Goal: Feedback & Contribution: Submit feedback/report problem

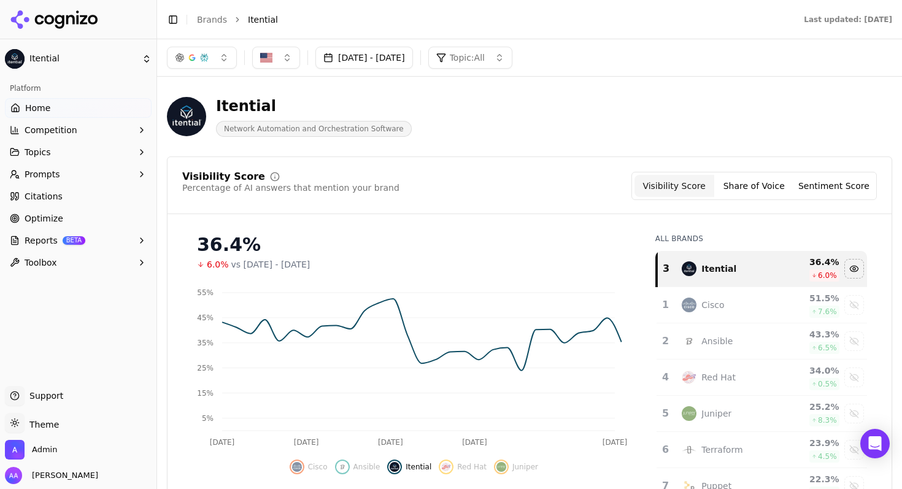
click at [220, 17] on link "Brands" at bounding box center [212, 20] width 30 height 10
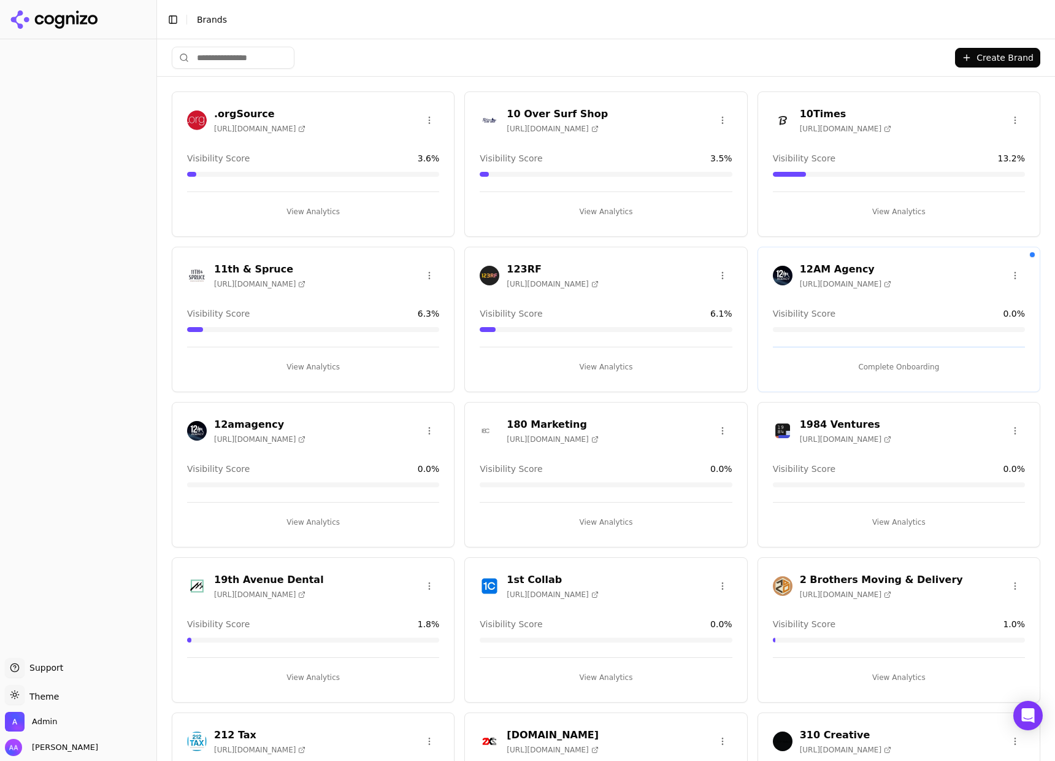
click at [225, 52] on input "search" at bounding box center [233, 58] width 123 height 22
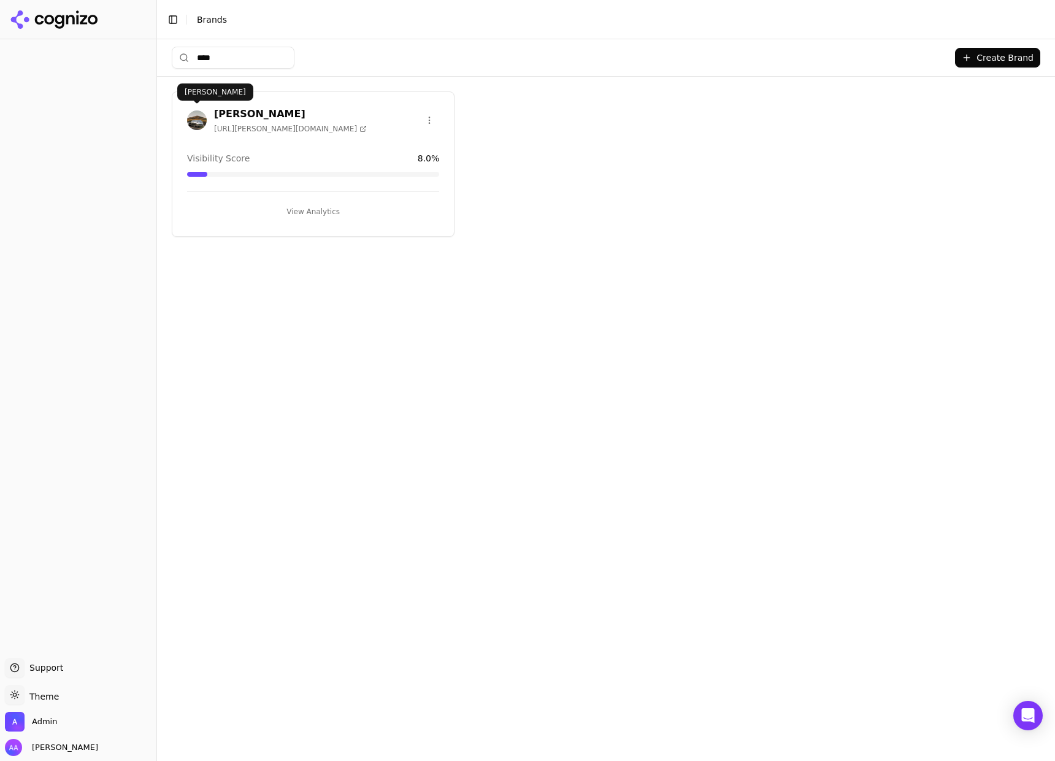
type input "****"
drag, startPoint x: 193, startPoint y: 118, endPoint x: 242, endPoint y: 89, distance: 57.2
click at [193, 118] on img at bounding box center [197, 120] width 20 height 20
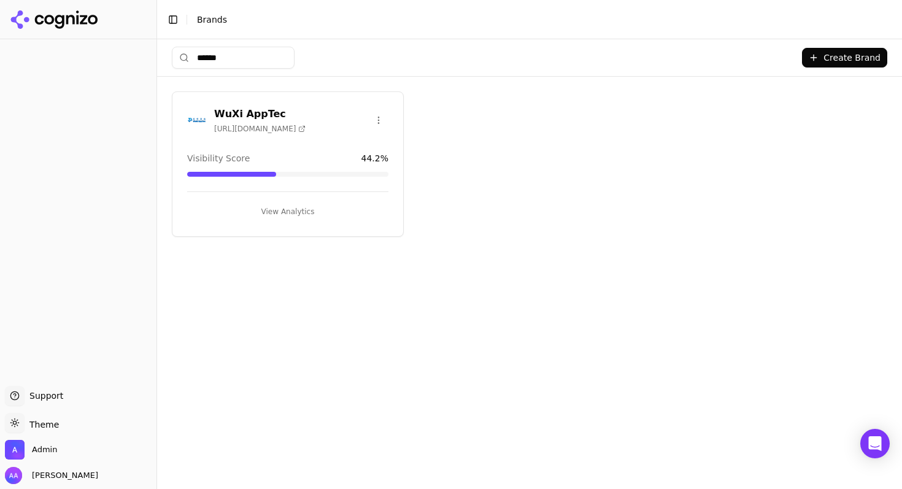
type input "******"
click at [193, 117] on img at bounding box center [197, 120] width 20 height 20
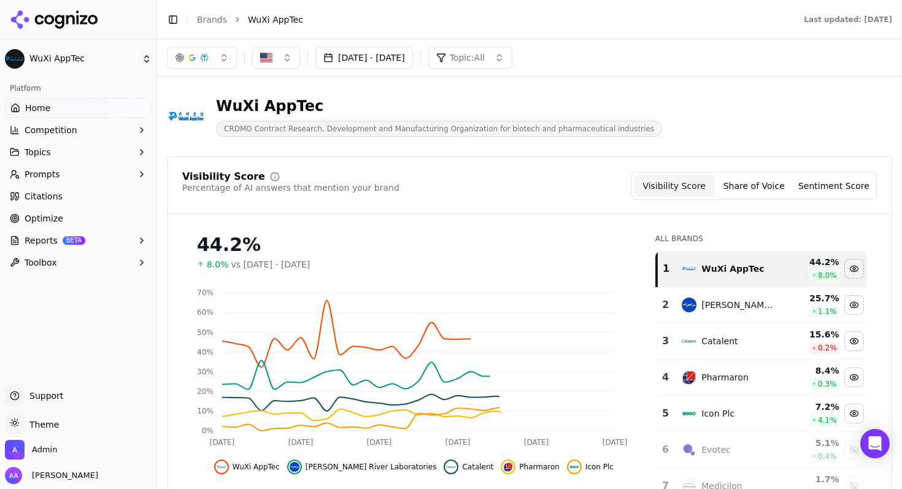
click at [485, 58] on span "Topic: All" at bounding box center [467, 58] width 35 height 12
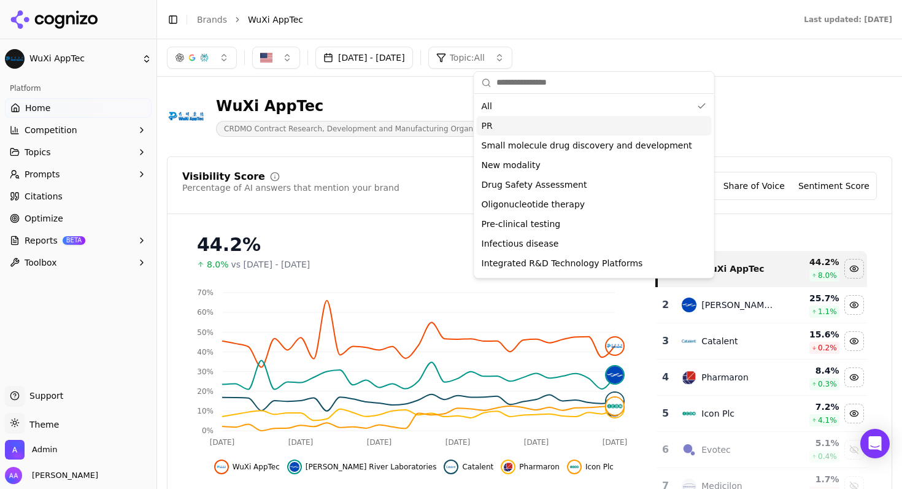
click at [572, 130] on div "PR" at bounding box center [594, 126] width 235 height 20
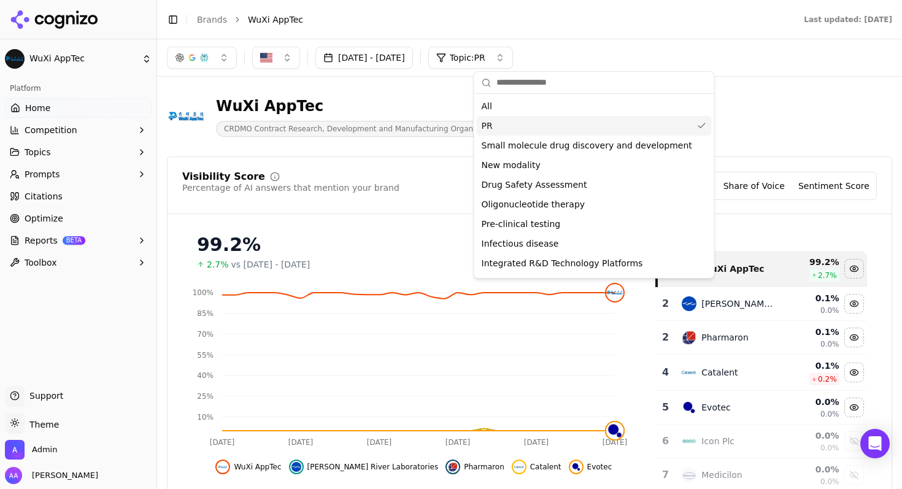
click at [528, 128] on div "PR" at bounding box center [594, 126] width 235 height 20
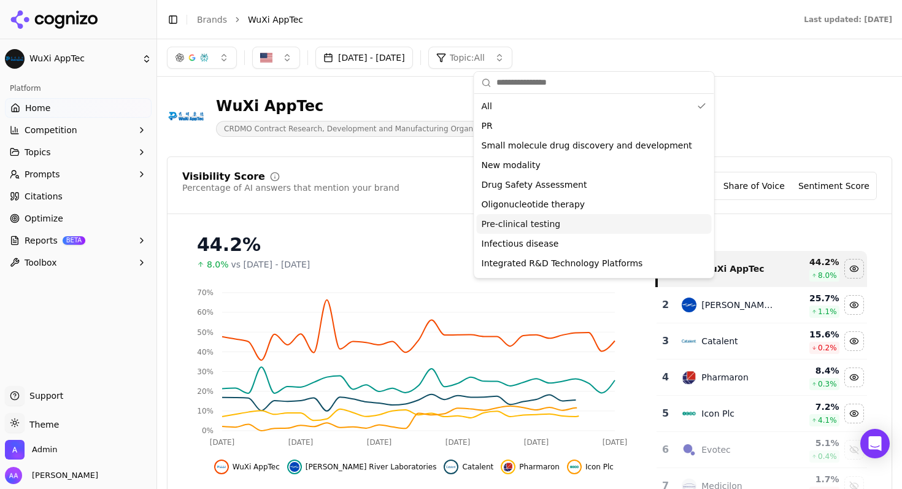
click at [537, 218] on span "Pre-clinical testing" at bounding box center [521, 224] width 79 height 12
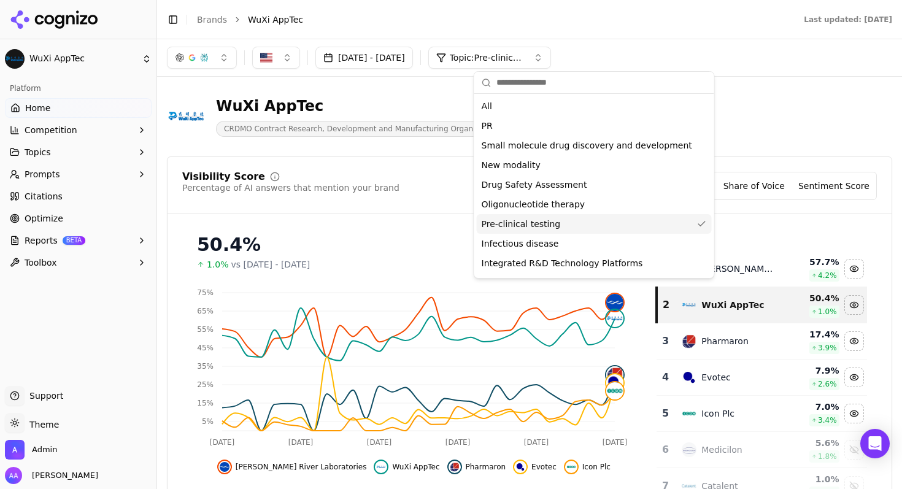
click at [750, 125] on div "WuXi AppTec CRDMO Contract Research, Development and Manufacturing Organization…" at bounding box center [529, 117] width 725 height 60
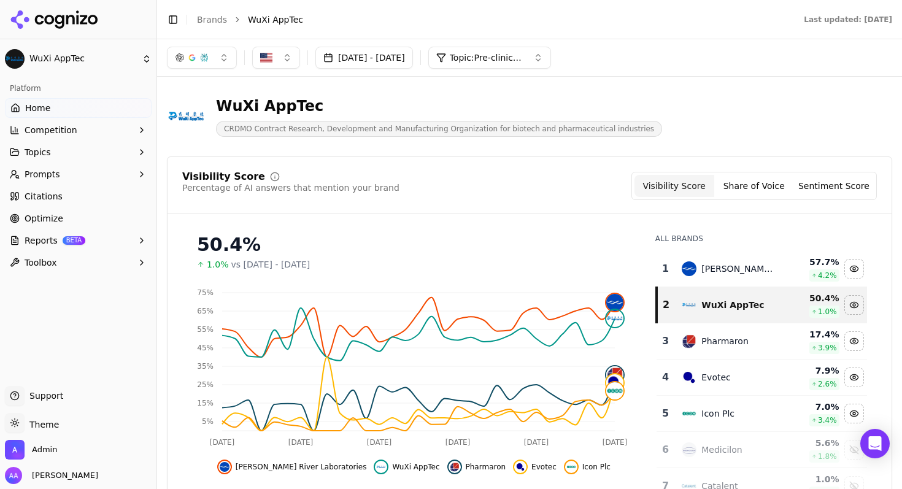
click at [42, 190] on span "Citations" at bounding box center [44, 196] width 38 height 12
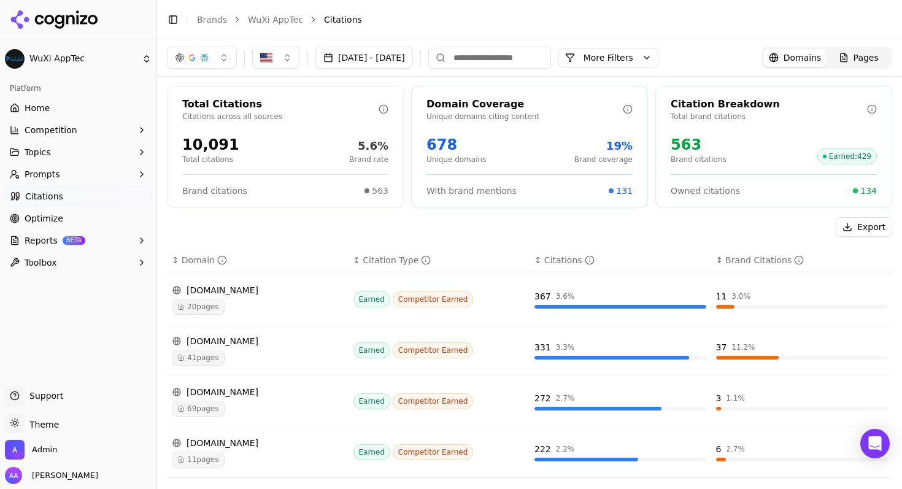
click at [46, 180] on span "Prompts" at bounding box center [43, 174] width 36 height 12
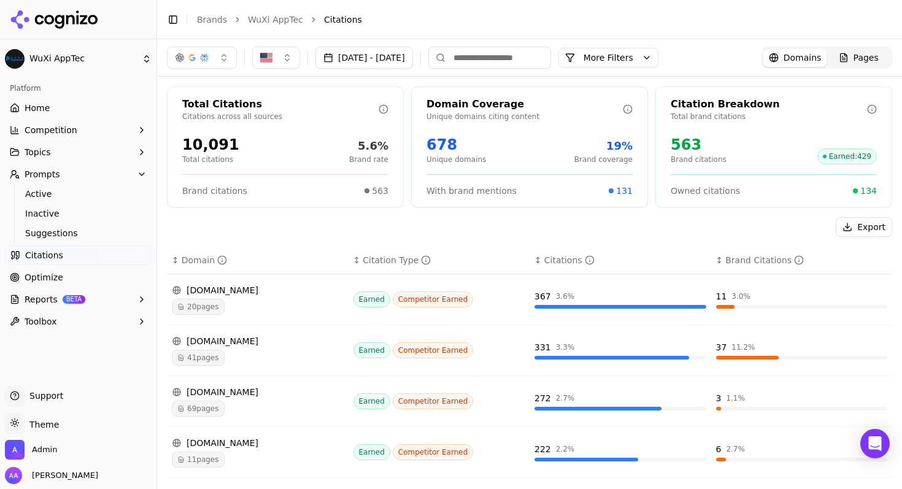
click at [658, 55] on button "More Filters" at bounding box center [608, 58] width 100 height 20
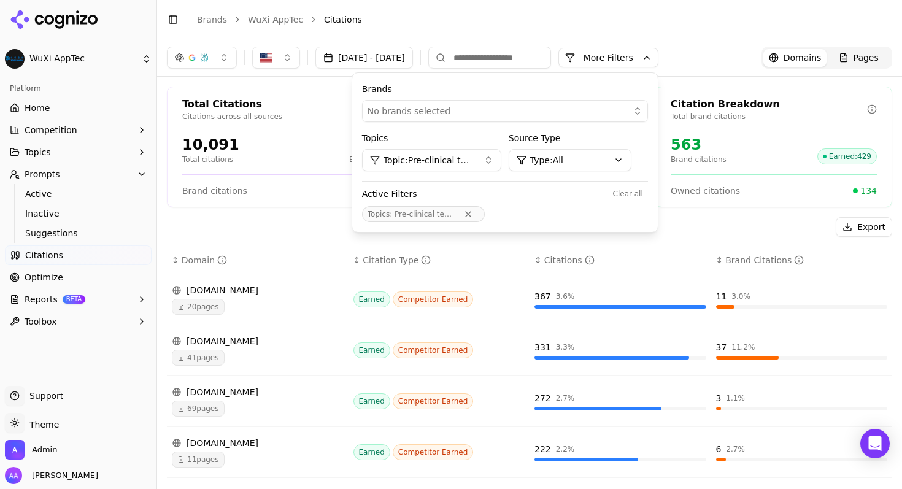
click at [501, 103] on button "No brands selected" at bounding box center [505, 111] width 286 height 22
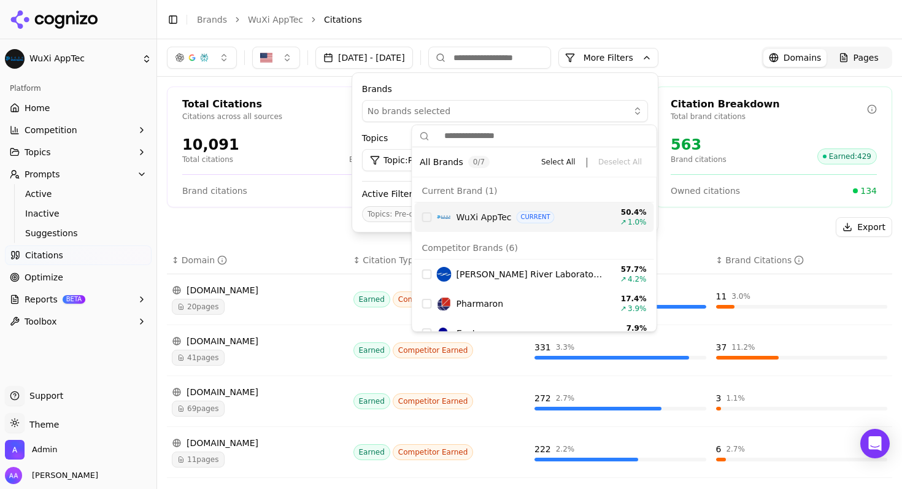
click at [454, 221] on div "WuXi AppTec CURRENT" at bounding box center [521, 217] width 168 height 15
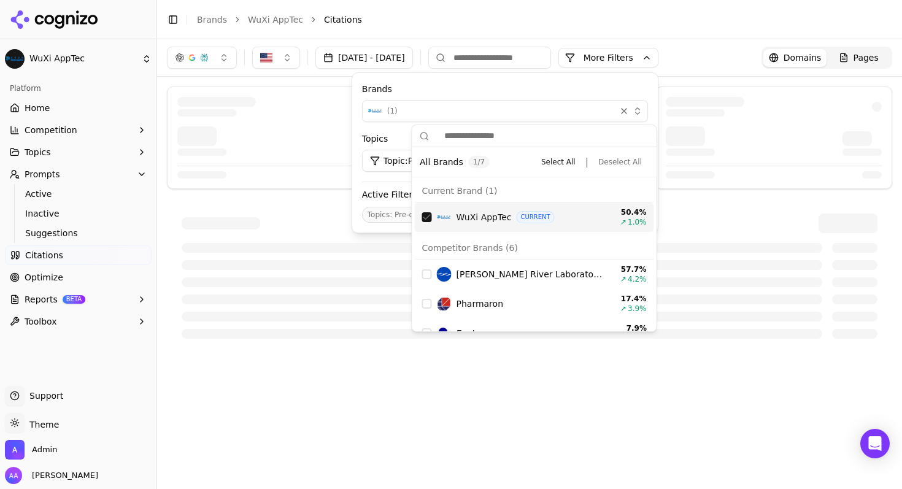
click at [332, 214] on div at bounding box center [530, 224] width 696 height 20
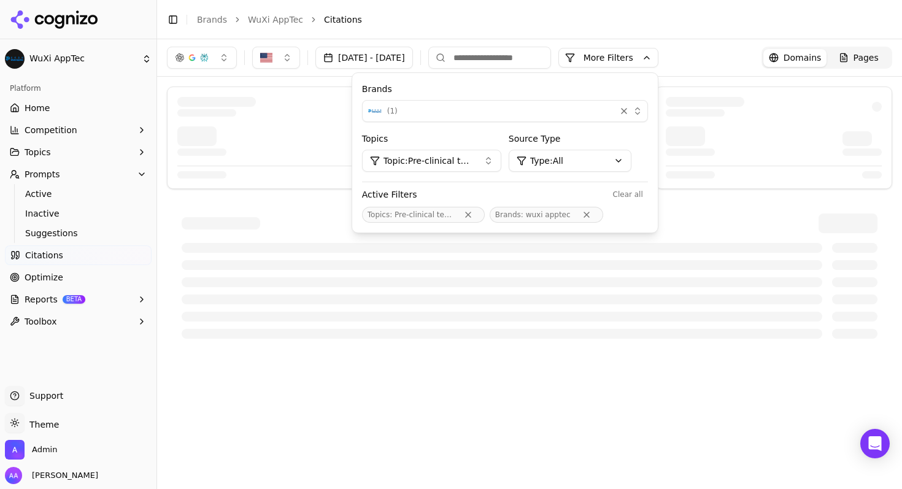
click at [325, 212] on div at bounding box center [529, 276] width 725 height 155
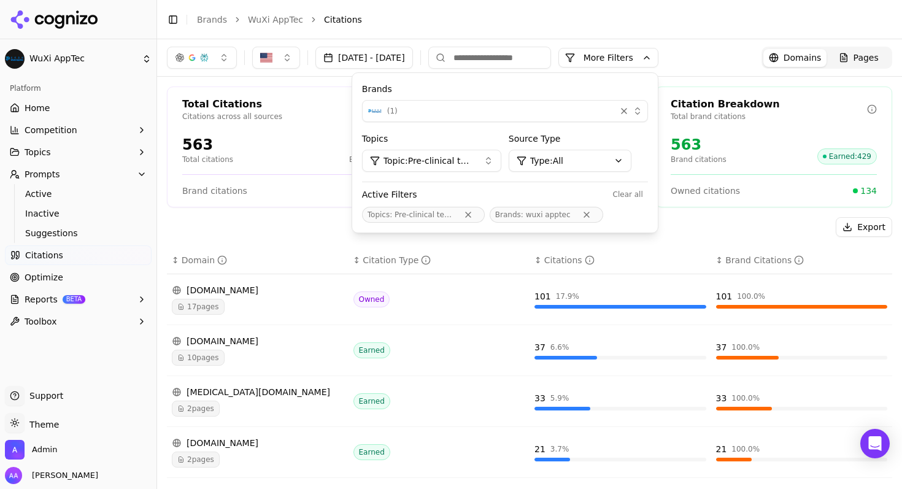
click at [298, 218] on div "Export" at bounding box center [529, 227] width 725 height 20
click at [60, 189] on span "Active" at bounding box center [78, 194] width 107 height 12
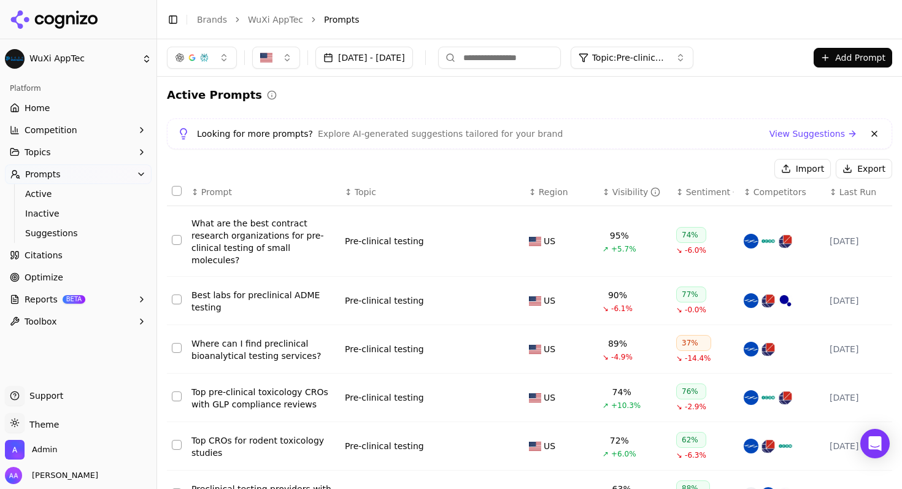
click at [666, 61] on span "Topic: Pre-clinical testing" at bounding box center [629, 58] width 74 height 12
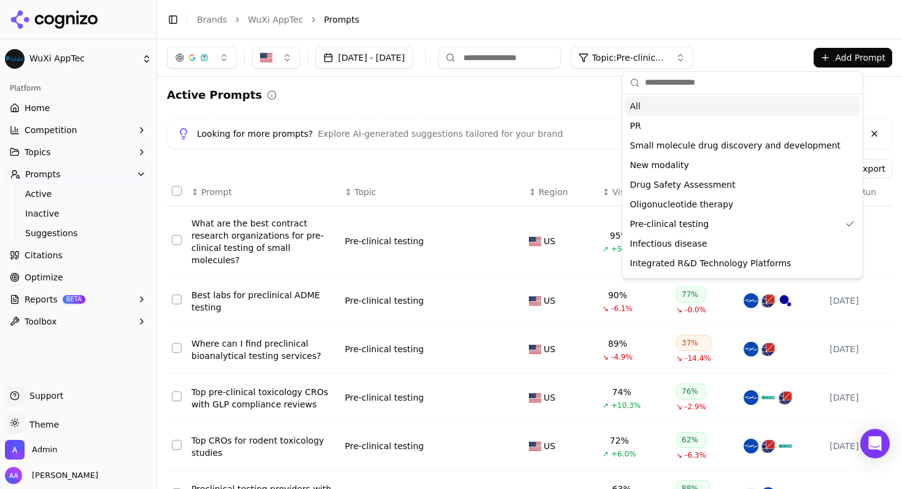
click at [658, 102] on div "All" at bounding box center [742, 106] width 235 height 20
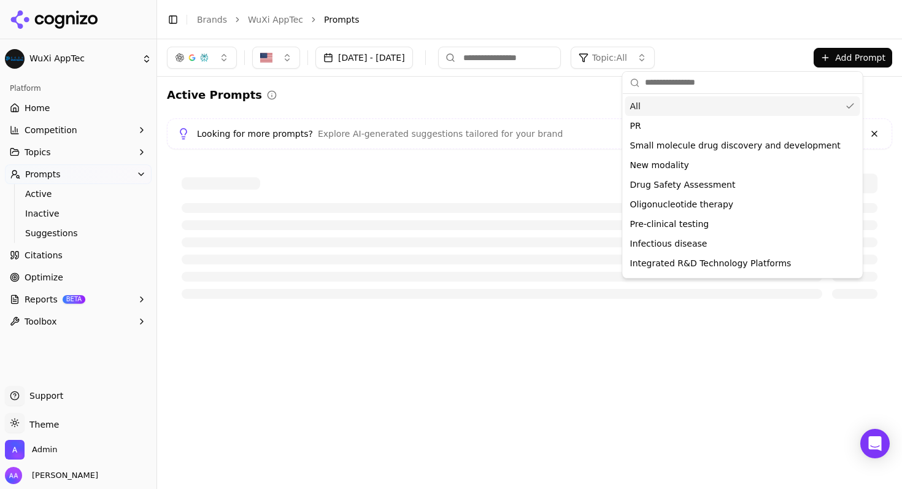
click at [552, 53] on input at bounding box center [499, 58] width 123 height 22
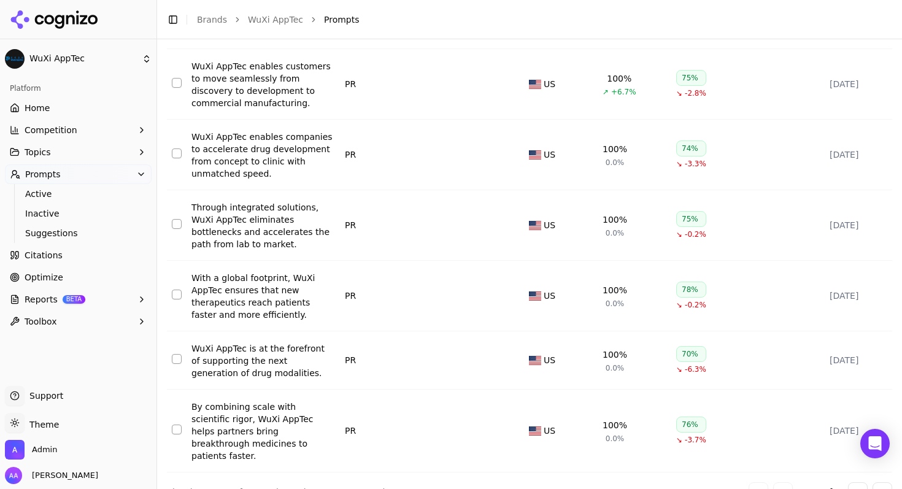
scroll to position [465, 0]
click at [854, 481] on button "Go to next page" at bounding box center [858, 491] width 20 height 20
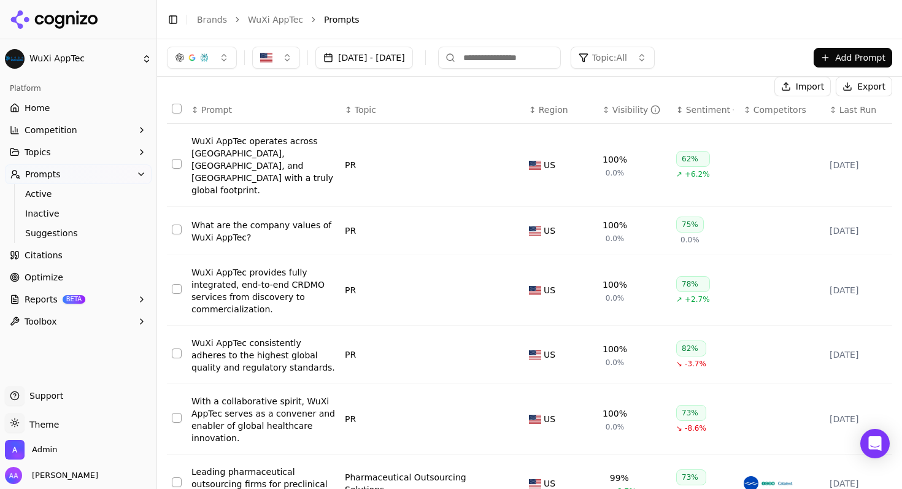
scroll to position [72, 0]
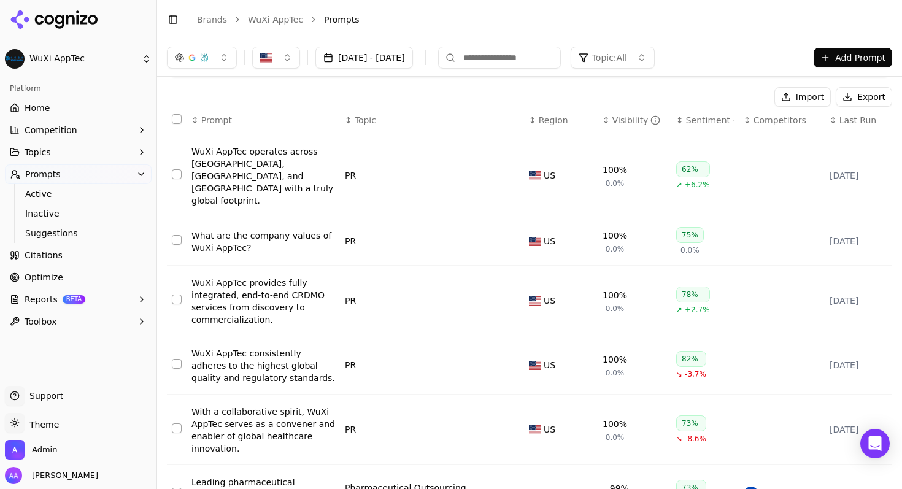
click at [232, 229] on div "What are the company values of WuXi AppTec?" at bounding box center [263, 241] width 144 height 25
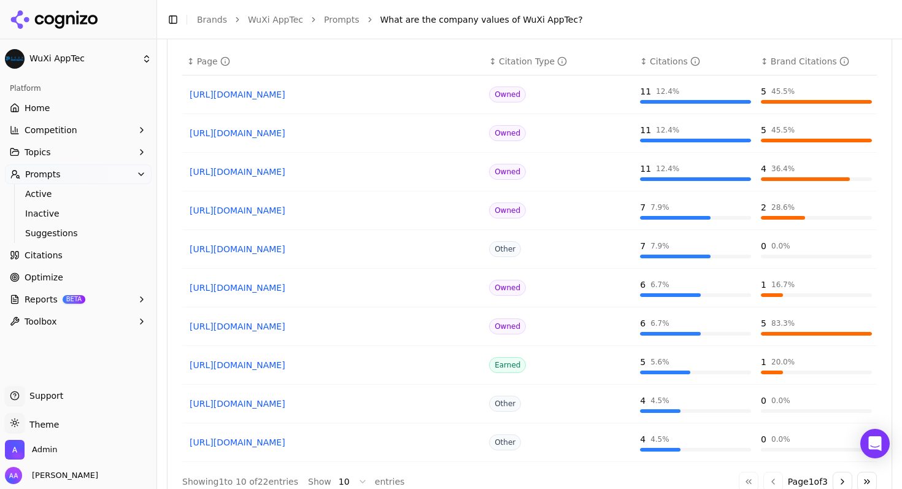
scroll to position [1118, 0]
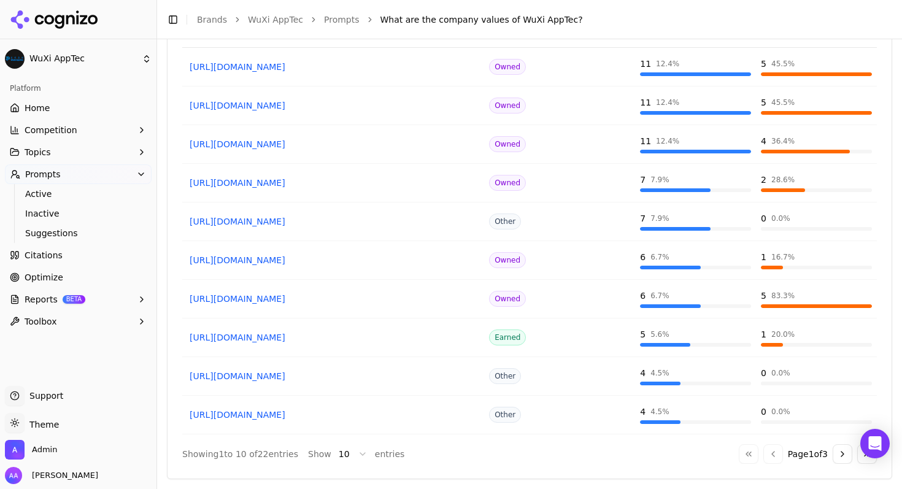
click at [839, 453] on button "Go to next page" at bounding box center [843, 454] width 20 height 20
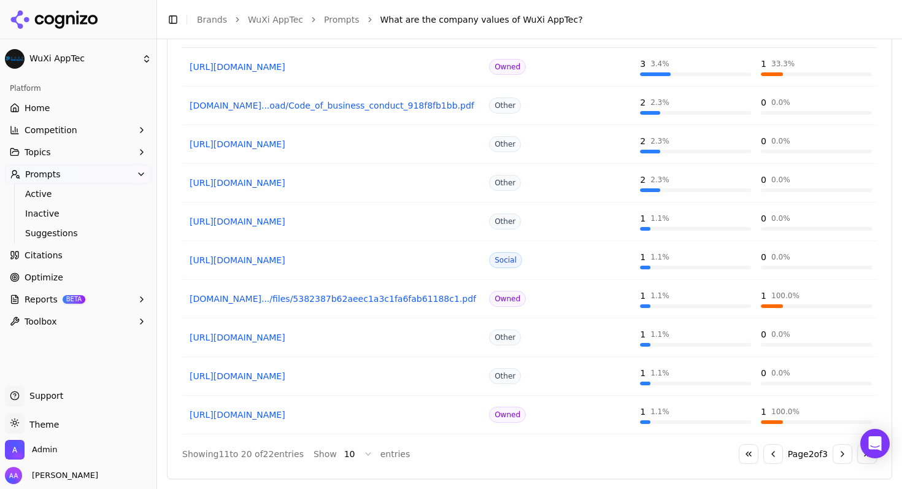
click at [836, 454] on button "Go to next page" at bounding box center [843, 454] width 20 height 20
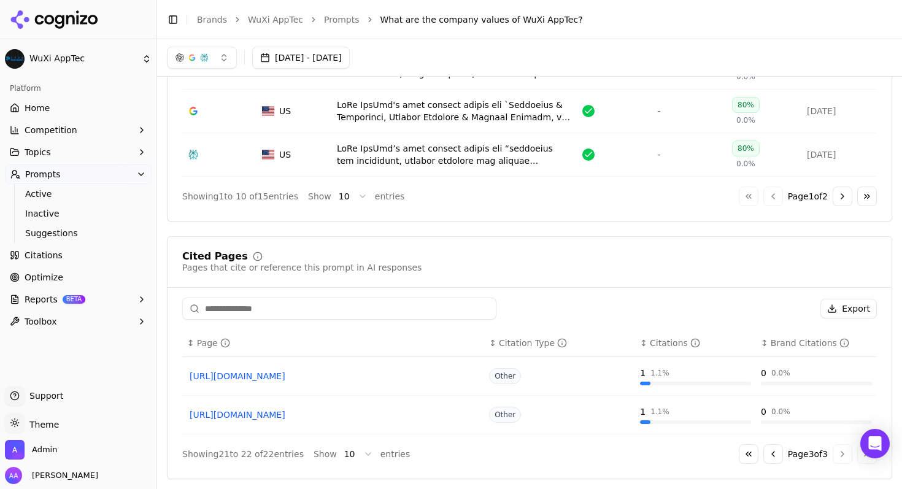
scroll to position [809, 0]
click at [763, 452] on button "Go to previous page" at bounding box center [773, 454] width 20 height 20
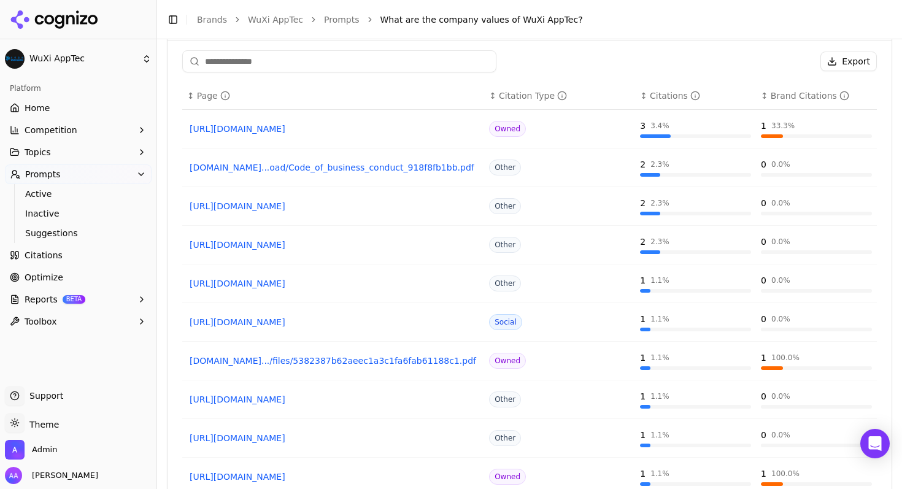
scroll to position [1118, 0]
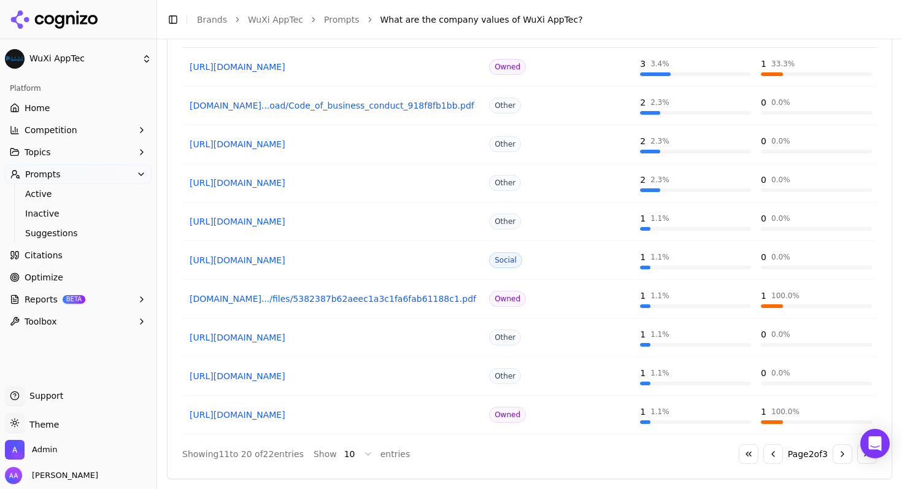
click at [763, 450] on button "Go to previous page" at bounding box center [773, 454] width 20 height 20
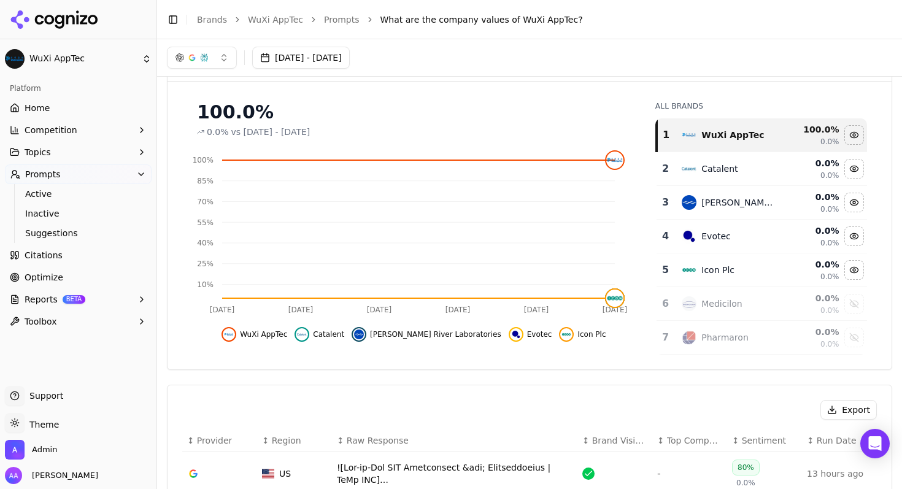
scroll to position [0, 0]
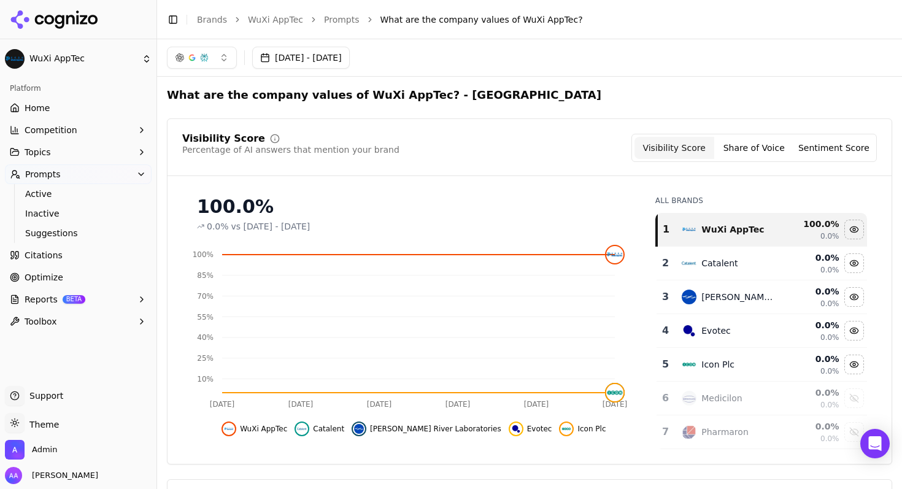
click at [60, 260] on link "Citations" at bounding box center [78, 255] width 147 height 20
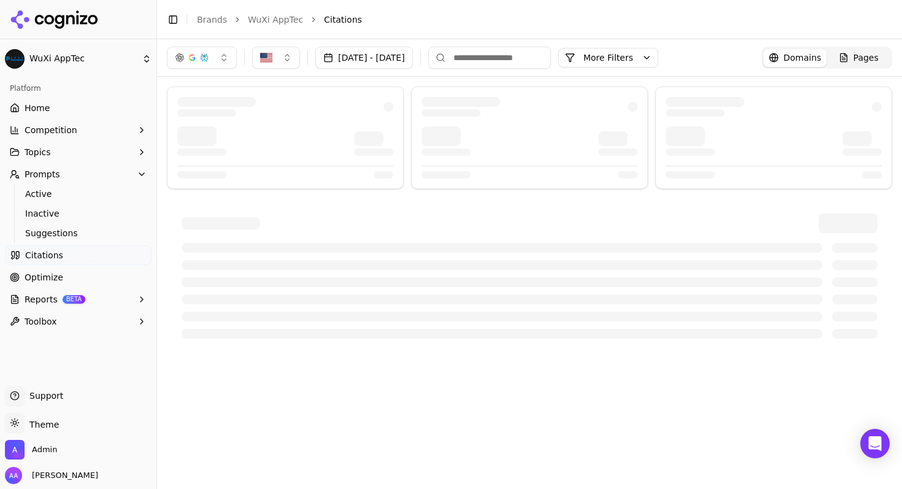
click at [655, 57] on button "More Filters" at bounding box center [608, 58] width 100 height 20
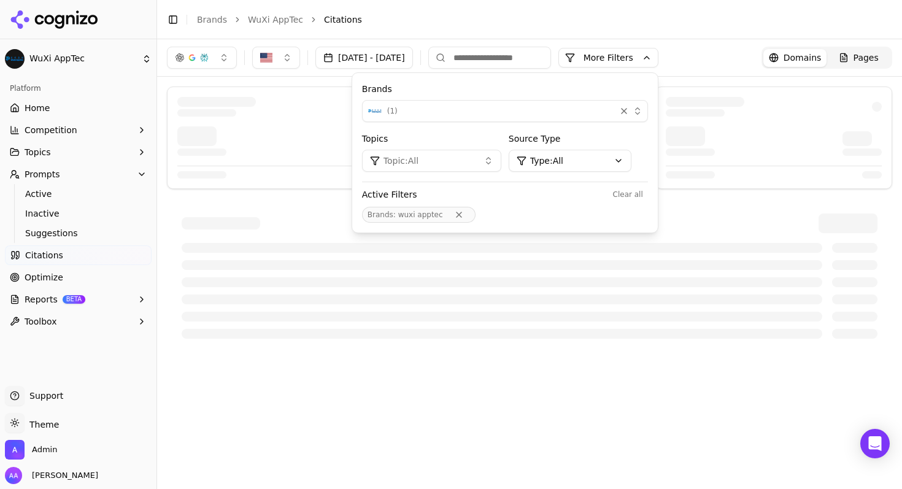
click at [512, 113] on div "( 1 )" at bounding box center [489, 111] width 243 height 15
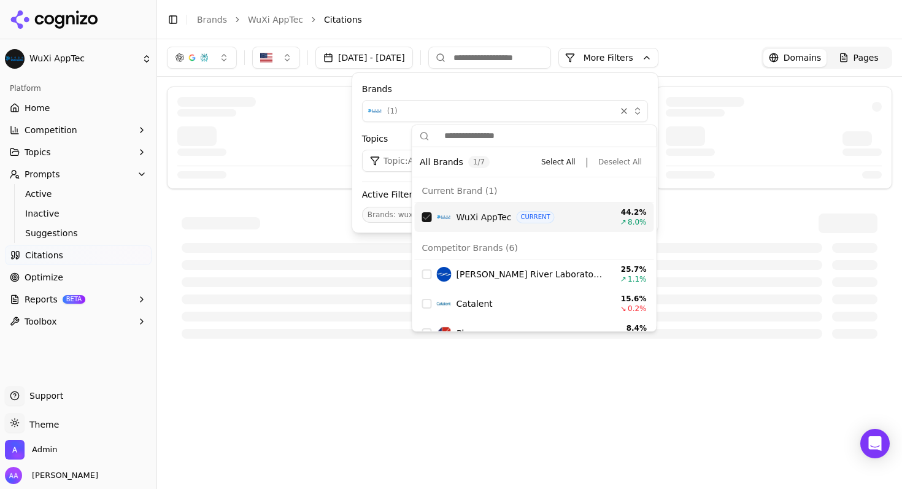
click at [432, 217] on div "WuXi AppTec CURRENT 44.2 % ↗ 8.0 %" at bounding box center [534, 216] width 239 height 29
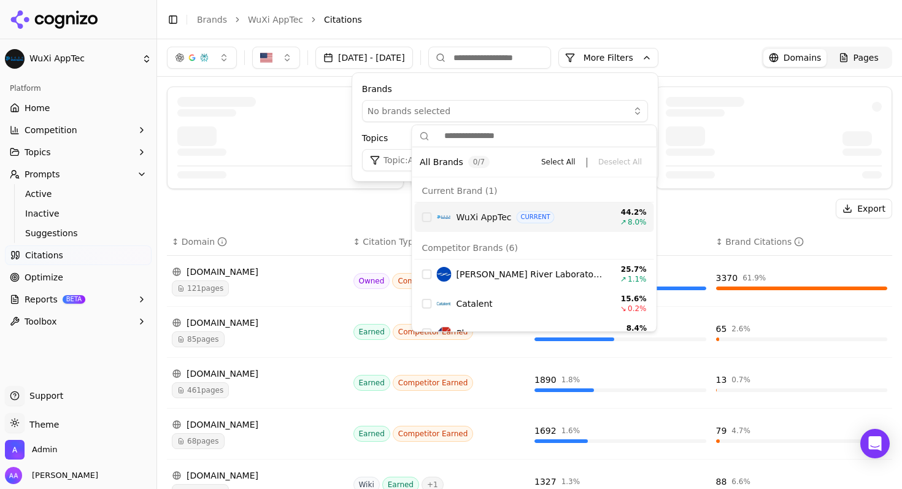
click at [430, 215] on div "Suggestions" at bounding box center [427, 217] width 10 height 10
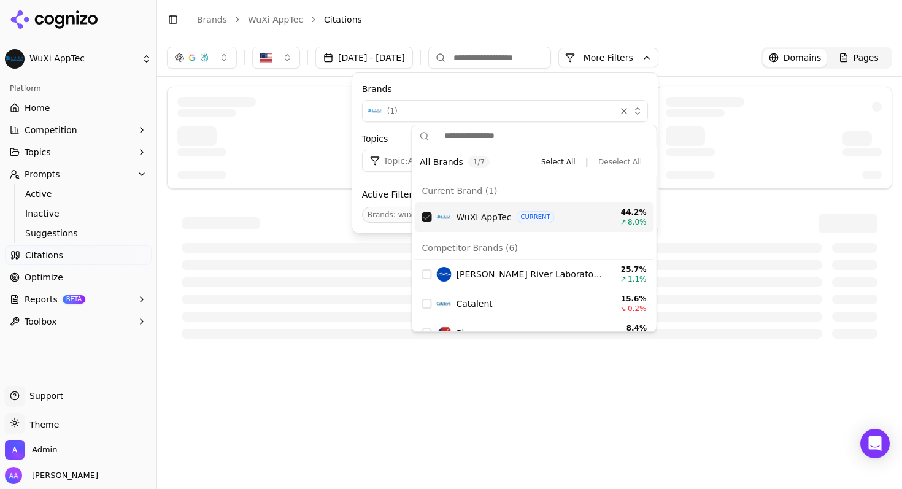
click at [571, 82] on div "Brands ( 1 ) Topics Topic: All Source Type Type: All Active Filters Clear all B…" at bounding box center [505, 153] width 306 height 160
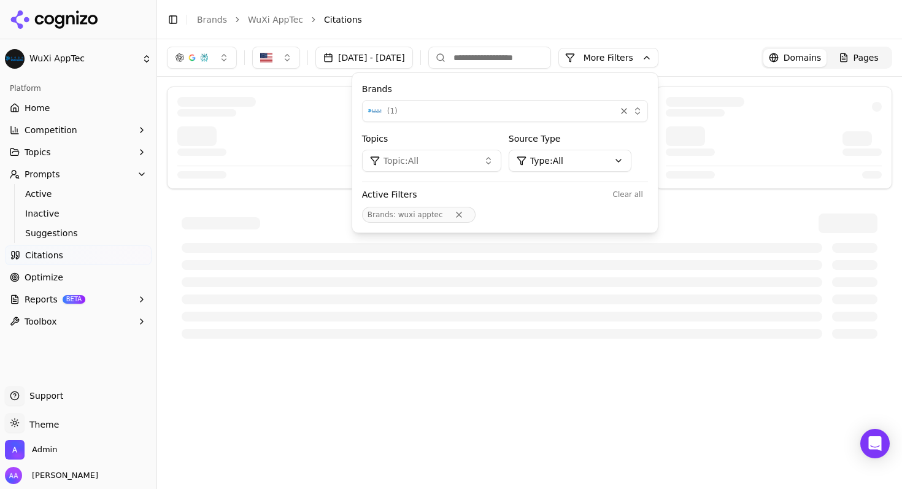
click at [501, 160] on button "Topic: All" at bounding box center [431, 161] width 139 height 22
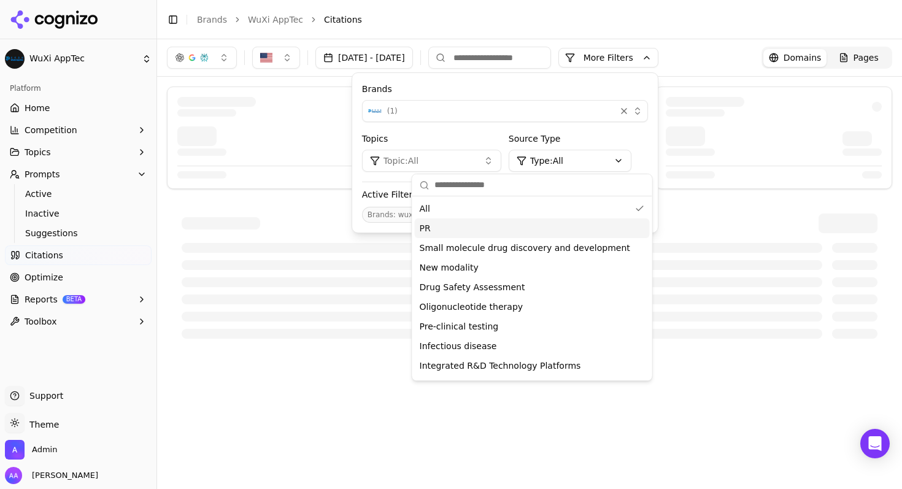
click at [458, 229] on div "PR" at bounding box center [532, 228] width 235 height 20
click at [528, 79] on div "Brands ( 1 ) Topics Topic: PR Source Type Type: All Active Filters Clear all To…" at bounding box center [505, 153] width 306 height 160
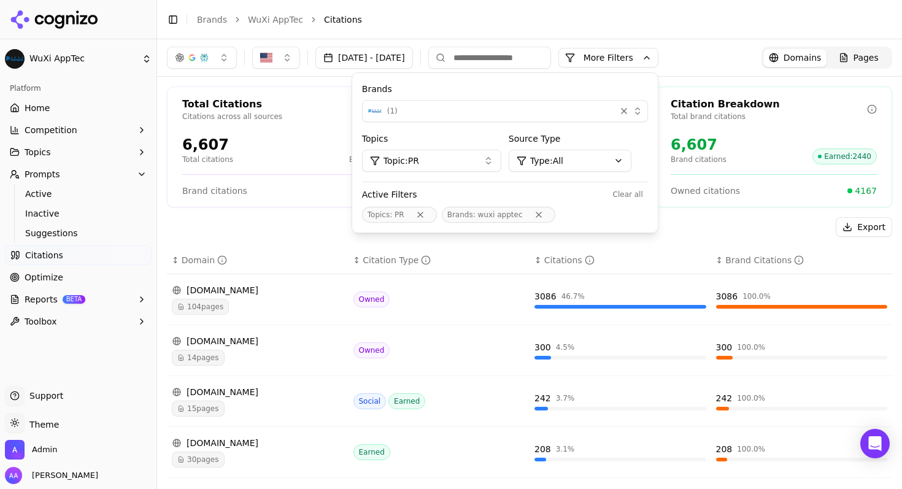
click at [639, 55] on button "More Filters" at bounding box center [608, 58] width 100 height 20
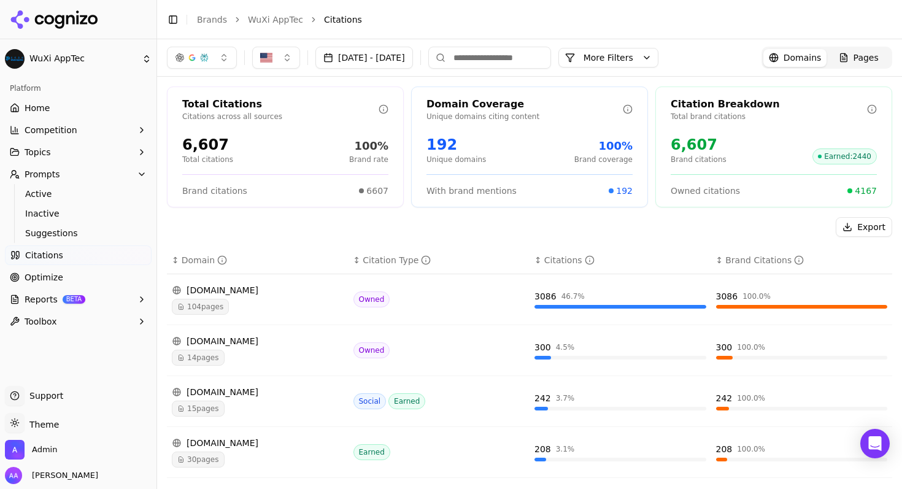
scroll to position [334, 0]
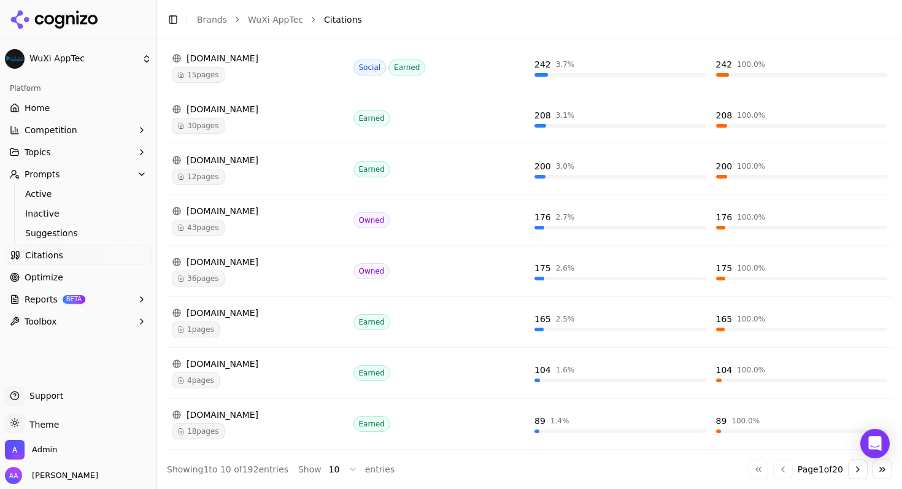
click at [848, 474] on button "Go to next page" at bounding box center [858, 470] width 20 height 20
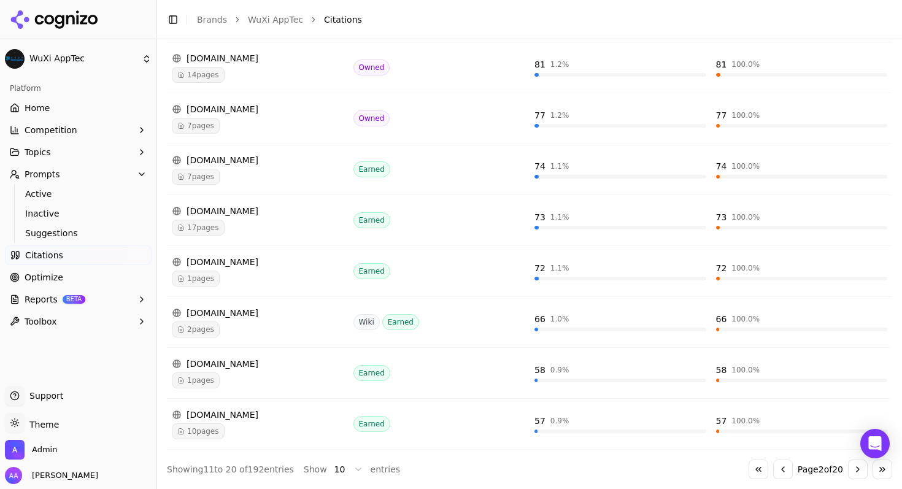
click at [848, 473] on button "Go to next page" at bounding box center [858, 470] width 20 height 20
click at [848, 472] on button "Go to next page" at bounding box center [858, 470] width 20 height 20
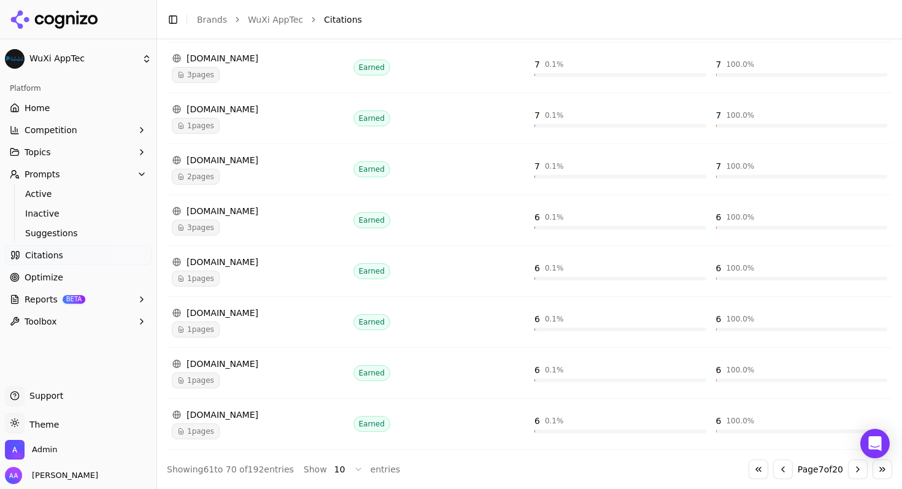
click at [848, 472] on button "Go to next page" at bounding box center [858, 470] width 20 height 20
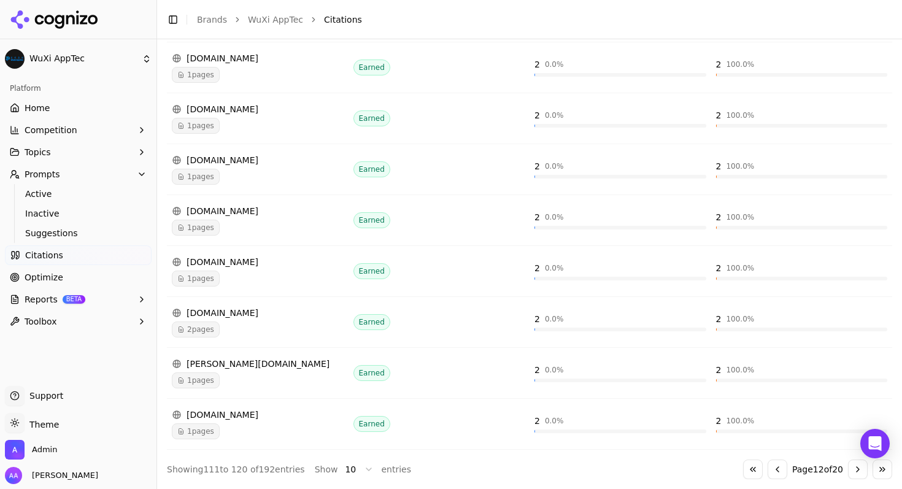
click at [848, 472] on button "Go to next page" at bounding box center [858, 470] width 20 height 20
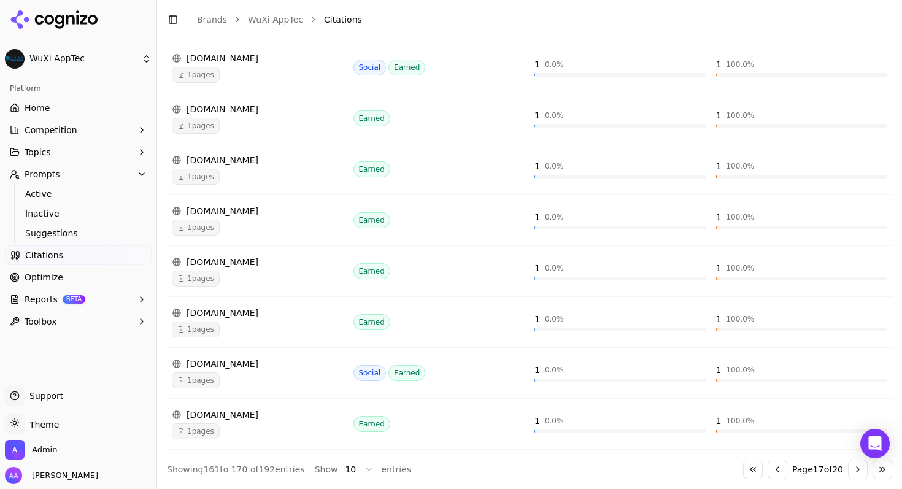
click at [848, 472] on button "Go to next page" at bounding box center [858, 470] width 20 height 20
click at [743, 466] on button "Go to first page" at bounding box center [753, 470] width 20 height 20
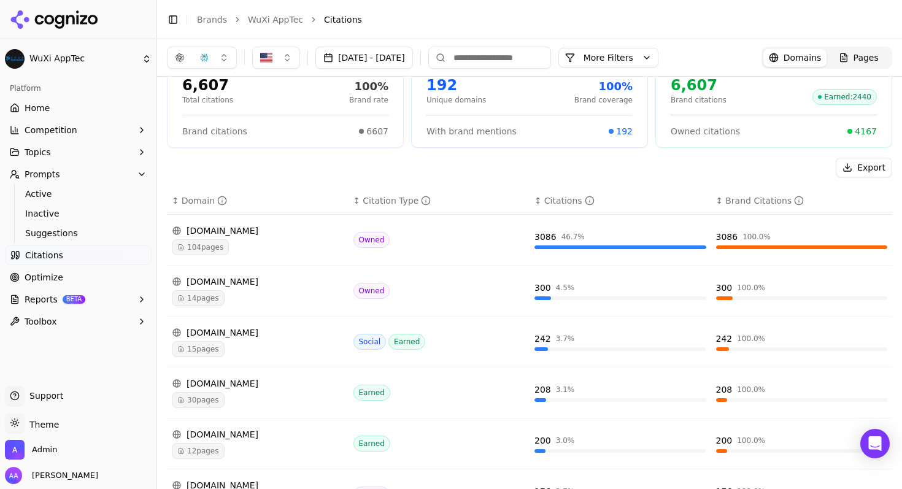
scroll to position [0, 0]
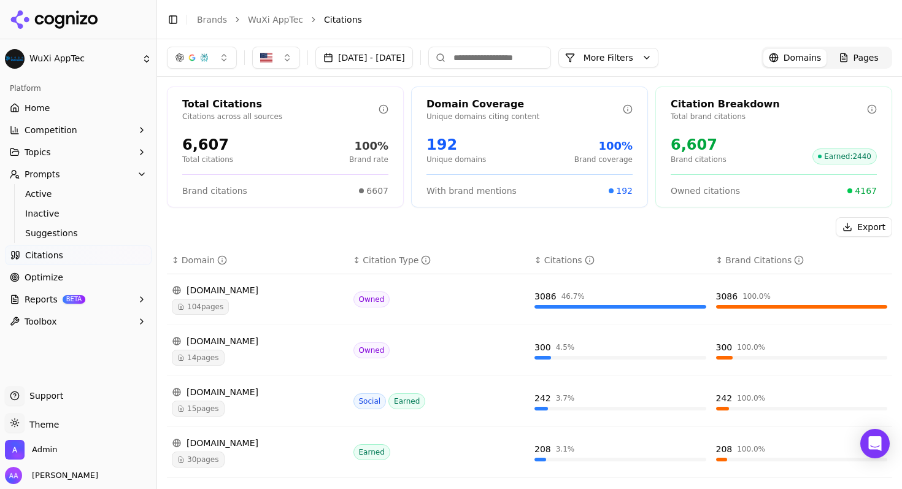
click at [413, 64] on button "Sep 01, 2025 - Oct 01, 2025" at bounding box center [364, 58] width 98 height 22
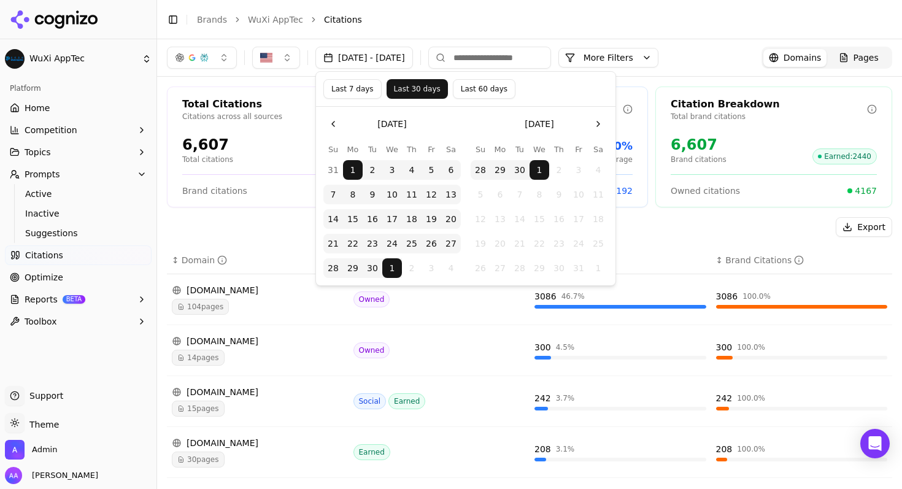
click at [361, 93] on button "Last 7 days" at bounding box center [352, 89] width 58 height 20
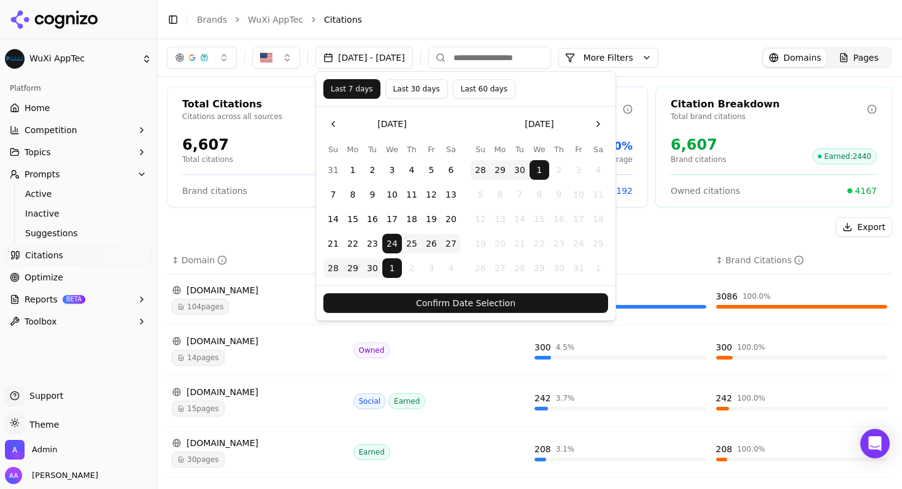
click at [460, 299] on button "Confirm Date Selection" at bounding box center [465, 303] width 285 height 20
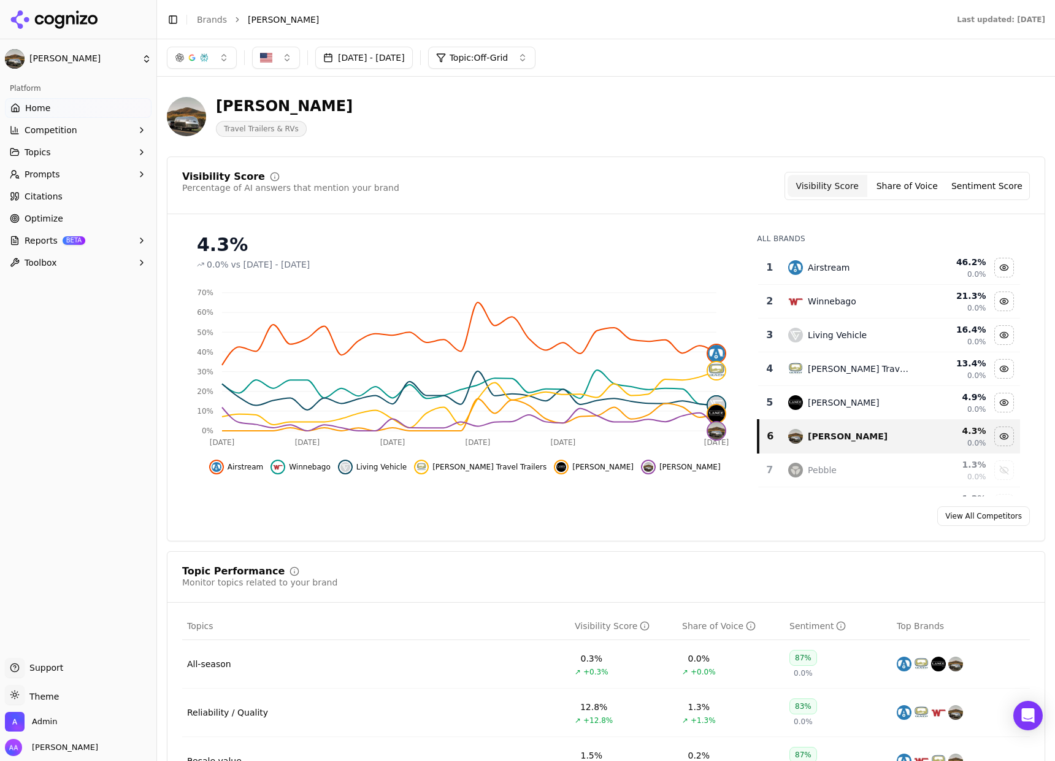
click at [509, 55] on span "Topic: Off-Grid" at bounding box center [479, 58] width 59 height 12
click at [706, 109] on div "Bowlus Travel Trailers & RVs" at bounding box center [442, 116] width 550 height 40
click at [864, 258] on td "Airstream" at bounding box center [849, 268] width 136 height 34
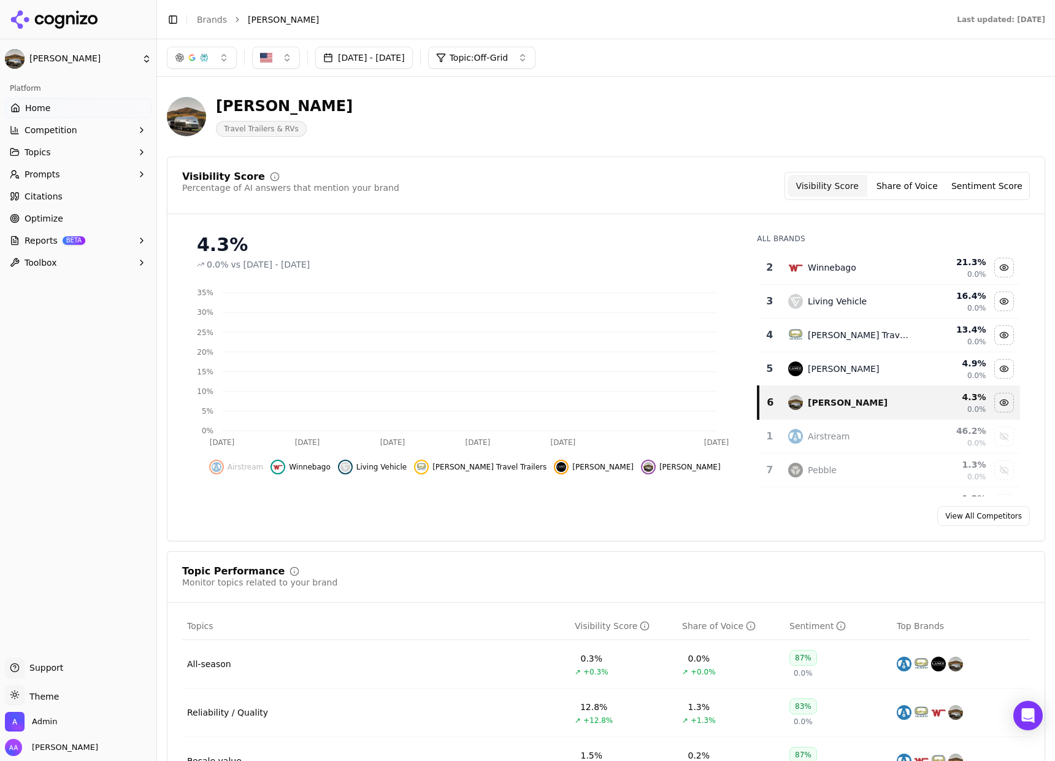
click at [864, 261] on div "Winnebago" at bounding box center [848, 267] width 121 height 15
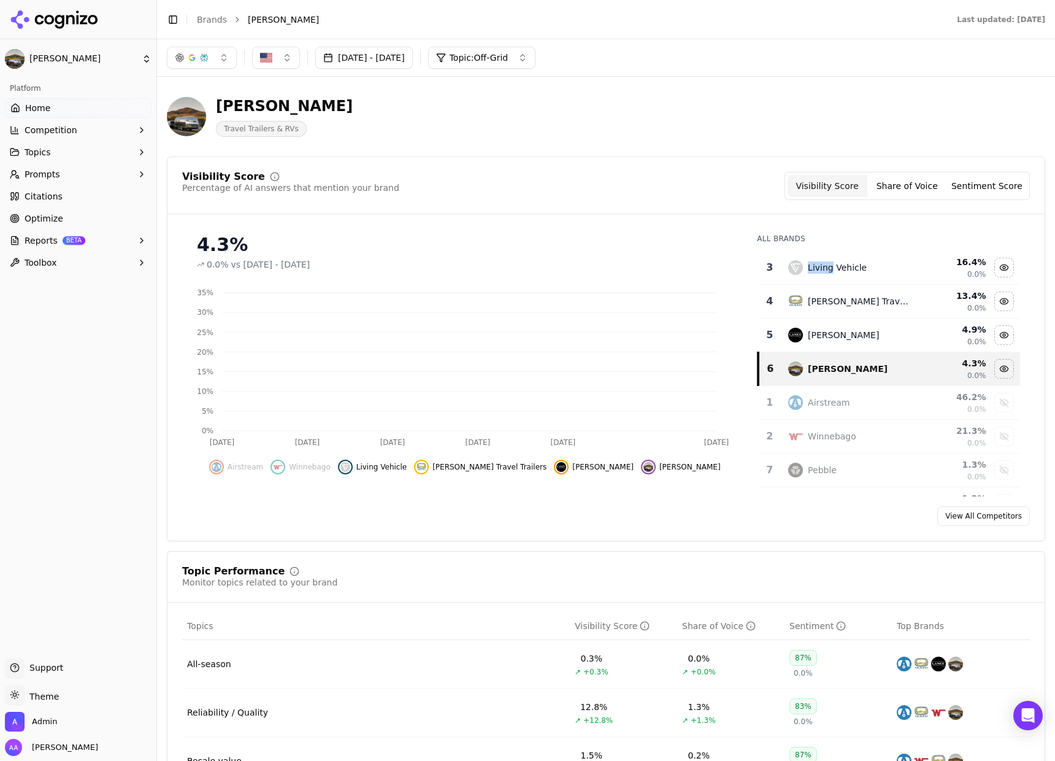
click at [864, 261] on div "Living Vehicle" at bounding box center [848, 267] width 121 height 15
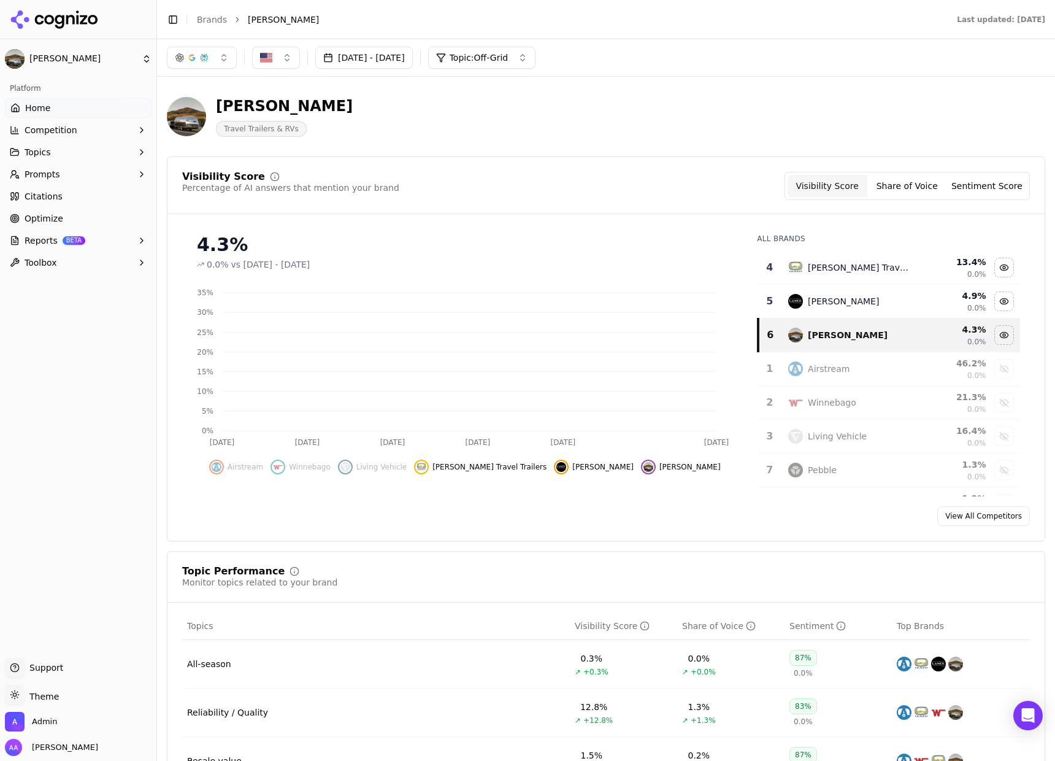
click at [864, 261] on div "Oliver Travel Trailers" at bounding box center [848, 267] width 121 height 15
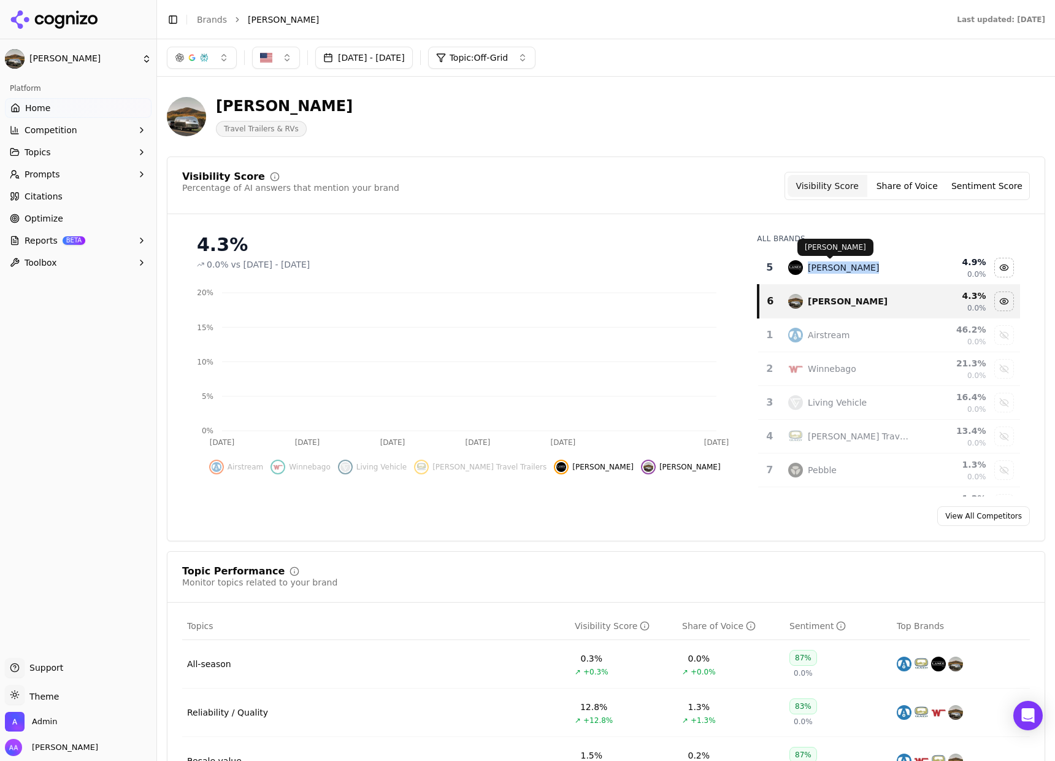
click at [864, 261] on div "Lance Camper" at bounding box center [848, 267] width 121 height 15
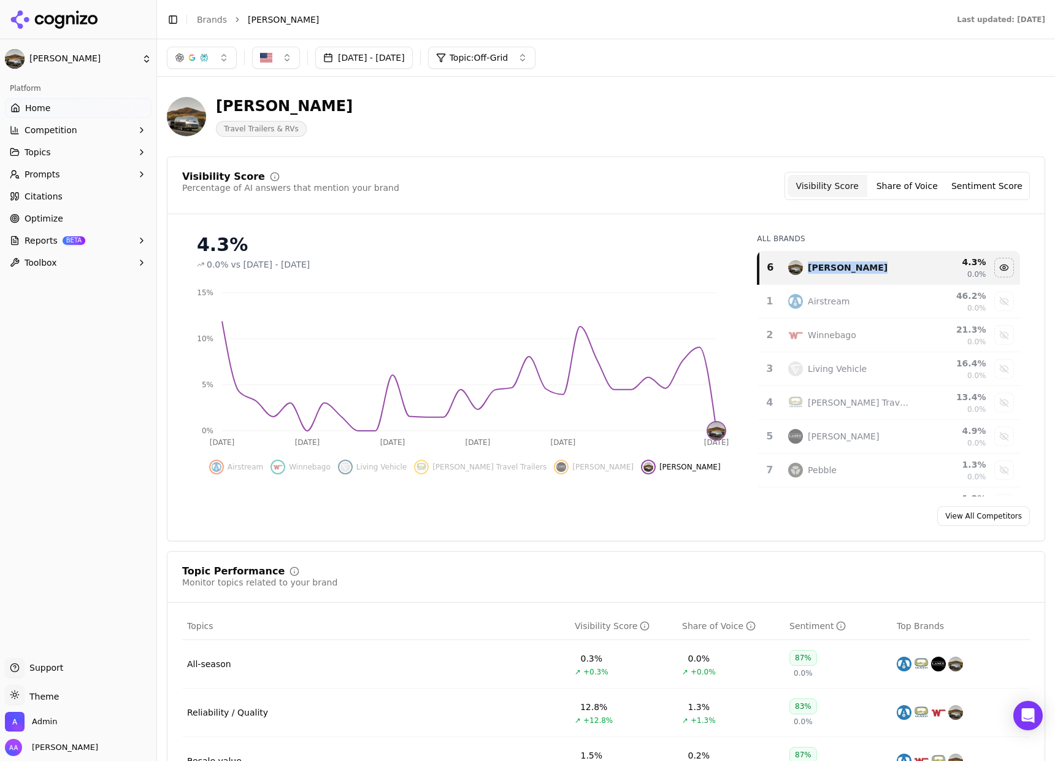
click at [82, 168] on button "Prompts" at bounding box center [78, 174] width 147 height 20
click at [83, 188] on span "Active" at bounding box center [78, 194] width 107 height 12
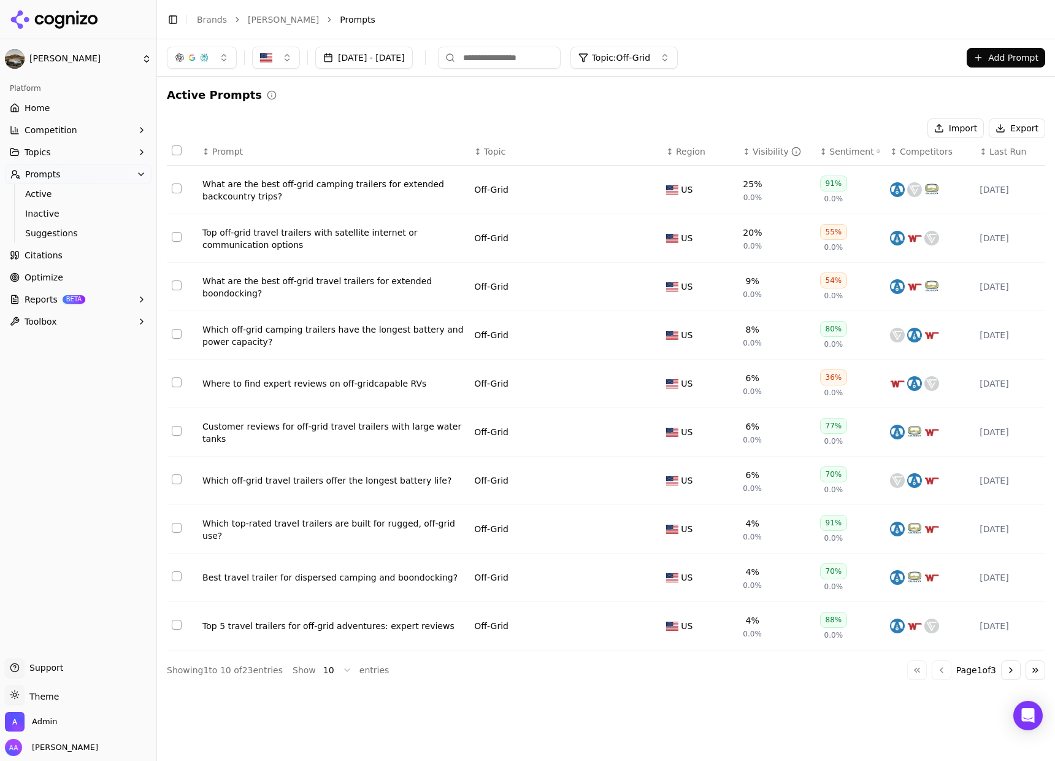
drag, startPoint x: 414, startPoint y: 56, endPoint x: 418, endPoint y: 62, distance: 7.4
click at [413, 56] on button "Aug 01, 2025 - Oct 01, 2025" at bounding box center [364, 58] width 98 height 22
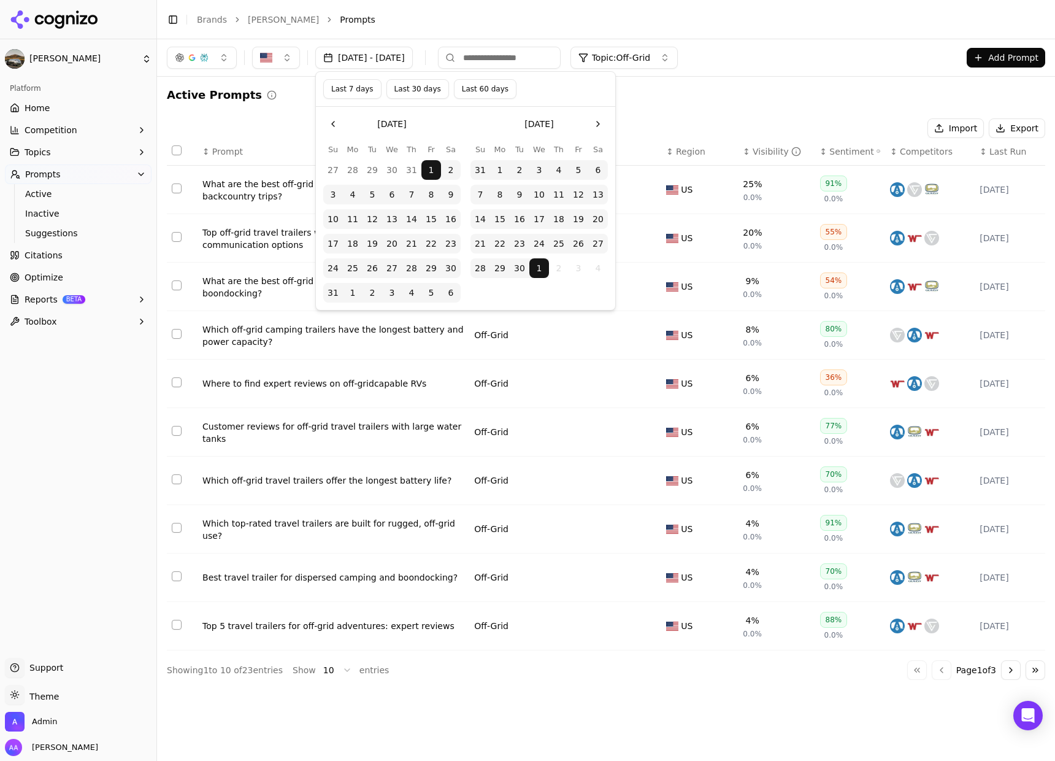
click at [543, 264] on button "1" at bounding box center [539, 268] width 20 height 20
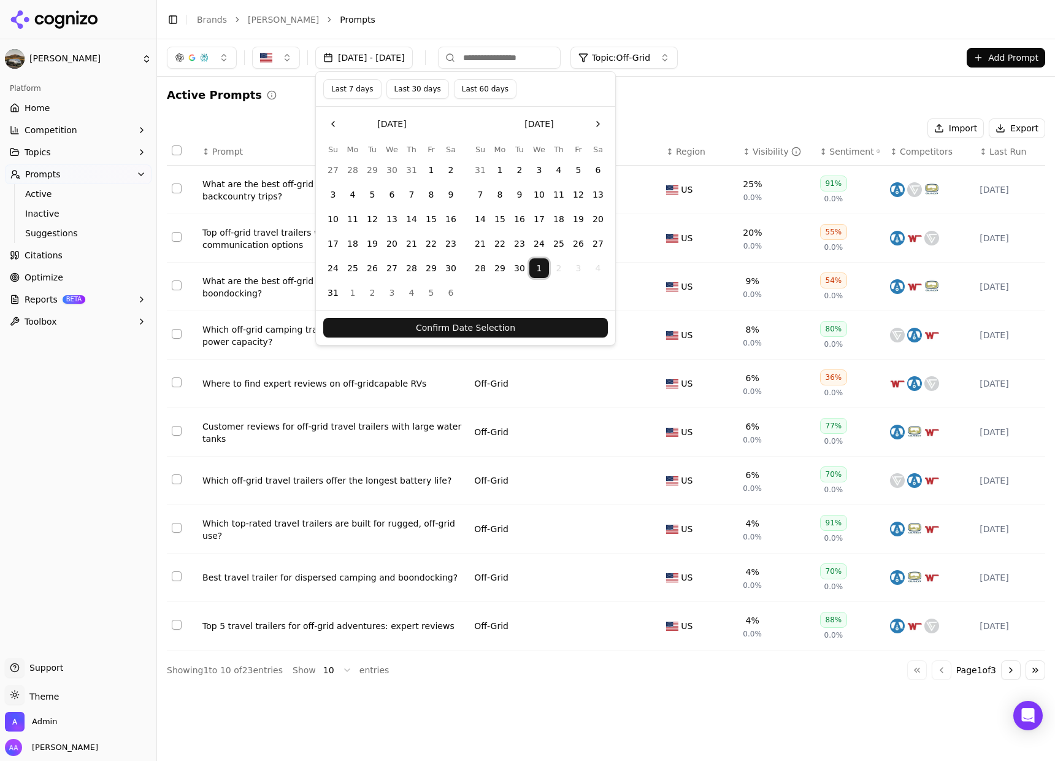
click at [552, 322] on button "Confirm Date Selection" at bounding box center [465, 328] width 285 height 20
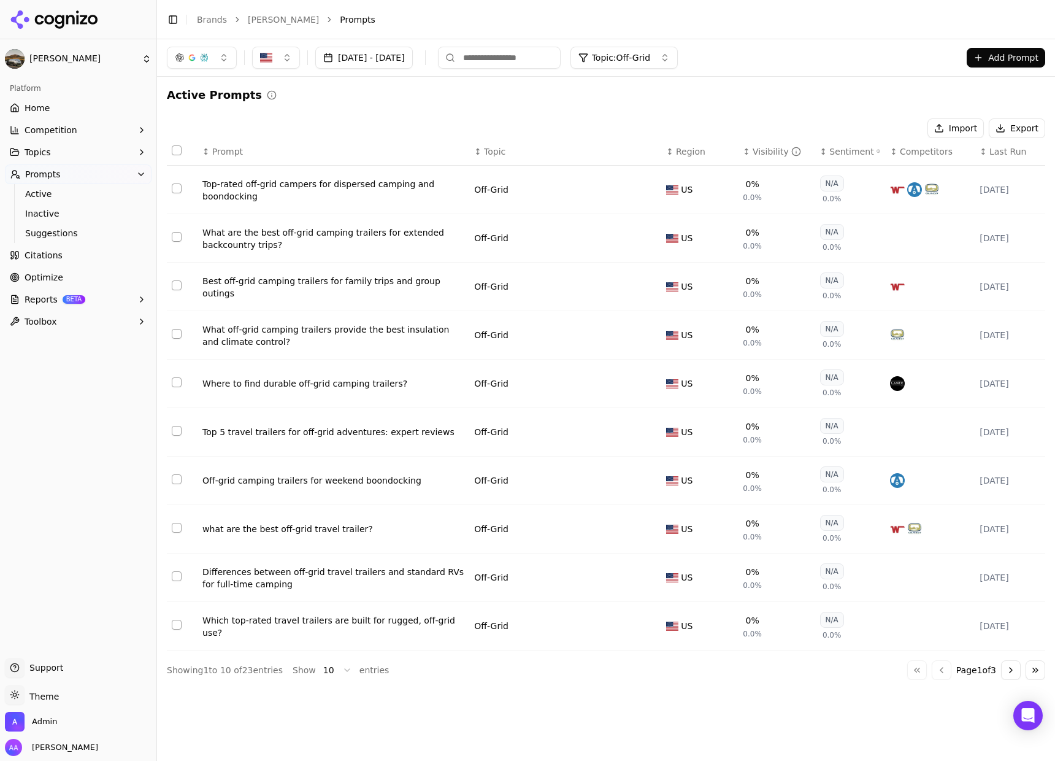
click at [216, 64] on button "button" at bounding box center [202, 58] width 70 height 22
click at [210, 155] on div "Perplexity" at bounding box center [202, 158] width 117 height 20
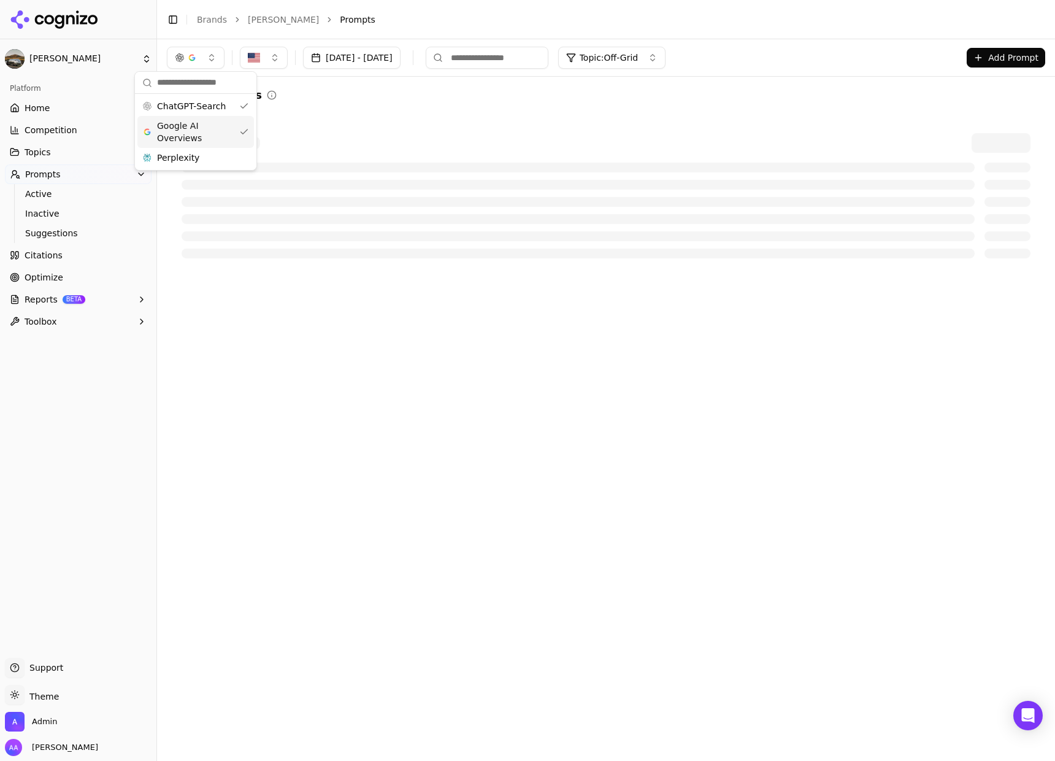
click at [207, 125] on span "Google AI Overviews" at bounding box center [195, 132] width 77 height 25
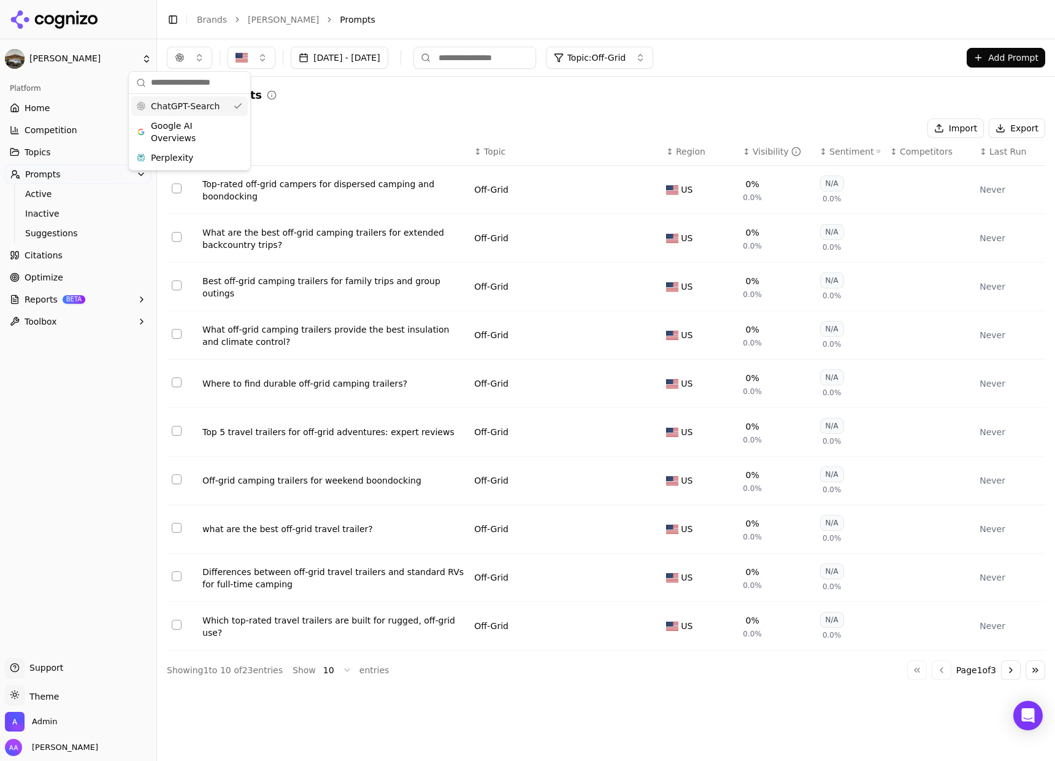
click at [210, 109] on span "ChatGPT-Search" at bounding box center [185, 106] width 69 height 12
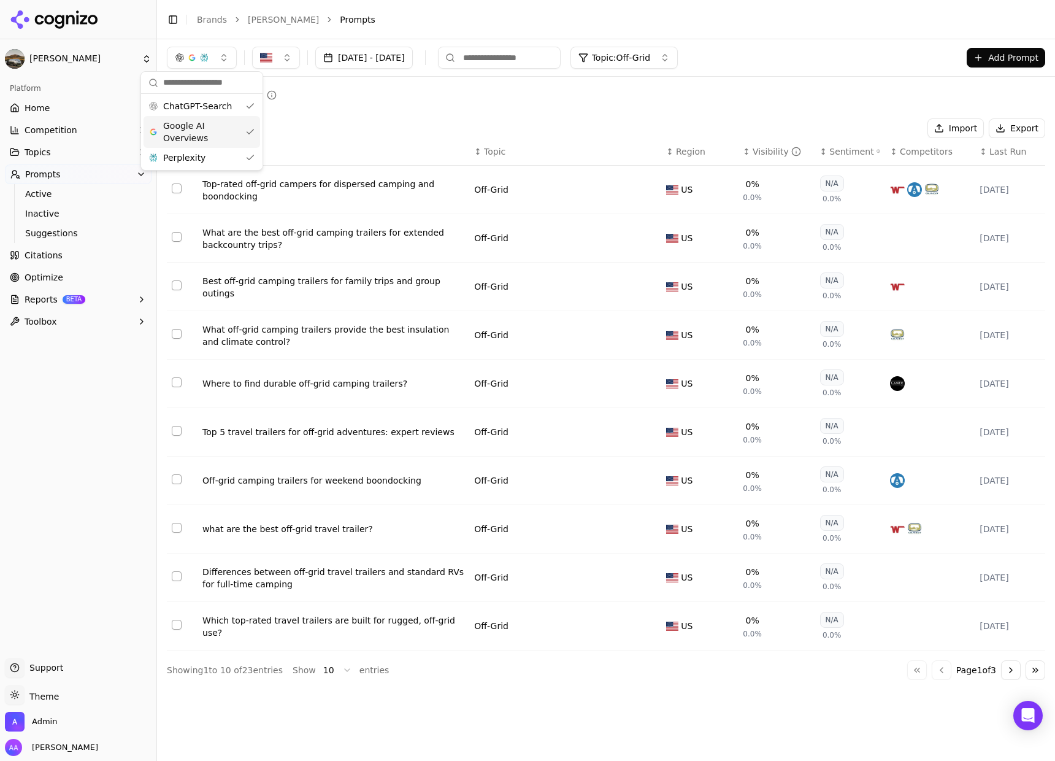
click at [215, 116] on div "Google AI Overviews" at bounding box center [202, 132] width 117 height 32
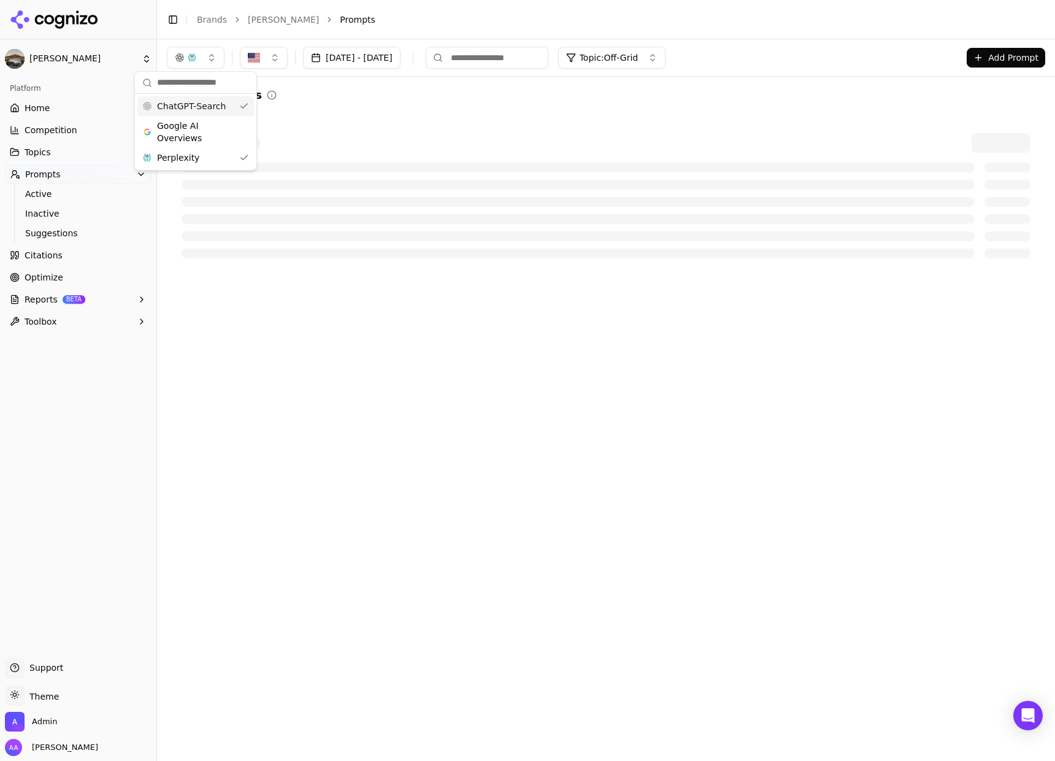
click at [215, 107] on span "ChatGPT-Search" at bounding box center [191, 106] width 69 height 12
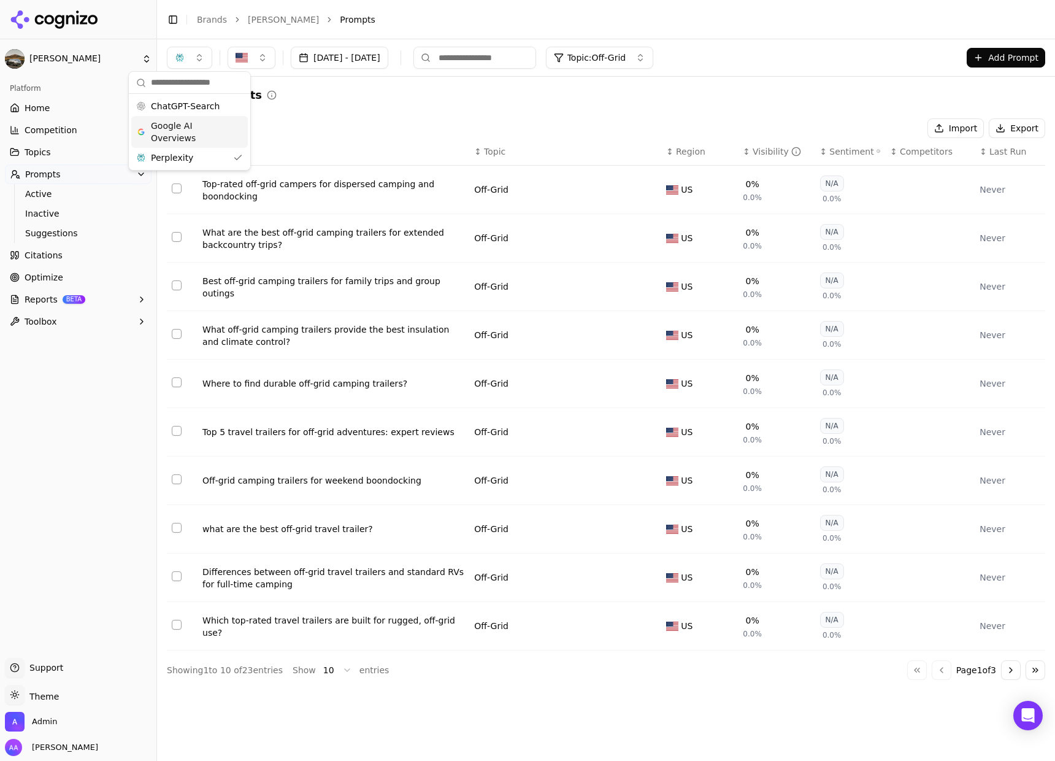
click at [204, 128] on span "Google AI Overviews" at bounding box center [189, 132] width 77 height 25
click at [205, 153] on div "Perplexity" at bounding box center [195, 158] width 117 height 20
click at [759, 156] on div "Visibility" at bounding box center [777, 151] width 48 height 12
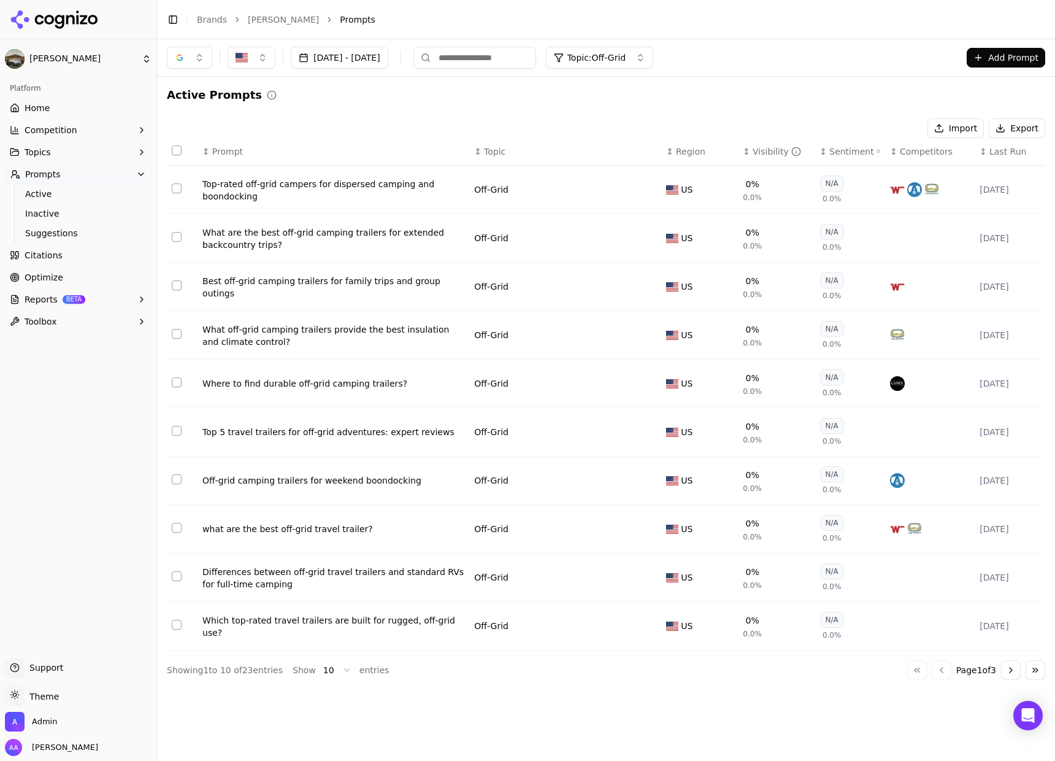
click at [760, 154] on div "Visibility" at bounding box center [777, 151] width 48 height 12
click at [331, 675] on html "Bowlus Platform Home Competition Topics Prompts Active Inactive Suggestions Cit…" at bounding box center [527, 380] width 1055 height 761
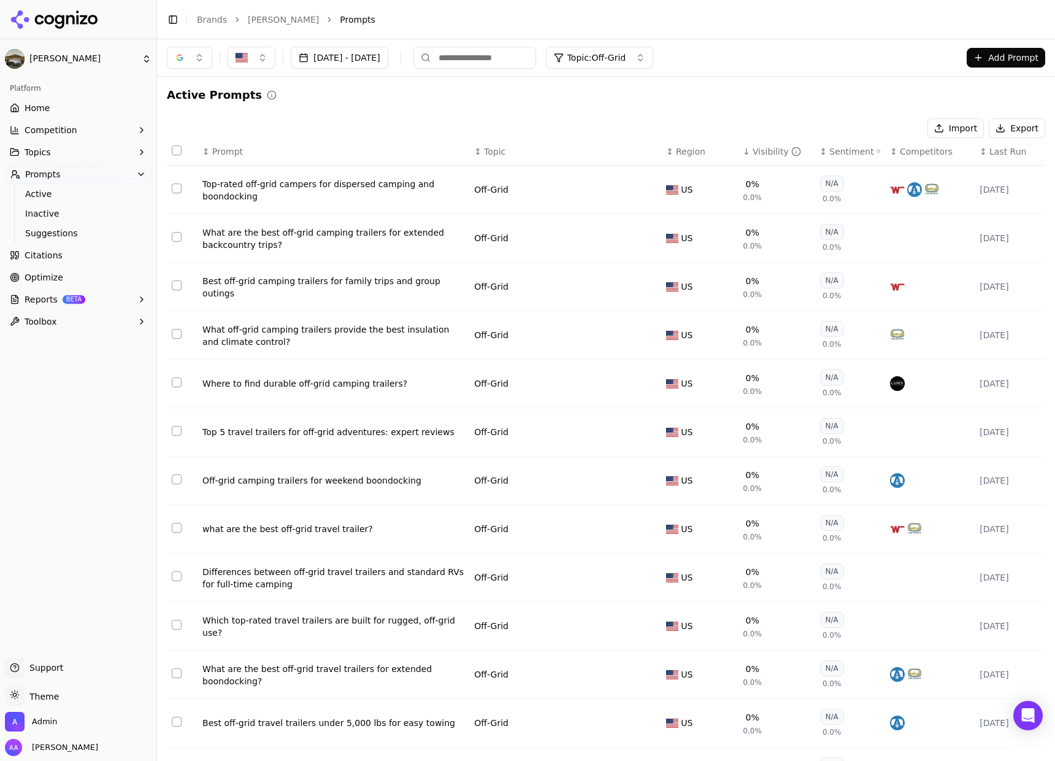
click at [66, 110] on link "Home" at bounding box center [78, 108] width 147 height 20
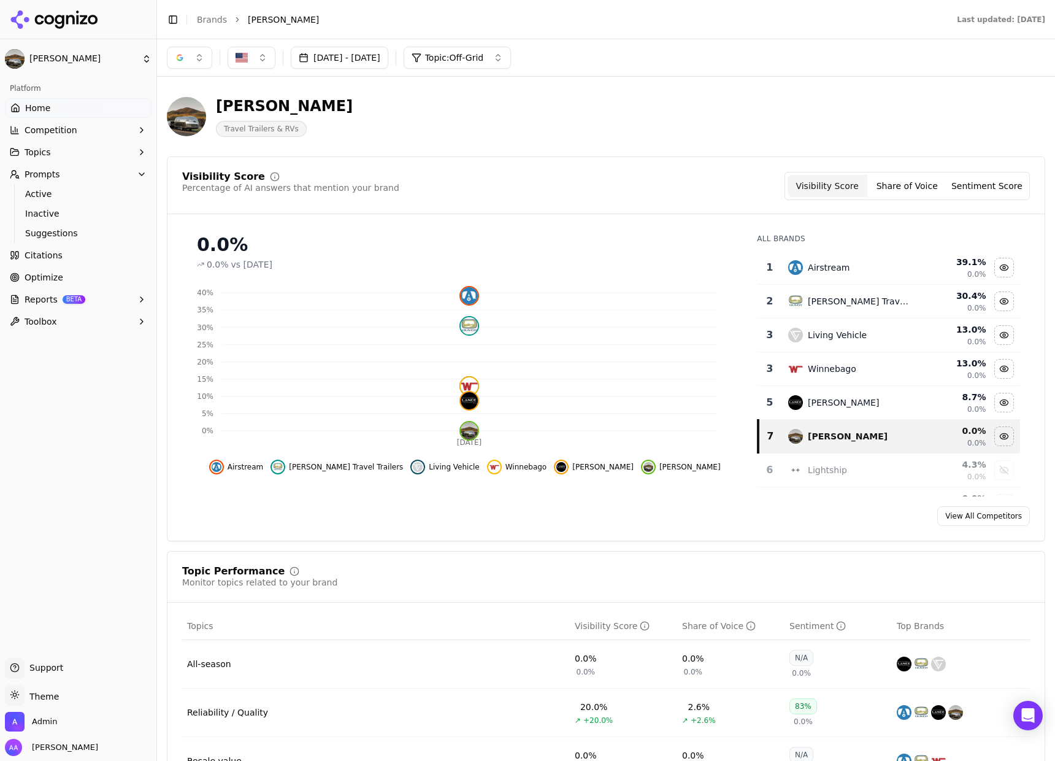
click at [388, 56] on button "Oct 01, 2025 - Oct 01, 2025" at bounding box center [340, 58] width 98 height 22
click at [402, 93] on button "Last 30 days" at bounding box center [393, 89] width 63 height 20
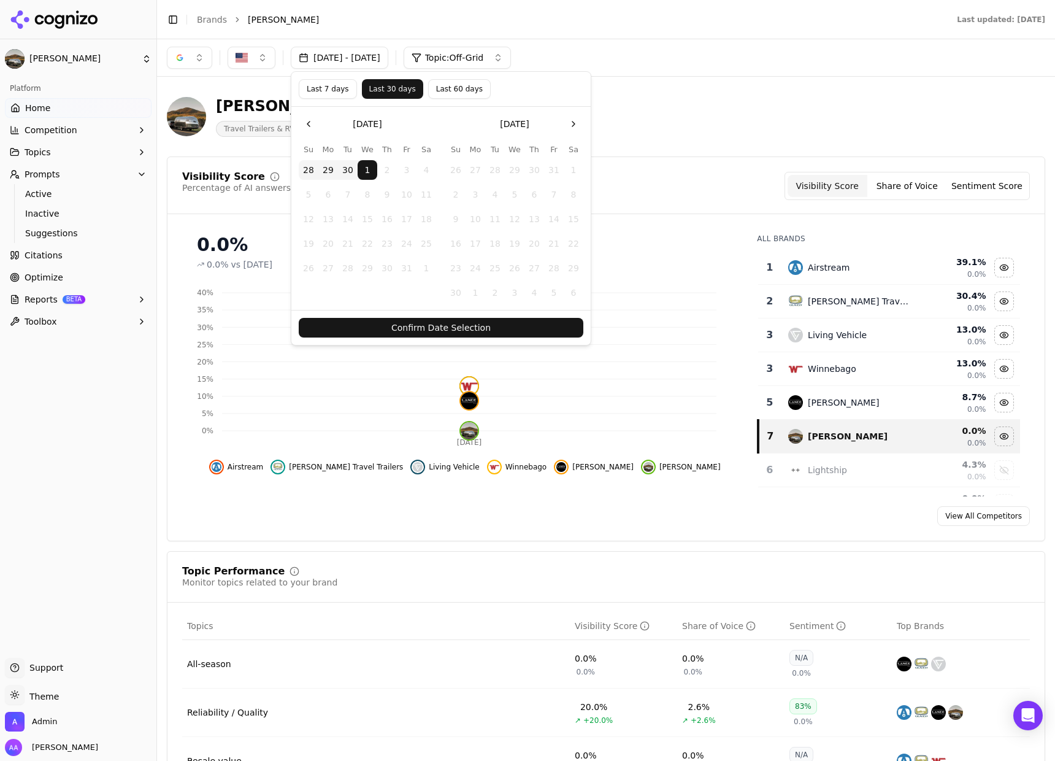
click at [491, 331] on button "Confirm Date Selection" at bounding box center [441, 328] width 285 height 20
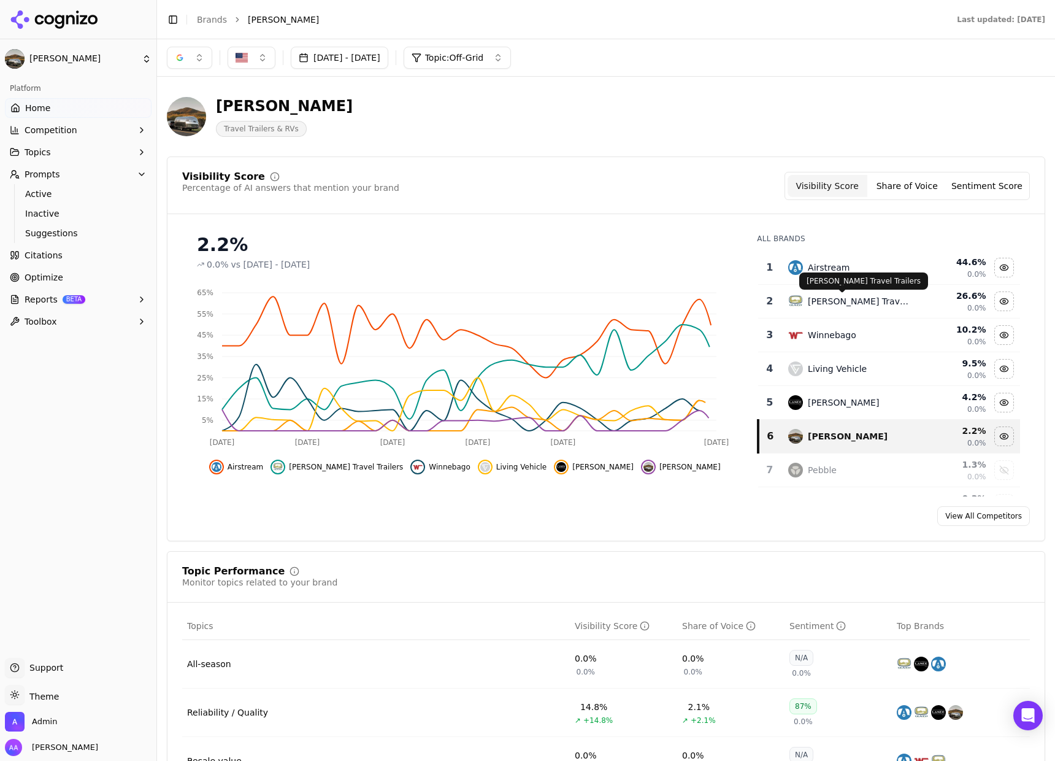
click at [845, 271] on div "Airstream" at bounding box center [848, 267] width 121 height 15
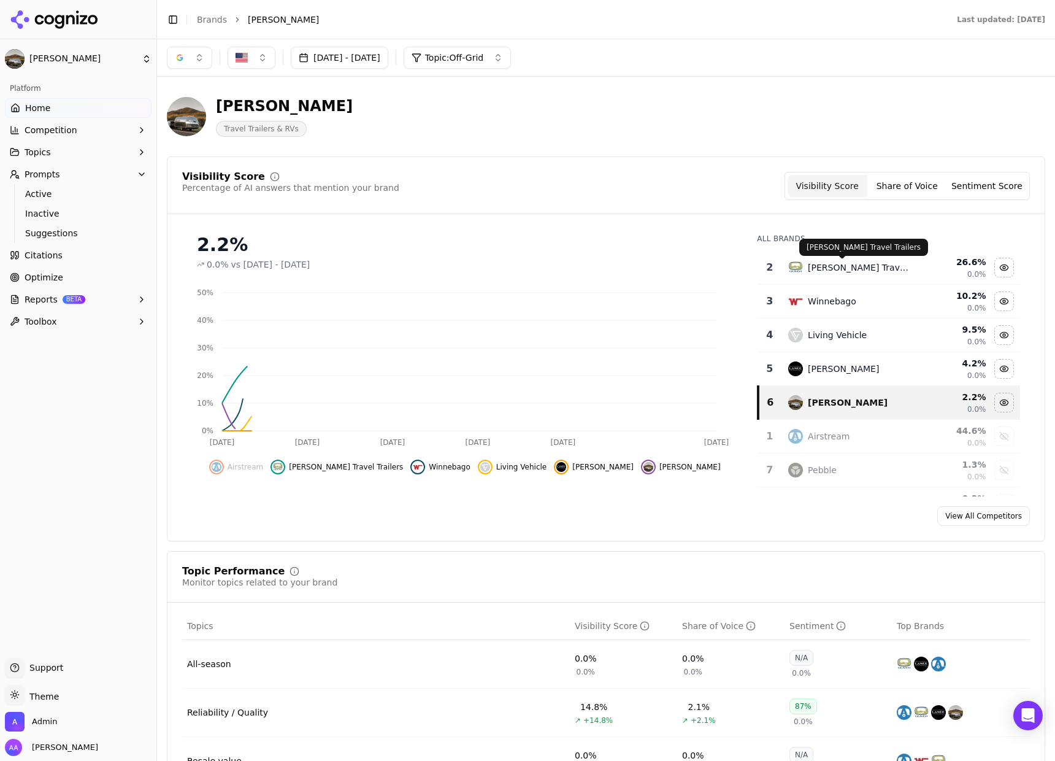
click at [845, 268] on div "Oliver Travel Trailers" at bounding box center [858, 267] width 101 height 12
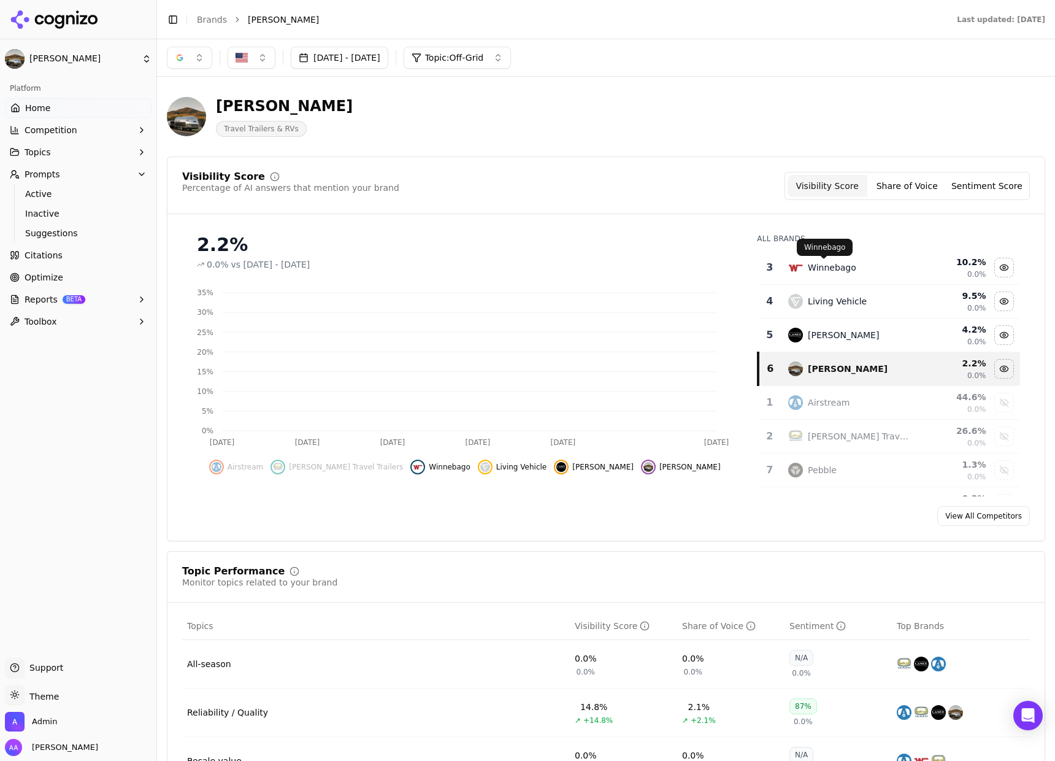
click at [845, 268] on div "Winnebago" at bounding box center [832, 267] width 48 height 12
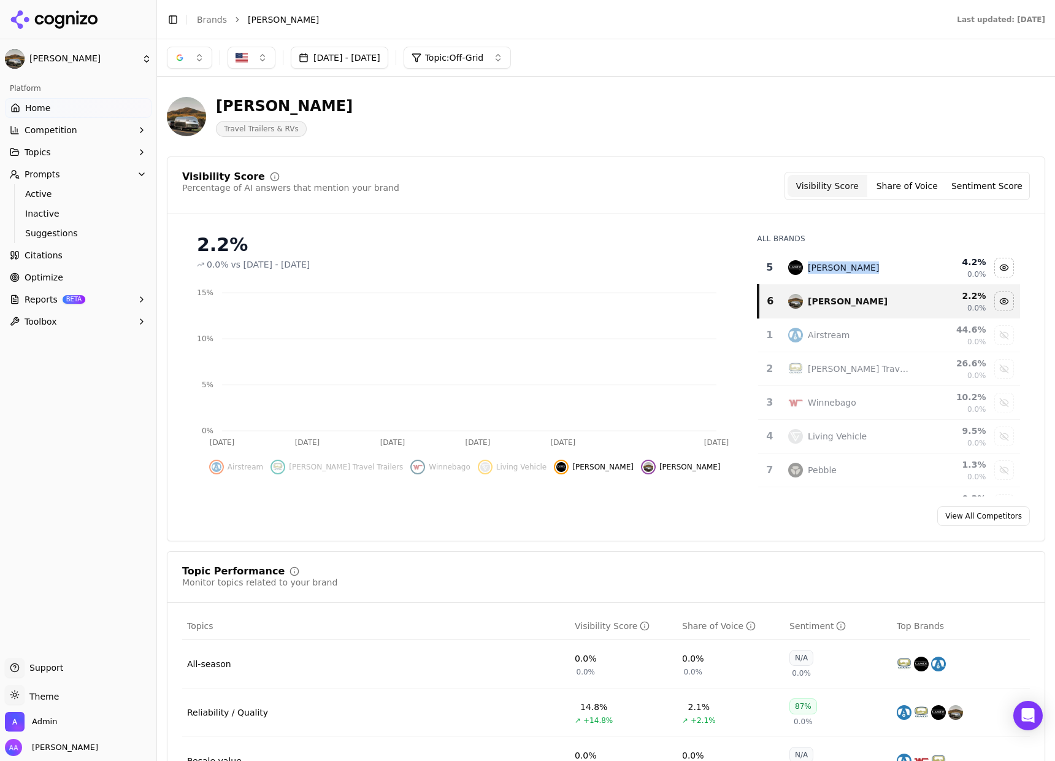
click at [845, 268] on div "Lance Camper" at bounding box center [843, 267] width 71 height 12
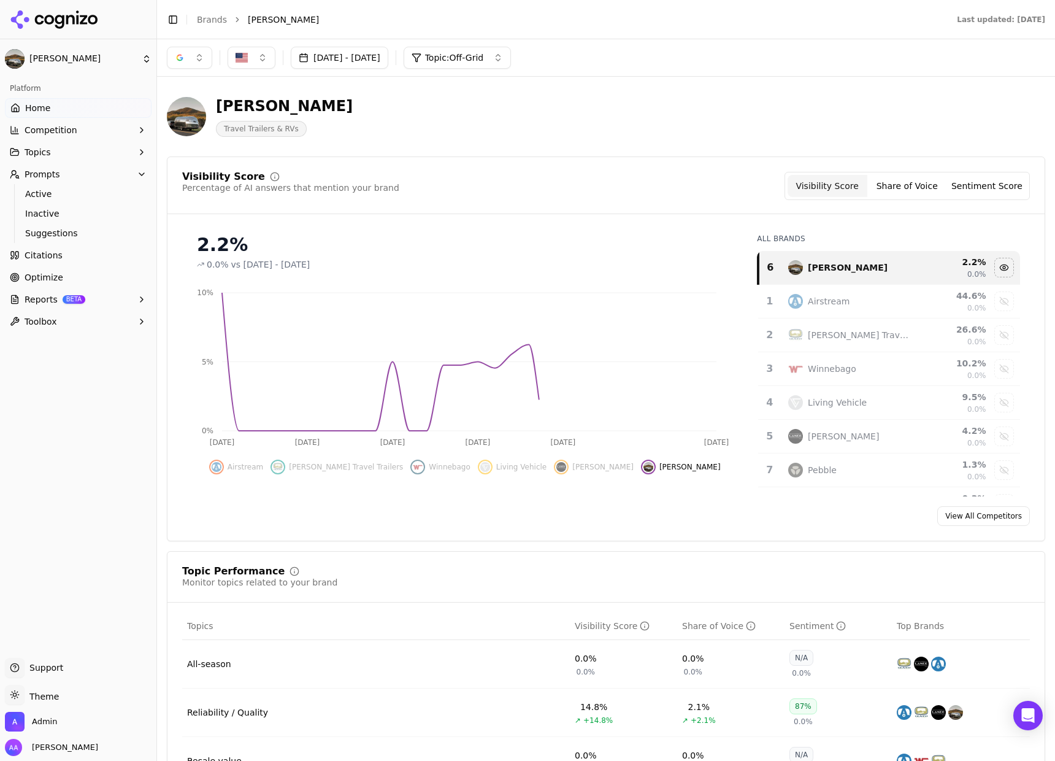
click at [671, 191] on div "Visibility Score Percentage of AI answers that mention your brand Visibility Sc…" at bounding box center [606, 186] width 848 height 28
click at [209, 55] on button "button" at bounding box center [189, 58] width 45 height 22
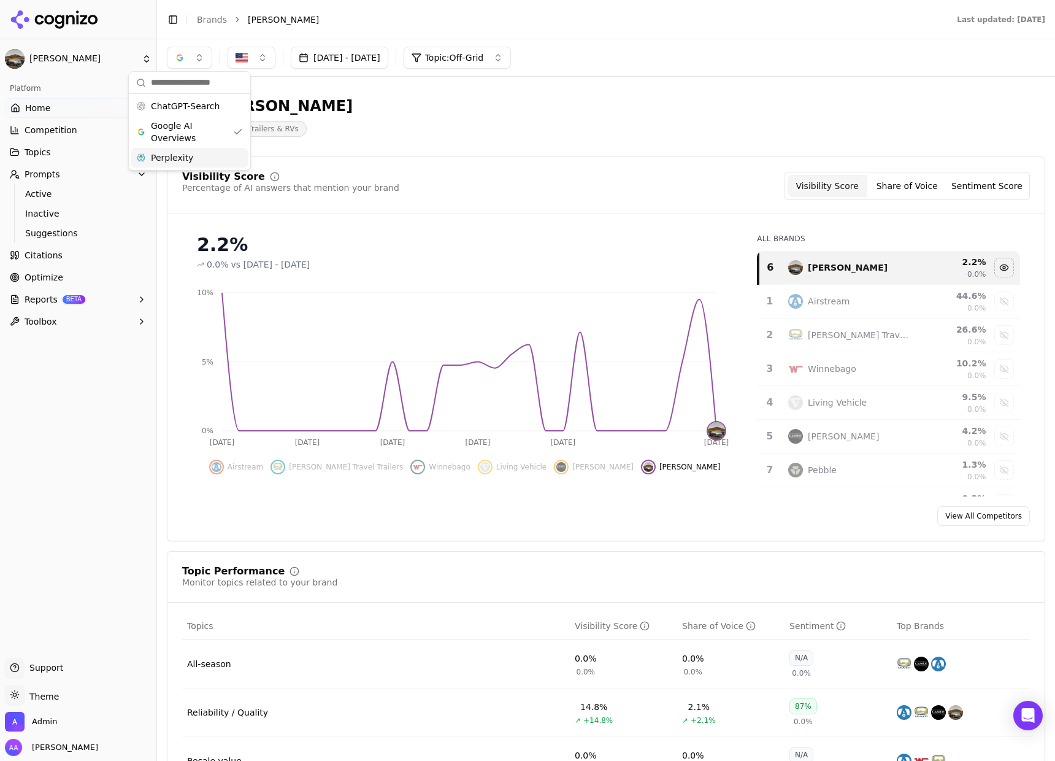
click at [208, 148] on div "Perplexity" at bounding box center [189, 158] width 117 height 20
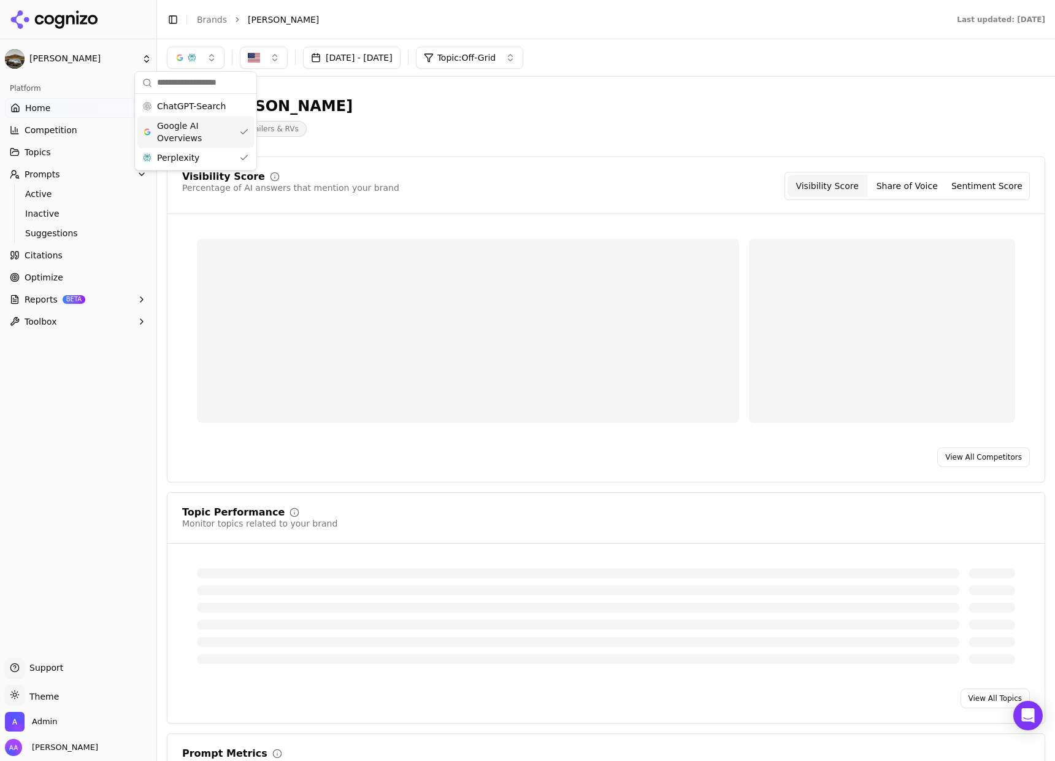
click at [210, 137] on span "Google AI Overviews" at bounding box center [195, 132] width 77 height 25
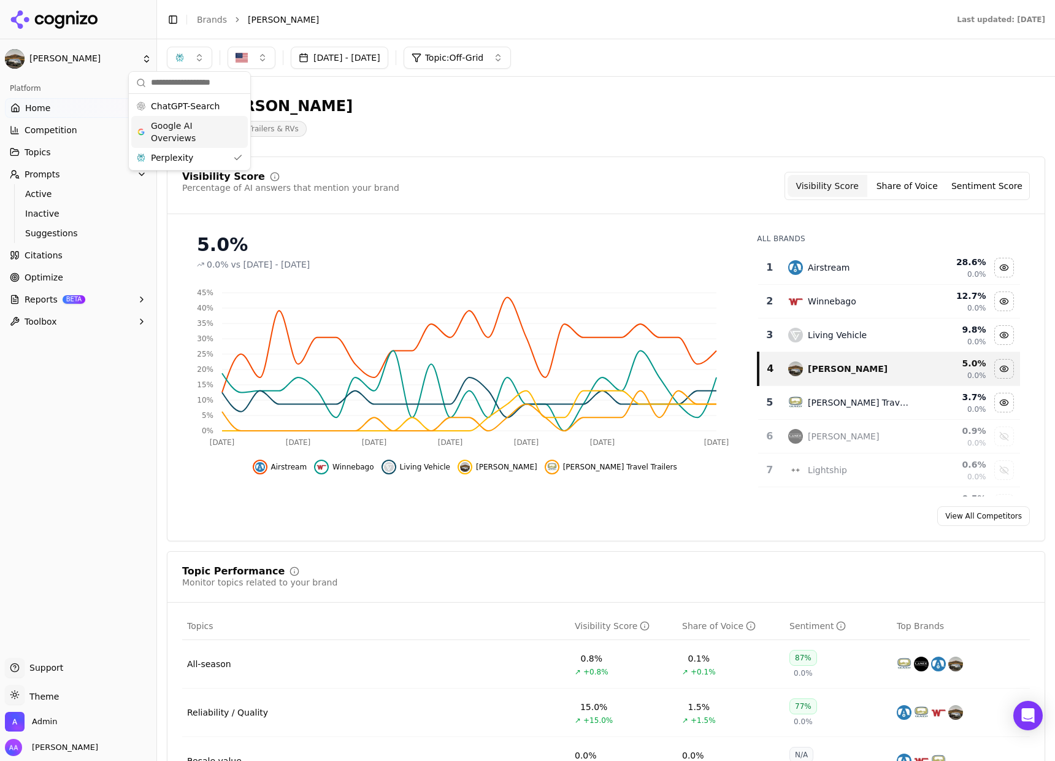
click at [853, 269] on div "Airstream" at bounding box center [848, 267] width 121 height 15
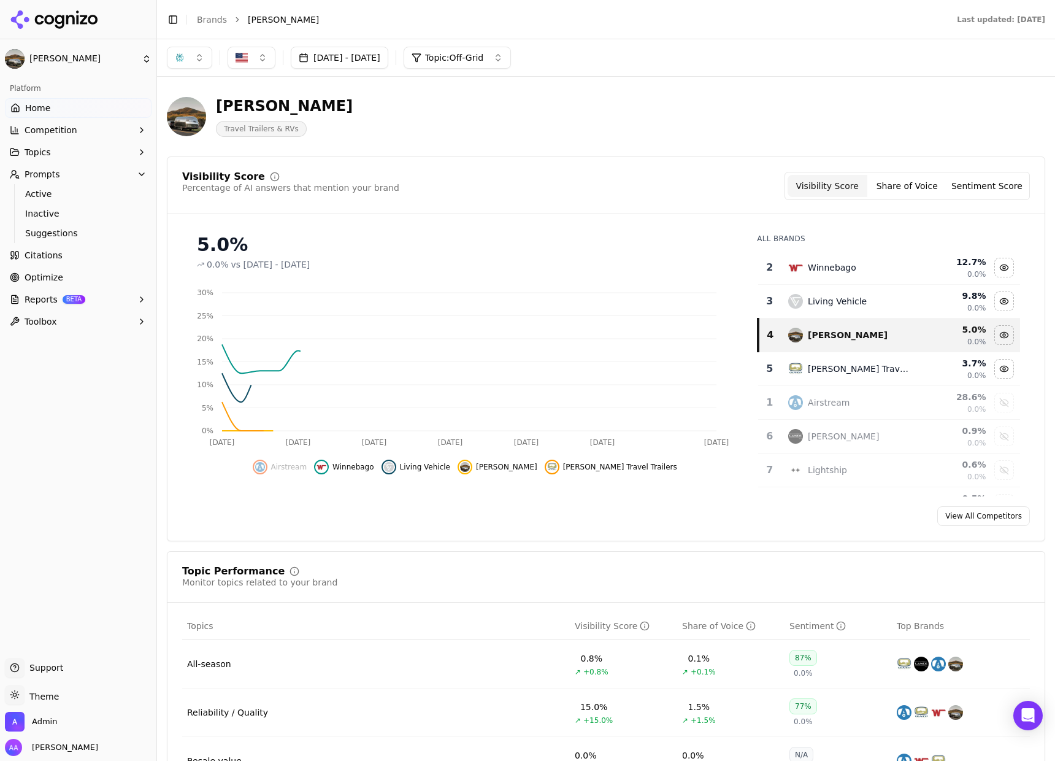
click at [852, 269] on div "Winnebago" at bounding box center [848, 267] width 121 height 15
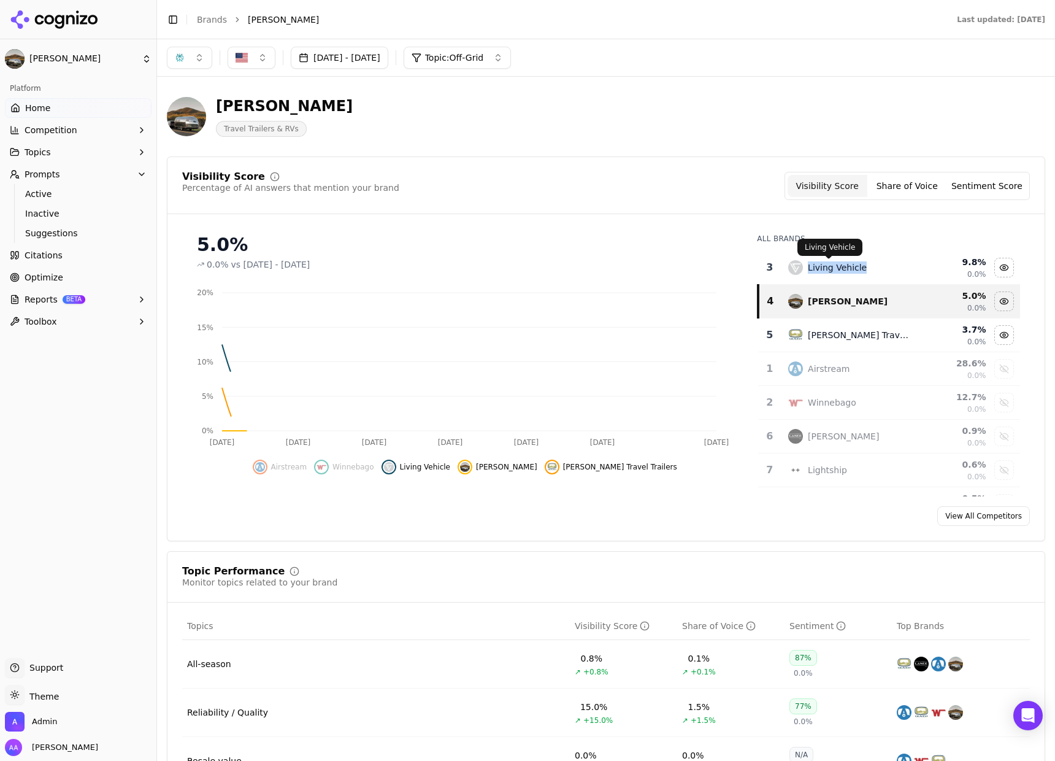
click at [852, 269] on div "Living Vehicle" at bounding box center [837, 267] width 59 height 12
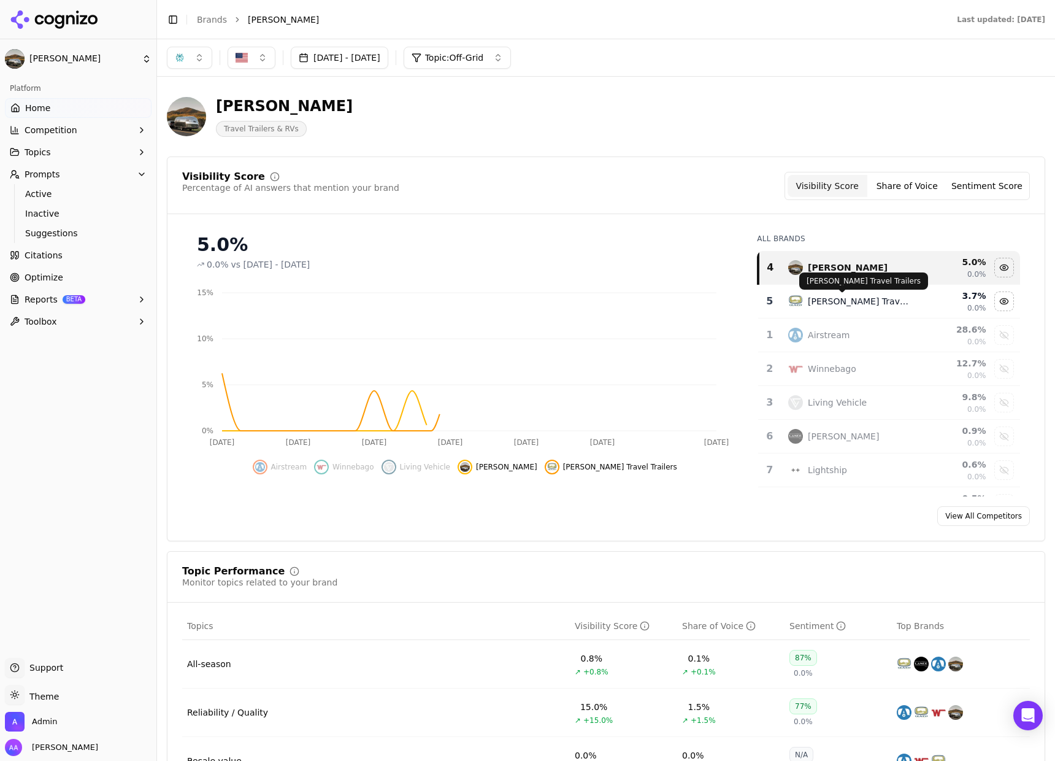
drag, startPoint x: 837, startPoint y: 307, endPoint x: 810, endPoint y: 316, distance: 29.1
click at [837, 307] on div "Oliver Travel Trailers" at bounding box center [858, 301] width 101 height 12
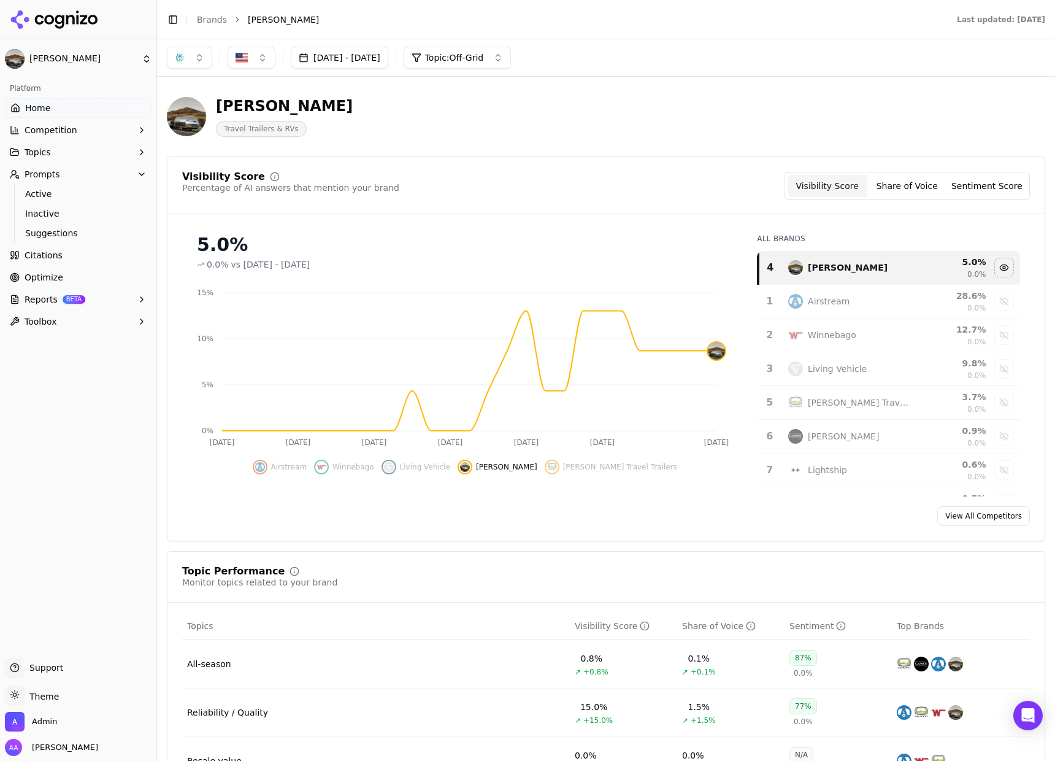
click at [183, 56] on div "button" at bounding box center [180, 58] width 10 height 10
click at [202, 110] on span "ChatGPT-Search" at bounding box center [185, 106] width 69 height 12
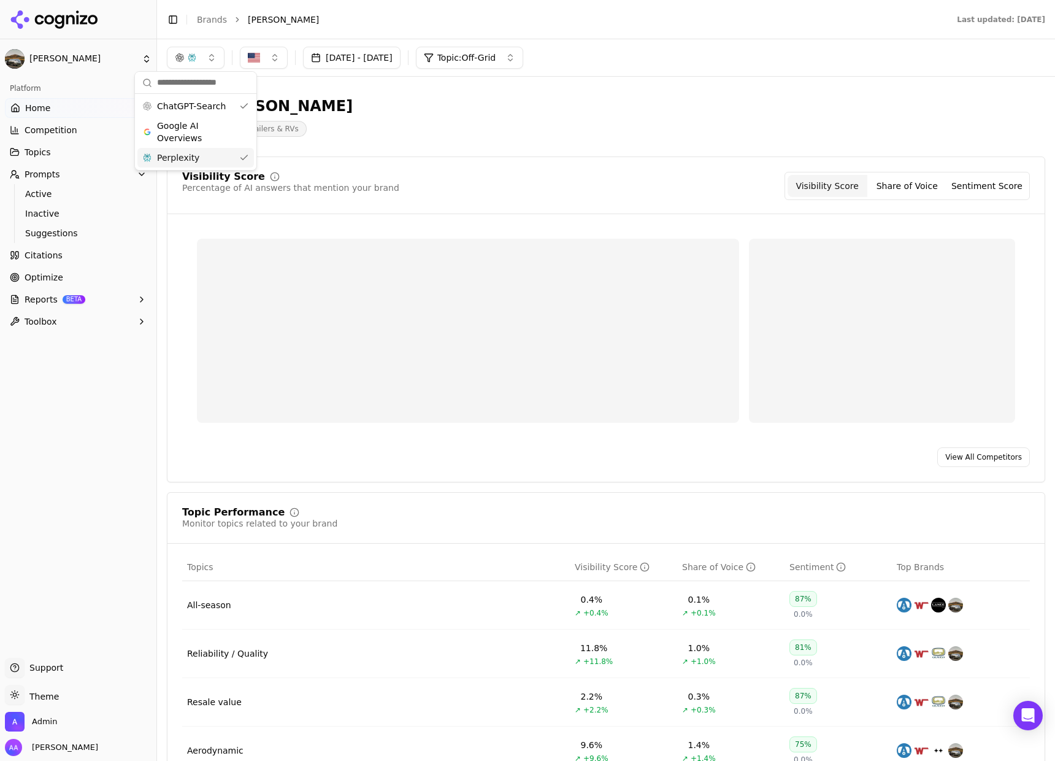
click at [210, 166] on div "Perplexity" at bounding box center [195, 158] width 117 height 20
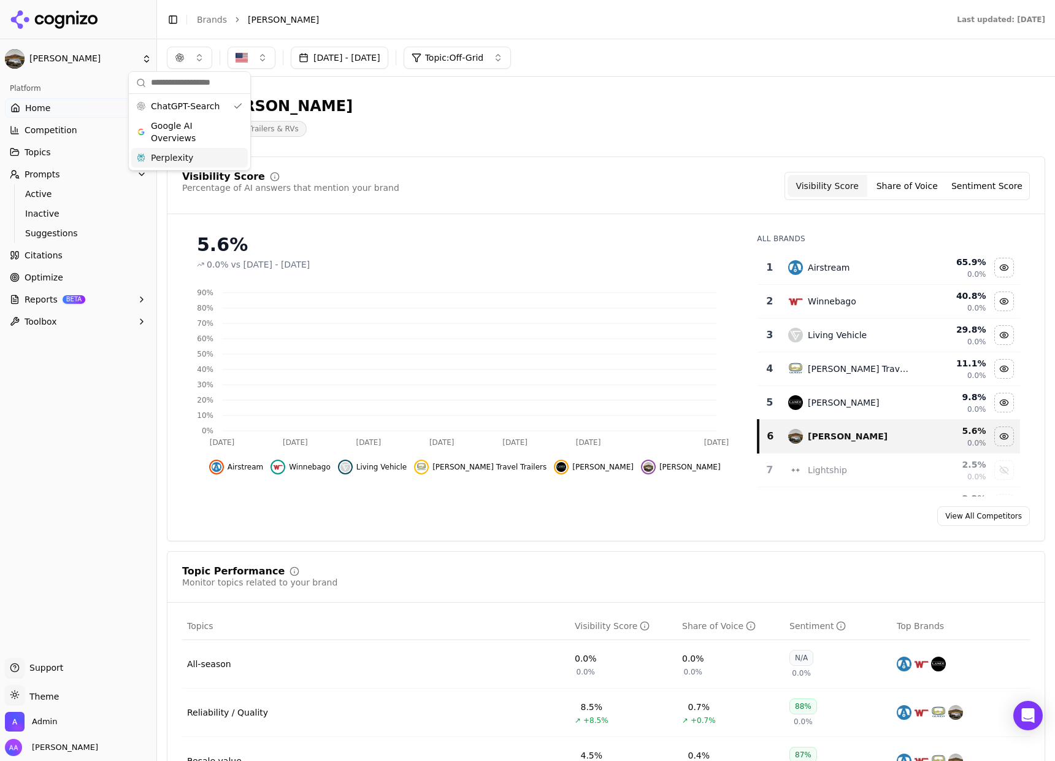
click at [510, 117] on div "Bowlus Travel Trailers & RVs" at bounding box center [442, 116] width 550 height 40
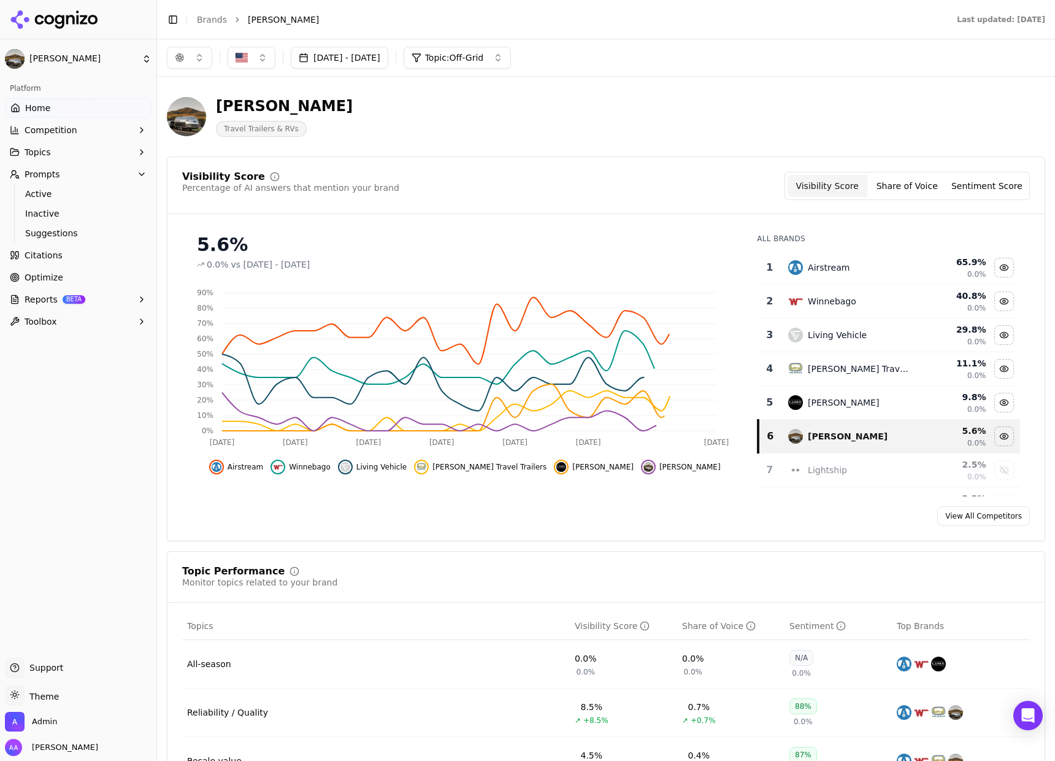
click at [822, 279] on td "Airstream" at bounding box center [849, 268] width 136 height 34
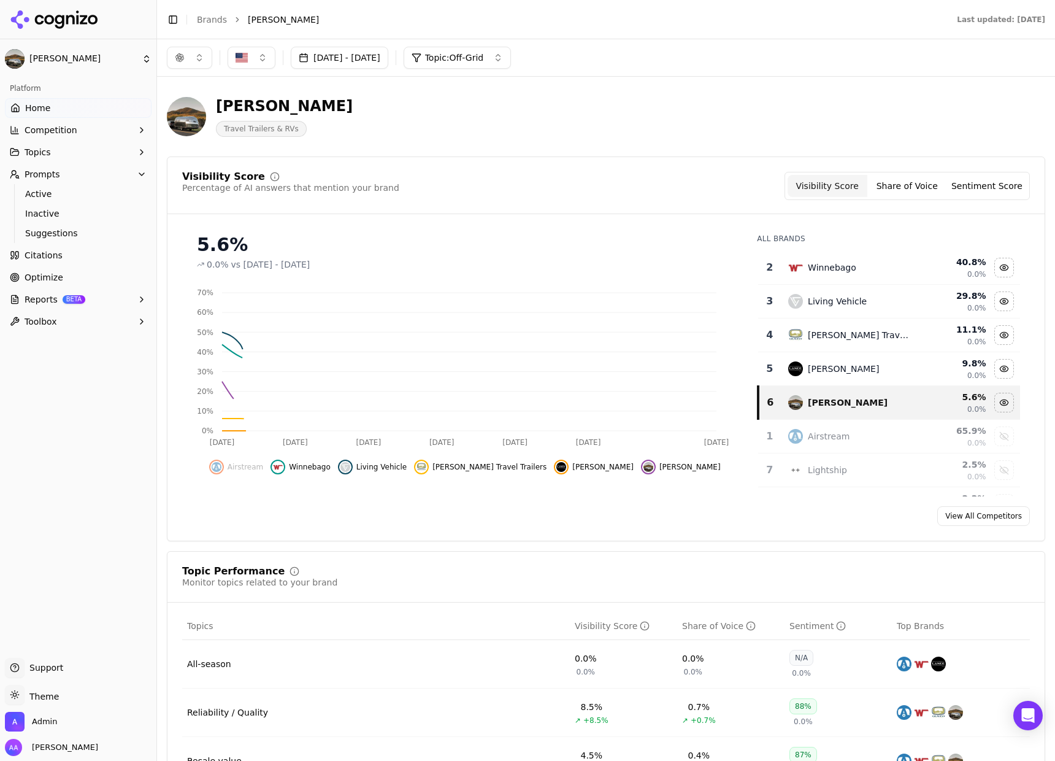
click at [822, 279] on td "Winnebago" at bounding box center [849, 268] width 136 height 34
click at [822, 278] on td "Winnebago" at bounding box center [849, 268] width 136 height 34
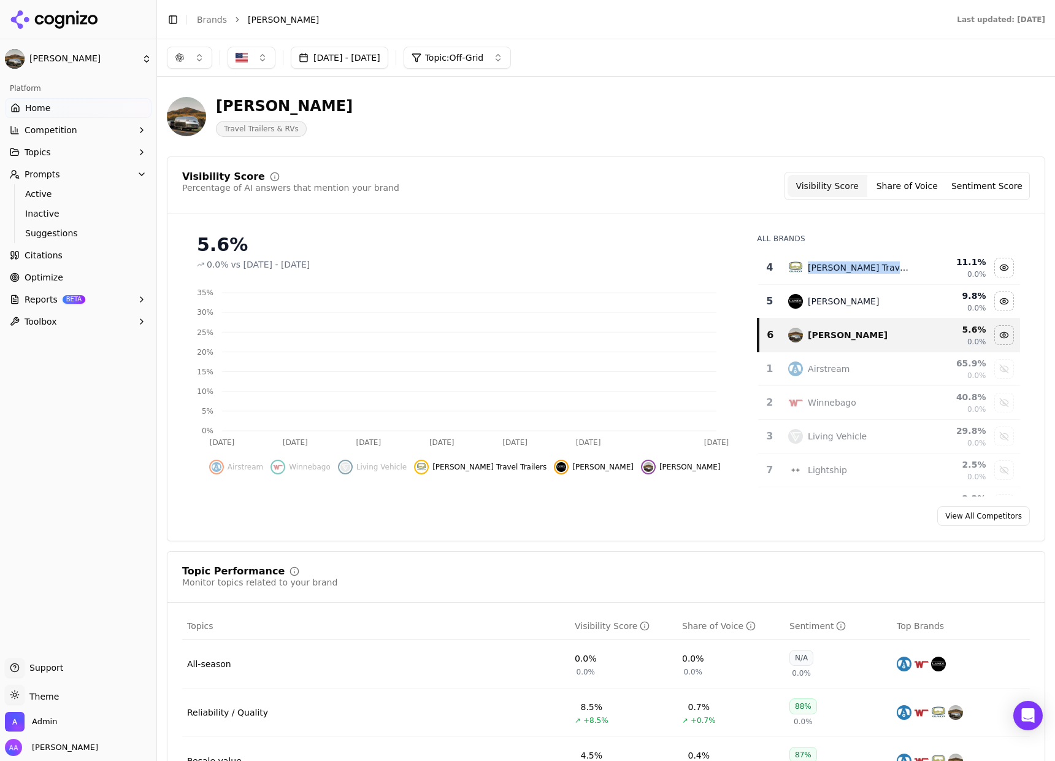
click at [822, 278] on td "Oliver Travel Trailers" at bounding box center [849, 268] width 136 height 34
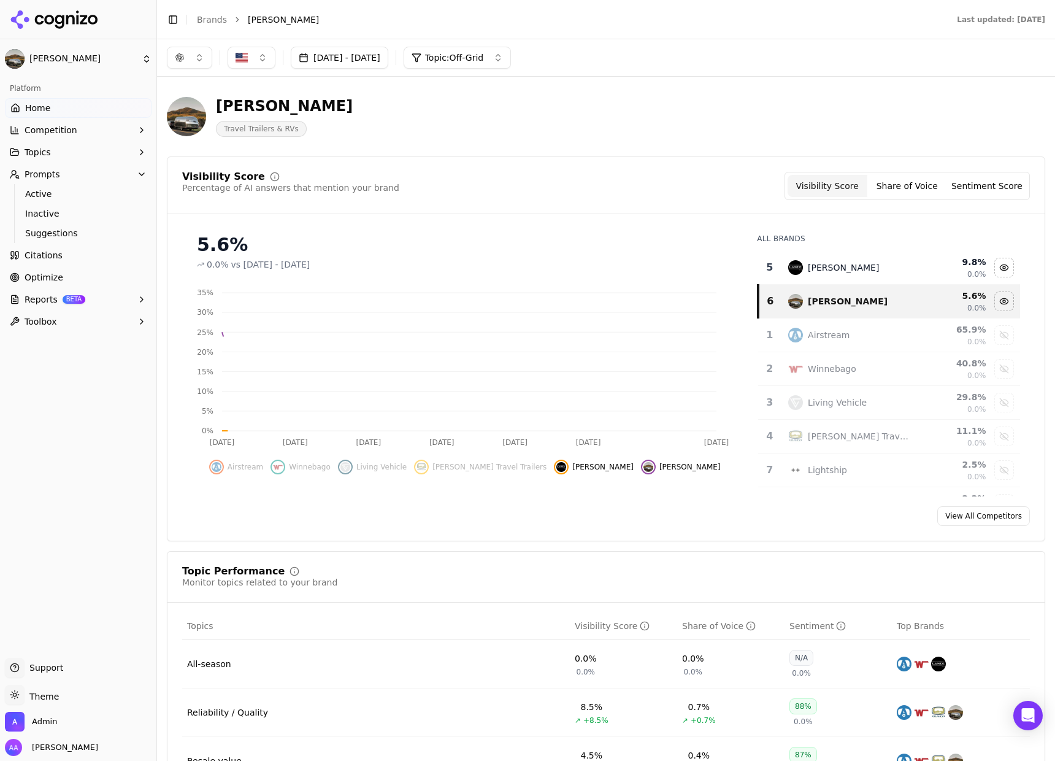
click at [822, 278] on td "Lance Camper" at bounding box center [849, 268] width 136 height 34
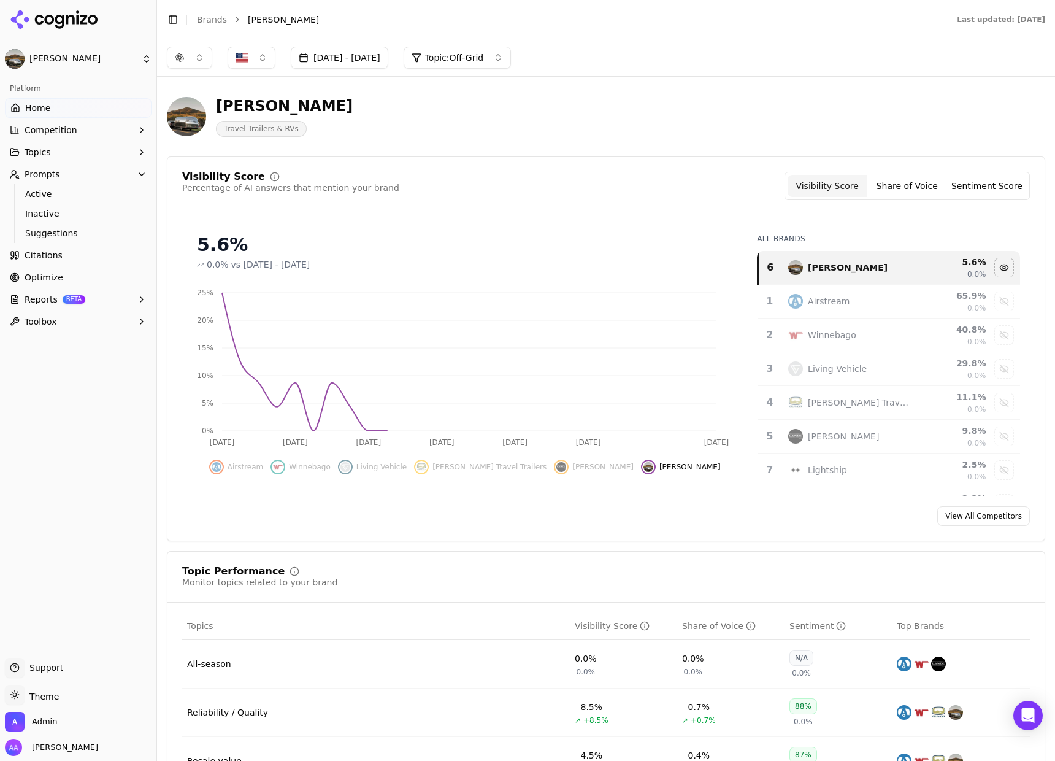
click at [640, 204] on div "Visibility Score Percentage of AI answers that mention your brand Visibility Sc…" at bounding box center [605, 193] width 877 height 42
click at [334, 69] on div "Sep 01, 2025 - Oct 01, 2025 Topic: Off-Grid" at bounding box center [606, 57] width 898 height 37
click at [347, 57] on button "Sep 01, 2025 - Oct 01, 2025" at bounding box center [340, 58] width 98 height 22
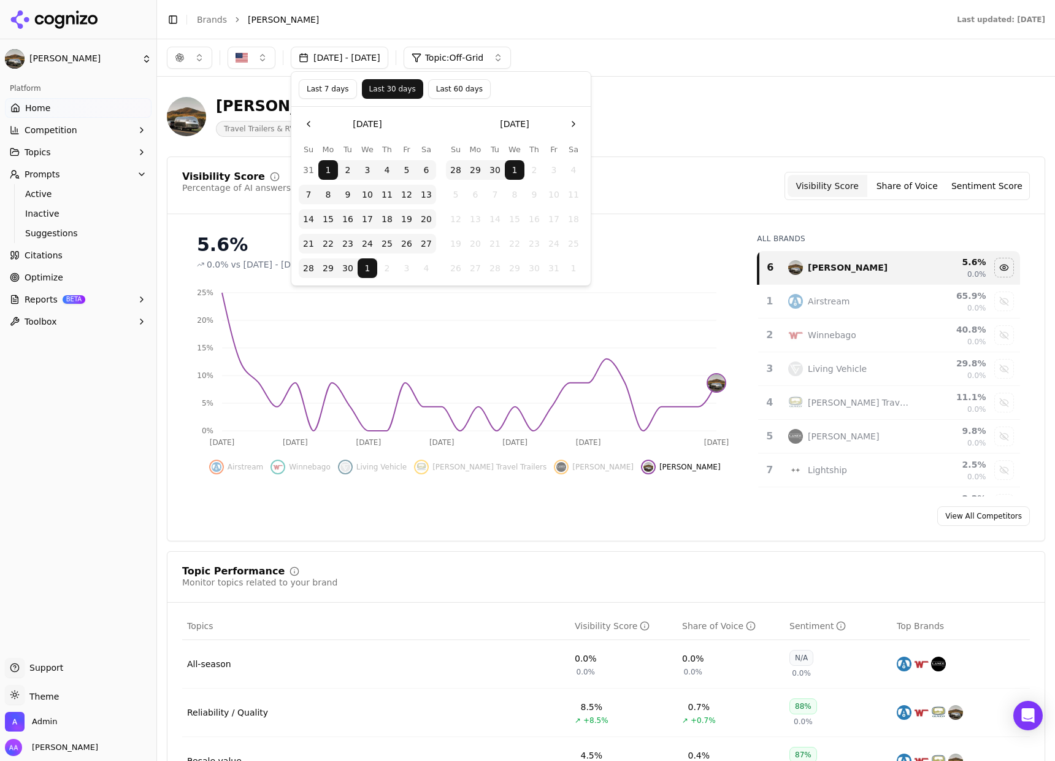
click at [306, 132] on button "Go to the Previous Month" at bounding box center [309, 124] width 20 height 20
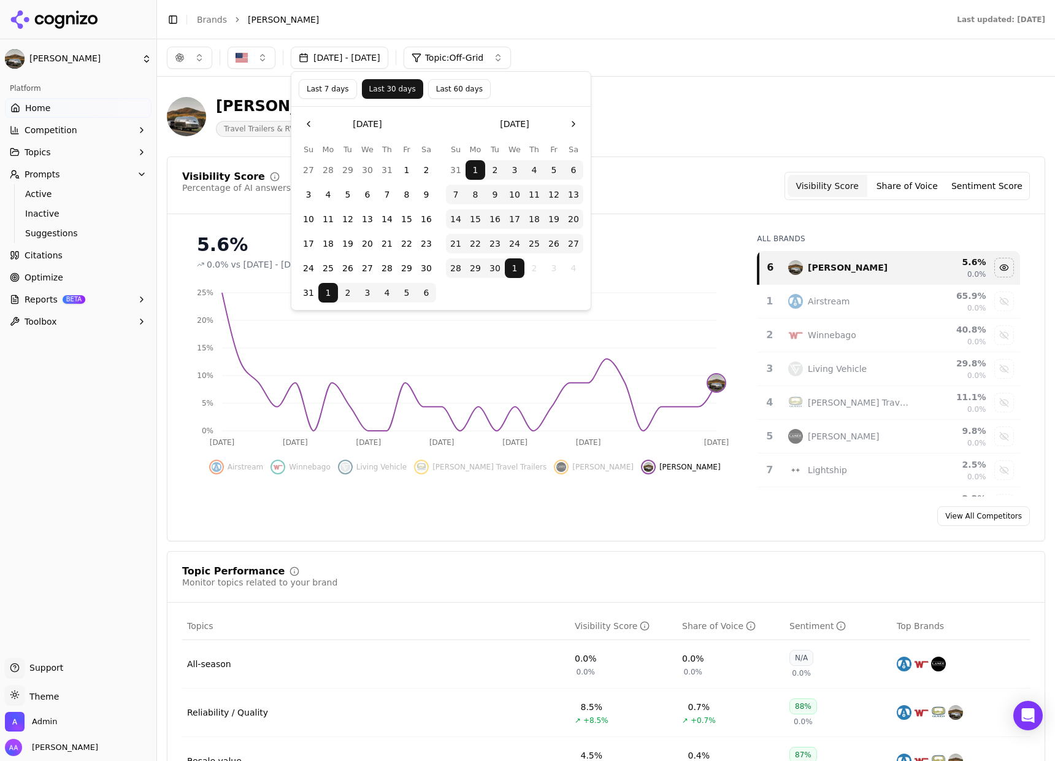
click at [406, 168] on button "1" at bounding box center [407, 170] width 20 height 20
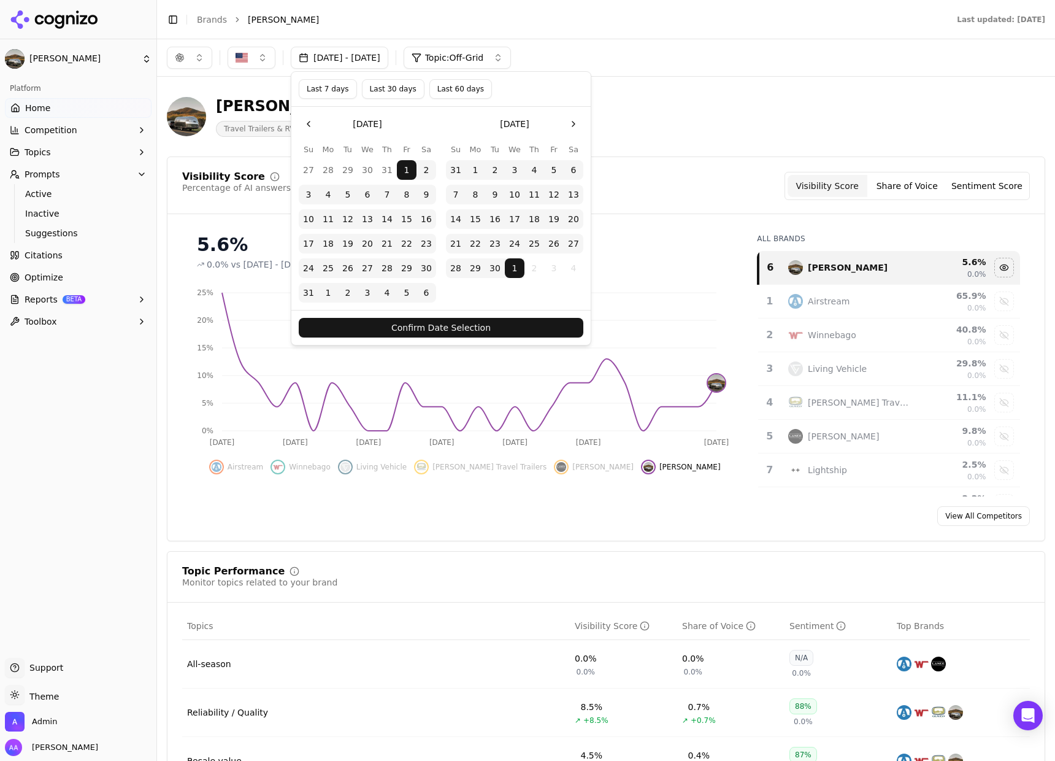
click at [453, 331] on button "Confirm Date Selection" at bounding box center [441, 328] width 285 height 20
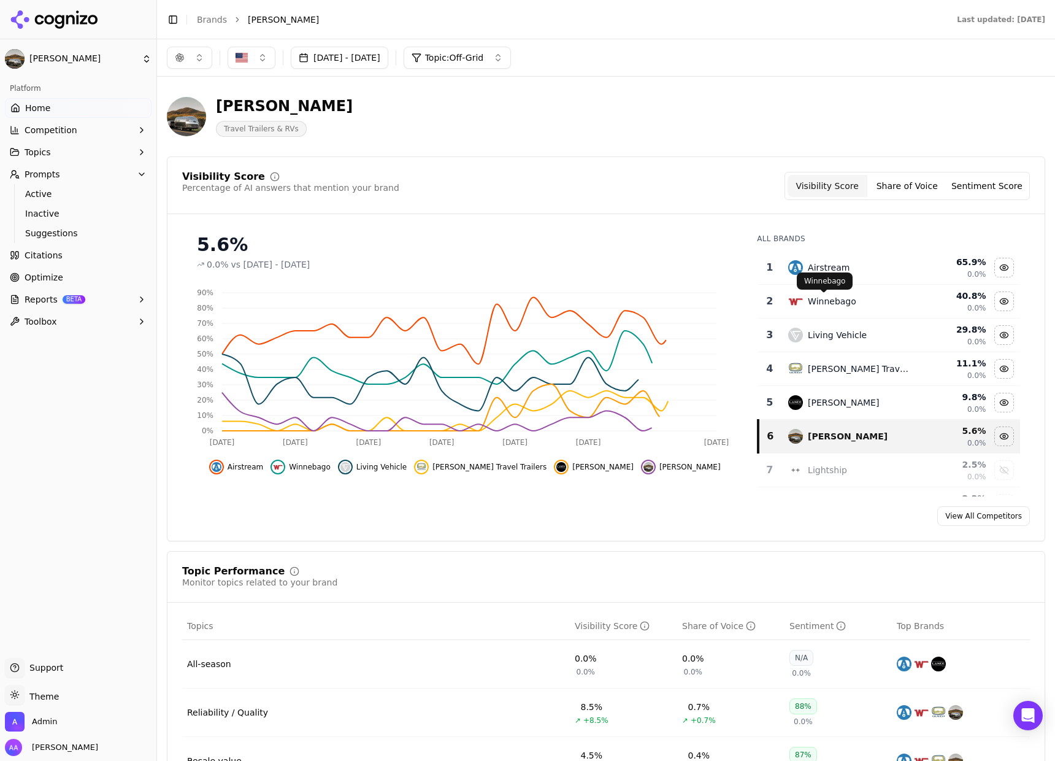
click at [884, 271] on div "Airstream" at bounding box center [848, 267] width 121 height 15
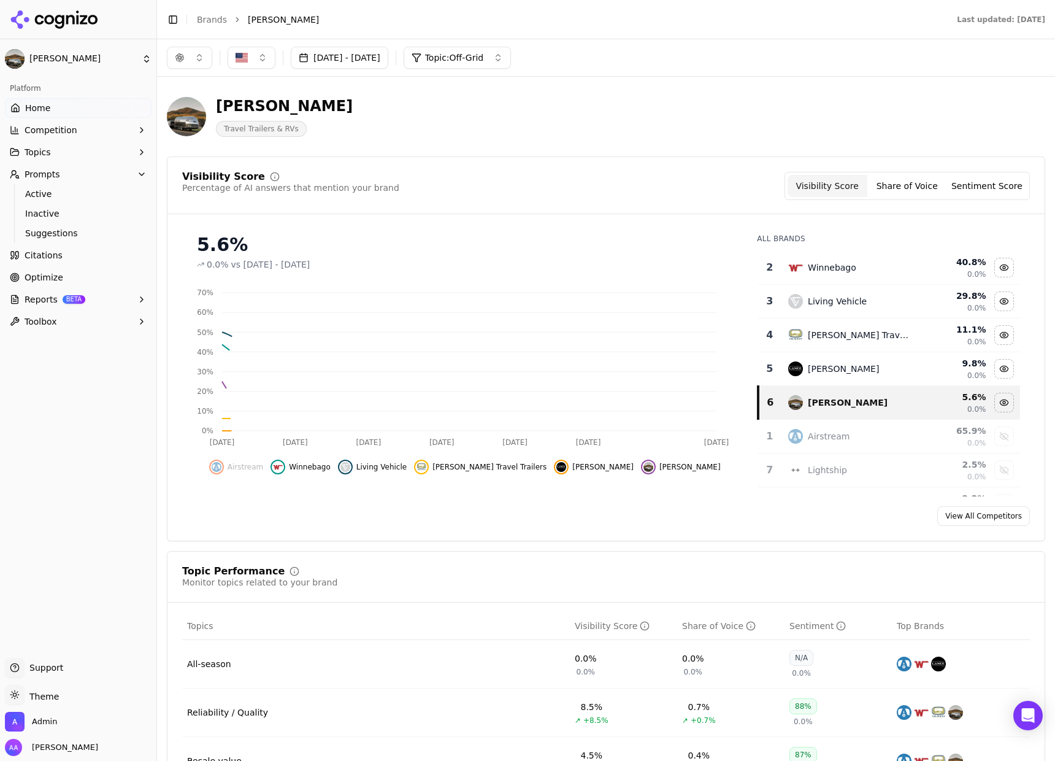
click at [884, 271] on div "Winnebago" at bounding box center [848, 267] width 121 height 15
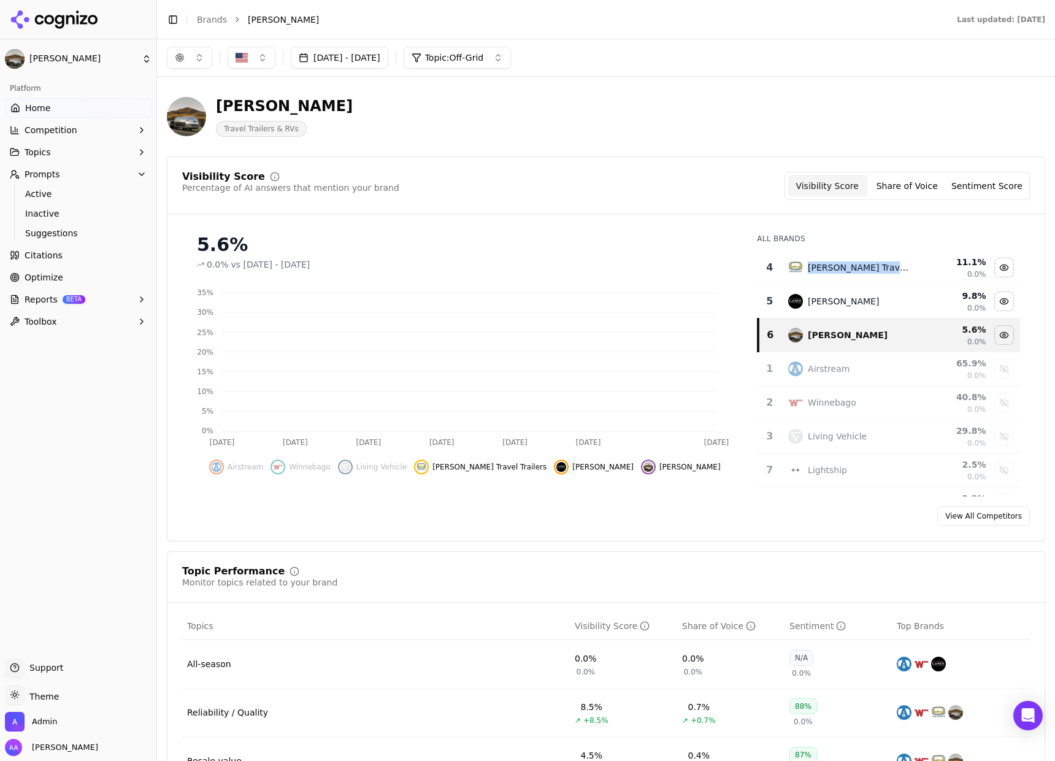
click at [884, 271] on div "Oliver Travel Trailers" at bounding box center [848, 267] width 121 height 15
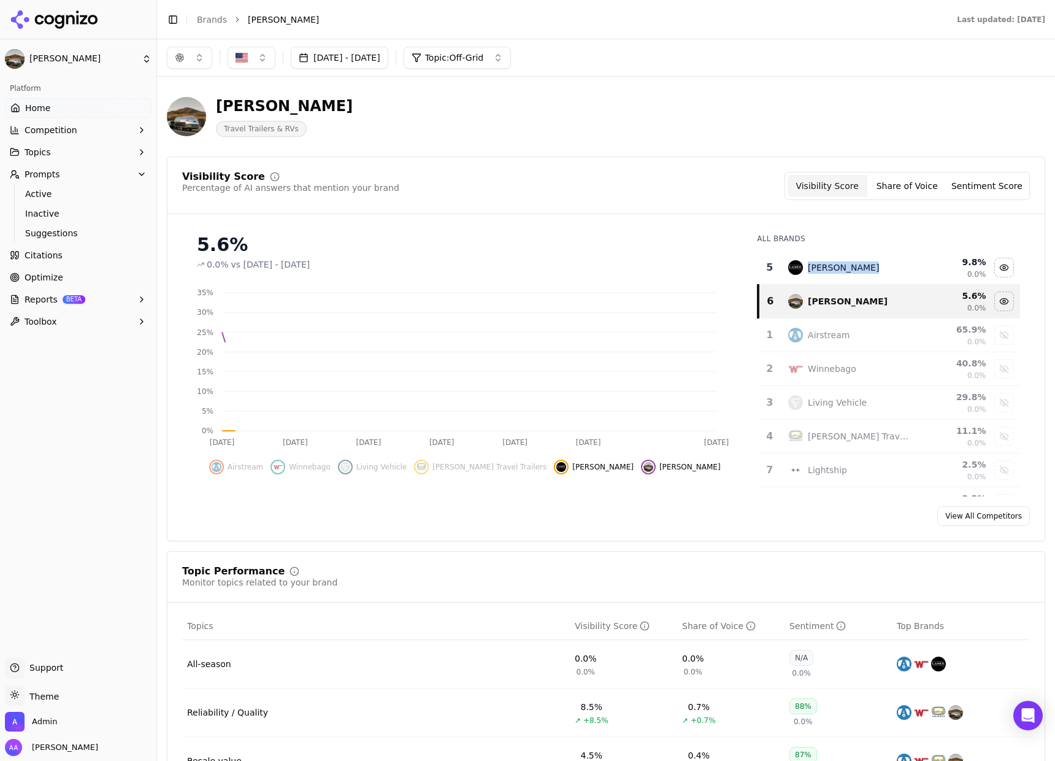
click at [884, 270] on div "Lance Camper" at bounding box center [848, 267] width 121 height 15
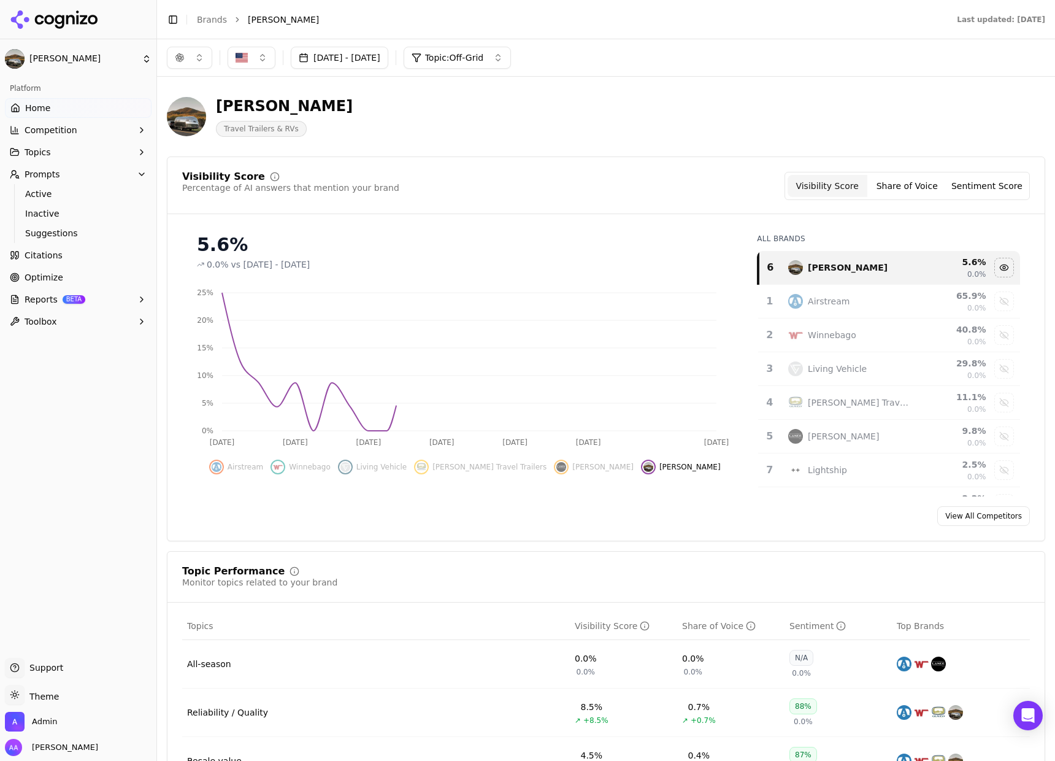
click at [512, 209] on div "Visibility Score Percentage of AI answers that mention your brand Visibility Sc…" at bounding box center [605, 193] width 877 height 42
click at [194, 67] on button "button" at bounding box center [189, 58] width 45 height 22
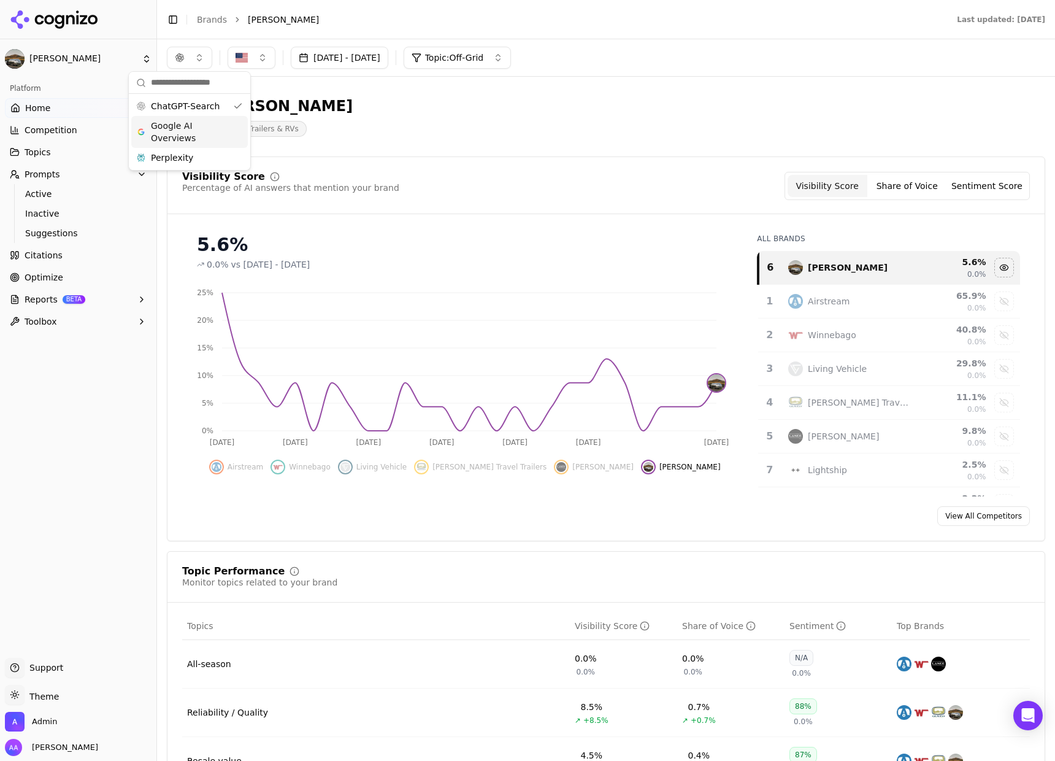
click at [201, 150] on div "Perplexity" at bounding box center [189, 158] width 117 height 20
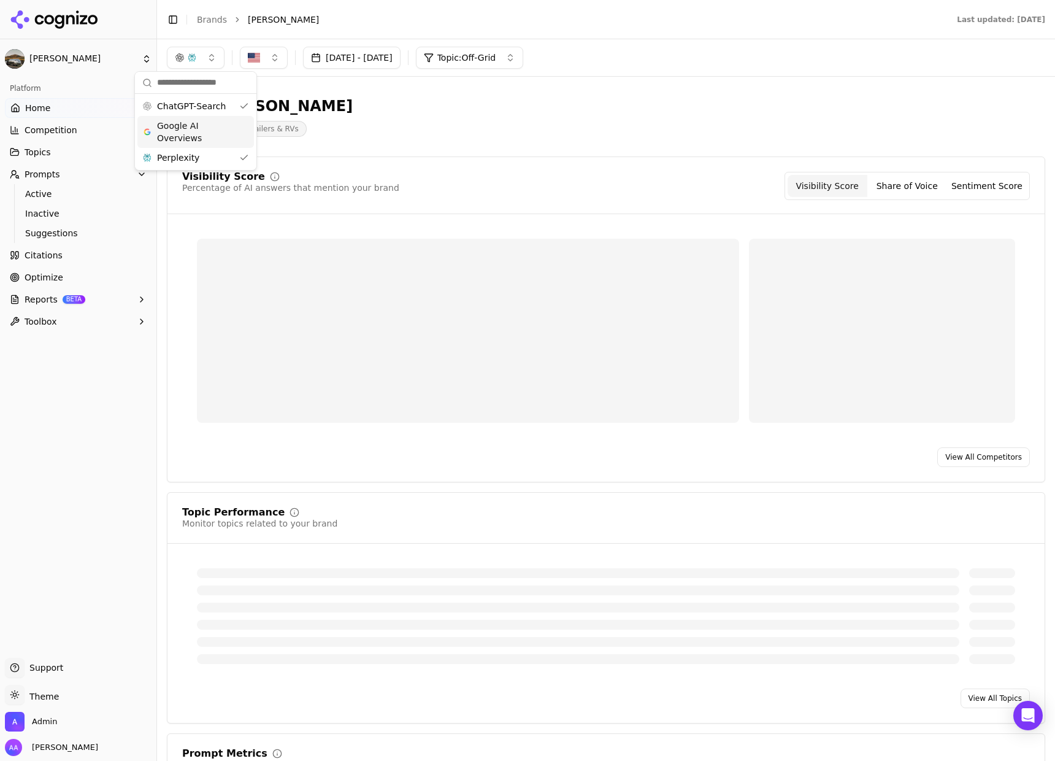
click at [209, 113] on div "ChatGPT-Search" at bounding box center [195, 106] width 117 height 20
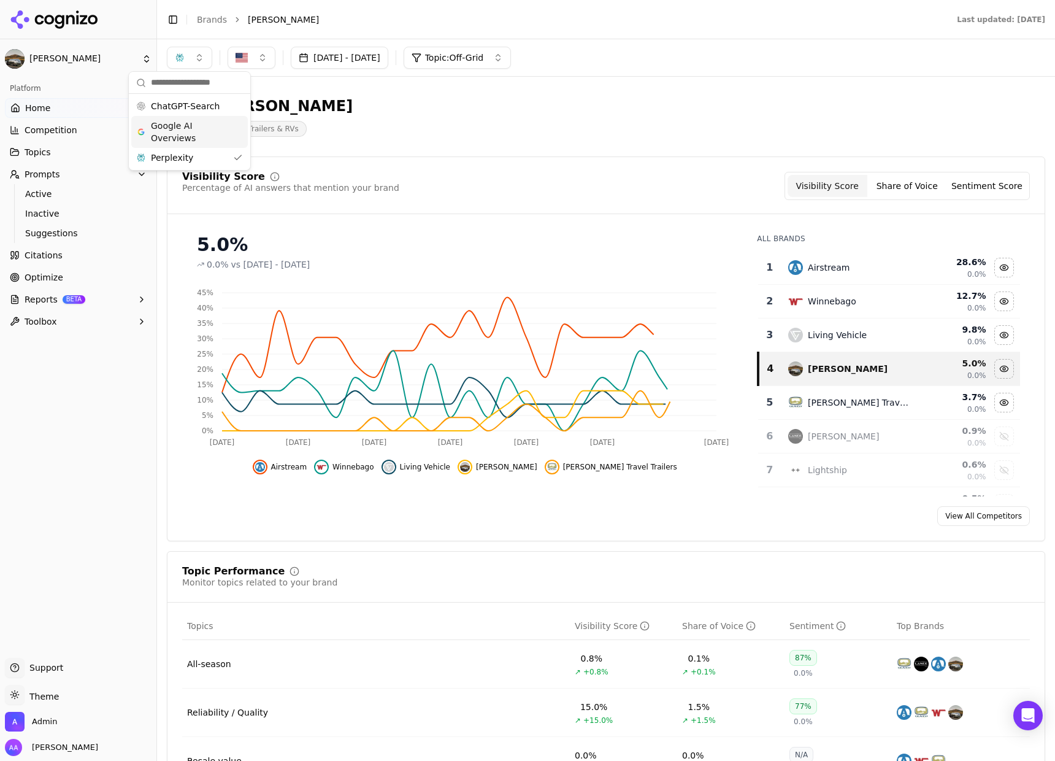
click at [807, 260] on td "Airstream" at bounding box center [849, 268] width 136 height 34
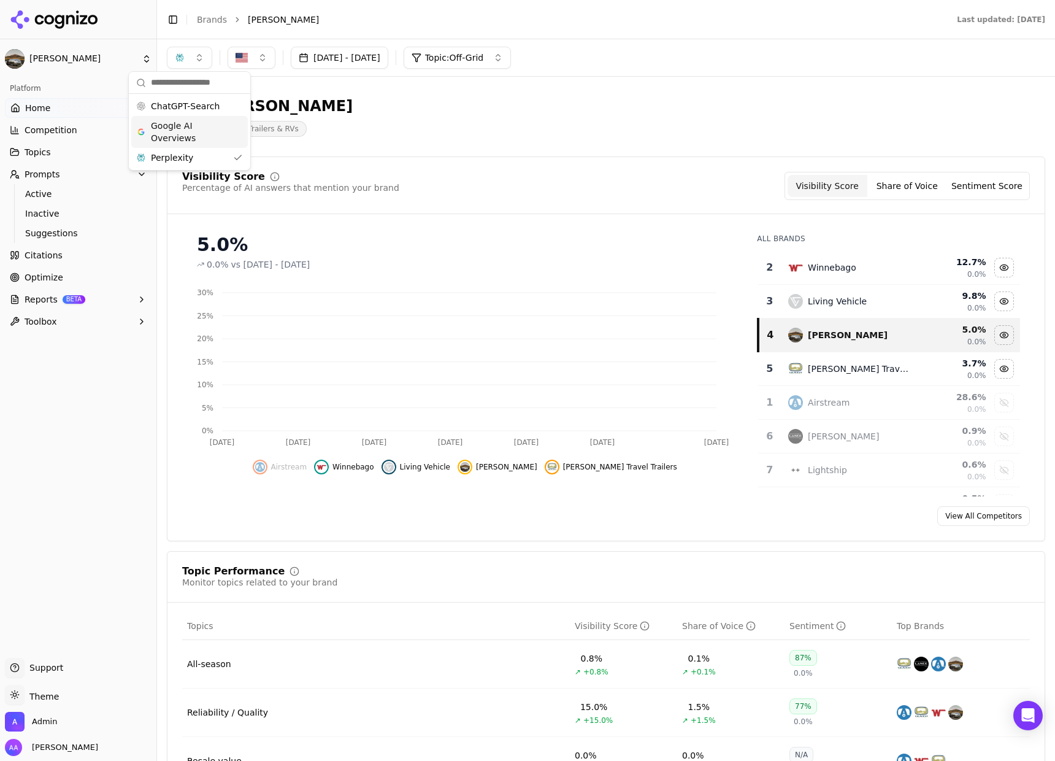
click at [807, 260] on div "Winnebago" at bounding box center [848, 267] width 121 height 15
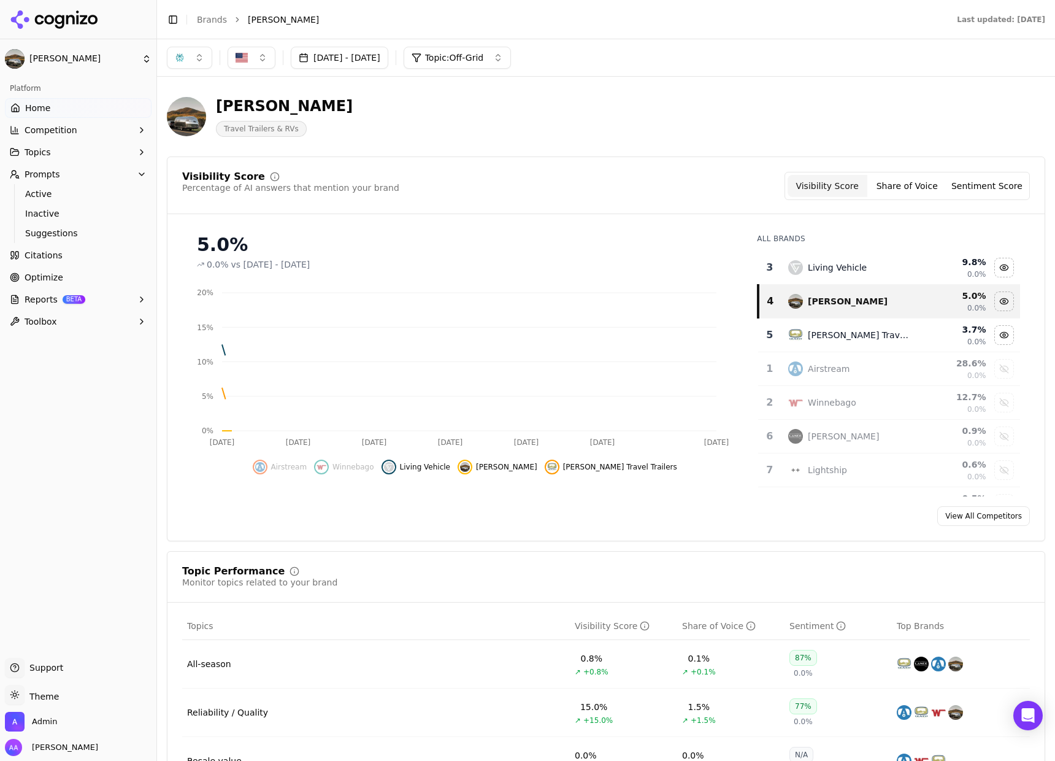
click at [807, 260] on div "Living Vehicle" at bounding box center [848, 267] width 121 height 15
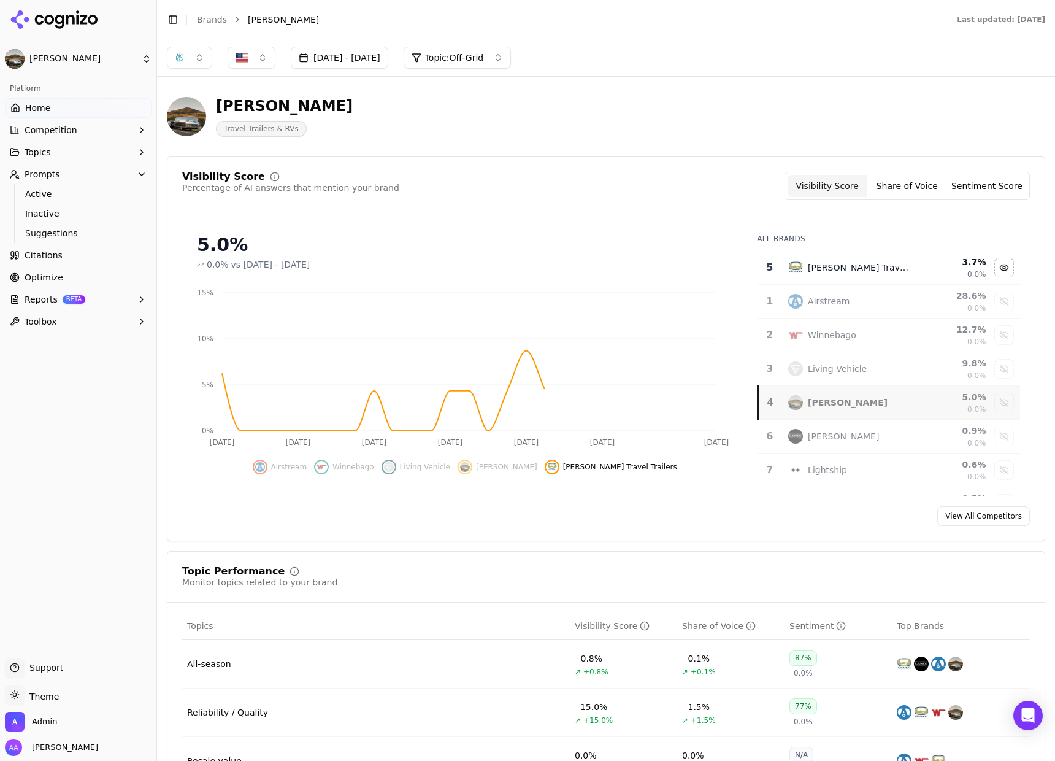
click at [817, 277] on td "Oliver Travel Trailers" at bounding box center [849, 268] width 136 height 34
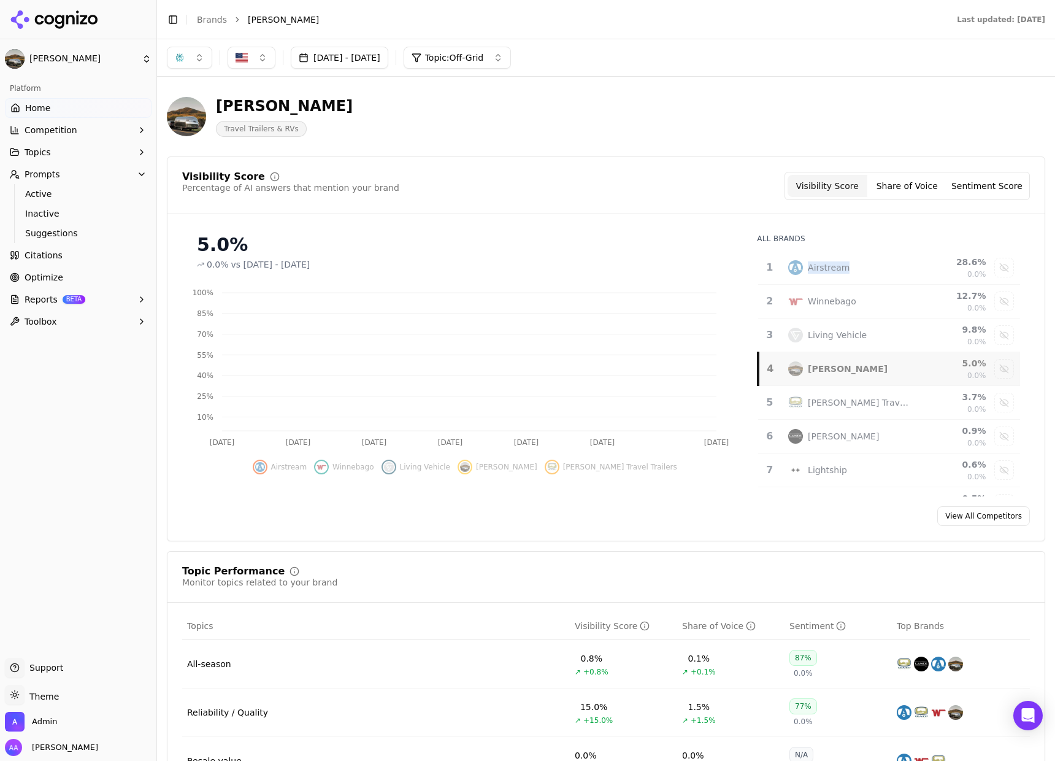
click at [828, 367] on div "[PERSON_NAME]" at bounding box center [848, 369] width 80 height 12
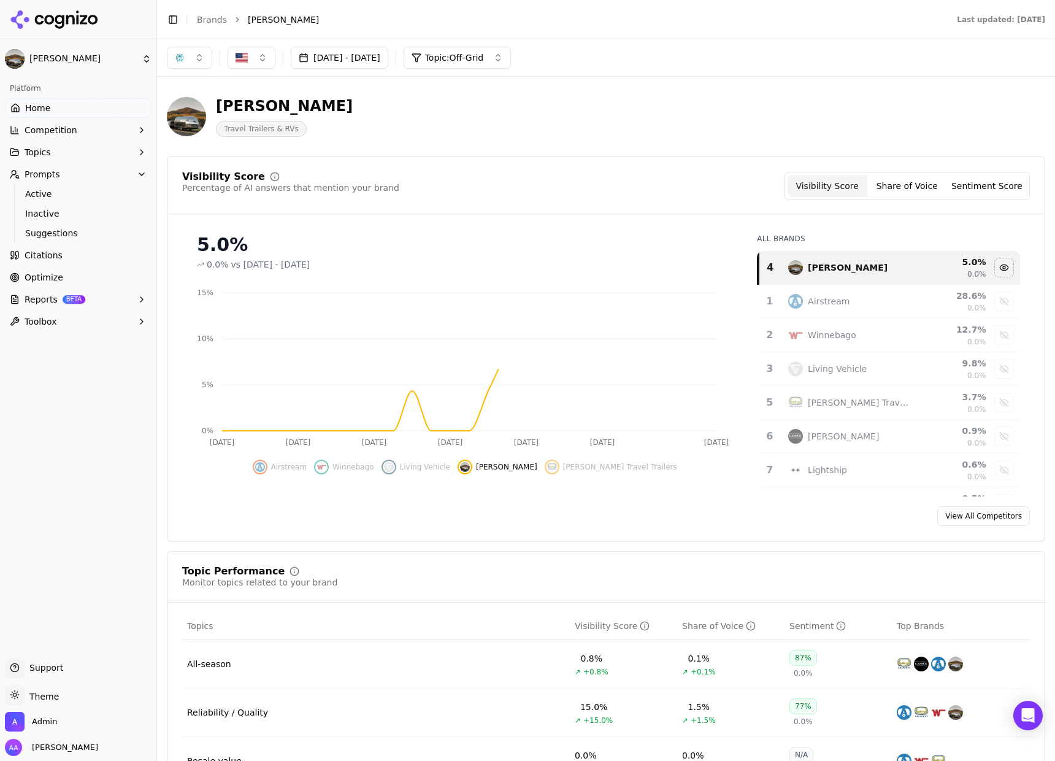
click at [665, 159] on div "Visibility Score Percentage of AI answers that mention your brand Visibility Sc…" at bounding box center [606, 348] width 879 height 385
click at [186, 56] on button "button" at bounding box center [189, 58] width 45 height 22
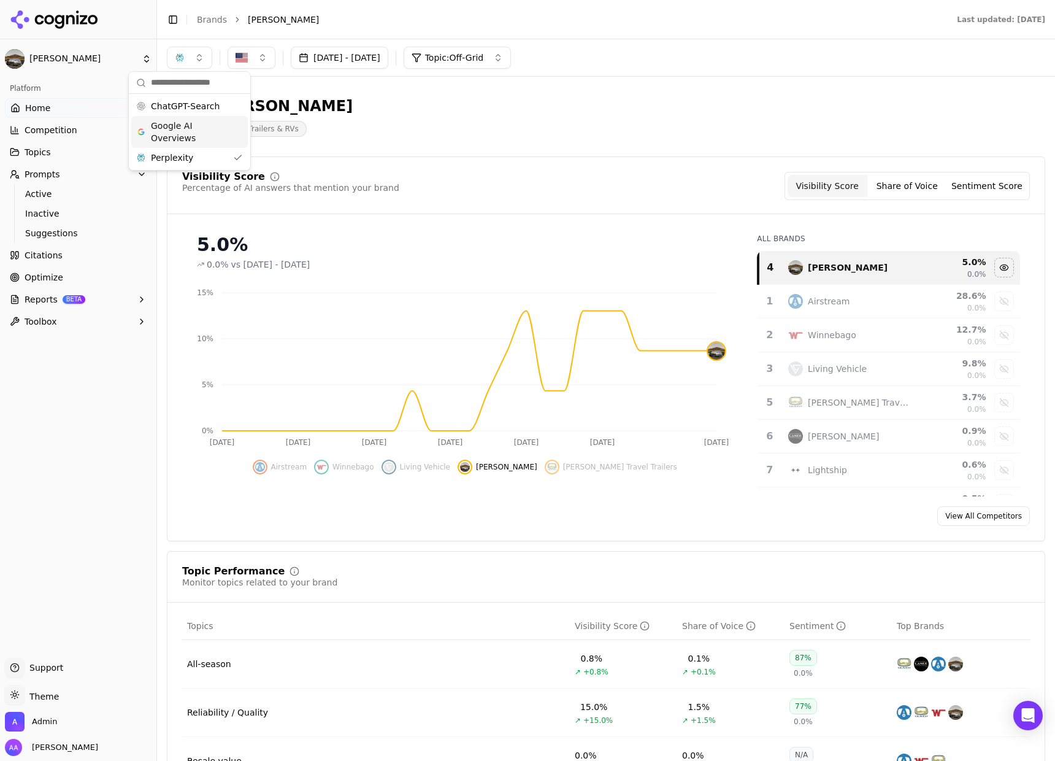
click at [216, 123] on span "Google AI Overviews" at bounding box center [189, 132] width 77 height 25
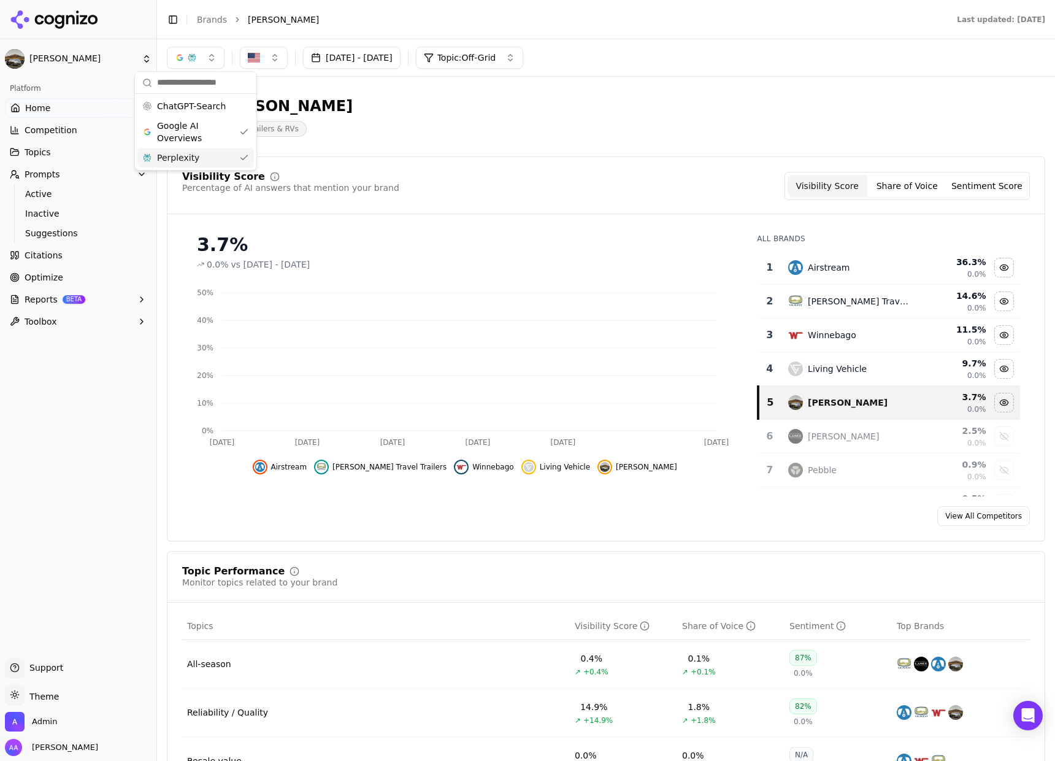
click at [228, 170] on body "Bowlus Platform Home Competition Topics Prompts Active Inactive Suggestions Cit…" at bounding box center [527, 380] width 1055 height 761
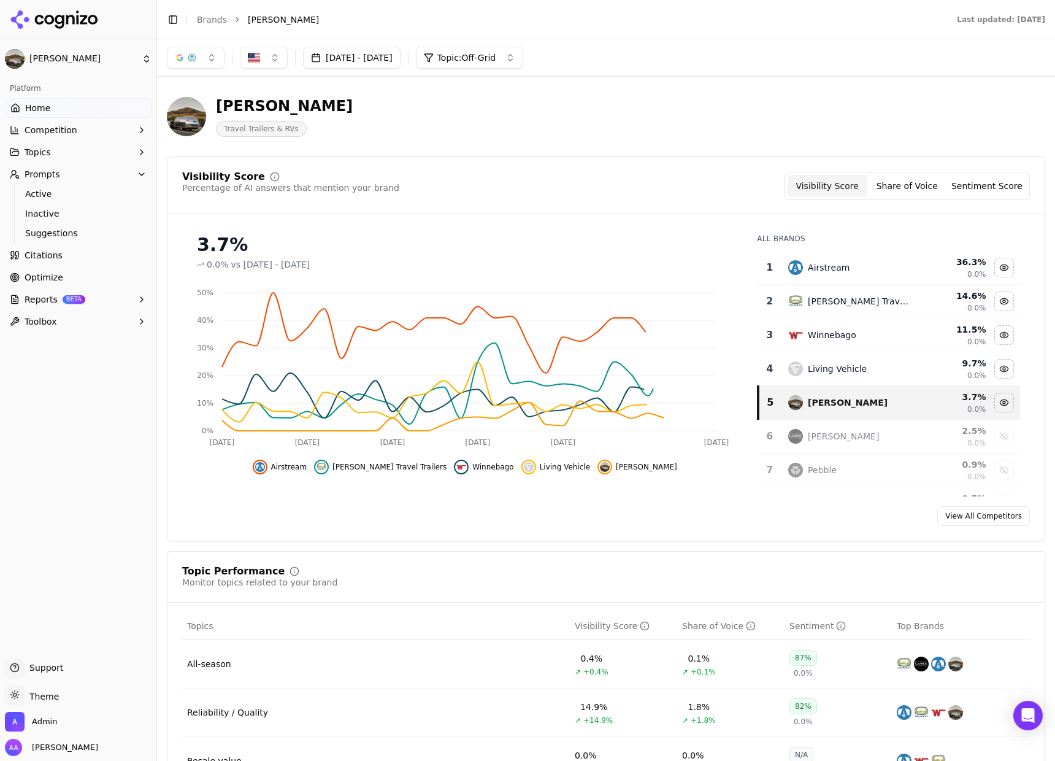
drag, startPoint x: 474, startPoint y: 142, endPoint x: 296, endPoint y: 104, distance: 181.5
click at [474, 142] on div "Bowlus Travel Trailers & RVs" at bounding box center [606, 117] width 879 height 60
click at [190, 63] on button "button" at bounding box center [196, 58] width 58 height 22
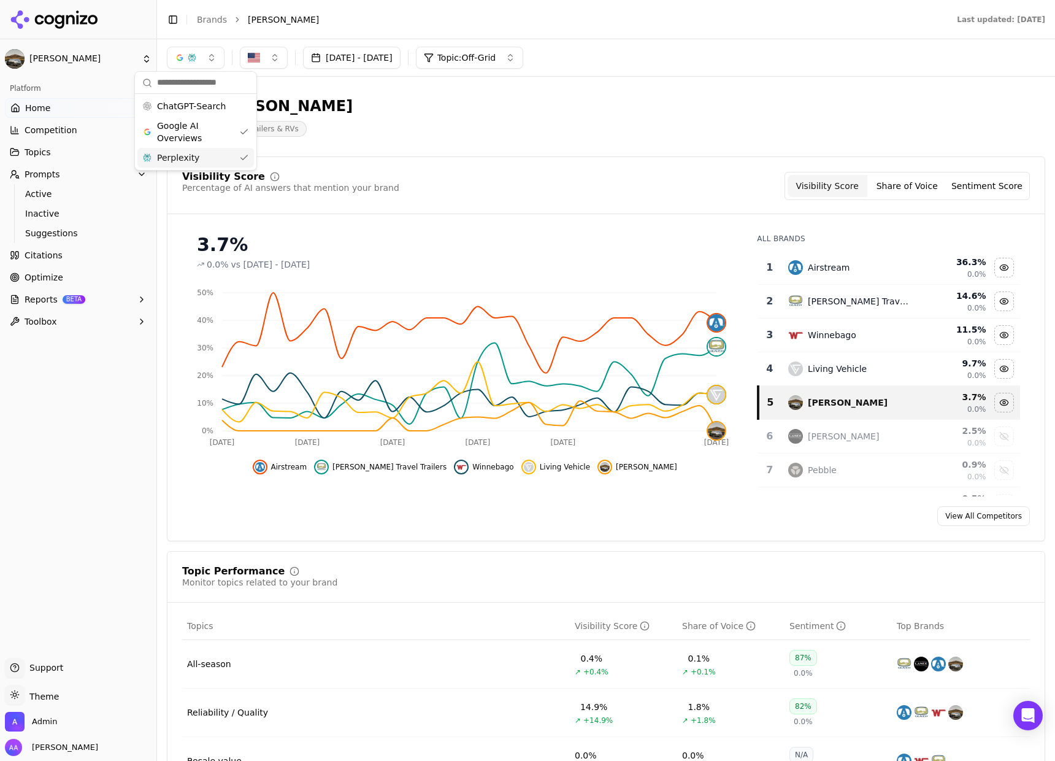
click at [221, 163] on div "Perplexity" at bounding box center [195, 158] width 117 height 20
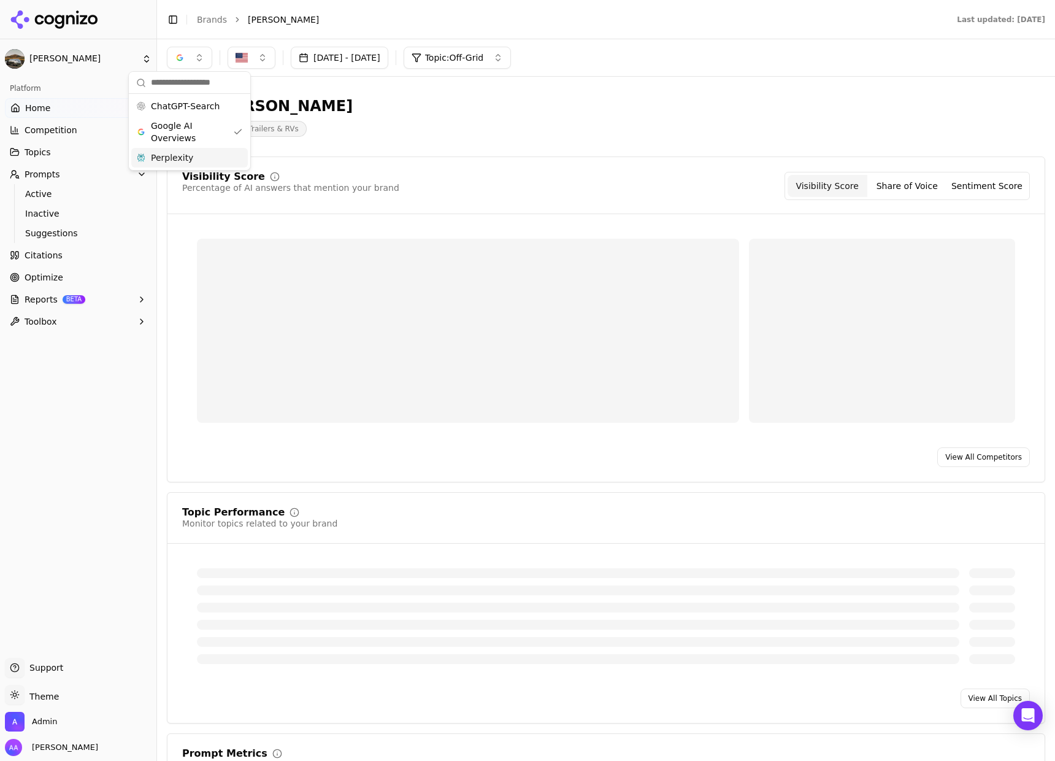
click at [665, 167] on div "Visibility Score Percentage of AI answers that mention your brand Visibility Sc…" at bounding box center [606, 319] width 879 height 326
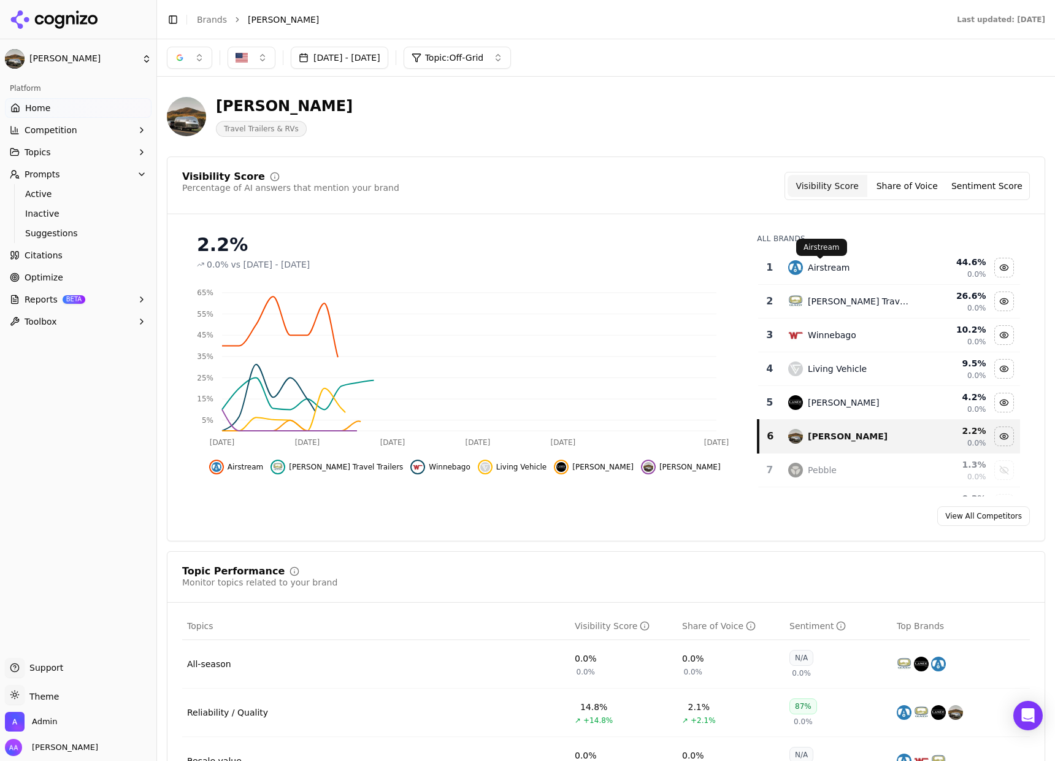
click at [823, 269] on div "Airstream" at bounding box center [829, 267] width 42 height 12
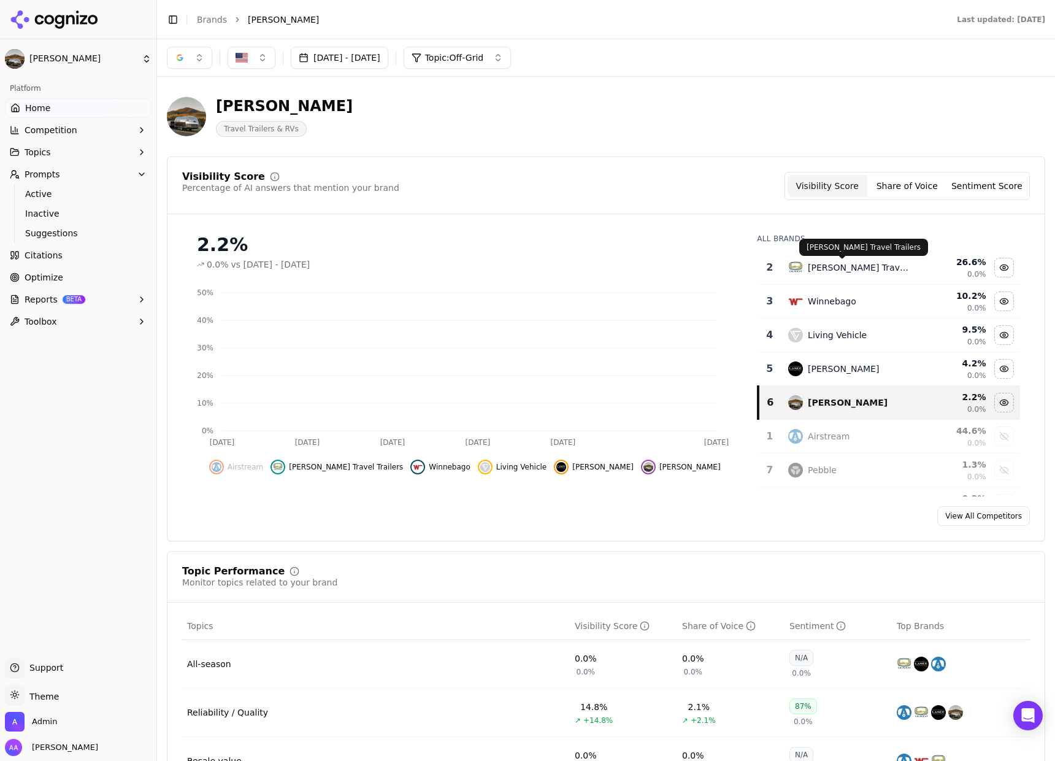
click at [825, 269] on div "Oliver Travel Trailers" at bounding box center [858, 267] width 101 height 12
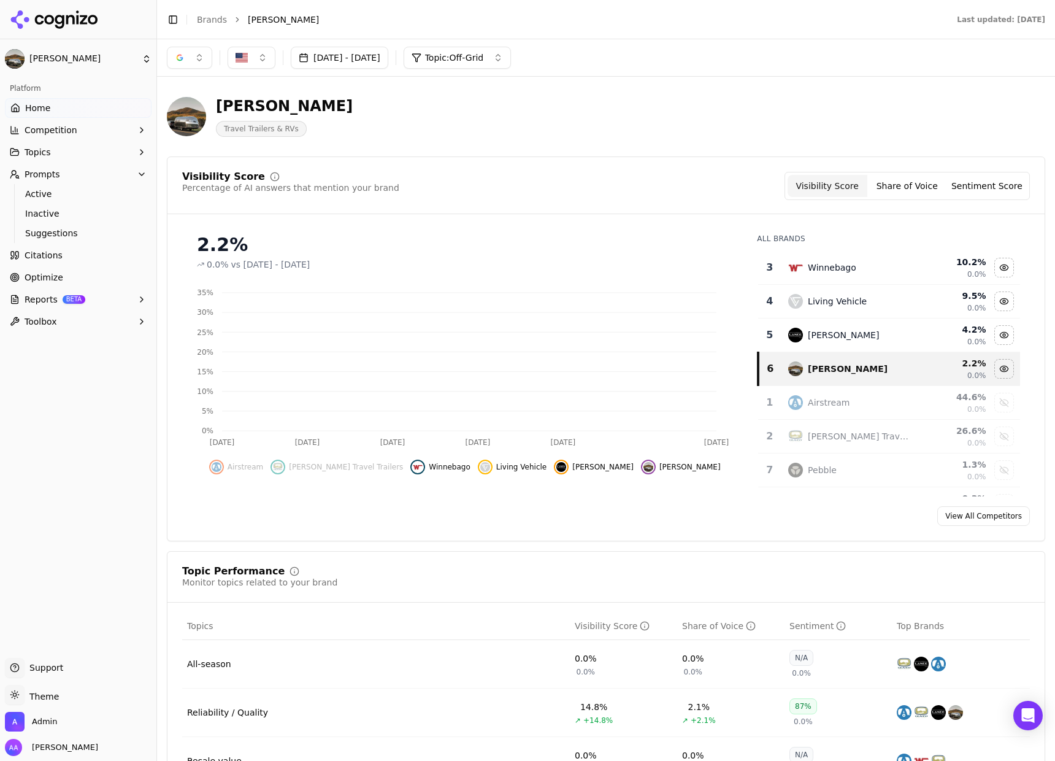
click at [825, 269] on div "Winnebago" at bounding box center [832, 267] width 48 height 12
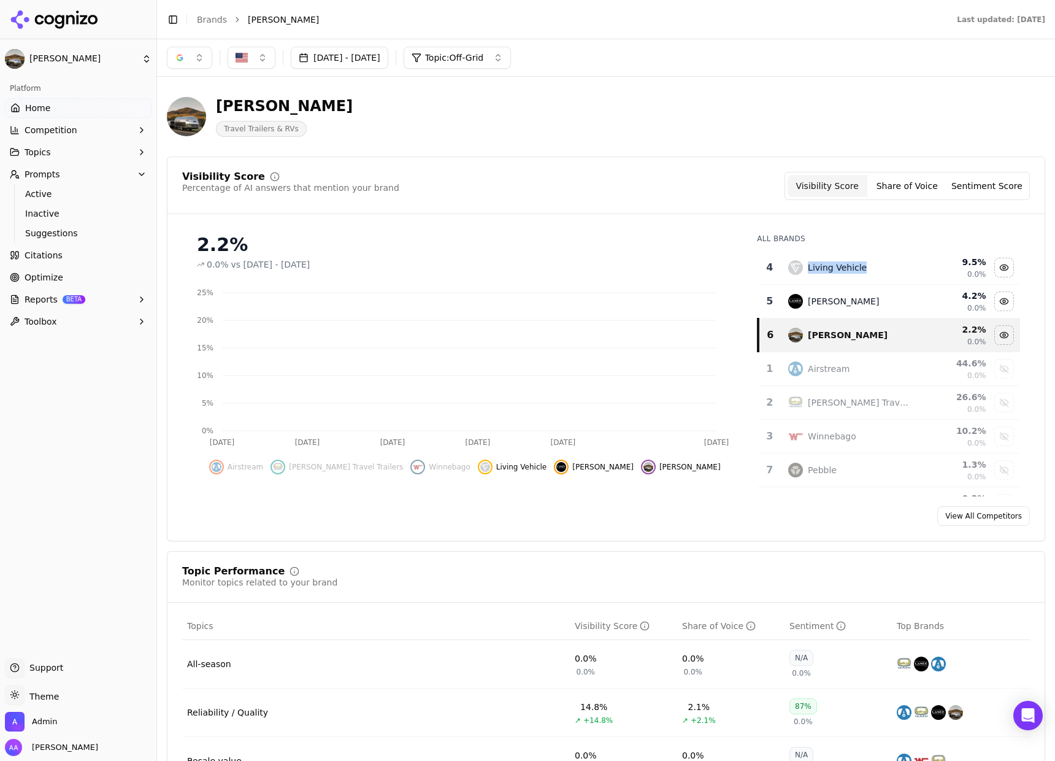
click at [825, 269] on div "Living Vehicle" at bounding box center [837, 267] width 59 height 12
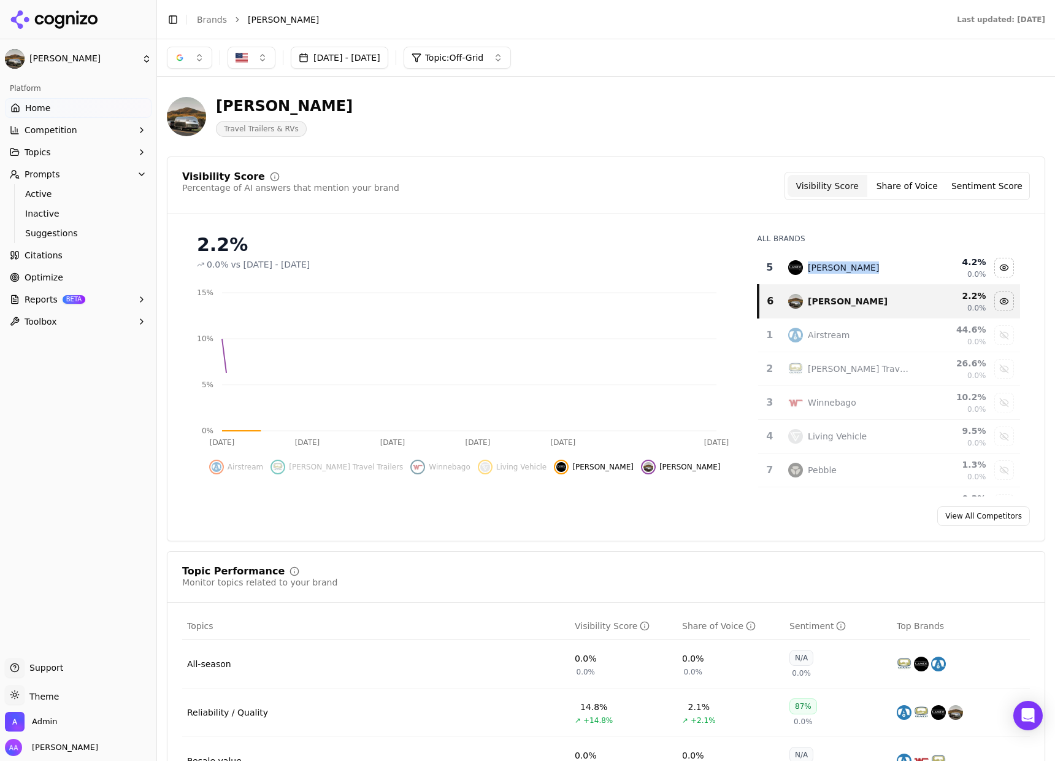
click at [825, 269] on div "Lance Camper" at bounding box center [843, 267] width 71 height 12
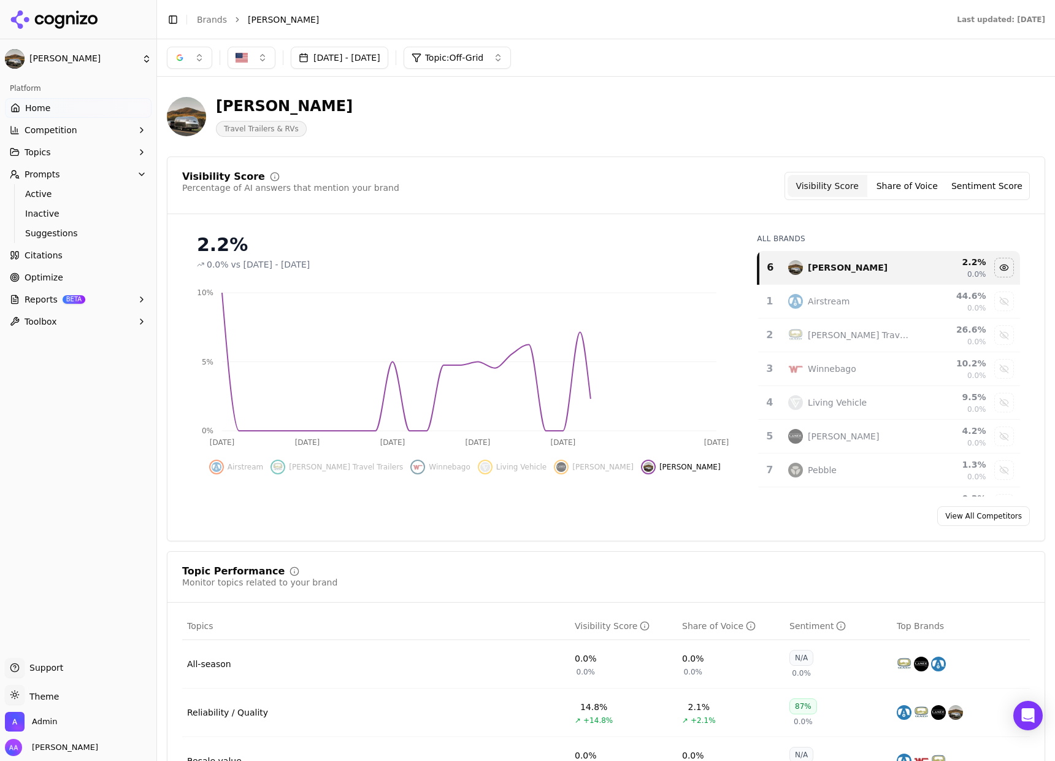
click at [570, 175] on div "Visibility Score Percentage of AI answers that mention your brand Visibility Sc…" at bounding box center [606, 186] width 848 height 28
click at [55, 261] on span "Citations" at bounding box center [44, 255] width 38 height 12
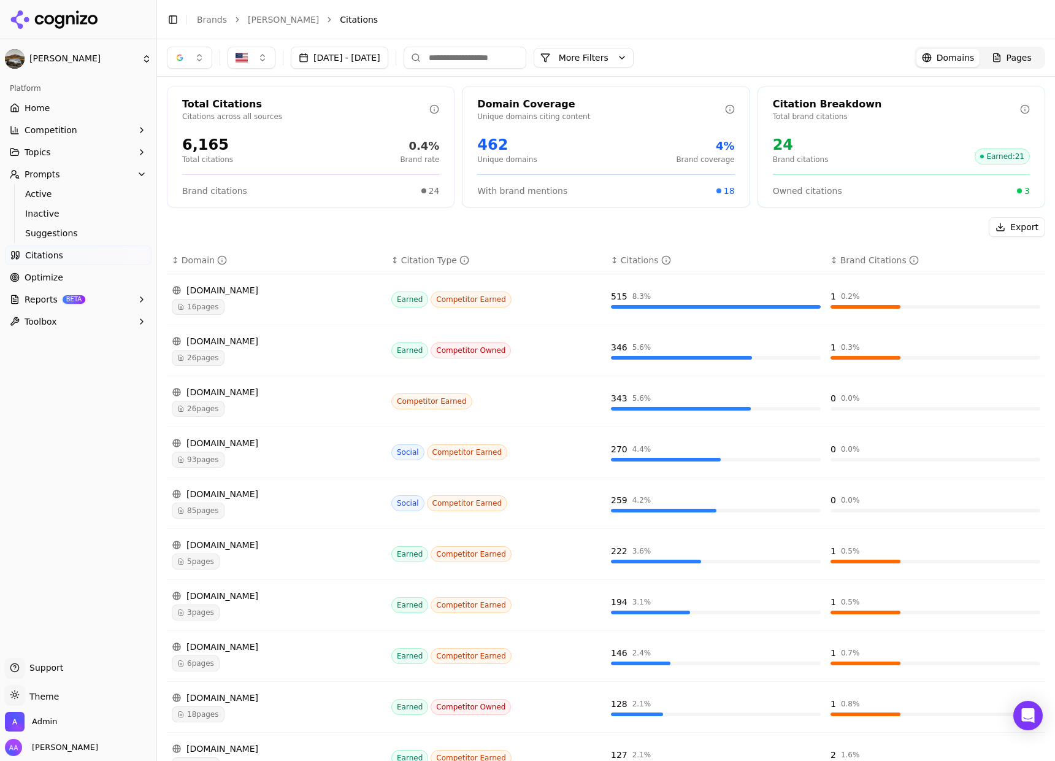
click at [431, 229] on div "Export" at bounding box center [606, 227] width 879 height 20
click at [79, 110] on link "Home" at bounding box center [78, 108] width 147 height 20
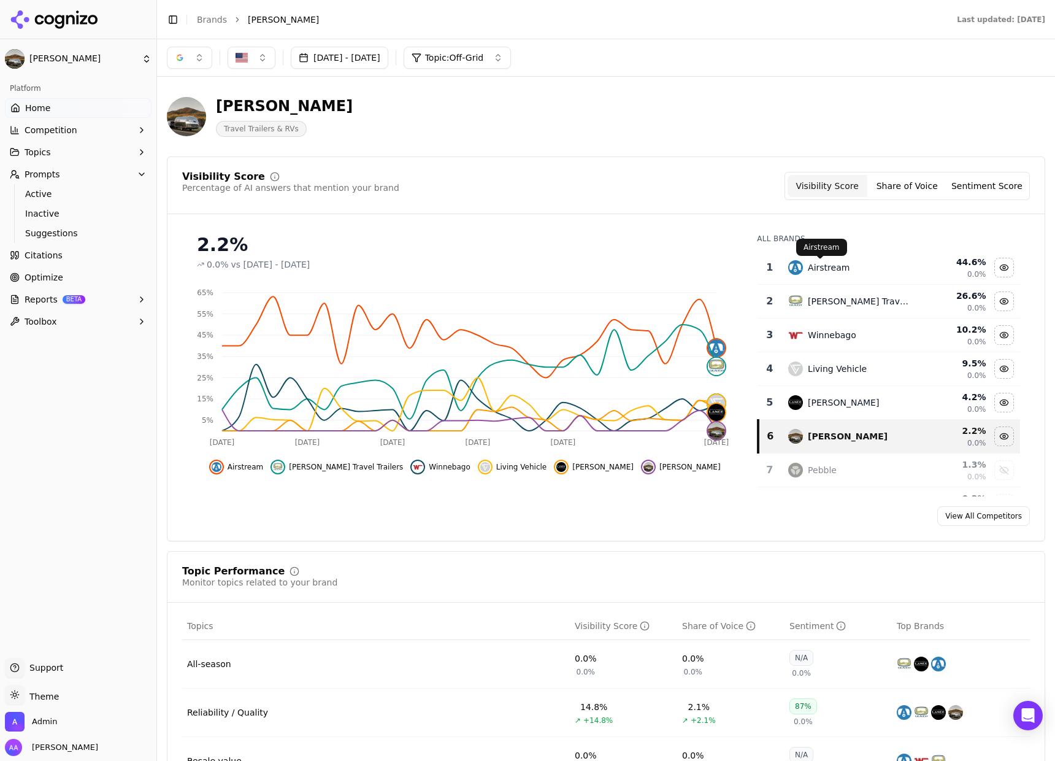
click at [809, 268] on div "Airstream" at bounding box center [829, 267] width 42 height 12
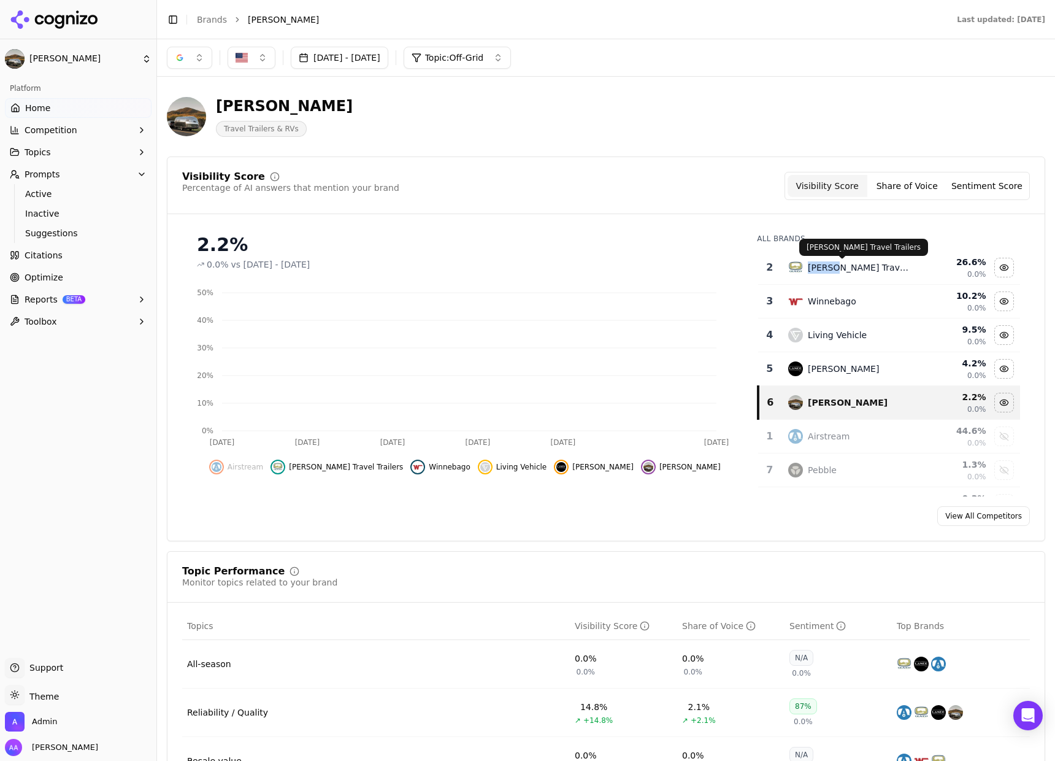
click at [809, 268] on div "Oliver Travel Trailers" at bounding box center [858, 267] width 101 height 12
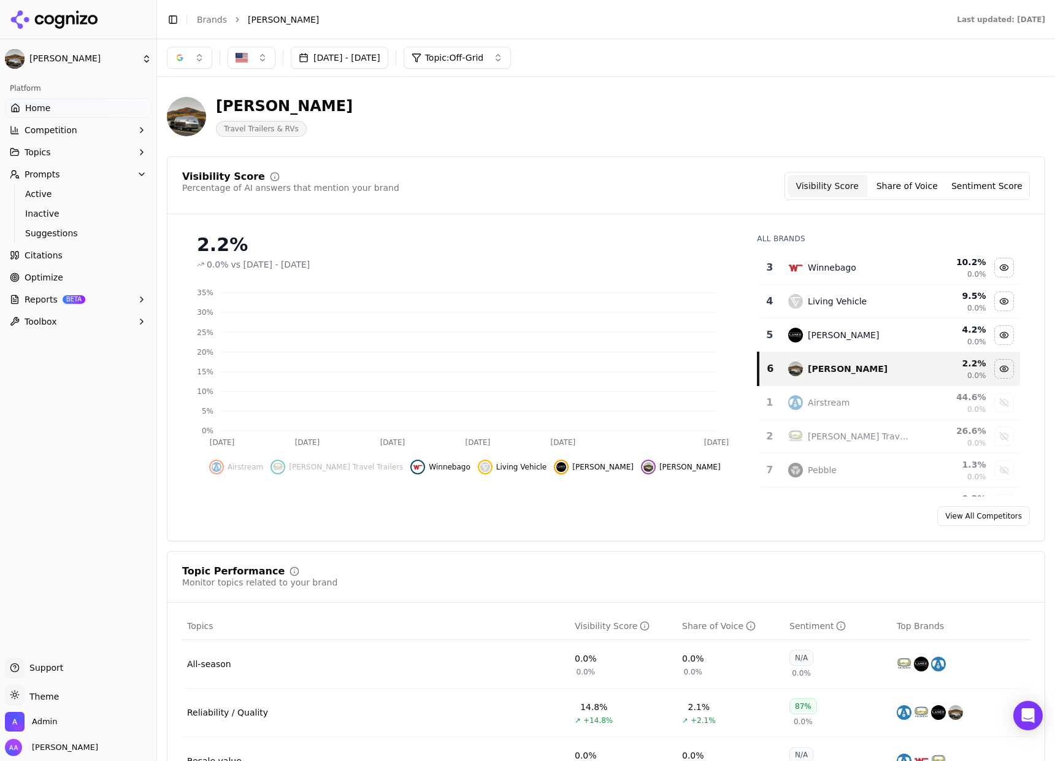
click at [809, 268] on div "Winnebago" at bounding box center [832, 267] width 48 height 12
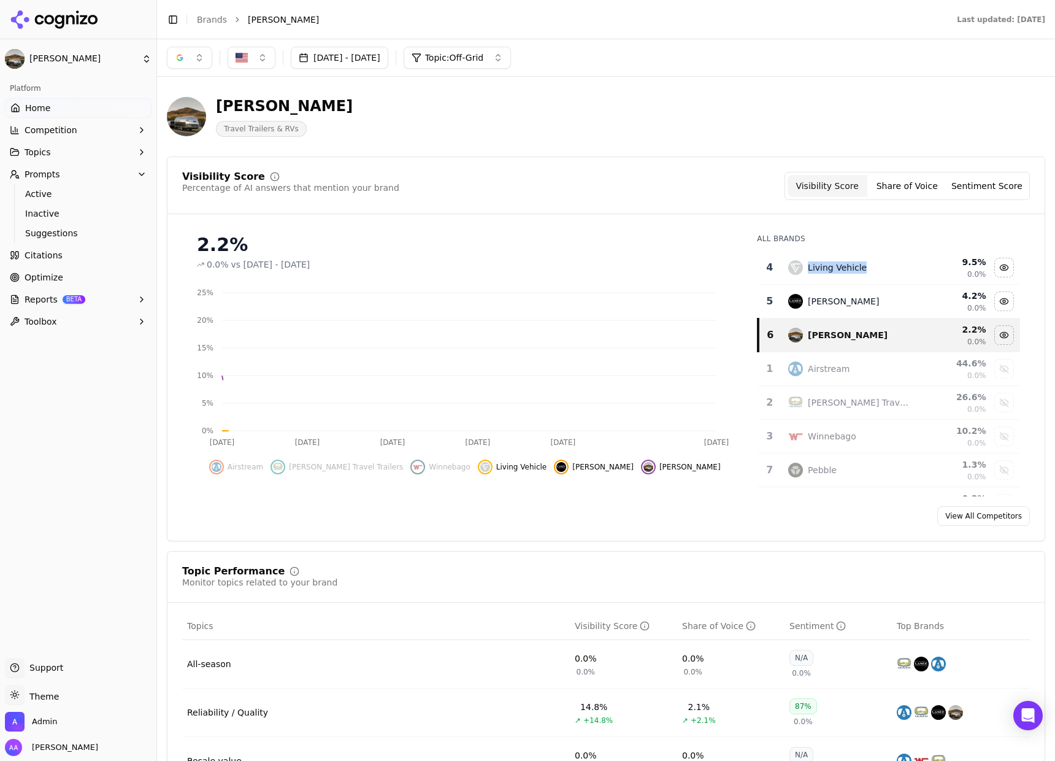
click at [809, 268] on div "Living Vehicle" at bounding box center [837, 267] width 59 height 12
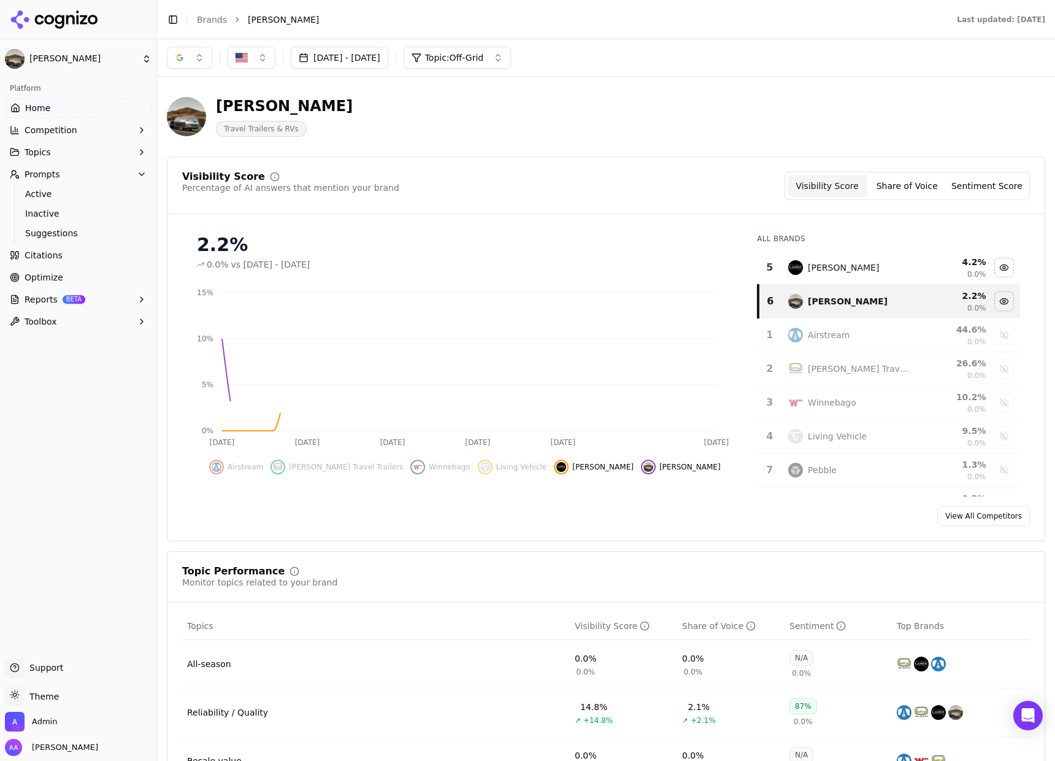
click at [809, 268] on div "Lance Camper" at bounding box center [843, 267] width 71 height 12
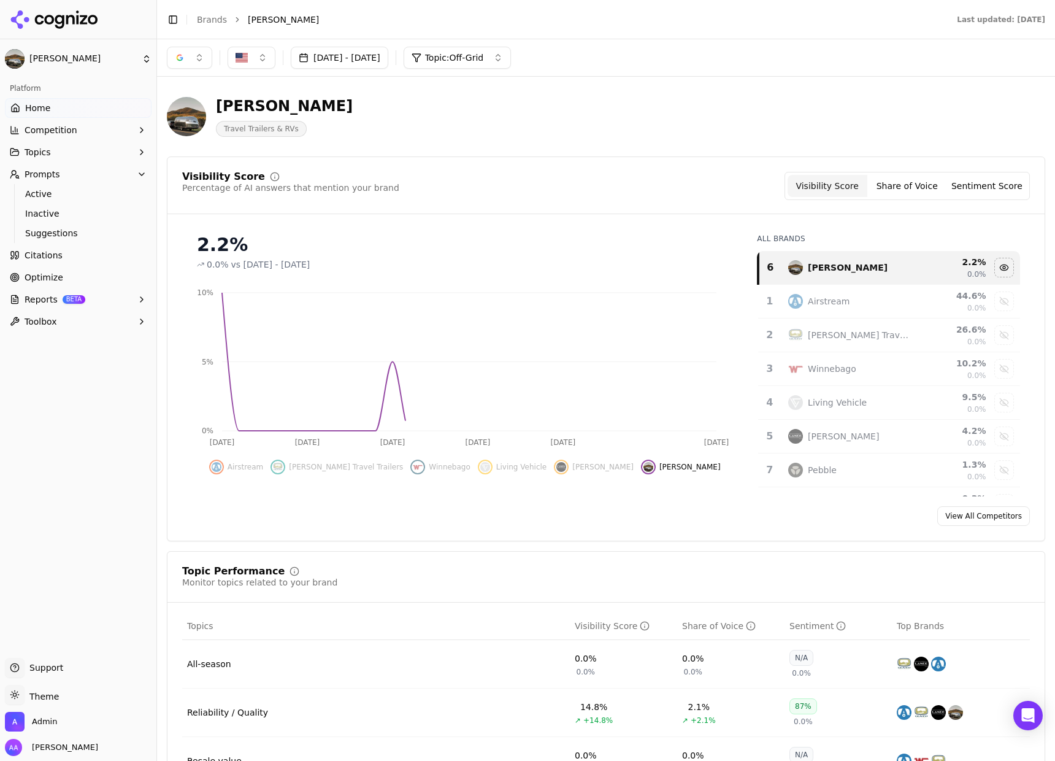
click at [639, 207] on div "Visibility Score Percentage of AI answers that mention your brand Visibility Sc…" at bounding box center [605, 193] width 877 height 42
click at [207, 48] on button "button" at bounding box center [189, 58] width 45 height 22
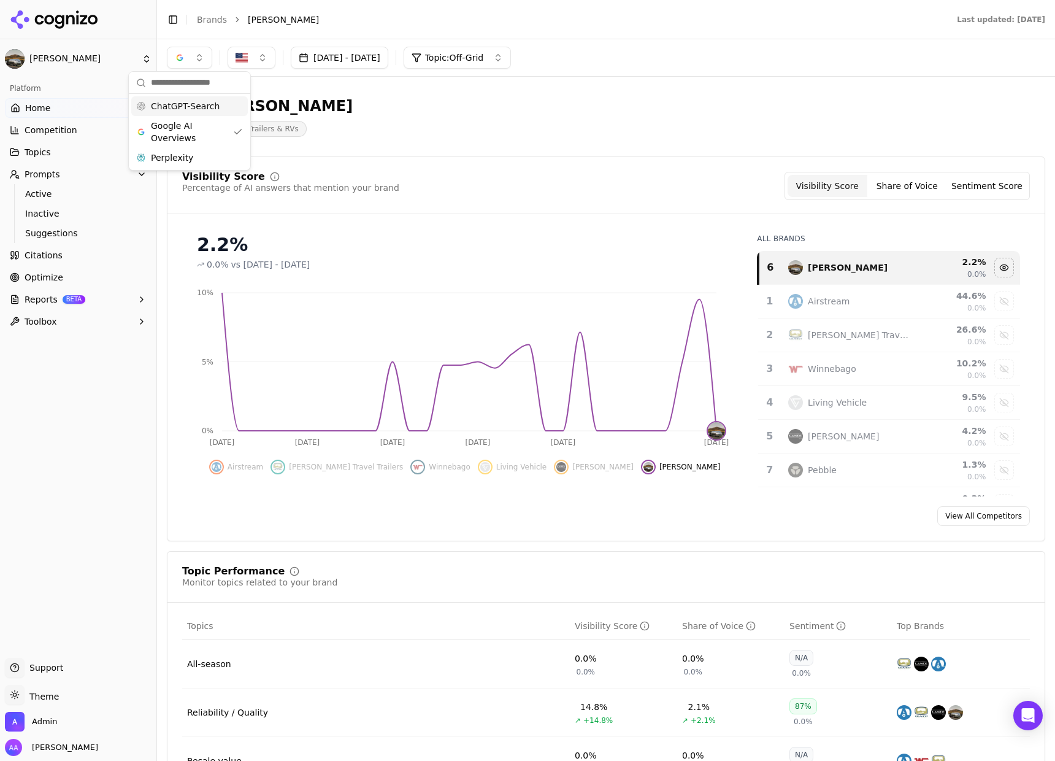
drag, startPoint x: 196, startPoint y: 106, endPoint x: 210, endPoint y: 152, distance: 48.1
click at [196, 106] on span "ChatGPT-Search" at bounding box center [185, 106] width 69 height 12
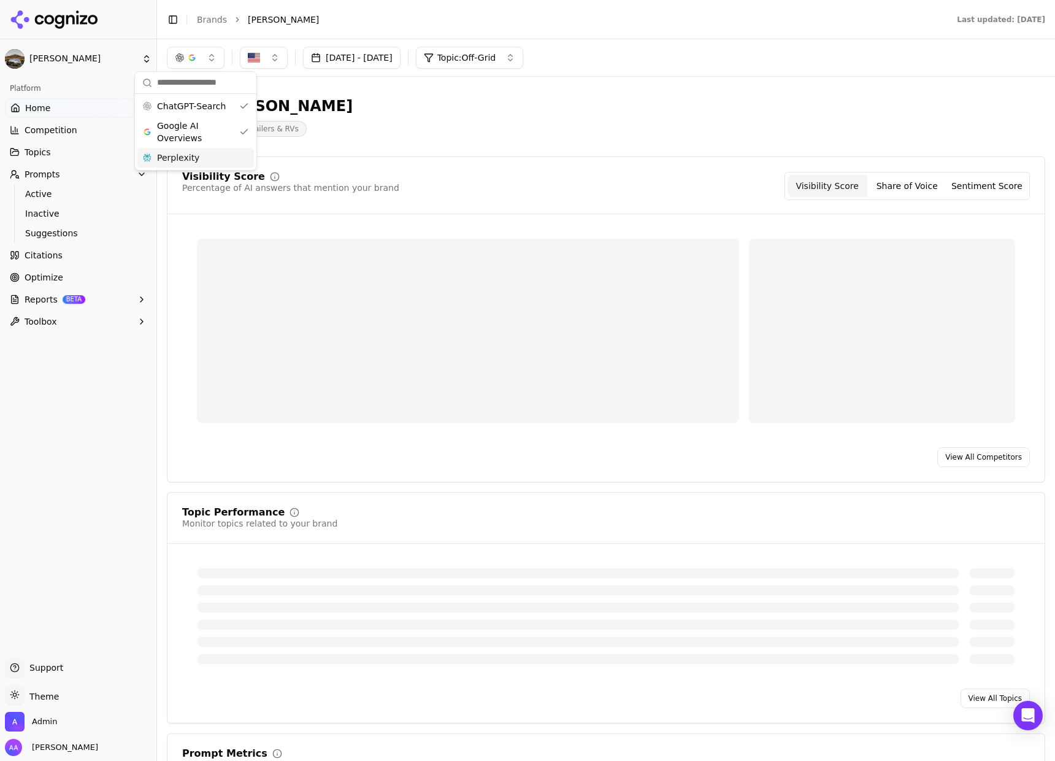
click at [215, 163] on div "Perplexity" at bounding box center [195, 158] width 117 height 20
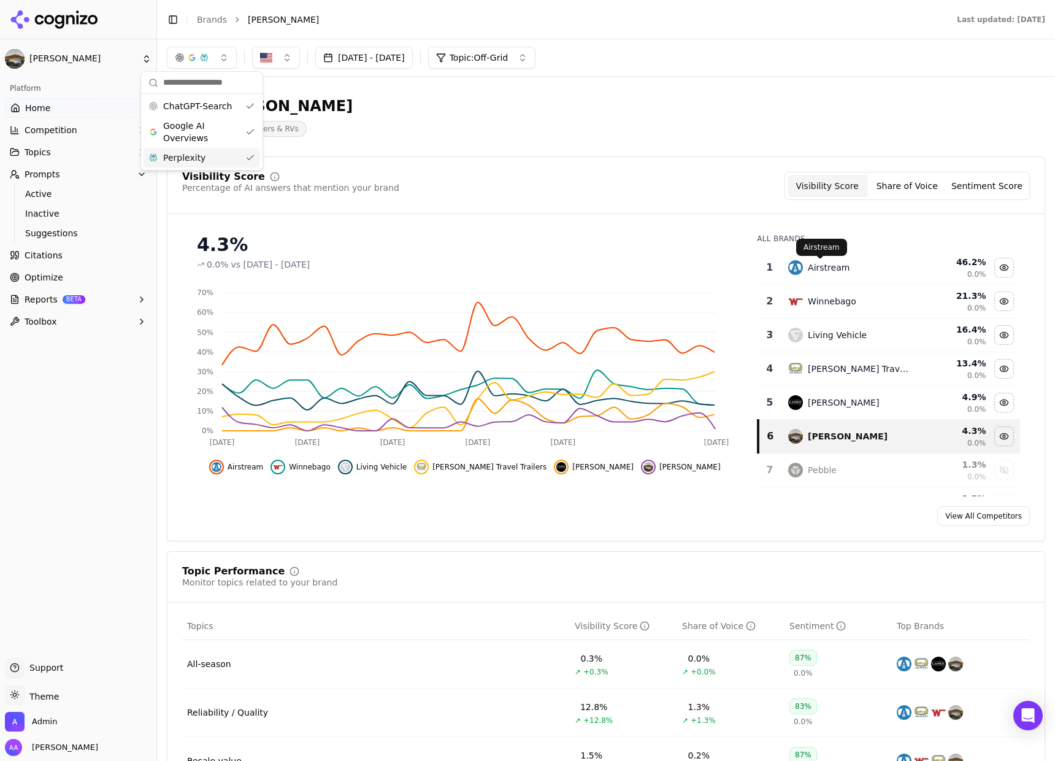
click at [866, 263] on div "Airstream" at bounding box center [848, 267] width 121 height 15
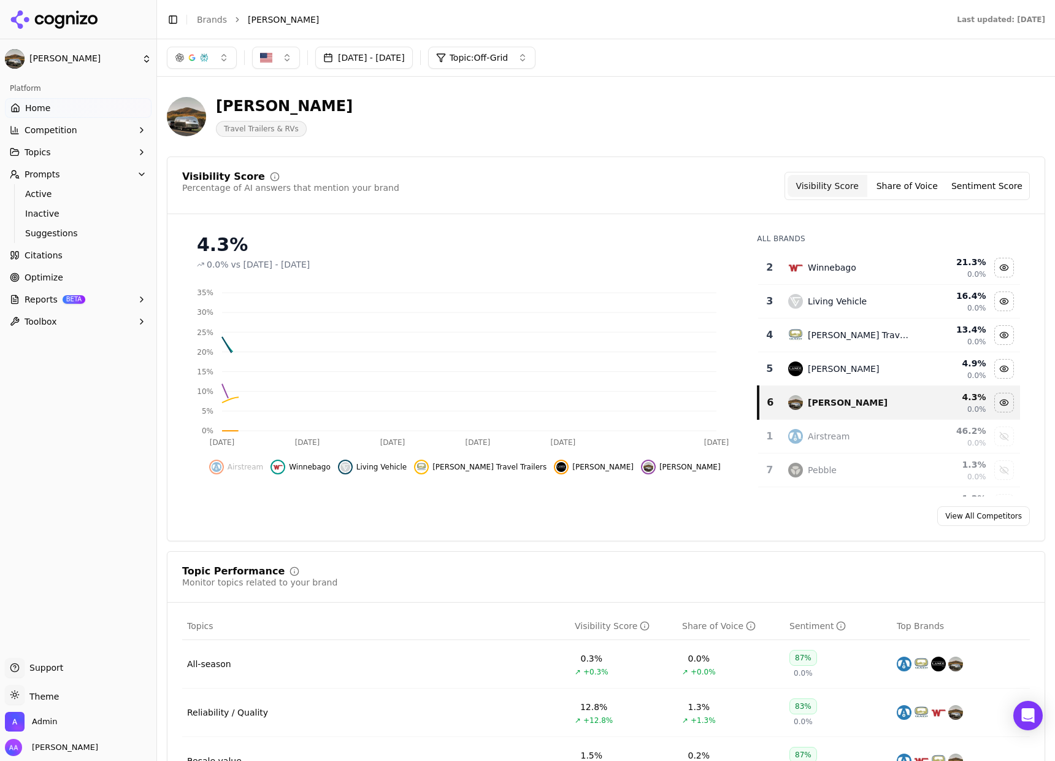
click at [866, 263] on div "Winnebago" at bounding box center [848, 267] width 121 height 15
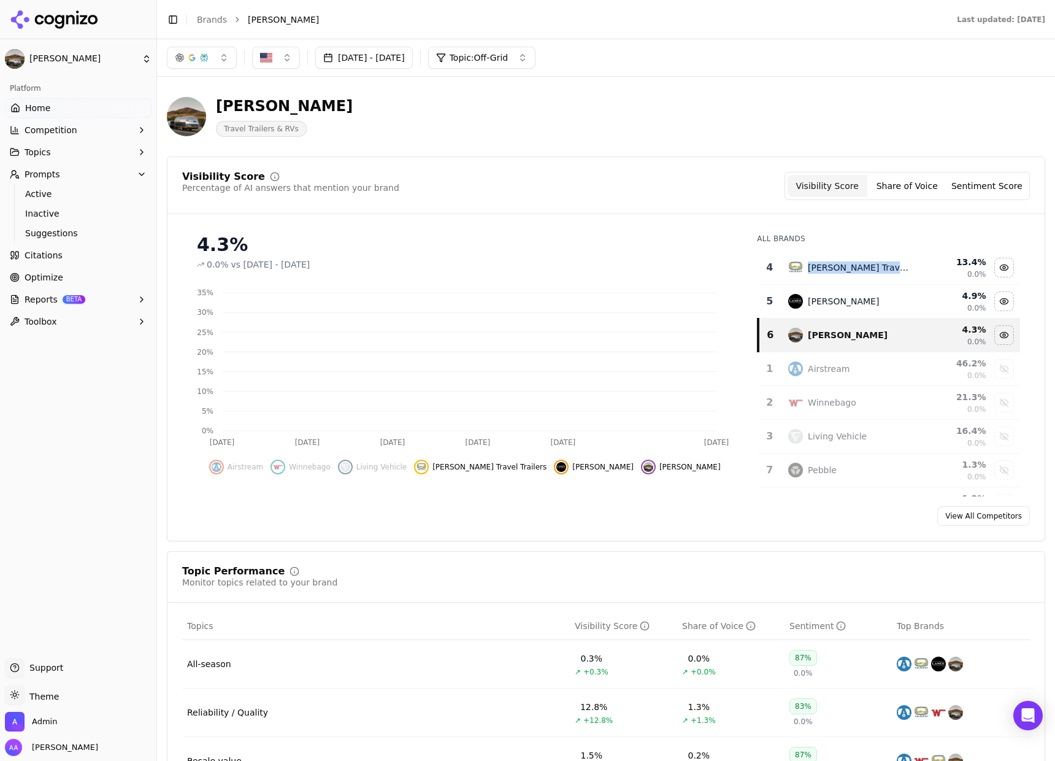
click at [866, 263] on div "Oliver Travel Trailers" at bounding box center [858, 267] width 101 height 12
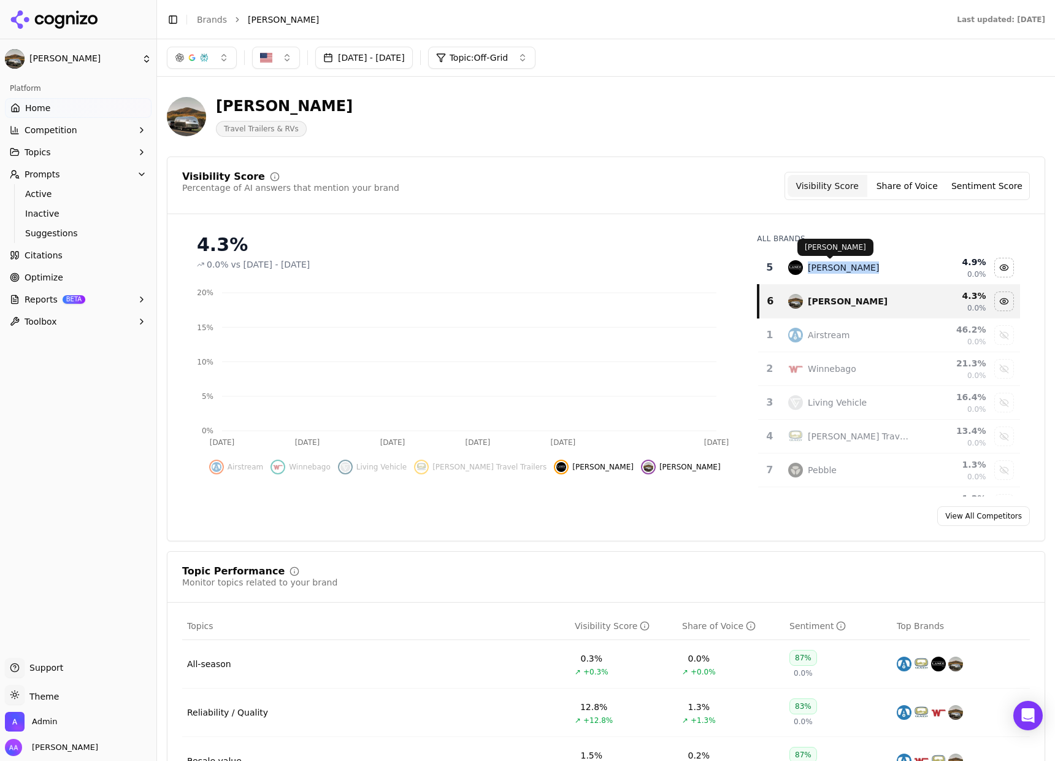
click at [866, 263] on div "Lance Camper" at bounding box center [848, 267] width 121 height 15
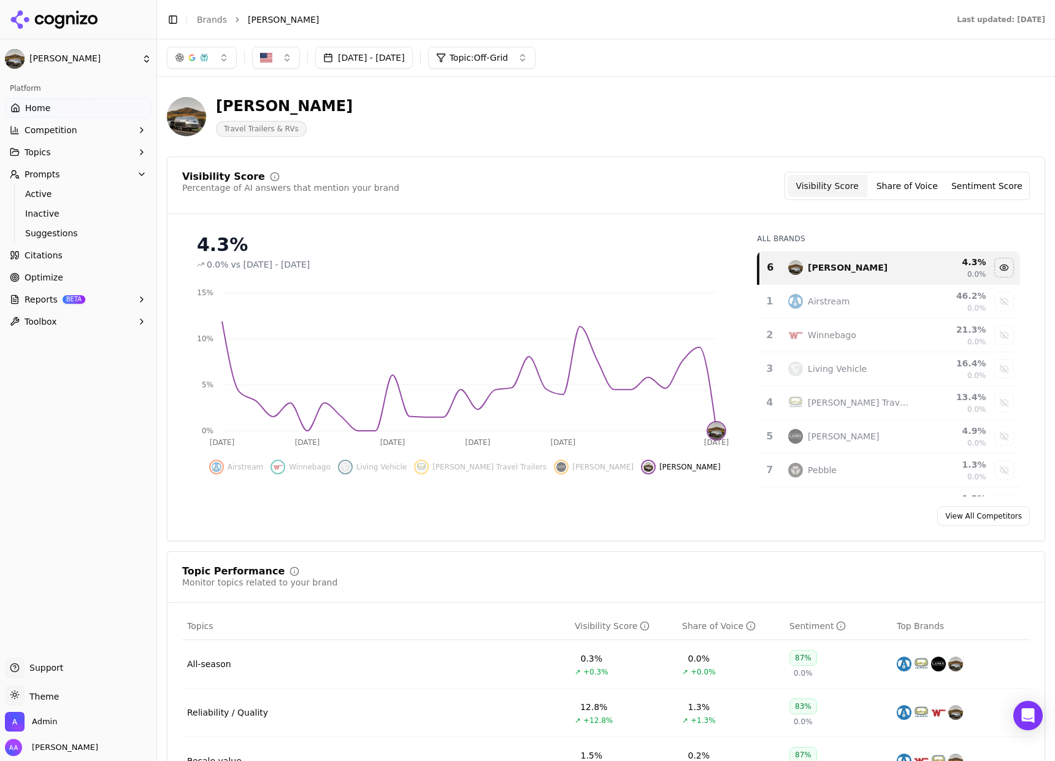
click at [560, 164] on div "Visibility Score Percentage of AI answers that mention your brand Visibility Sc…" at bounding box center [606, 348] width 879 height 385
click at [52, 198] on span "Active" at bounding box center [78, 194] width 107 height 12
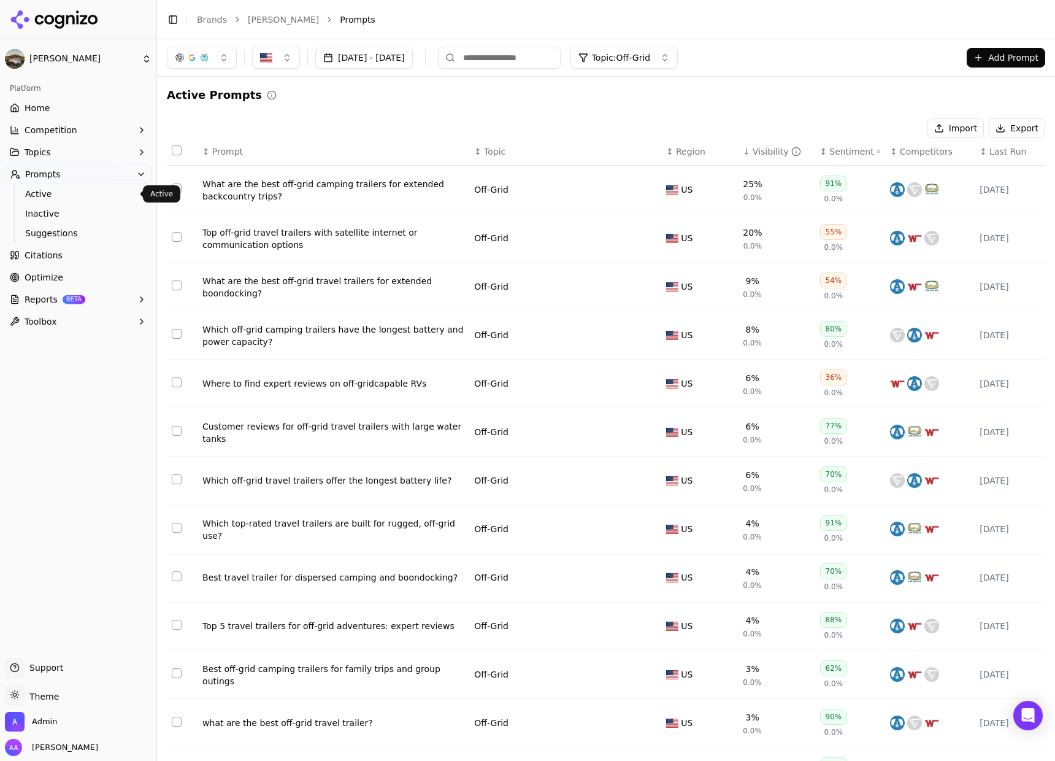
click at [69, 152] on button "Topics" at bounding box center [78, 152] width 147 height 20
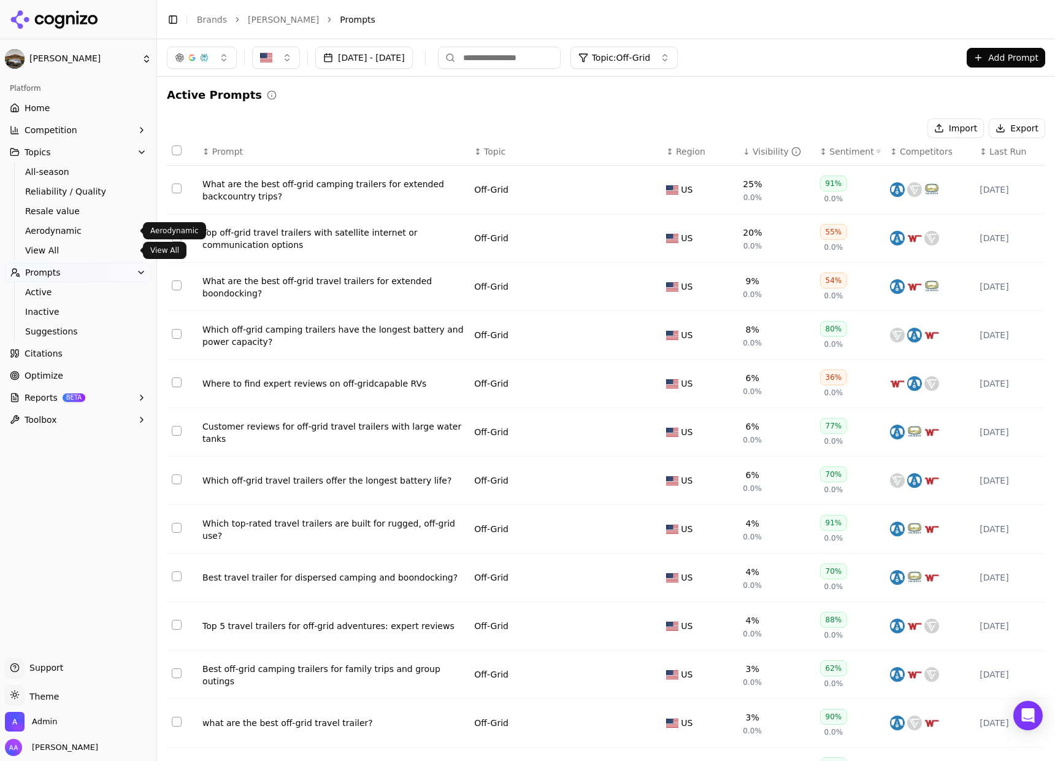
click at [72, 246] on span "View All" at bounding box center [78, 250] width 107 height 12
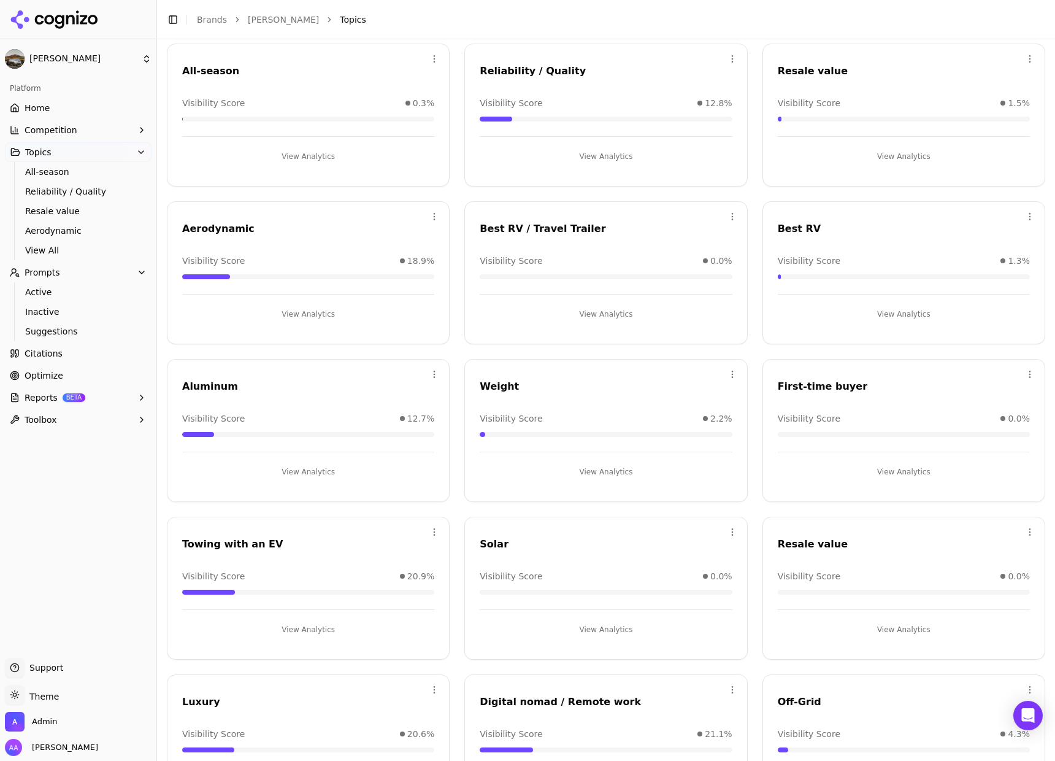
scroll to position [141, 0]
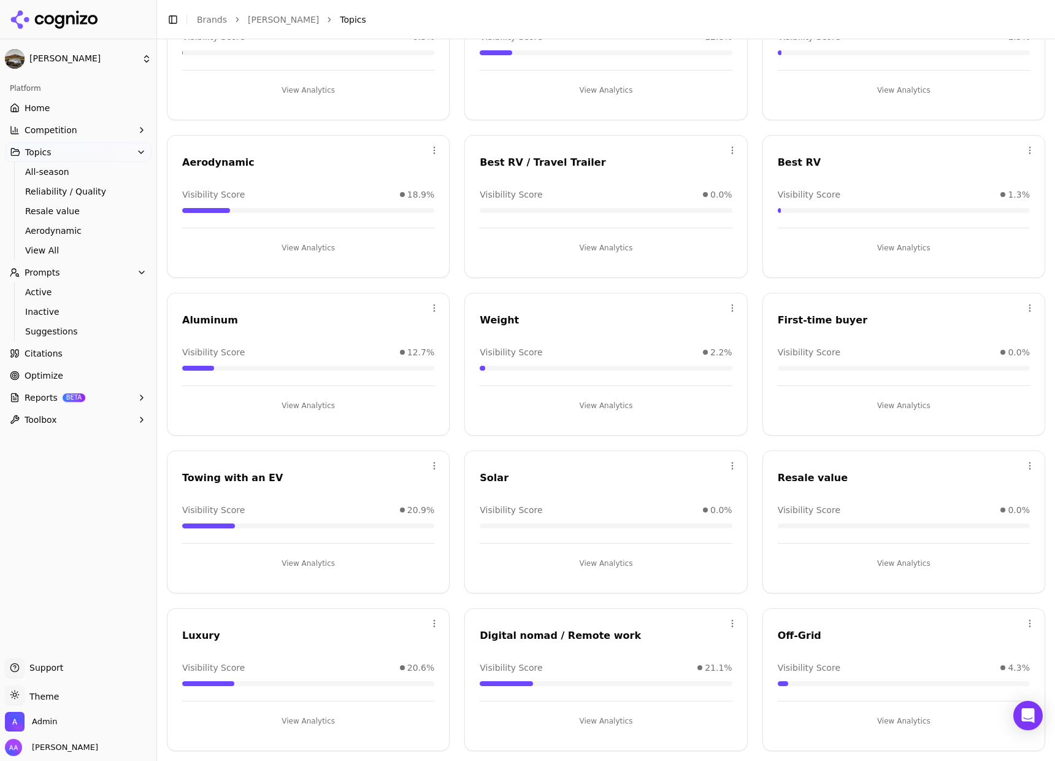
click at [823, 712] on button "View Analytics" at bounding box center [904, 721] width 252 height 20
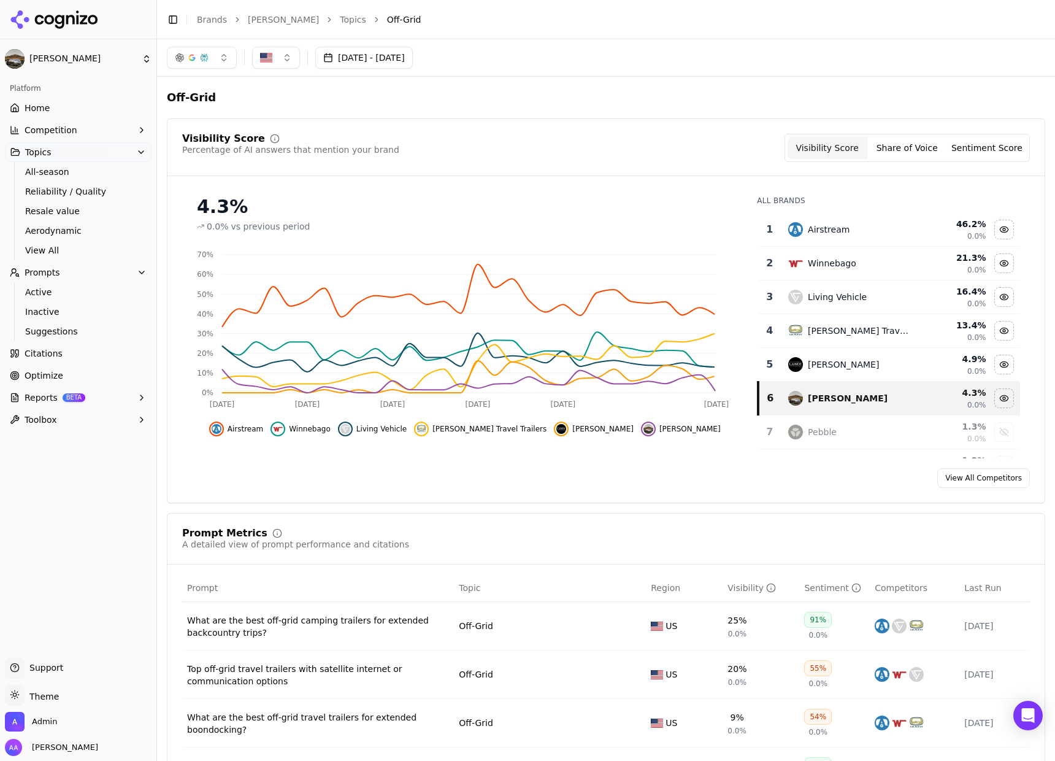
click at [830, 225] on div "Airstream" at bounding box center [829, 229] width 42 height 12
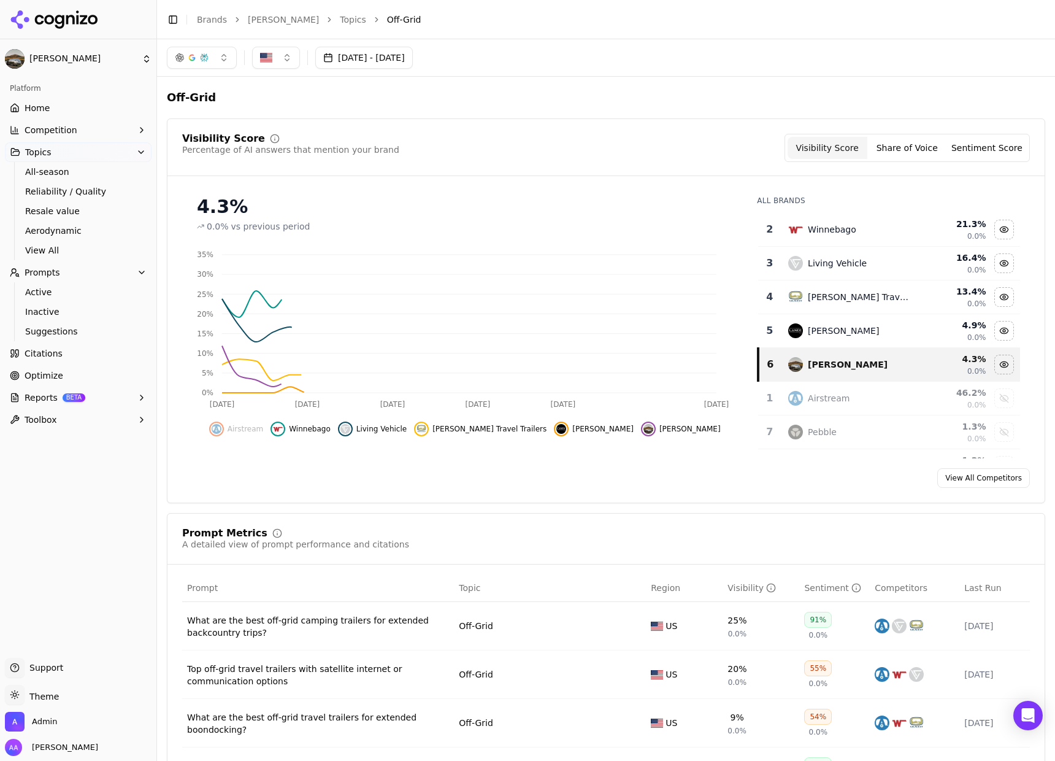
click at [829, 225] on div "Winnebago" at bounding box center [832, 229] width 48 height 12
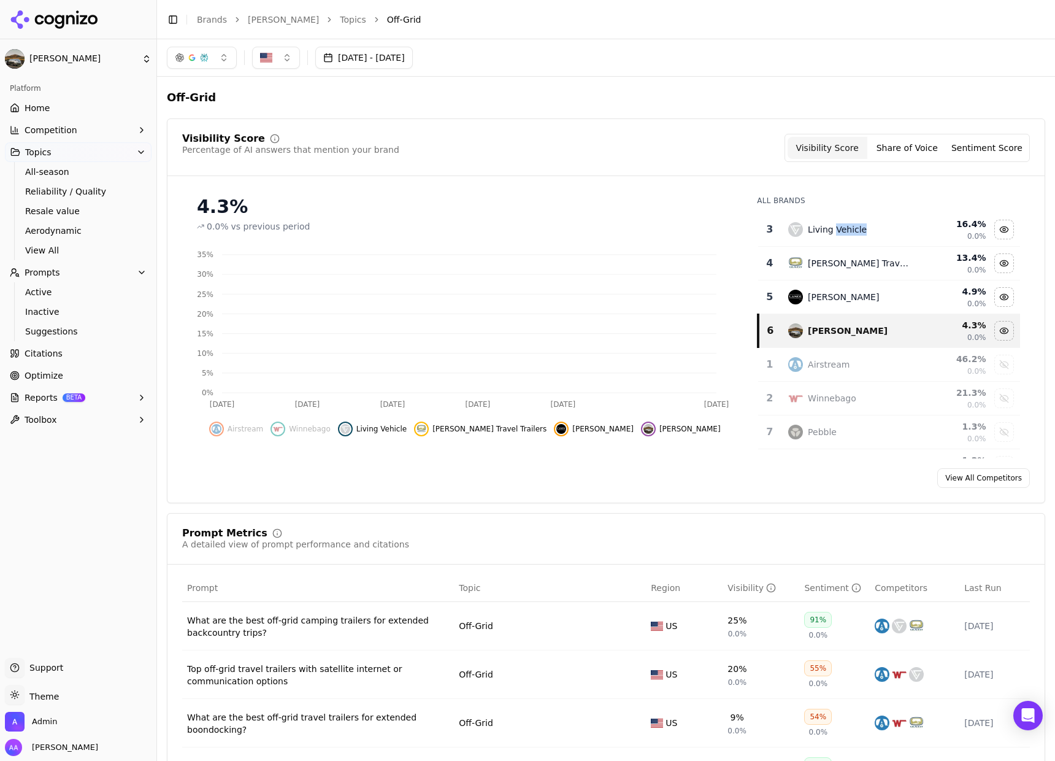
click at [829, 224] on div "Living Vehicle" at bounding box center [837, 229] width 59 height 12
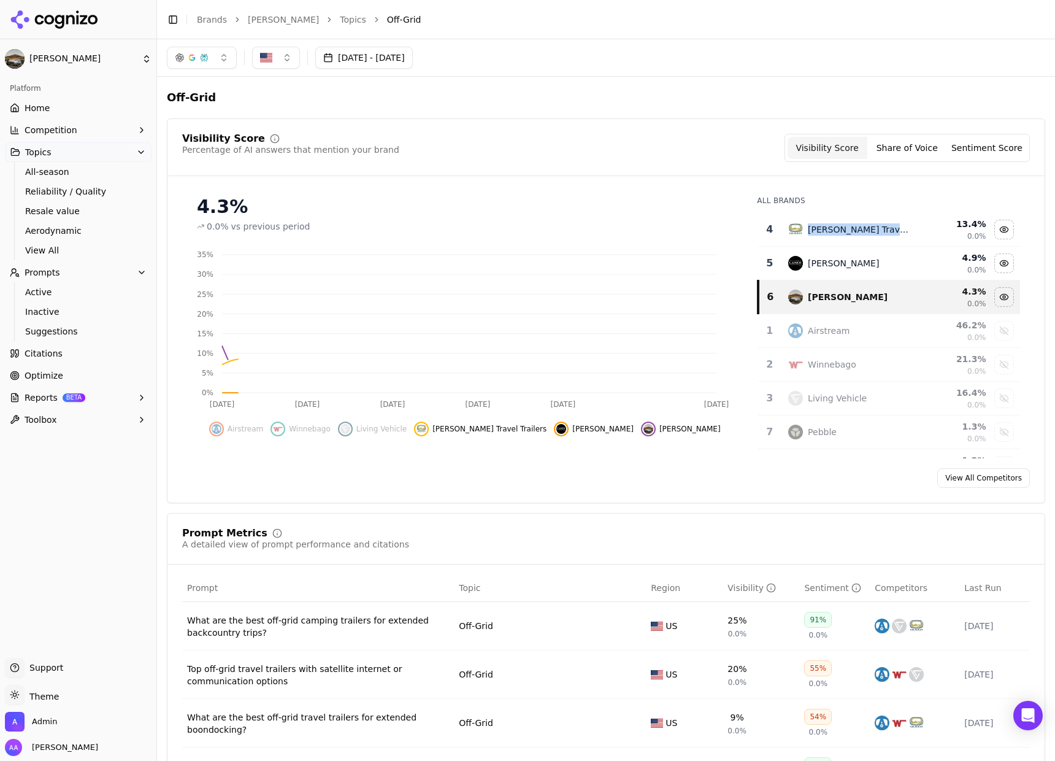
click at [829, 225] on div "Oliver Travel Trailers" at bounding box center [858, 229] width 101 height 12
click at [829, 224] on div "Oliver Travel Trailers" at bounding box center [858, 229] width 101 height 12
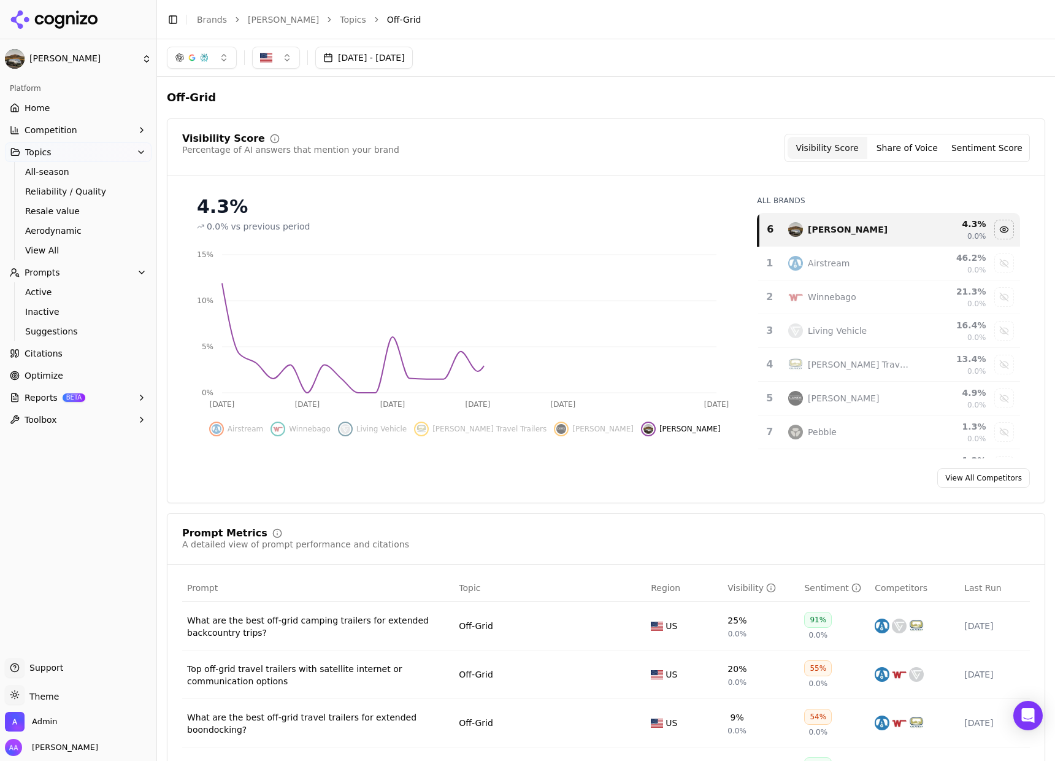
click at [644, 163] on div "Visibility Score Percentage of AI answers that mention your brand Visibility Sc…" at bounding box center [605, 155] width 877 height 42
click at [657, 128] on div "Visibility Score Percentage of AI answers that mention your brand Visibility Sc…" at bounding box center [606, 310] width 879 height 385
click at [576, 132] on div "Visibility Score Percentage of AI answers that mention your brand Visibility Sc…" at bounding box center [606, 310] width 879 height 385
click at [559, 88] on div "Off-Grid" at bounding box center [606, 98] width 879 height 22
click at [515, 145] on div "Visibility Score Percentage of AI answers that mention your brand Visibility Sc…" at bounding box center [606, 148] width 848 height 28
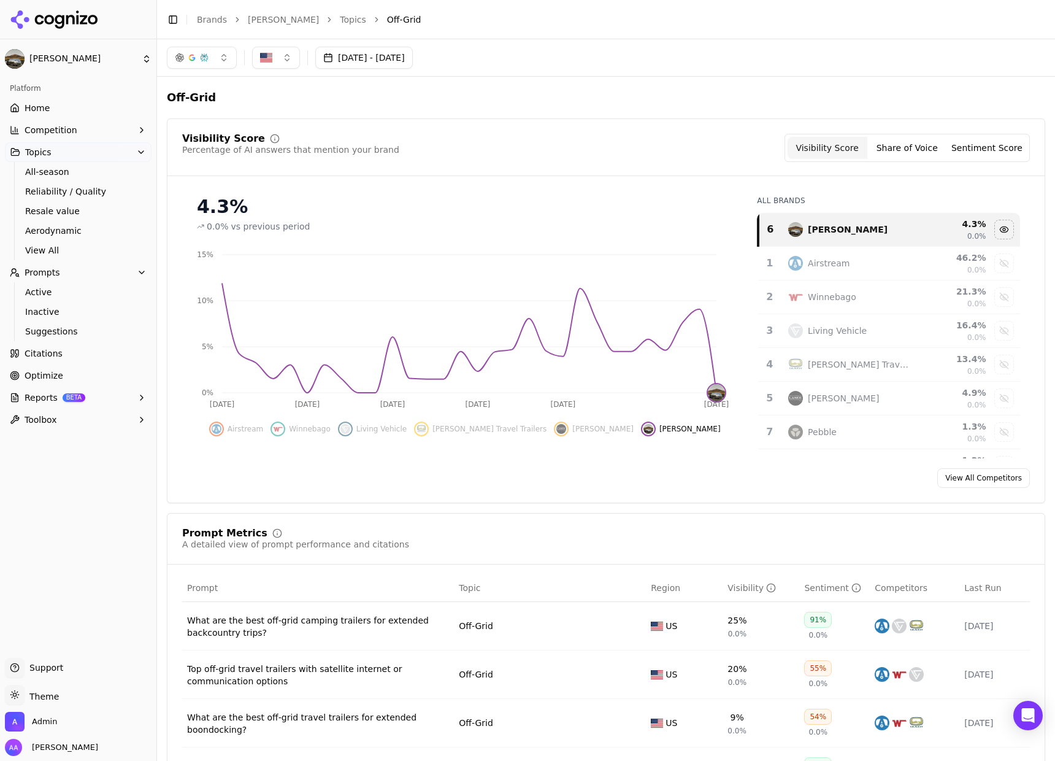
click at [577, 134] on div "Visibility Score Percentage of AI answers that mention your brand Visibility Sc…" at bounding box center [606, 148] width 848 height 28
click at [809, 258] on div "Airstream" at bounding box center [829, 263] width 42 height 12
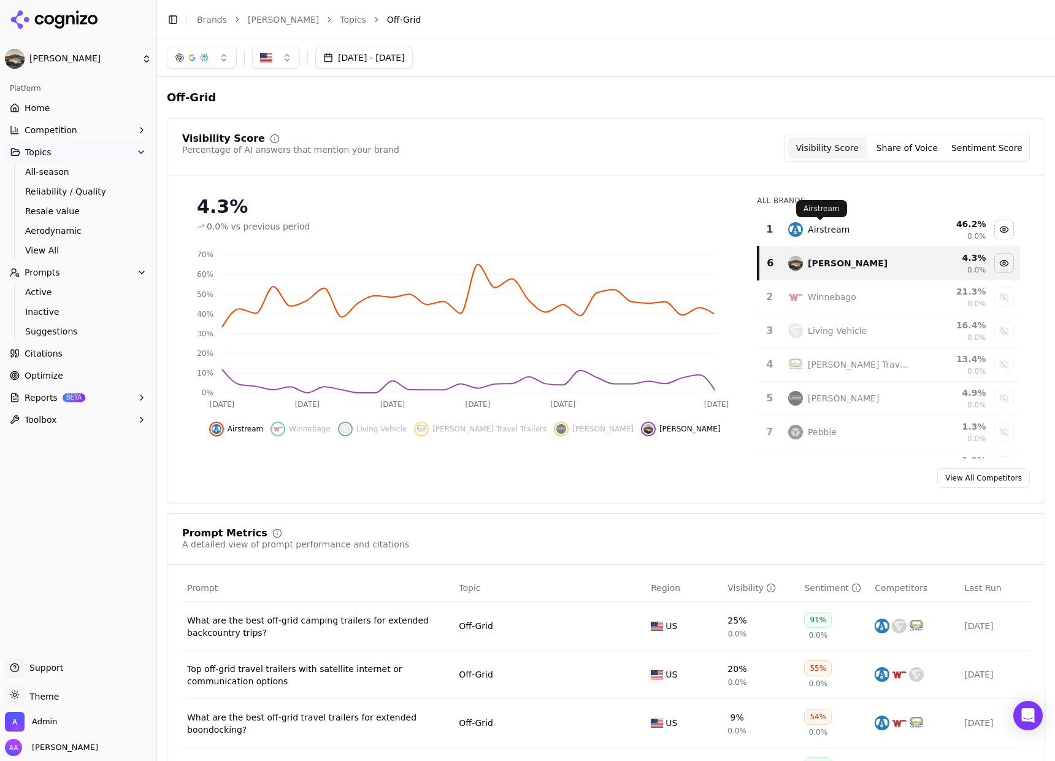
click at [808, 228] on div "Airstream" at bounding box center [829, 229] width 42 height 12
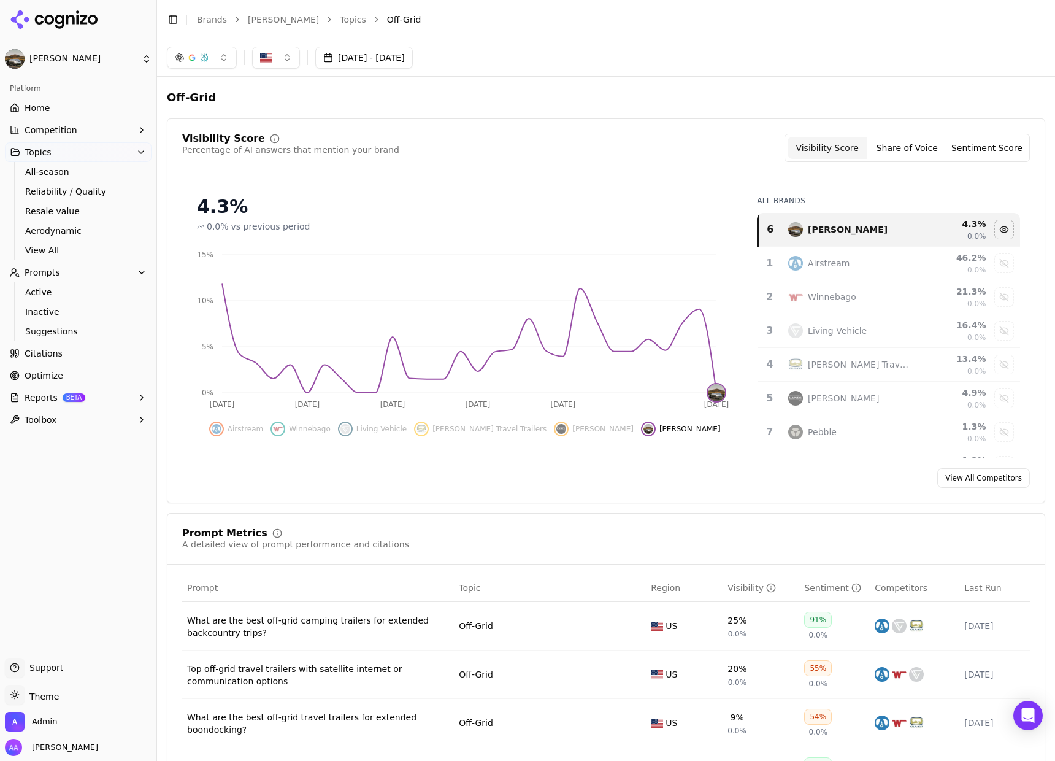
drag, startPoint x: 69, startPoint y: 104, endPoint x: 80, endPoint y: 108, distance: 11.6
click at [69, 104] on link "Home" at bounding box center [78, 108] width 147 height 20
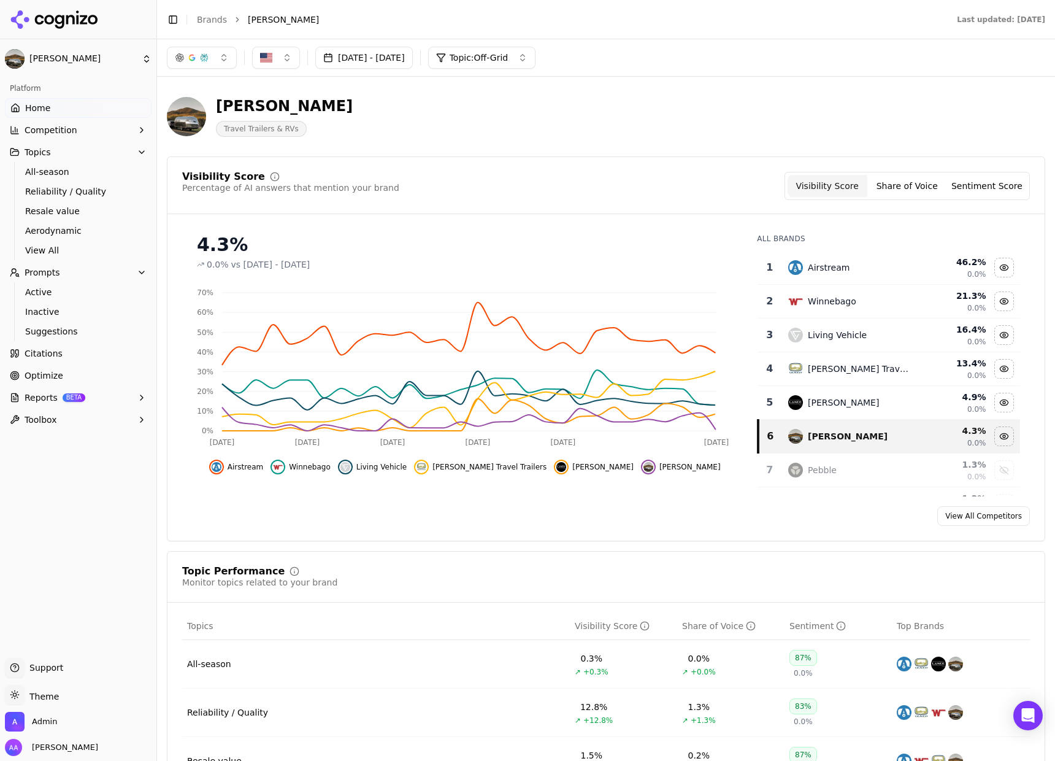
click at [869, 260] on td "Airstream" at bounding box center [849, 268] width 136 height 34
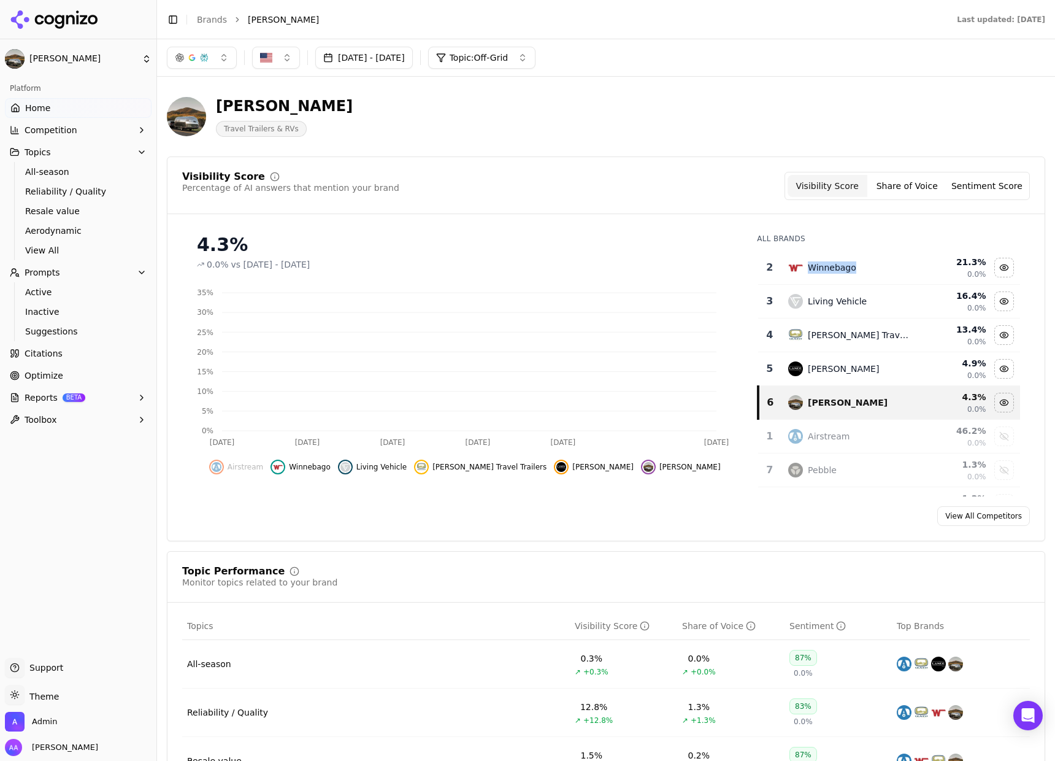
click at [869, 260] on td "Winnebago" at bounding box center [849, 268] width 136 height 34
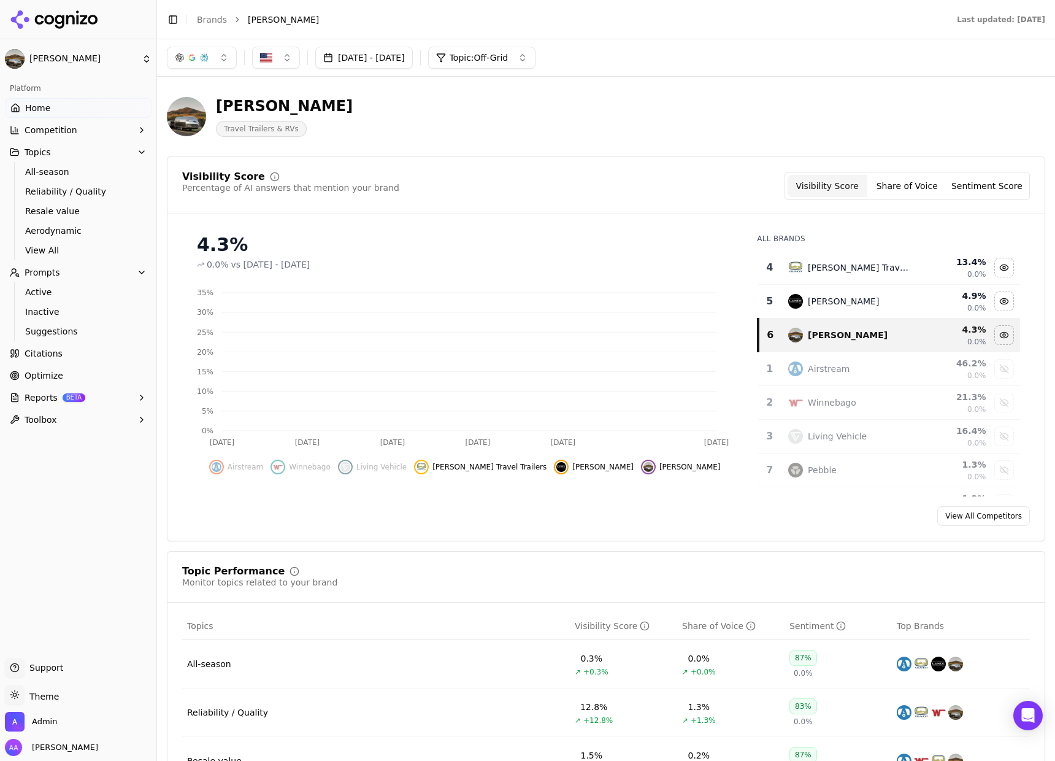
click at [869, 260] on td "Oliver Travel Trailers" at bounding box center [849, 268] width 136 height 34
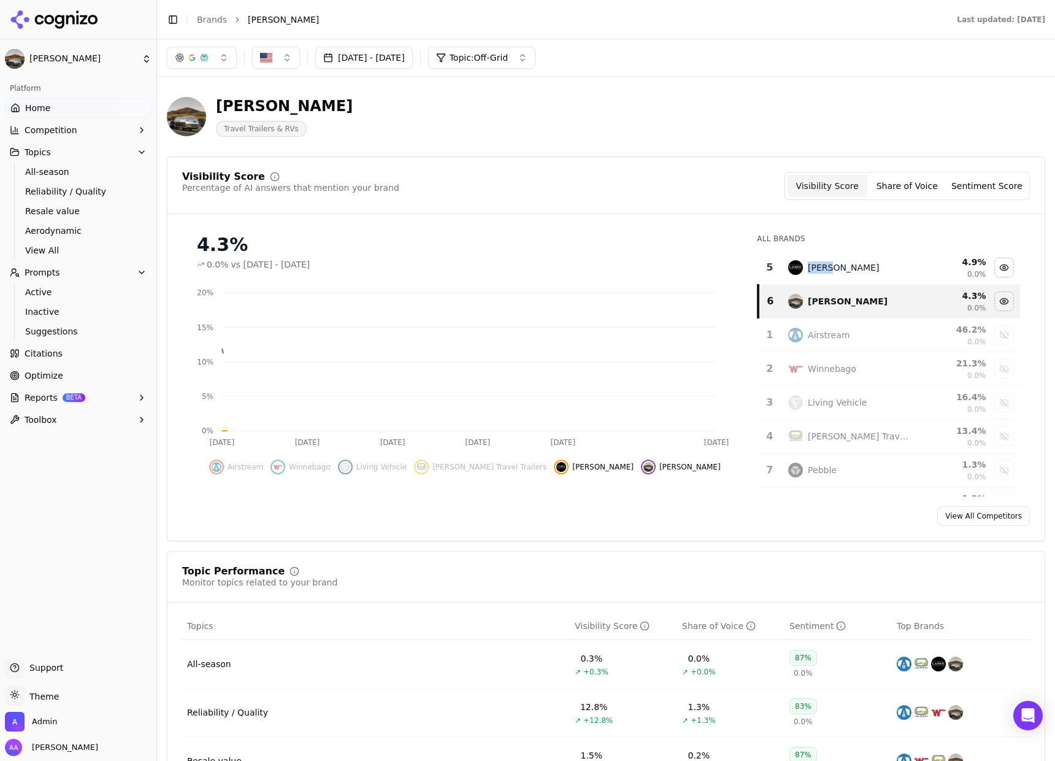
click at [869, 260] on td "Lance Camper" at bounding box center [849, 268] width 136 height 34
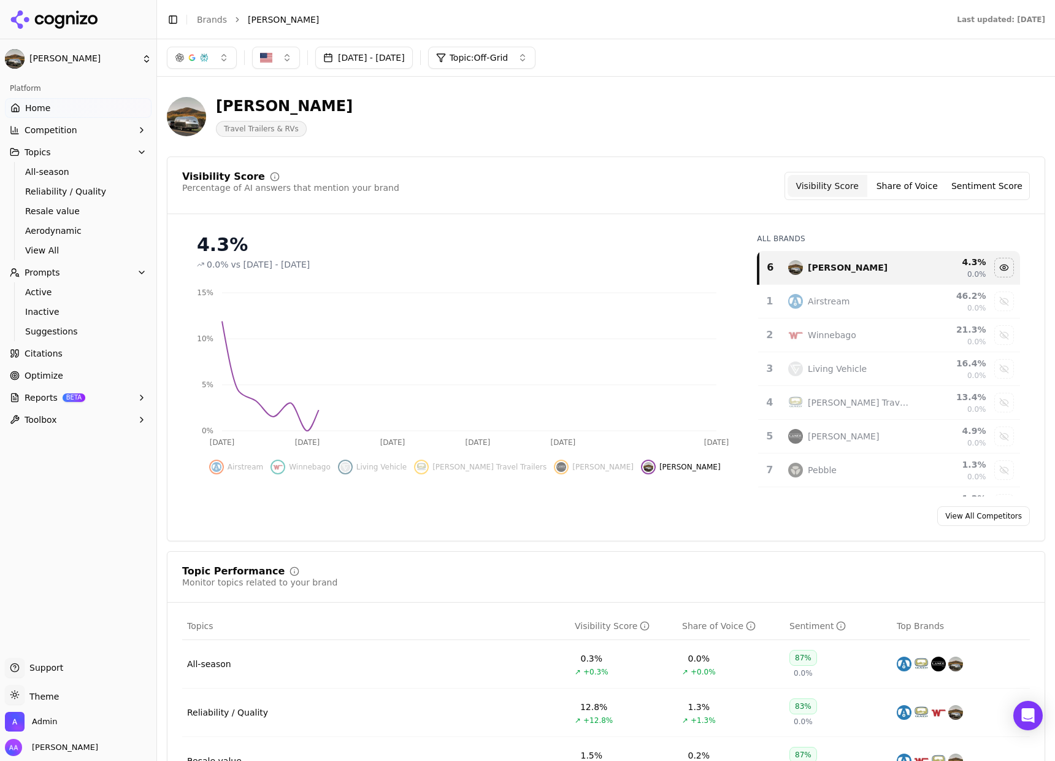
click at [590, 207] on div "Visibility Score Percentage of AI answers that mention your brand Visibility Sc…" at bounding box center [605, 193] width 877 height 42
click at [509, 58] on span "Topic: Off-Grid" at bounding box center [479, 58] width 59 height 12
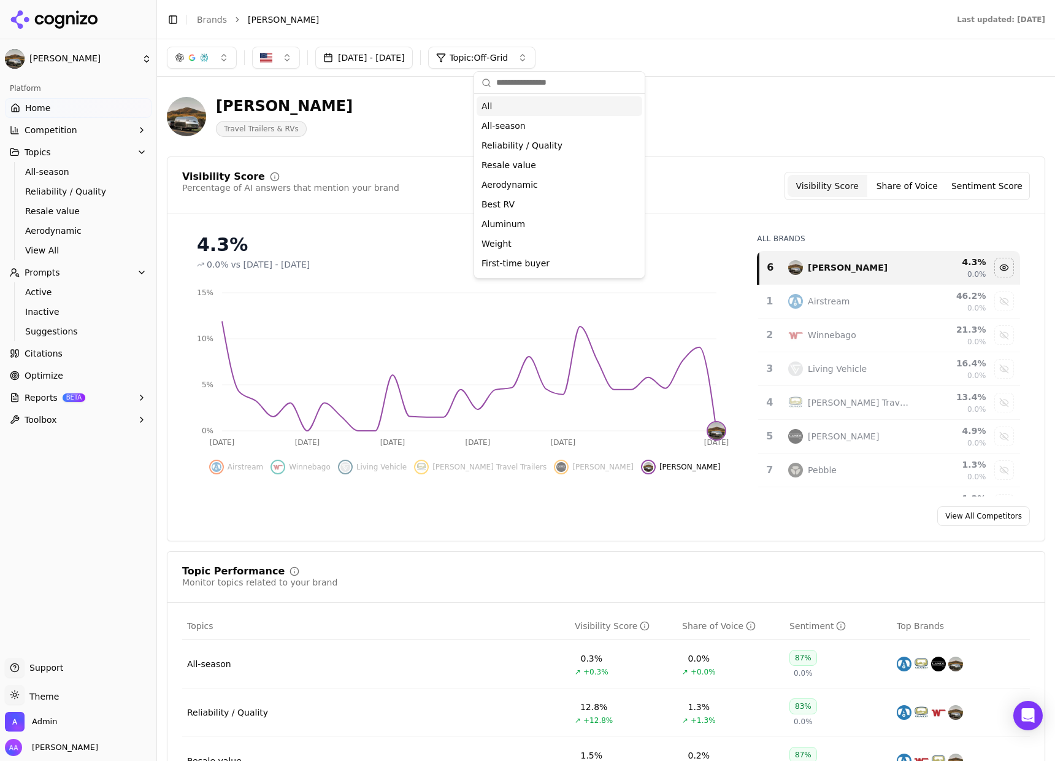
click at [517, 98] on div "All" at bounding box center [560, 106] width 166 height 20
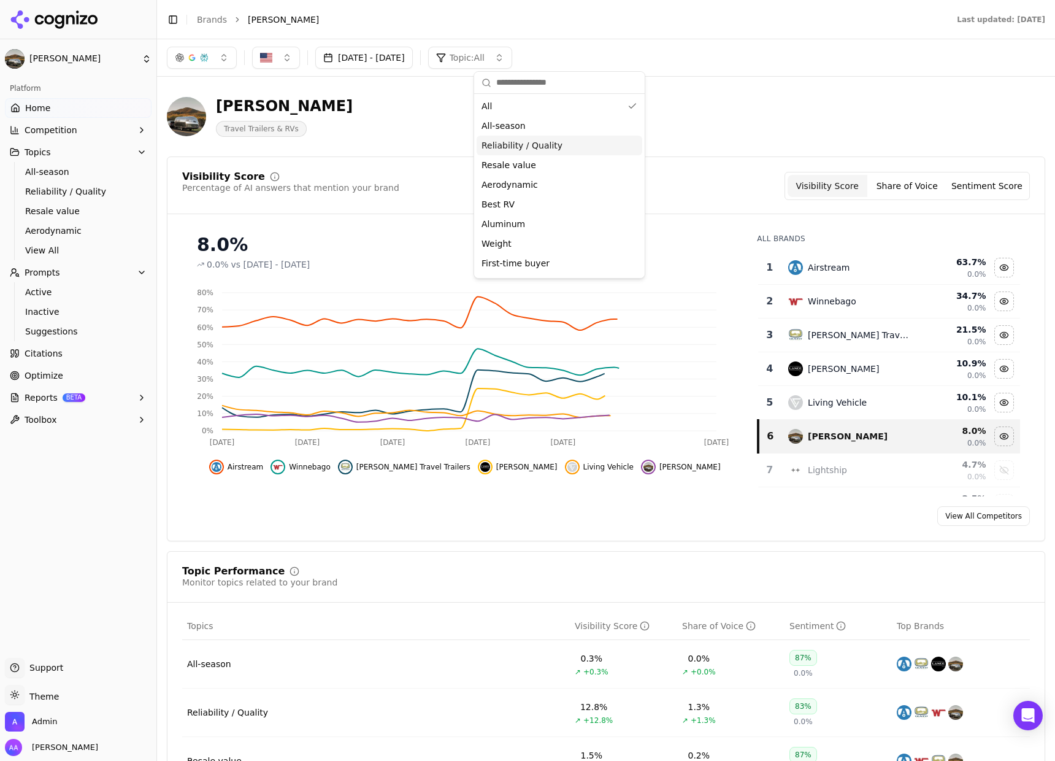
click at [766, 136] on div "Bowlus Travel Trailers & RVs" at bounding box center [606, 117] width 879 height 60
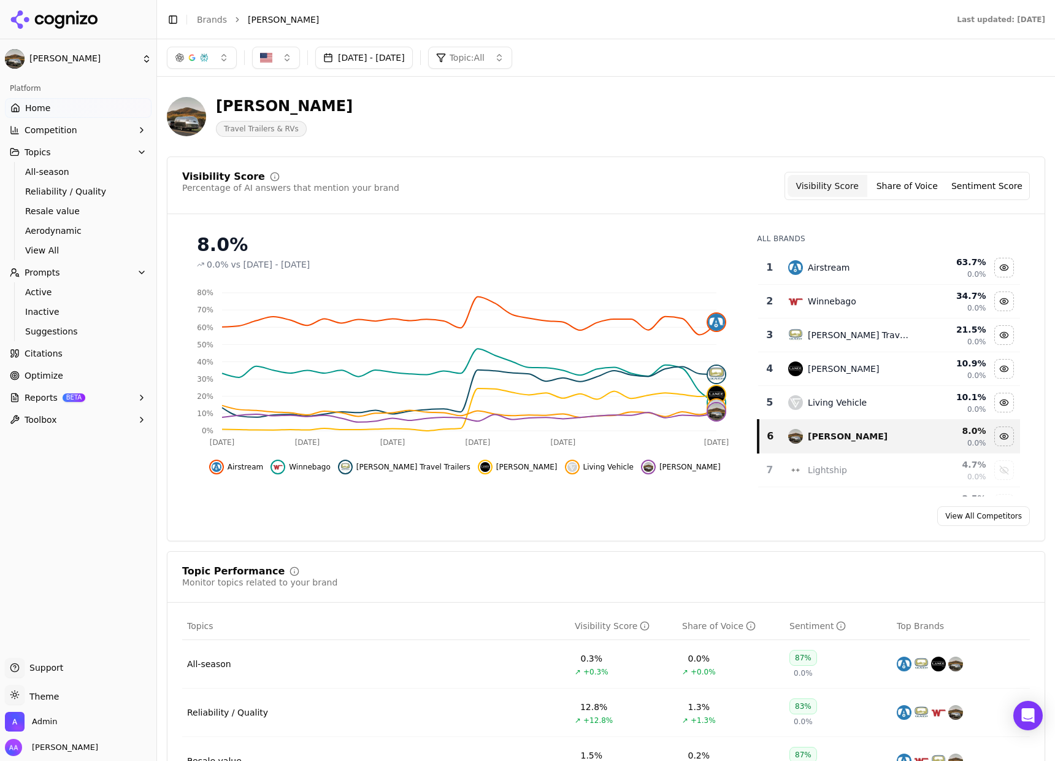
click at [809, 260] on td "Airstream" at bounding box center [849, 268] width 136 height 34
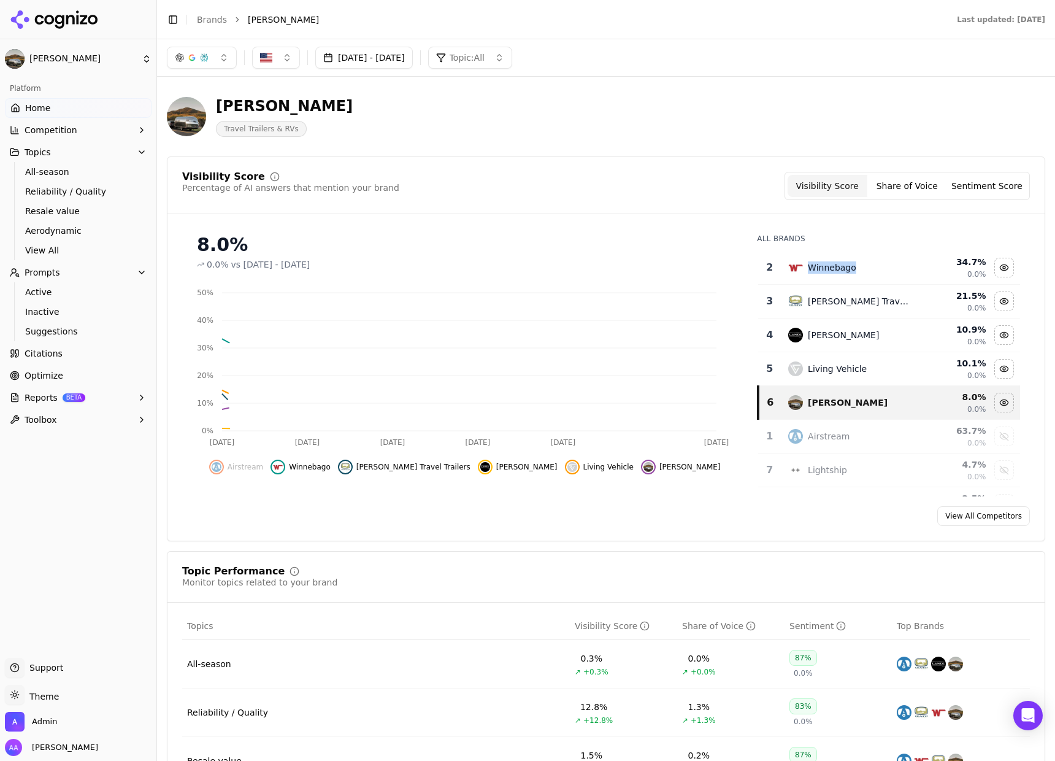
click at [809, 260] on div "Winnebago" at bounding box center [848, 267] width 121 height 15
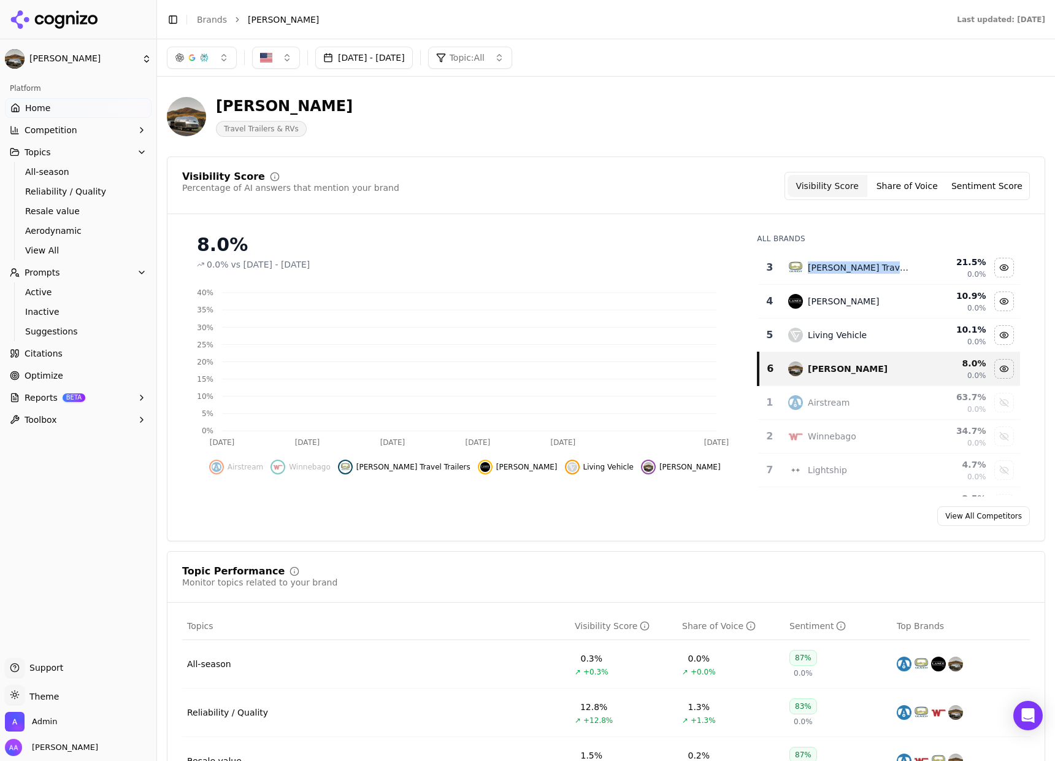
click at [809, 260] on div "Oliver Travel Trailers" at bounding box center [848, 267] width 121 height 15
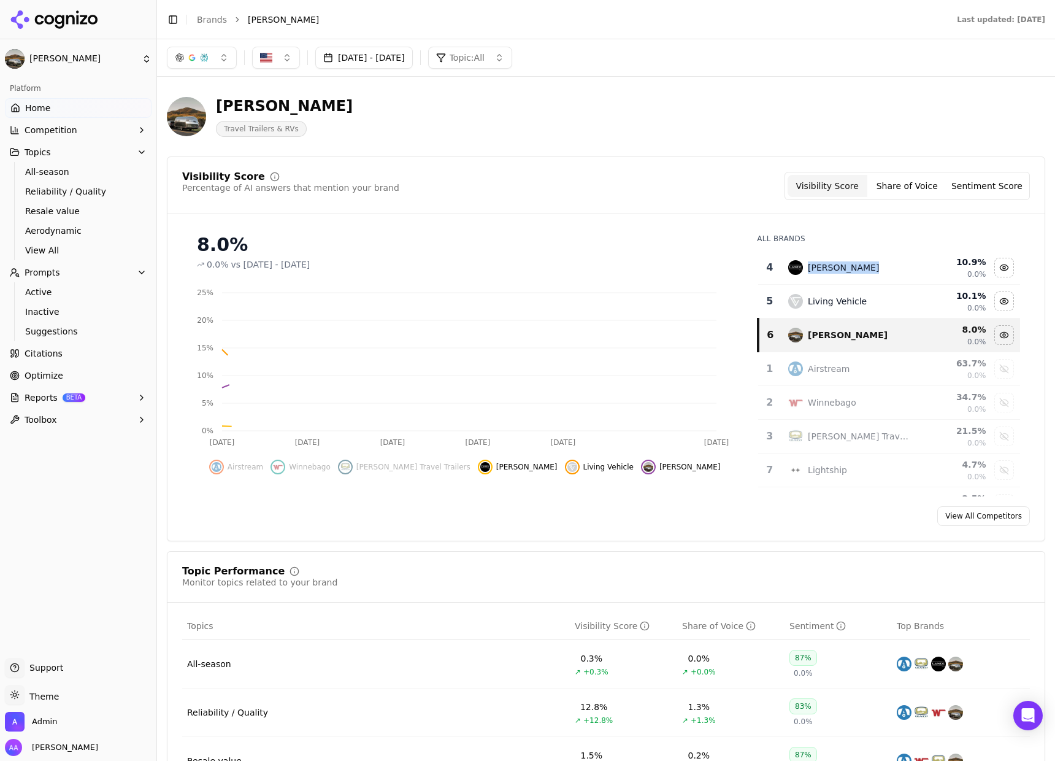
click at [809, 260] on div "Lance Camper" at bounding box center [848, 267] width 121 height 15
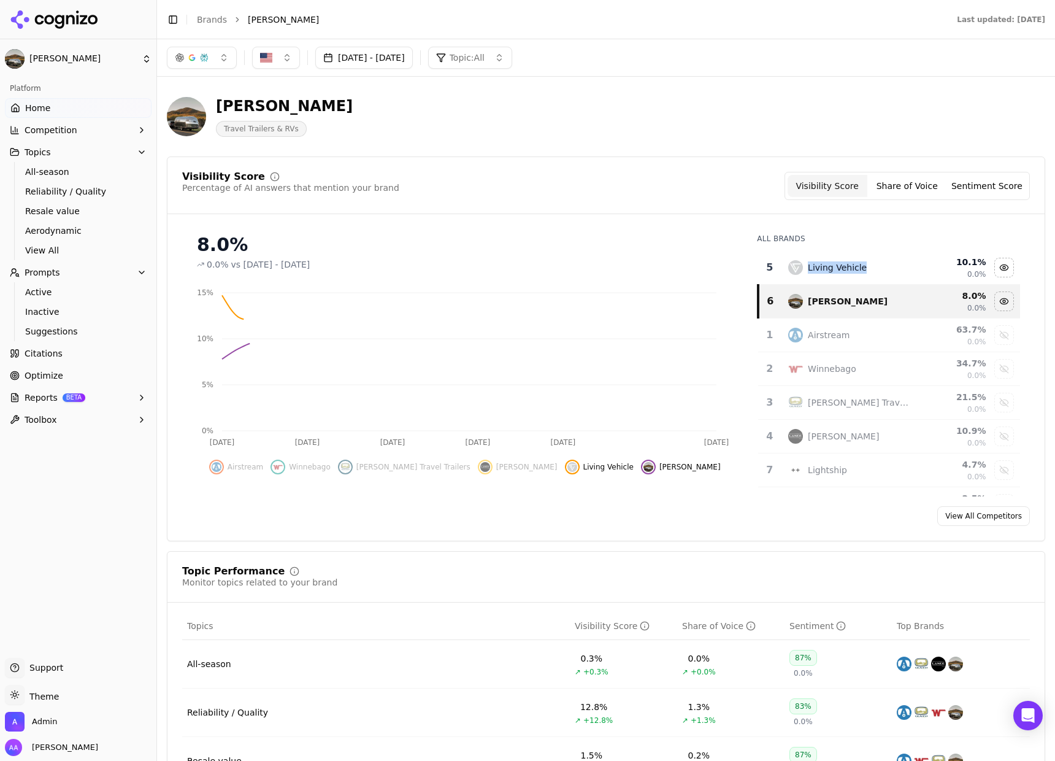
click at [809, 260] on td "Living Vehicle" at bounding box center [849, 268] width 136 height 34
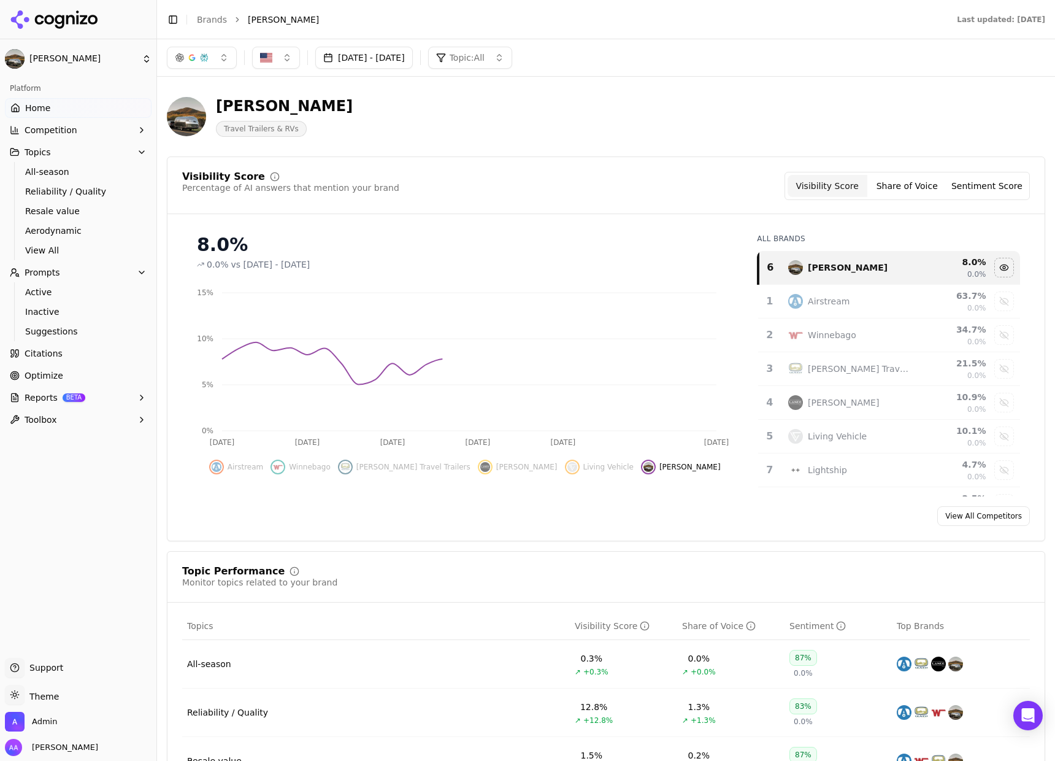
click at [655, 204] on div "Visibility Score Percentage of AI answers that mention your brand Visibility Sc…" at bounding box center [605, 193] width 877 height 42
click at [649, 134] on div "Bowlus Travel Trailers & RVs" at bounding box center [442, 116] width 550 height 40
click at [512, 61] on button "Topic: All" at bounding box center [470, 58] width 84 height 22
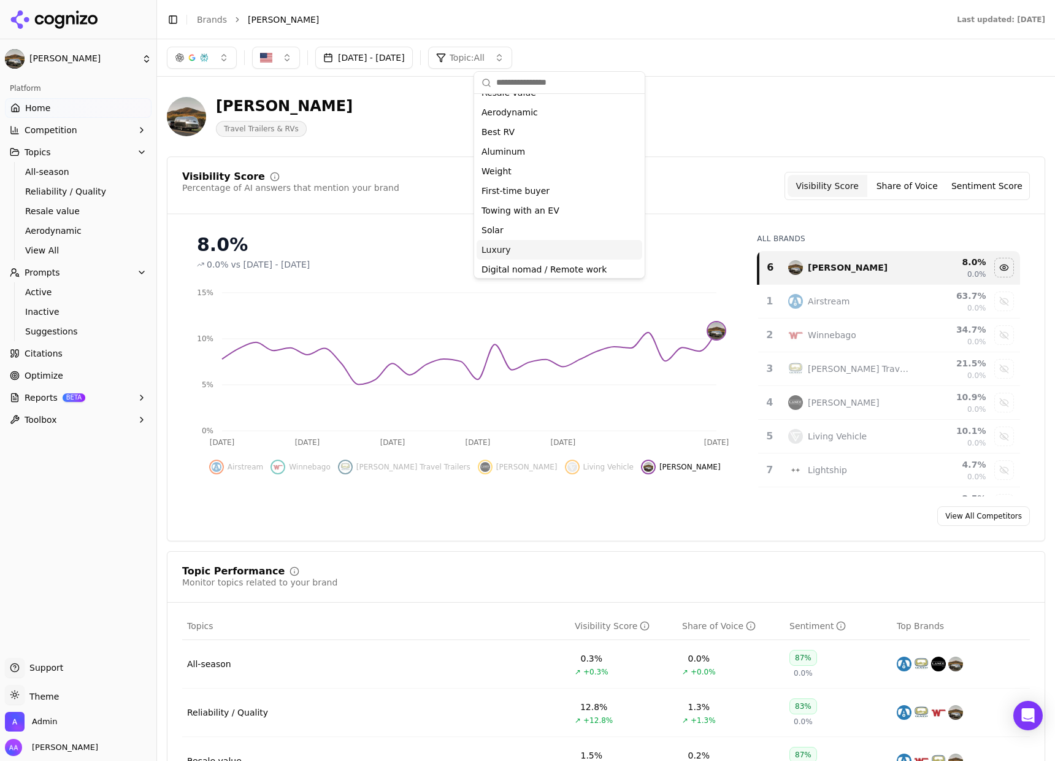
scroll to position [96, 0]
click at [541, 256] on div "Off-Grid" at bounding box center [560, 266] width 166 height 20
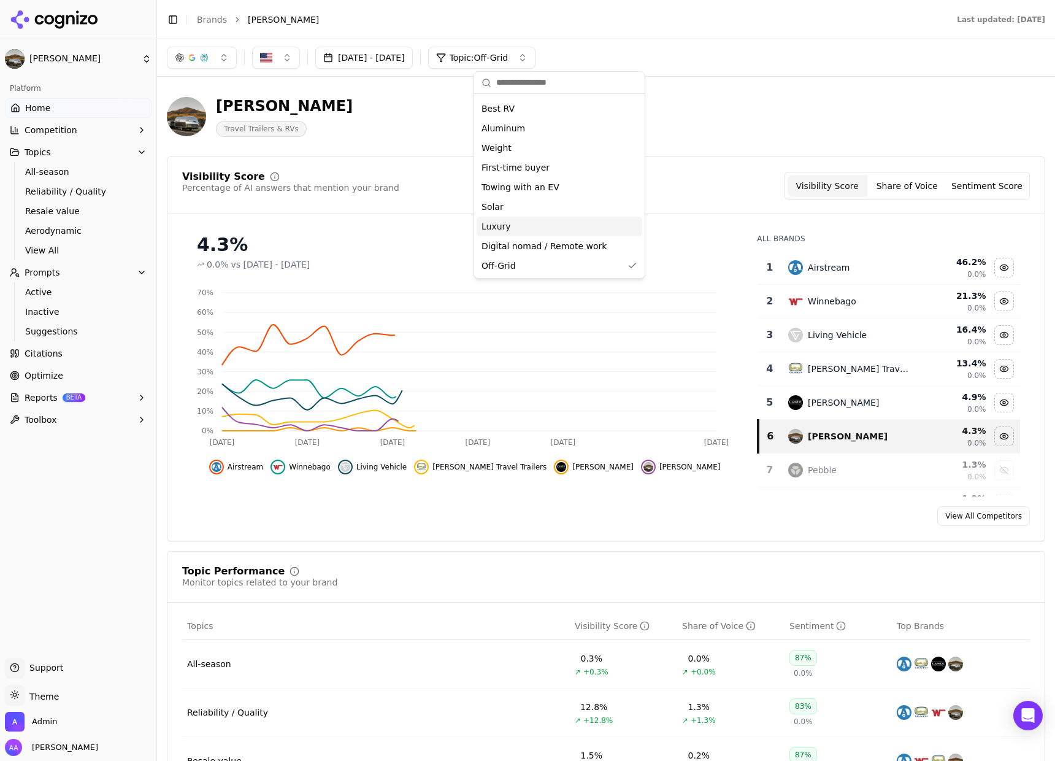
click at [736, 98] on div "Bowlus Travel Trailers & RVs" at bounding box center [606, 117] width 879 height 60
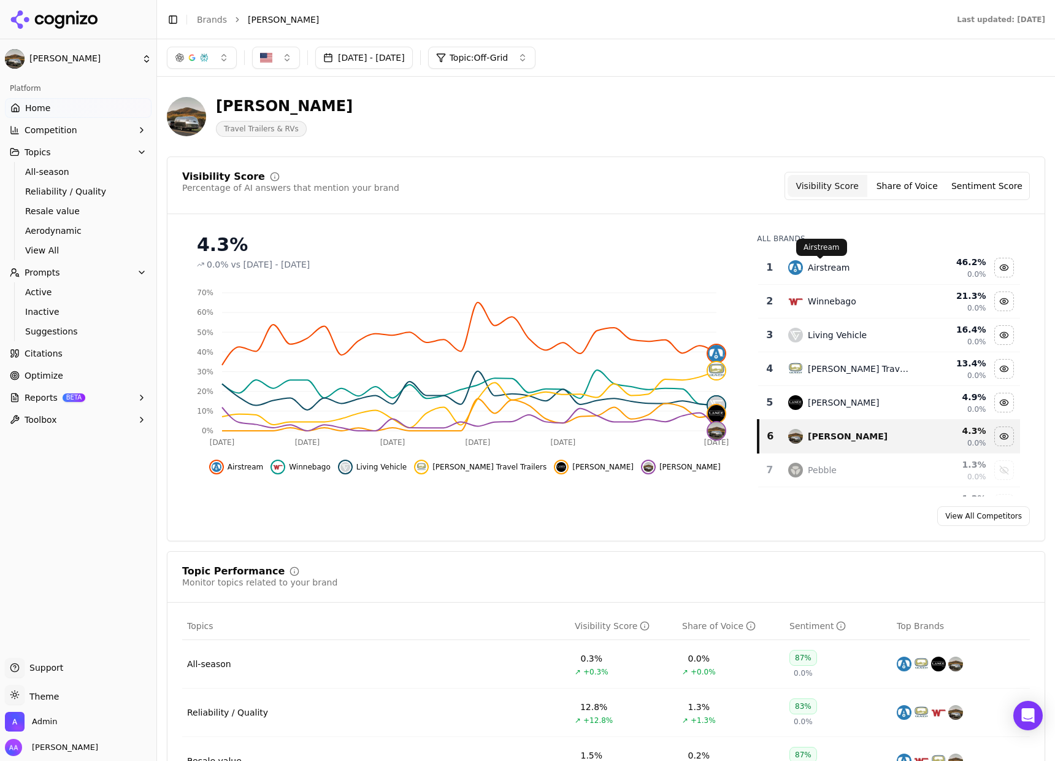
click at [841, 264] on div "Airstream" at bounding box center [848, 267] width 121 height 15
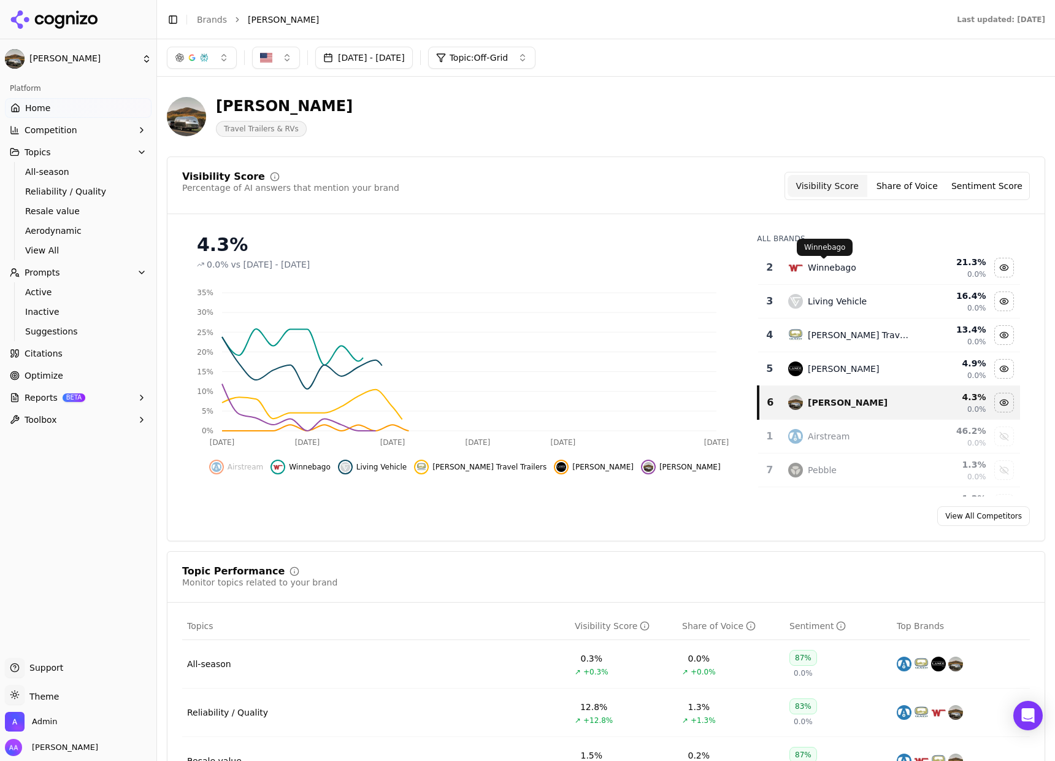
click at [840, 268] on div "Winnebago" at bounding box center [832, 267] width 48 height 12
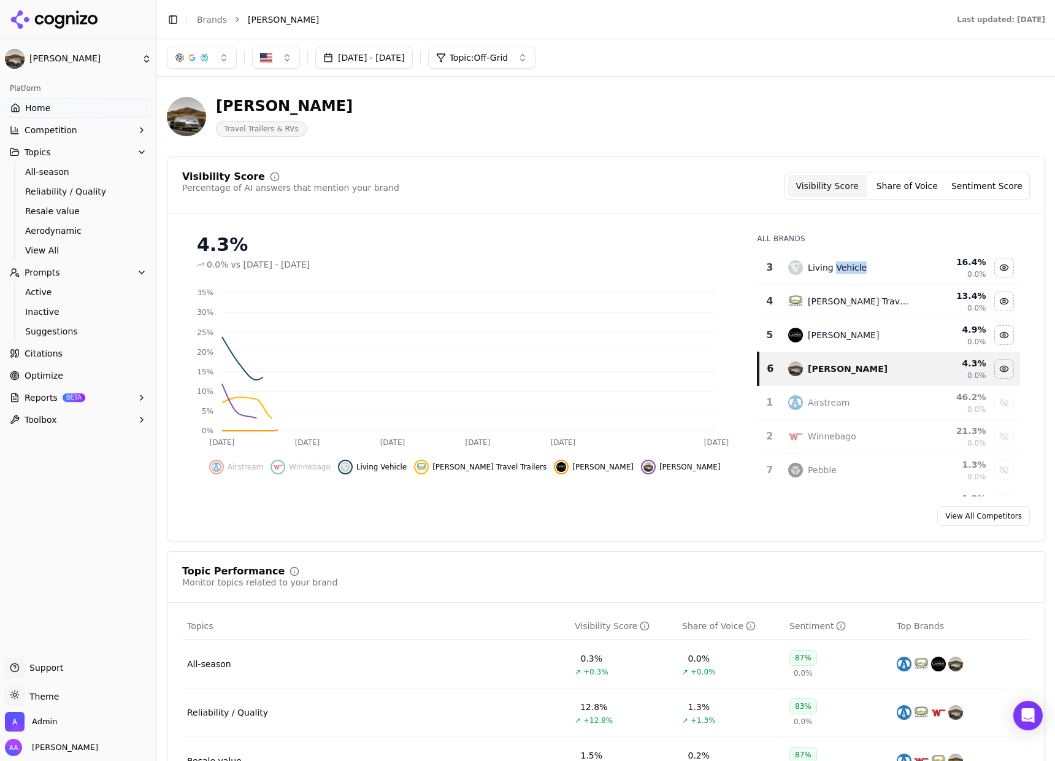
click at [840, 268] on div "Living Vehicle" at bounding box center [837, 267] width 59 height 12
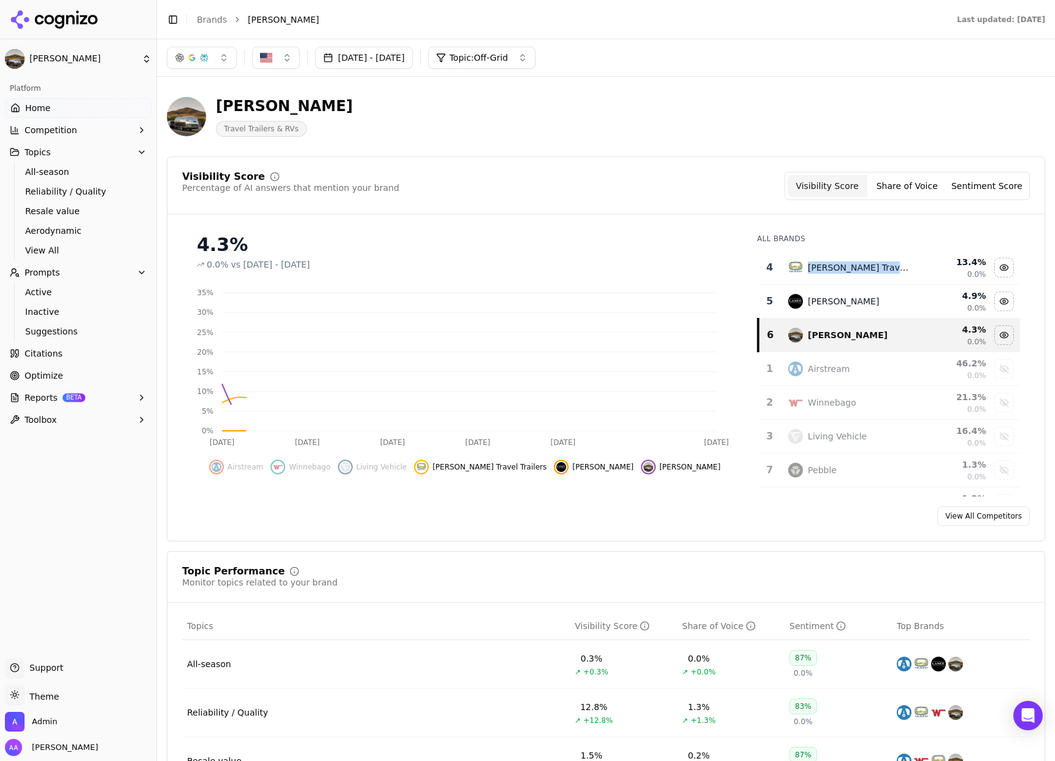
click at [840, 268] on div "Oliver Travel Trailers" at bounding box center [858, 267] width 101 height 12
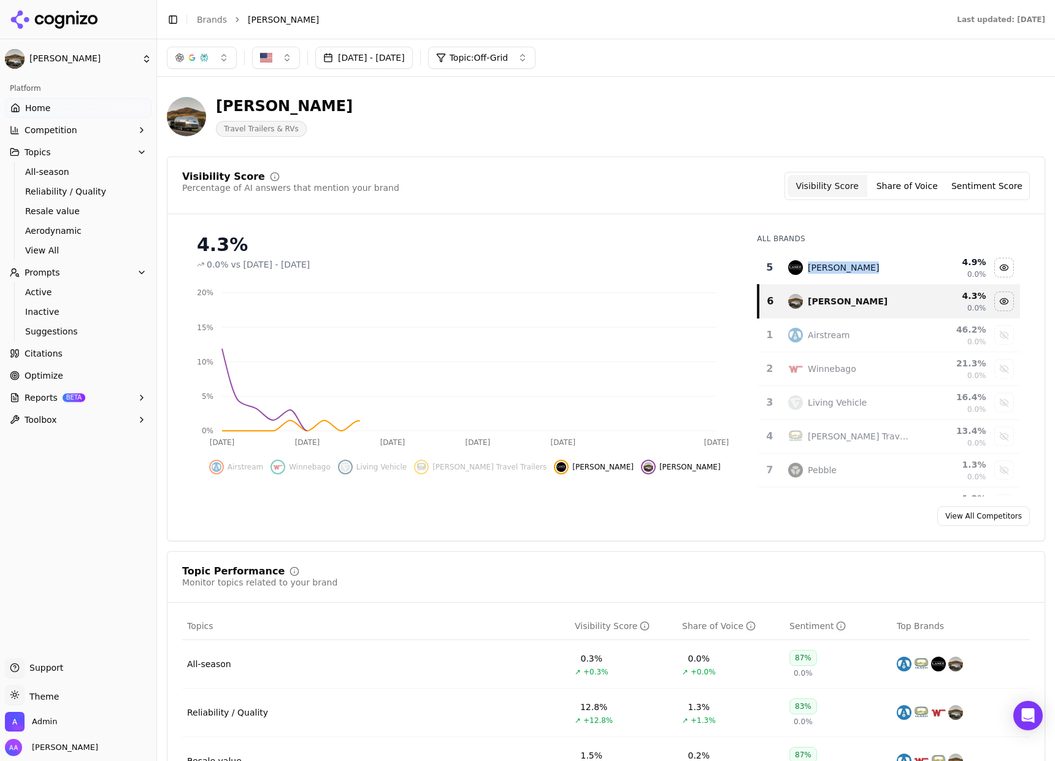
click at [840, 268] on div "Lance Camper" at bounding box center [843, 267] width 71 height 12
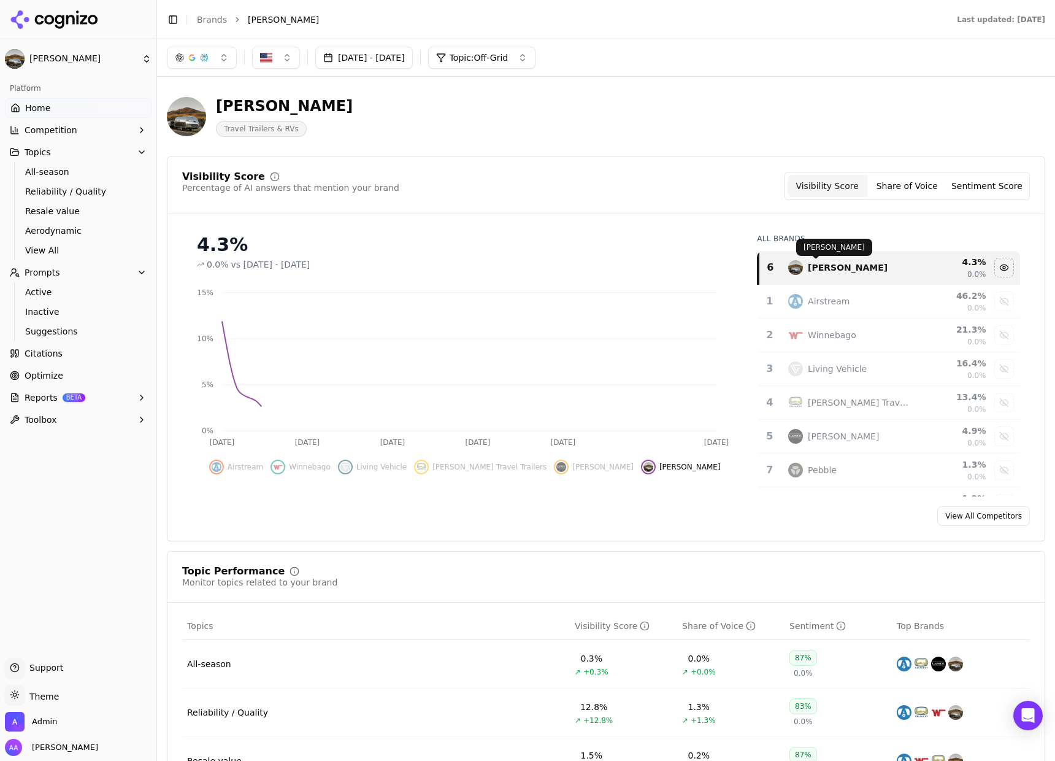
click at [686, 197] on div "Visibility Score Percentage of AI answers that mention your brand Visibility Sc…" at bounding box center [606, 186] width 848 height 28
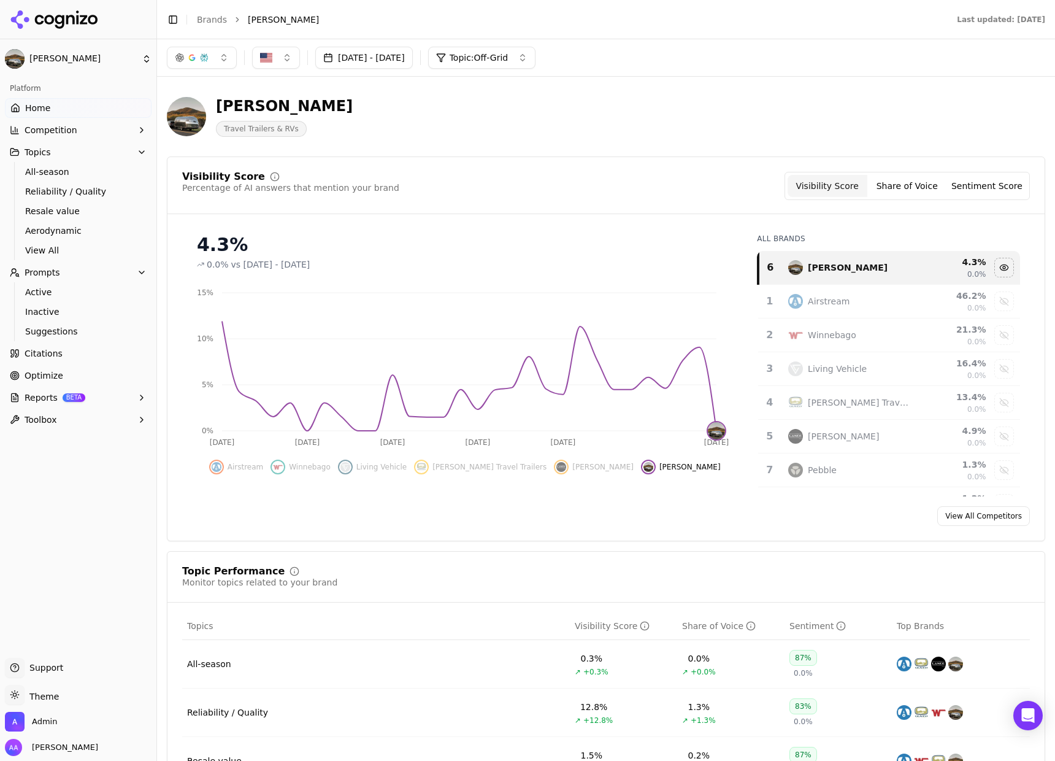
click at [220, 71] on div "Aug 01, 2025 - Oct 01, 2025 Topic: Off-Grid" at bounding box center [606, 57] width 898 height 37
click at [217, 66] on button "button" at bounding box center [202, 58] width 70 height 22
click at [223, 136] on span "Google AI Overviews" at bounding box center [201, 132] width 77 height 25
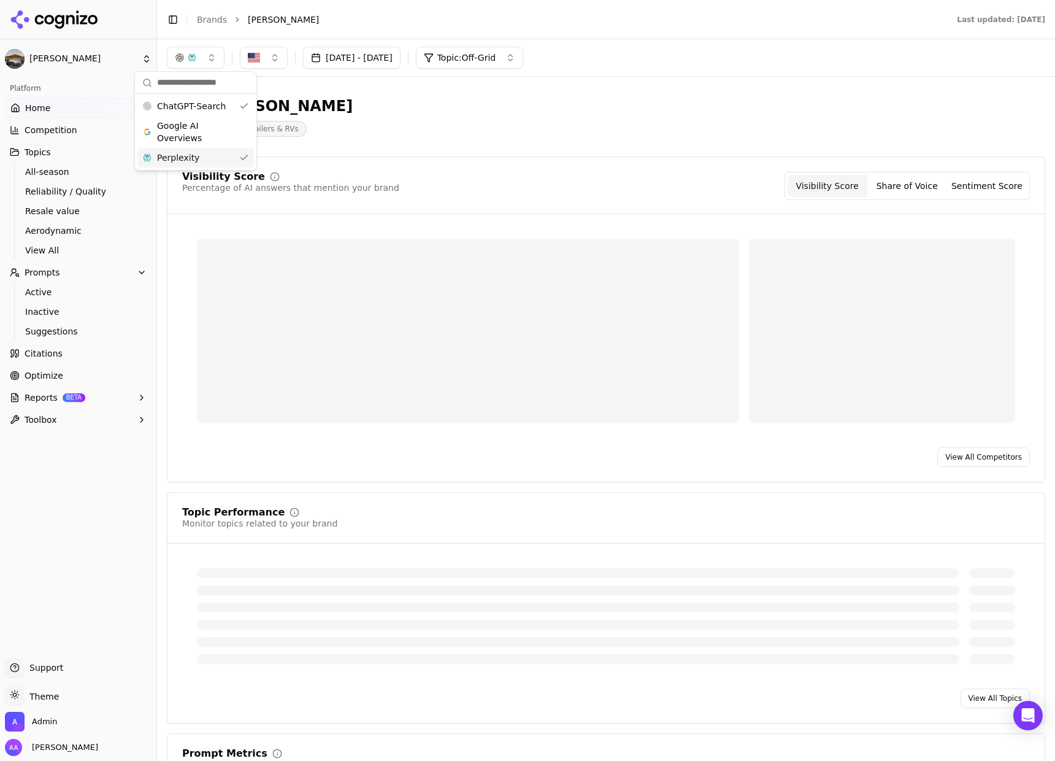
click at [226, 158] on div "Perplexity" at bounding box center [195, 158] width 117 height 20
click at [462, 122] on div "Bowlus Travel Trailers & RVs" at bounding box center [442, 116] width 550 height 40
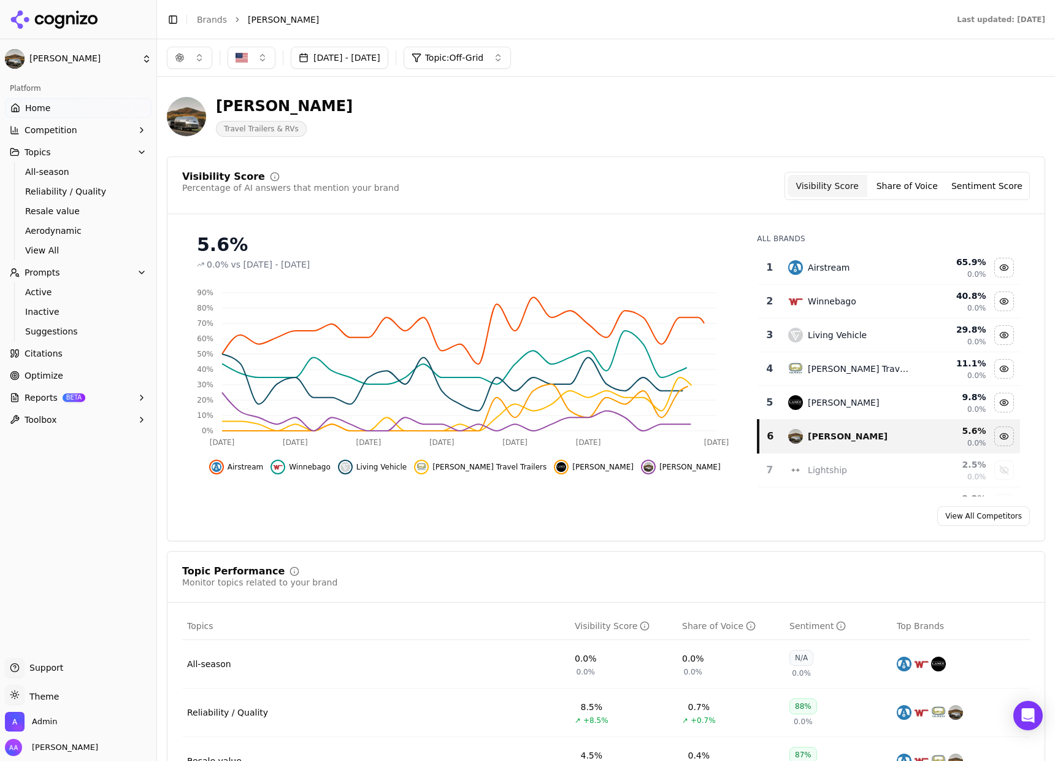
click at [812, 277] on td "Airstream" at bounding box center [849, 268] width 136 height 34
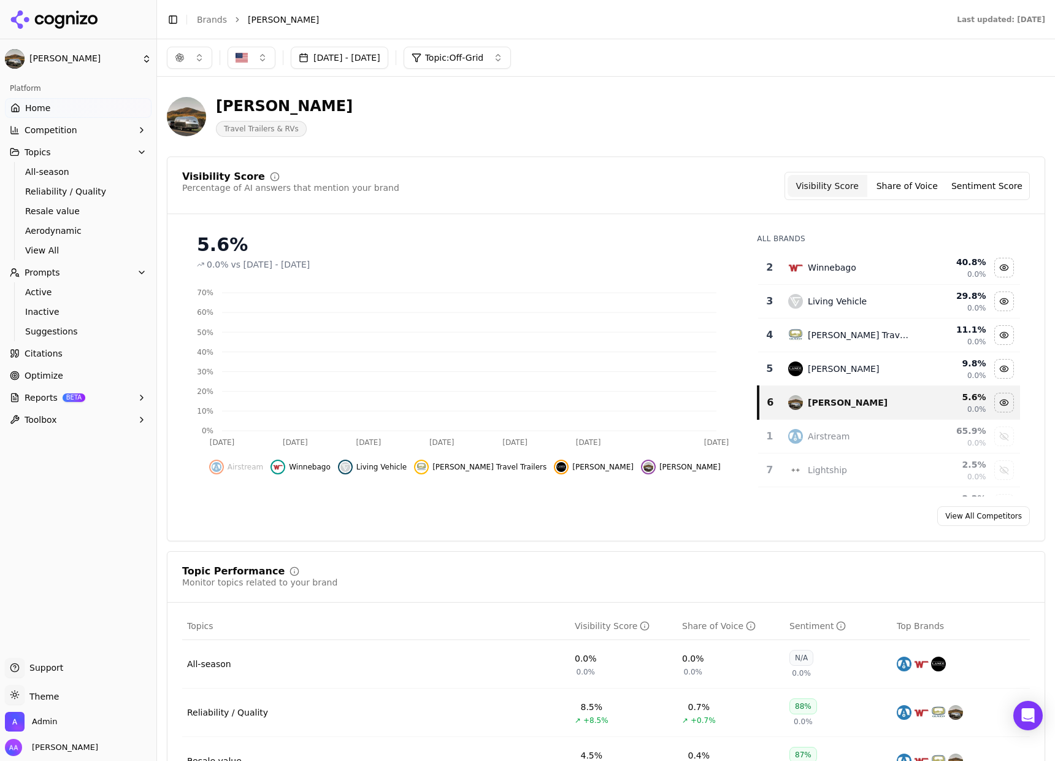
click at [812, 277] on td "Winnebago" at bounding box center [849, 268] width 136 height 34
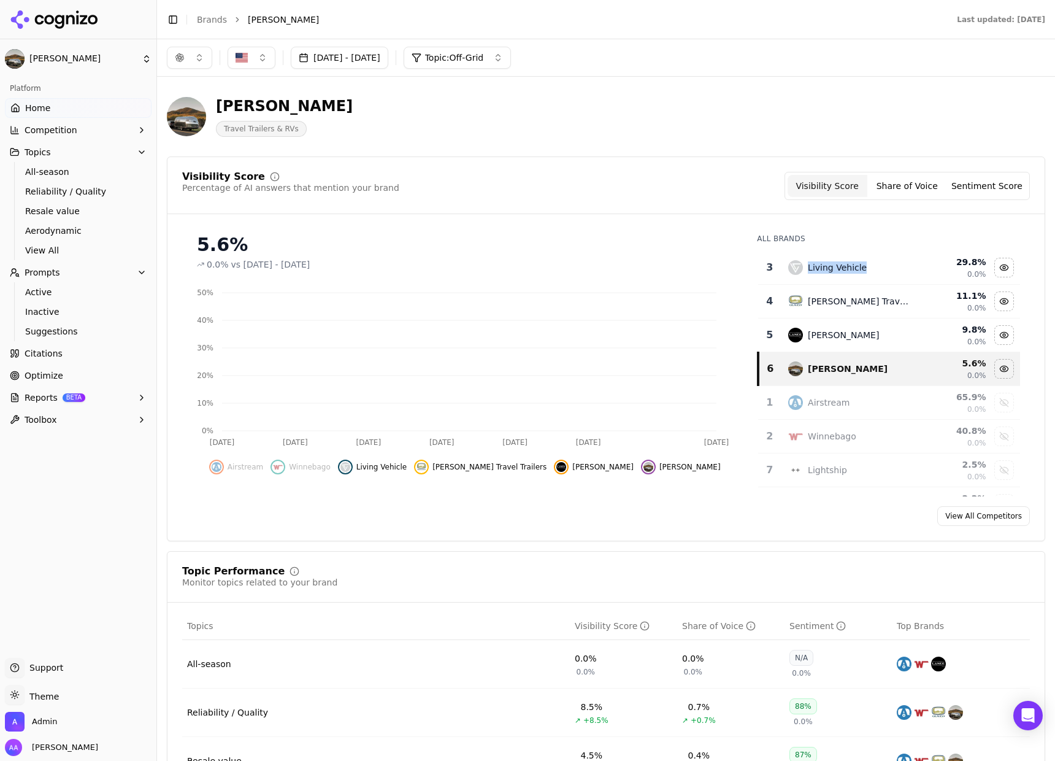
click at [812, 276] on td "Living Vehicle" at bounding box center [849, 268] width 136 height 34
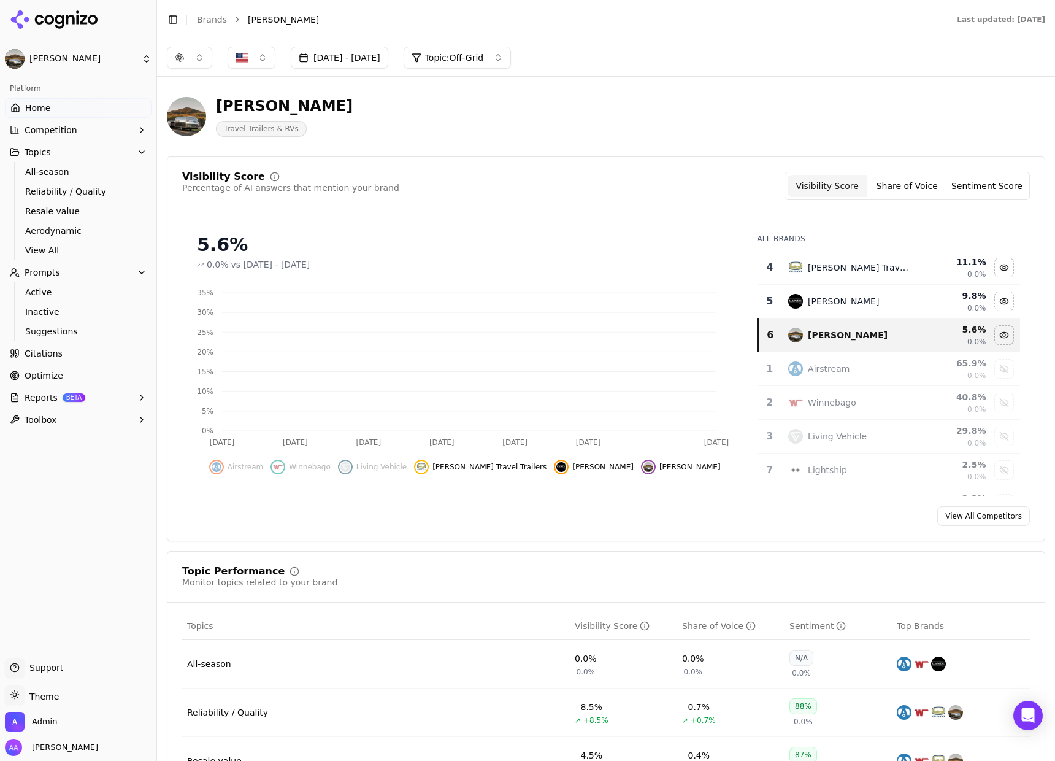
click at [812, 276] on td "Oliver Travel Trailers" at bounding box center [849, 268] width 136 height 34
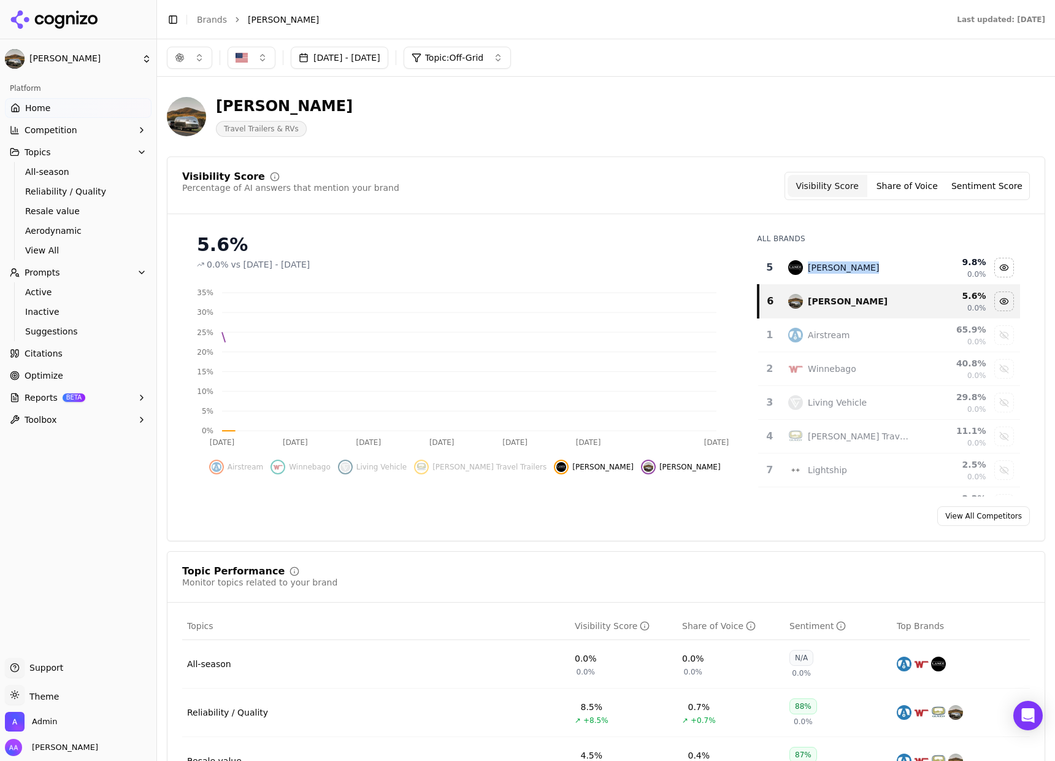
click at [812, 276] on td "Lance Camper" at bounding box center [849, 268] width 136 height 34
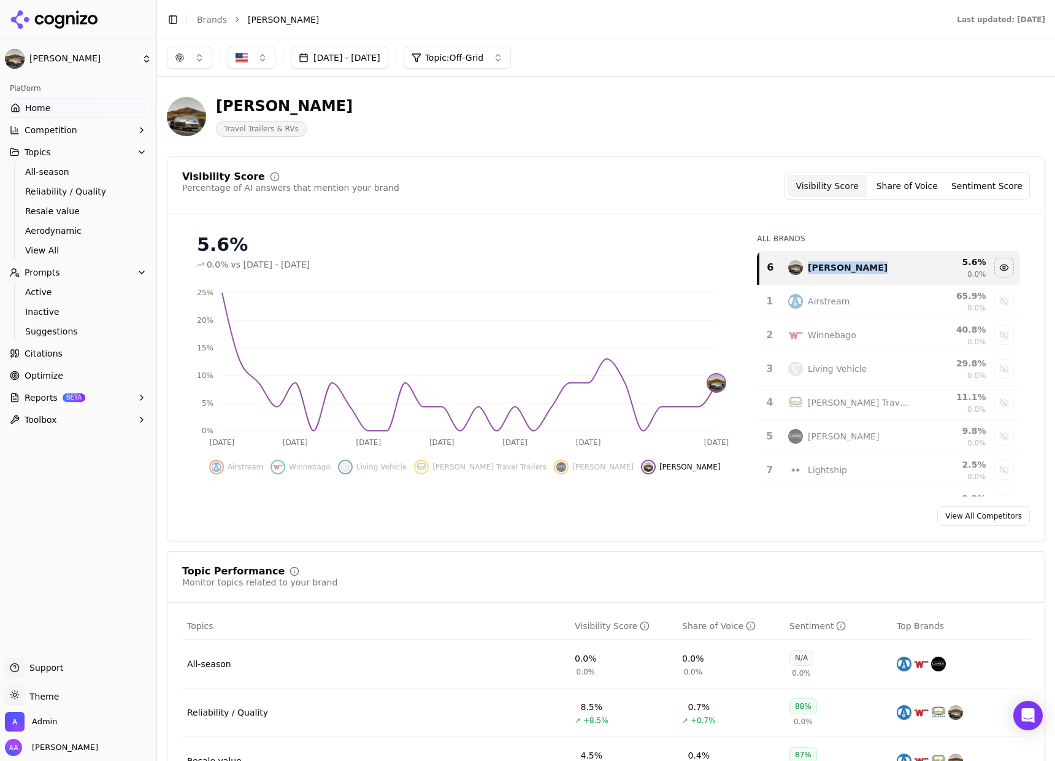
click at [633, 201] on div "Visibility Score Percentage of AI answers that mention your brand Visibility Sc…" at bounding box center [605, 193] width 877 height 42
click at [78, 356] on link "Citations" at bounding box center [78, 354] width 147 height 20
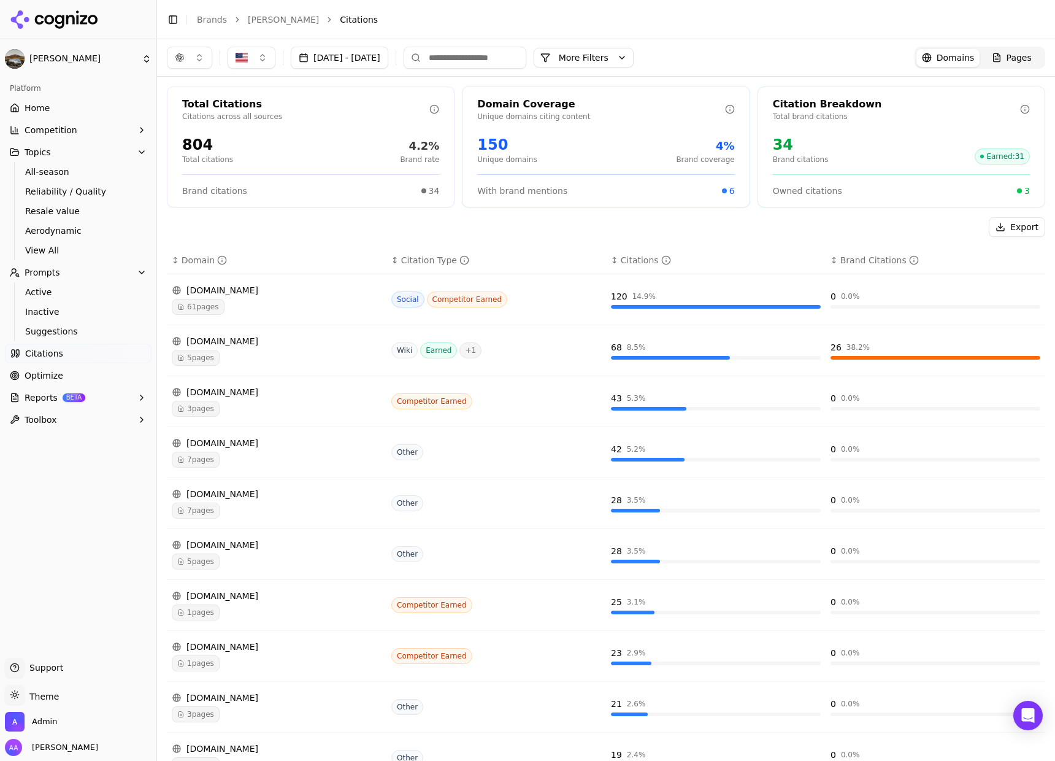
click at [509, 58] on input at bounding box center [465, 58] width 123 height 22
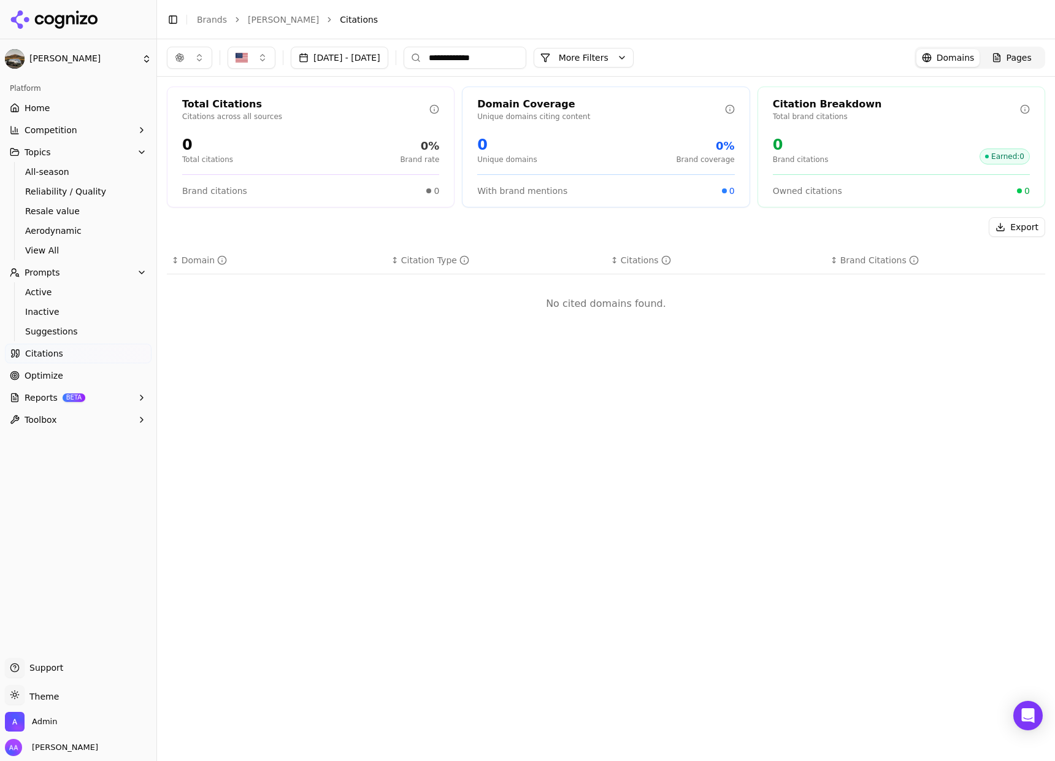
type input "**********"
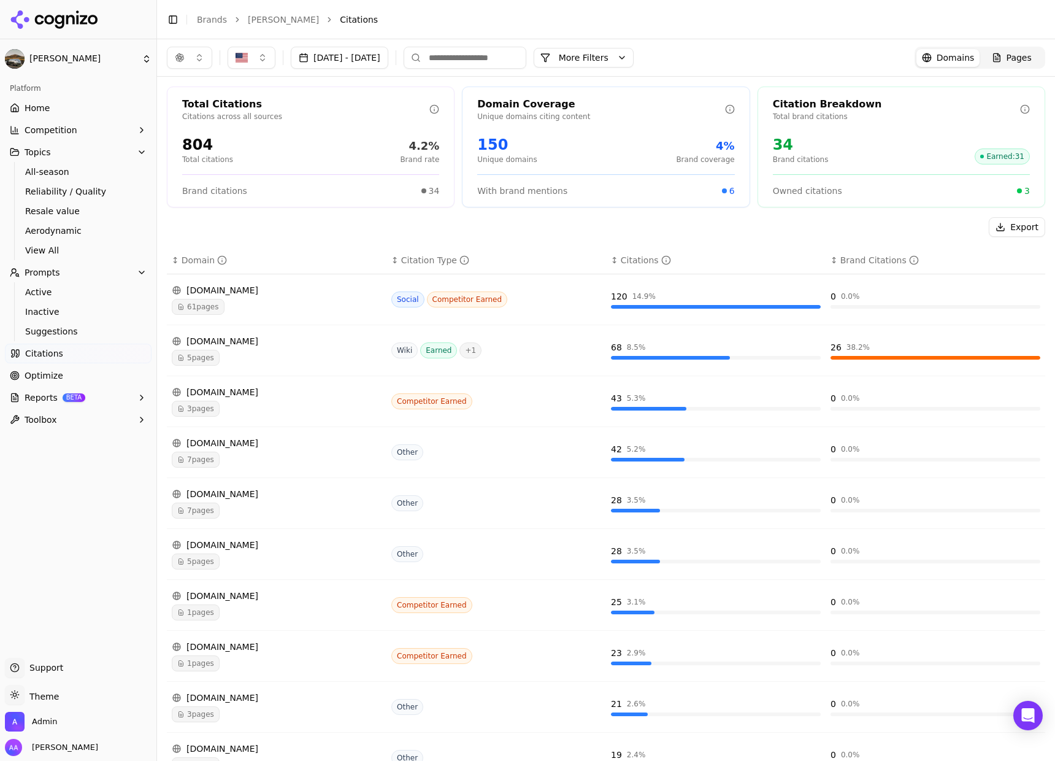
click at [634, 49] on button "More Filters" at bounding box center [584, 58] width 100 height 20
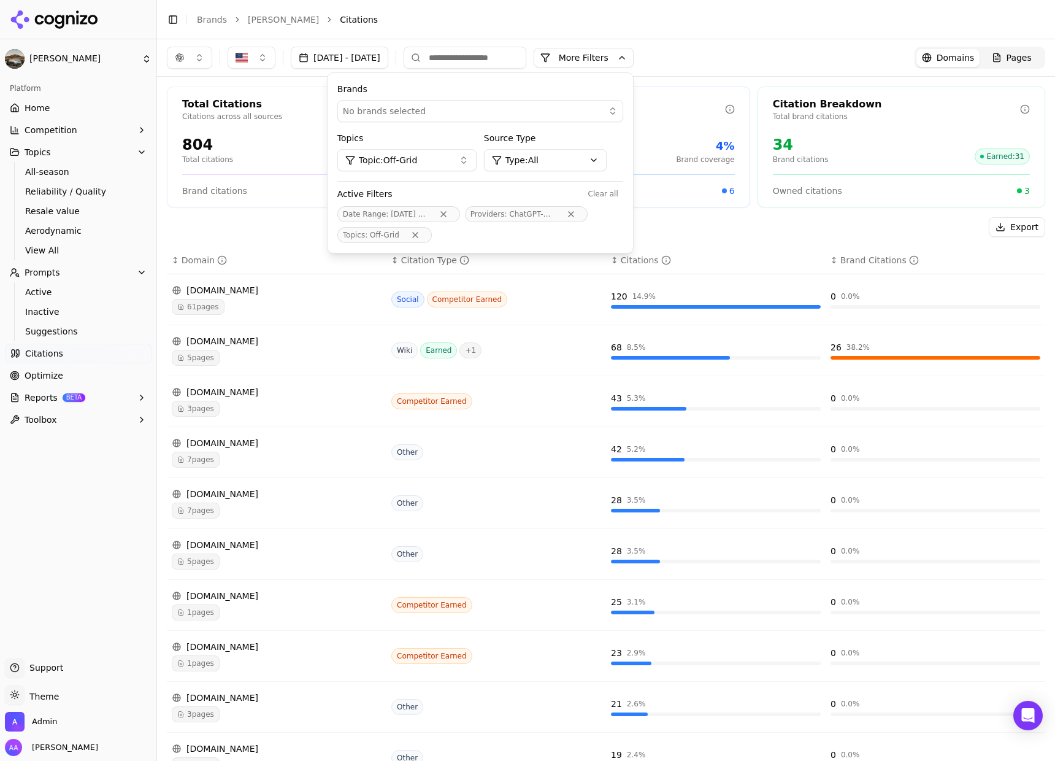
click at [634, 52] on button "More Filters" at bounding box center [584, 58] width 100 height 20
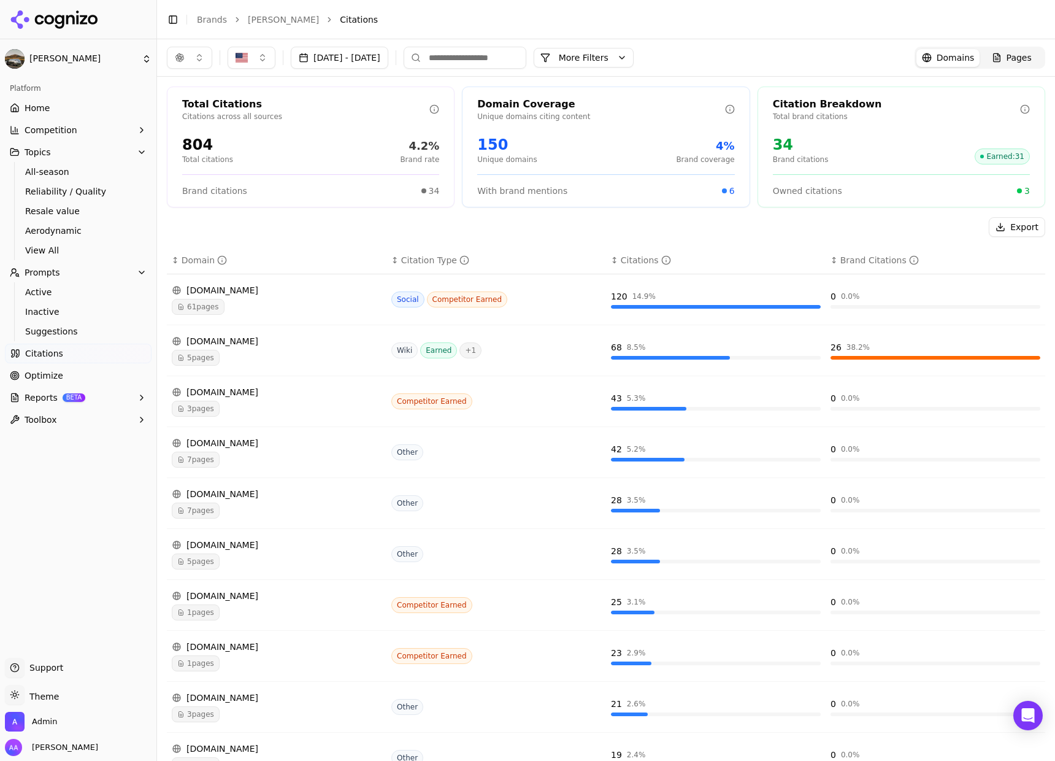
click at [193, 50] on button "button" at bounding box center [189, 58] width 45 height 22
click at [191, 118] on div "Google AI Overviews" at bounding box center [189, 132] width 117 height 32
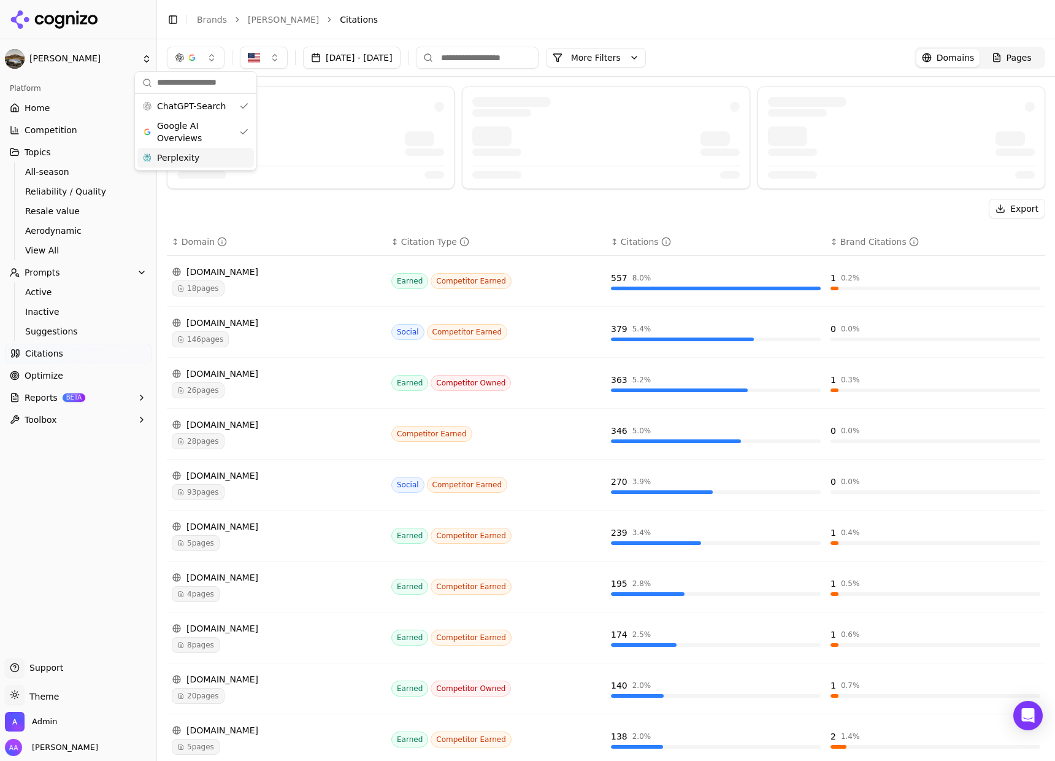
click at [193, 152] on span "Perplexity" at bounding box center [178, 158] width 42 height 12
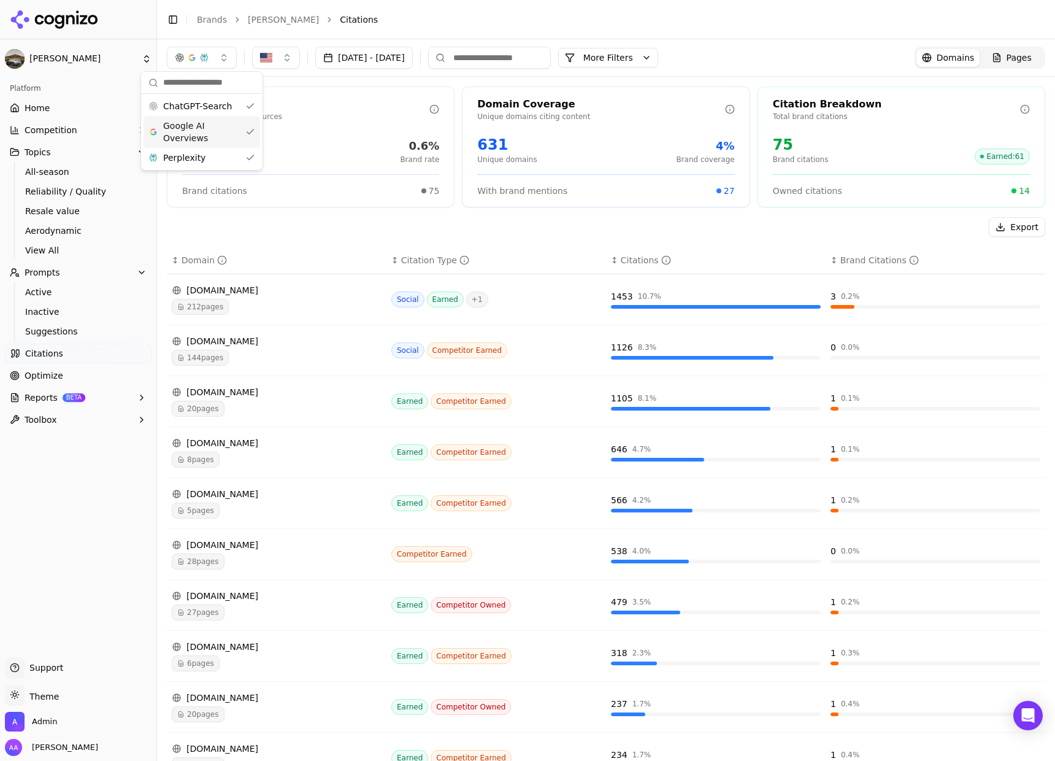
click at [549, 51] on input at bounding box center [489, 58] width 123 height 22
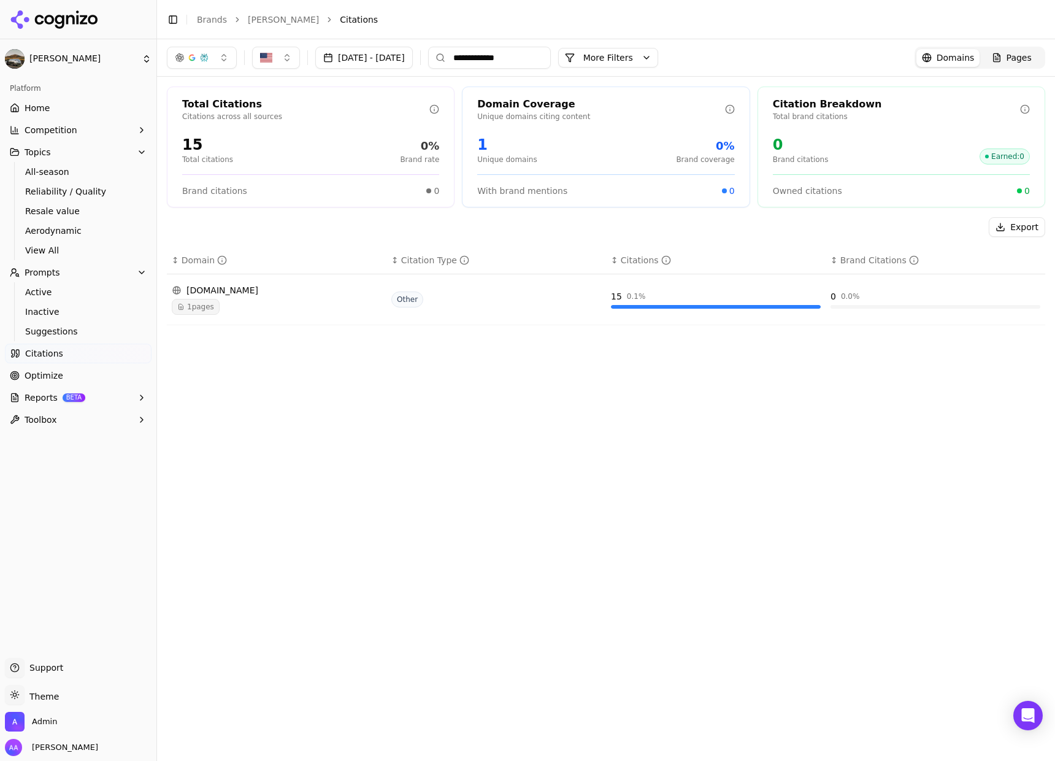
type input "**********"
click at [188, 301] on span "1 pages" at bounding box center [196, 307] width 48 height 16
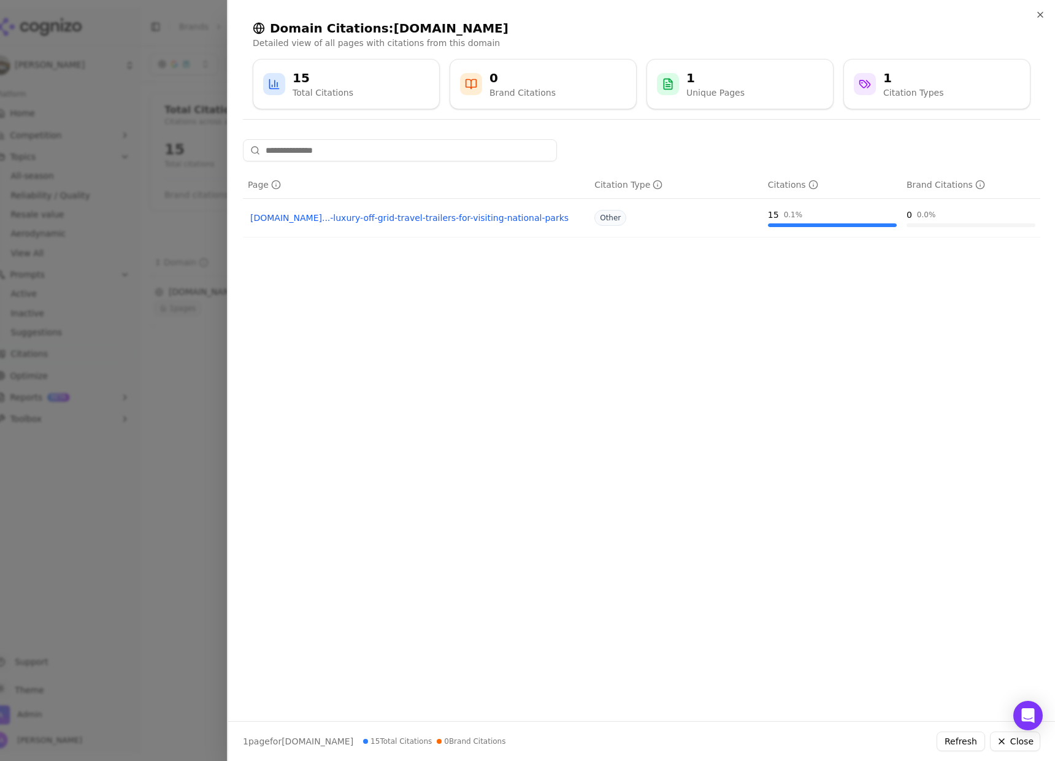
click at [183, 424] on div at bounding box center [527, 380] width 1055 height 761
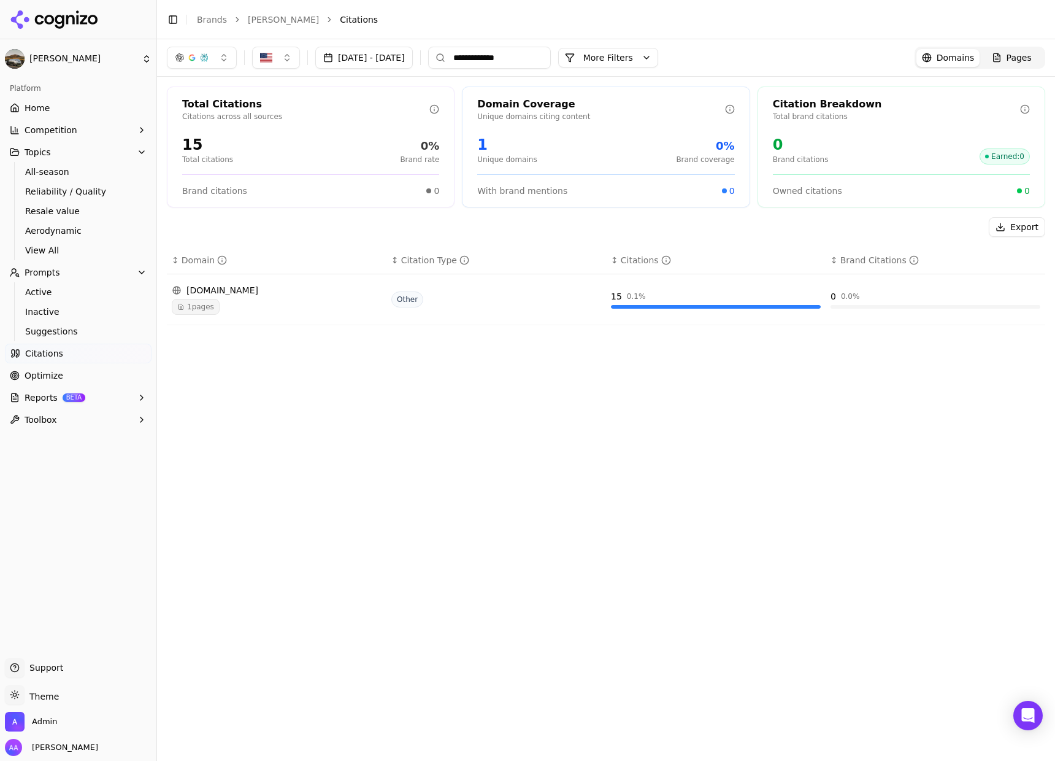
click at [551, 55] on input "**********" at bounding box center [489, 58] width 123 height 22
click at [551, 54] on input "**********" at bounding box center [489, 58] width 123 height 22
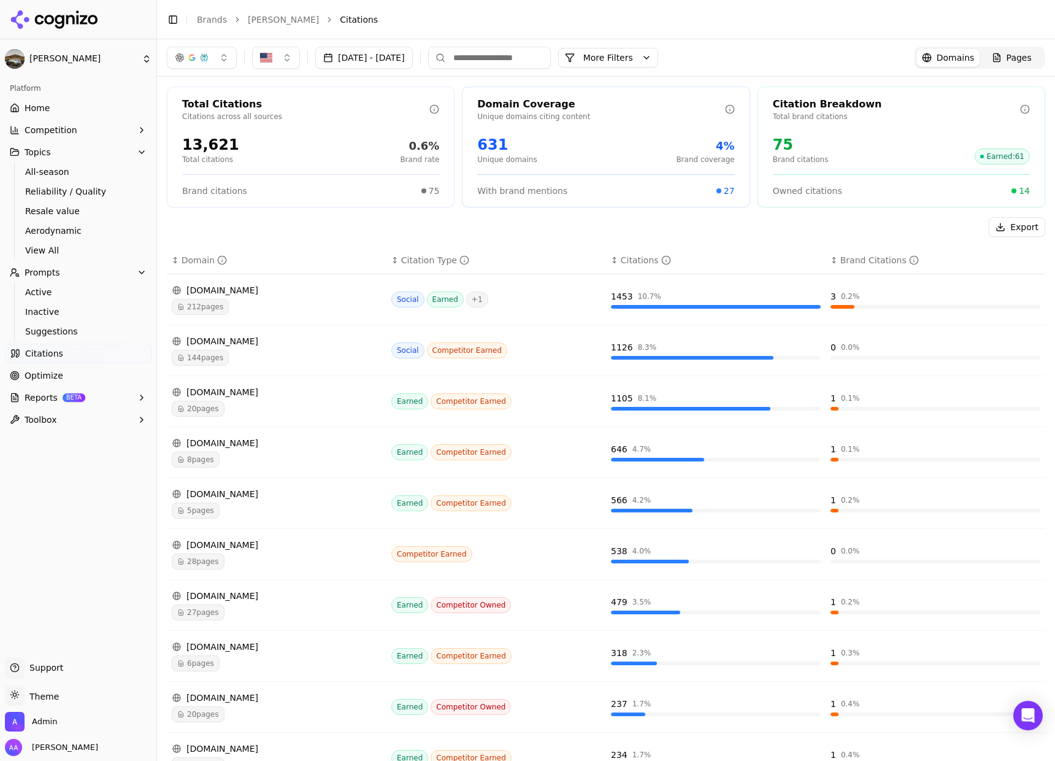
click at [533, 20] on li "Citations" at bounding box center [680, 19] width 681 height 12
click at [998, 65] on link "Pages" at bounding box center [1012, 58] width 64 height 18
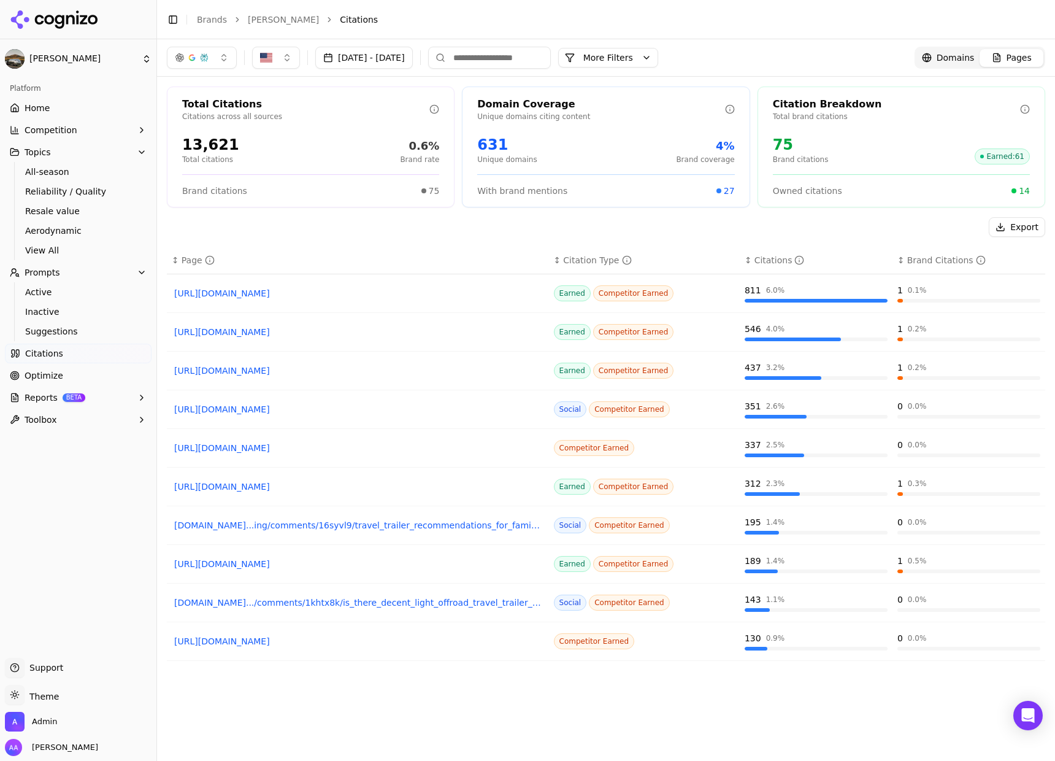
click at [362, 63] on button "Aug 01, 2025 - Oct 01, 2025" at bounding box center [364, 58] width 98 height 22
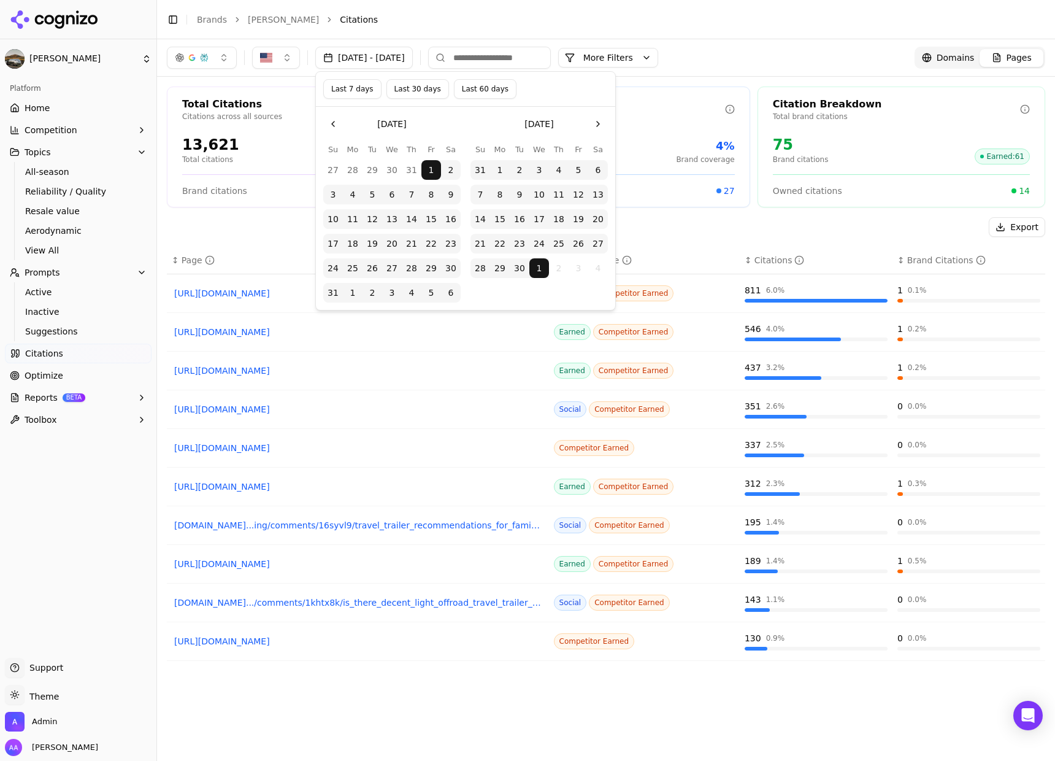
click at [364, 87] on button "Last 7 days" at bounding box center [352, 89] width 58 height 20
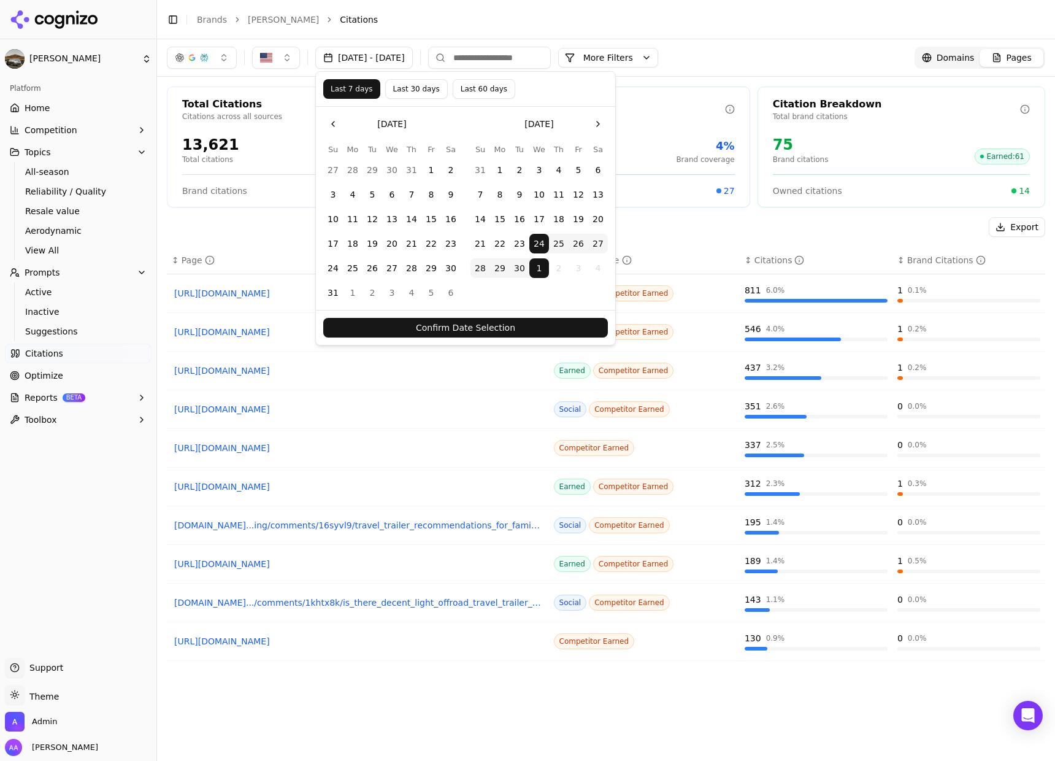
click at [503, 328] on button "Confirm Date Selection" at bounding box center [465, 328] width 285 height 20
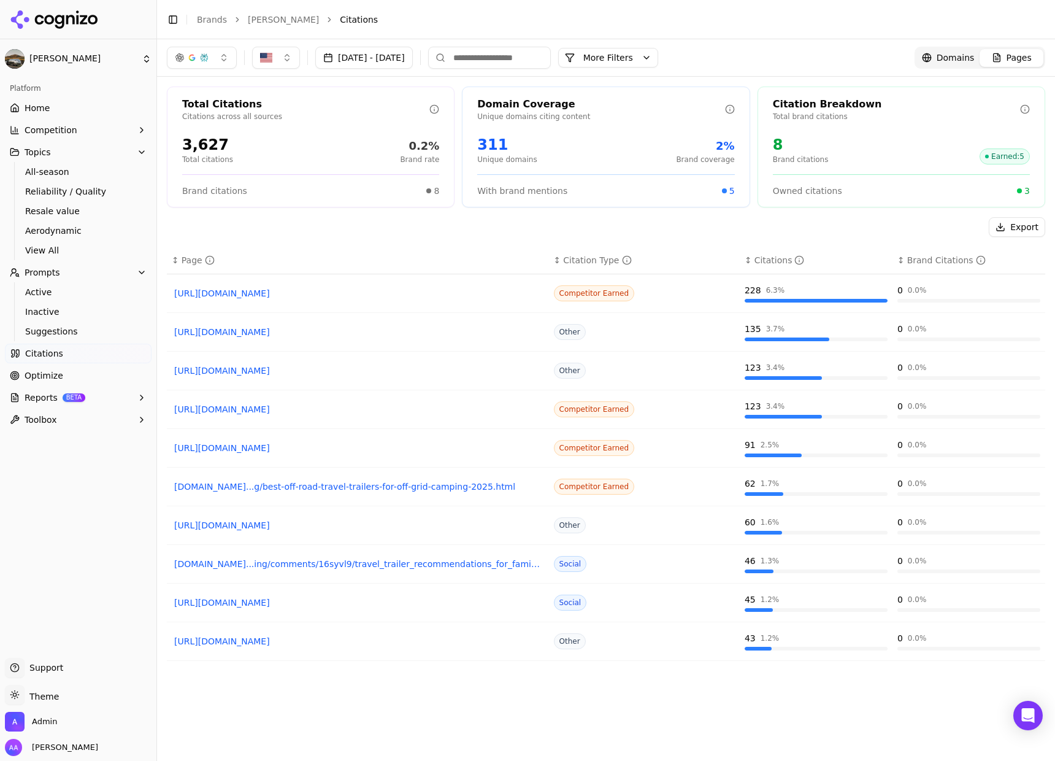
drag, startPoint x: 688, startPoint y: 53, endPoint x: 688, endPoint y: 61, distance: 8.6
click at [658, 52] on button "More Filters" at bounding box center [608, 58] width 100 height 20
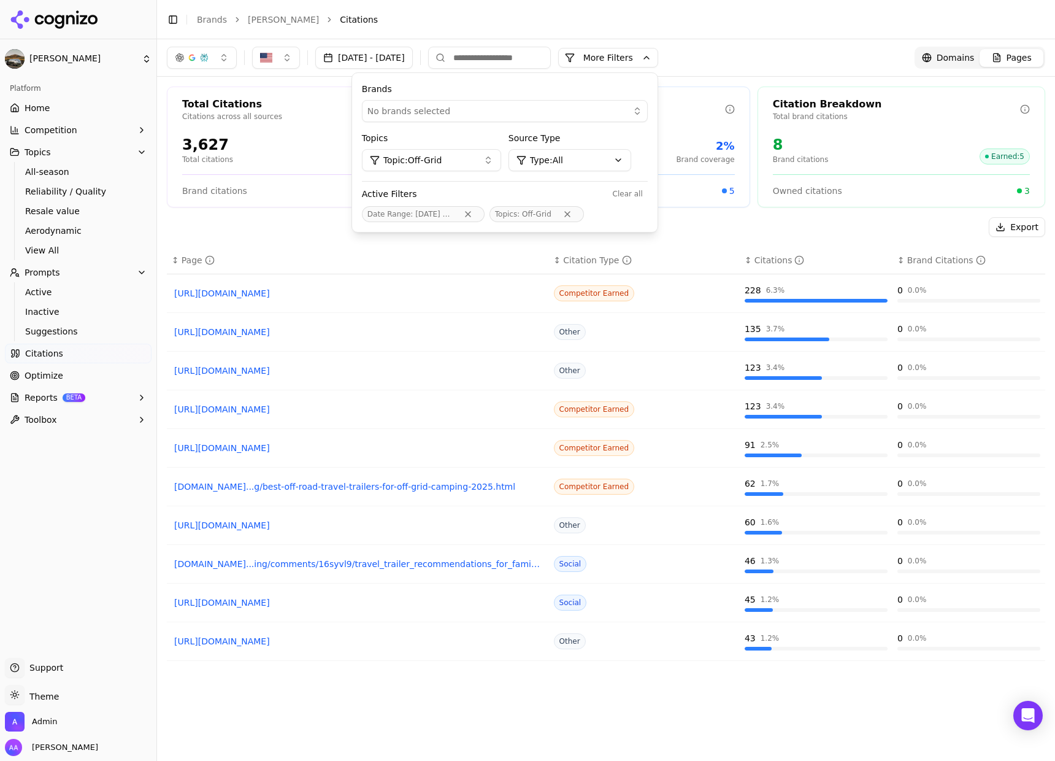
click at [644, 159] on html "Bowlus Platform Home Competition Topics All-season Reliability / Quality Resale…" at bounding box center [527, 380] width 1055 height 761
click at [641, 202] on div "Earned" at bounding box center [618, 206] width 131 height 20
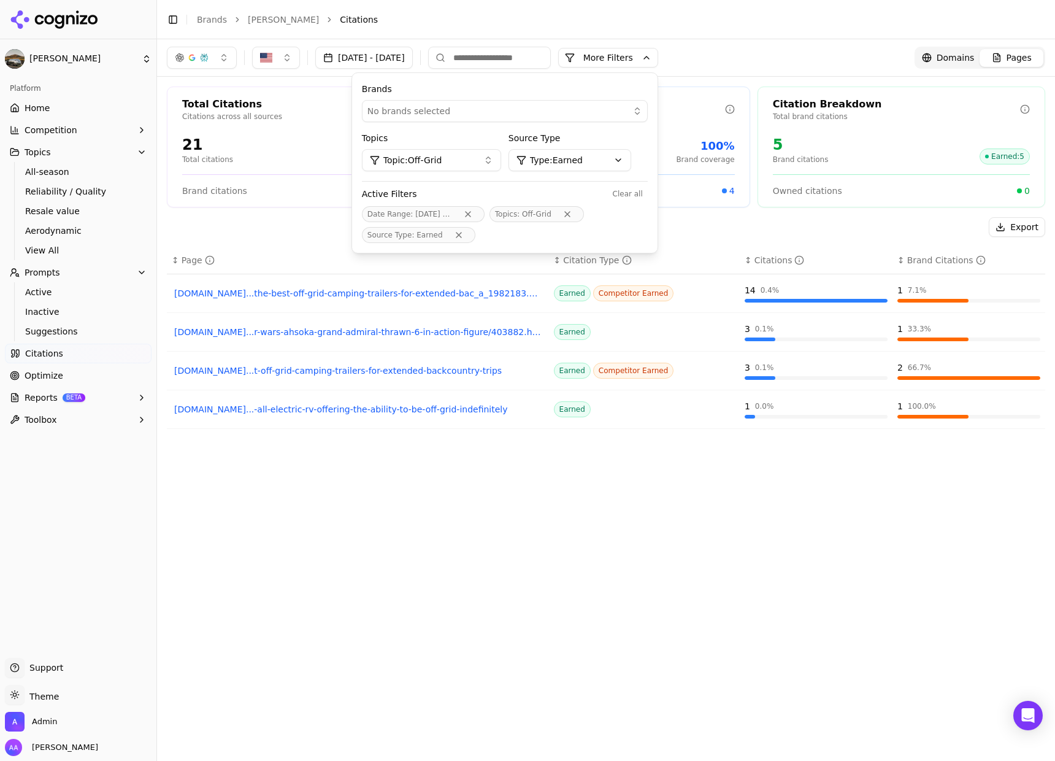
click at [413, 64] on button "[DATE] - [DATE]" at bounding box center [364, 58] width 98 height 22
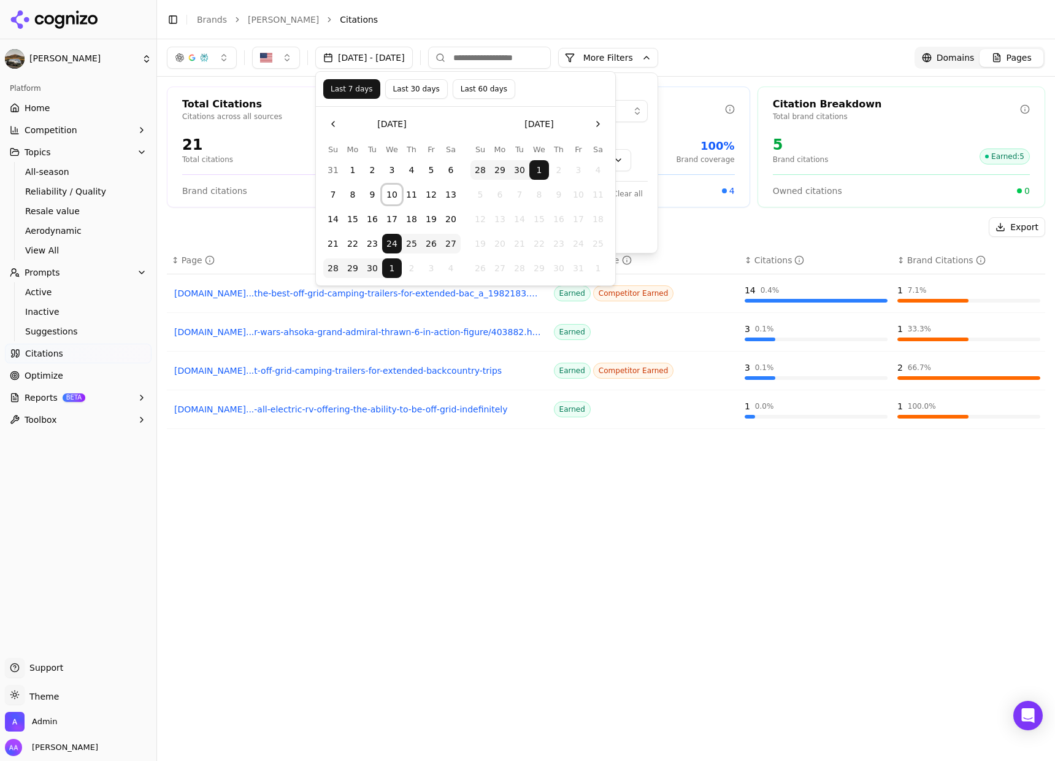
click at [396, 198] on button "10" at bounding box center [392, 195] width 20 height 20
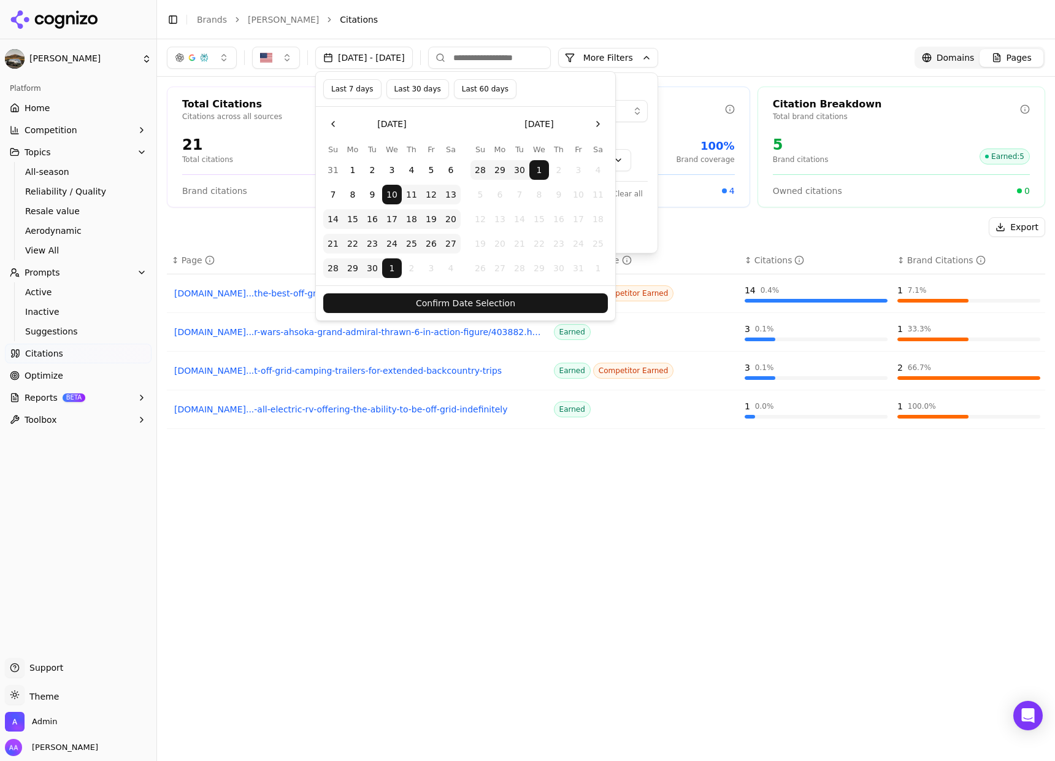
click at [469, 301] on button "Confirm Date Selection" at bounding box center [465, 303] width 285 height 20
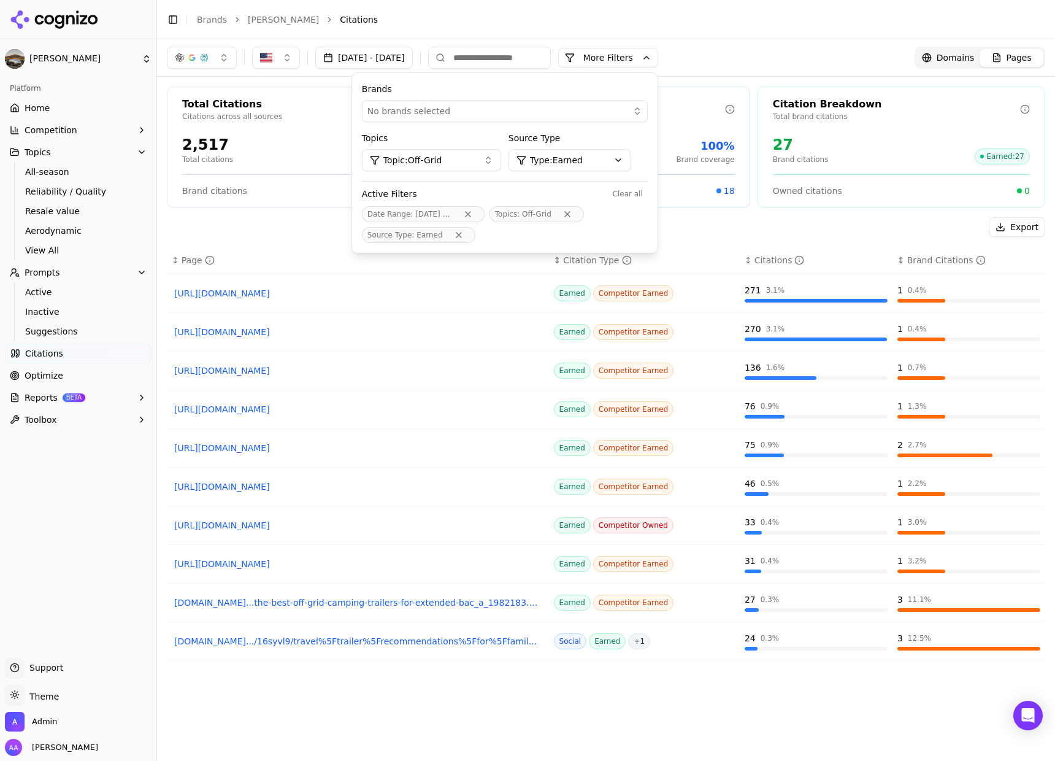
click at [641, 58] on button "More Filters" at bounding box center [608, 58] width 100 height 20
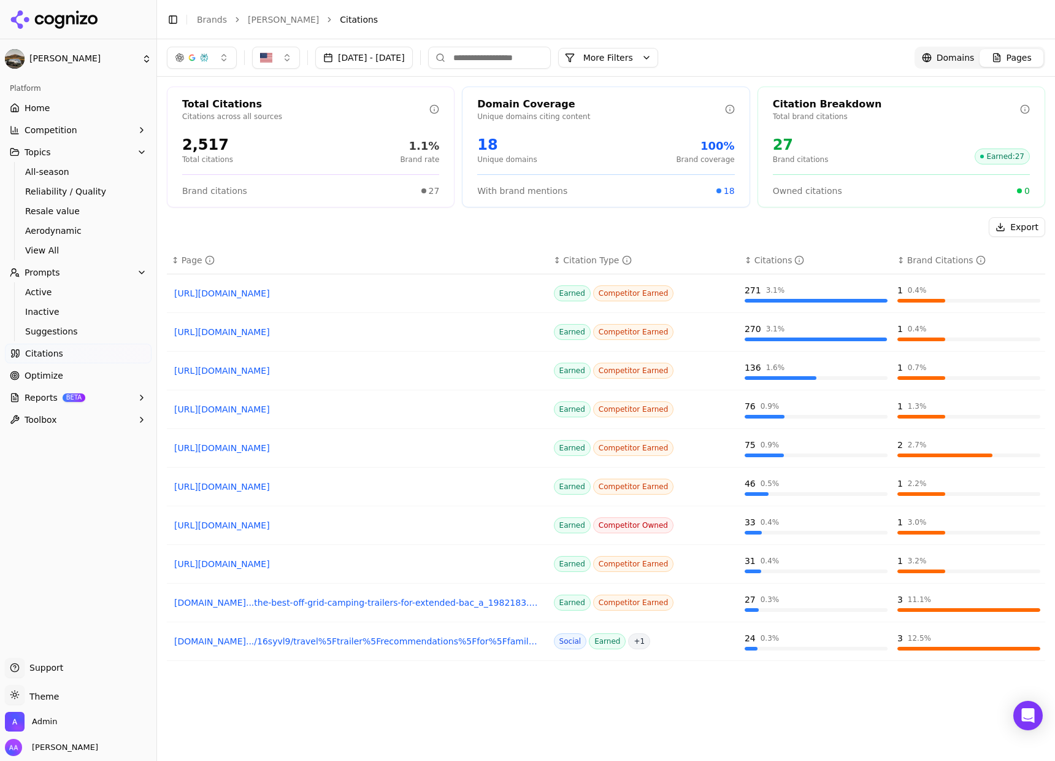
click at [551, 52] on input at bounding box center [489, 58] width 123 height 22
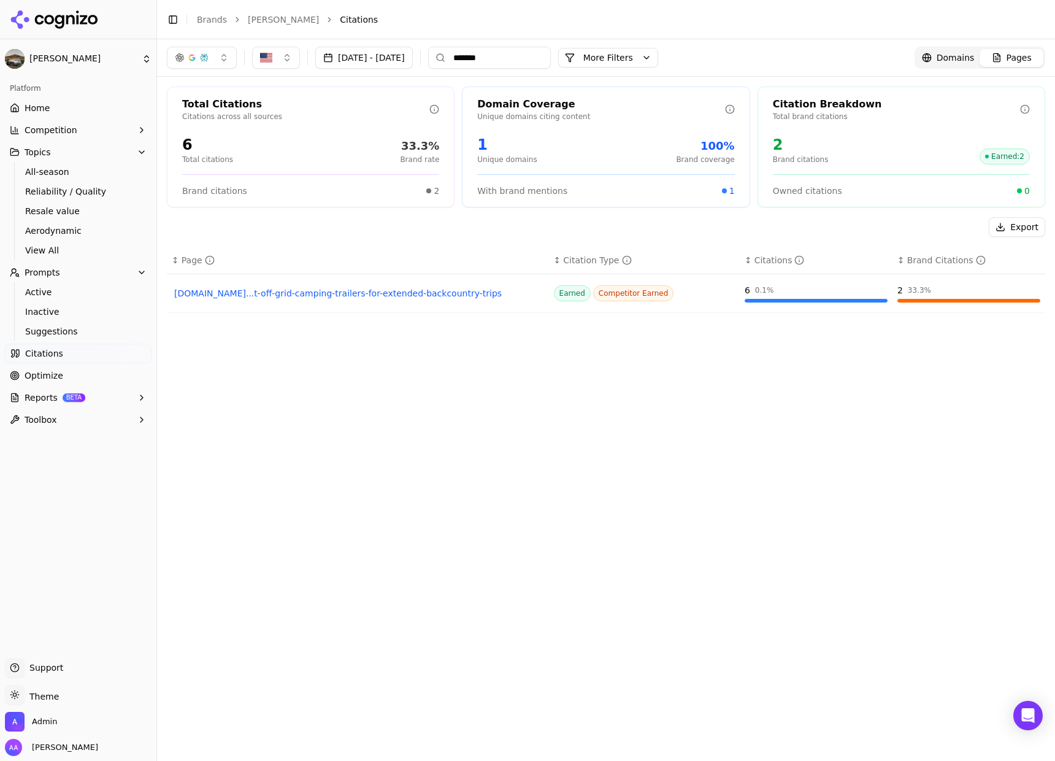
type input "********"
drag, startPoint x: 262, startPoint y: 514, endPoint x: 364, endPoint y: 248, distance: 284.7
click at [259, 512] on div "↕ Page ↕ Citation Type ↕ Citations ↕ Brand Citations justluxe.com...the-best-of…" at bounding box center [606, 514] width 879 height 534
click at [533, 66] on input "********" at bounding box center [489, 58] width 123 height 22
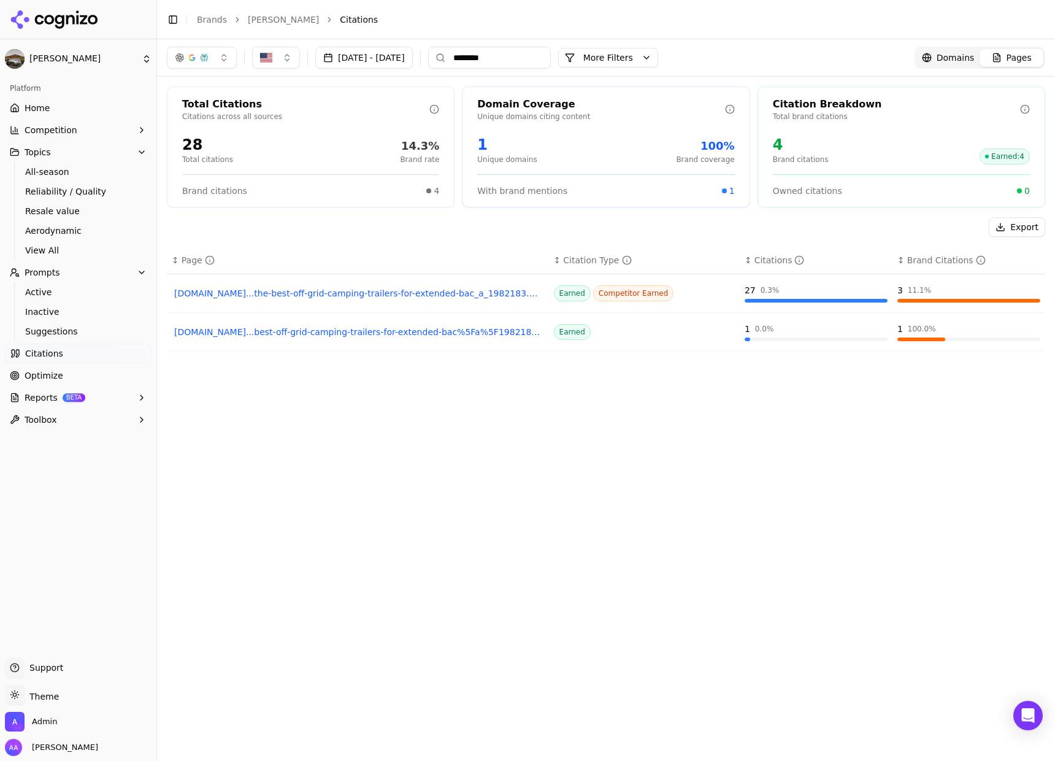
click at [533, 66] on input "********" at bounding box center [489, 58] width 123 height 22
type input "********"
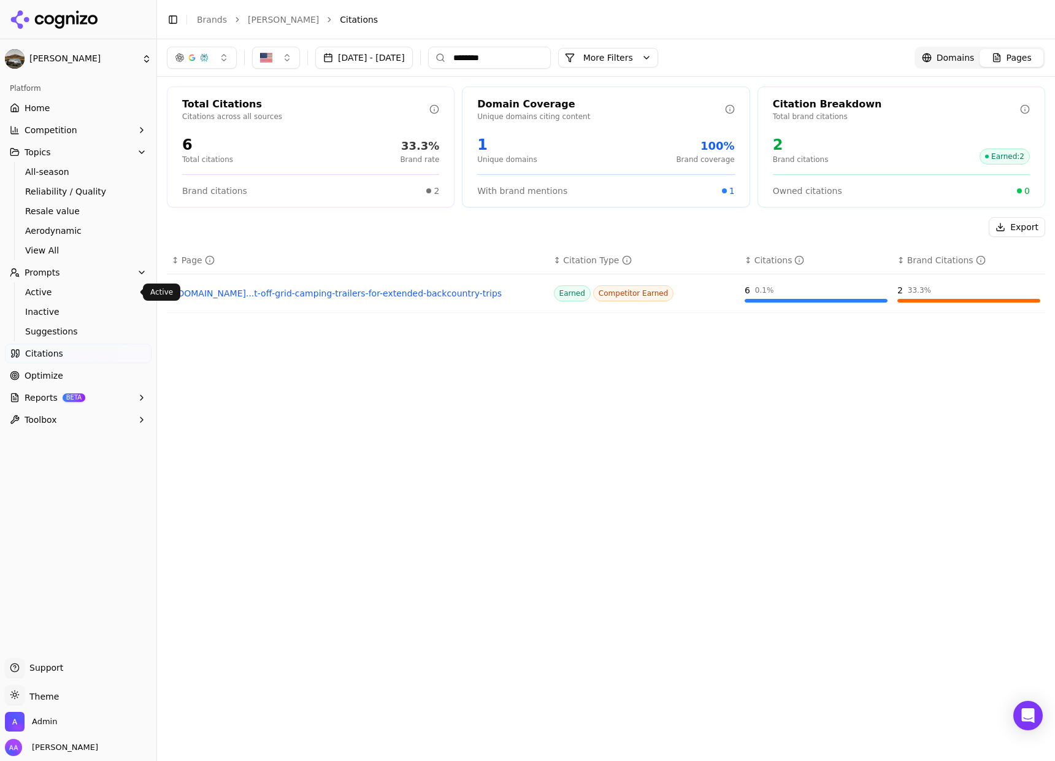
click at [67, 284] on link "Active" at bounding box center [78, 291] width 117 height 17
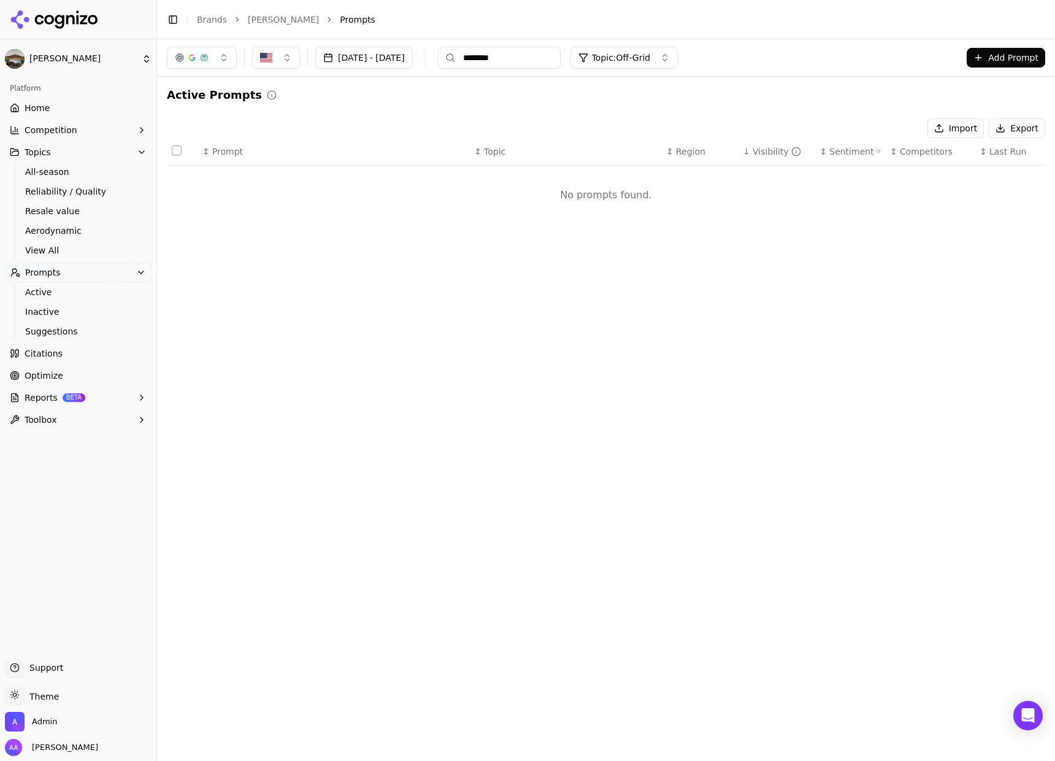
click at [561, 63] on input "********" at bounding box center [499, 58] width 123 height 22
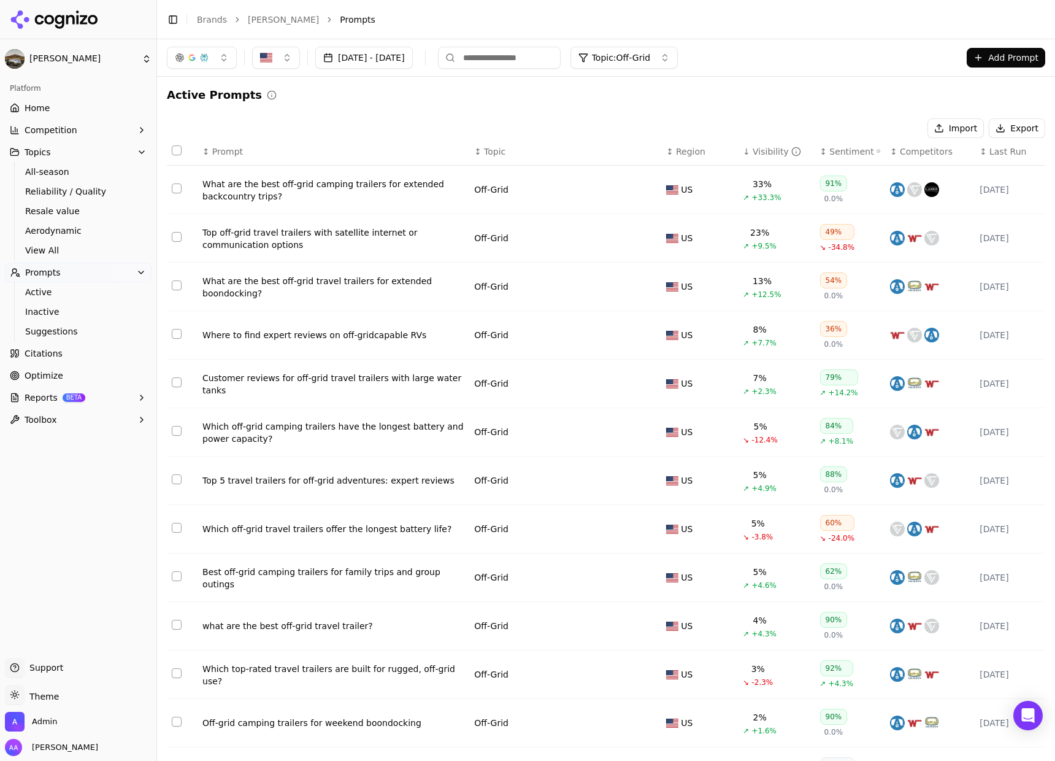
click at [322, 187] on div "What are the best off-grid camping trailers for extended backcountry trips?" at bounding box center [333, 190] width 262 height 25
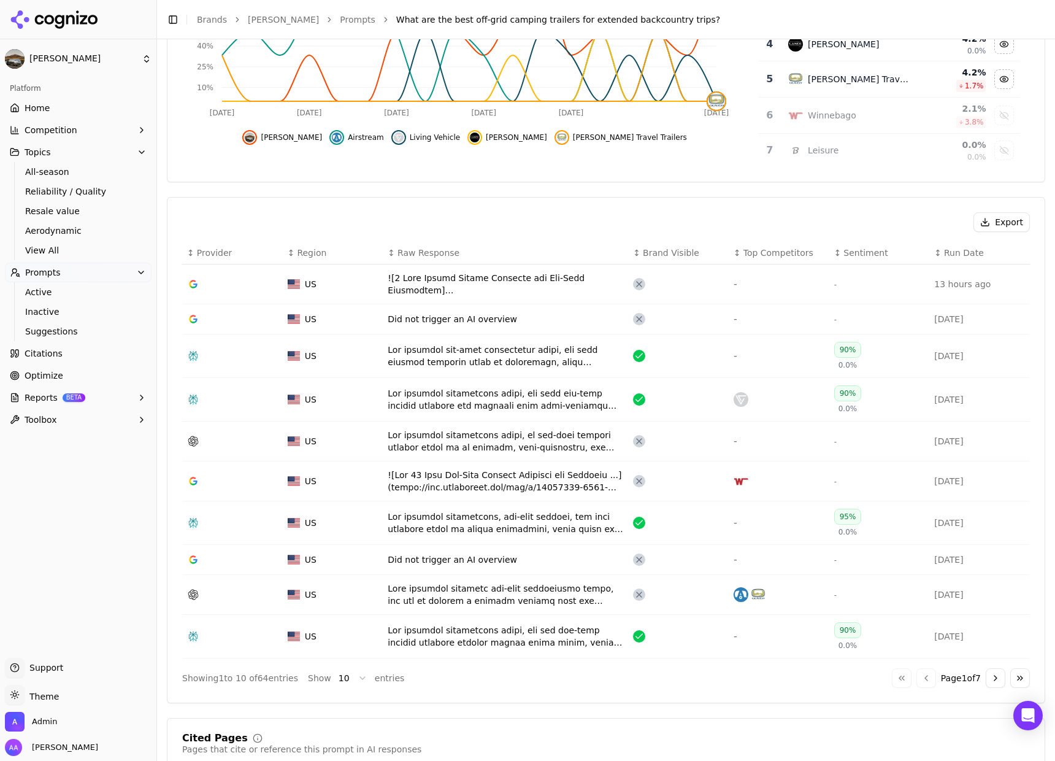
scroll to position [346, 0]
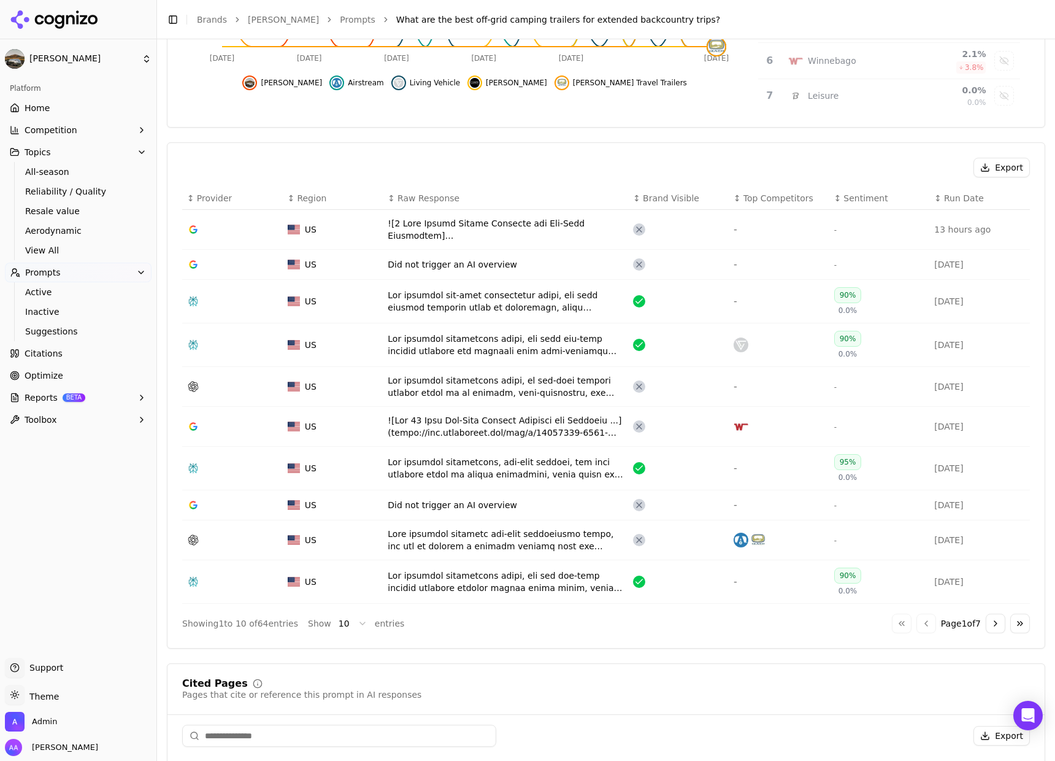
click at [986, 630] on button "Go to next page" at bounding box center [996, 624] width 20 height 20
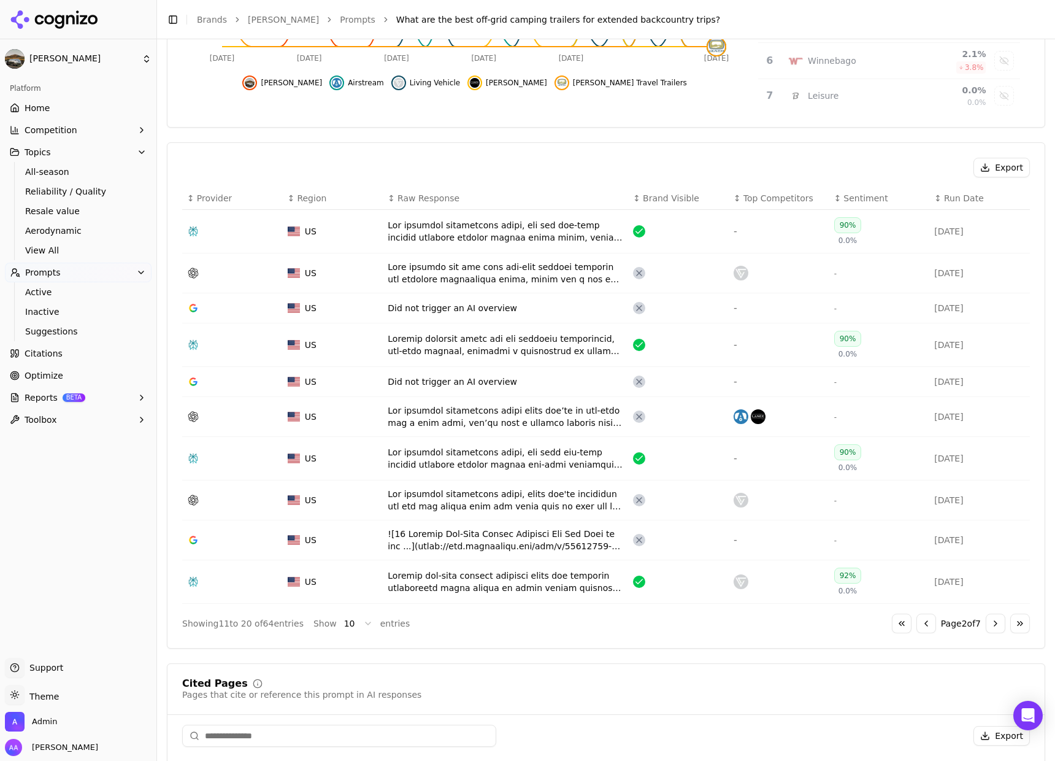
click at [917, 630] on button "Go to previous page" at bounding box center [927, 624] width 20 height 20
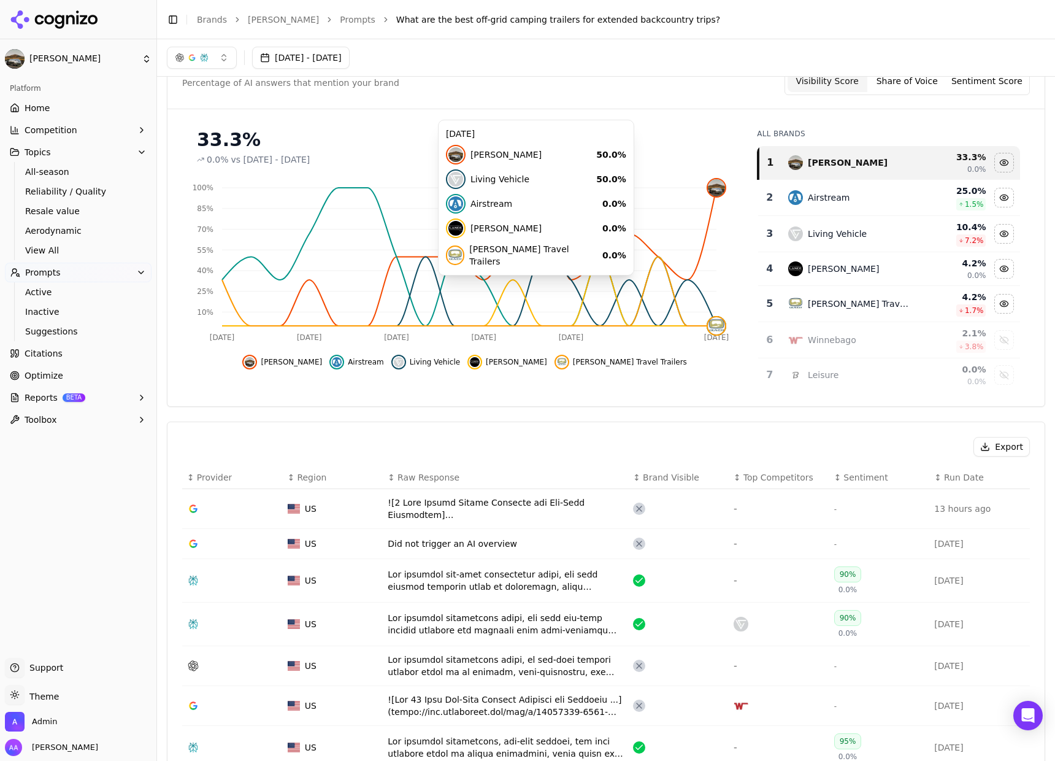
scroll to position [0, 0]
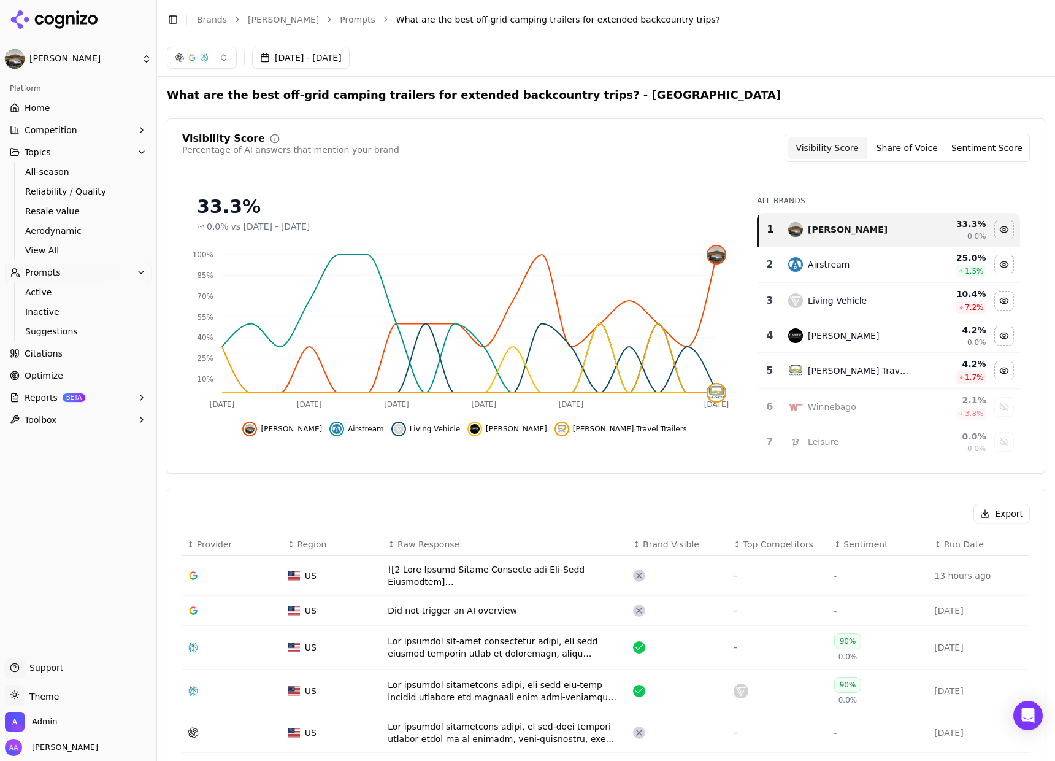
click at [201, 47] on button "button" at bounding box center [202, 58] width 70 height 22
click at [401, 98] on h2 "What are the best off-grid camping trailers for extended backcountry trips? - U…" at bounding box center [474, 95] width 614 height 17
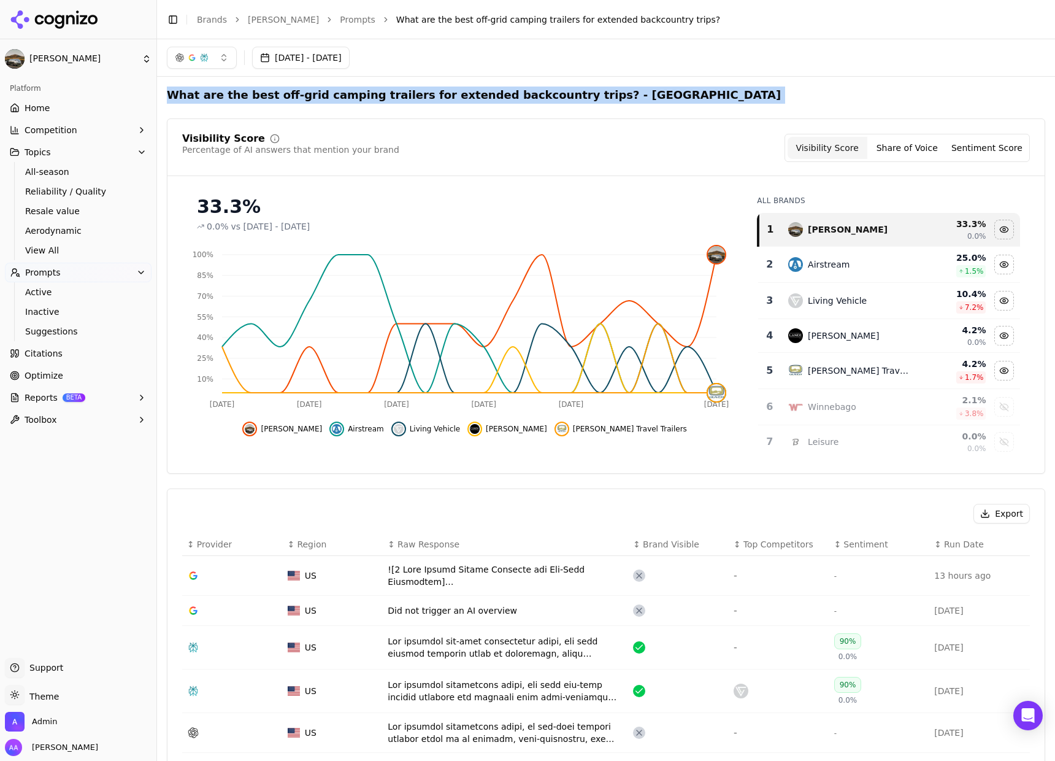
click at [401, 98] on h2 "What are the best off-grid camping trailers for extended backcountry trips? - U…" at bounding box center [474, 95] width 614 height 17
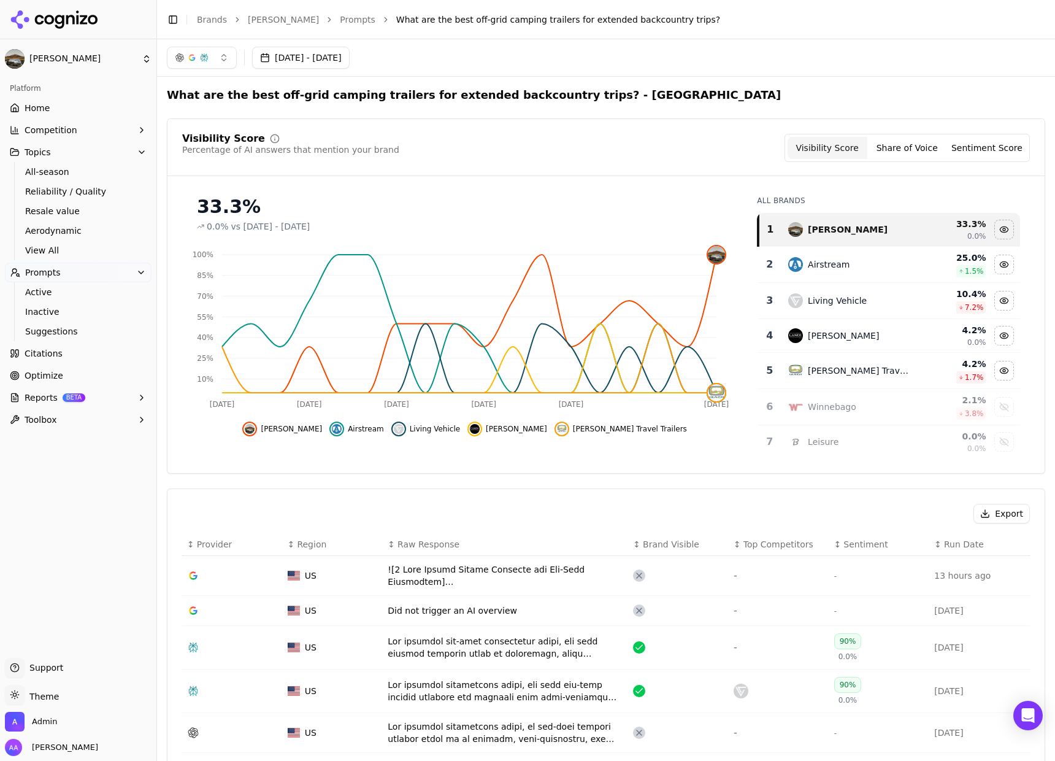
click at [210, 53] on button "button" at bounding box center [202, 58] width 70 height 22
click at [213, 120] on span "Google AI Overviews" at bounding box center [201, 132] width 77 height 25
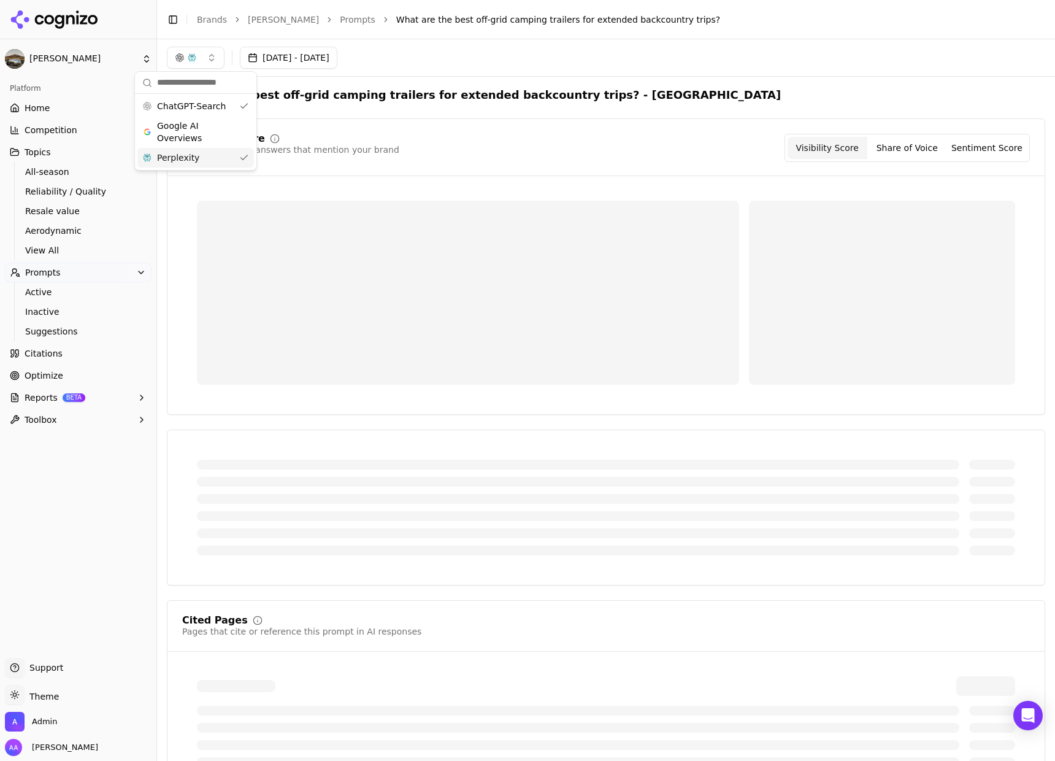
click at [204, 150] on div "Perplexity" at bounding box center [195, 158] width 117 height 20
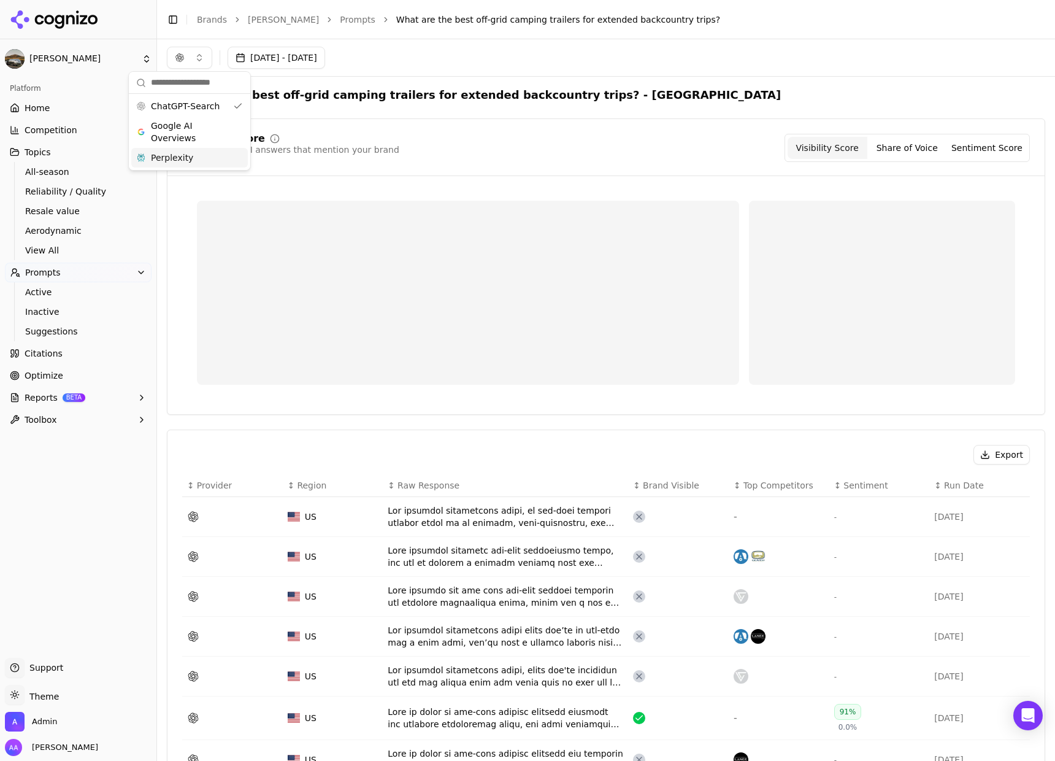
click at [479, 115] on div "What are the best off-grid camping trailers for extended backcountry trips? - U…" at bounding box center [606, 673] width 879 height 1173
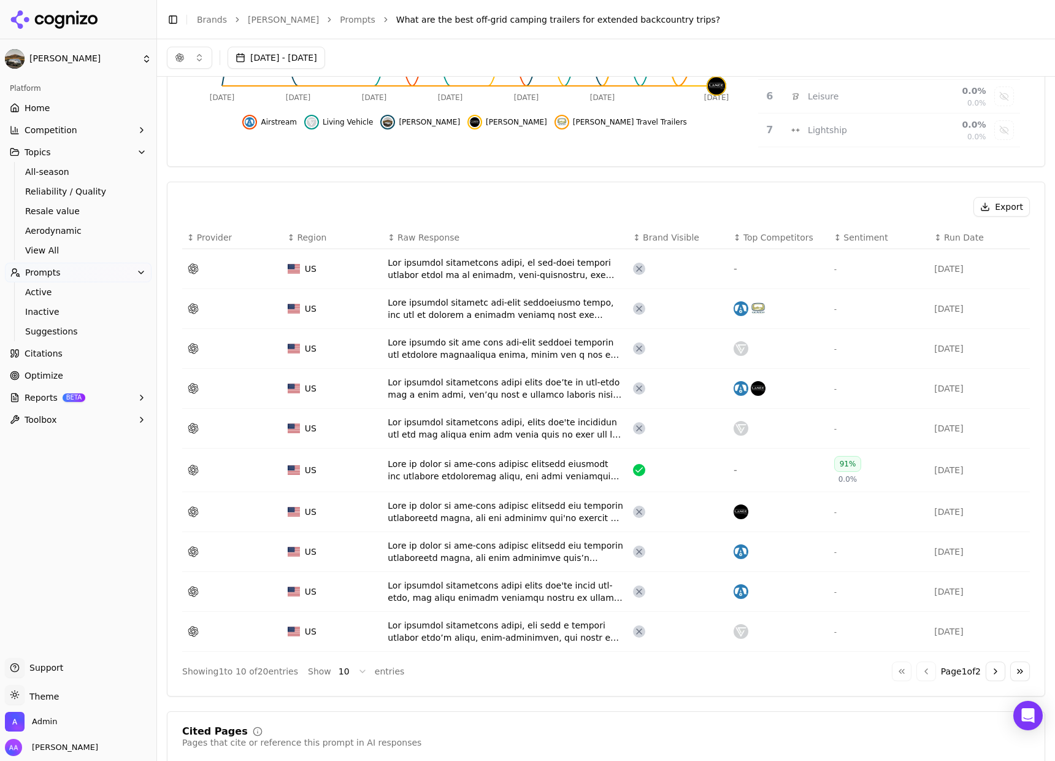
scroll to position [40, 0]
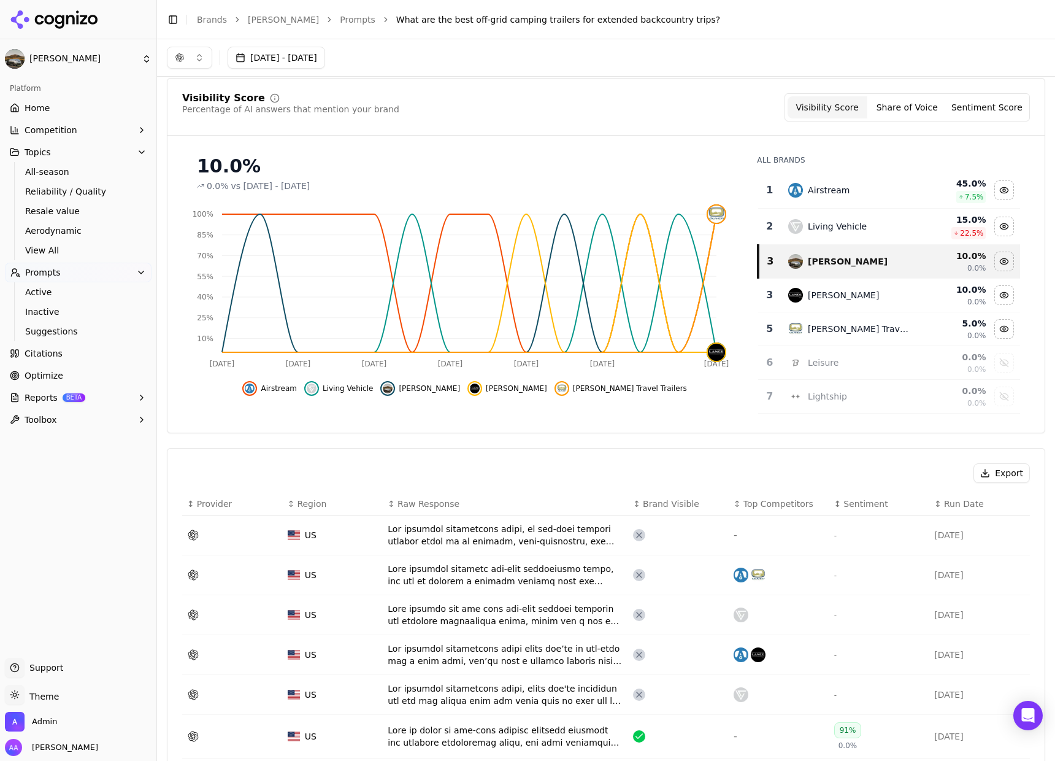
click at [201, 63] on button "button" at bounding box center [189, 58] width 45 height 22
click at [177, 141] on span "Google AI Overviews" at bounding box center [189, 132] width 77 height 25
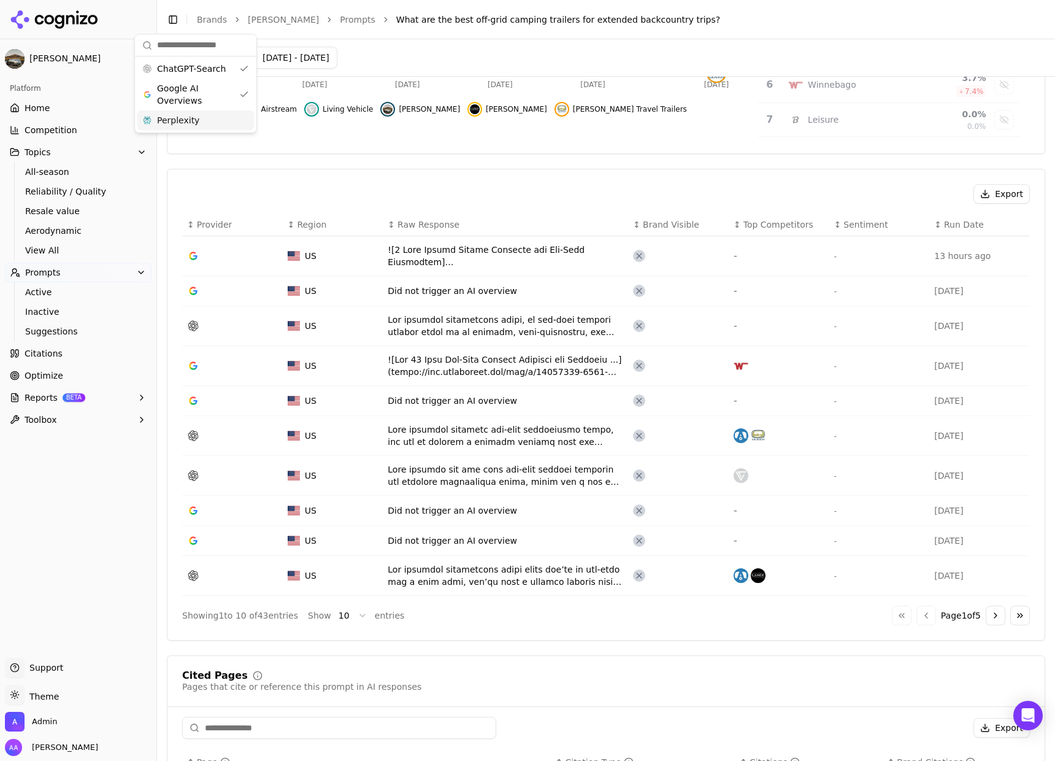
scroll to position [0, 0]
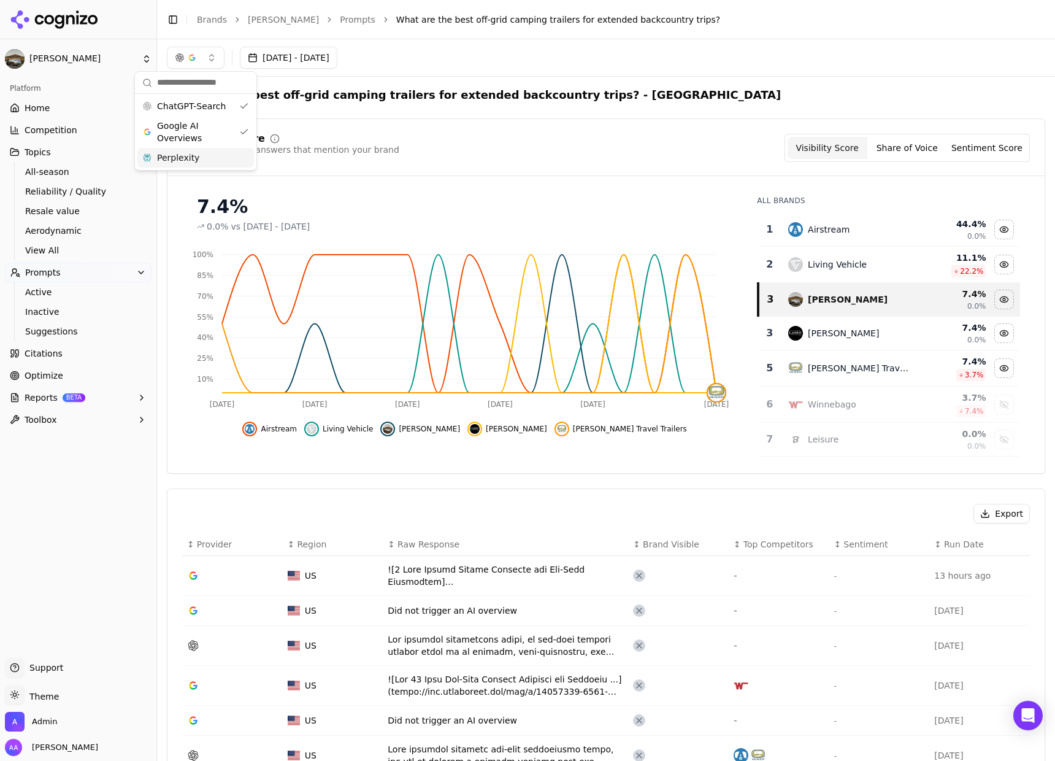
click at [206, 163] on div "Perplexity" at bounding box center [195, 158] width 117 height 20
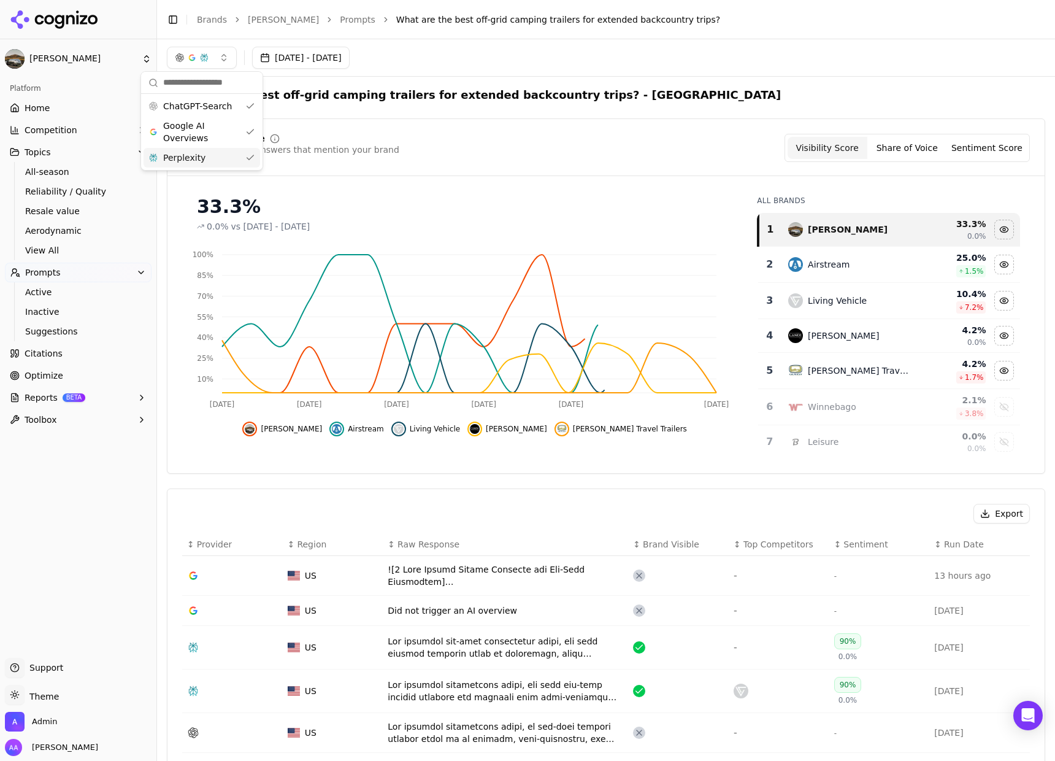
click at [436, 135] on div "Visibility Score Percentage of AI answers that mention your brand Visibility Sc…" at bounding box center [606, 148] width 848 height 28
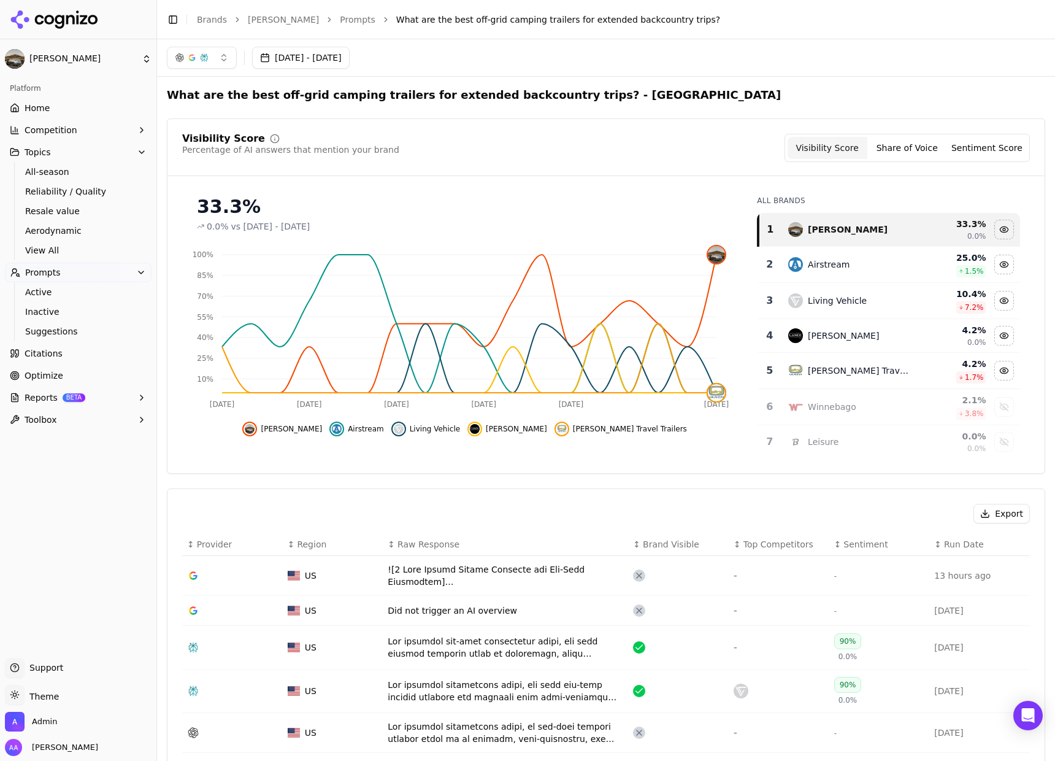
click at [74, 353] on link "Citations" at bounding box center [78, 354] width 147 height 20
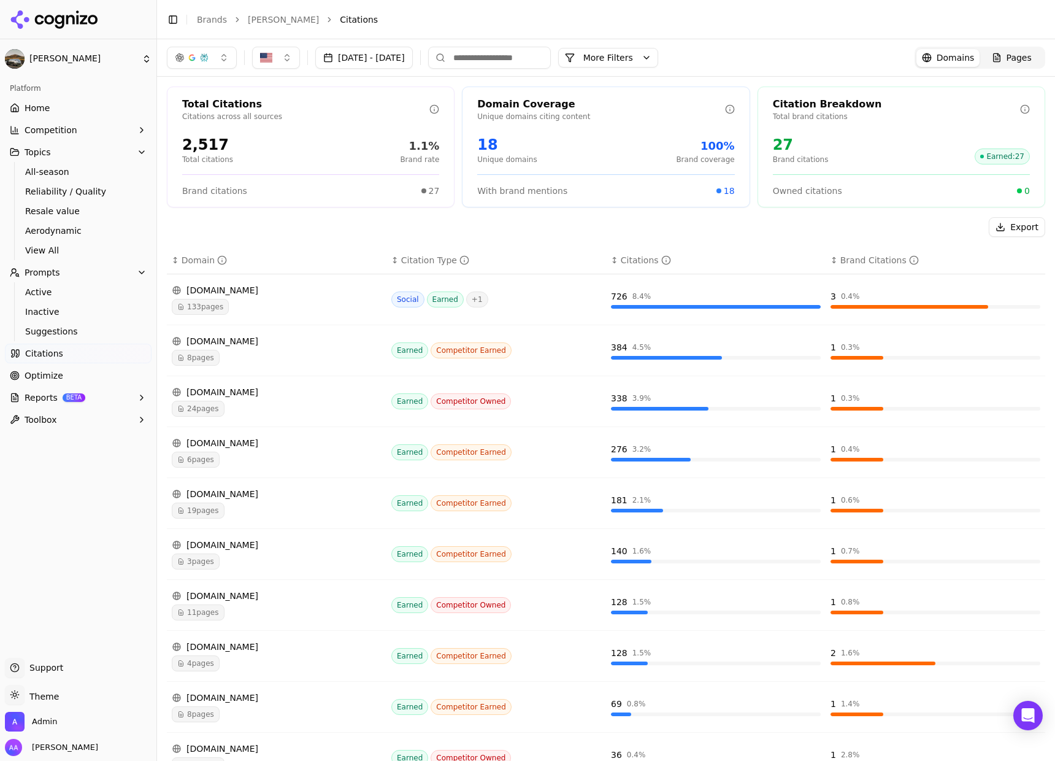
click at [95, 375] on link "Optimize" at bounding box center [78, 376] width 147 height 20
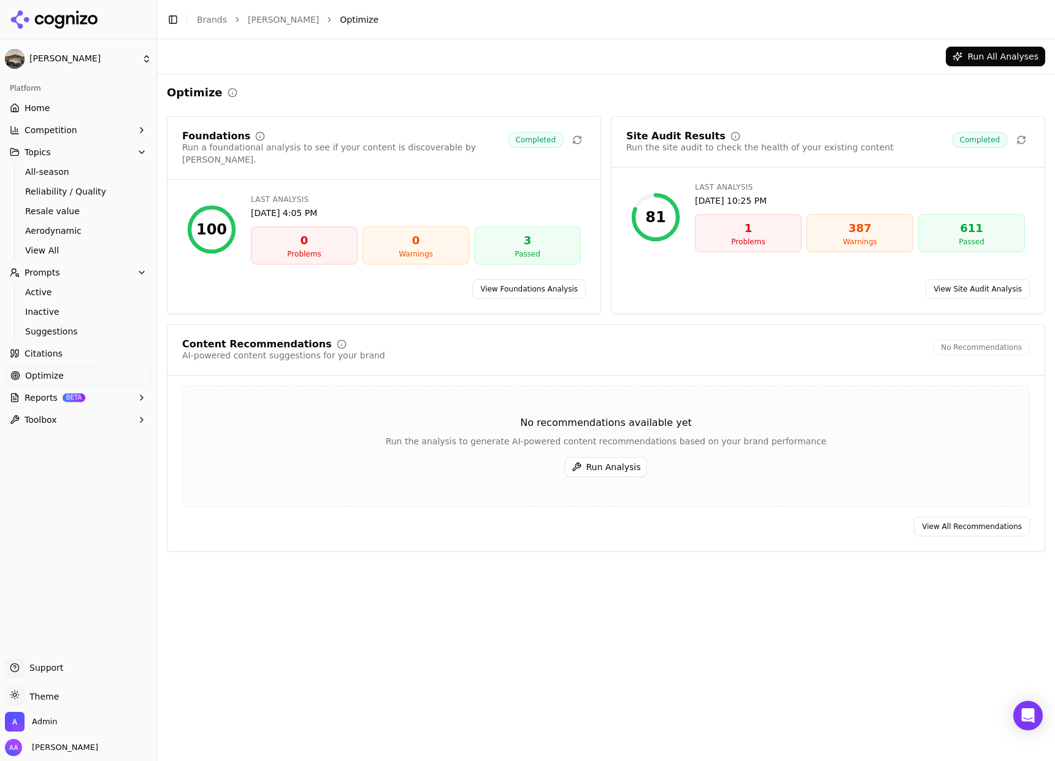
click at [977, 517] on link "View All Recommendations" at bounding box center [972, 527] width 116 height 20
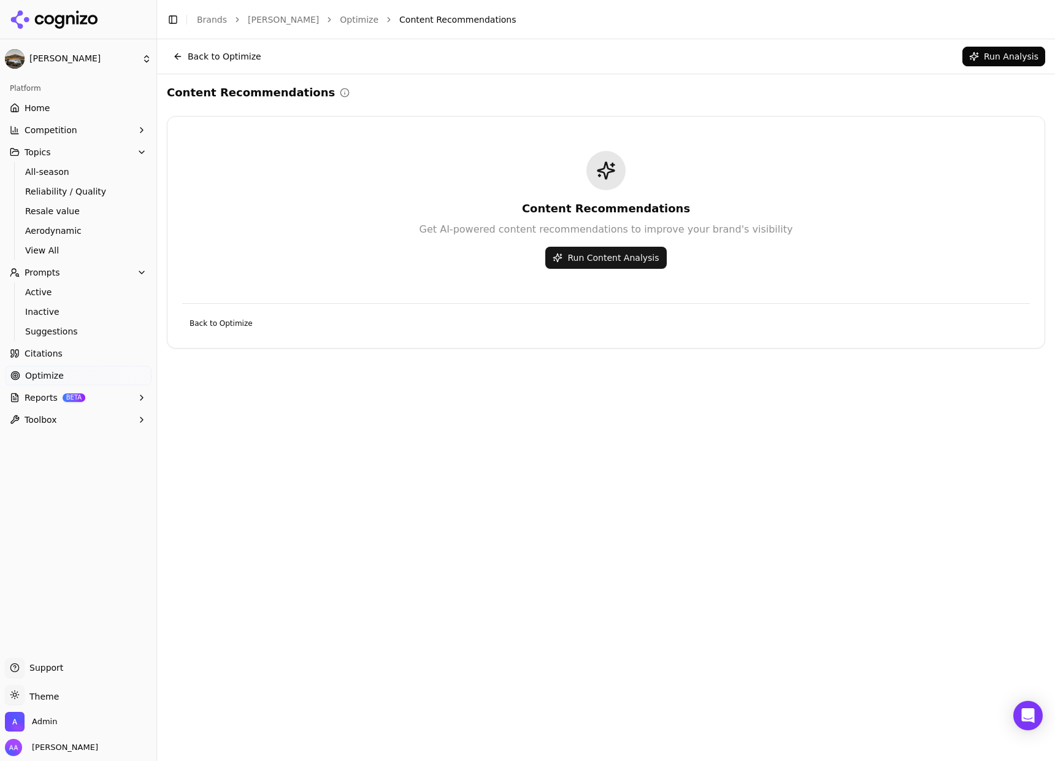
click at [588, 258] on button "Run Content Analysis" at bounding box center [605, 258] width 121 height 22
click at [255, 318] on link "Back to Optimize" at bounding box center [221, 324] width 78 height 20
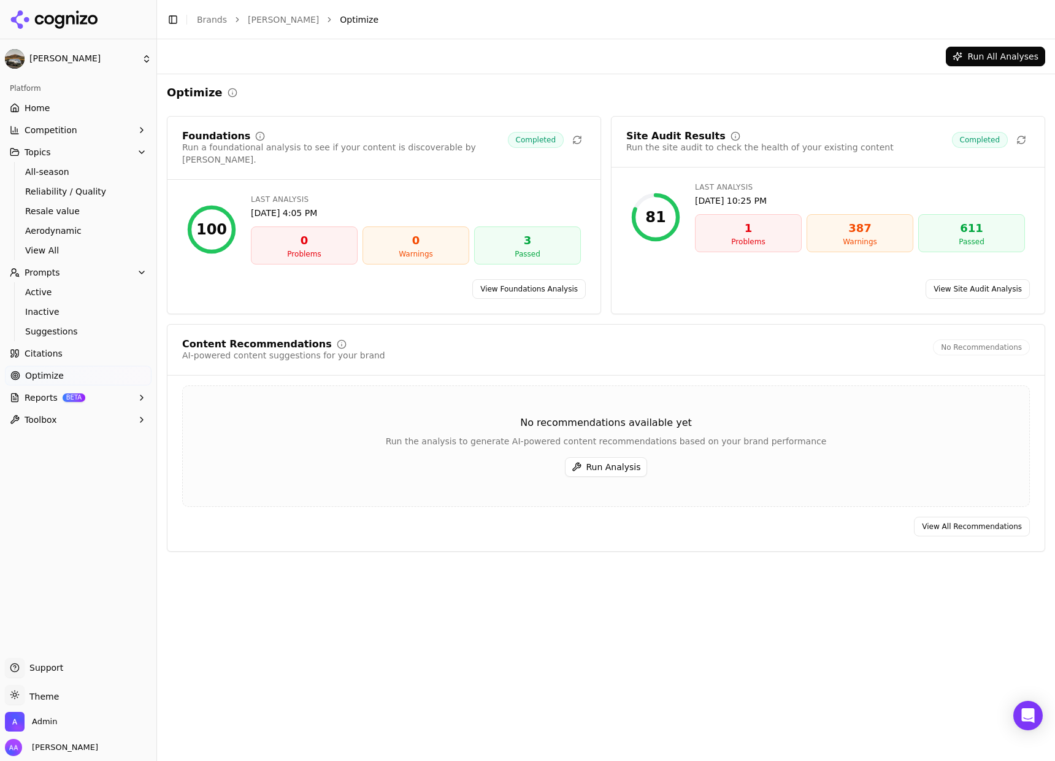
click at [766, 387] on div "No recommendations available yet Run the analysis to generate AI-powered conten…" at bounding box center [606, 445] width 848 height 121
click at [710, 435] on div "Run the analysis to generate AI-powered content recommendations based on your b…" at bounding box center [606, 441] width 847 height 12
drag, startPoint x: 961, startPoint y: 510, endPoint x: 928, endPoint y: 508, distance: 33.2
click at [961, 517] on link "View All Recommendations" at bounding box center [972, 527] width 116 height 20
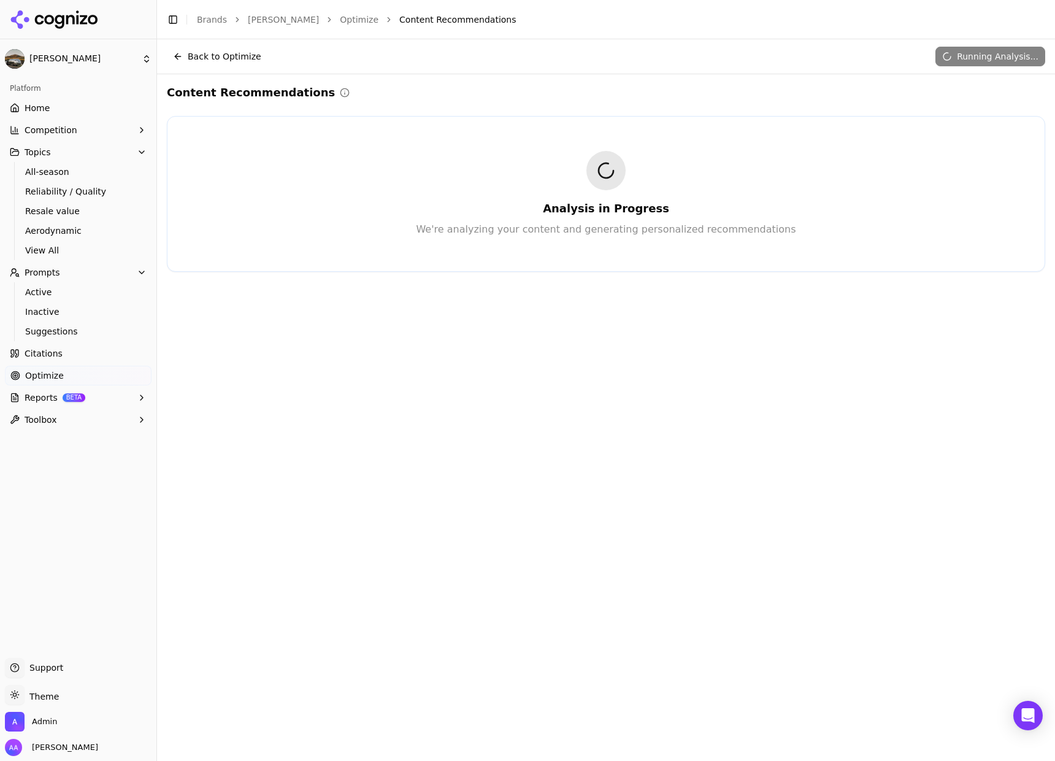
click at [340, 16] on link "Optimize" at bounding box center [359, 19] width 39 height 12
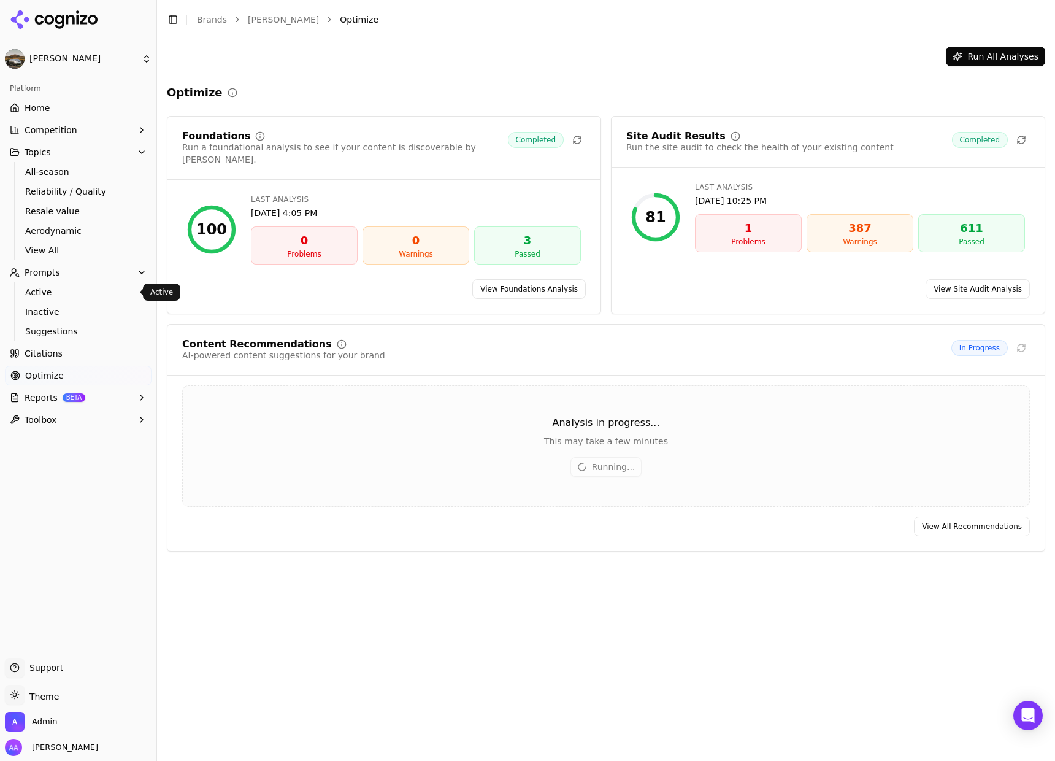
click at [90, 291] on span "Active" at bounding box center [78, 292] width 107 height 12
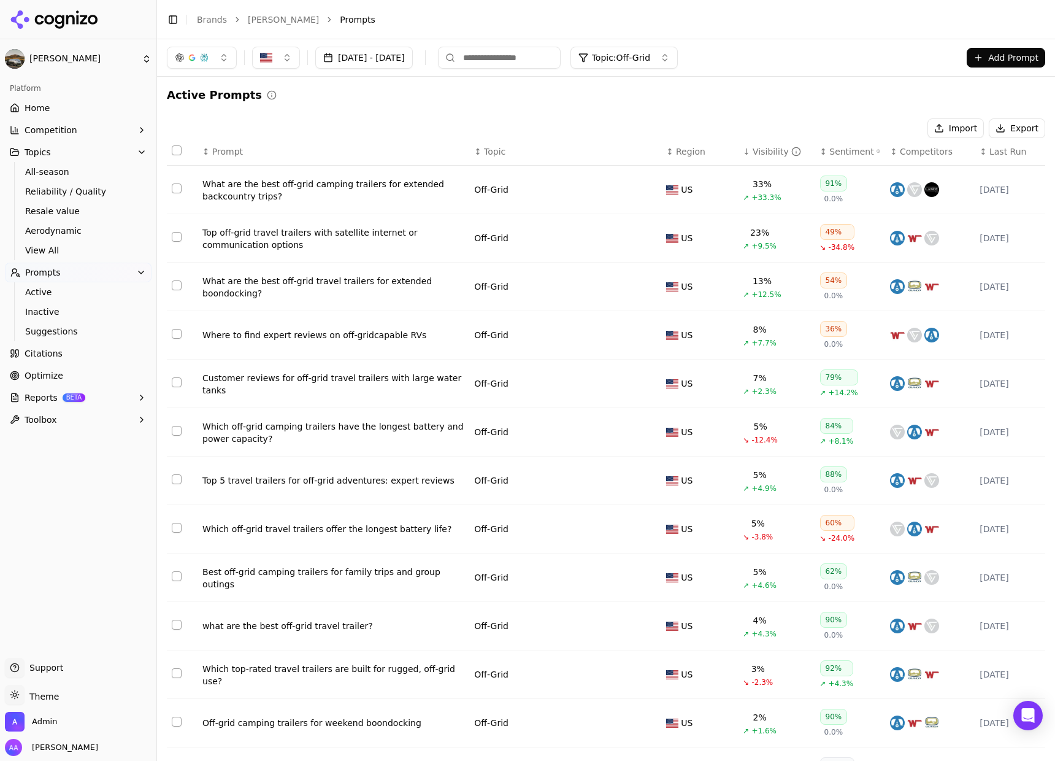
click at [65, 347] on link "Citations" at bounding box center [78, 354] width 147 height 20
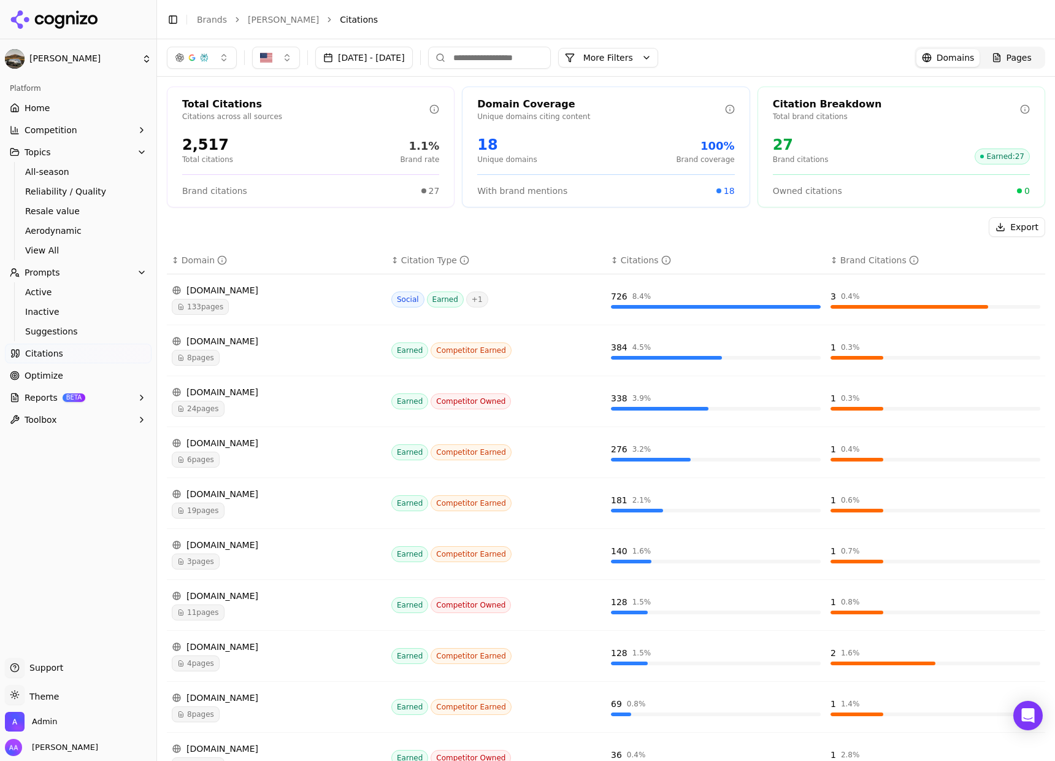
click at [525, 56] on input at bounding box center [489, 58] width 123 height 22
click at [1007, 55] on span "Pages" at bounding box center [1019, 58] width 25 height 12
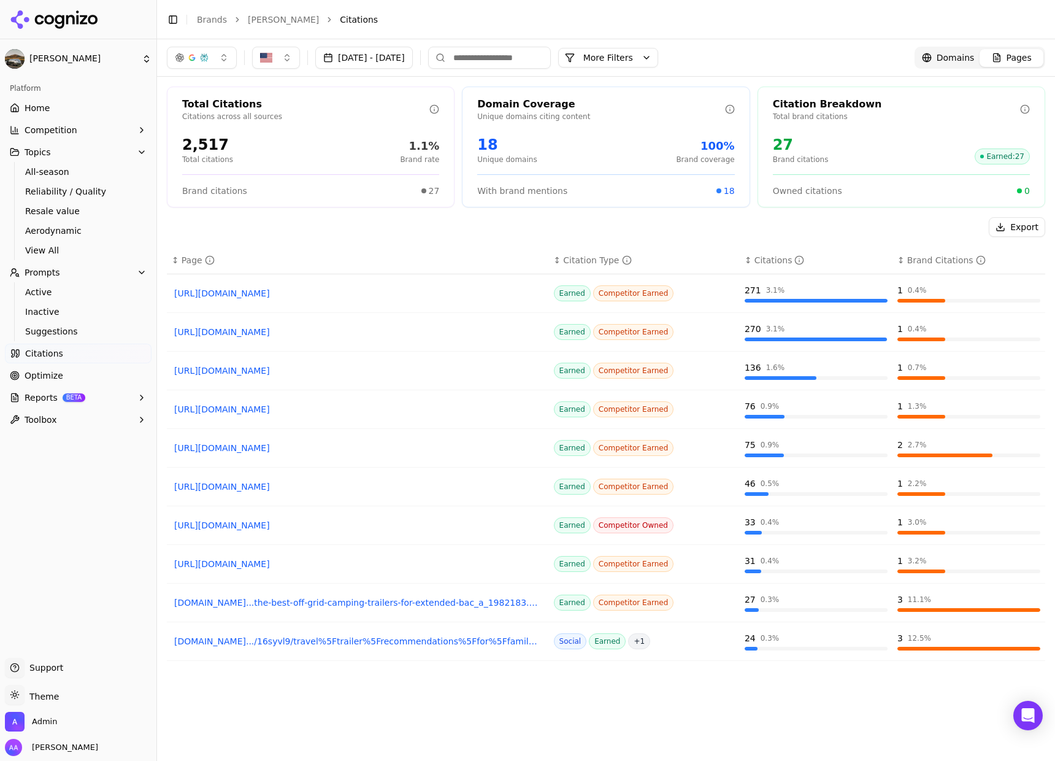
click at [571, 69] on div "Sep 10, 2025 - Oct 01, 2025 More More Filters Domains Pages" at bounding box center [606, 57] width 898 height 37
click at [93, 379] on link "Optimize" at bounding box center [78, 376] width 147 height 20
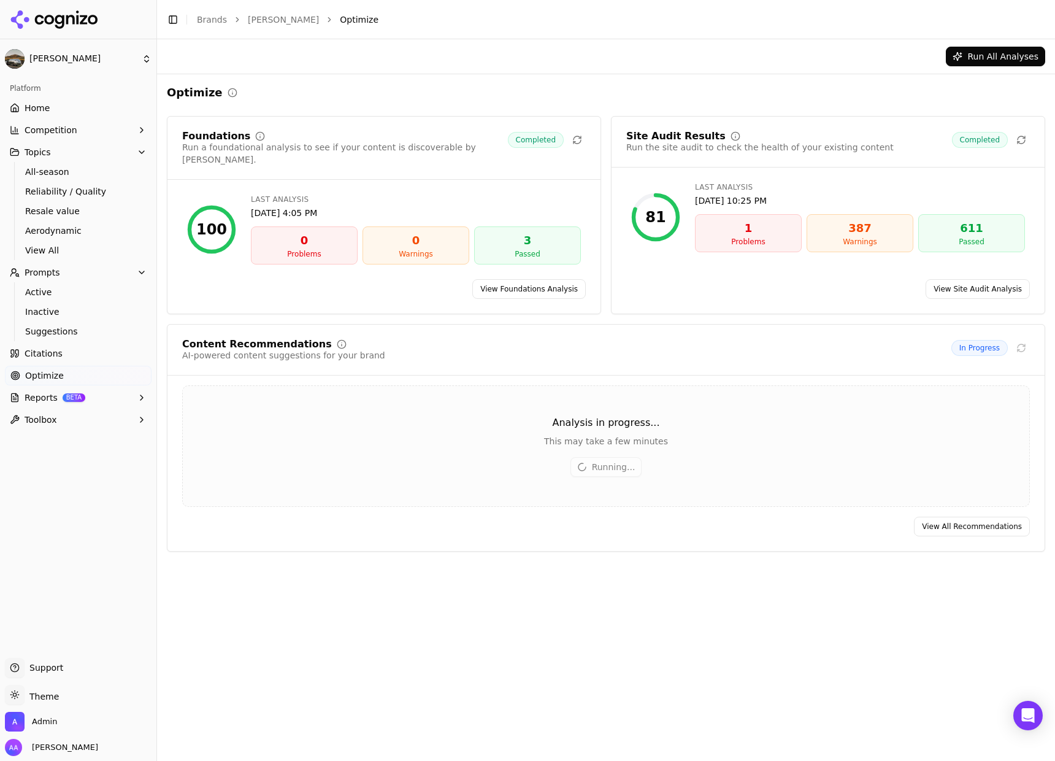
click at [941, 517] on link "View All Recommendations" at bounding box center [972, 527] width 116 height 20
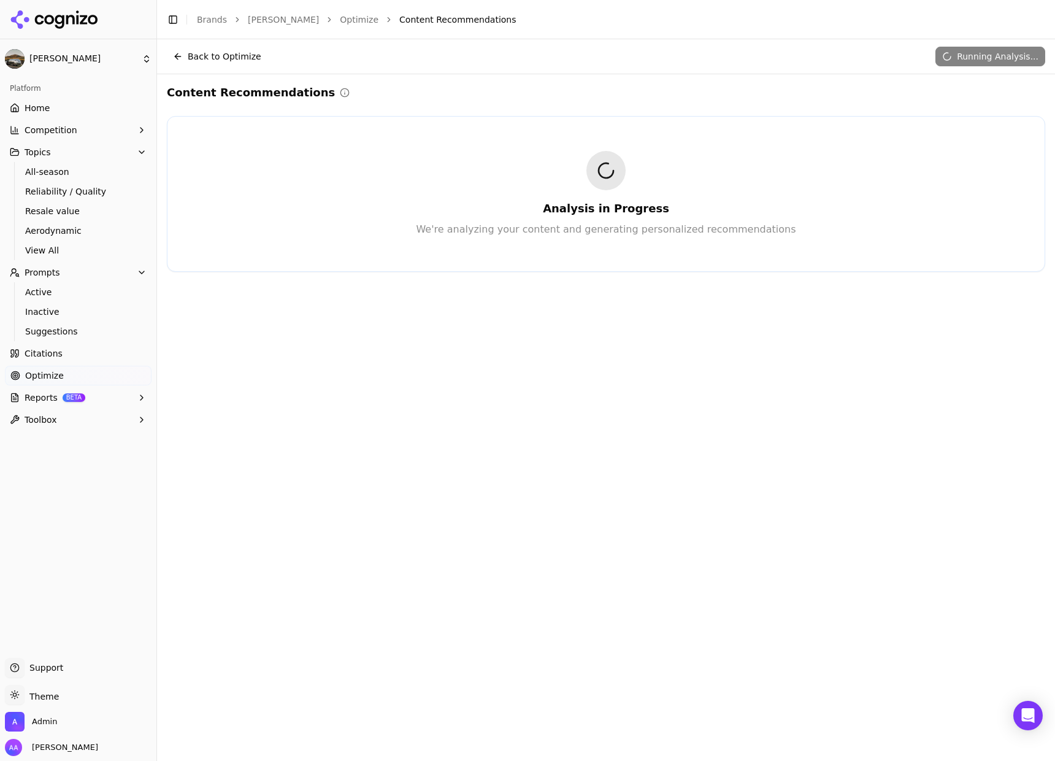
drag, startPoint x: 497, startPoint y: 262, endPoint x: 487, endPoint y: 259, distance: 10.3
click at [497, 261] on div "Analysis in Progress We're analyzing your content and generating personalized r…" at bounding box center [606, 194] width 879 height 156
click at [210, 64] on button "Back to Optimize" at bounding box center [217, 57] width 101 height 20
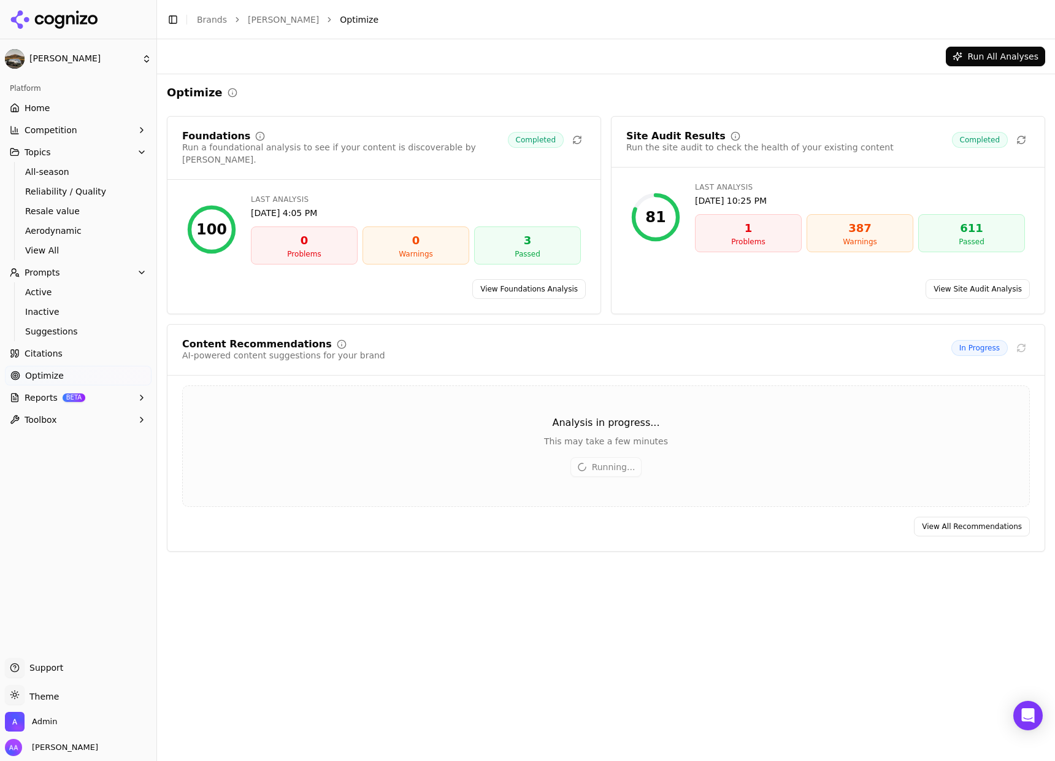
click at [959, 517] on link "View All Recommendations" at bounding box center [972, 527] width 116 height 20
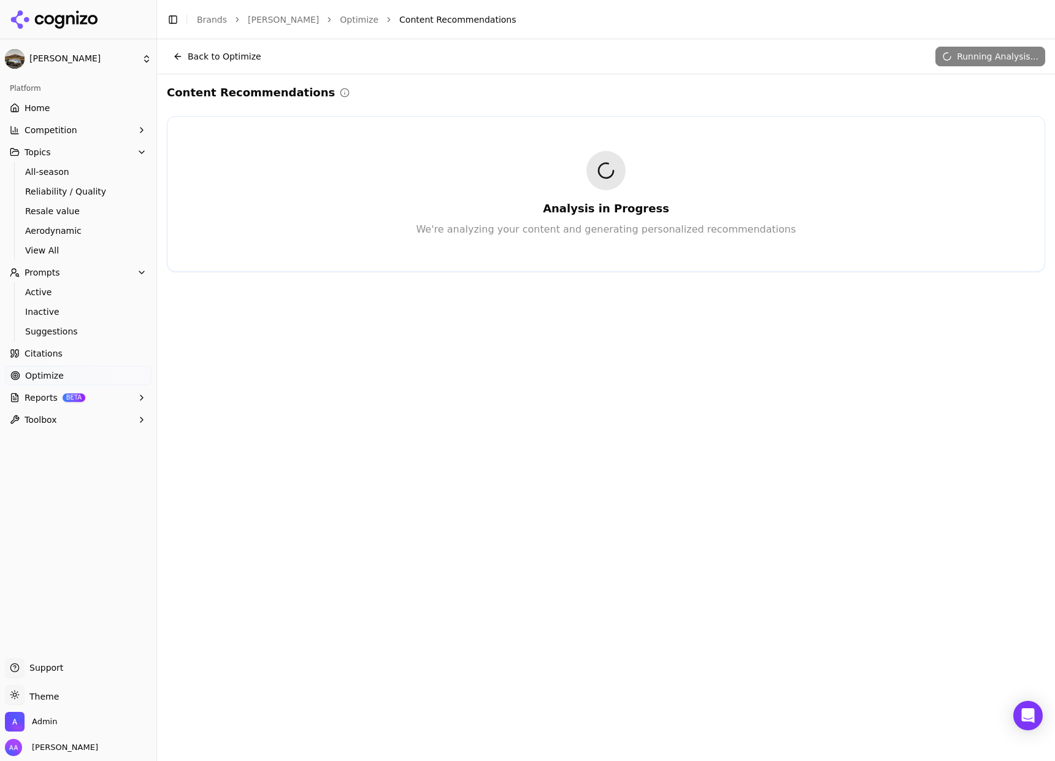
click at [221, 53] on button "Back to Optimize" at bounding box center [217, 57] width 101 height 20
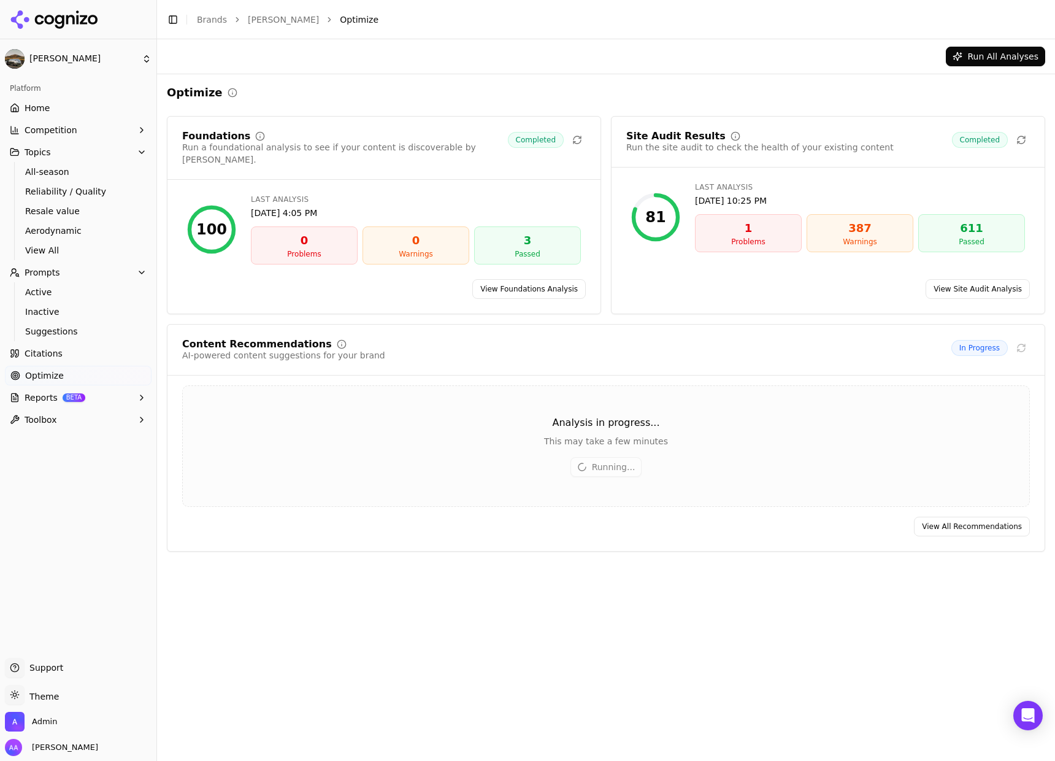
click at [940, 517] on link "View All Recommendations" at bounding box center [972, 527] width 116 height 20
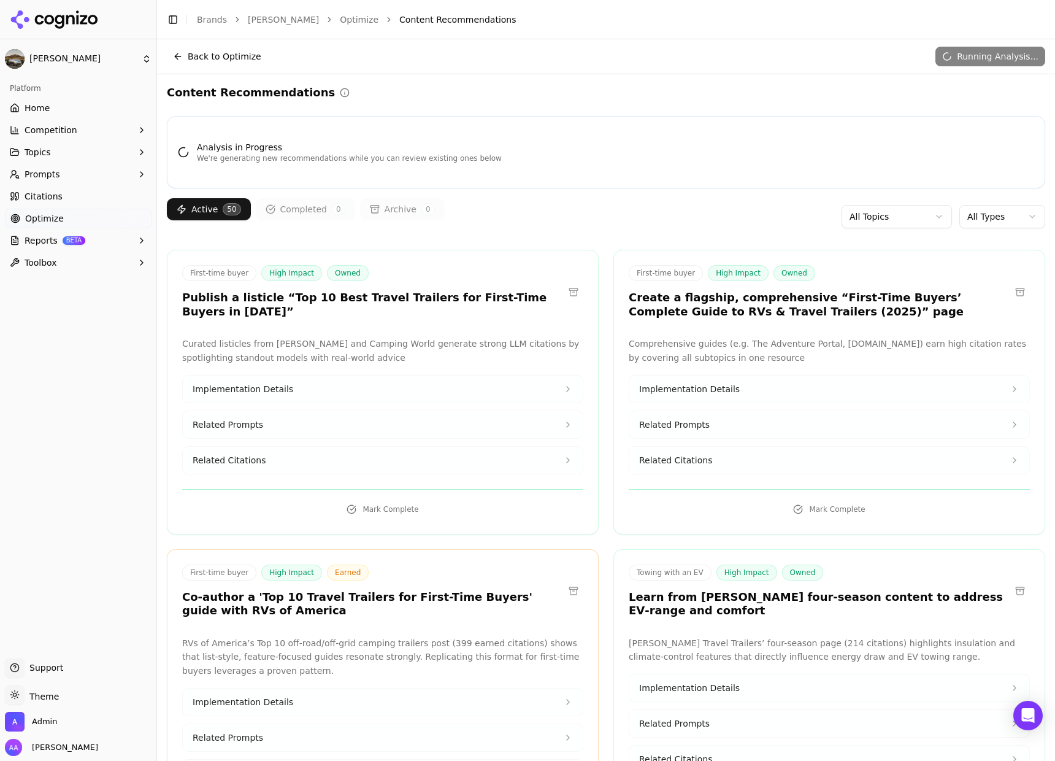
click at [857, 218] on html "[PERSON_NAME] Platform Home Competition Topics Prompts Citations Optimize Repor…" at bounding box center [527, 380] width 1055 height 761
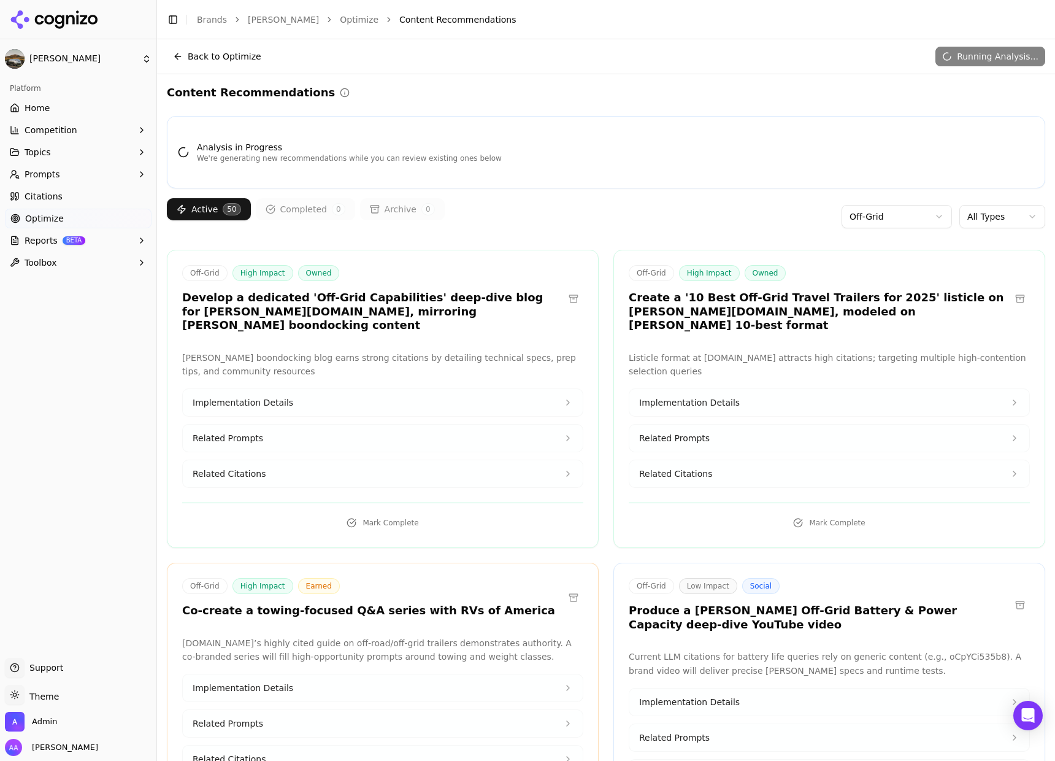
click at [659, 225] on div "Active 50 Completed 0 Archive 0 Off-Grid All Types" at bounding box center [606, 216] width 879 height 37
click at [429, 299] on h3 "Develop a dedicated 'Off-Grid Capabilities' deep-dive blog for [PERSON_NAME][DO…" at bounding box center [373, 312] width 382 height 42
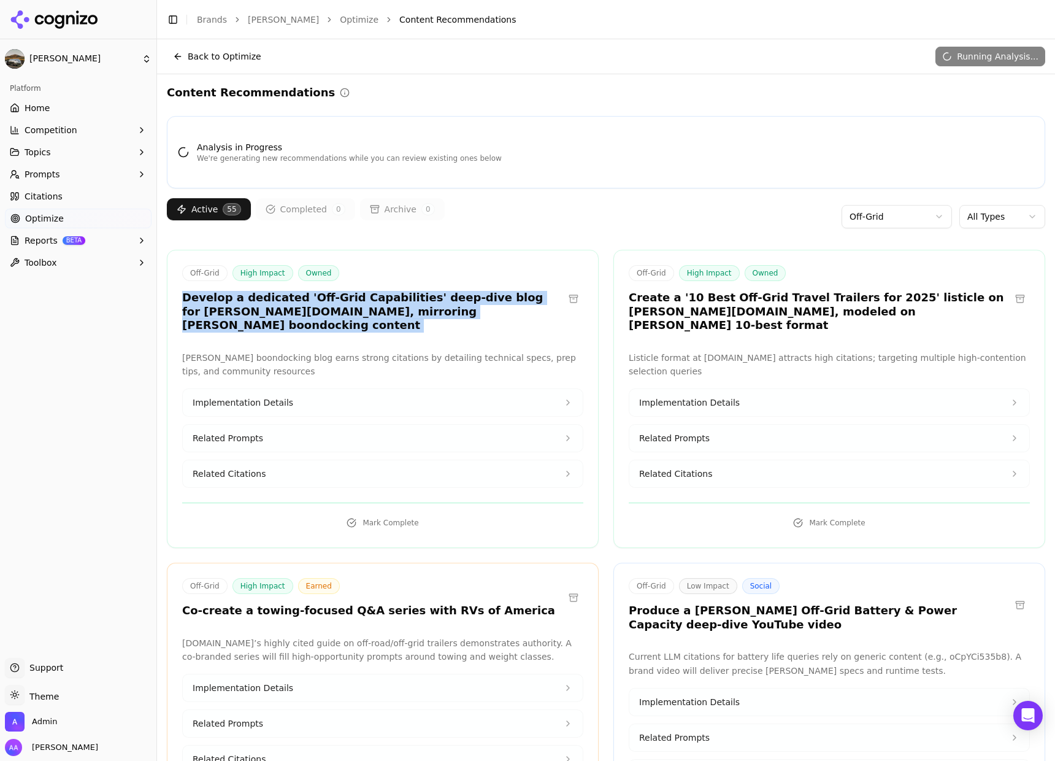
click at [429, 299] on h3 "Develop a dedicated 'Off-Grid Capabilities' deep-dive blog for [PERSON_NAME][DO…" at bounding box center [373, 312] width 382 height 42
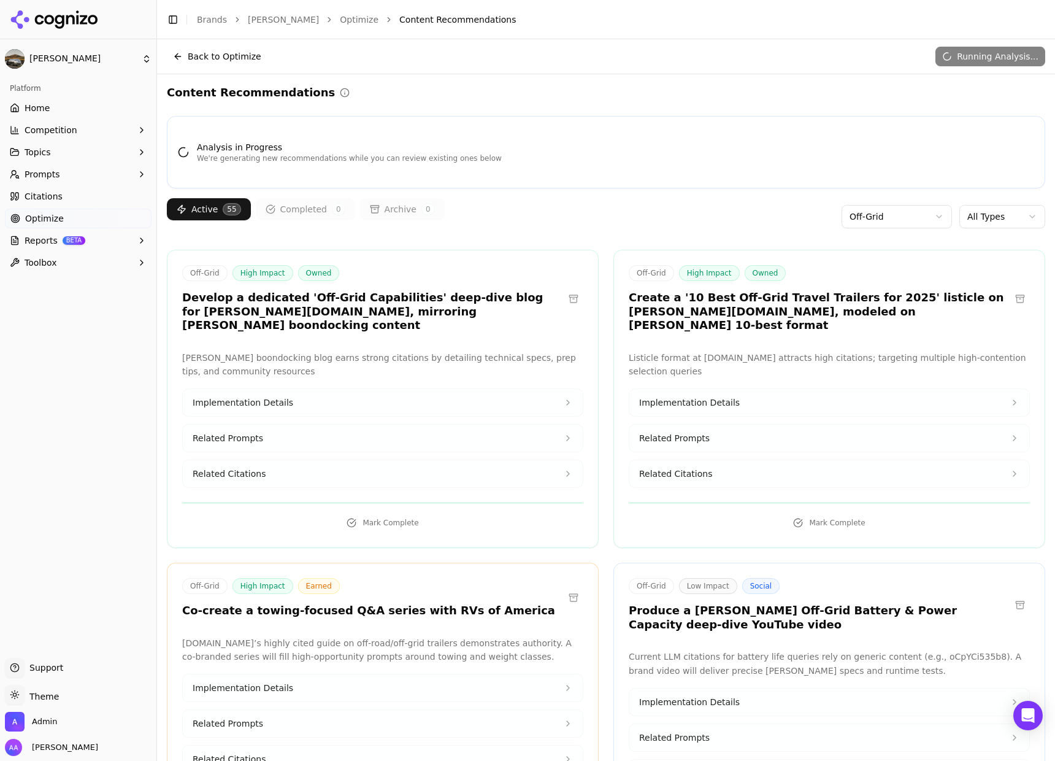
click at [801, 313] on h3 "Create a '10 Best Off-Grid Travel Trailers for 2025' listicle on [PERSON_NAME][…" at bounding box center [820, 312] width 382 height 42
click at [802, 313] on h3 "Create a '10 Best Off-Grid Travel Trailers for 2025' listicle on [PERSON_NAME][…" at bounding box center [820, 312] width 382 height 42
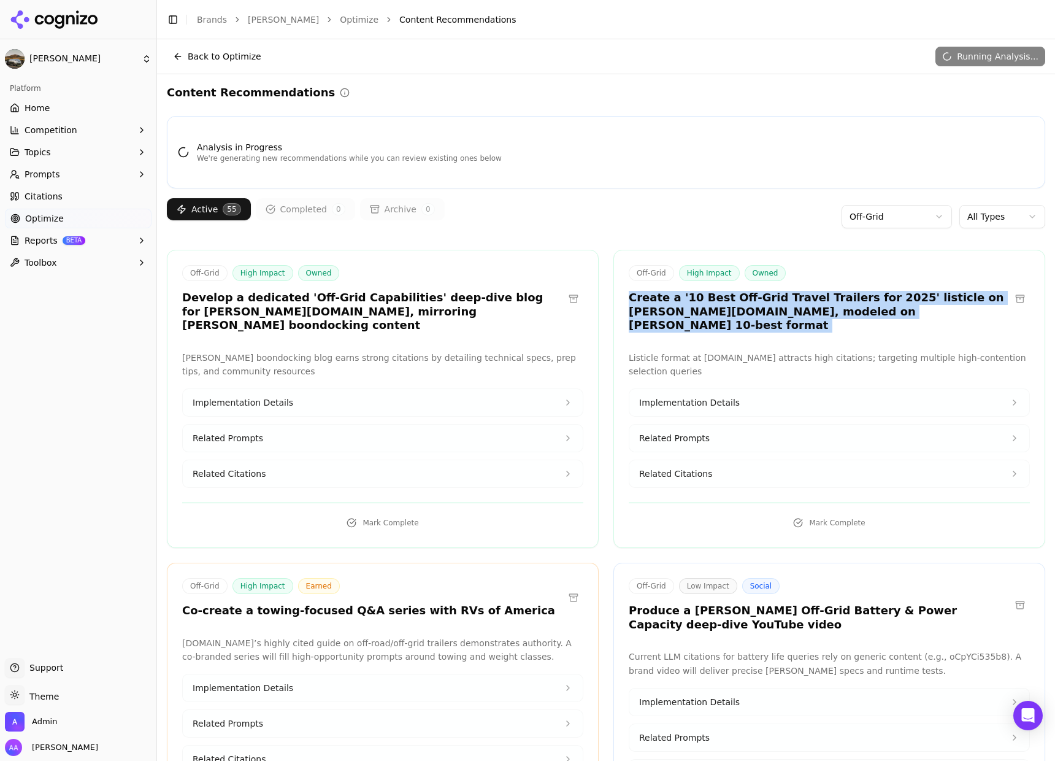
click at [802, 313] on h3 "Create a '10 Best Off-Grid Travel Trailers for 2025' listicle on bowlus.com, mo…" at bounding box center [820, 312] width 382 height 42
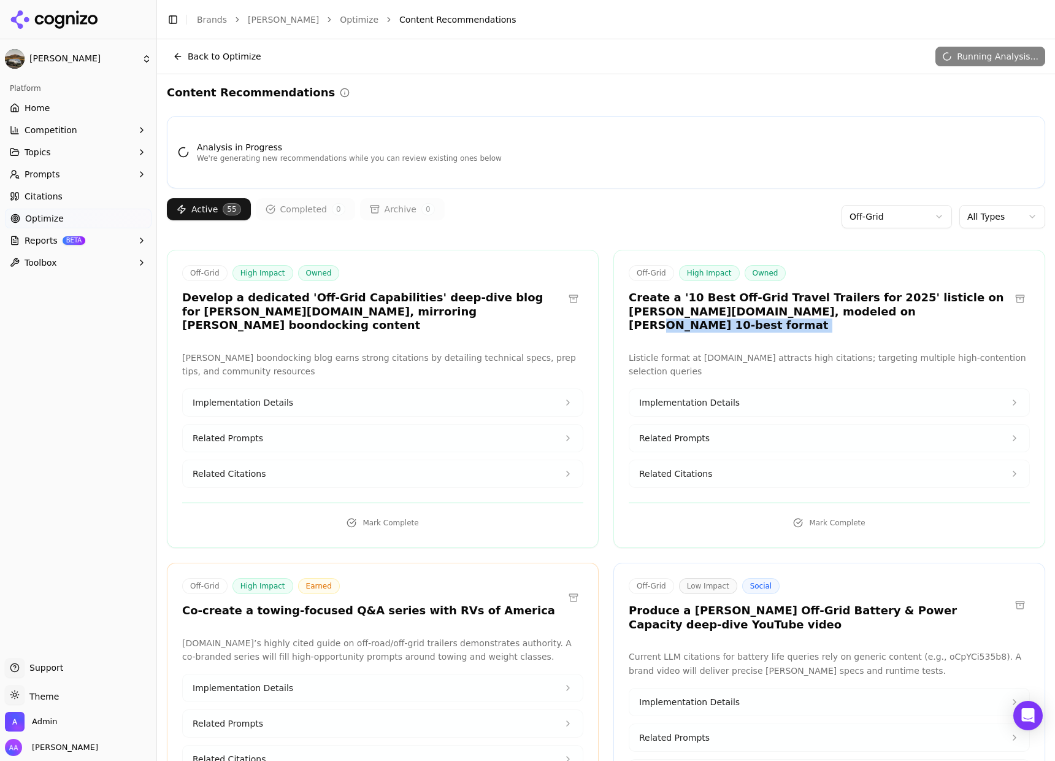
click at [878, 314] on h3 "Create a '10 Best Off-Grid Travel Trailers for 2025' listicle on bowlus.com, mo…" at bounding box center [820, 312] width 382 height 42
drag, startPoint x: 621, startPoint y: 313, endPoint x: 610, endPoint y: 306, distance: 12.8
click at [614, 306] on div "Off-Grid High Impact Owned Create a '10 Best Off-Grid Travel Trailers for 2025'…" at bounding box center [829, 300] width 431 height 71
click at [671, 311] on h3 "Create a '10 Best Off-Grid Travel Trailers for 2025' listicle on bowlus.com, mo…" at bounding box center [820, 312] width 382 height 42
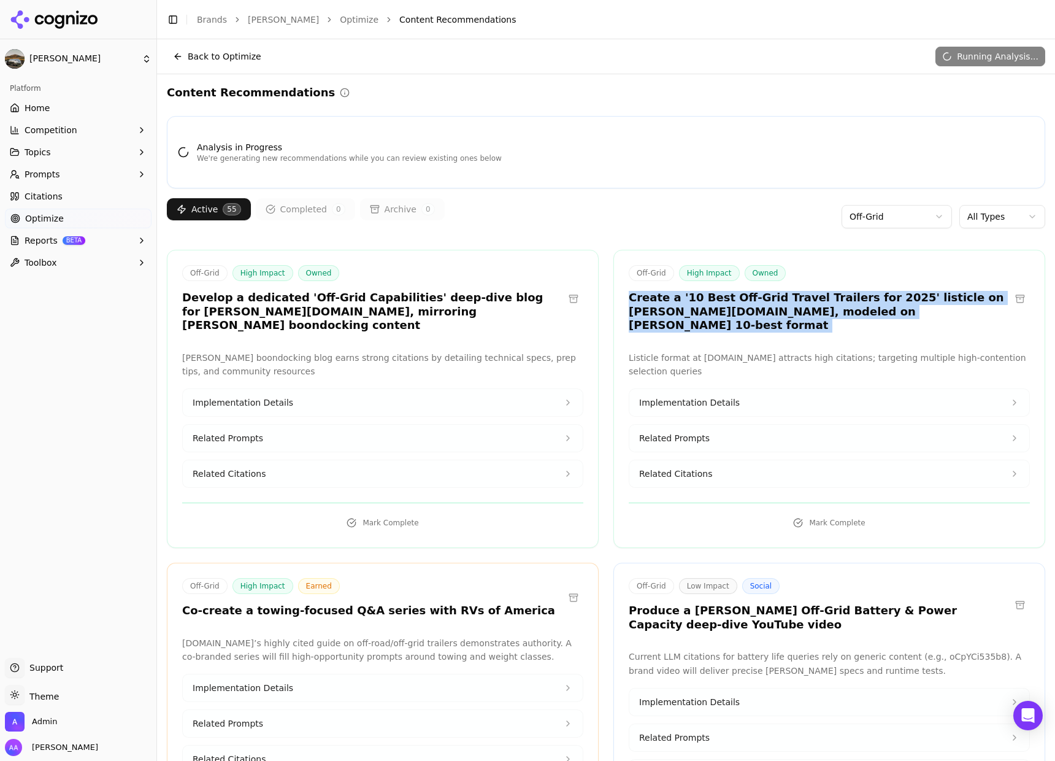
click at [671, 310] on h3 "Create a '10 Best Off-Grid Travel Trailers for 2025' listicle on bowlus.com, mo…" at bounding box center [820, 312] width 382 height 42
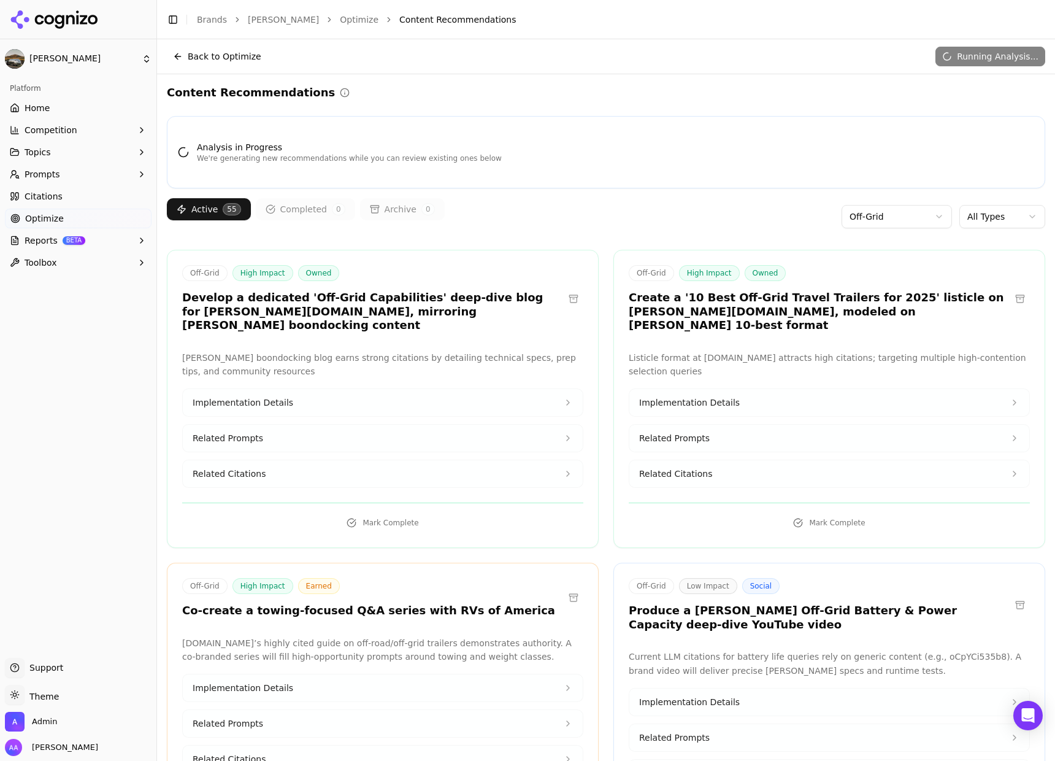
click at [668, 179] on div "Analysis in Progress We're generating new recommendations while you can review …" at bounding box center [606, 152] width 879 height 72
click at [682, 468] on span "Related Citations" at bounding box center [675, 474] width 73 height 12
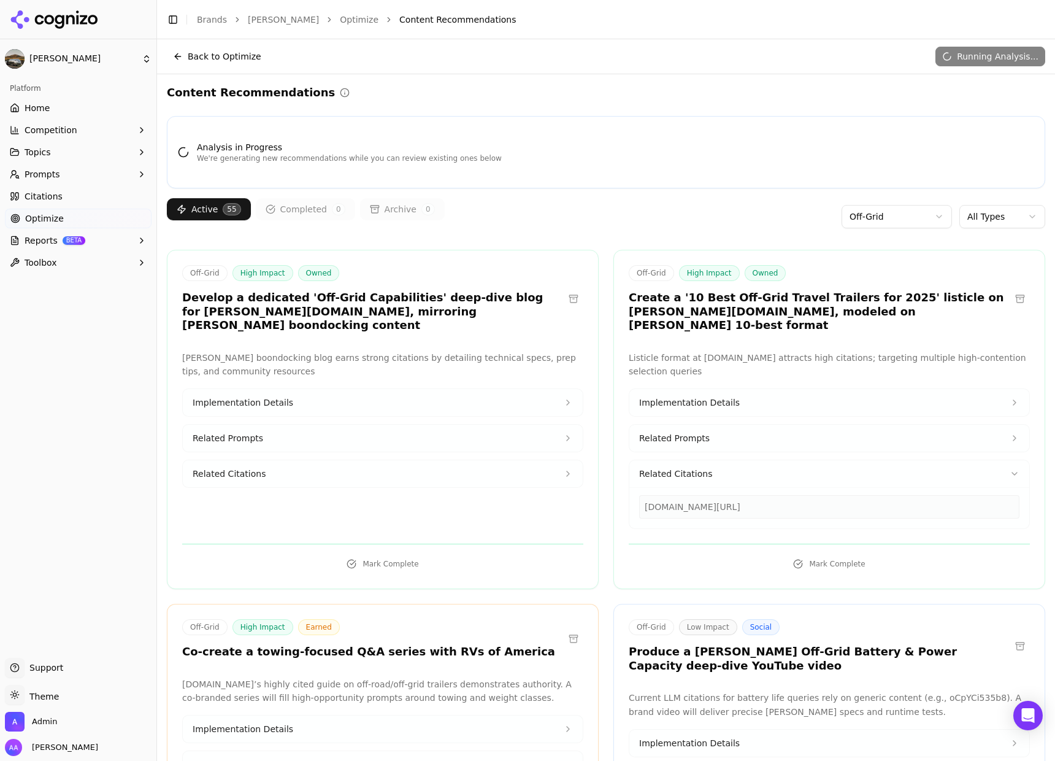
click at [848, 218] on html "Bowlus Platform Home Competition Topics Prompts Citations Optimize Reports BETA…" at bounding box center [527, 380] width 1055 height 761
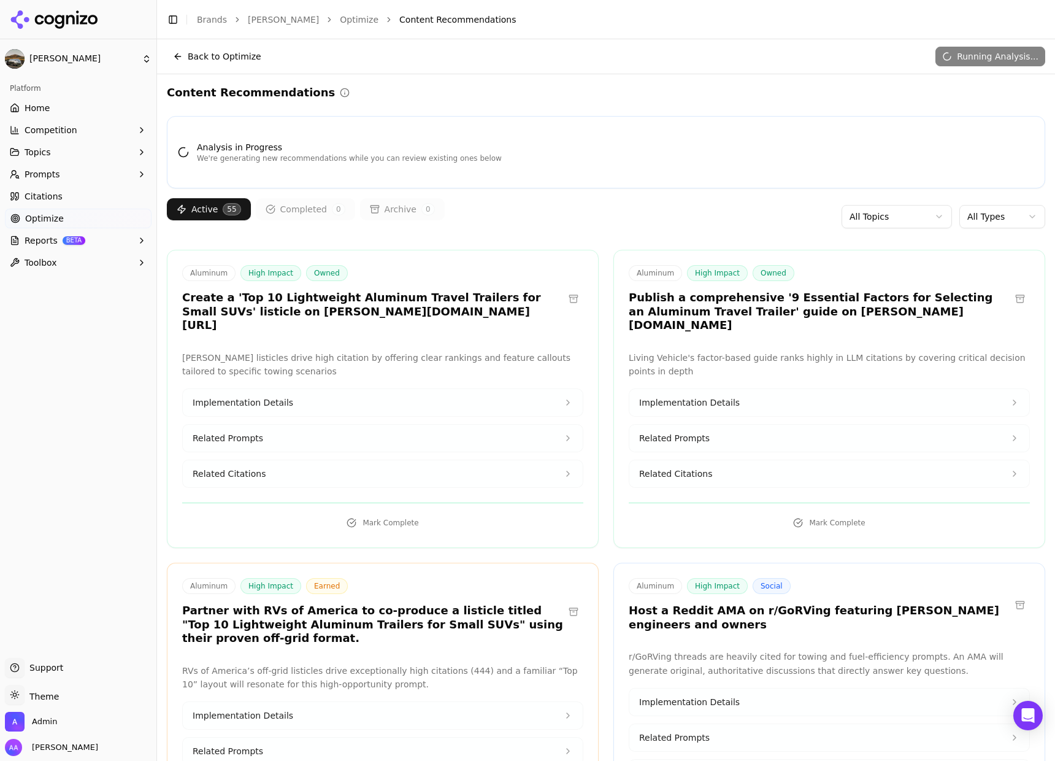
click at [860, 217] on html "Bowlus Platform Home Competition Topics Prompts Citations Optimize Reports BETA…" at bounding box center [527, 380] width 1055 height 761
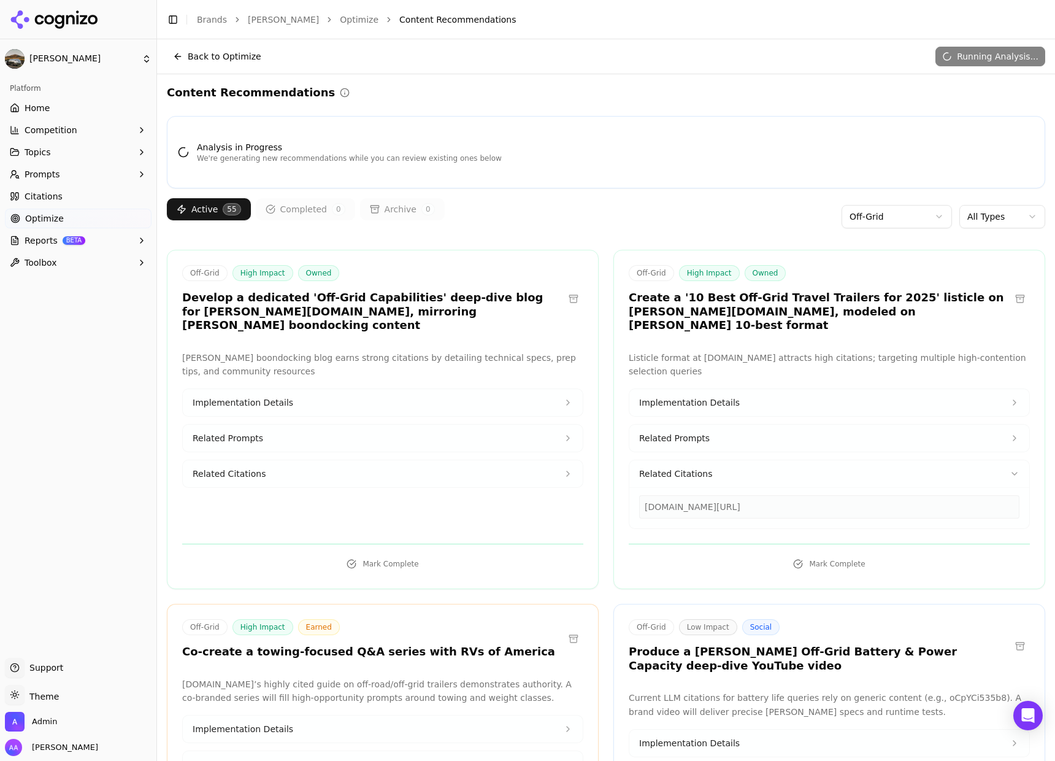
click at [632, 194] on div "Analysis in Progress We're generating new recommendations while you can review …" at bounding box center [606, 651] width 879 height 1071
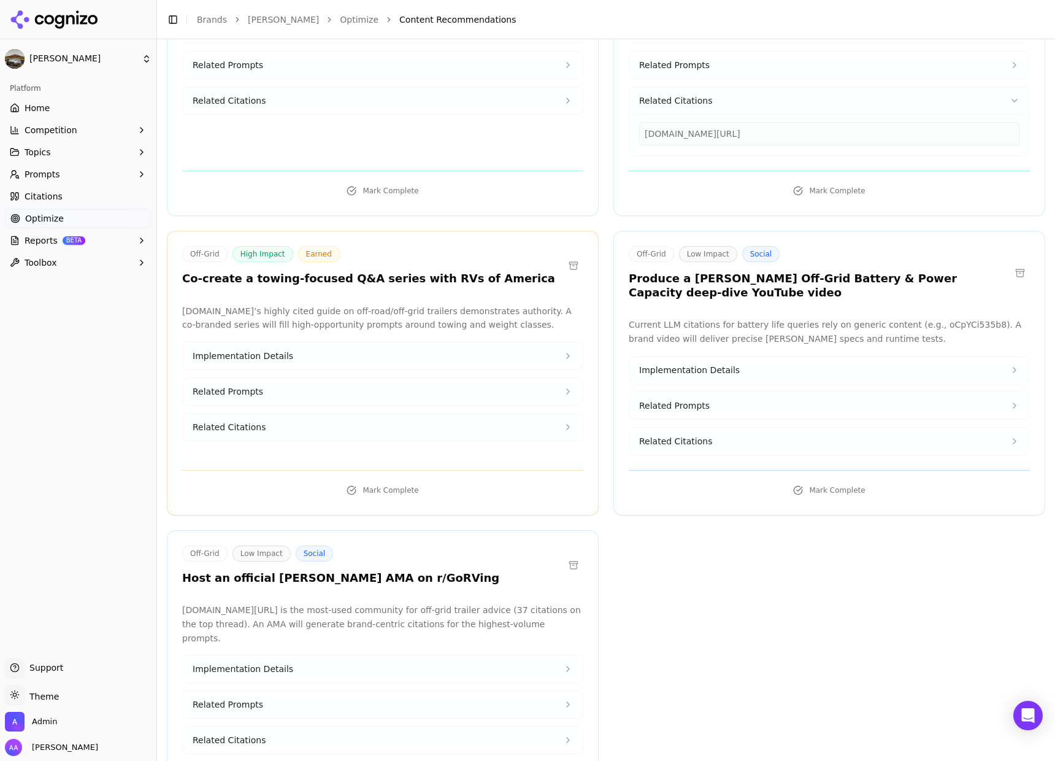
scroll to position [409, 0]
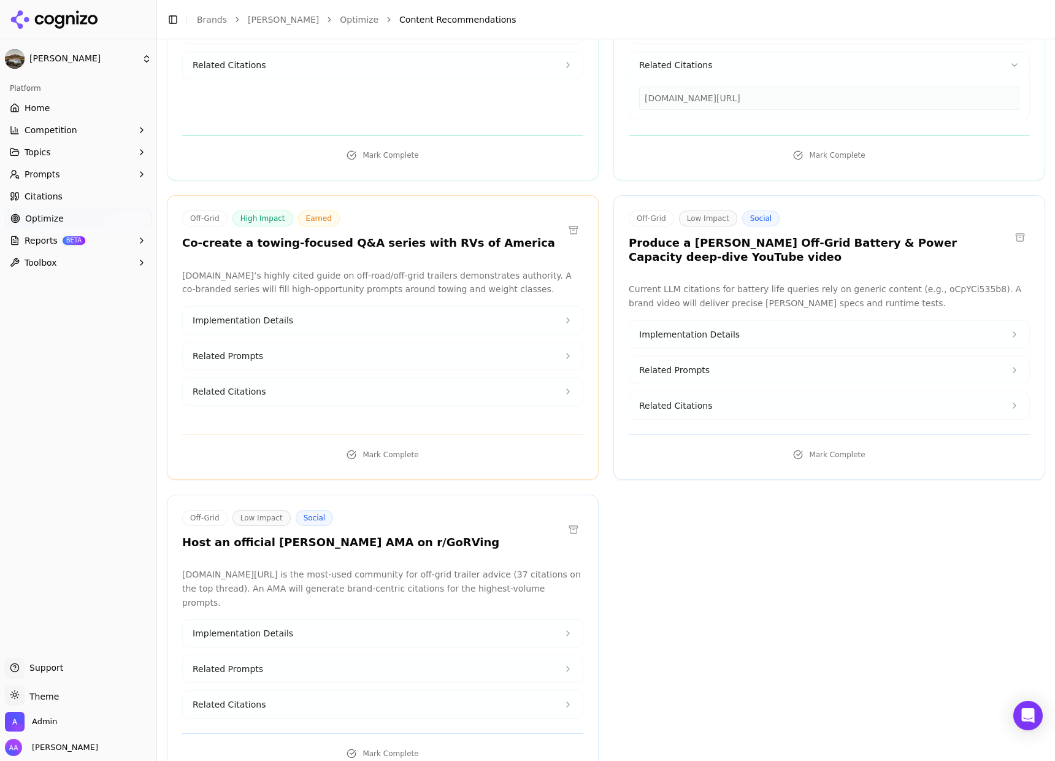
click at [803, 571] on div "Off-Grid High Impact Owned Develop a dedicated 'Off-Grid Capabilities' deep-div…" at bounding box center [606, 310] width 879 height 938
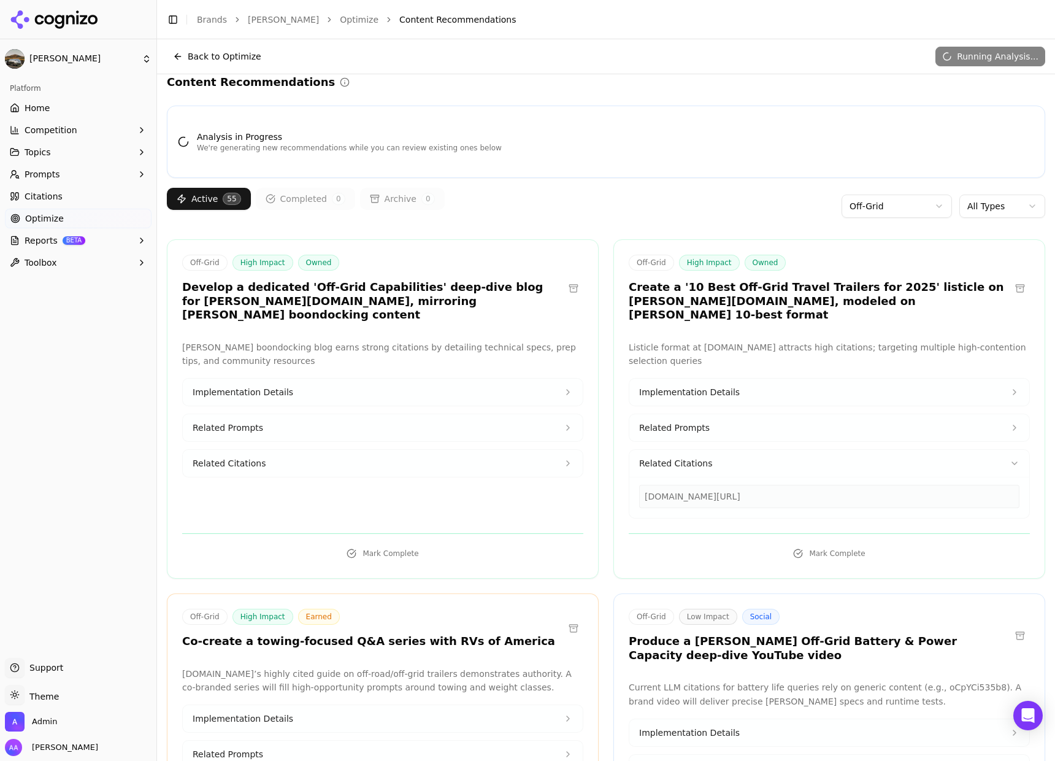
scroll to position [0, 0]
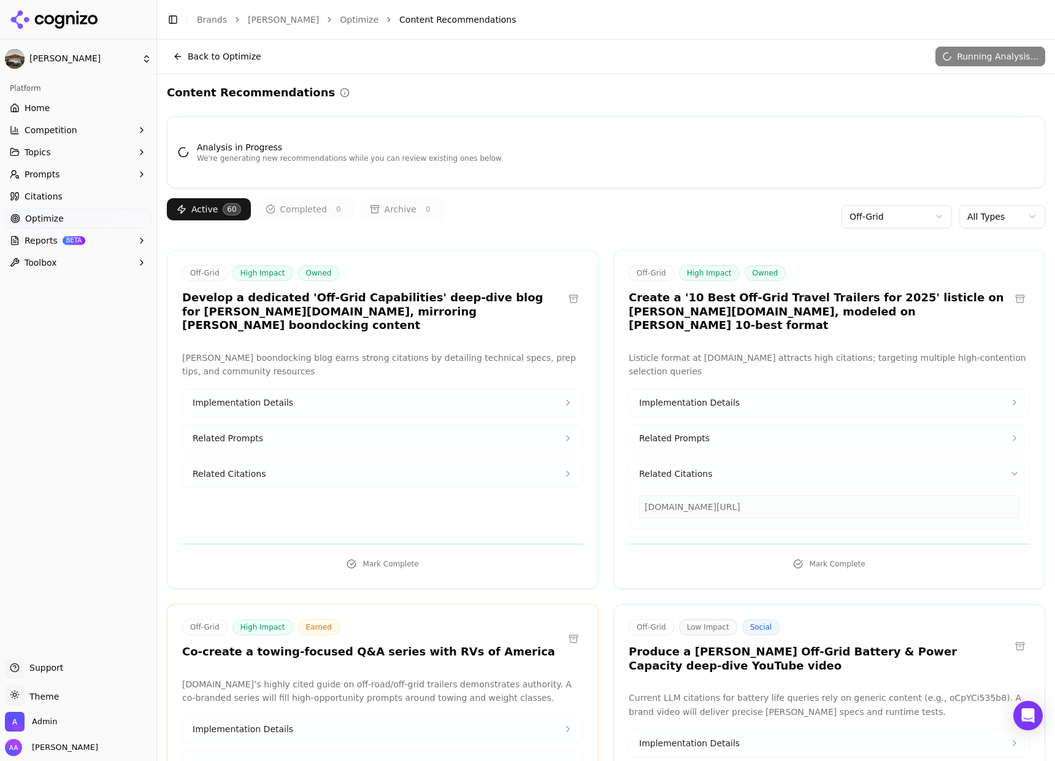
click at [703, 222] on div "Active 60 Completed 0 Archive 0 Off-Grid All Types" at bounding box center [606, 216] width 879 height 37
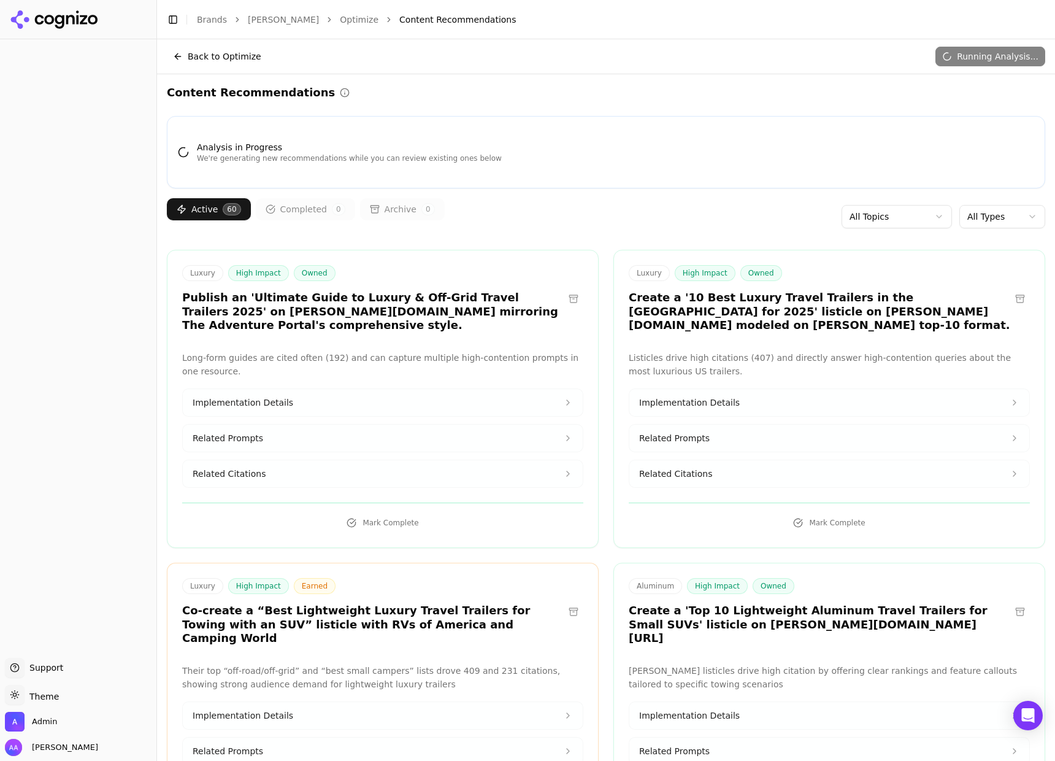
click at [915, 226] on body "Support Support Toggle theme Theme Admin Alp Aysan Toggle Sidebar Brands [PERSO…" at bounding box center [527, 380] width 1055 height 761
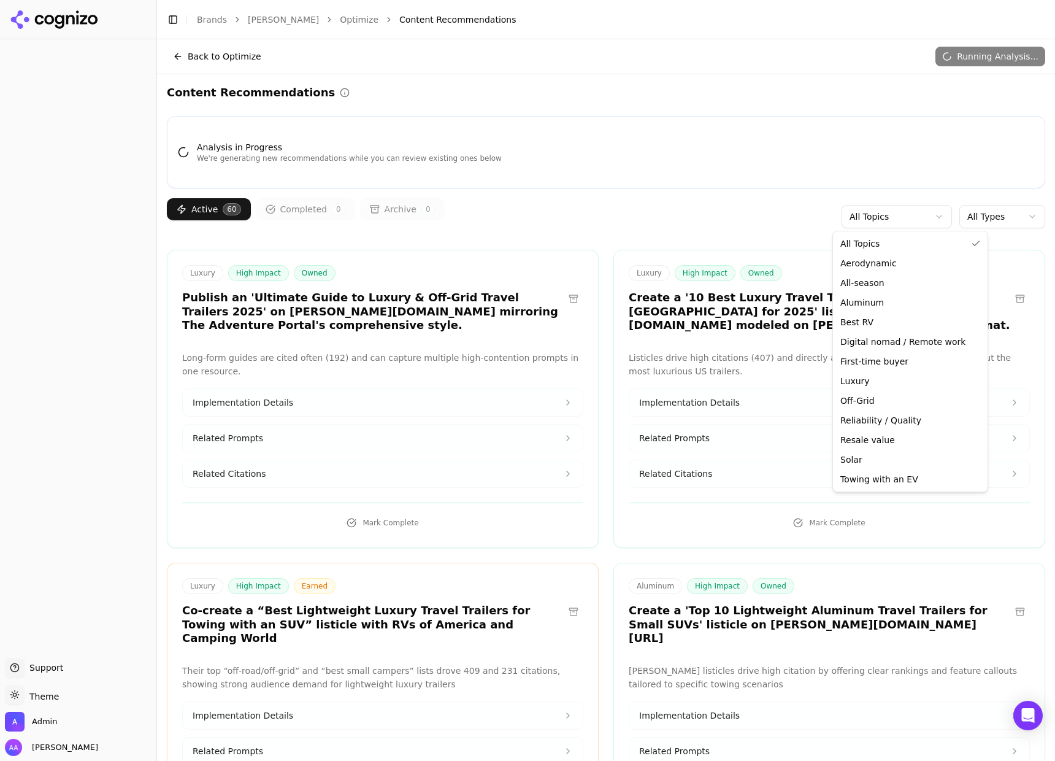
click at [971, 222] on html "Support Support Toggle theme Theme Admin Alp Aysan Toggle Sidebar Brands [PERSO…" at bounding box center [527, 380] width 1055 height 761
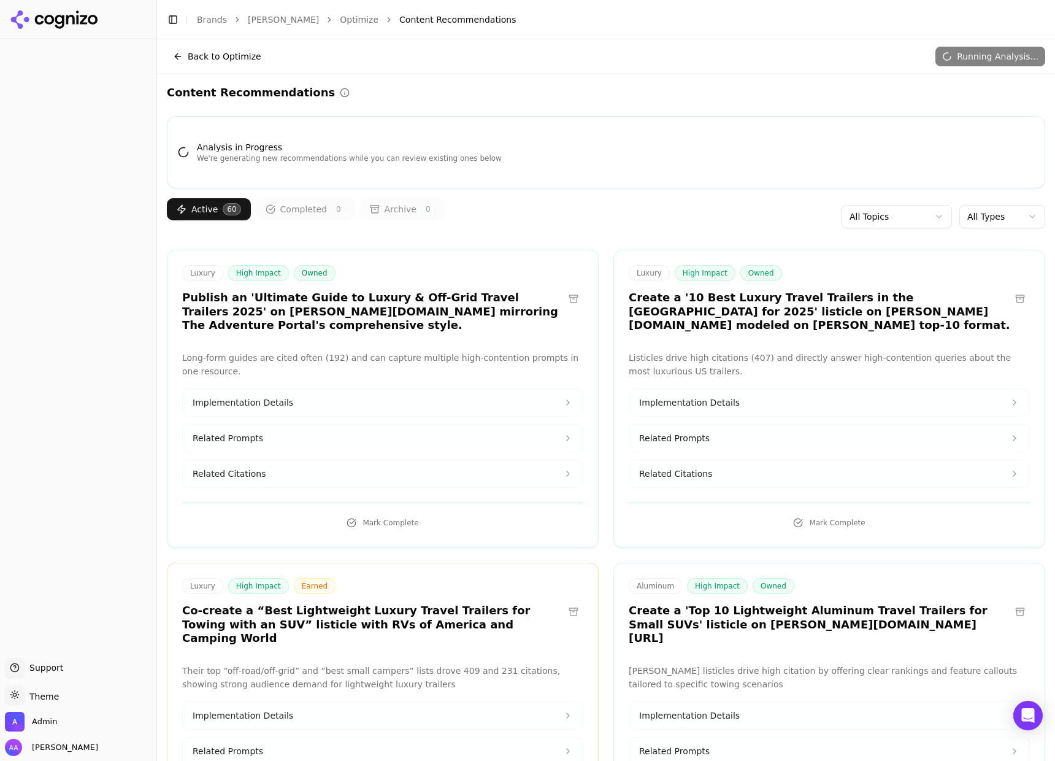
click at [974, 221] on html "Support Support Toggle theme Theme Admin Alp Aysan Toggle Sidebar Brands [PERSO…" at bounding box center [527, 380] width 1055 height 761
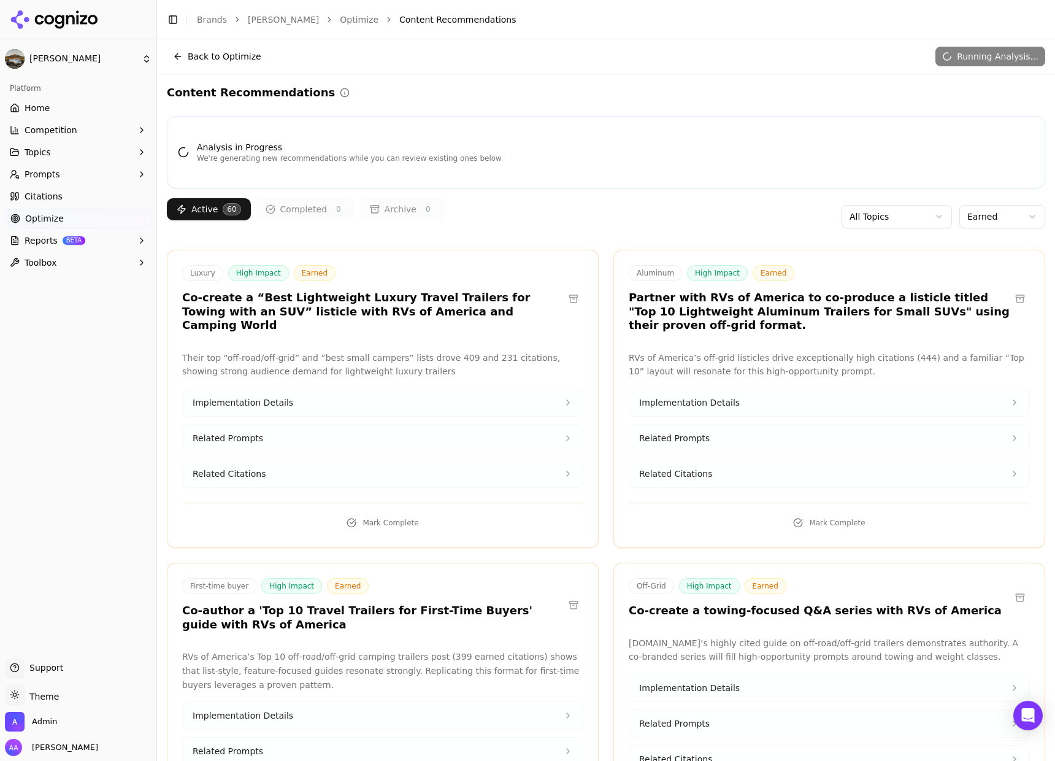
click at [977, 228] on div "Active 60 Completed 0 Archive 0 All Topics Earned" at bounding box center [606, 216] width 879 height 37
click at [982, 223] on html "[PERSON_NAME] Platform Home Competition Topics Prompts Citations Optimize Repor…" at bounding box center [527, 380] width 1055 height 761
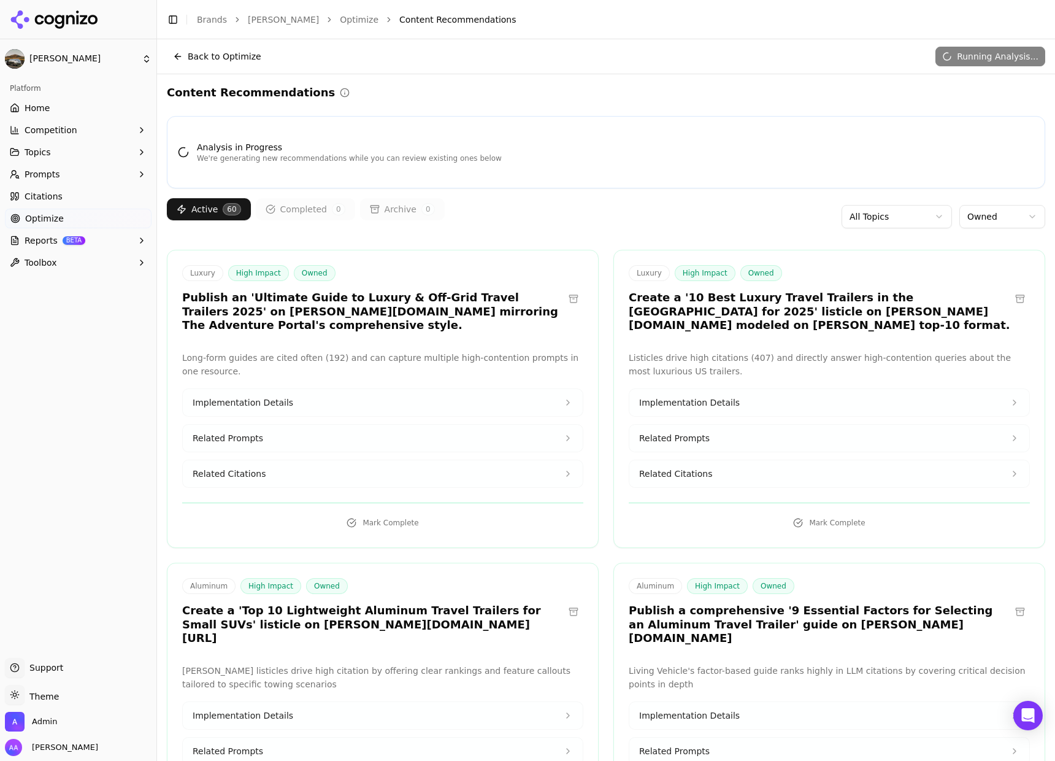
click at [990, 206] on html "[PERSON_NAME] Platform Home Competition Topics Prompts Citations Optimize Repor…" at bounding box center [527, 380] width 1055 height 761
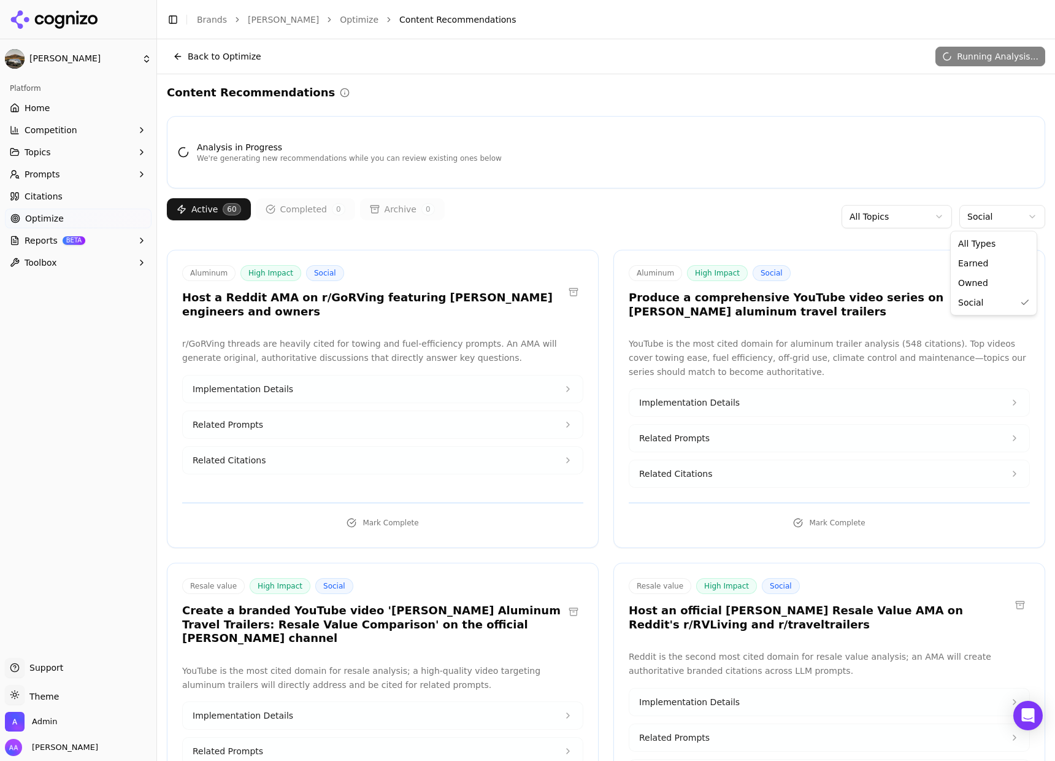
click at [986, 225] on html "[PERSON_NAME] Platform Home Competition Topics Prompts Citations Optimize Repor…" at bounding box center [527, 380] width 1055 height 761
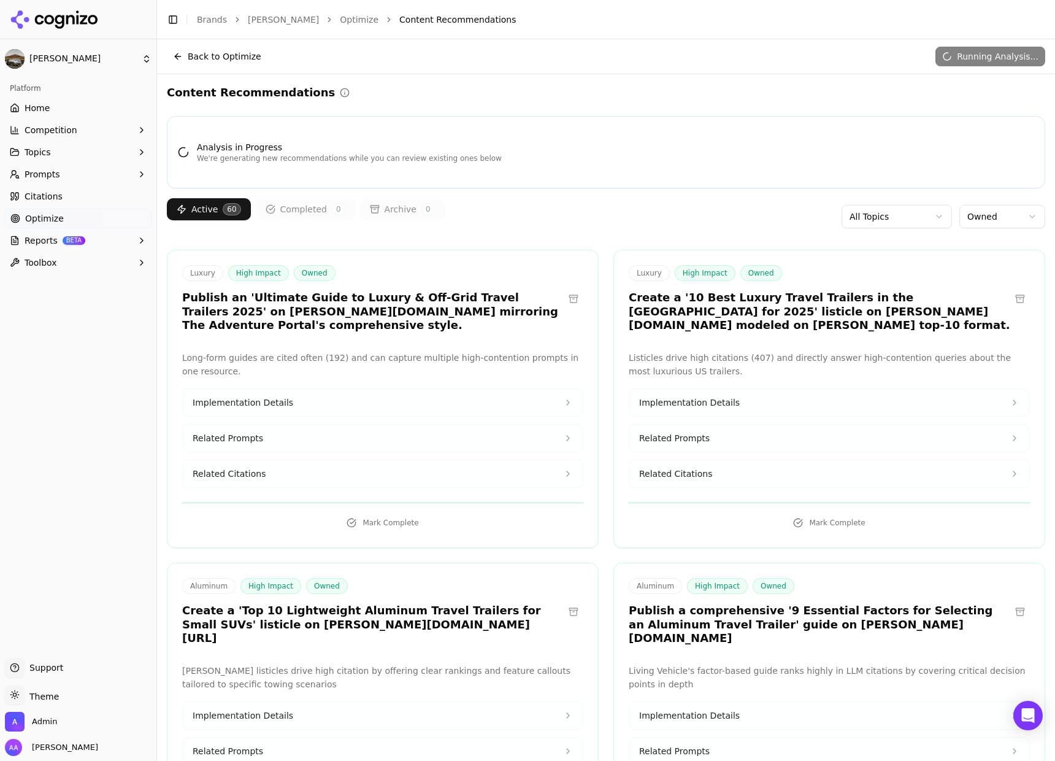
click at [621, 198] on div "Active 60 Completed 0 Archive 0 All Topics Owned" at bounding box center [606, 216] width 879 height 37
click at [862, 219] on html "[PERSON_NAME] Platform Home Competition Topics Prompts Citations Optimize Repor…" at bounding box center [527, 380] width 1055 height 761
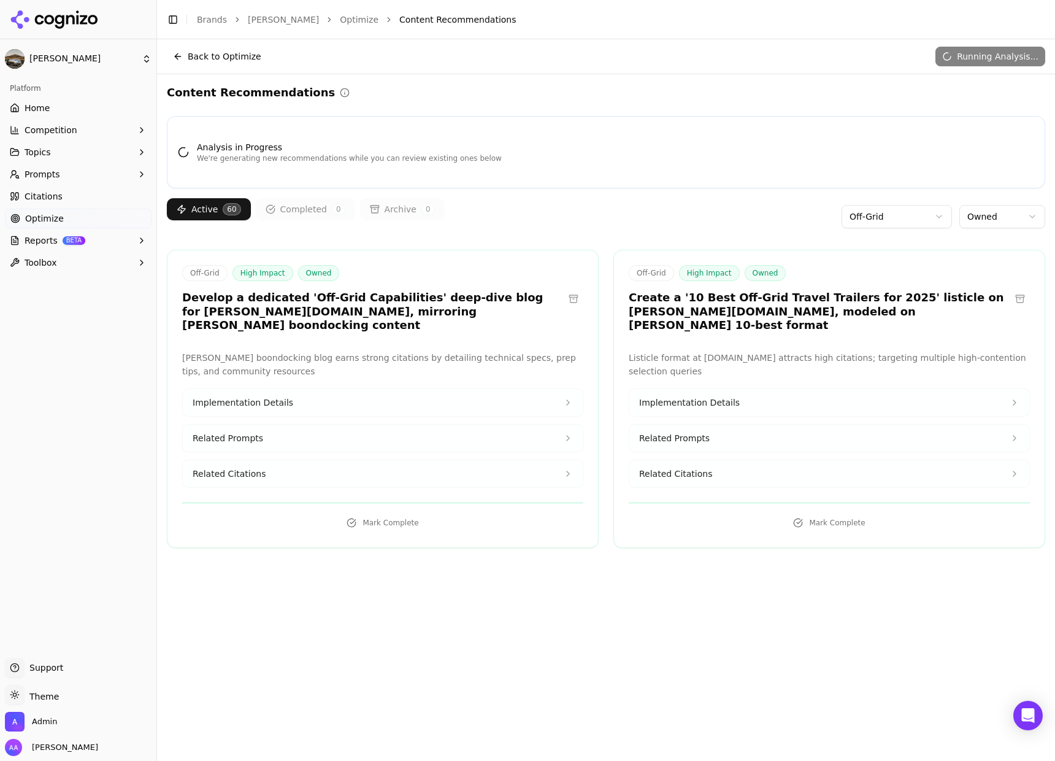
click at [321, 463] on button "Related Citations" at bounding box center [383, 473] width 400 height 27
click at [299, 495] on div "[DOMAIN_NAME][URL]" at bounding box center [383, 506] width 380 height 23
click at [290, 495] on div "[DOMAIN_NAME][URL]" at bounding box center [383, 506] width 380 height 23
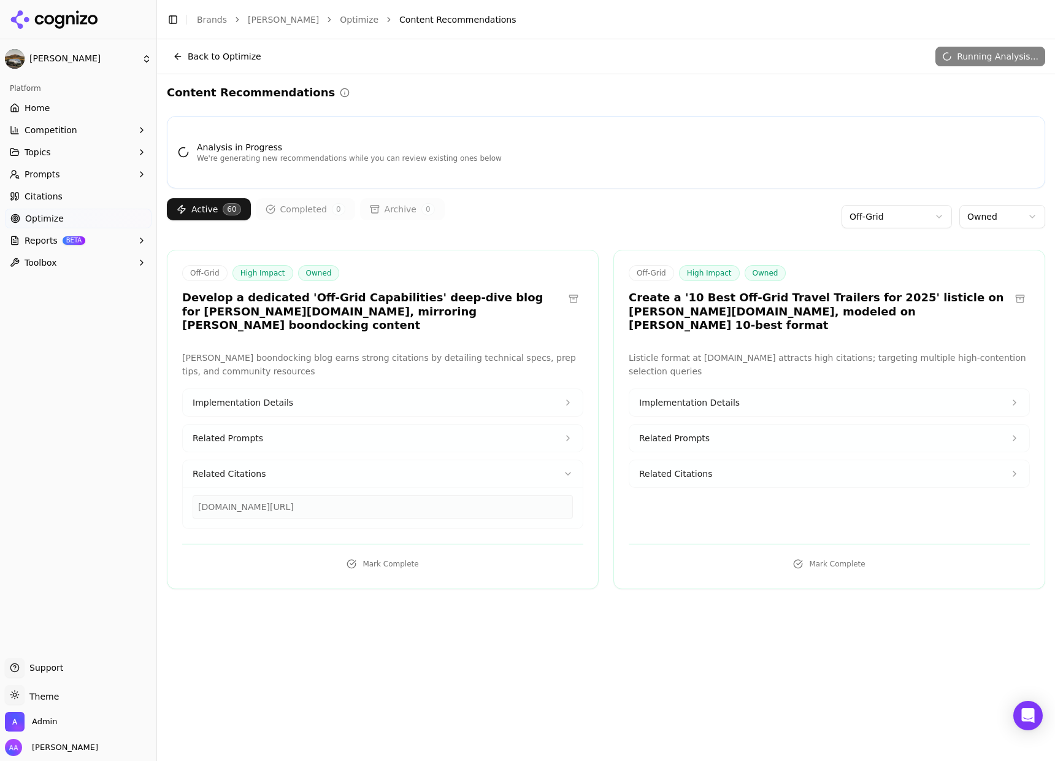
click at [436, 428] on button "Related Prompts" at bounding box center [383, 438] width 400 height 27
click at [702, 468] on span "Related Citations" at bounding box center [675, 474] width 73 height 12
click at [703, 495] on div "[DOMAIN_NAME][URL]" at bounding box center [829, 506] width 380 height 23
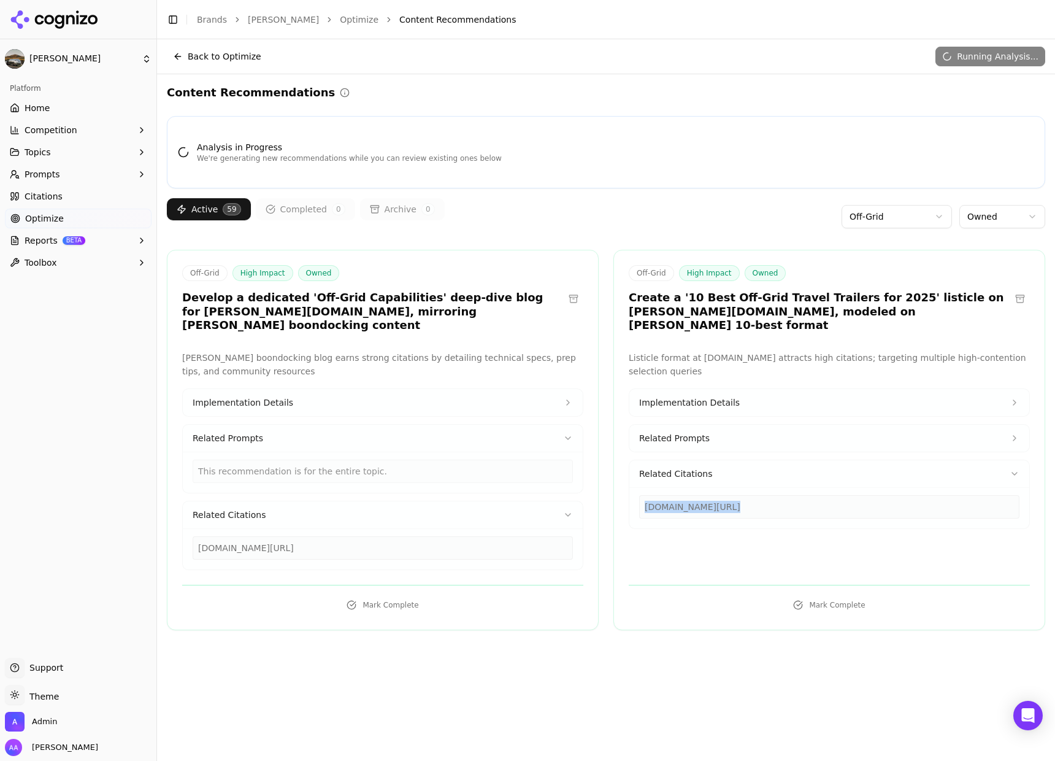
click at [703, 495] on div "[DOMAIN_NAME][URL]" at bounding box center [829, 506] width 380 height 23
copy div "[DOMAIN_NAME][URL]"
click at [690, 432] on span "Related Prompts" at bounding box center [674, 438] width 71 height 12
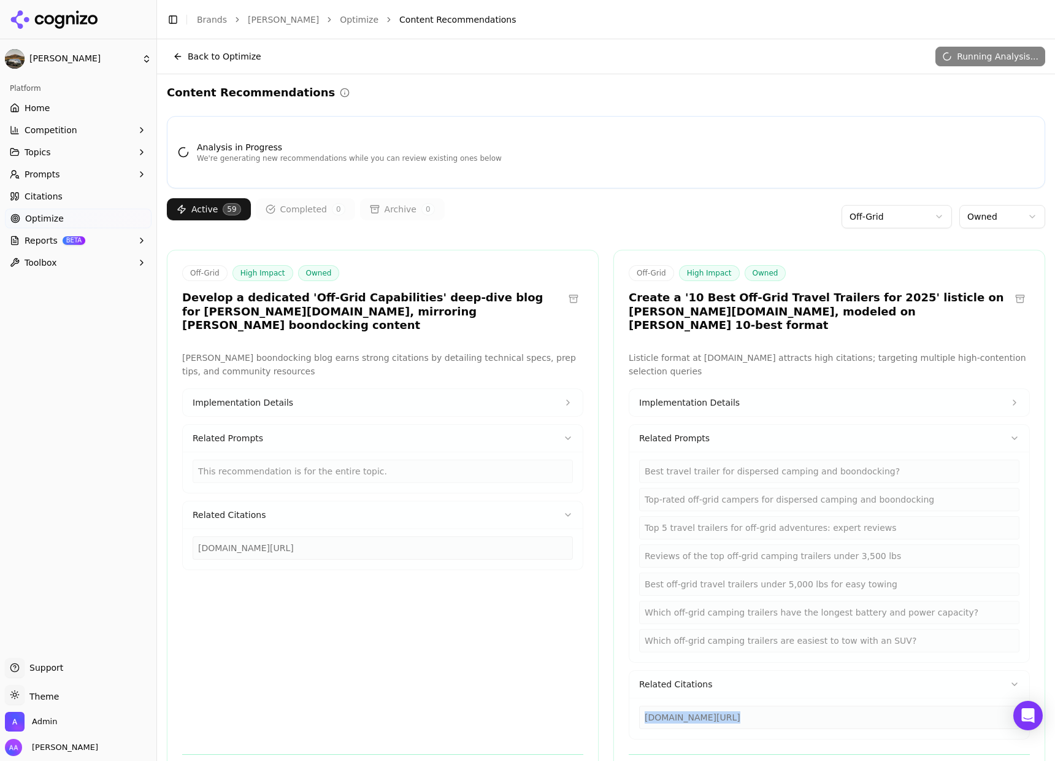
click at [720, 460] on div "Best travel trailer for dispersed camping and boondocking?" at bounding box center [829, 471] width 380 height 23
click at [774, 601] on div "Which off-grid camping trailers have the longest battery and power capacity?" at bounding box center [829, 612] width 380 height 23
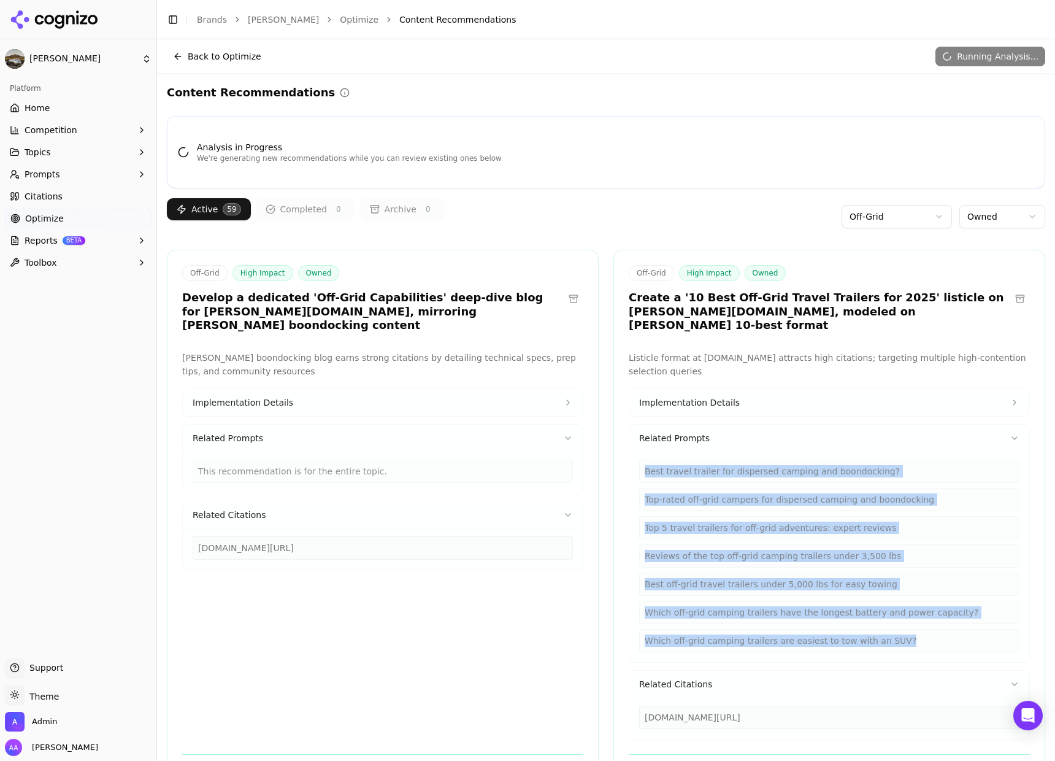
drag, startPoint x: 917, startPoint y: 629, endPoint x: 630, endPoint y: 456, distance: 335.2
click at [630, 456] on div "Best travel trailer for dispersed camping and boondocking? Top-rated off-grid c…" at bounding box center [830, 557] width 400 height 210
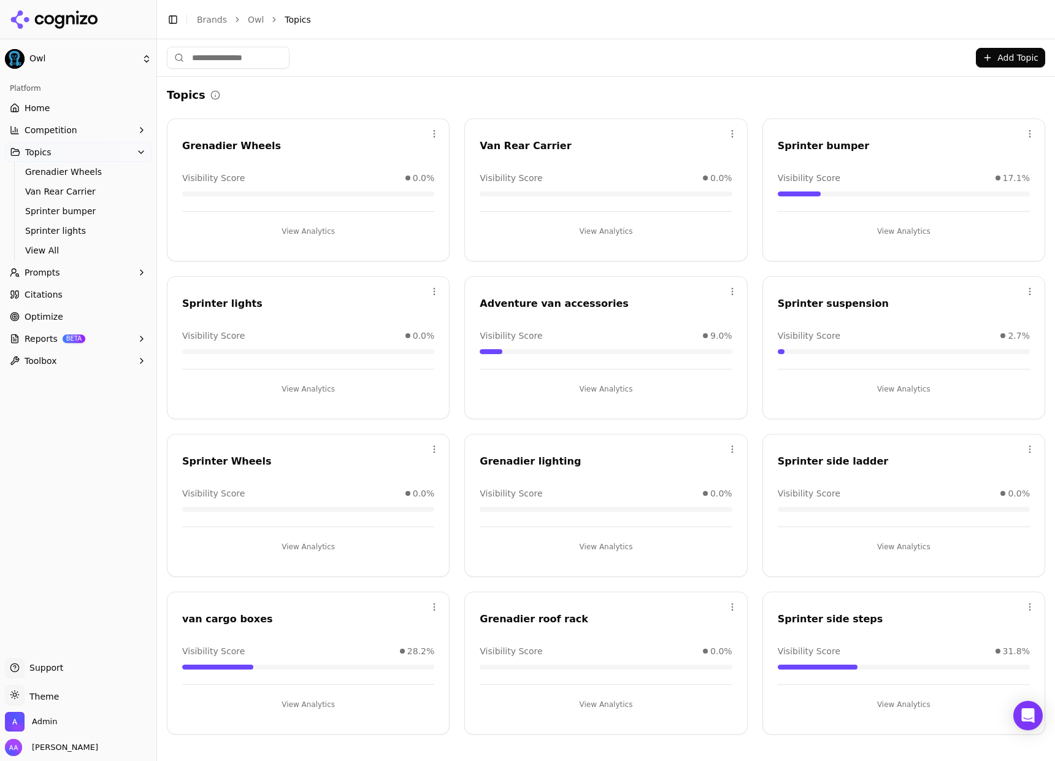
click at [225, 139] on div "Grenadier Wheels" at bounding box center [308, 146] width 252 height 15
copy div "Grenadier Wheels"
click at [525, 136] on div "Open menu Van Rear Carrier Visibility Score 0.0% View Analytics" at bounding box center [605, 189] width 283 height 143
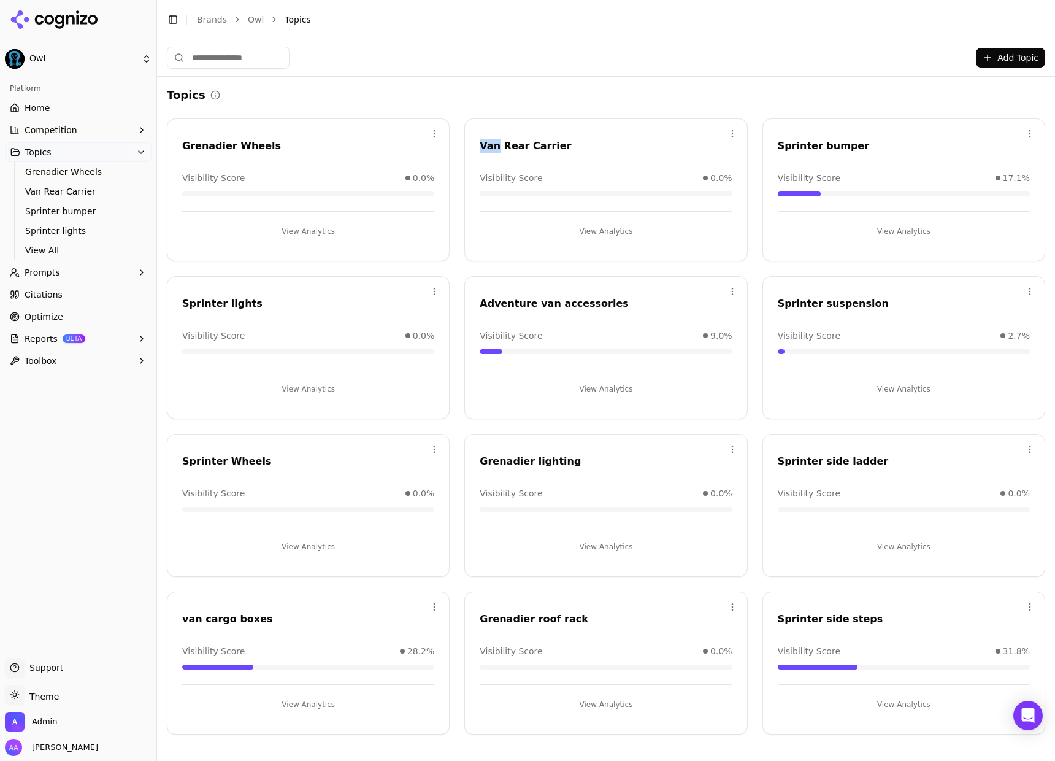
click at [525, 135] on div "Open menu Van Rear Carrier Visibility Score 0.0% View Analytics" at bounding box center [605, 189] width 283 height 143
copy div "Van Rear Carrier"
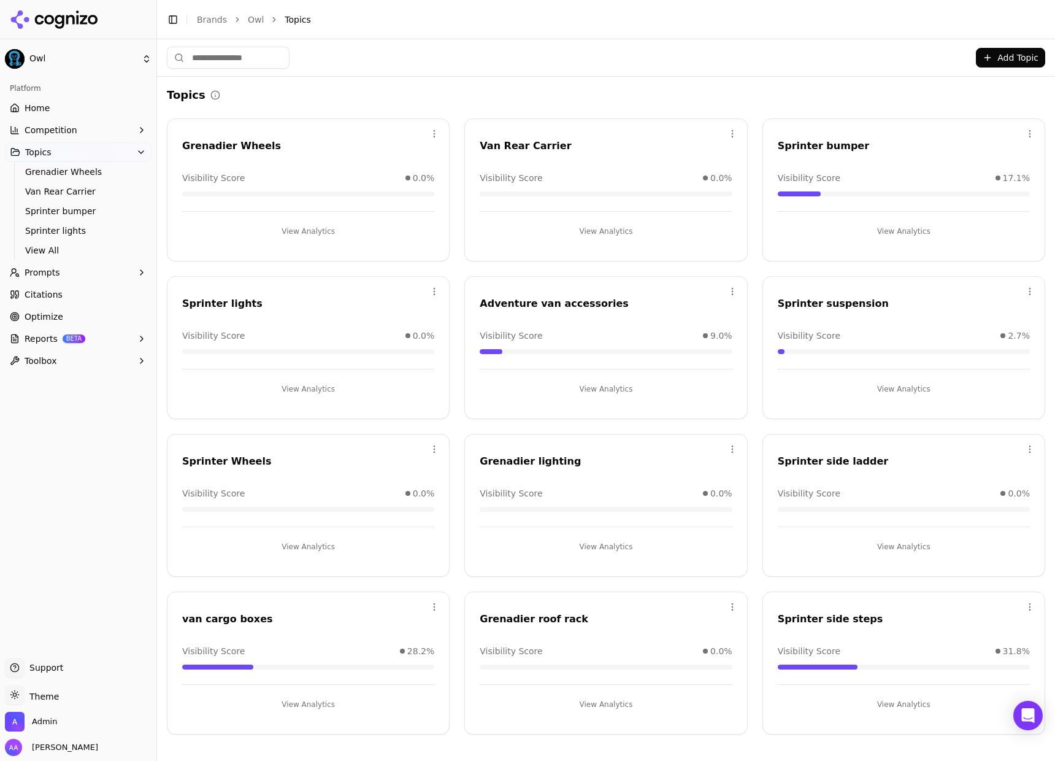
click at [221, 298] on div "Sprinter lights" at bounding box center [308, 303] width 252 height 15
copy div "Sprinter lights"
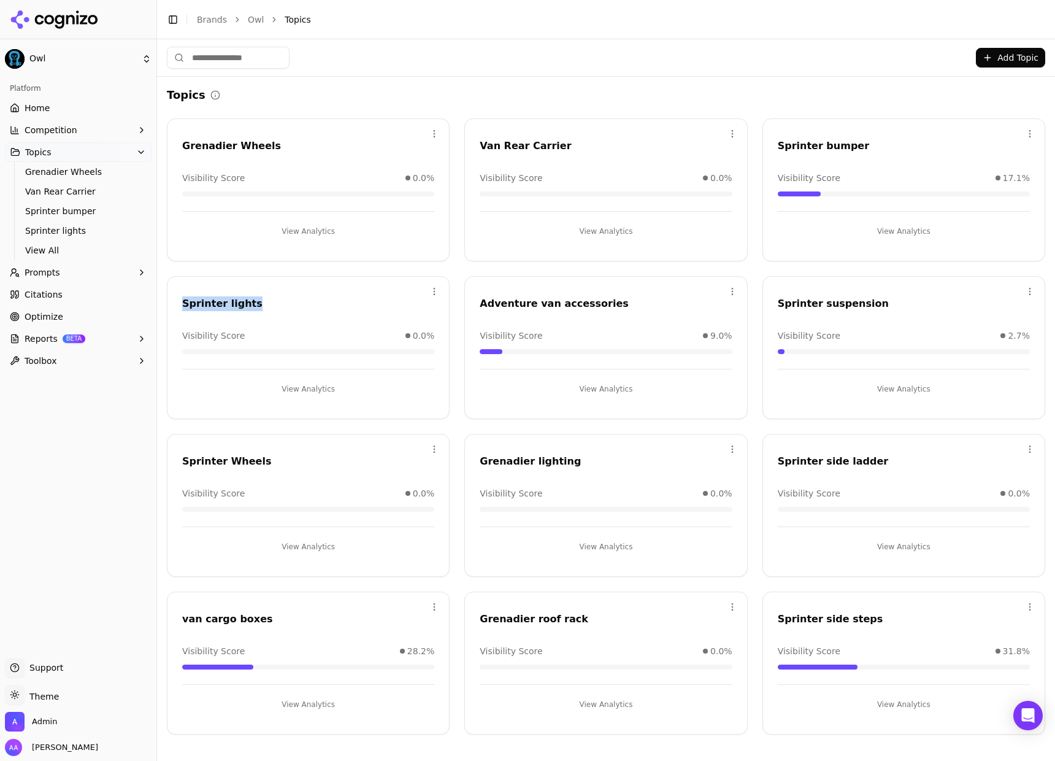
click at [230, 147] on div "Grenadier Wheels" at bounding box center [308, 146] width 252 height 15
copy div "Grenadier Wheels"
click at [839, 304] on div "Sprinter suspension" at bounding box center [904, 303] width 252 height 15
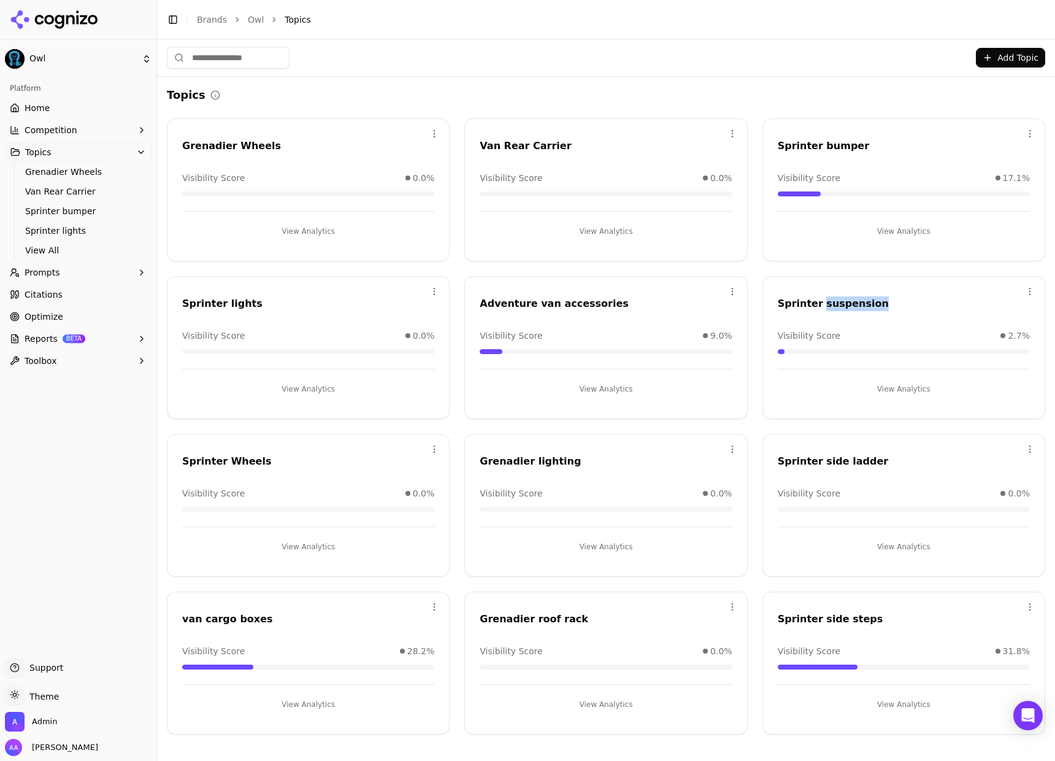
click at [839, 303] on div "Sprinter suspension" at bounding box center [904, 303] width 252 height 15
copy div "Sprinter suspension"
click at [203, 463] on div "Sprinter Wheels" at bounding box center [308, 461] width 252 height 15
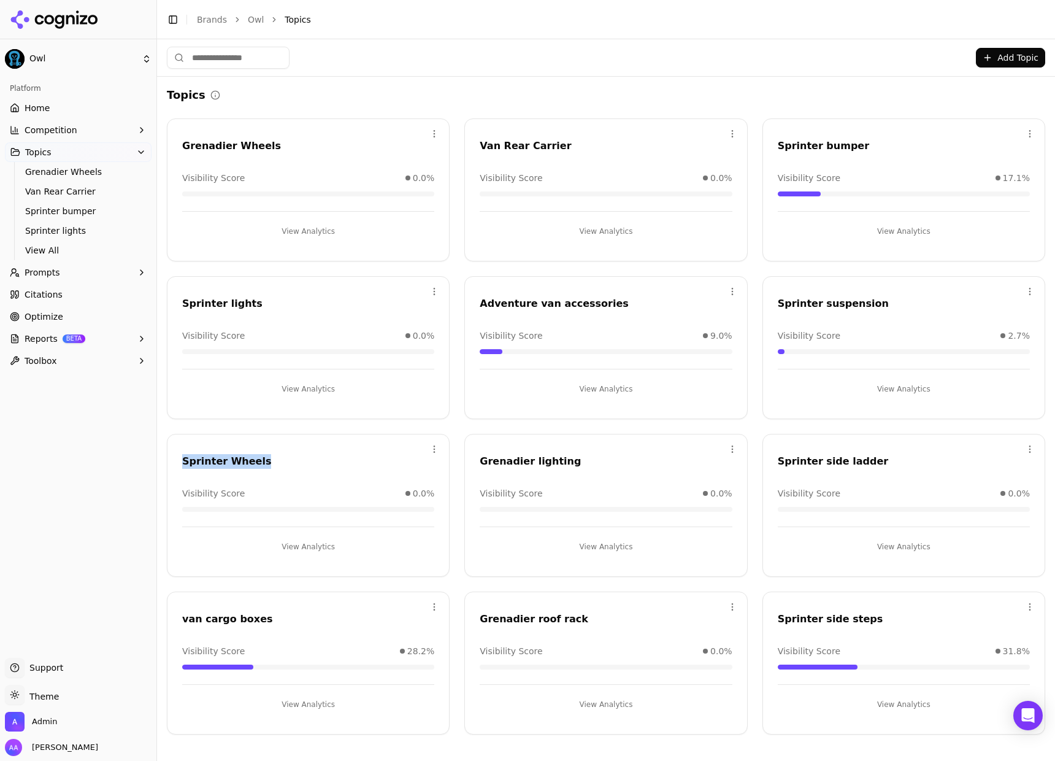
click at [203, 463] on div "Sprinter Wheels" at bounding box center [308, 461] width 252 height 15
copy div "Sprinter Wheels"
click at [533, 464] on div "Grenadier lighting" at bounding box center [606, 461] width 252 height 15
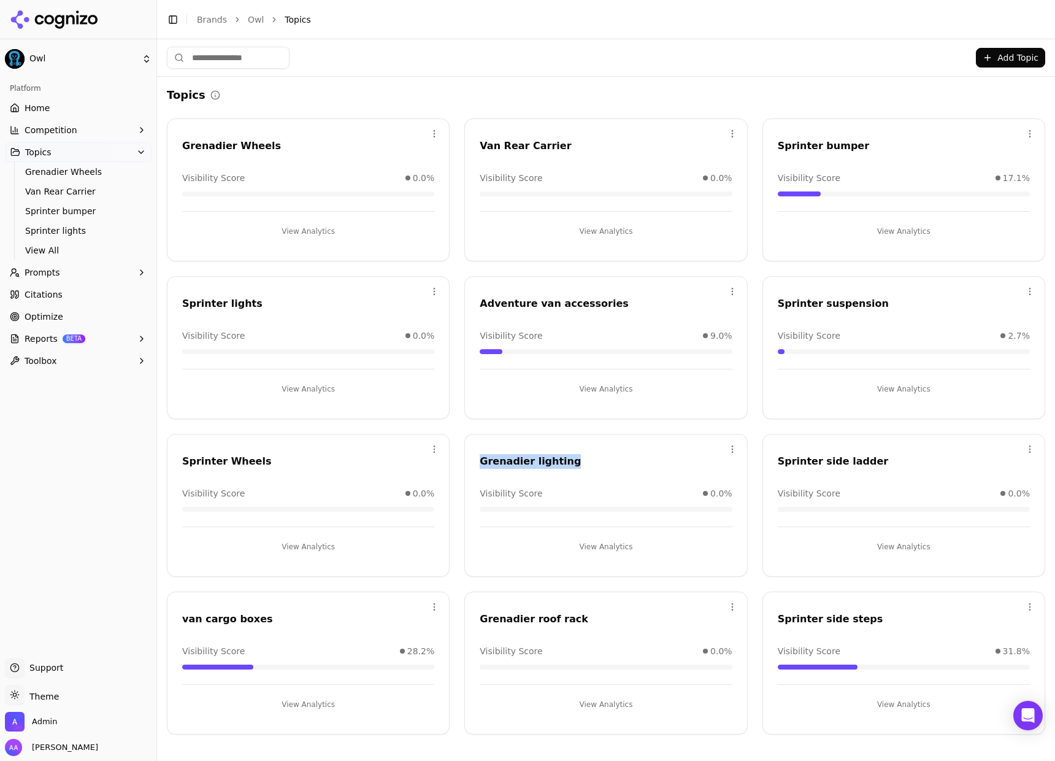
copy div "Grenadier lighting"
click at [809, 460] on div "Sprinter side ladder" at bounding box center [904, 461] width 252 height 15
click at [528, 617] on div "Grenadier roof rack" at bounding box center [606, 619] width 252 height 15
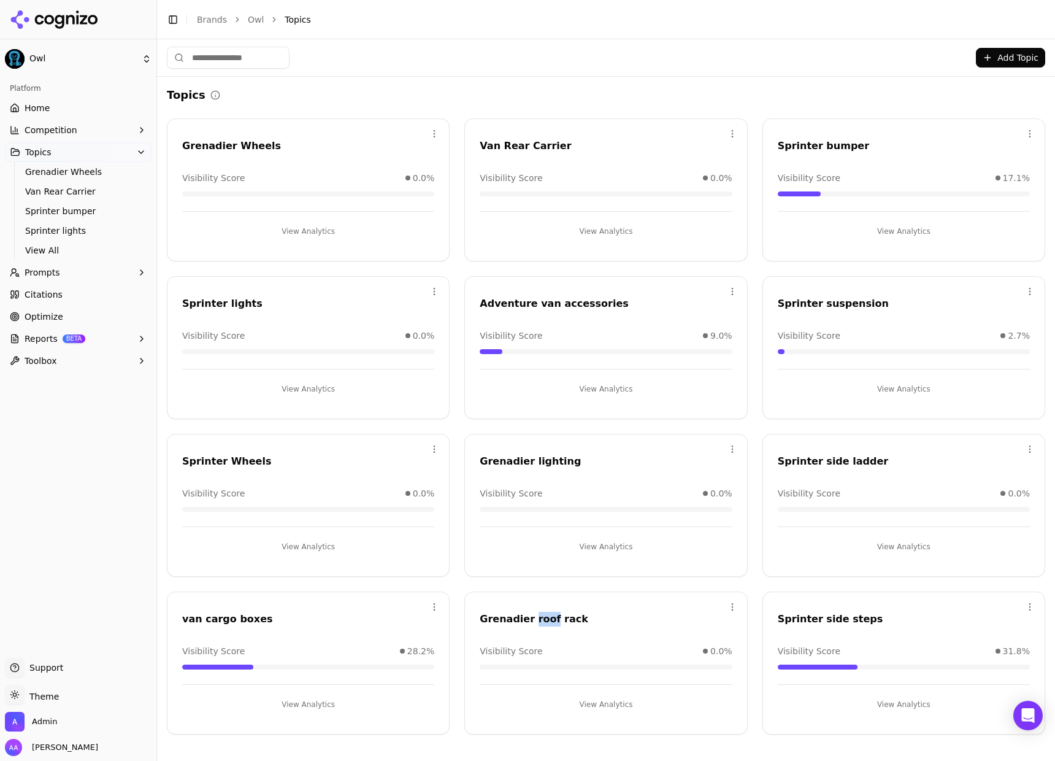
click at [528, 616] on div "Grenadier roof rack" at bounding box center [606, 619] width 252 height 15
click at [255, 144] on div "Grenadier Wheels" at bounding box center [308, 146] width 252 height 15
click at [255, 143] on div "Grenadier Wheels" at bounding box center [308, 146] width 252 height 15
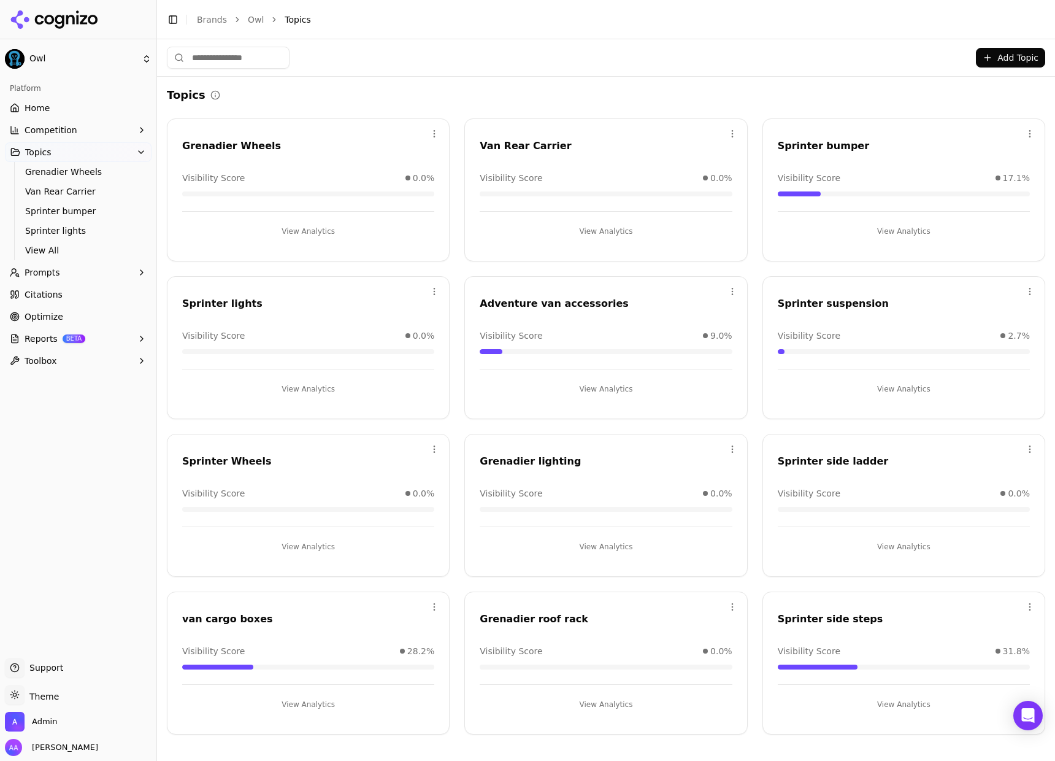
click at [455, 67] on div "Add Topic" at bounding box center [606, 58] width 879 height 22
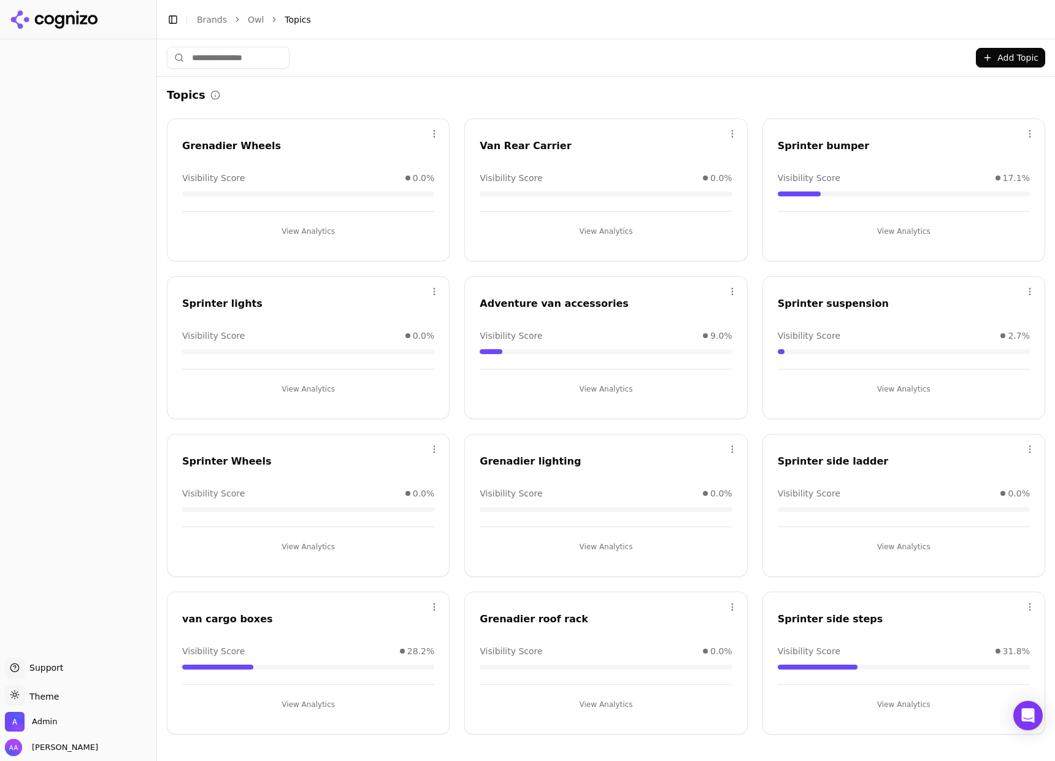
click at [498, 142] on div "Van Rear Carrier" at bounding box center [606, 146] width 252 height 15
click at [498, 141] on div "Van Rear Carrier" at bounding box center [606, 146] width 252 height 15
copy div "Van Rear Carrier"
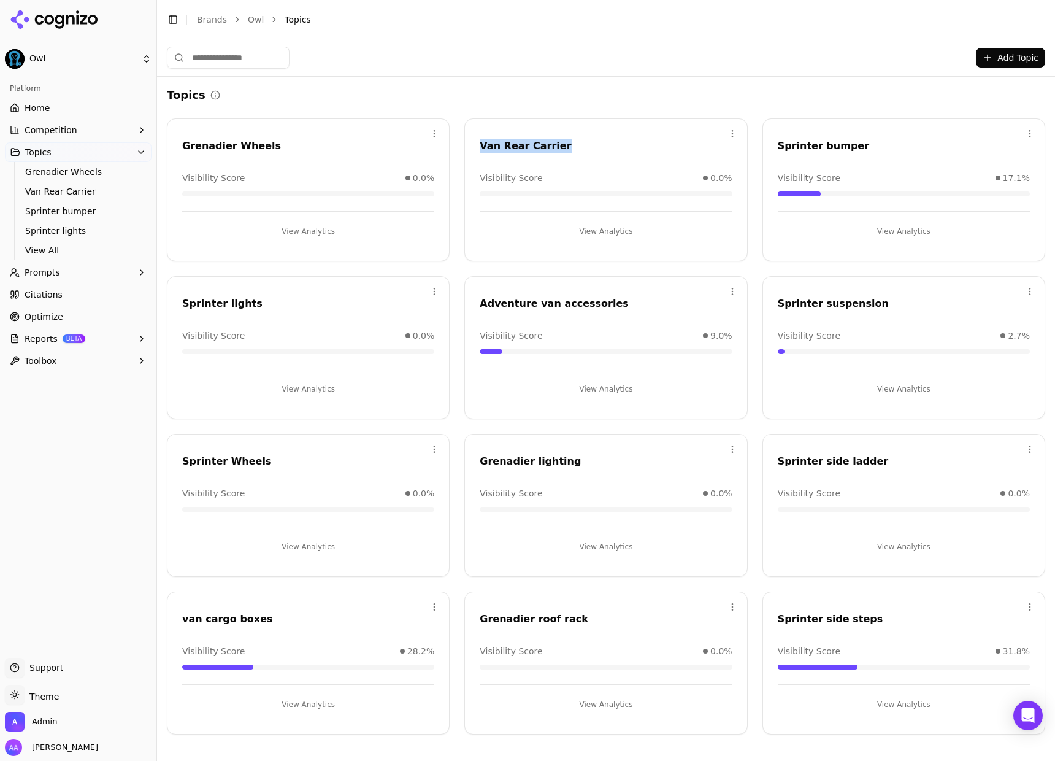
click at [90, 276] on button "Prompts" at bounding box center [78, 273] width 147 height 20
click at [92, 331] on span "Suggestions" at bounding box center [78, 331] width 107 height 12
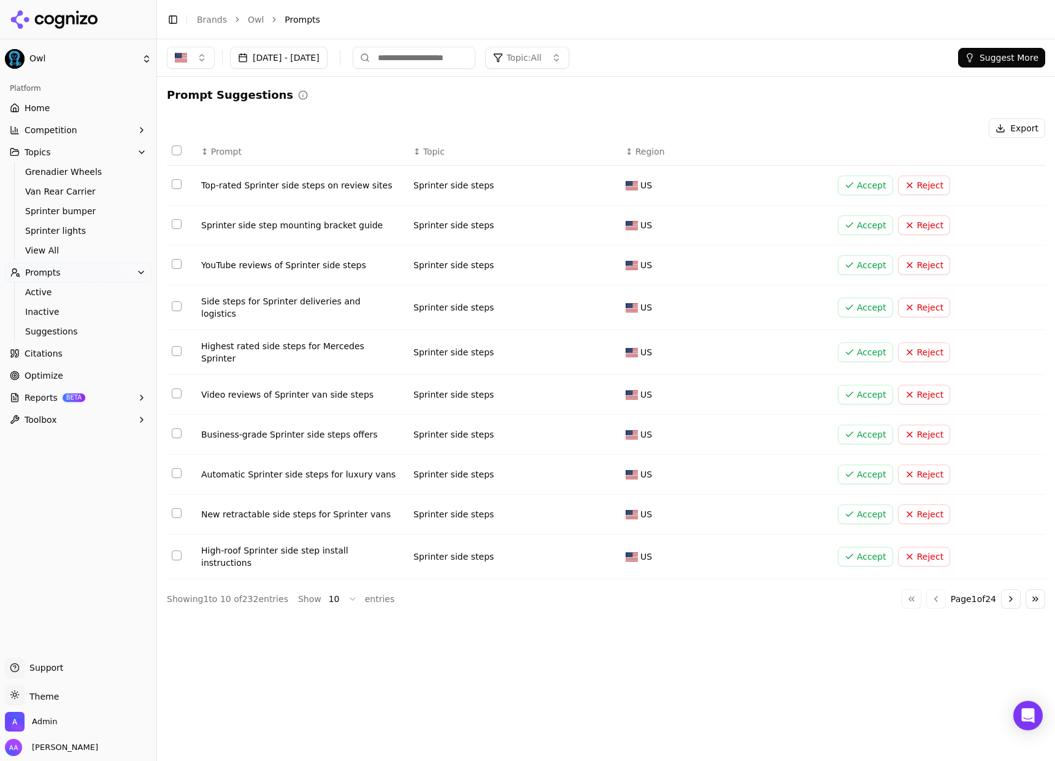
click at [569, 59] on button "Topic: All" at bounding box center [527, 58] width 84 height 22
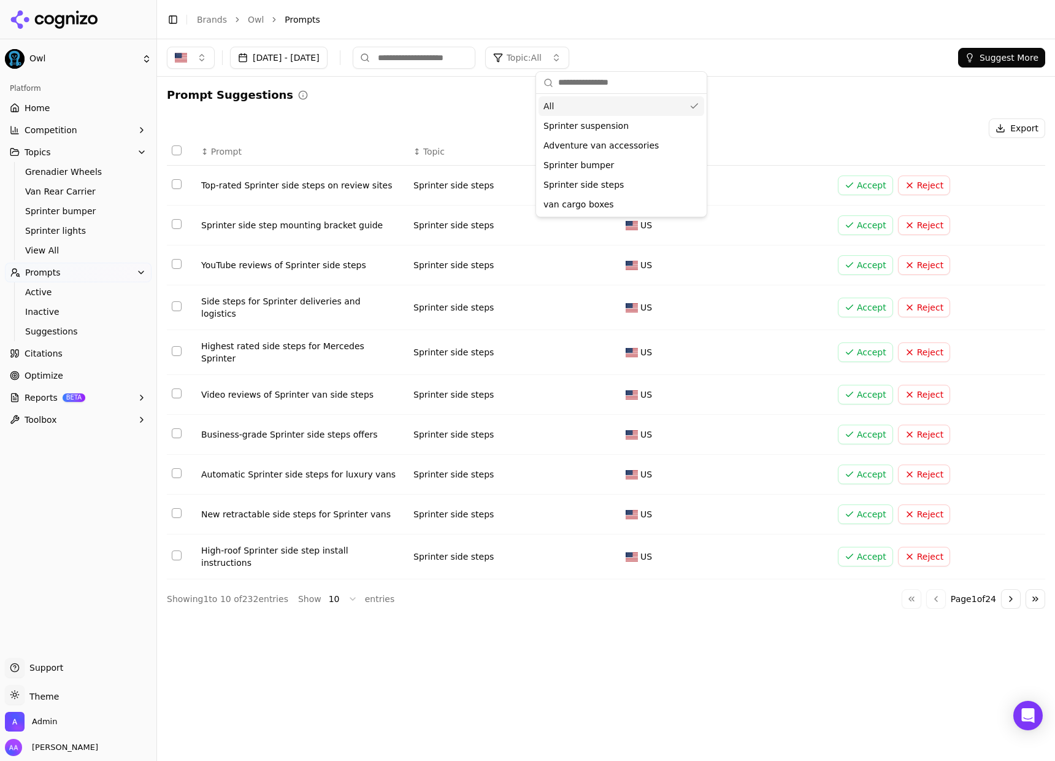
click at [984, 58] on button "Suggest More" at bounding box center [1001, 58] width 87 height 20
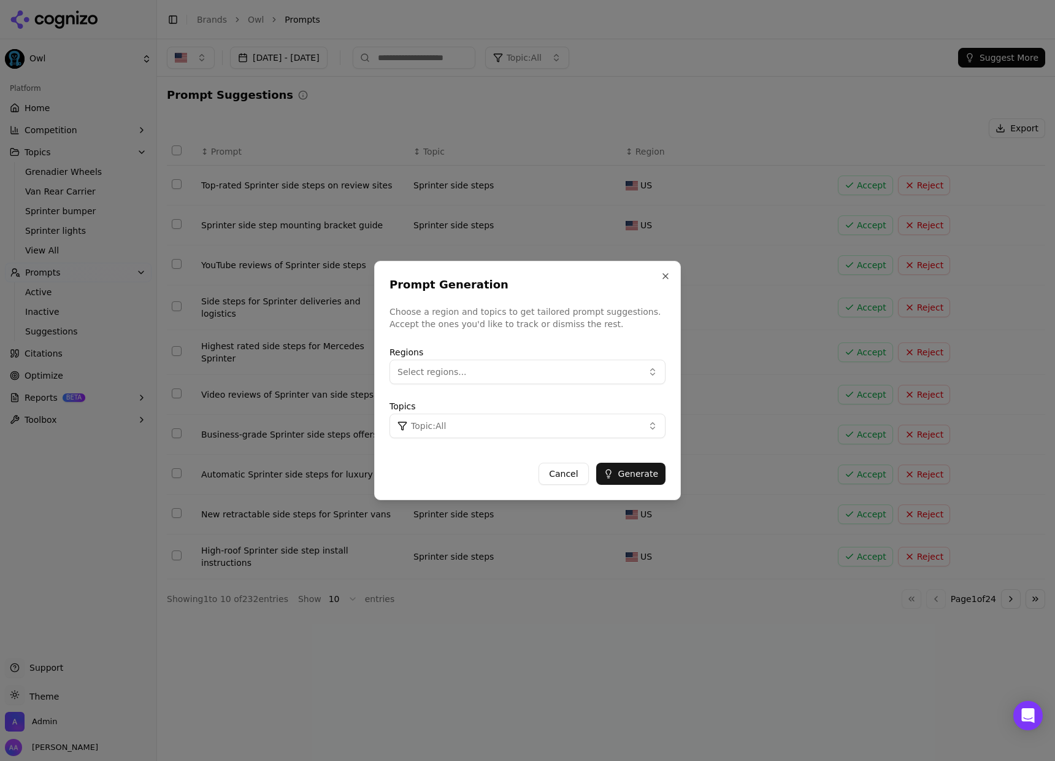
click at [445, 430] on span "Topic: All" at bounding box center [428, 426] width 35 height 12
type input "**********"
click at [469, 490] on div "Create " Van Rear Carrier "" at bounding box center [476, 493] width 166 height 20
click at [627, 477] on button "Generate" at bounding box center [630, 474] width 69 height 22
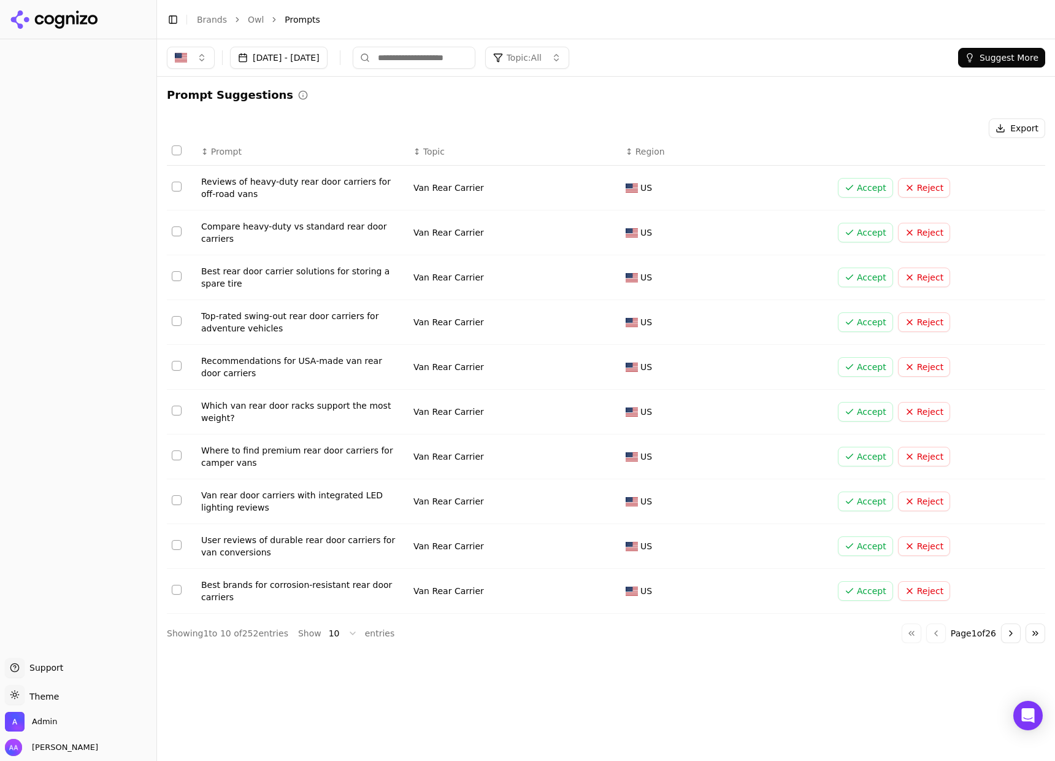
click at [569, 50] on button "Topic: All" at bounding box center [527, 58] width 84 height 22
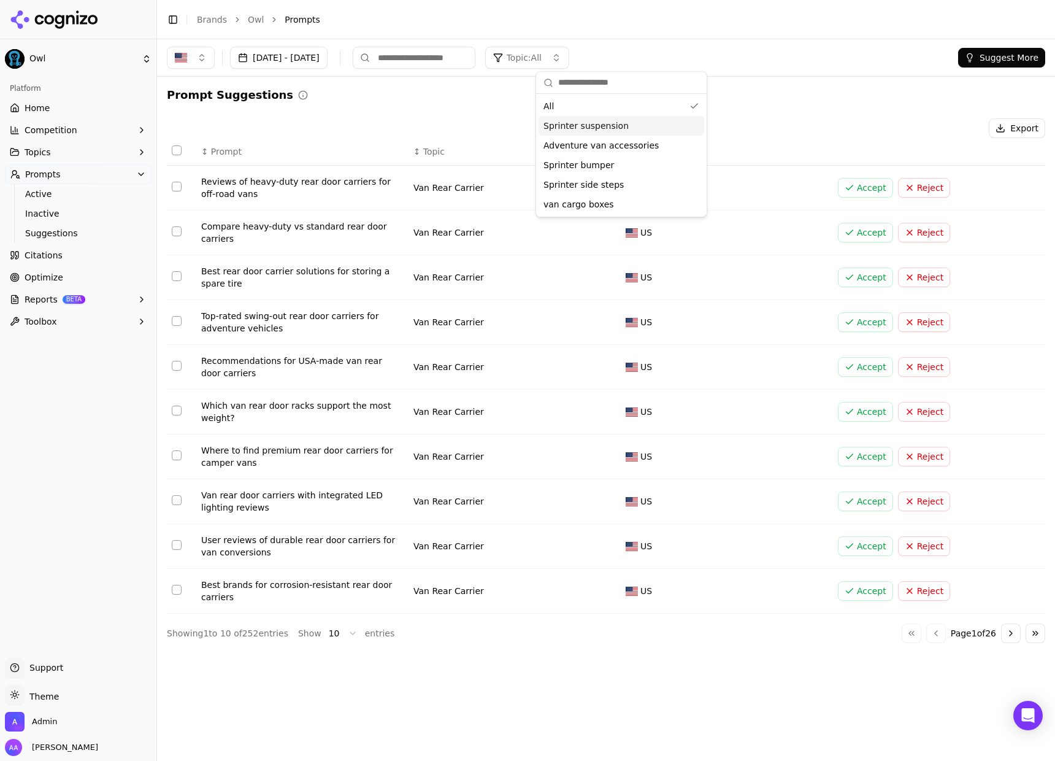
click at [477, 122] on div "Export" at bounding box center [606, 128] width 879 height 20
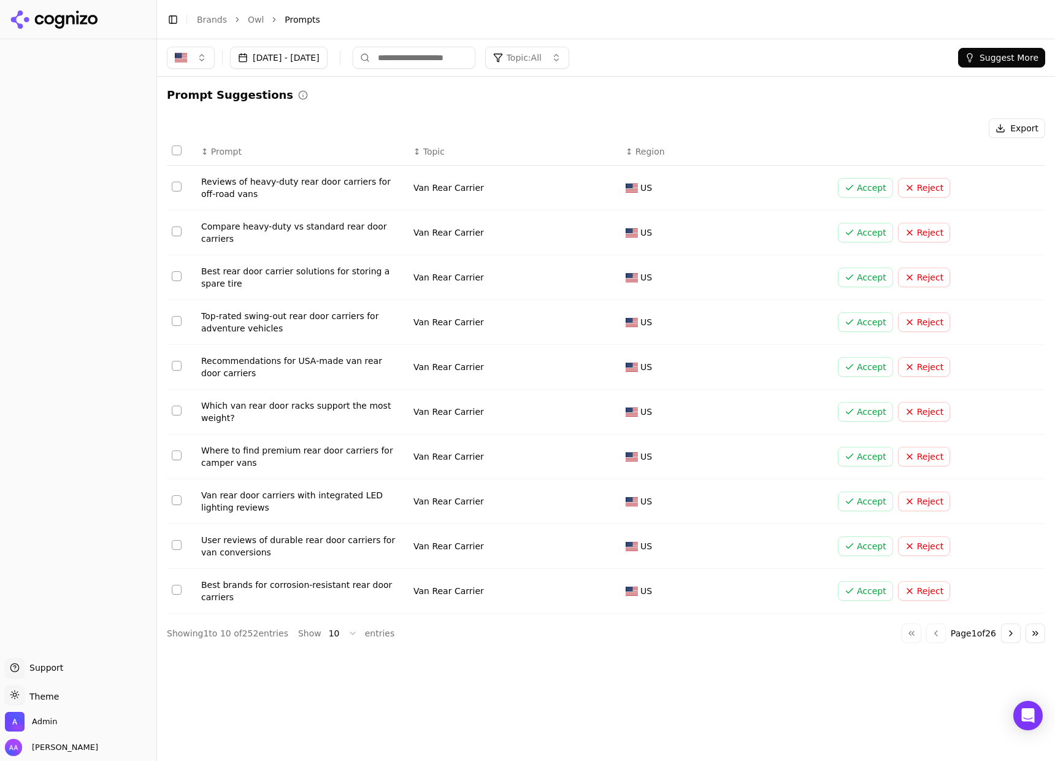
click at [569, 55] on button "Topic: All" at bounding box center [527, 58] width 84 height 22
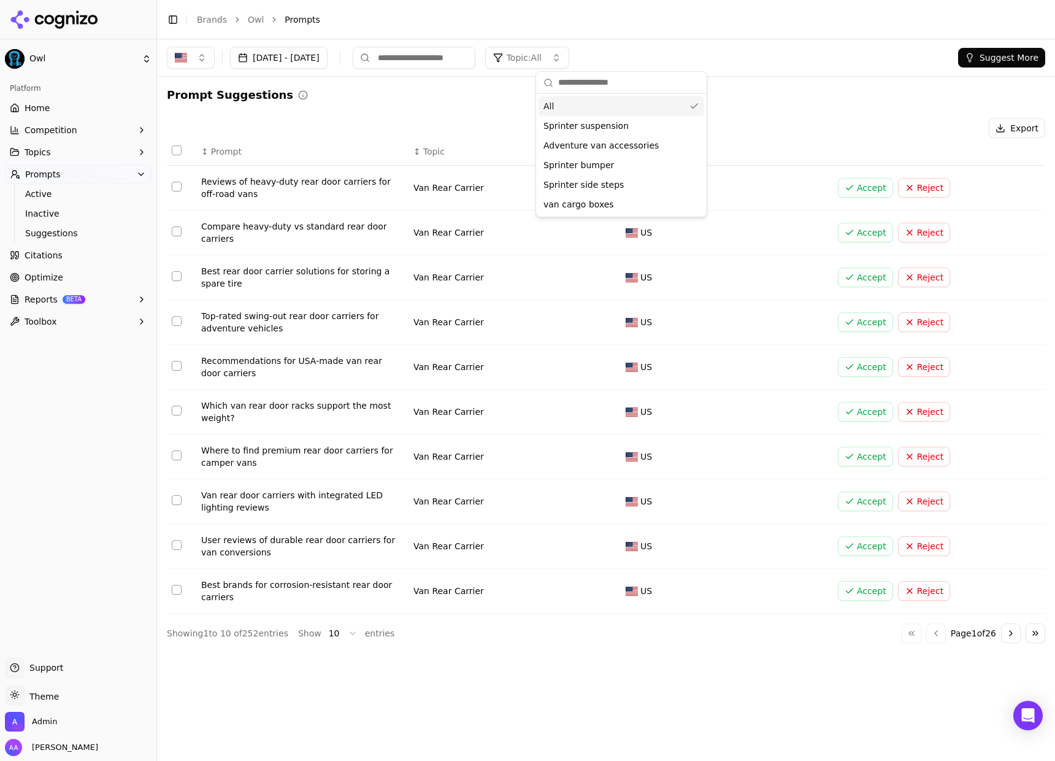
click at [417, 110] on div "Prompt Suggestions Export ↕ Prompt ↕ Topic ↕ Region Reviews of heavy-duty rear …" at bounding box center [606, 365] width 879 height 556
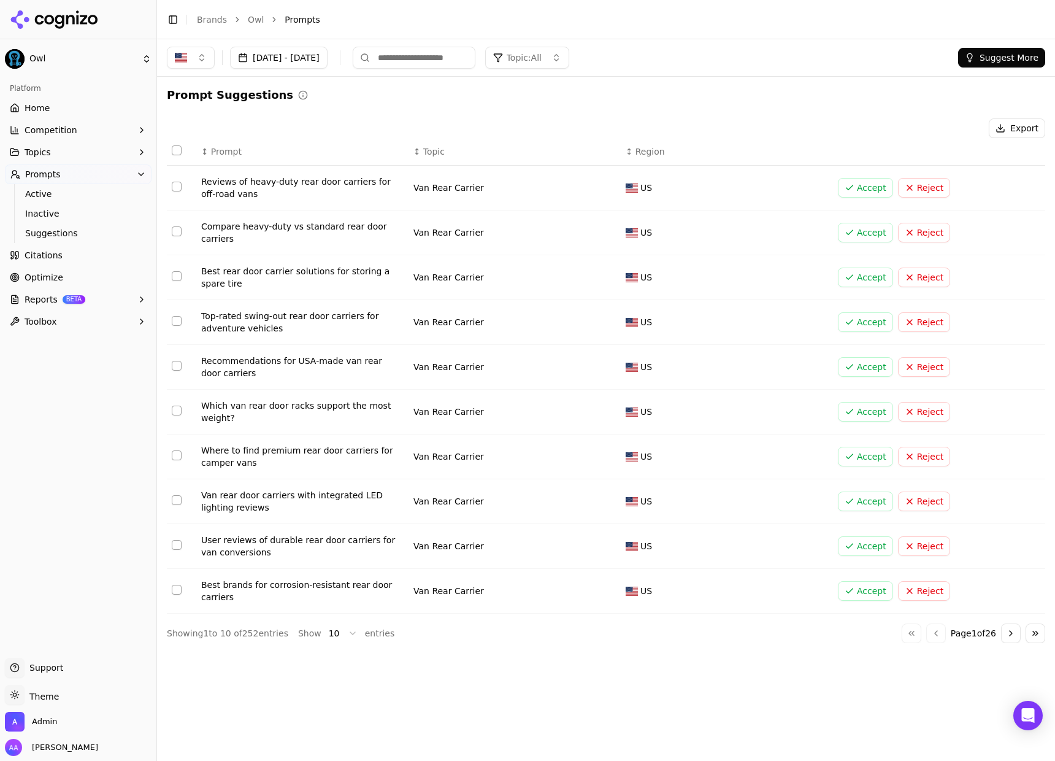
click at [993, 55] on button "Suggest More" at bounding box center [1001, 58] width 87 height 20
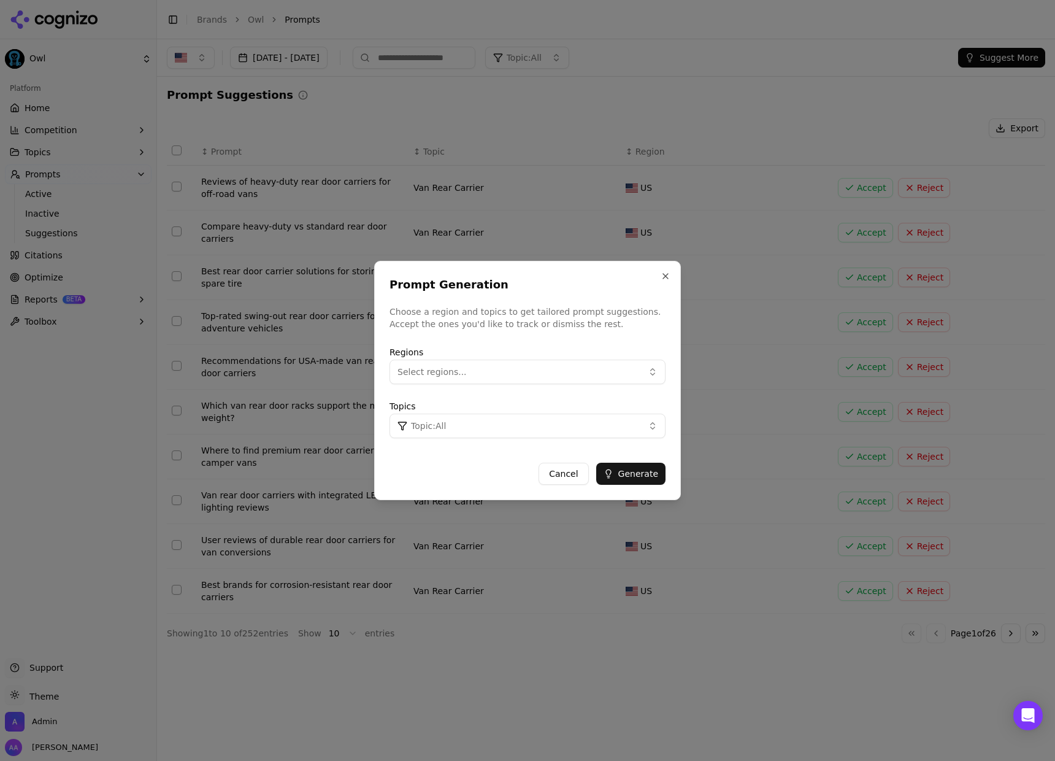
click at [470, 427] on button "Topic: All" at bounding box center [528, 426] width 276 height 25
type input "**********"
click at [491, 494] on div "Create " Sprinter lights "" at bounding box center [476, 493] width 166 height 20
click at [637, 463] on button "Generate" at bounding box center [630, 474] width 69 height 22
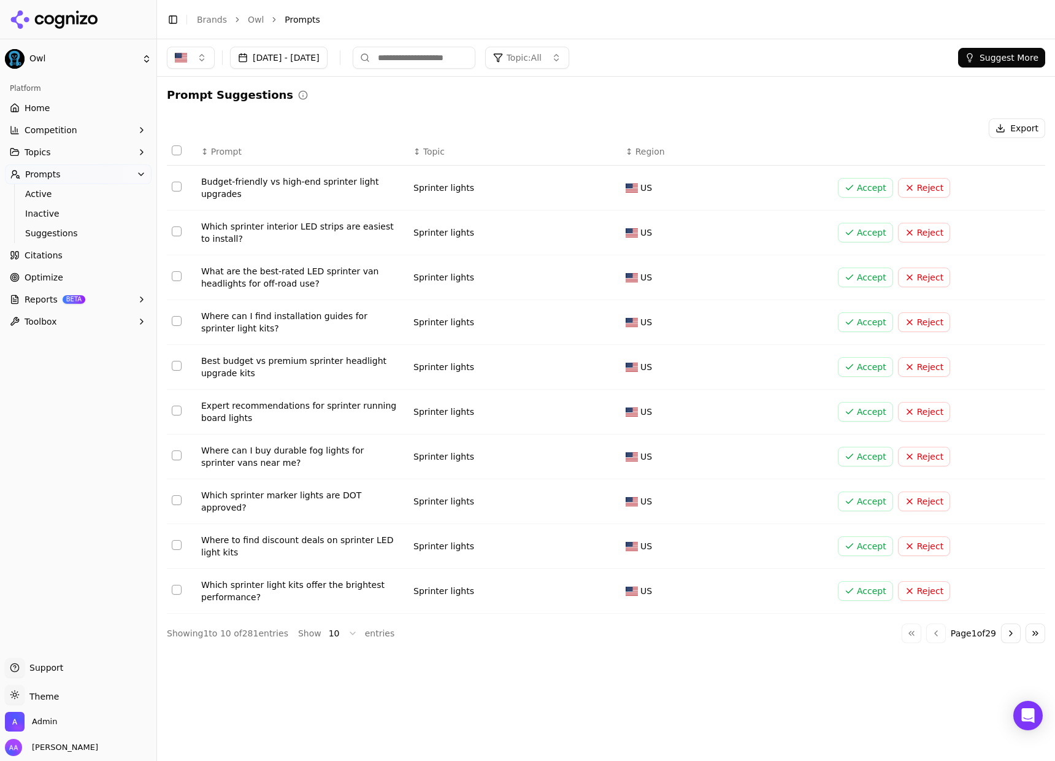
click at [542, 56] on span "Topic: All" at bounding box center [524, 58] width 35 height 12
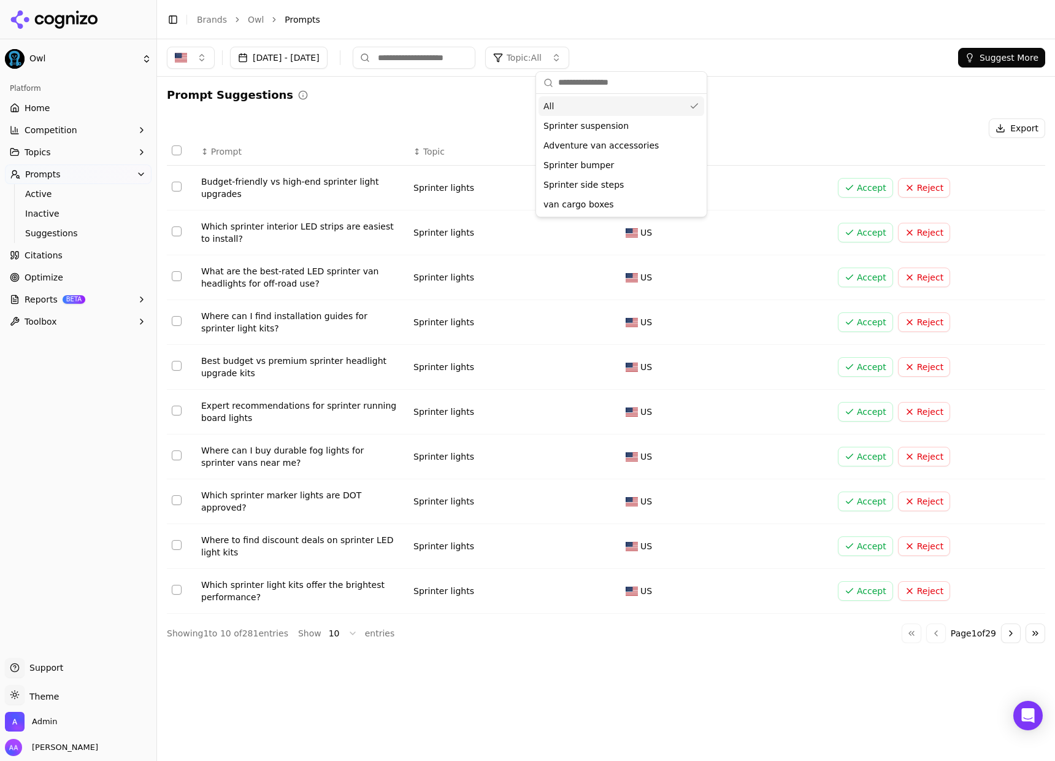
click at [461, 104] on div "Prompt Suggestions Export ↕ Prompt ↕ Topic ↕ Region Budget-friendly vs high-end…" at bounding box center [606, 365] width 879 height 556
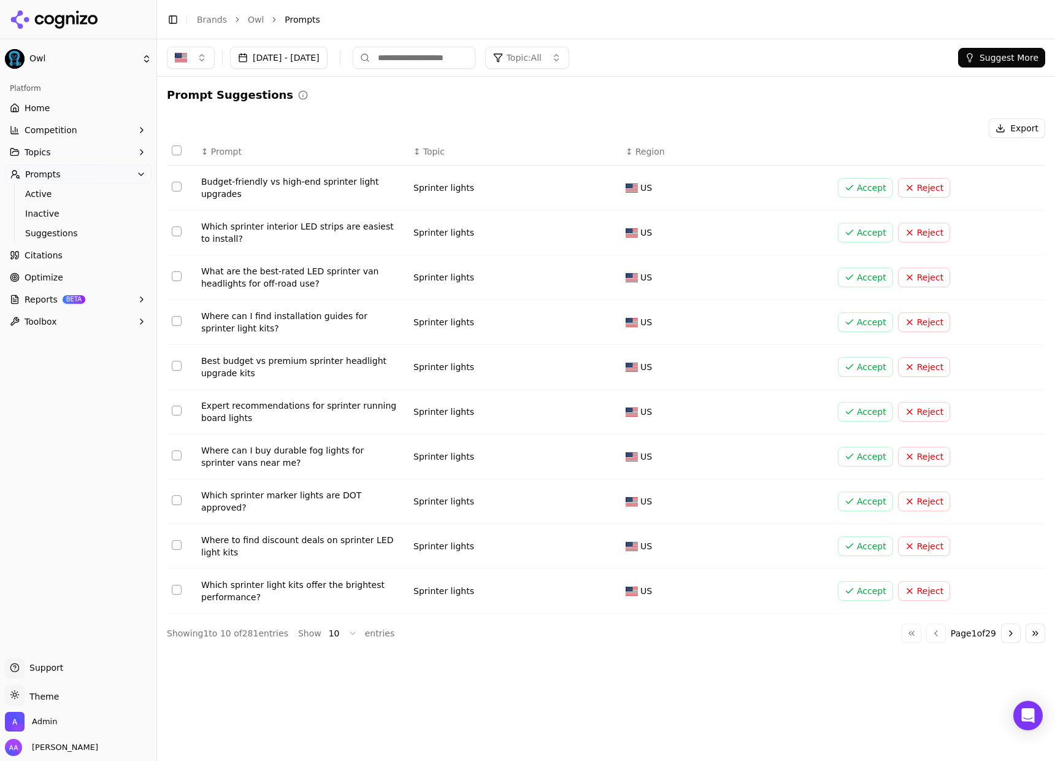
click at [993, 55] on button "Suggest More" at bounding box center [1001, 58] width 87 height 20
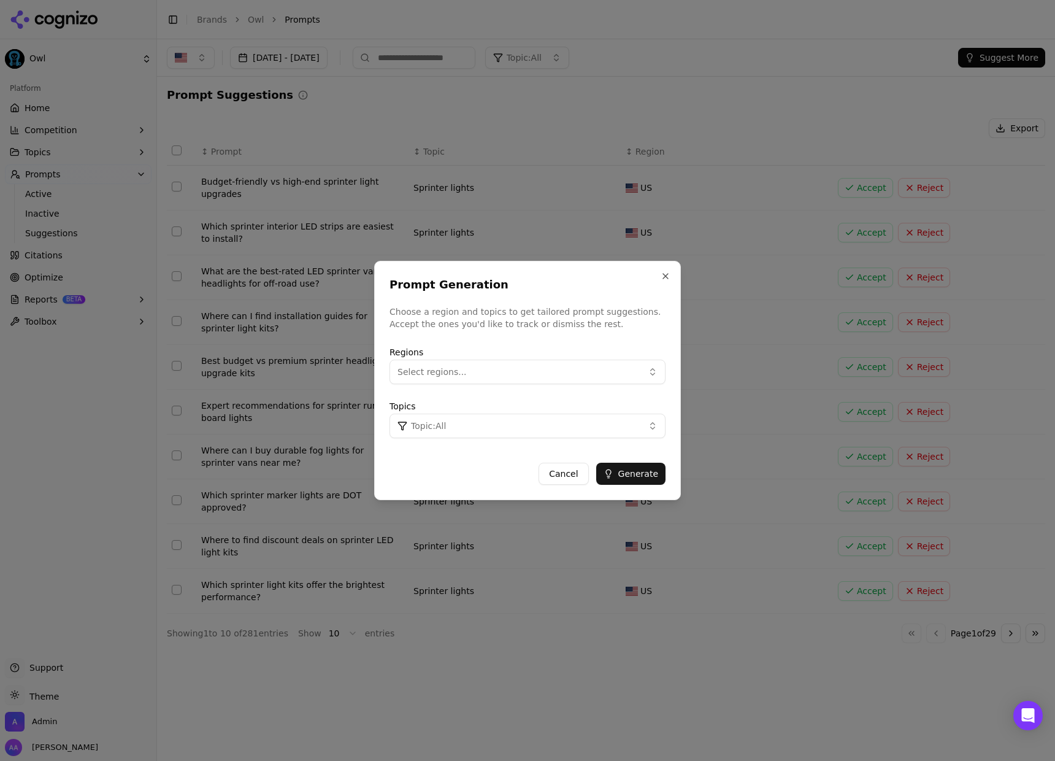
click at [449, 417] on button "Topic: All" at bounding box center [528, 426] width 276 height 25
type input "**********"
click at [477, 490] on div "Create " Sprinter Wheels "" at bounding box center [476, 493] width 166 height 20
click at [624, 473] on button "Generate" at bounding box center [630, 474] width 69 height 22
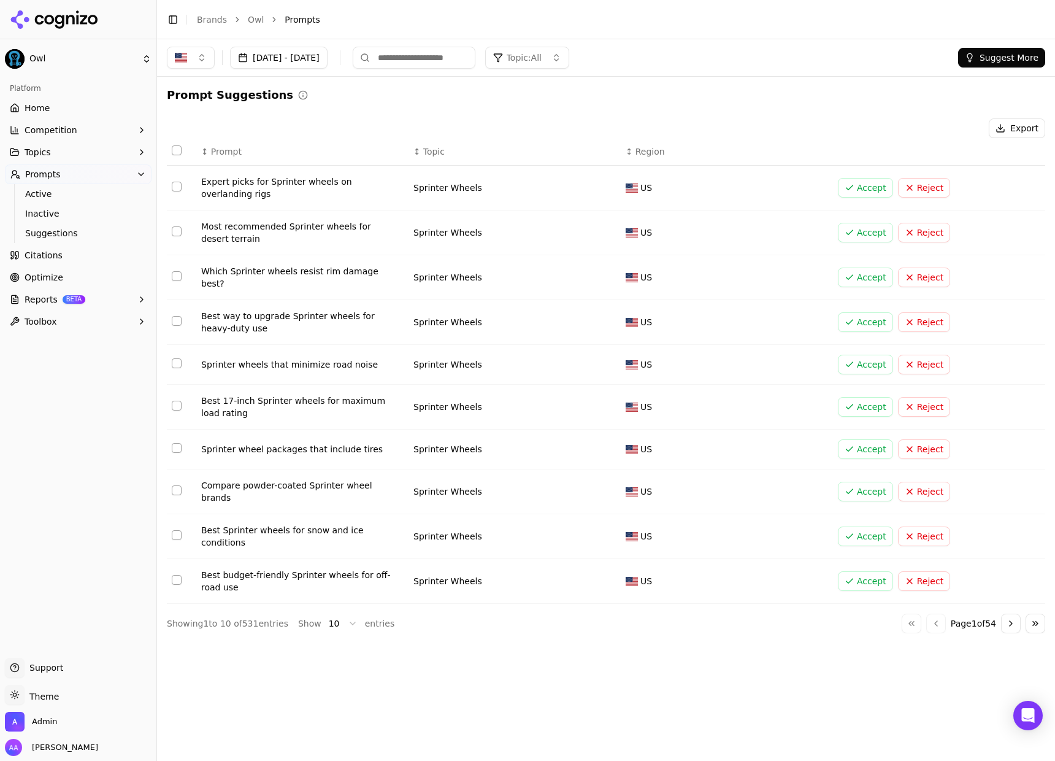
click at [1012, 58] on button "Suggest More" at bounding box center [1001, 58] width 87 height 20
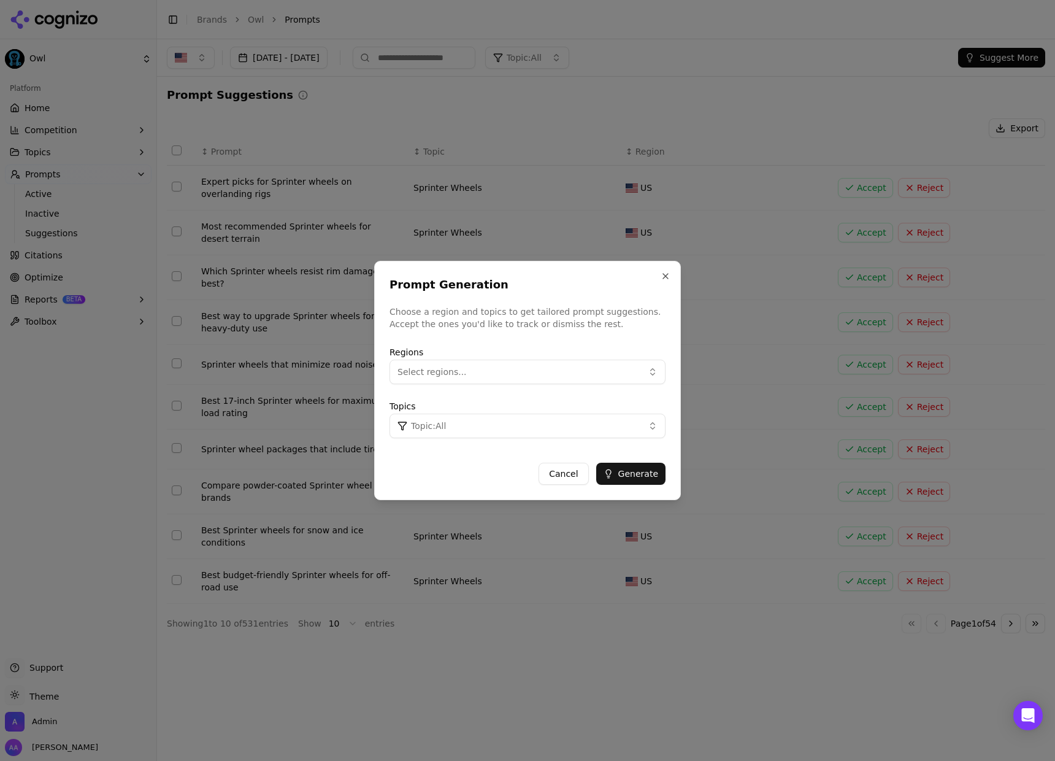
click at [493, 436] on button "Topic: All" at bounding box center [528, 426] width 276 height 25
type input "**********"
click at [479, 498] on div "Create " Grenadier lighting "" at bounding box center [476, 493] width 166 height 20
click at [617, 467] on button "Generate" at bounding box center [630, 474] width 69 height 22
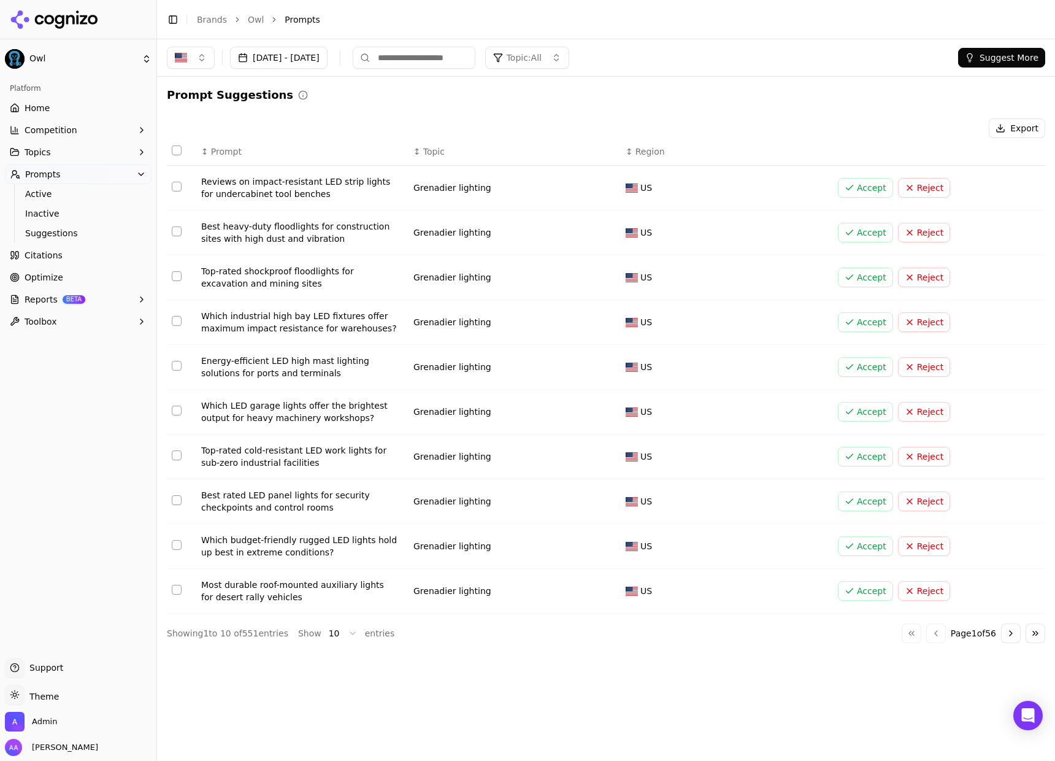
click at [985, 61] on button "Suggest More" at bounding box center [1001, 58] width 87 height 20
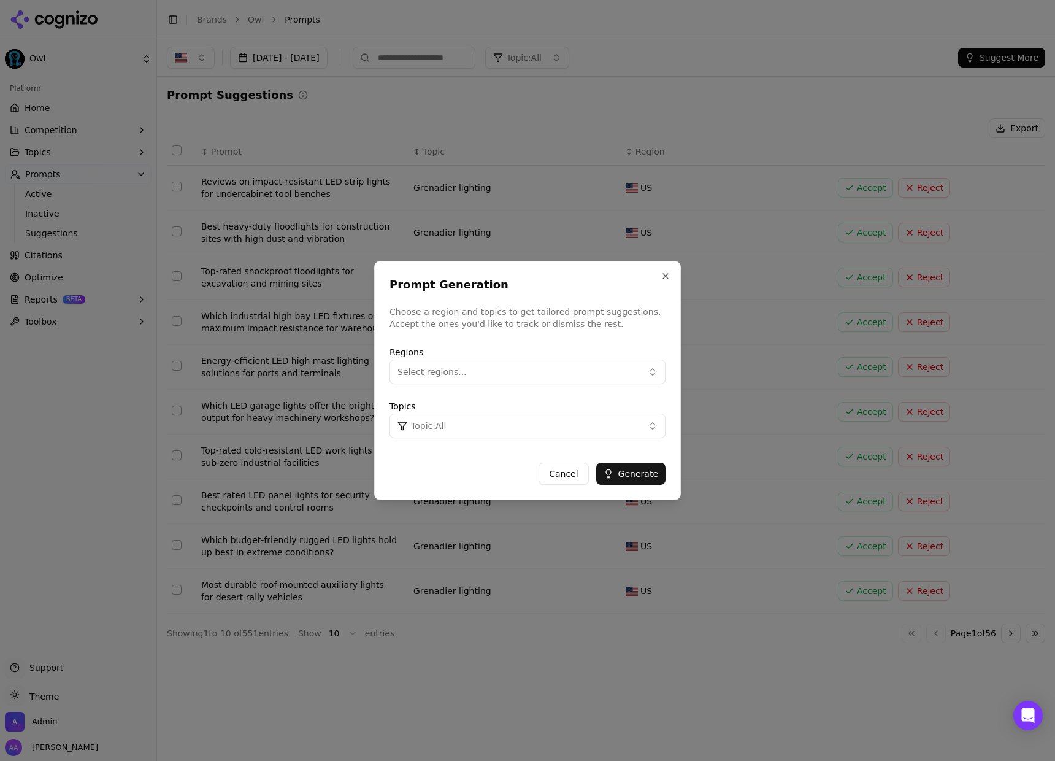
click at [434, 433] on button "Topic: All" at bounding box center [528, 426] width 276 height 25
type input "**********"
click at [453, 503] on div "Create New Create " Sprinter side ladder "" at bounding box center [475, 484] width 171 height 42
click at [452, 497] on div "Create " Sprinter side ladder "" at bounding box center [476, 493] width 166 height 20
click at [489, 463] on div "Cancel Generate" at bounding box center [528, 469] width 276 height 32
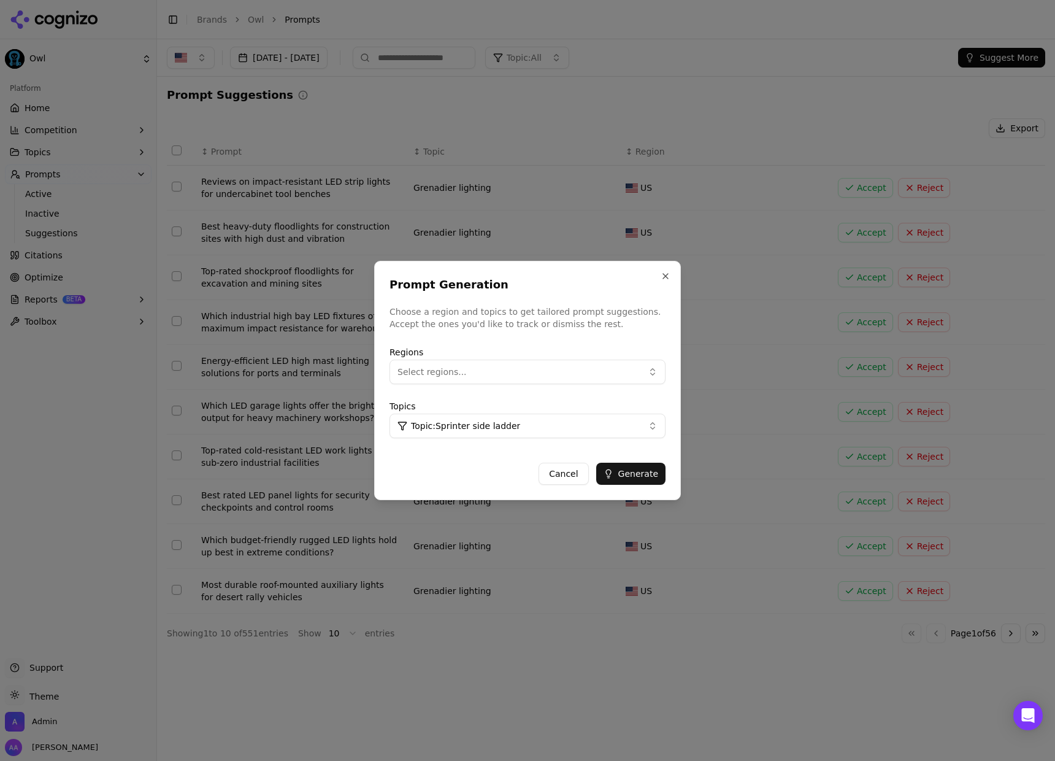
click at [649, 473] on button "Generate" at bounding box center [630, 474] width 69 height 22
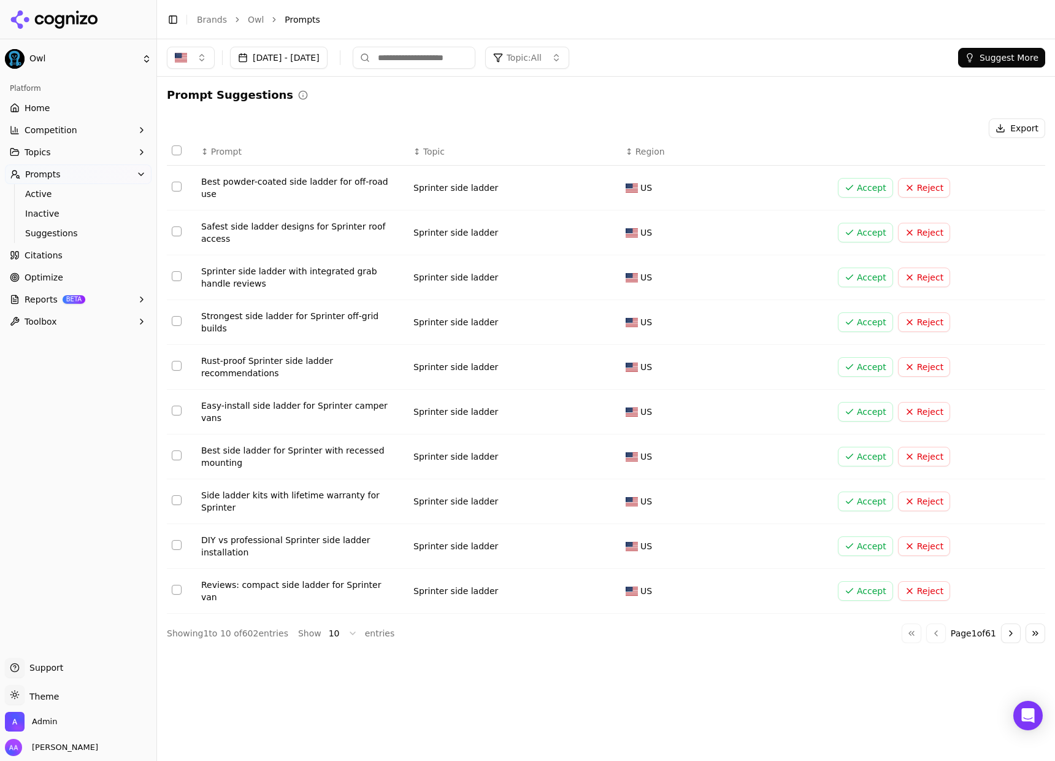
click at [991, 56] on button "Suggest More" at bounding box center [1001, 58] width 87 height 20
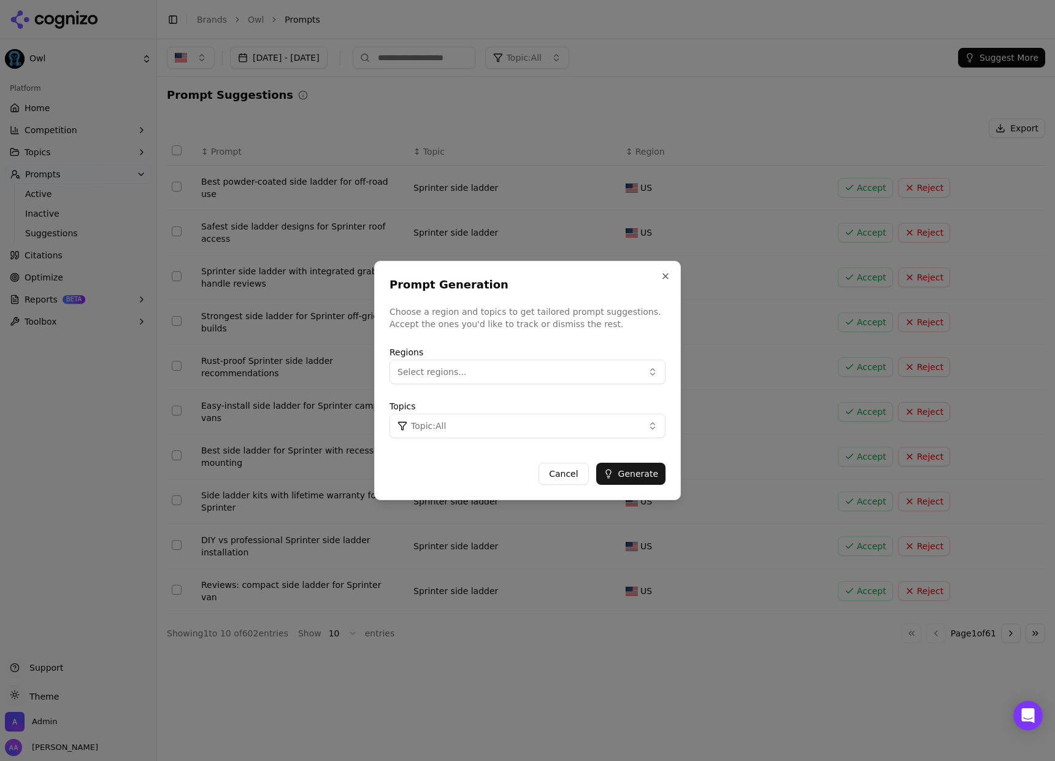
click at [443, 433] on button "Topic: All" at bounding box center [528, 426] width 276 height 25
type input "**********"
click at [492, 496] on div "Create " Grenadier roof rack "" at bounding box center [476, 493] width 166 height 20
click at [628, 468] on button "Generate" at bounding box center [630, 474] width 69 height 22
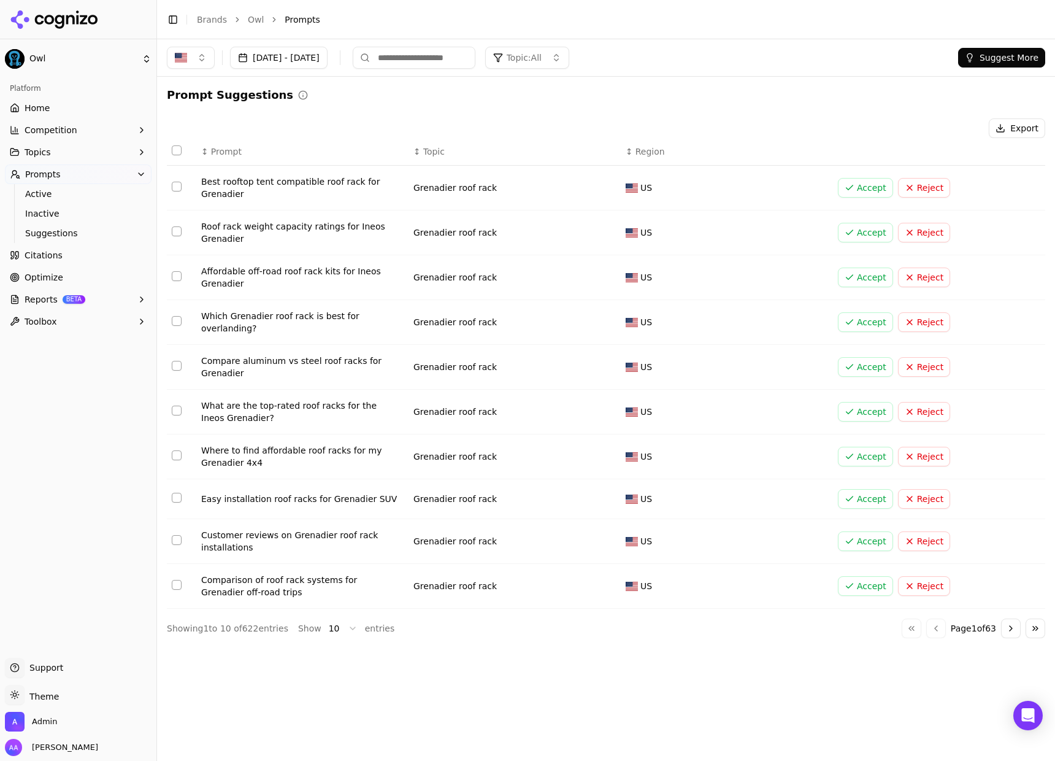
click at [976, 58] on button "Suggest More" at bounding box center [1001, 58] width 87 height 20
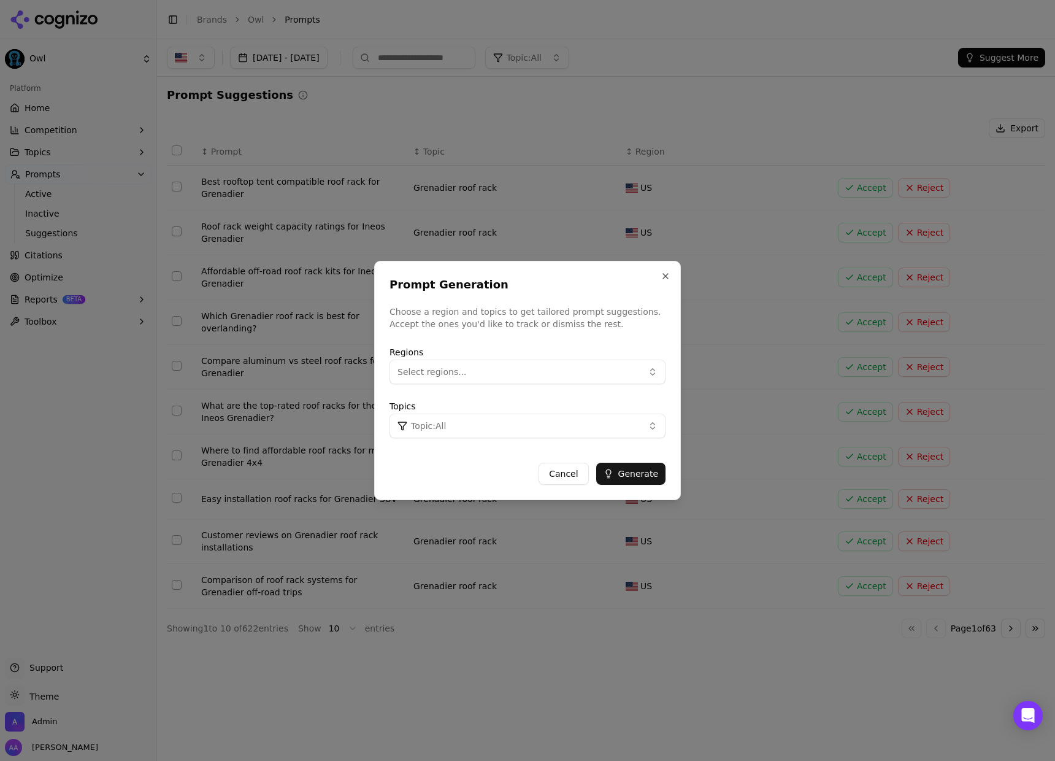
click at [559, 422] on button "Topic: All" at bounding box center [528, 426] width 276 height 25
type input "**********"
click at [443, 493] on div "Create " Grenadier Wheels "" at bounding box center [476, 493] width 166 height 20
click at [652, 469] on button "Generate" at bounding box center [630, 474] width 69 height 22
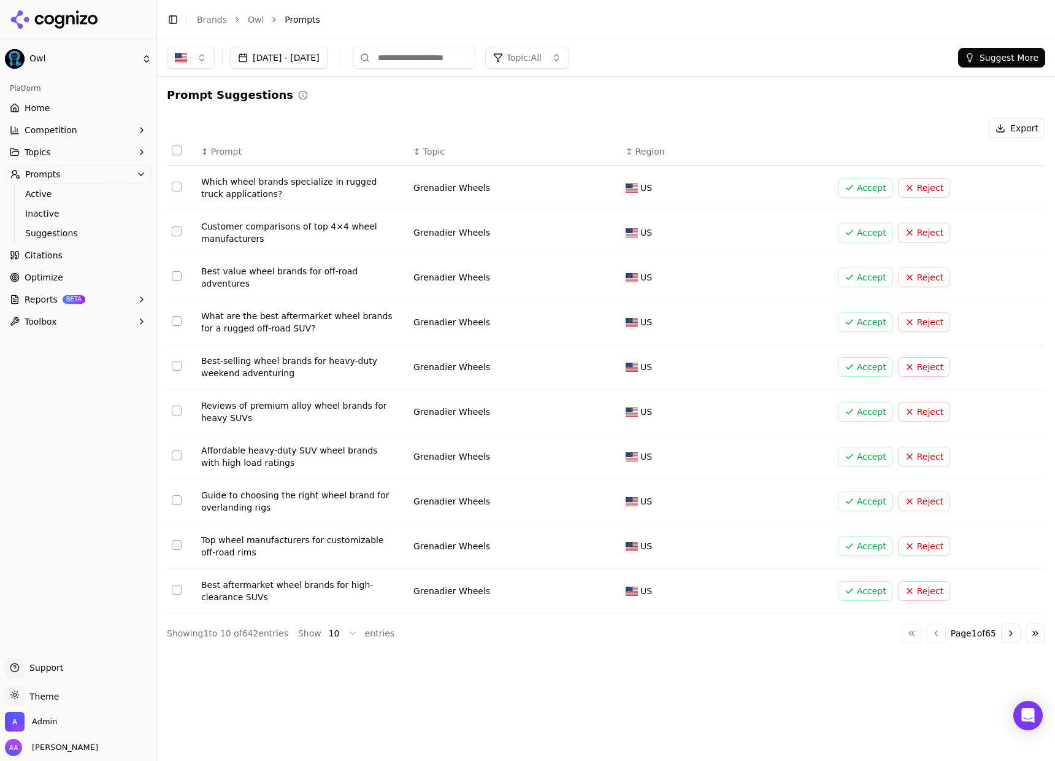
click at [348, 633] on html "Owl Platform Home Competition Topics Prompts Active Inactive Suggestions Citati…" at bounding box center [527, 380] width 1055 height 761
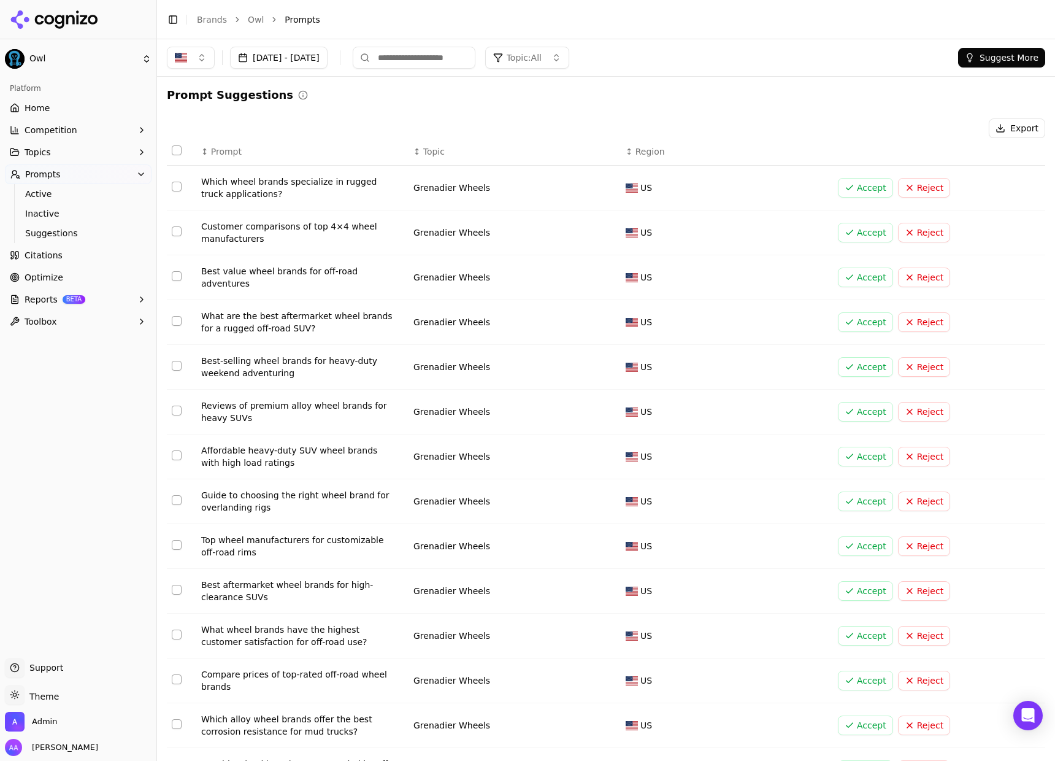
click at [263, 100] on h2 "Prompt Suggestions" at bounding box center [230, 95] width 126 height 17
click at [253, 95] on h2 "Prompt Suggestions" at bounding box center [230, 95] width 126 height 17
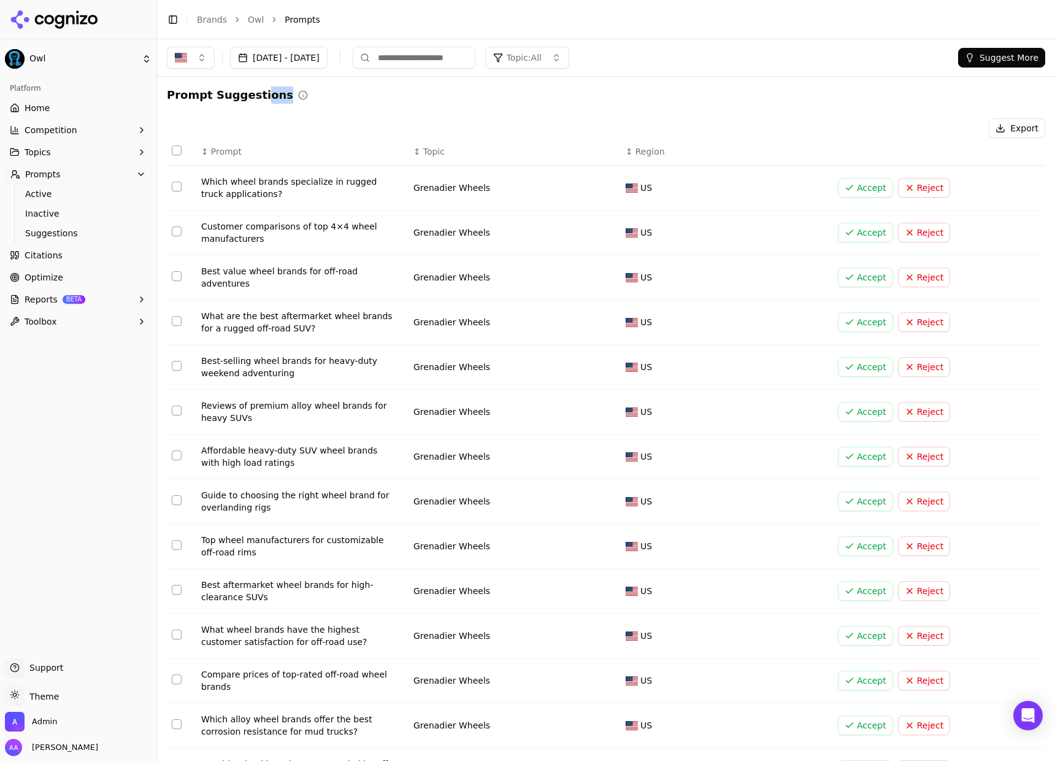
click at [258, 99] on h2 "Prompt Suggestions" at bounding box center [230, 95] width 126 height 17
click at [258, 98] on h2 "Prompt Suggestions" at bounding box center [230, 95] width 126 height 17
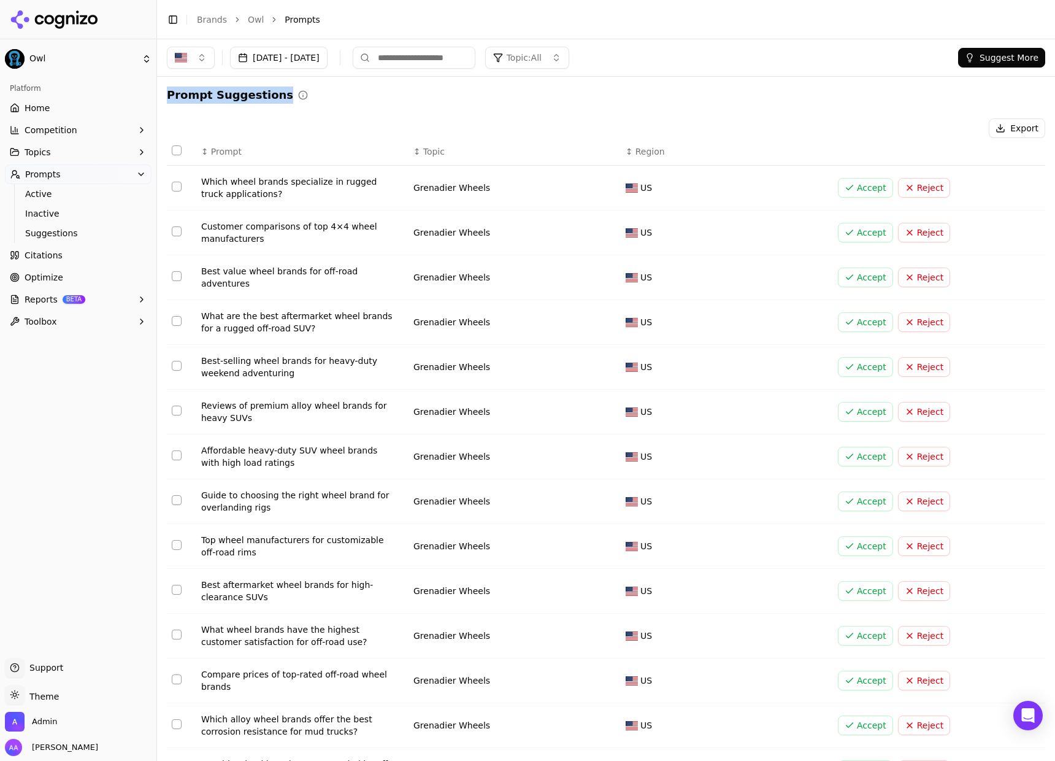
click at [253, 97] on h2 "Prompt Suggestions" at bounding box center [230, 95] width 126 height 17
click at [248, 96] on h2 "Prompt Suggestions" at bounding box center [230, 95] width 126 height 17
click at [249, 94] on h2 "Prompt Suggestions" at bounding box center [230, 95] width 126 height 17
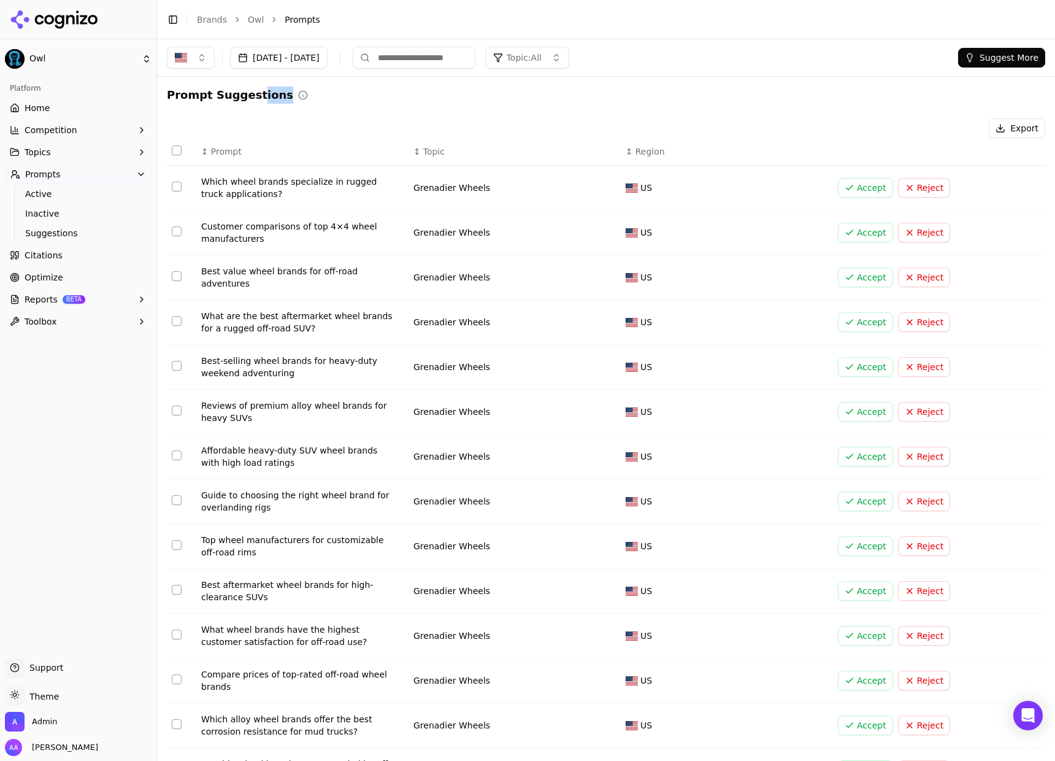
click at [248, 94] on h2 "Prompt Suggestions" at bounding box center [230, 95] width 126 height 17
click at [248, 95] on h2 "Prompt Suggestions" at bounding box center [230, 95] width 126 height 17
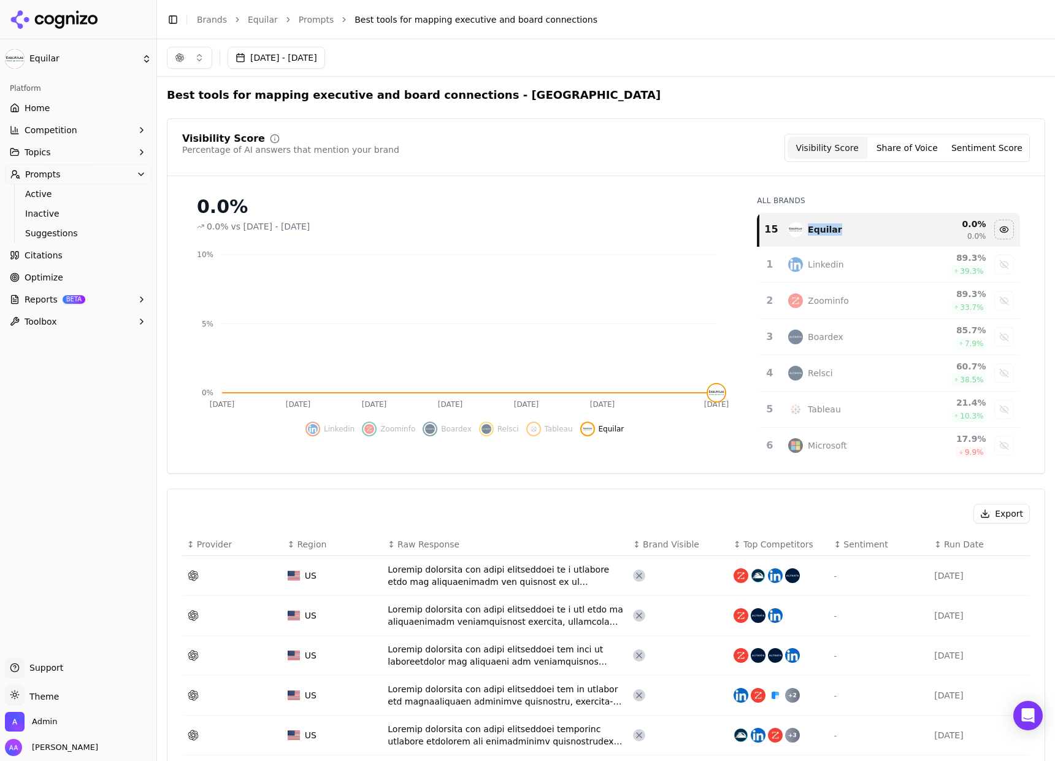
click at [82, 107] on link "Home" at bounding box center [78, 108] width 147 height 20
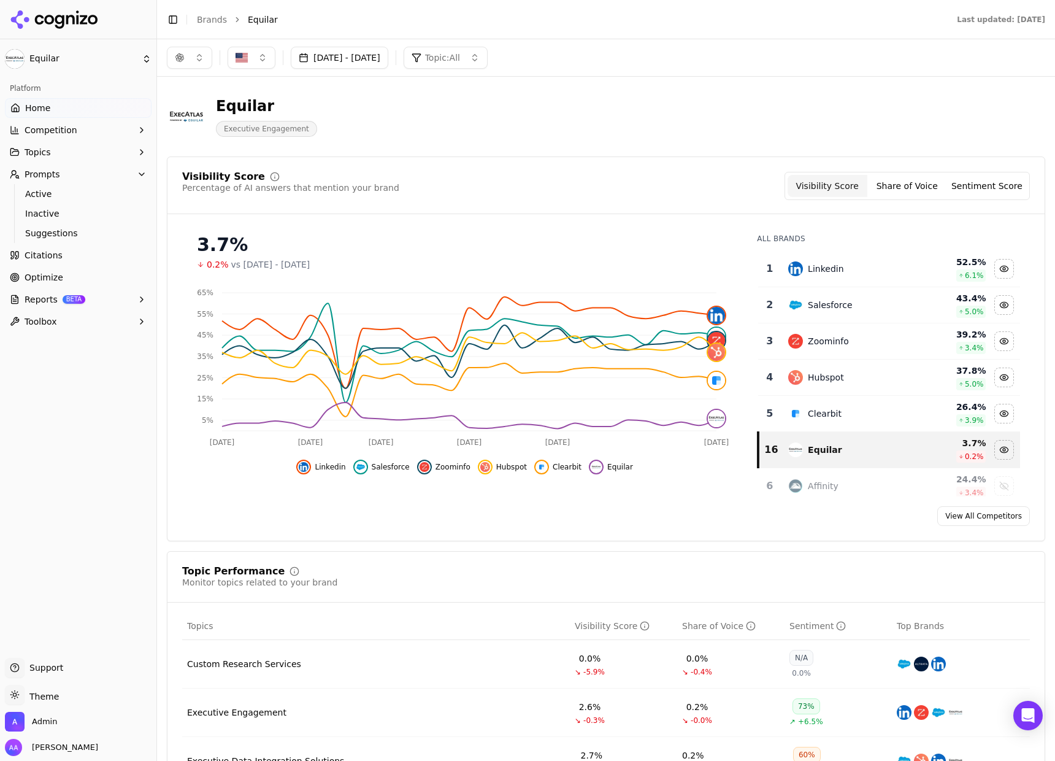
click at [876, 272] on div "Linkedin" at bounding box center [848, 268] width 121 height 15
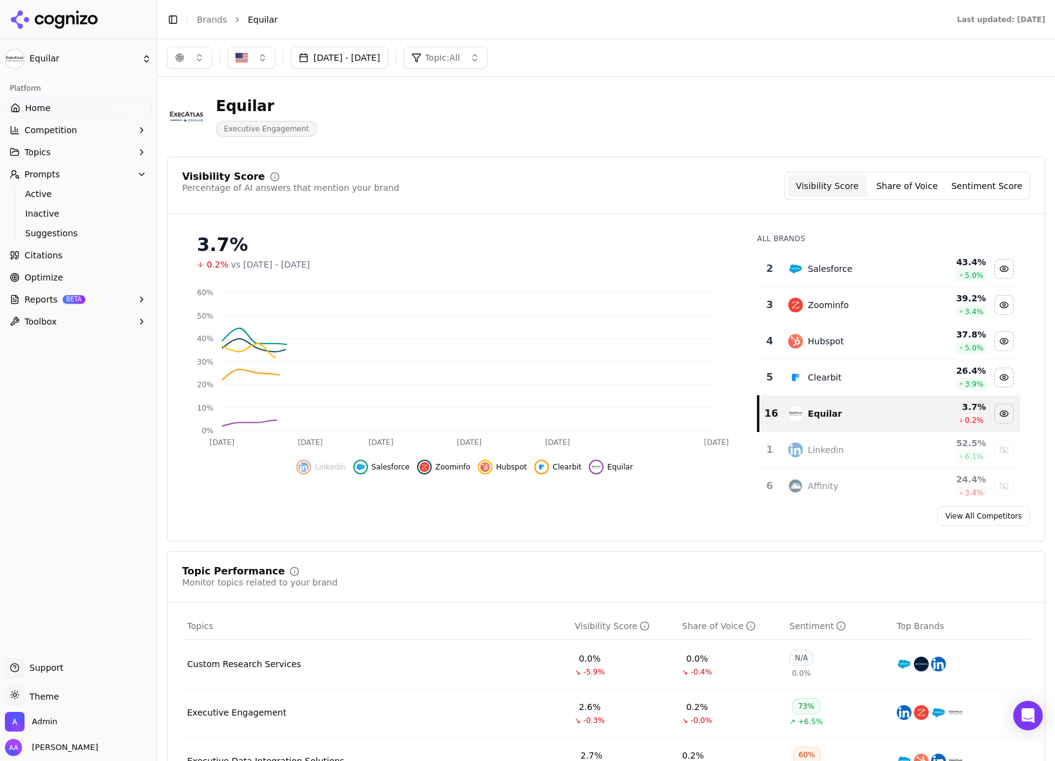
click at [876, 272] on div "Salesforce" at bounding box center [848, 268] width 121 height 15
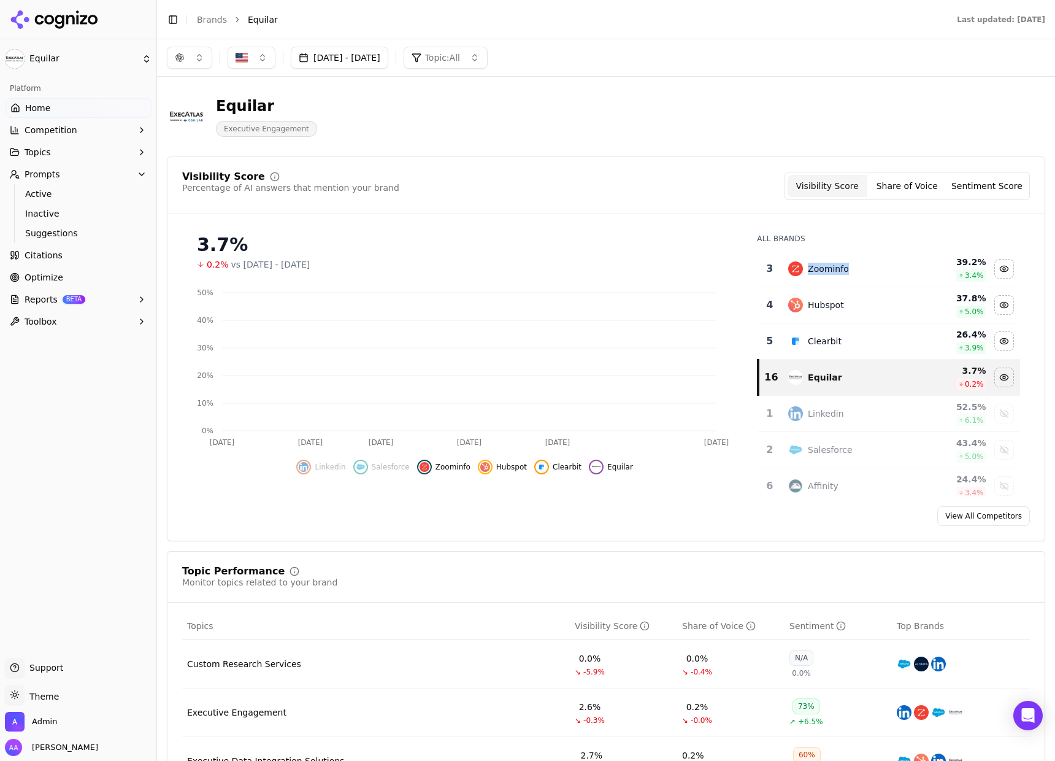
click at [876, 271] on div "Zoominfo" at bounding box center [848, 268] width 121 height 15
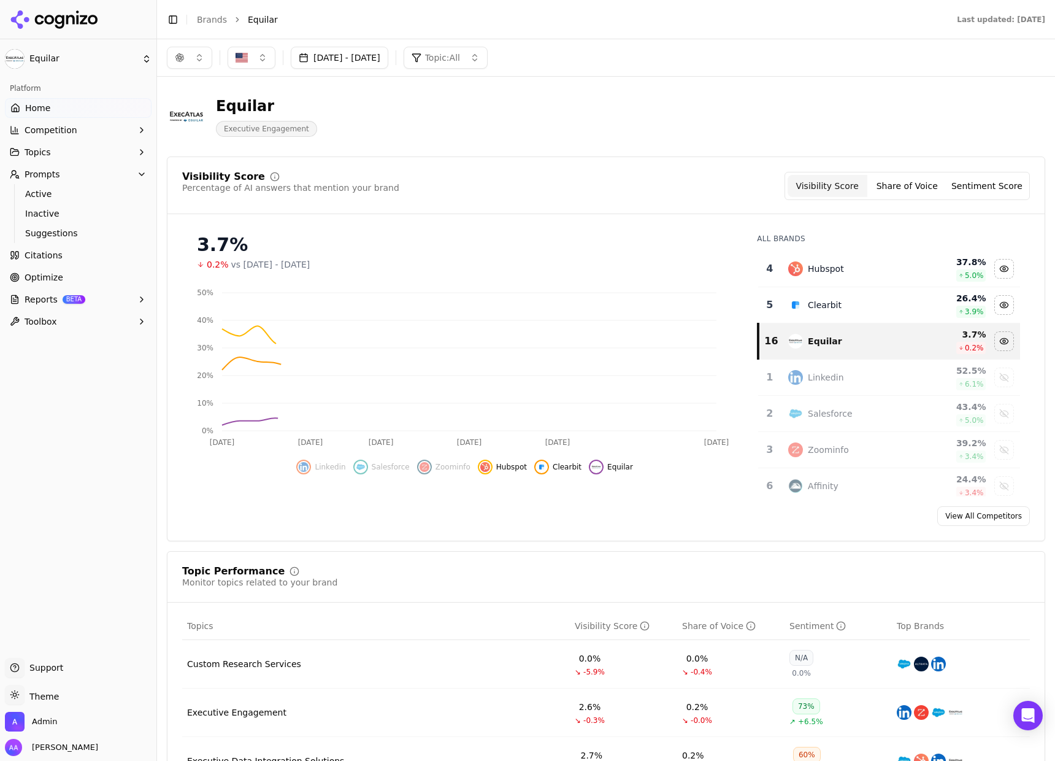
click at [876, 271] on div "Hubspot" at bounding box center [848, 268] width 121 height 15
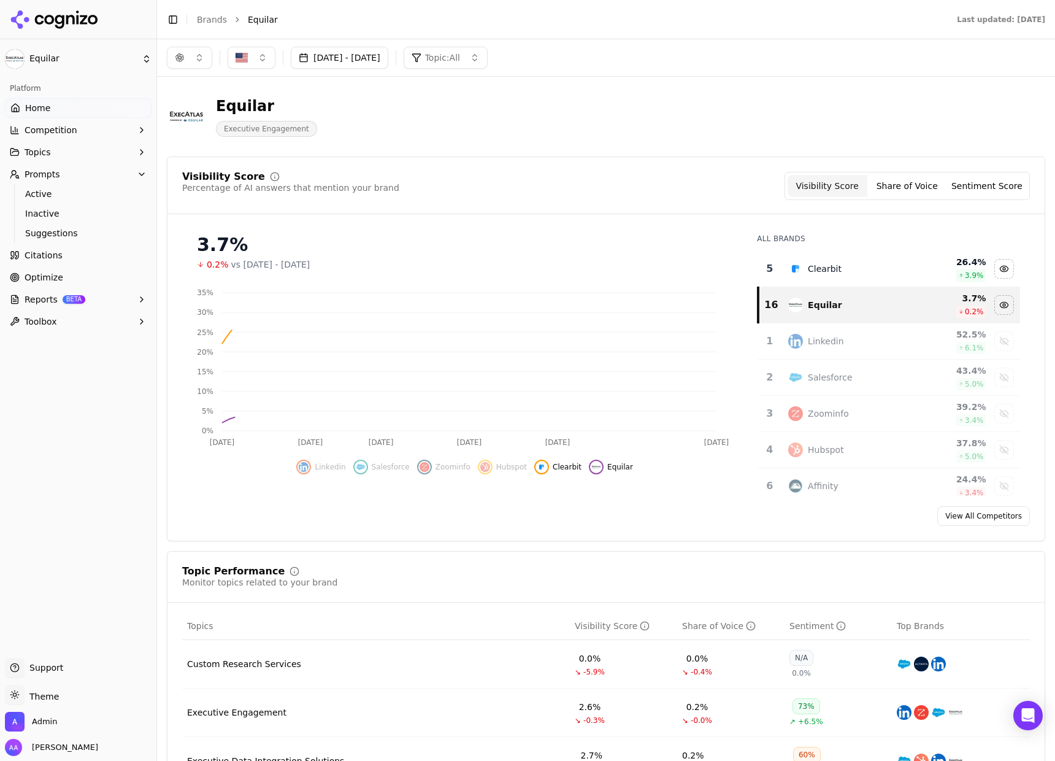
click at [876, 271] on div "Clearbit" at bounding box center [848, 268] width 121 height 15
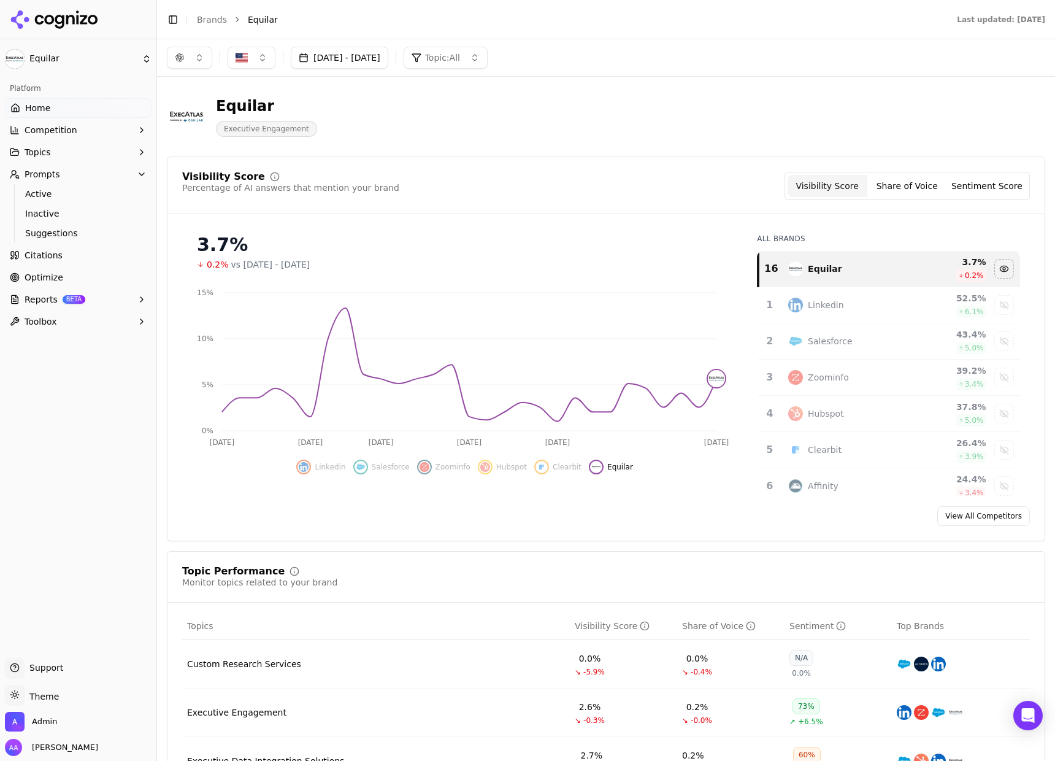
click at [348, 66] on button "[DATE] - [DATE]" at bounding box center [340, 58] width 98 height 22
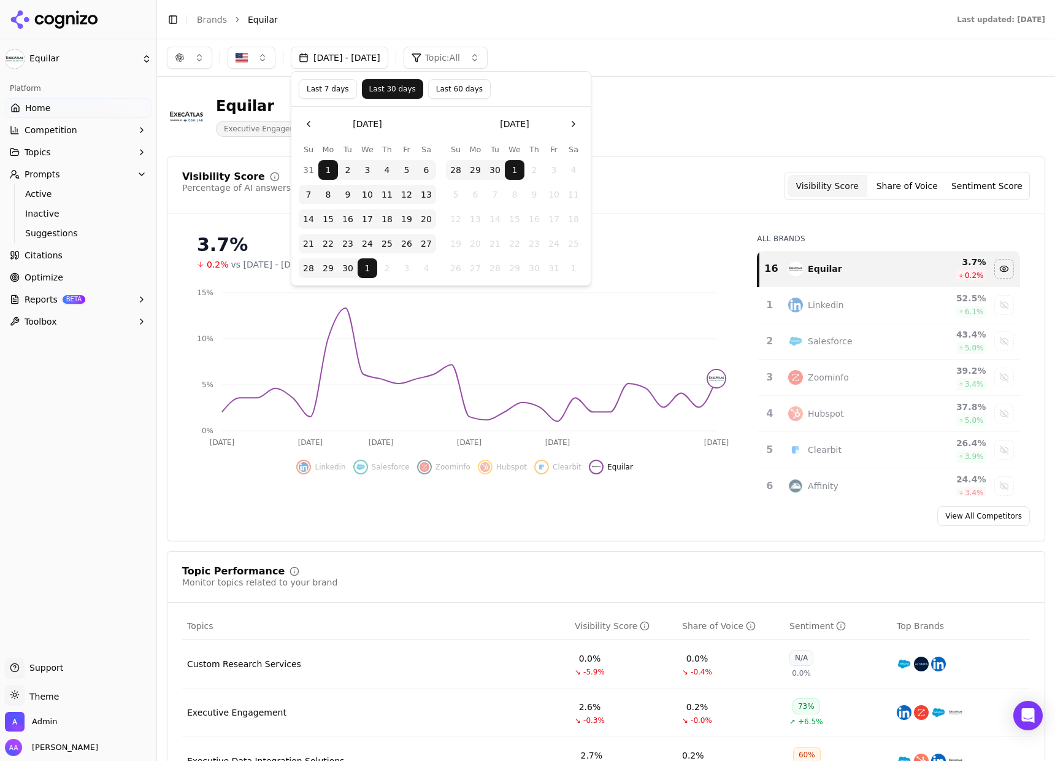
click at [437, 87] on button "Last 60 days" at bounding box center [459, 89] width 63 height 20
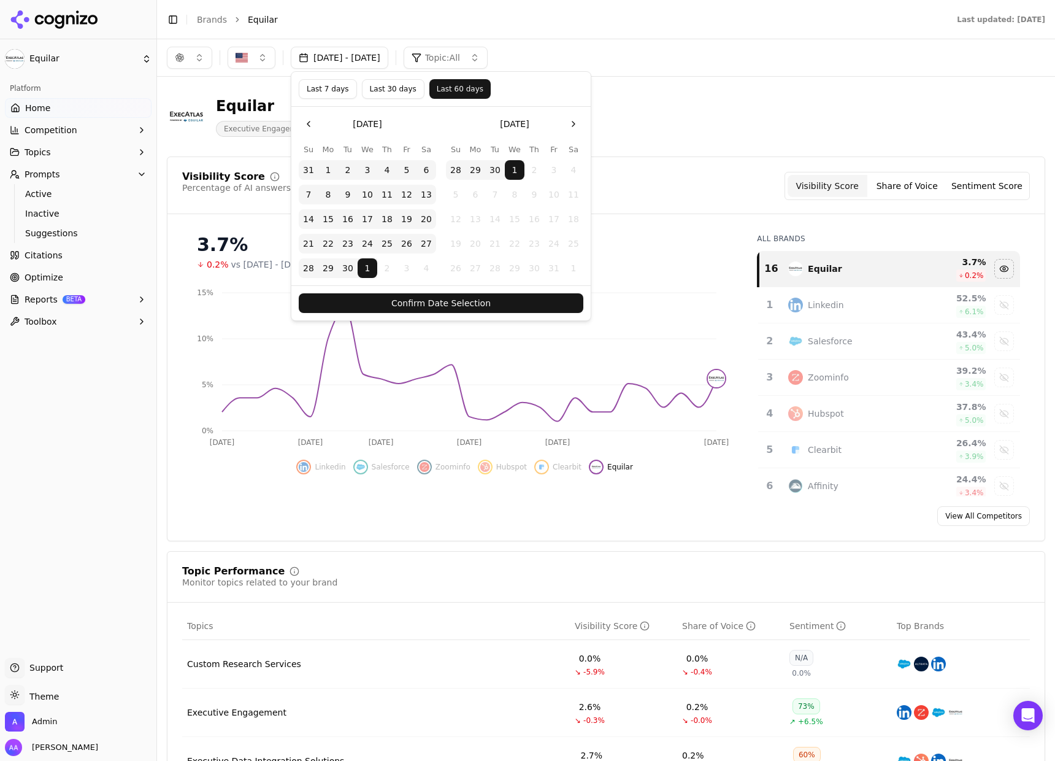
click at [437, 301] on button "Confirm Date Selection" at bounding box center [441, 303] width 285 height 20
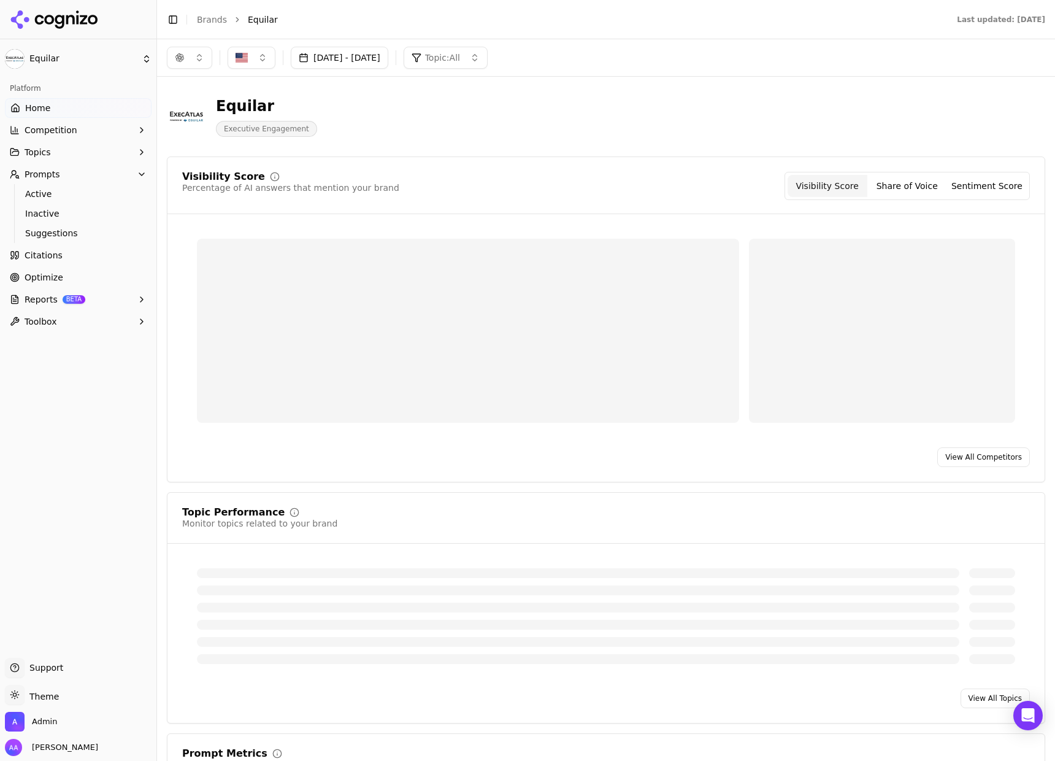
click at [634, 164] on div "Visibility Score Percentage of AI answers that mention your brand Visibility Sc…" at bounding box center [606, 319] width 879 height 326
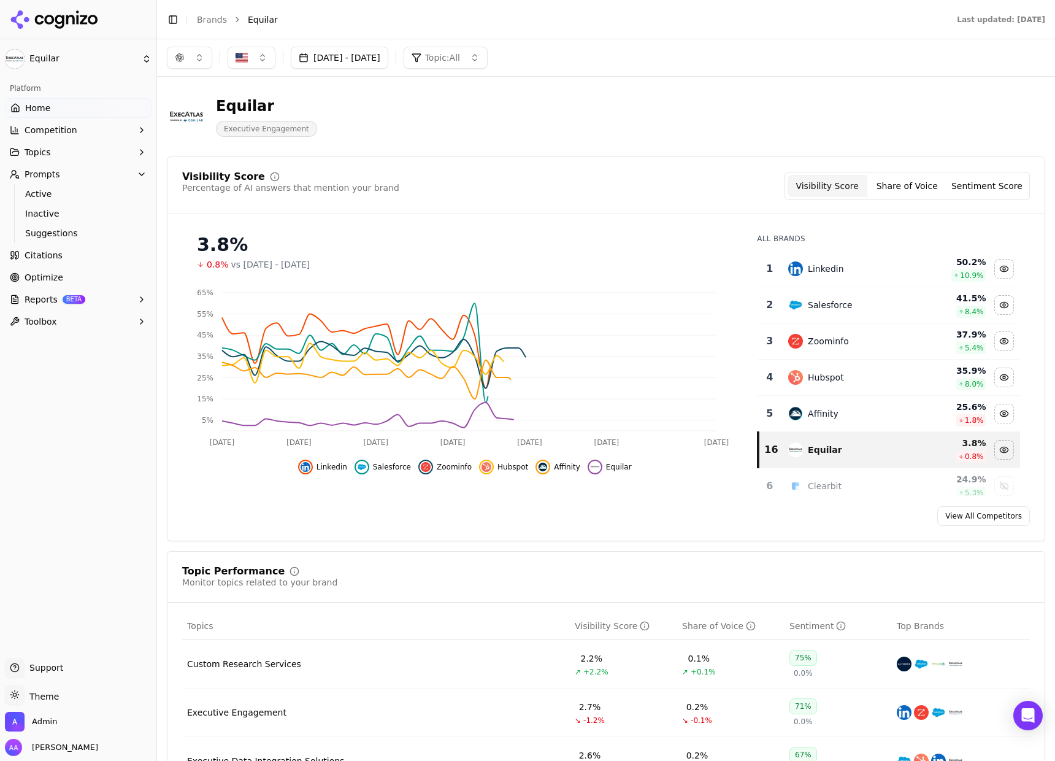
click at [818, 272] on div "Linkedin" at bounding box center [826, 269] width 36 height 12
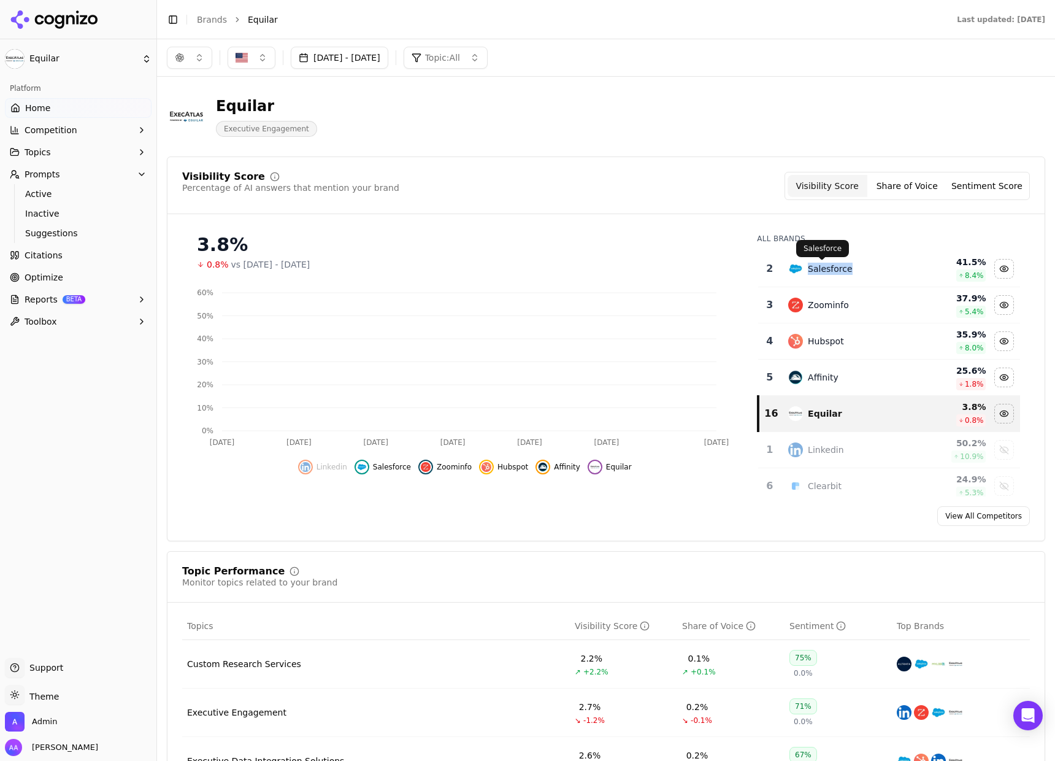
click at [818, 272] on div "Salesforce" at bounding box center [830, 269] width 45 height 12
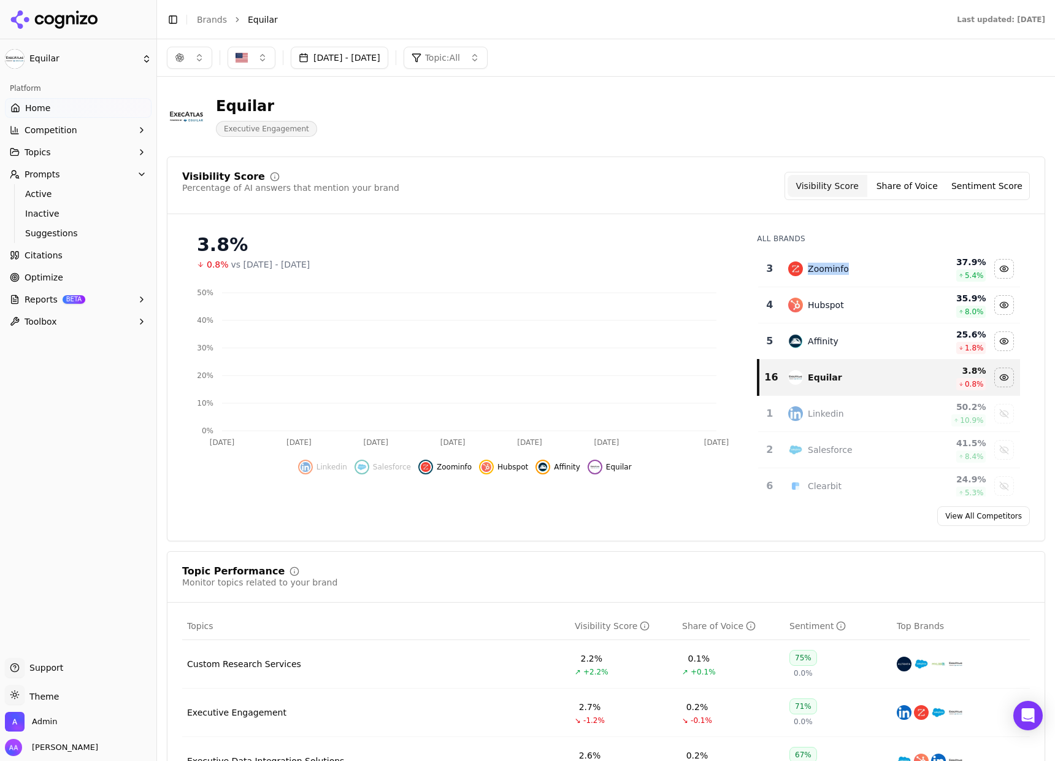
click at [818, 272] on div "Zoominfo" at bounding box center [828, 269] width 41 height 12
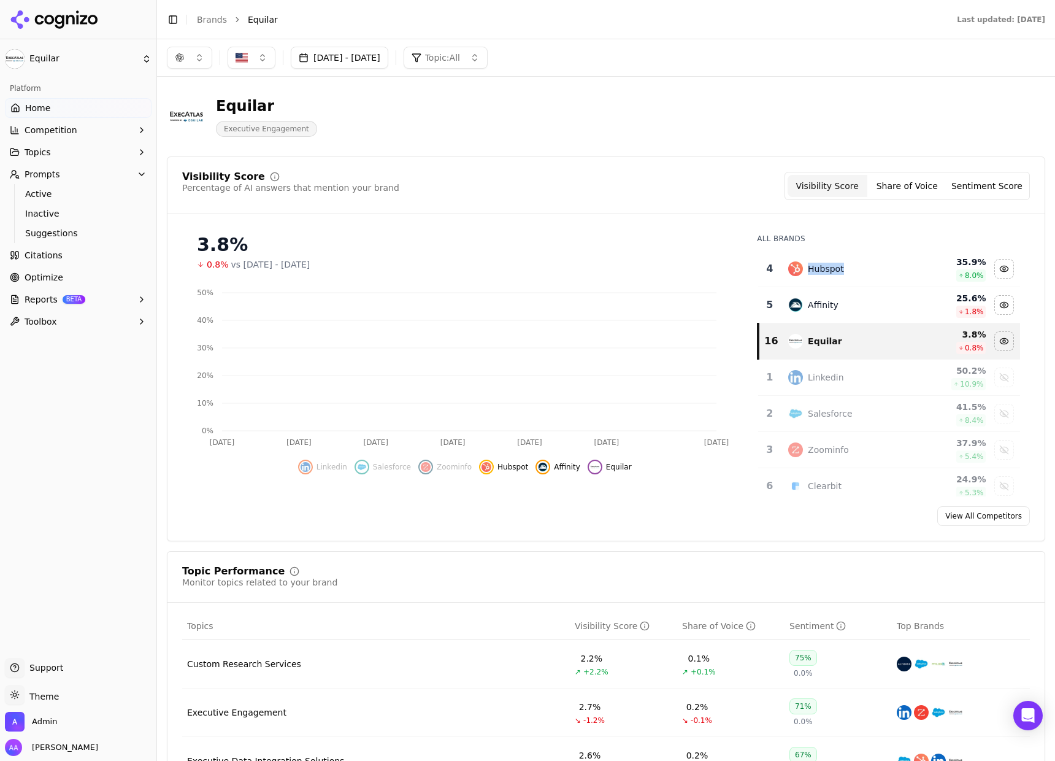
click at [818, 272] on div "Hubspot" at bounding box center [826, 269] width 36 height 12
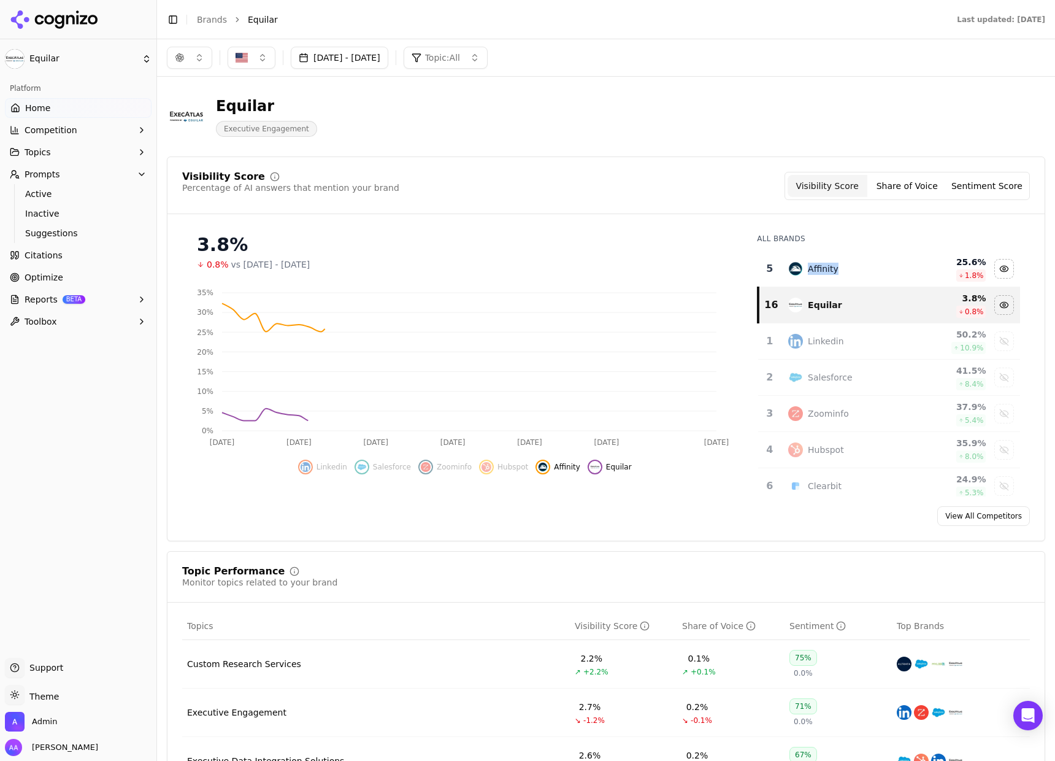
click at [818, 272] on div "Affinity" at bounding box center [823, 269] width 31 height 12
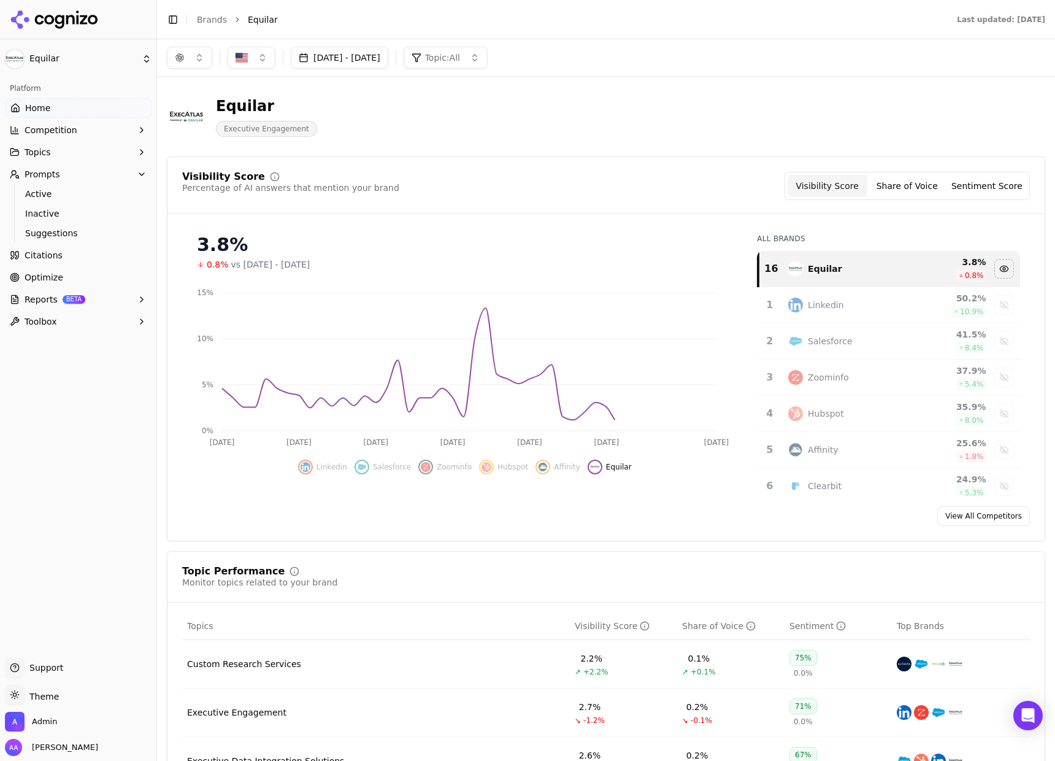
click at [505, 201] on div "Visibility Score Percentage of AI answers that mention your brand Visibility Sc…" at bounding box center [605, 193] width 877 height 42
click at [57, 258] on span "Citations" at bounding box center [44, 255] width 38 height 12
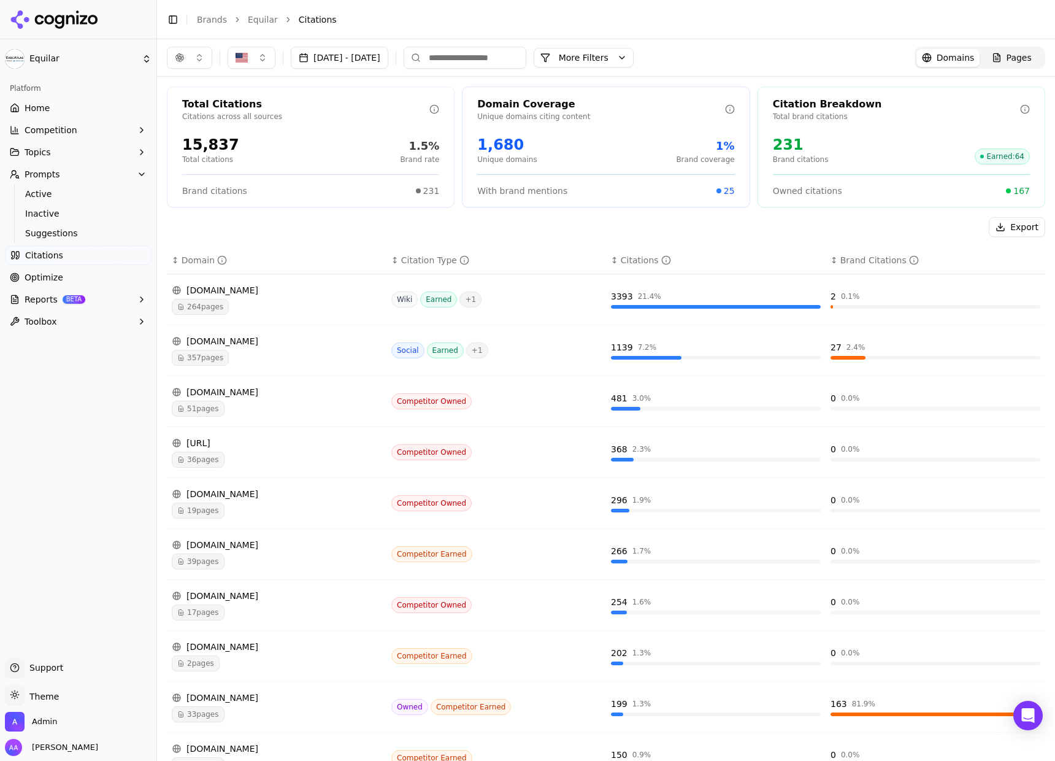
click at [285, 306] on div "264 pages" at bounding box center [277, 307] width 210 height 16
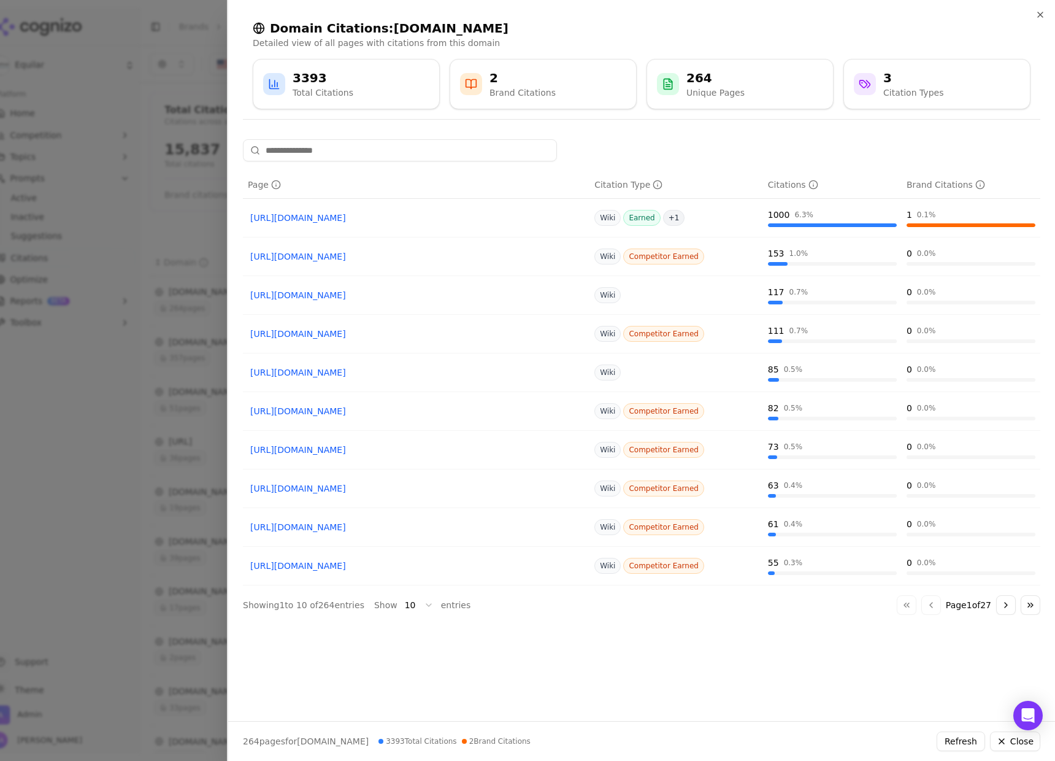
click at [183, 250] on div at bounding box center [527, 380] width 1055 height 761
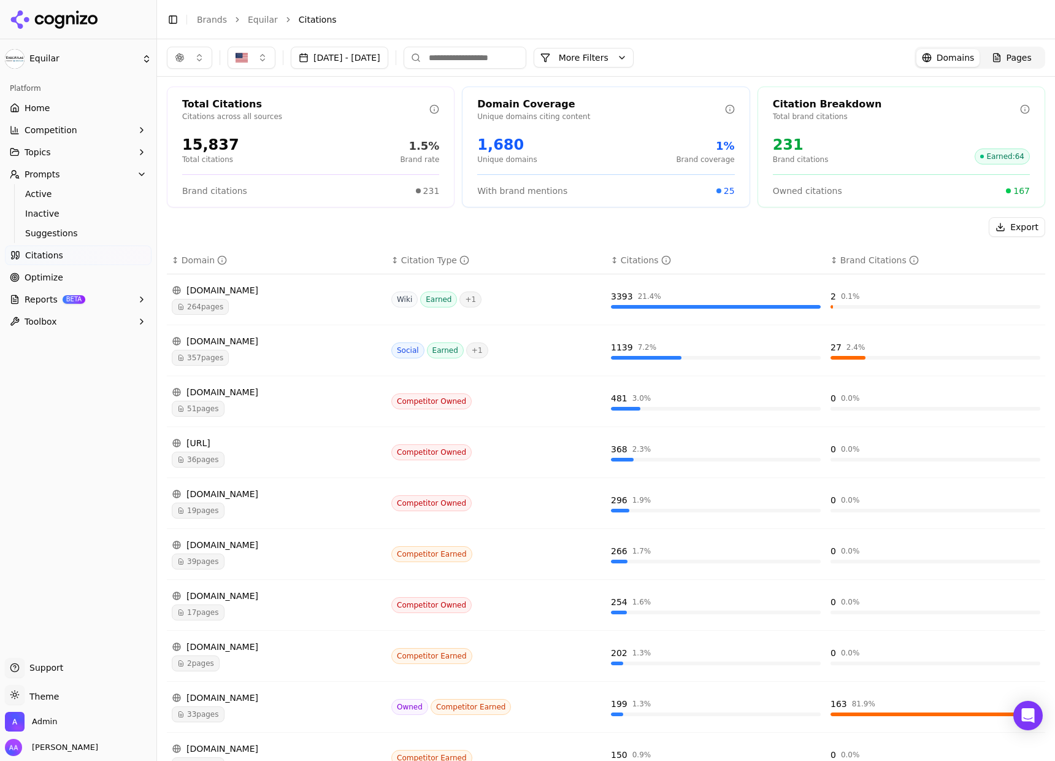
click at [388, 58] on button "[DATE] - [DATE]" at bounding box center [340, 58] width 98 height 22
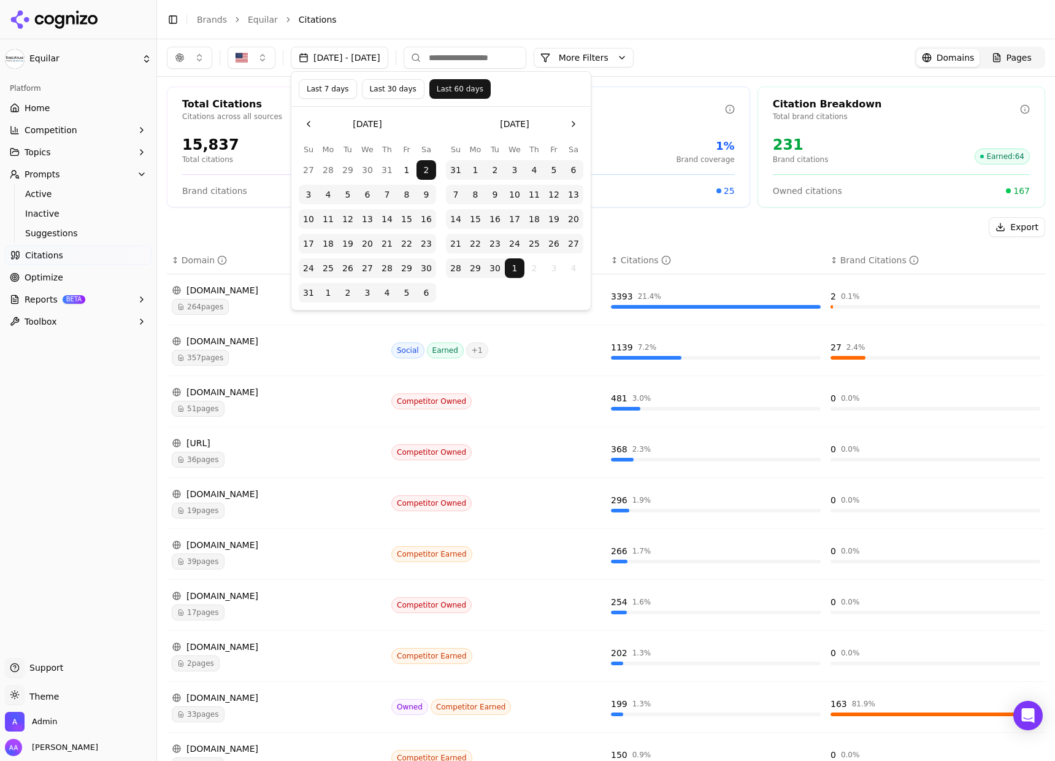
drag, startPoint x: 331, startPoint y: 90, endPoint x: 334, endPoint y: 96, distance: 6.9
click at [331, 90] on button "Last 7 days" at bounding box center [328, 89] width 58 height 20
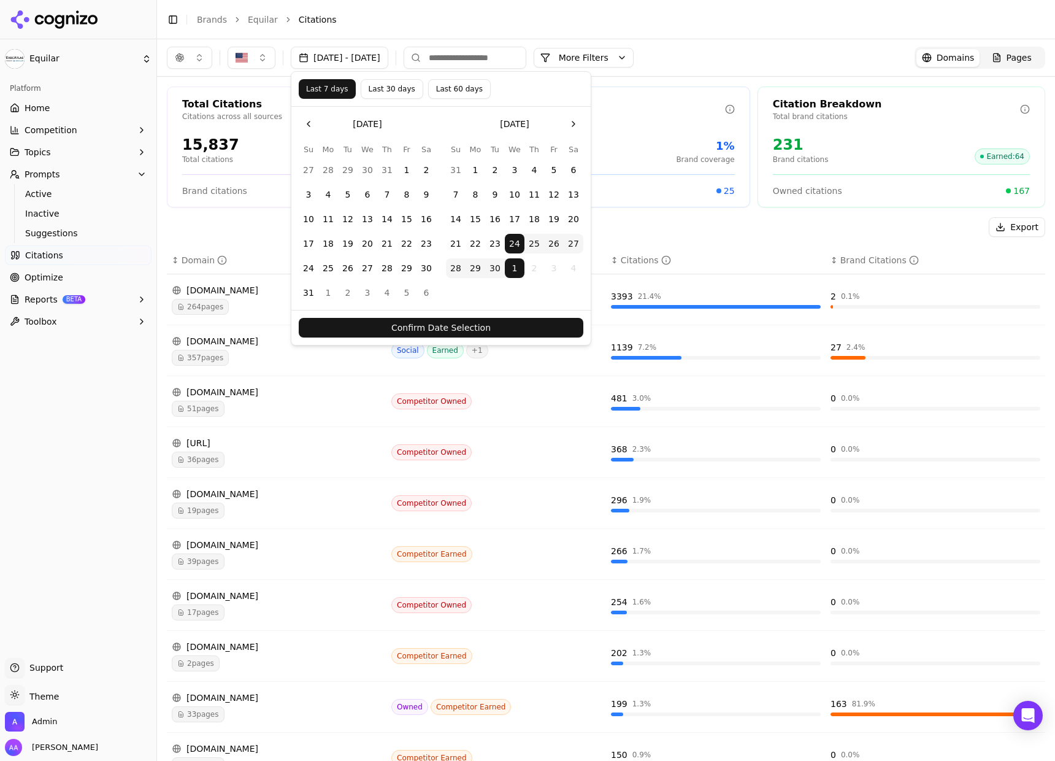
click at [393, 329] on button "Confirm Date Selection" at bounding box center [441, 328] width 285 height 20
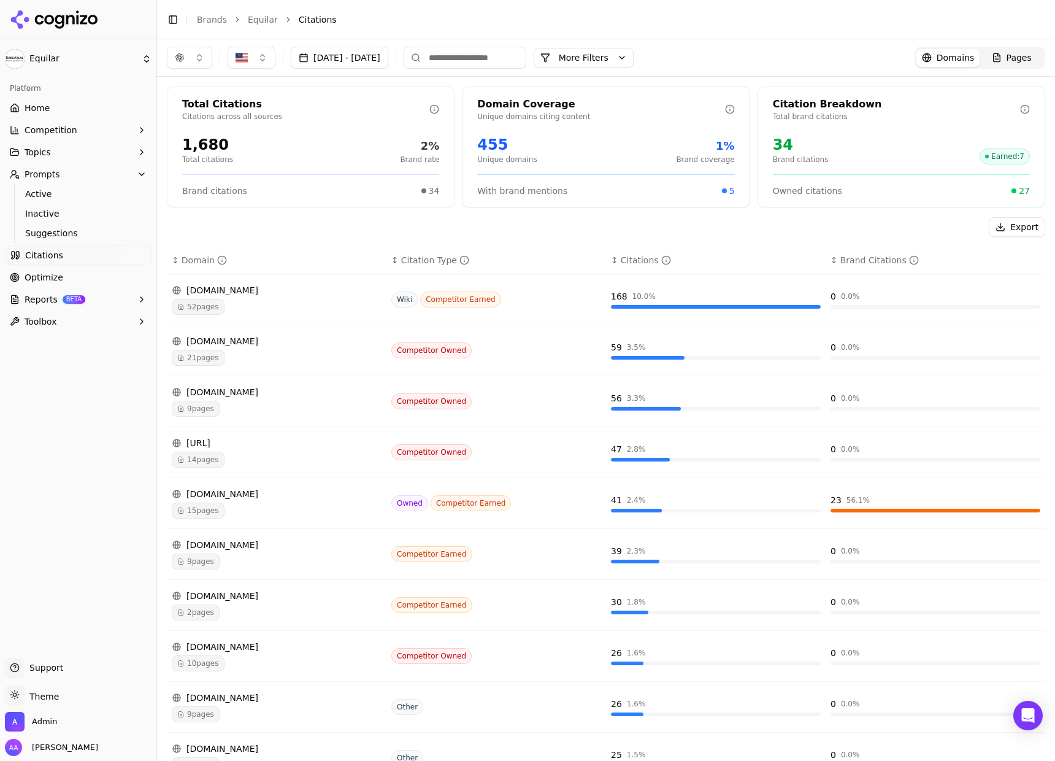
click at [290, 294] on div "[DOMAIN_NAME]" at bounding box center [277, 290] width 210 height 12
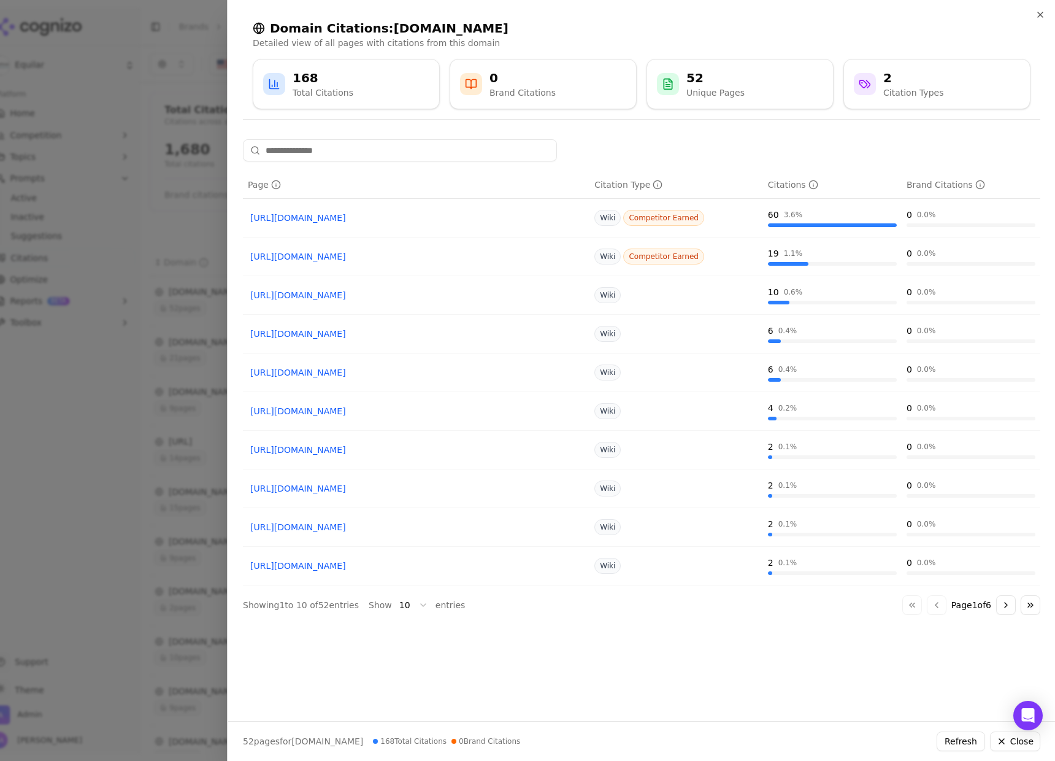
click at [1011, 608] on button "Go to next page" at bounding box center [1006, 605] width 20 height 20
click at [1011, 607] on button "Go to next page" at bounding box center [1006, 605] width 20 height 20
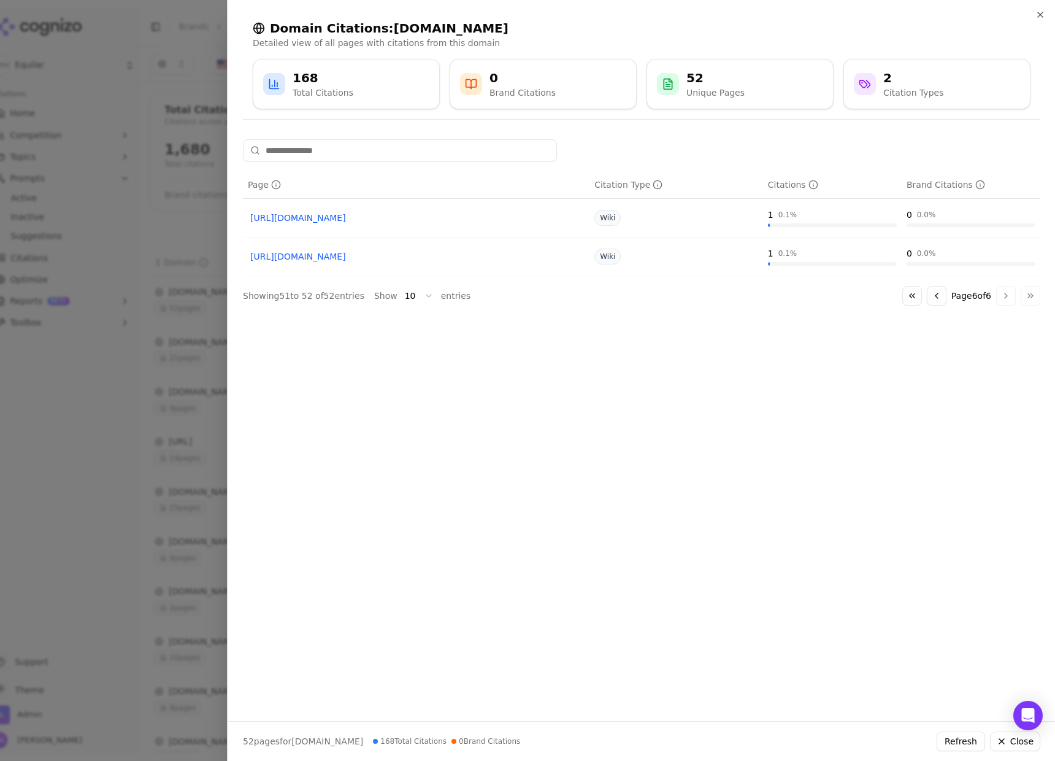
click at [394, 162] on div "Page Citation Type Citations Brand Citations [URL][DOMAIN_NAME] Wiki 1 0.1 % 0 …" at bounding box center [642, 222] width 798 height 166
click at [398, 152] on input at bounding box center [400, 150] width 314 height 22
type input "*"
type input "********"
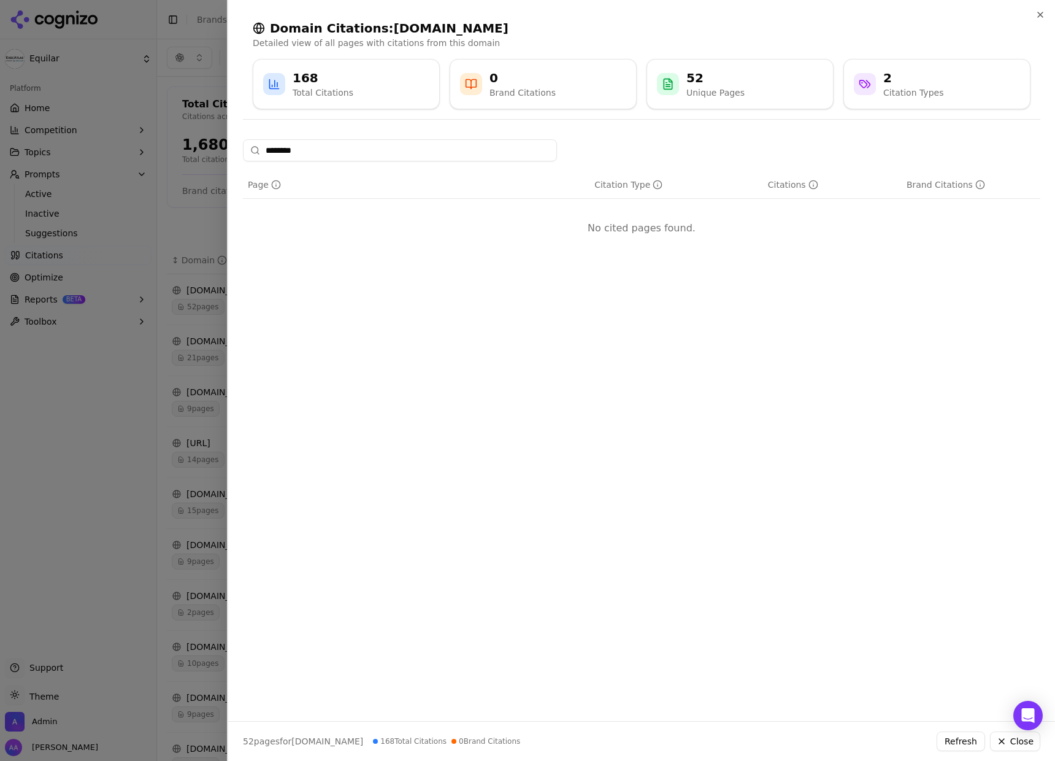
click at [205, 382] on div at bounding box center [527, 380] width 1055 height 761
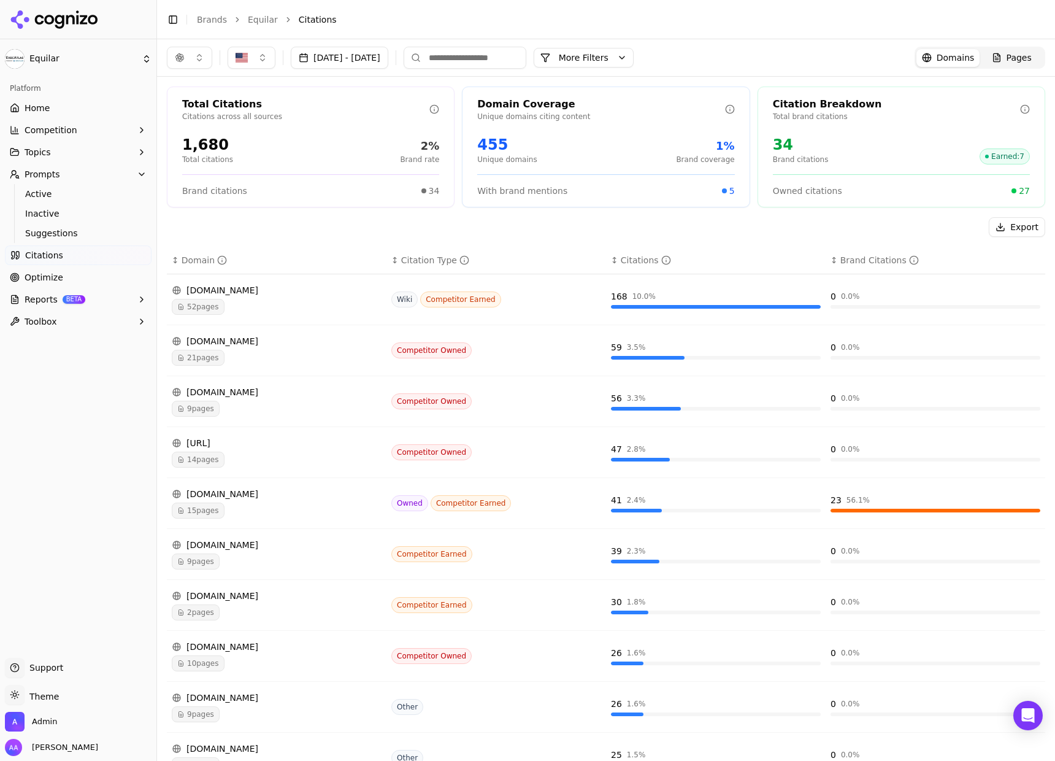
click at [179, 61] on div "button" at bounding box center [180, 58] width 10 height 10
drag, startPoint x: 199, startPoint y: 134, endPoint x: 201, endPoint y: 153, distance: 19.7
click at [199, 134] on span "Google AI Overviews" at bounding box center [189, 132] width 77 height 25
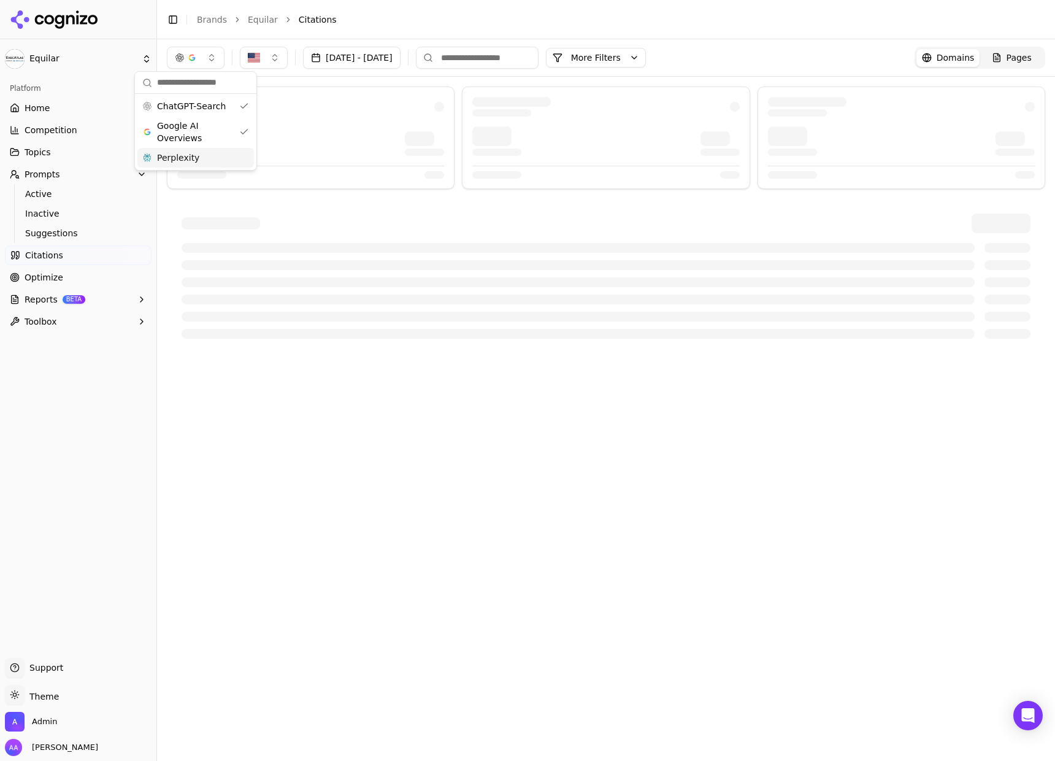
click at [202, 154] on div "Perplexity" at bounding box center [195, 158] width 117 height 20
click at [314, 102] on div at bounding box center [310, 107] width 267 height 20
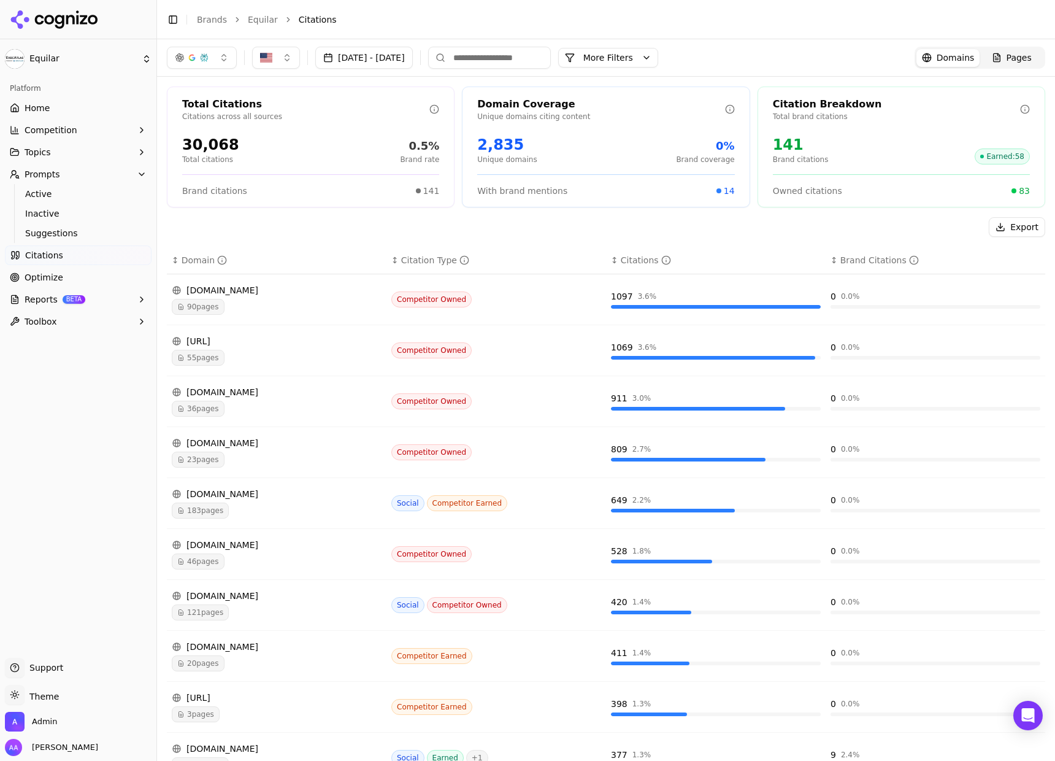
click at [248, 295] on div "[DOMAIN_NAME]" at bounding box center [277, 290] width 210 height 12
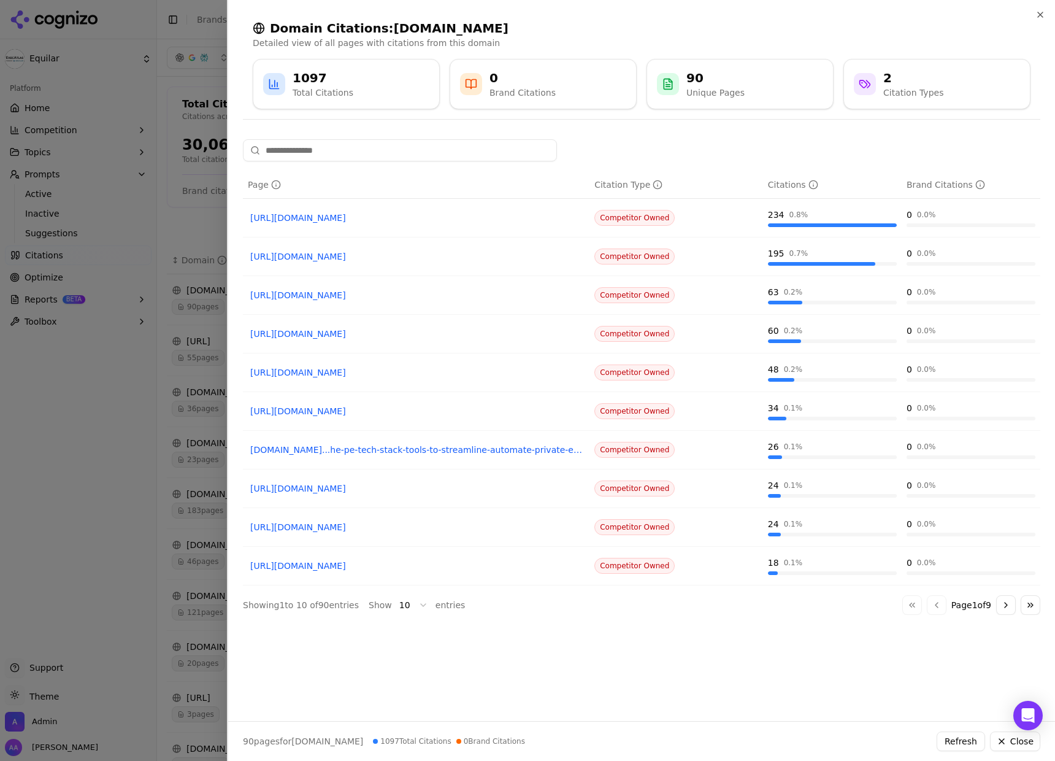
click at [150, 466] on div at bounding box center [527, 380] width 1055 height 761
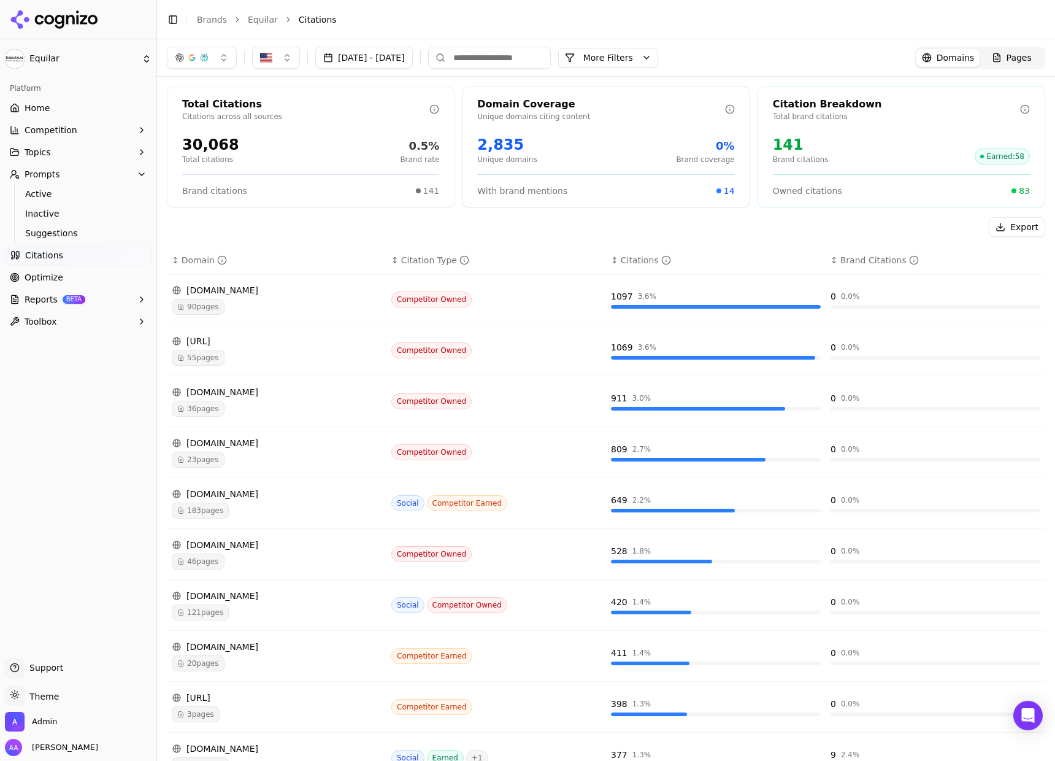
click at [302, 405] on div "36 pages" at bounding box center [277, 409] width 210 height 16
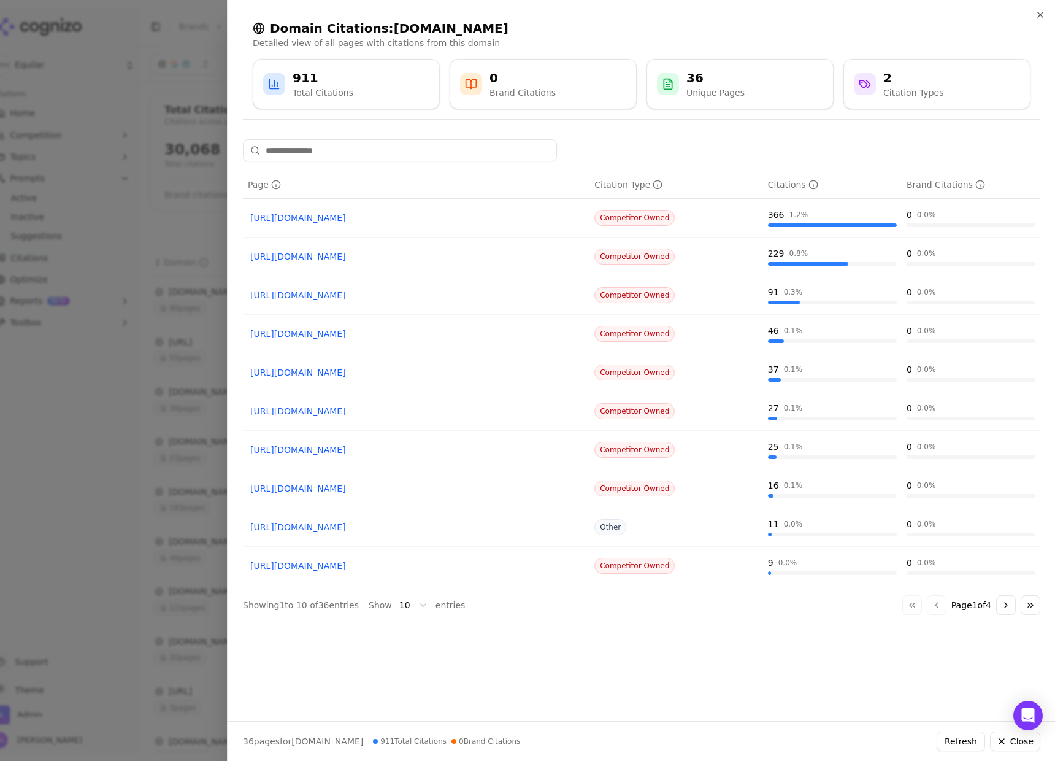
click at [159, 382] on div at bounding box center [527, 380] width 1055 height 761
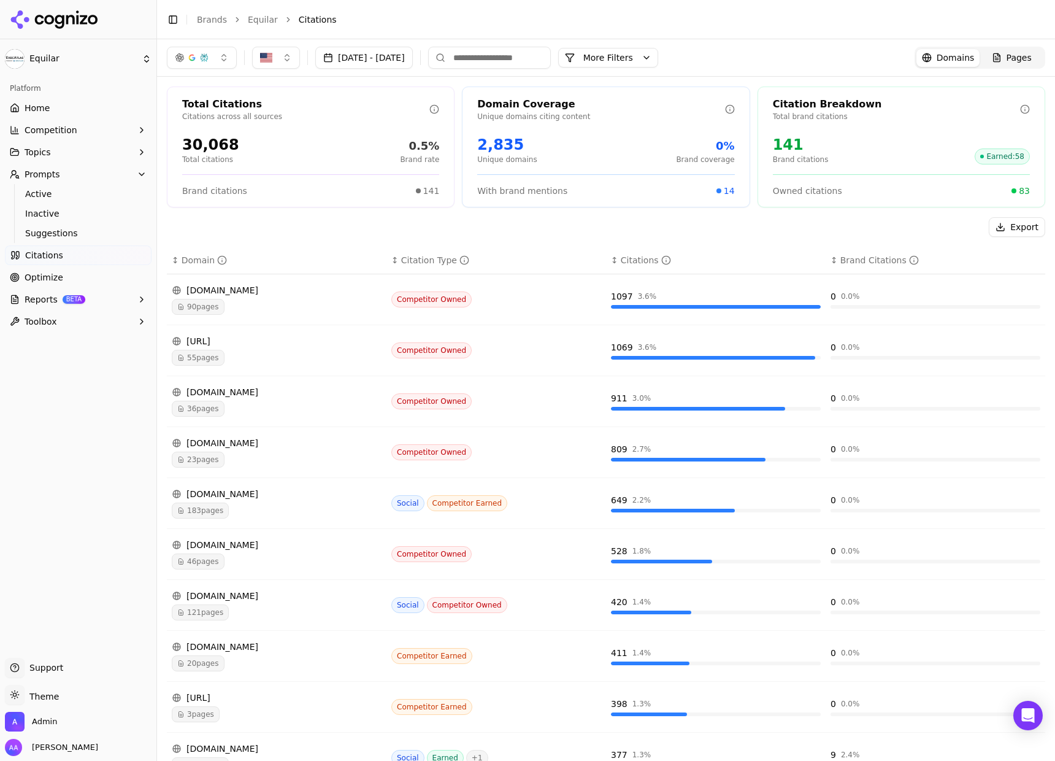
click at [232, 340] on div "[URL]" at bounding box center [277, 341] width 210 height 12
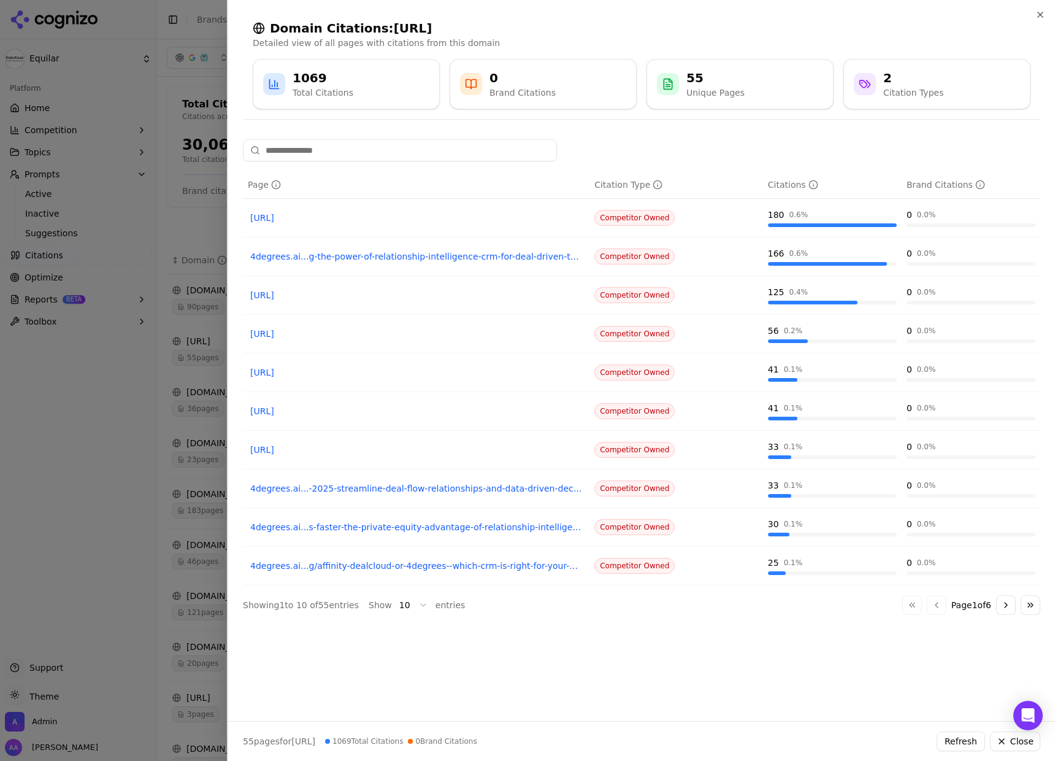
click at [153, 369] on div at bounding box center [527, 380] width 1055 height 761
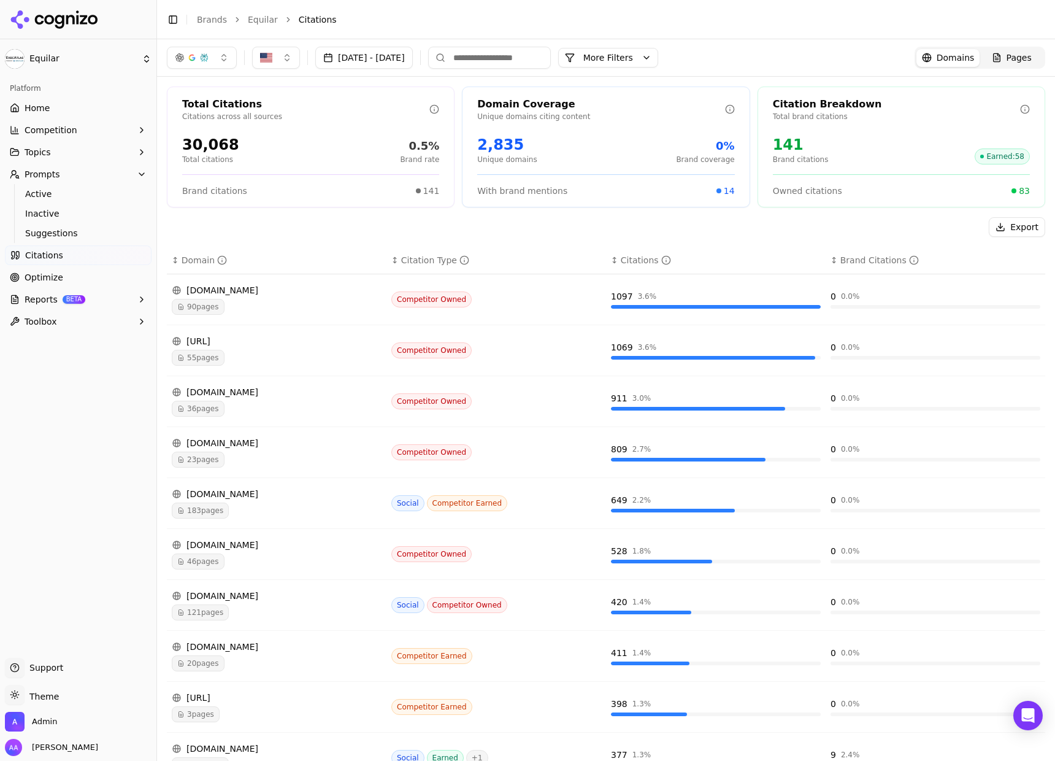
click at [1009, 55] on span "Pages" at bounding box center [1019, 58] width 25 height 12
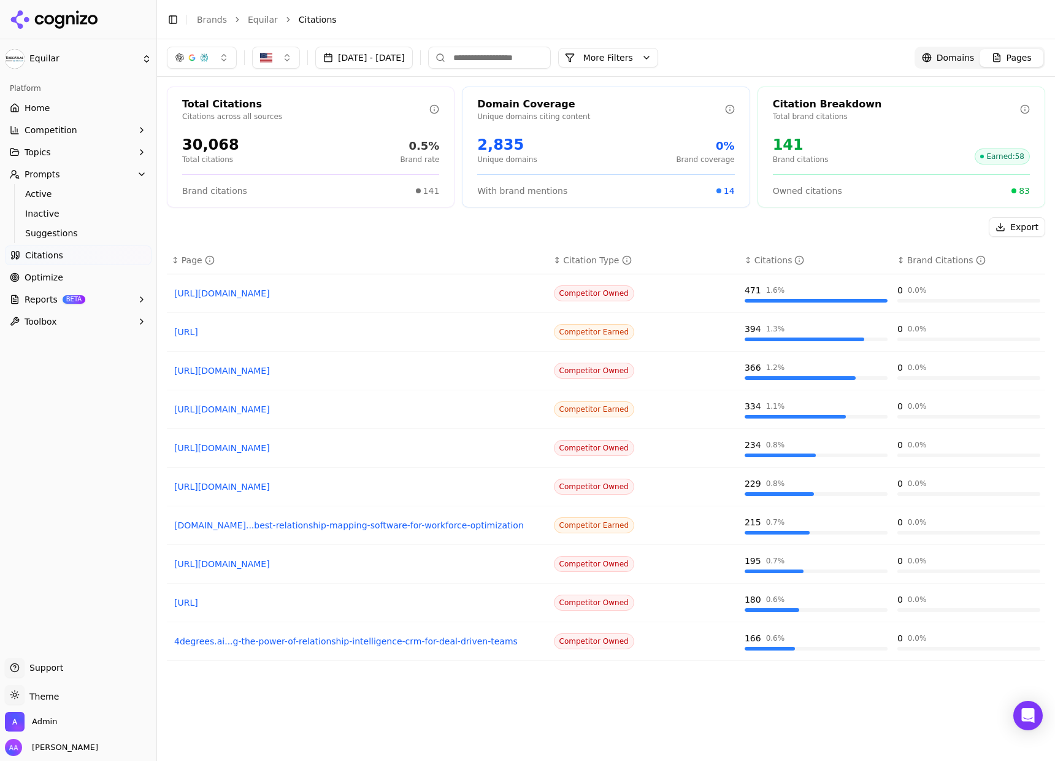
click at [551, 55] on input at bounding box center [489, 58] width 123 height 22
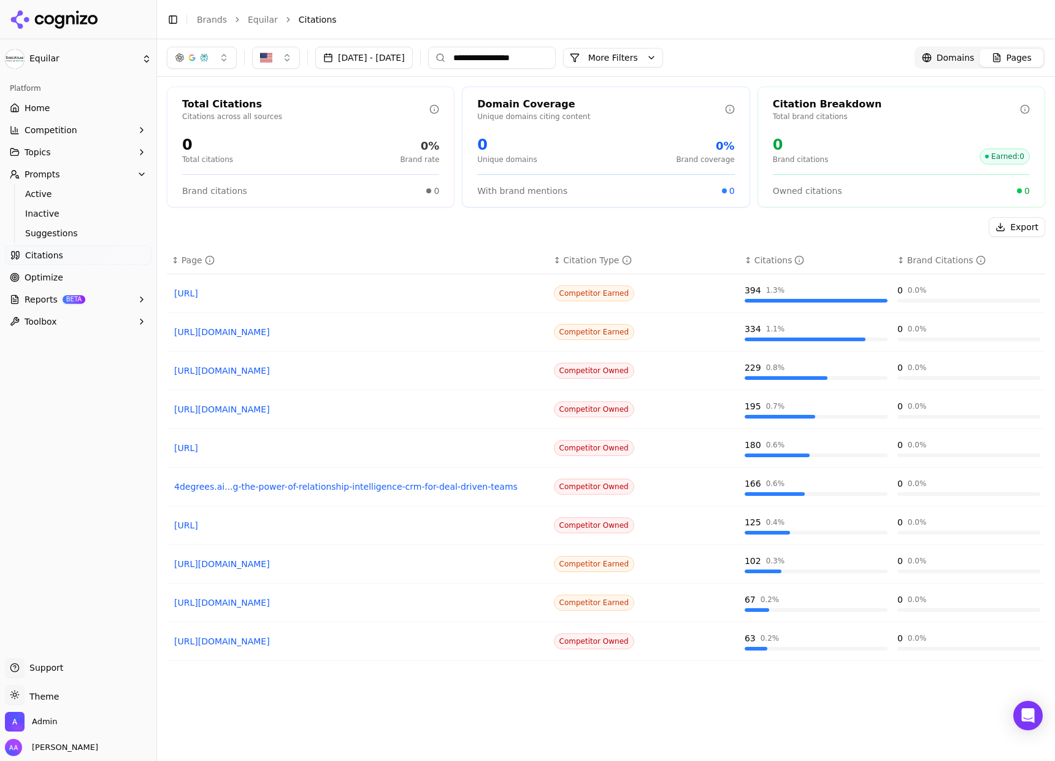
type input "**********"
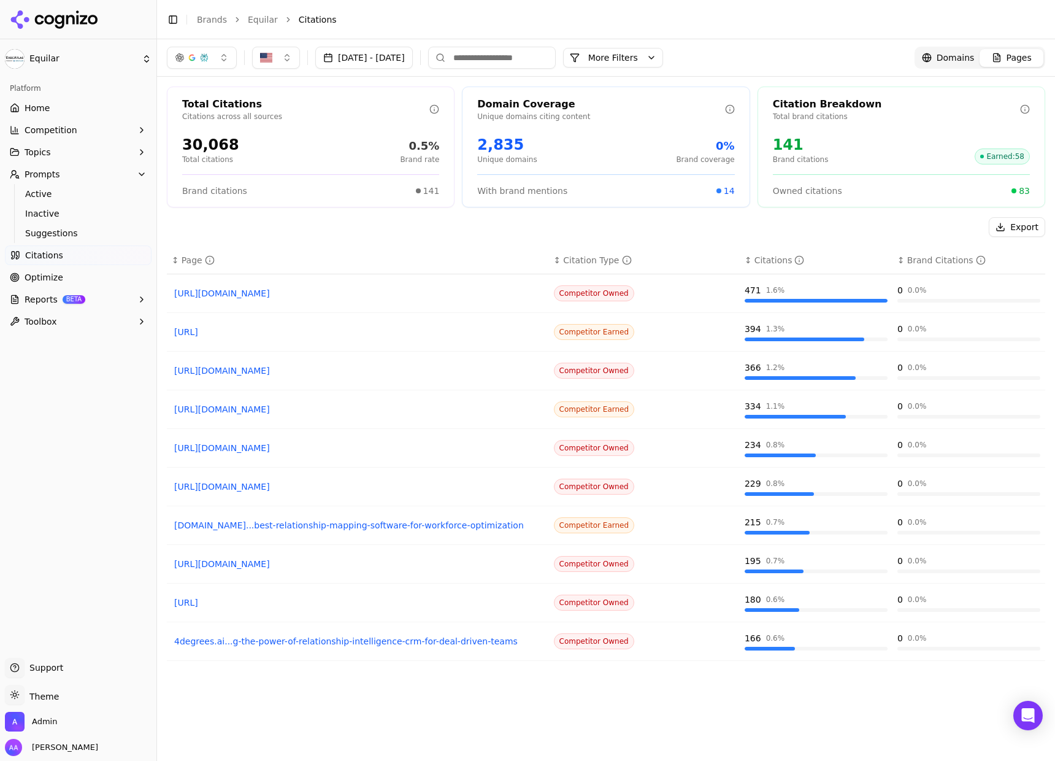
click at [951, 69] on div "[DATE] - [DATE] More More Filters Domains Pages" at bounding box center [606, 57] width 898 height 37
click at [945, 62] on span "Domains" at bounding box center [956, 58] width 38 height 12
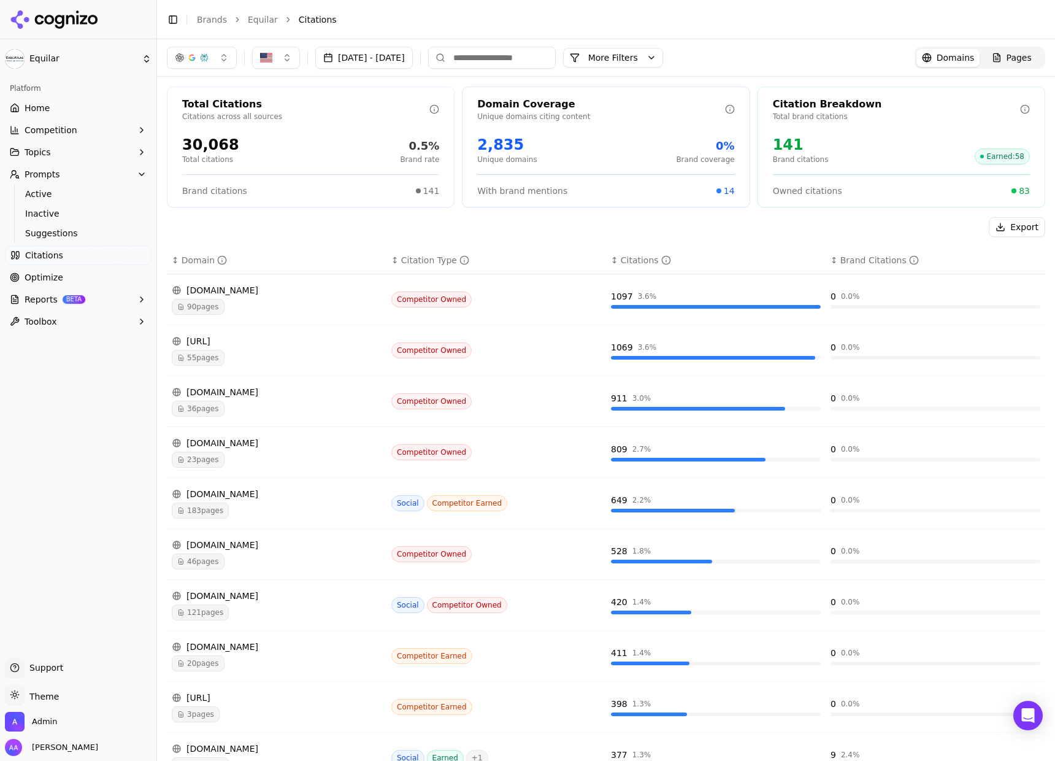
click at [246, 305] on div "90 pages" at bounding box center [277, 307] width 210 height 16
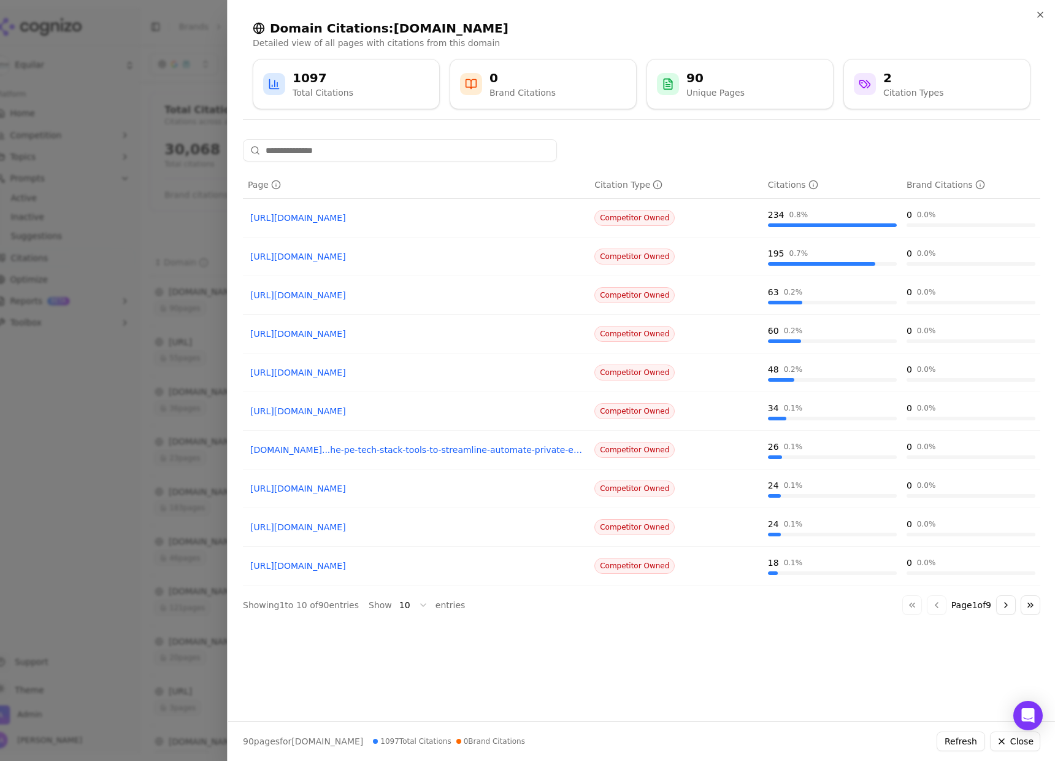
click at [142, 437] on div at bounding box center [527, 380] width 1055 height 761
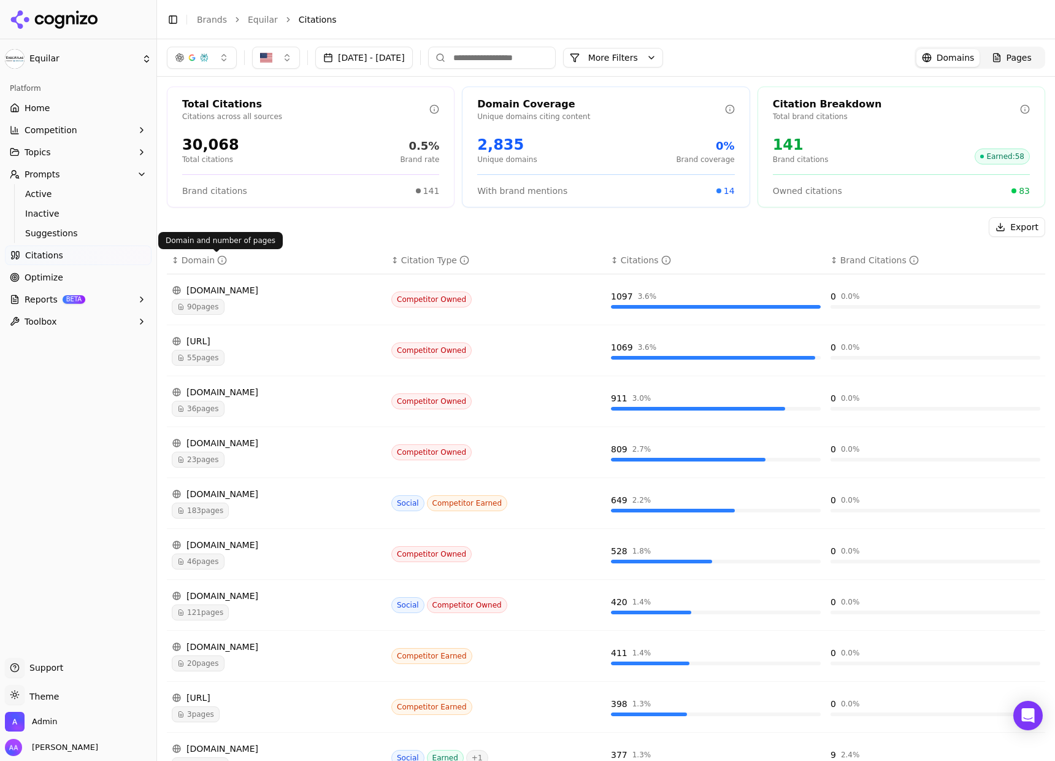
drag, startPoint x: 296, startPoint y: 229, endPoint x: 309, endPoint y: 183, distance: 48.0
click at [296, 229] on div "Export" at bounding box center [606, 227] width 879 height 20
click at [663, 60] on button "More Filters" at bounding box center [613, 58] width 100 height 20
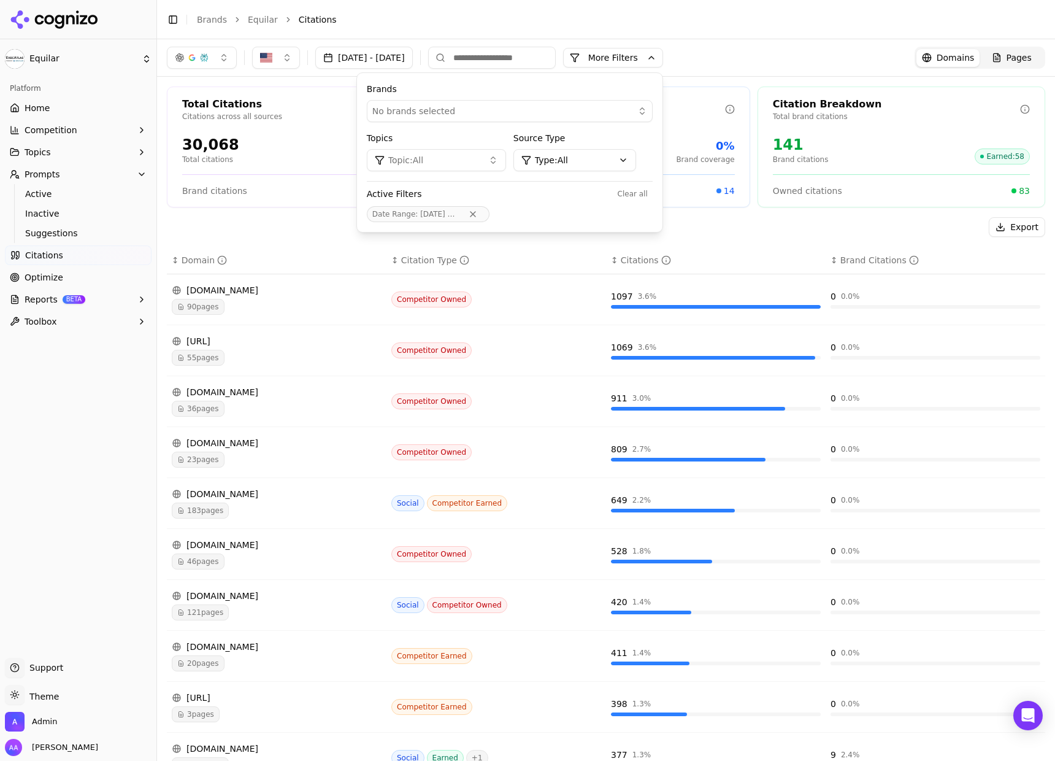
click at [617, 160] on html "Equilar Platform Home Competition Topics Prompts Active Inactive Suggestions Ci…" at bounding box center [527, 380] width 1055 height 761
click at [493, 169] on html "Equilar Platform Home Competition Topics Prompts Active Inactive Suggestions Ci…" at bounding box center [527, 380] width 1055 height 761
click at [493, 166] on button "Topic: All" at bounding box center [436, 160] width 139 height 22
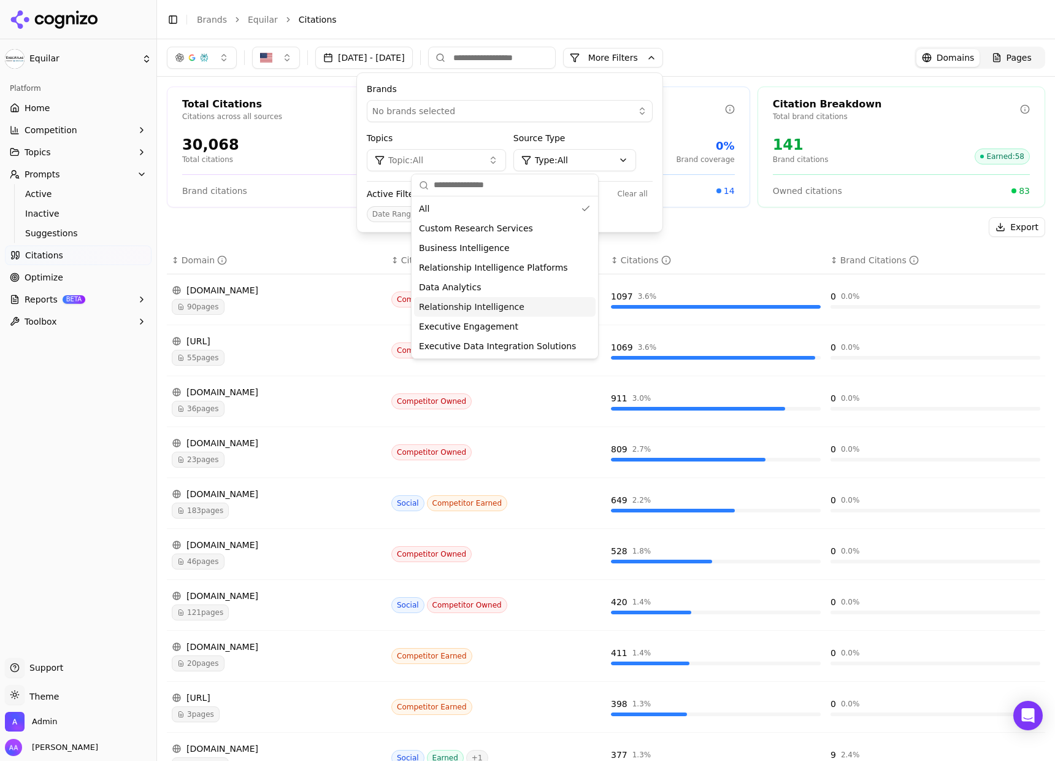
click at [472, 310] on span "Relationship Intelligence" at bounding box center [472, 307] width 106 height 12
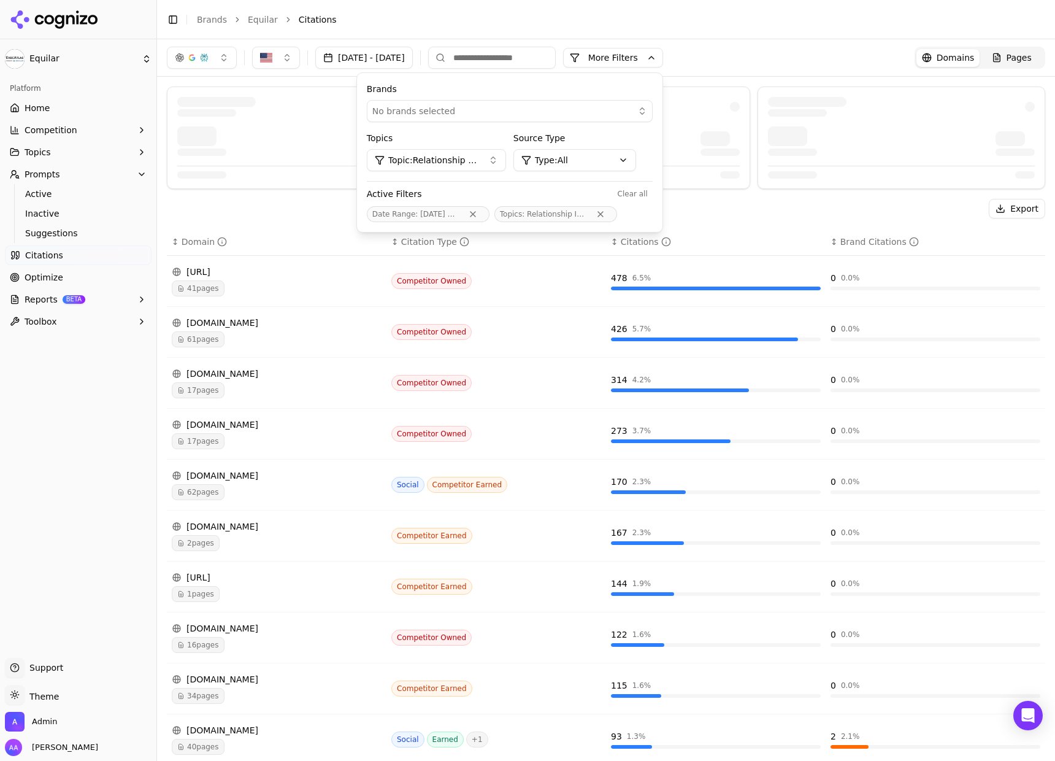
click at [329, 214] on div "Export" at bounding box center [606, 209] width 879 height 20
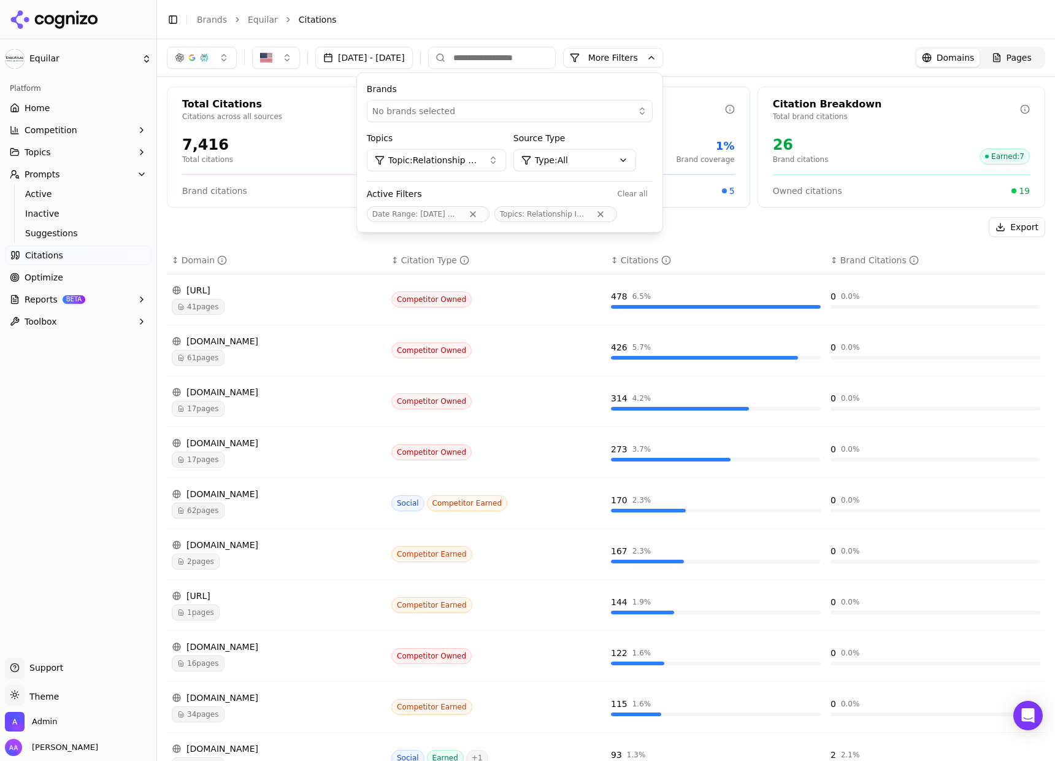
click at [236, 272] on th "↕ Domain" at bounding box center [277, 261] width 220 height 28
click at [235, 283] on td "4degrees.ai 41 pages" at bounding box center [277, 299] width 220 height 51
click at [237, 296] on div "4degrees.ai 41 pages" at bounding box center [277, 299] width 210 height 31
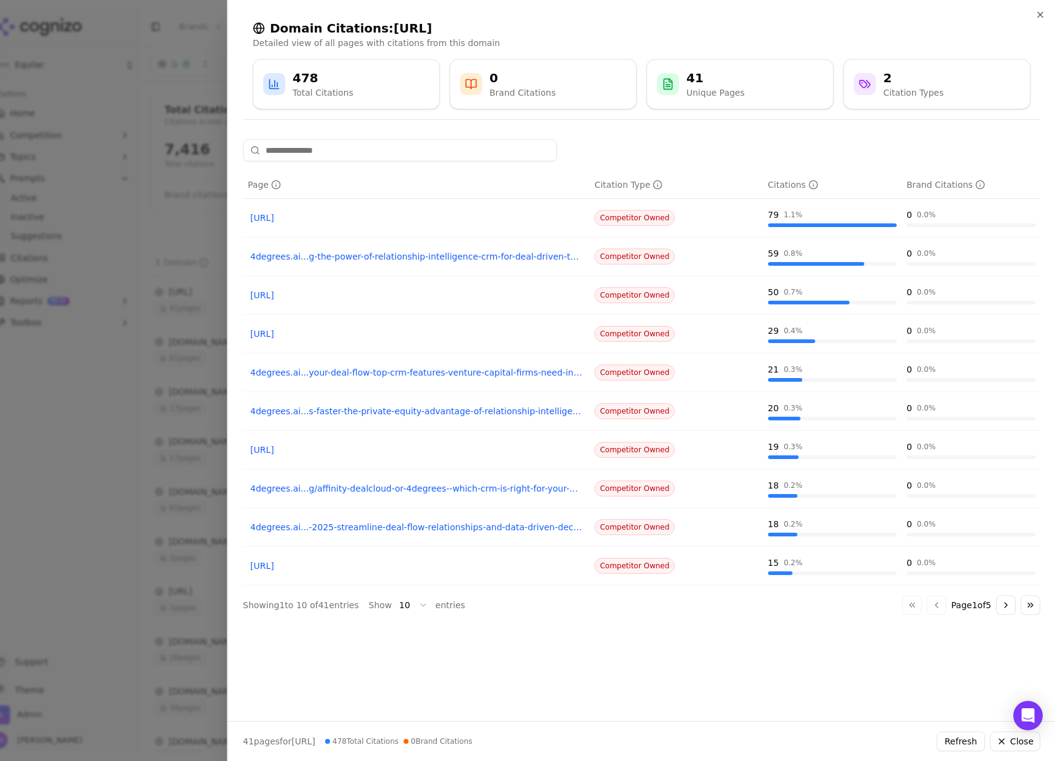
click at [202, 241] on div at bounding box center [527, 380] width 1055 height 761
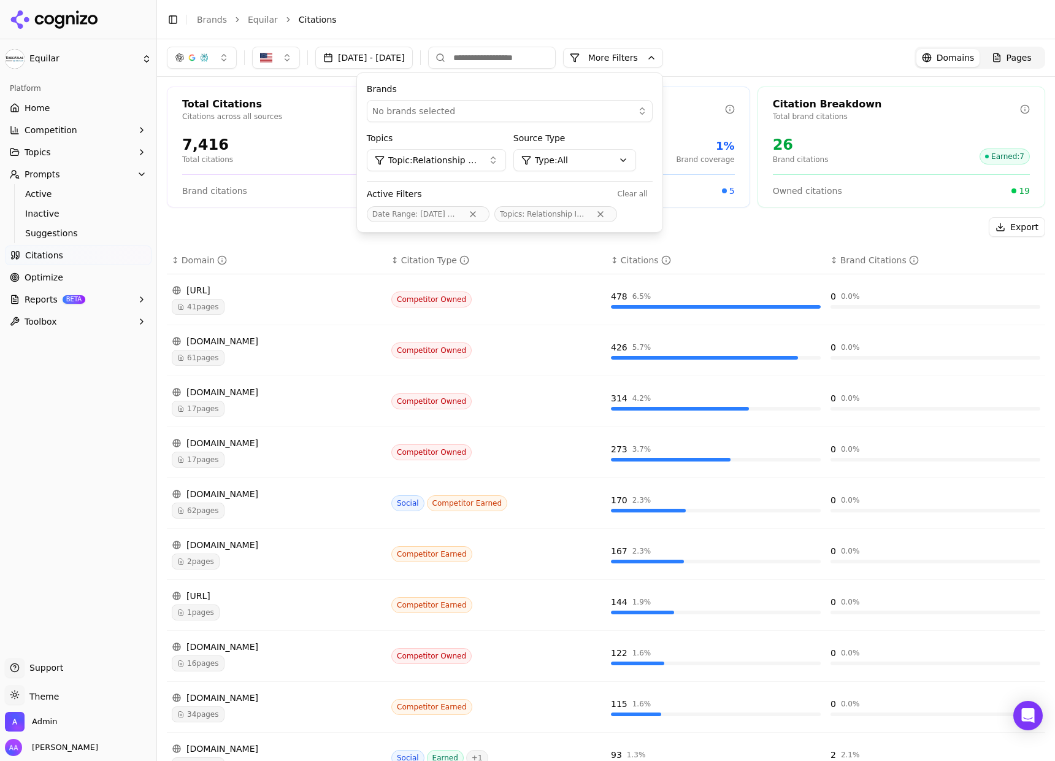
click at [365, 215] on div "Total Citations Citations across all sources 7,416 Total citations 0.4% Brand r…" at bounding box center [606, 450] width 898 height 746
click at [660, 65] on button "More Filters" at bounding box center [613, 58] width 100 height 20
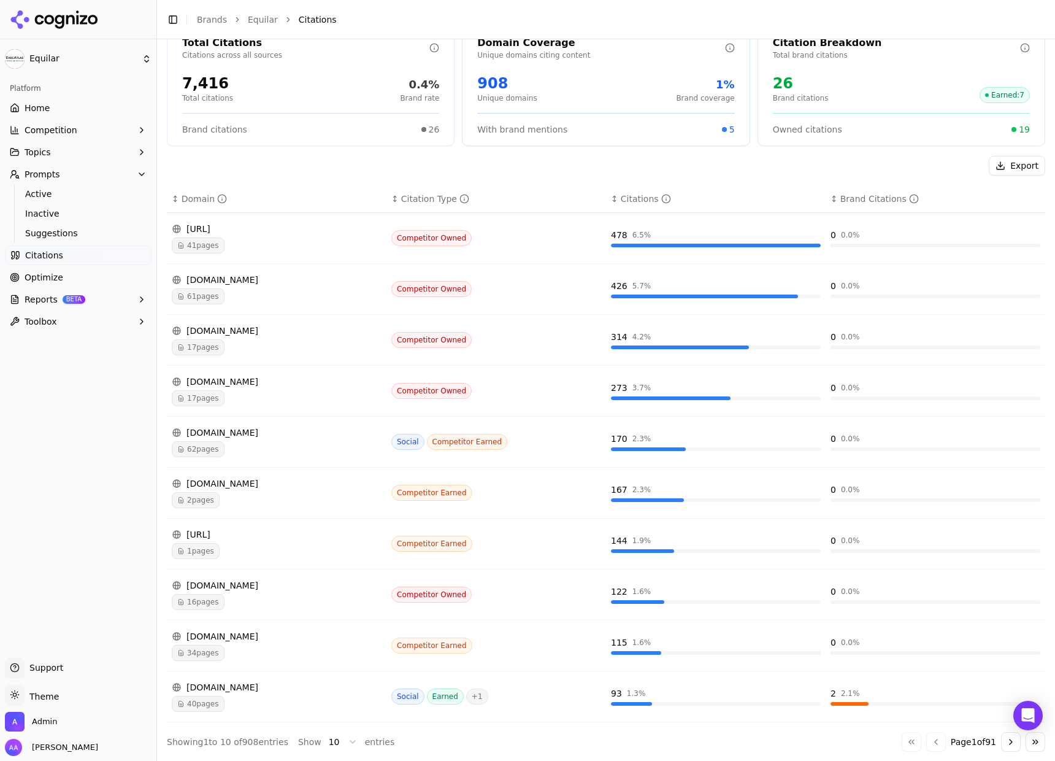
scroll to position [62, 0]
click at [205, 247] on span "41 pages" at bounding box center [198, 245] width 53 height 16
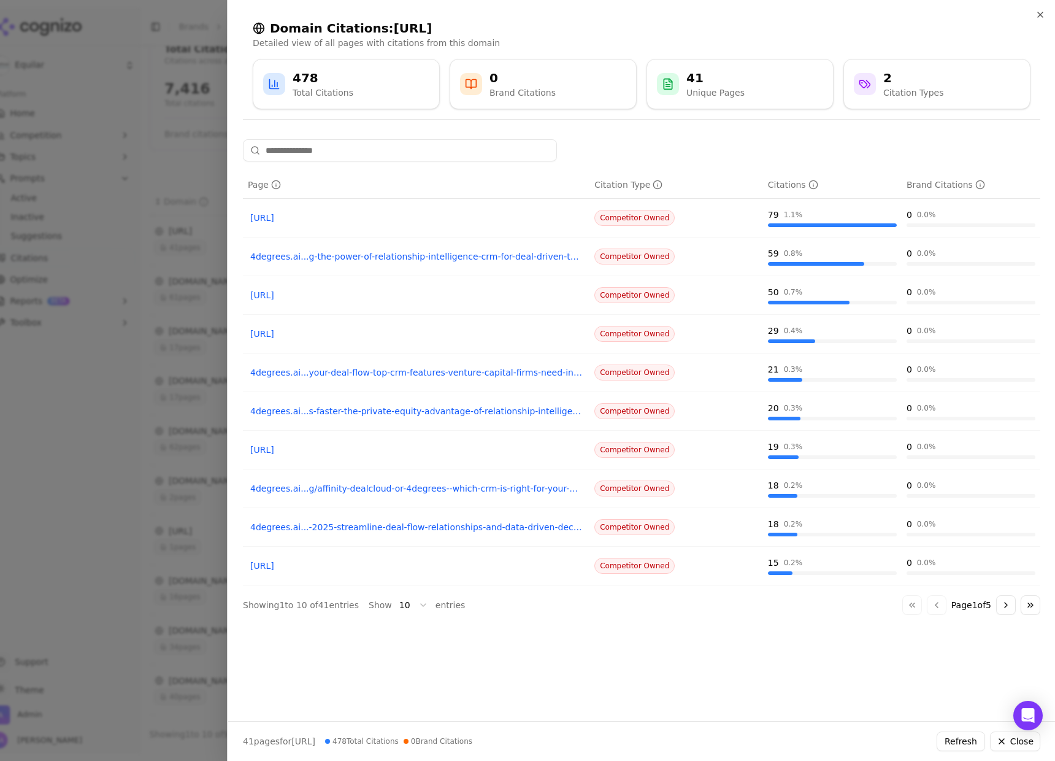
click at [172, 274] on div at bounding box center [527, 380] width 1055 height 761
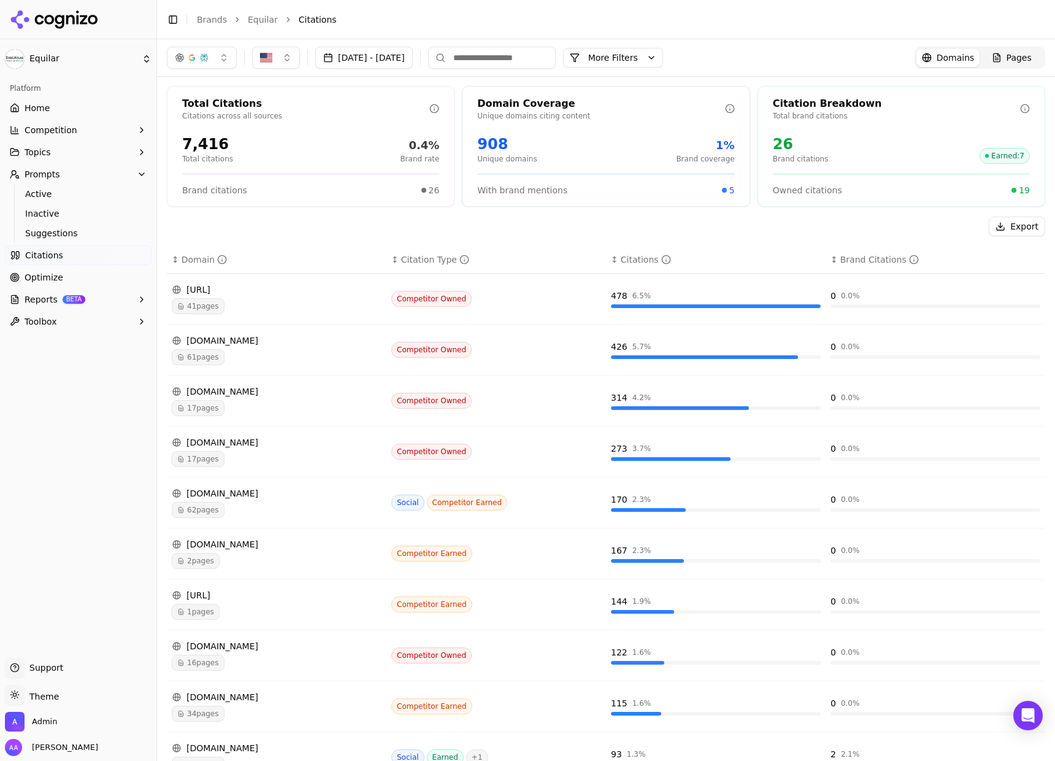
scroll to position [0, 0]
click at [652, 53] on button "More Filters" at bounding box center [613, 58] width 100 height 20
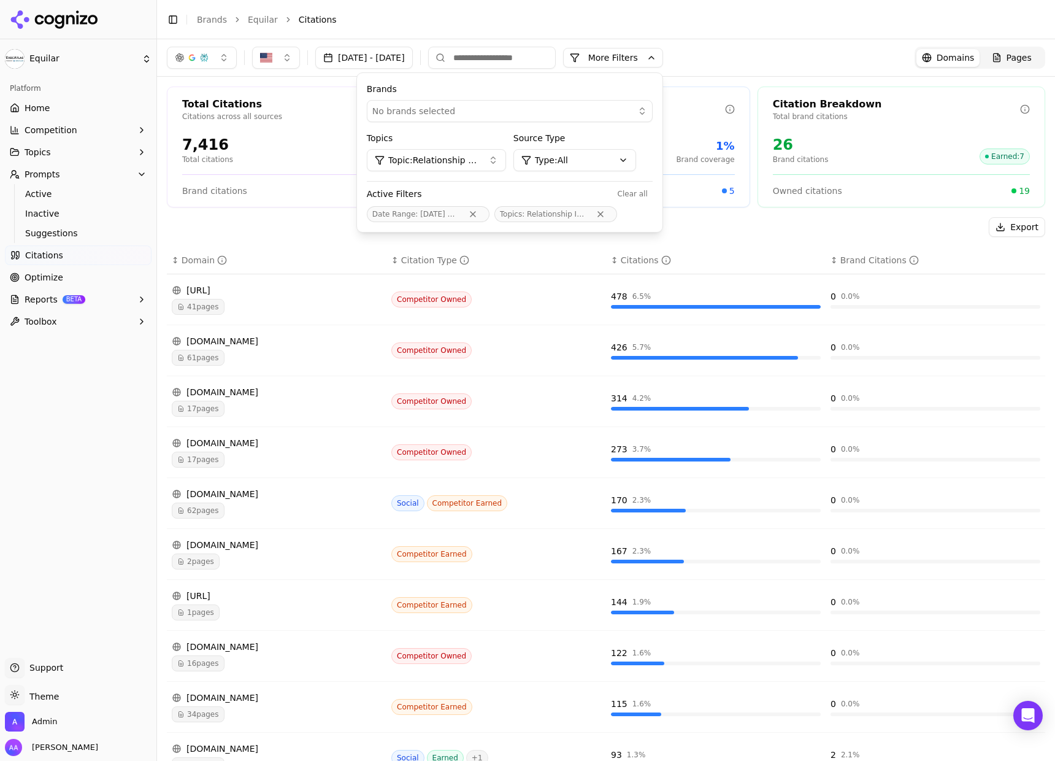
click at [653, 55] on button "More Filters" at bounding box center [613, 58] width 100 height 20
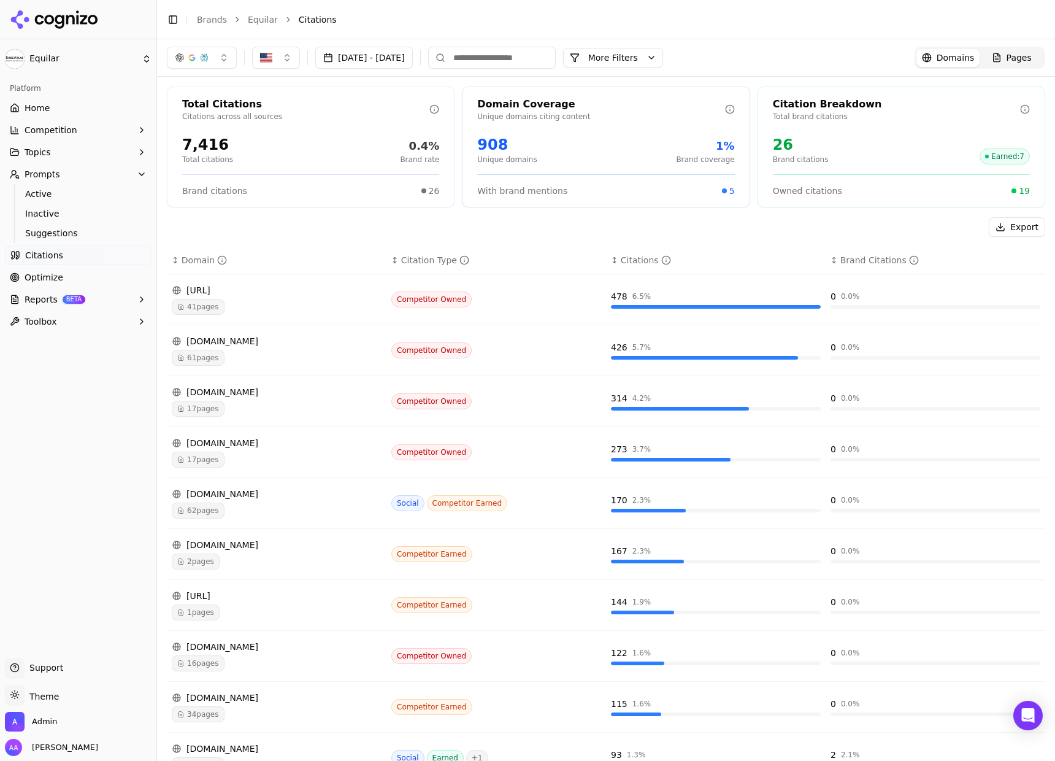
click at [625, 56] on button "More Filters" at bounding box center [613, 58] width 100 height 20
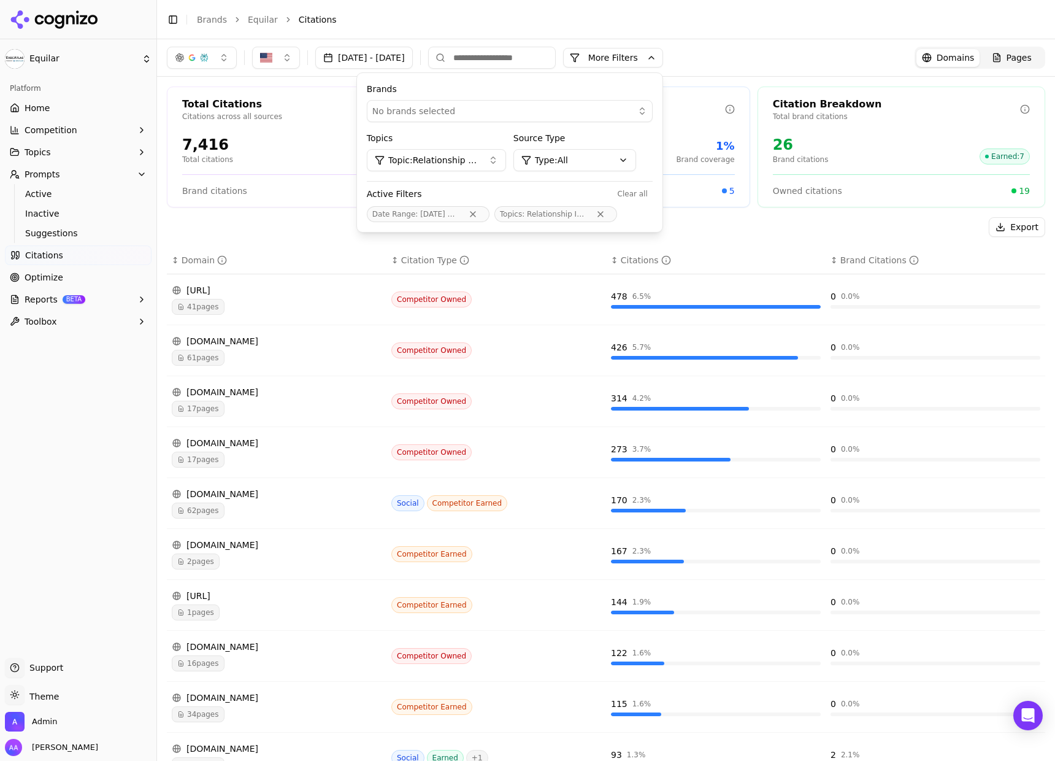
click at [506, 166] on button "Topic: Relationship Intelligence" at bounding box center [436, 160] width 139 height 22
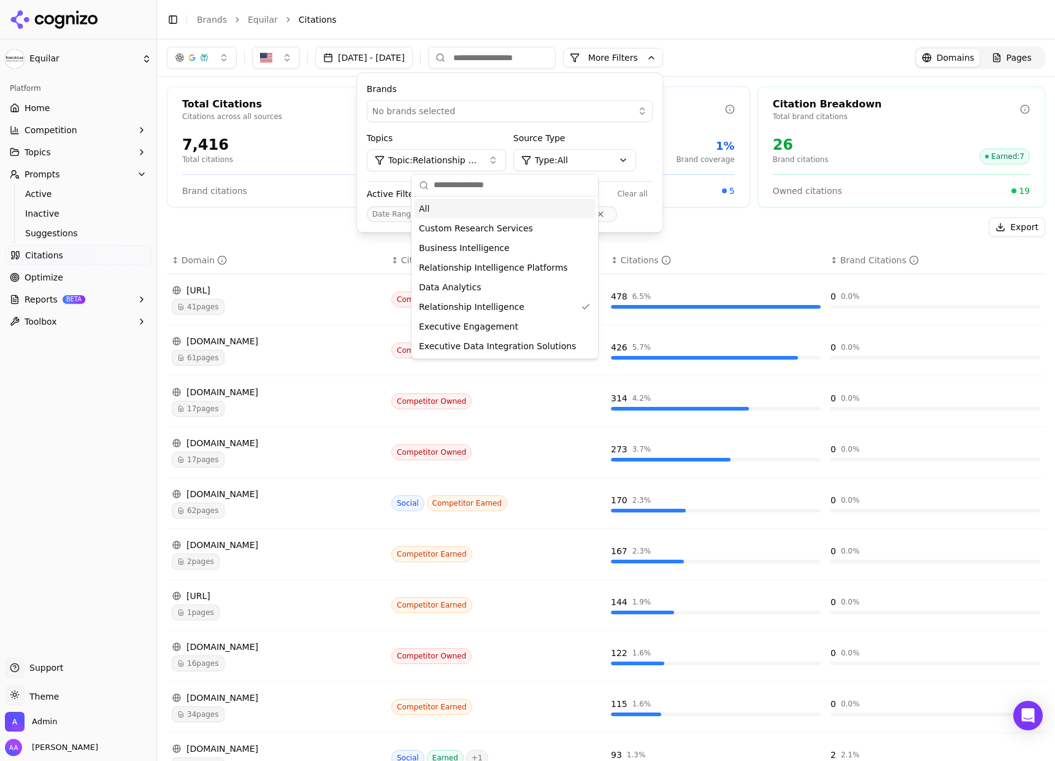
click at [479, 164] on span "Topic: Relationship Intelligence" at bounding box center [433, 160] width 90 height 12
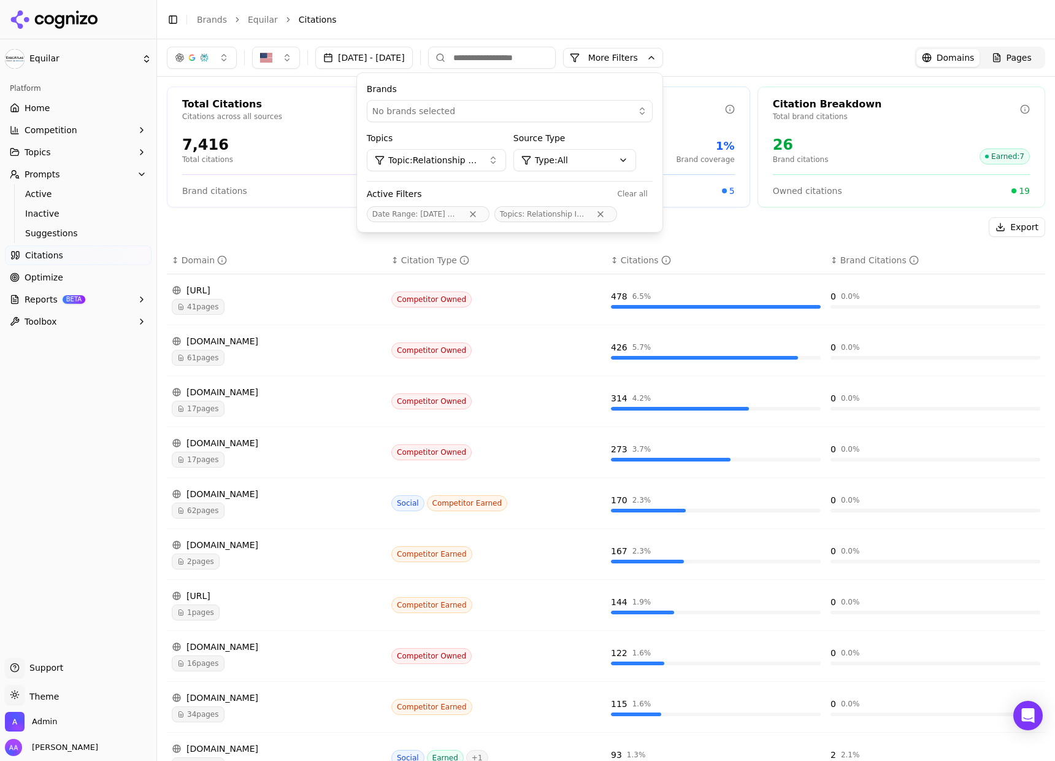
click at [356, 213] on div "Total Citations Citations across all sources 7,416 Total citations 0.4% Brand r…" at bounding box center [606, 450] width 898 height 746
click at [649, 59] on button "More Filters" at bounding box center [613, 58] width 100 height 20
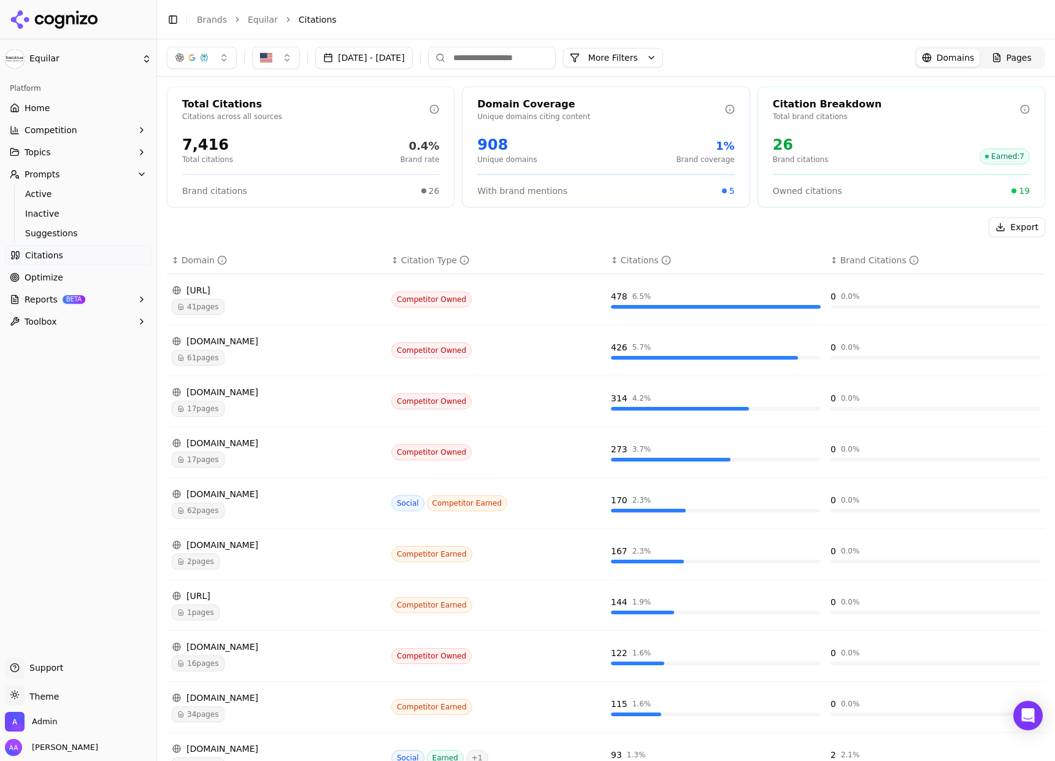
click at [652, 56] on button "More Filters" at bounding box center [613, 58] width 100 height 20
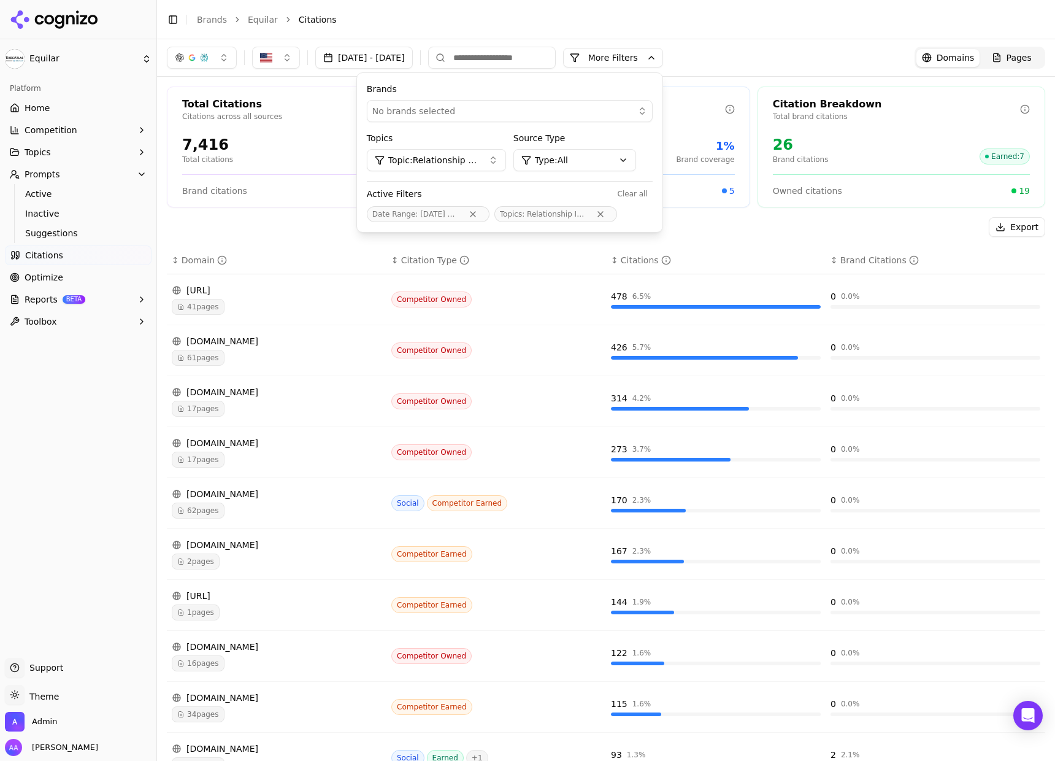
click at [479, 155] on span "Topic: Relationship Intelligence" at bounding box center [433, 160] width 90 height 12
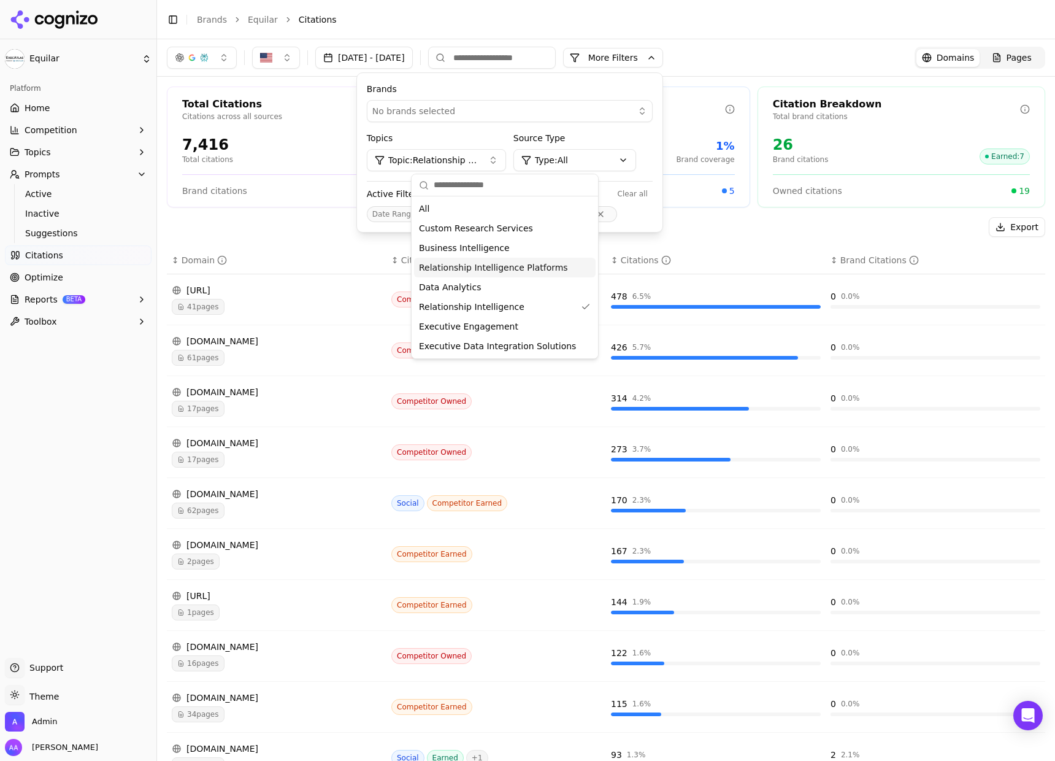
click at [469, 269] on span "Relationship Intelligence Platforms" at bounding box center [493, 267] width 149 height 12
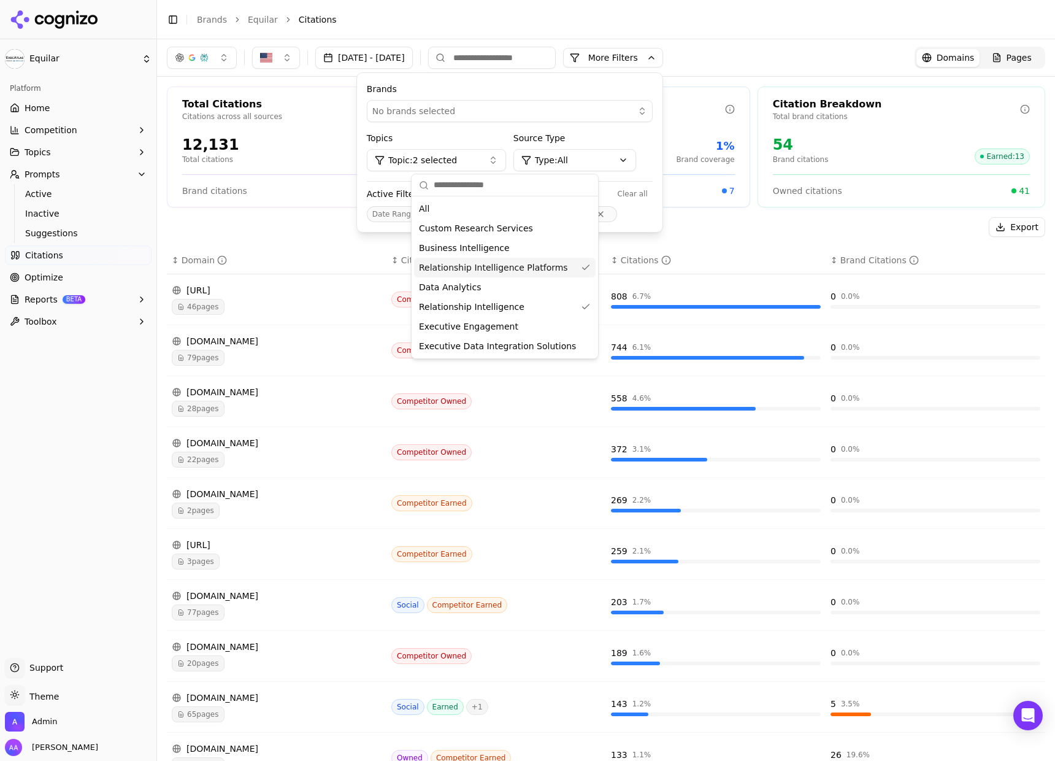
click at [317, 213] on div "Total Citations Citations across all sources 12,131 Total citations 0.4% Brand …" at bounding box center [606, 450] width 898 height 746
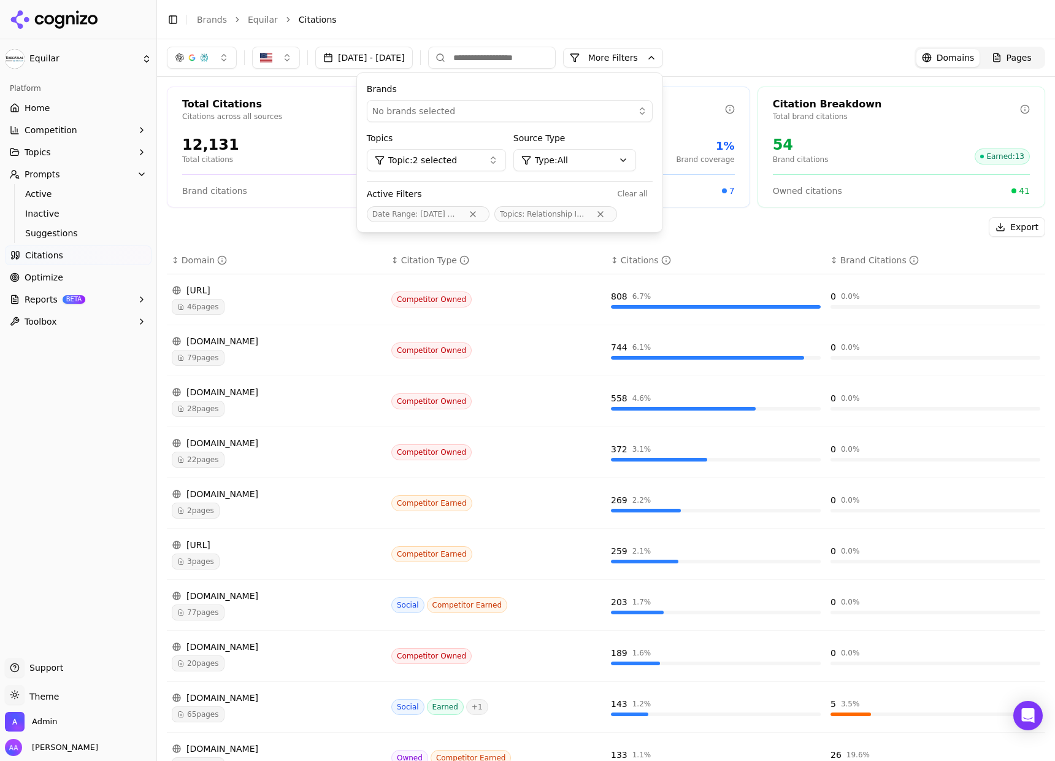
click at [89, 151] on button "Topics" at bounding box center [78, 152] width 147 height 20
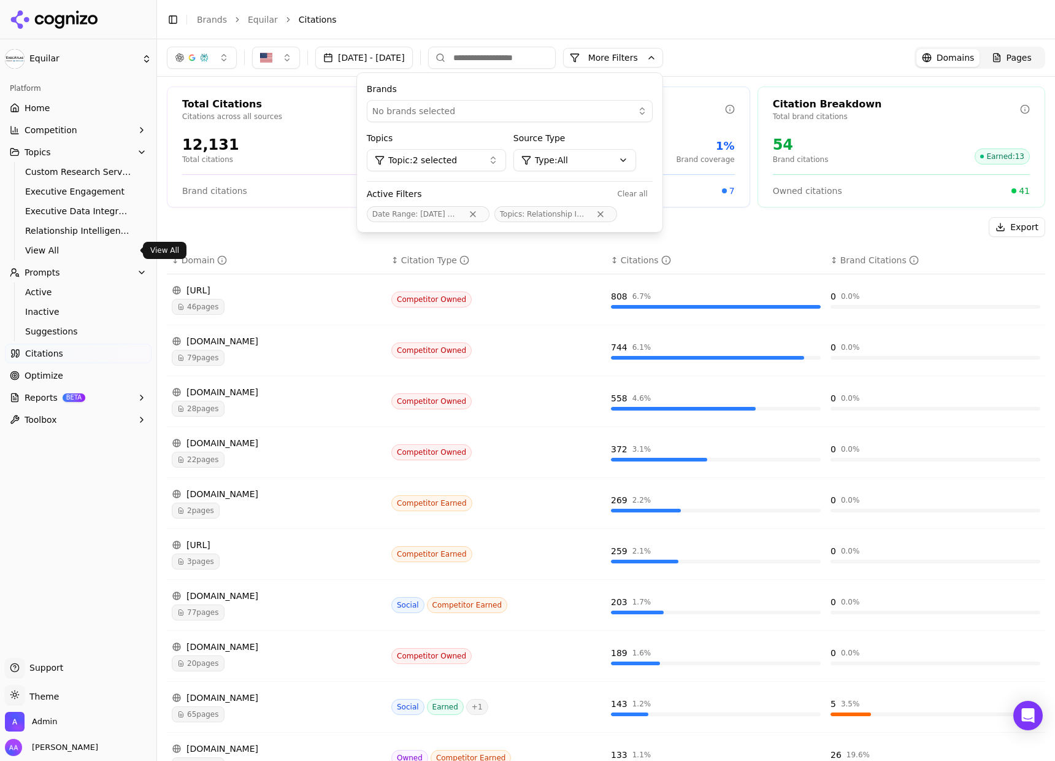
click at [77, 245] on span "View All" at bounding box center [78, 250] width 107 height 12
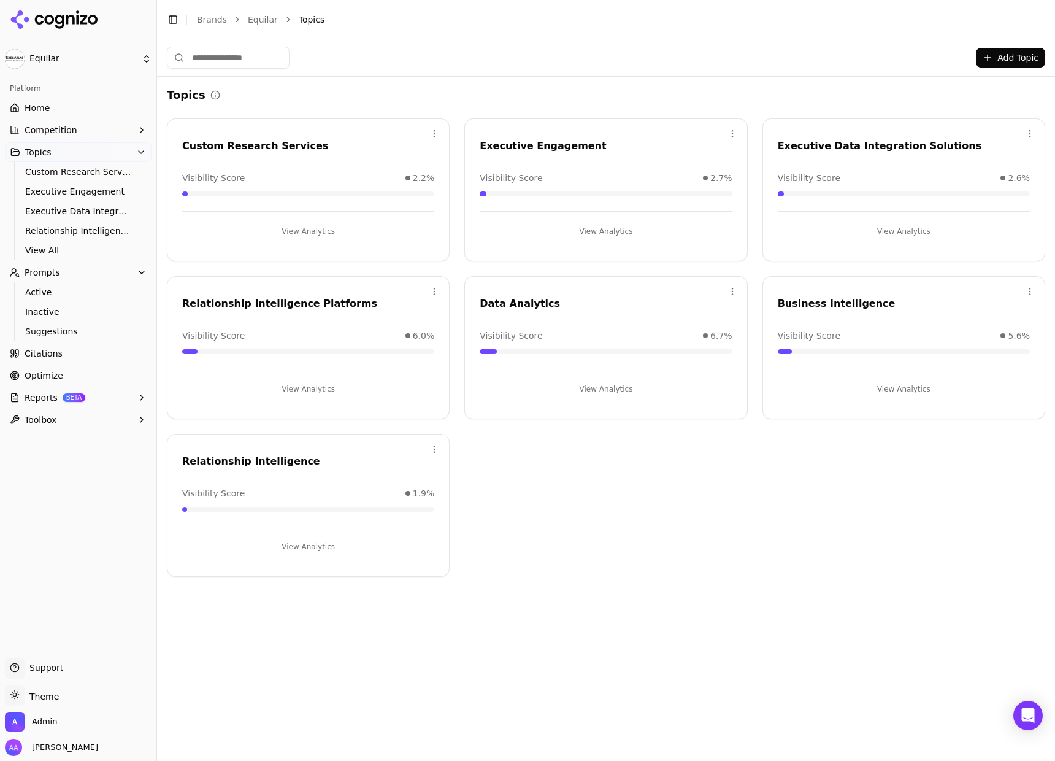
click at [351, 541] on button "View Analytics" at bounding box center [308, 547] width 252 height 20
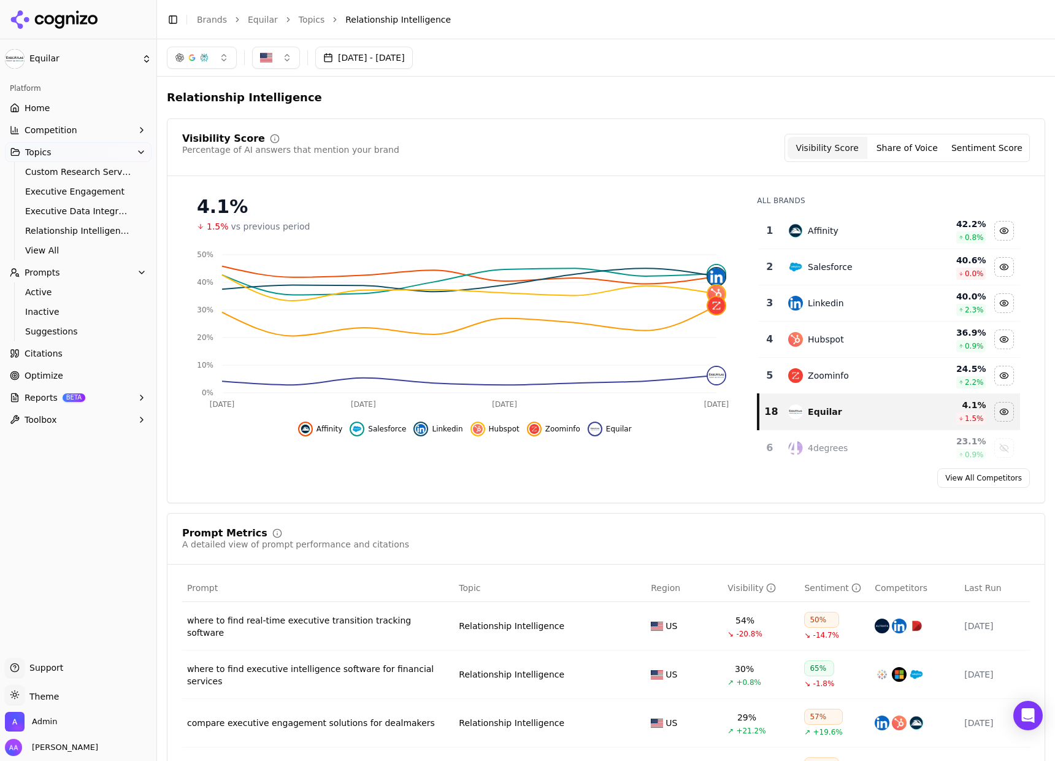
drag, startPoint x: 590, startPoint y: 167, endPoint x: 600, endPoint y: 159, distance: 13.0
click at [590, 166] on div "Visibility Score Percentage of AI answers that mention your brand Visibility Sc…" at bounding box center [605, 155] width 877 height 42
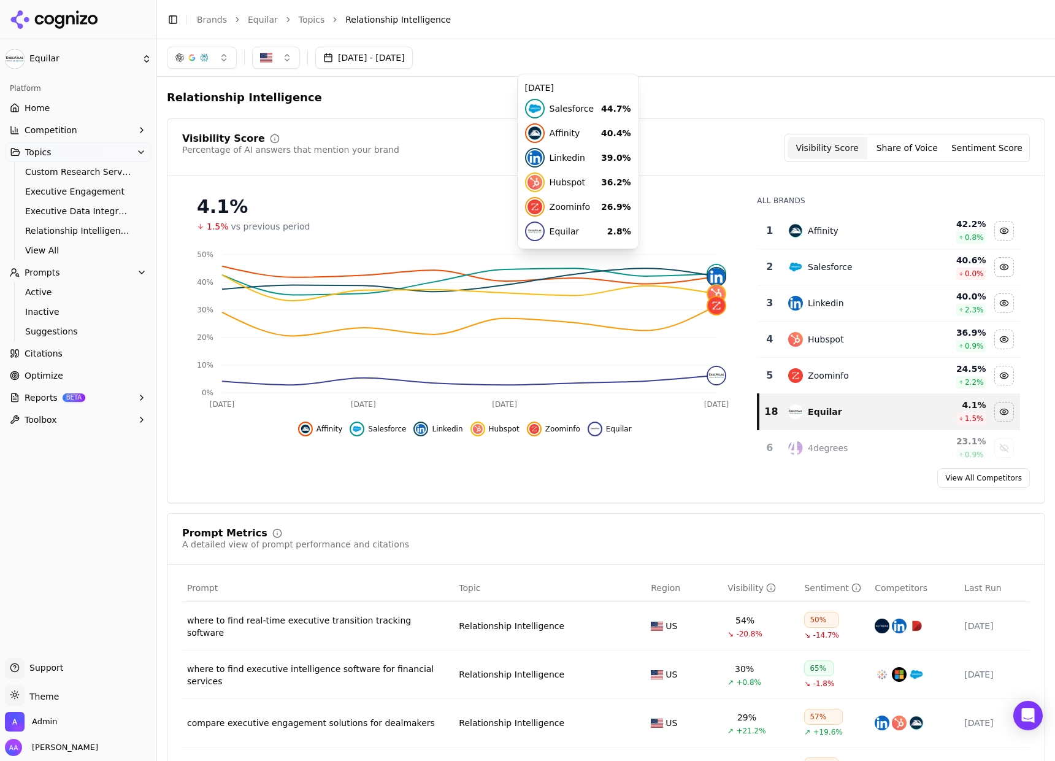
click at [517, 119] on div "Visibility Score Percentage of AI answers that mention your brand Visibility Sc…" at bounding box center [606, 310] width 879 height 385
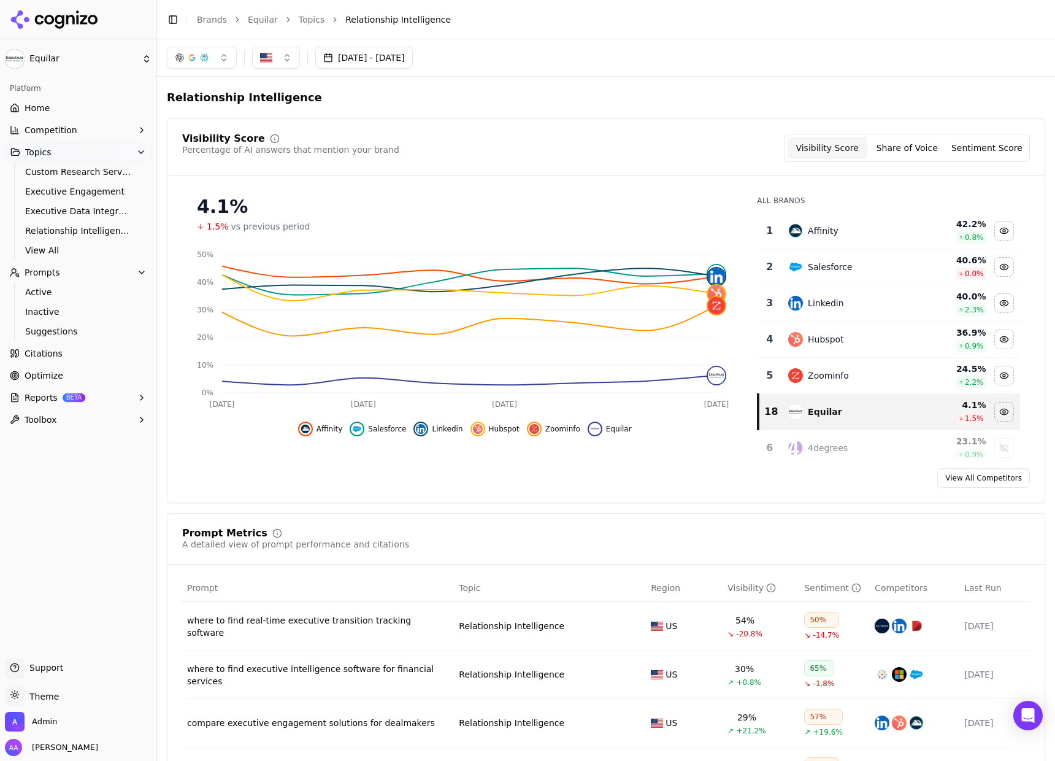
click at [373, 137] on div "Visibility Score" at bounding box center [290, 139] width 217 height 10
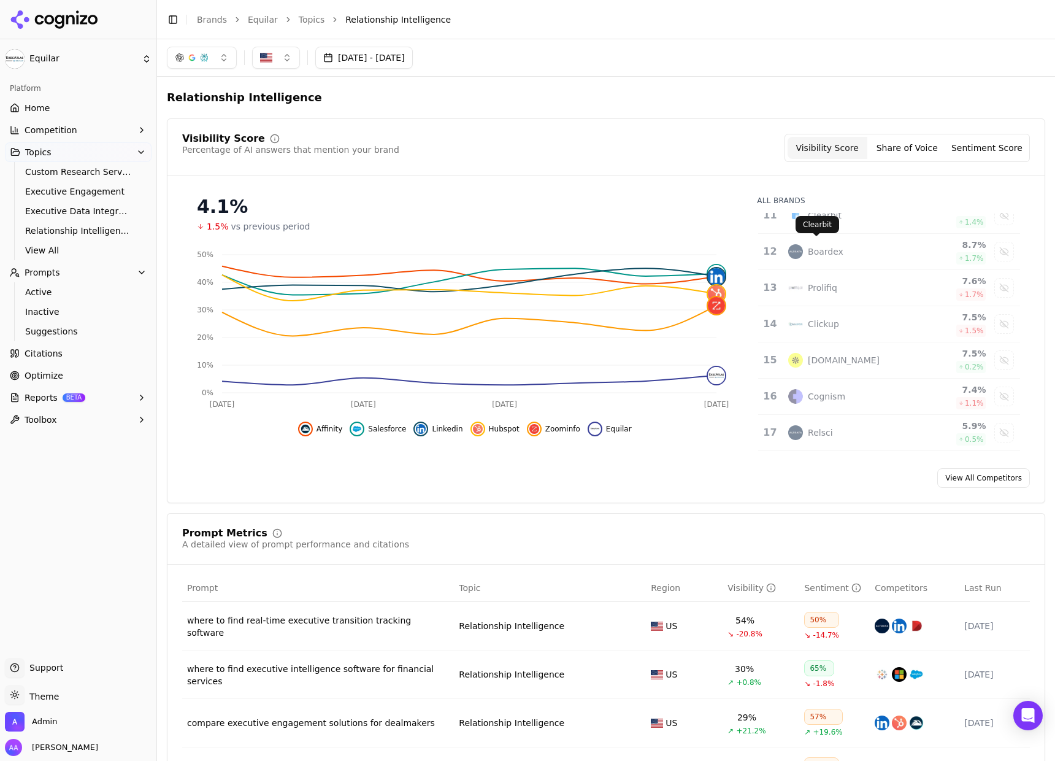
scroll to position [155, 0]
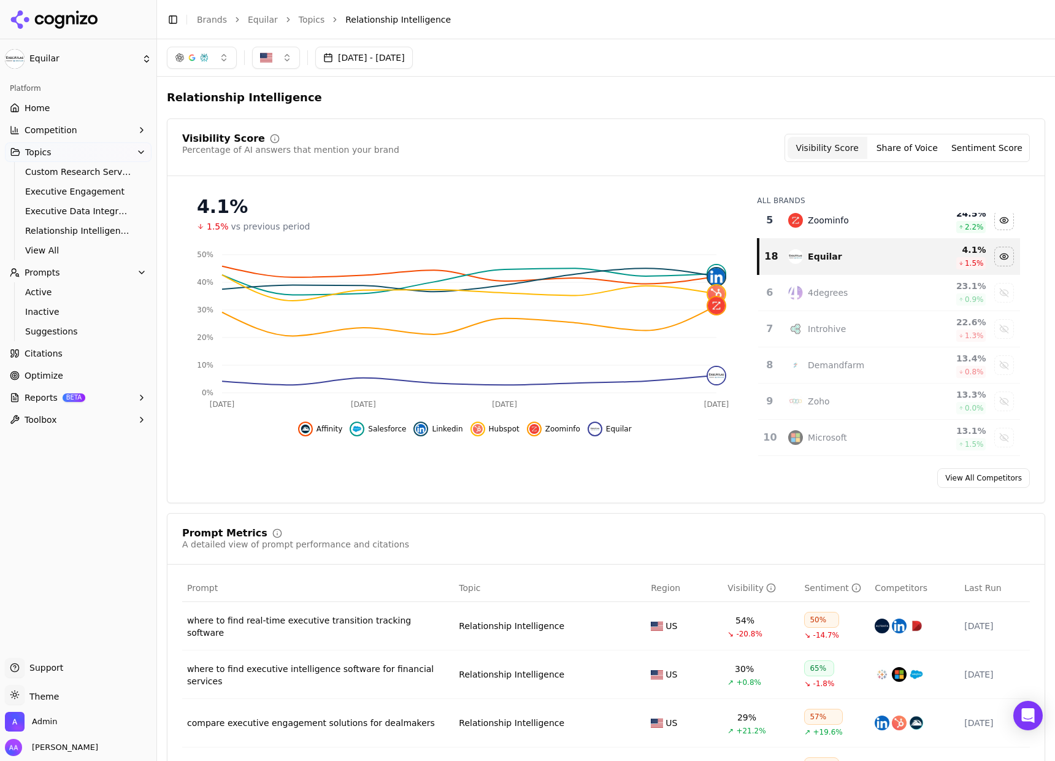
click at [87, 114] on link "Home" at bounding box center [78, 108] width 147 height 20
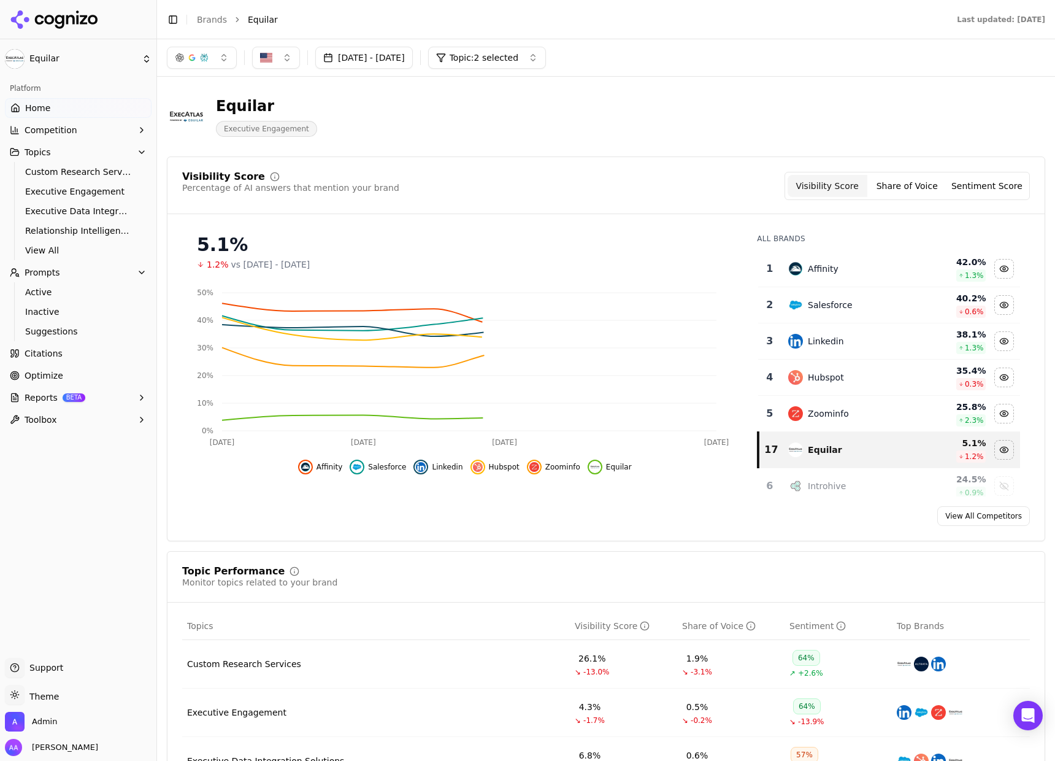
click at [518, 56] on span "Topic: 2 selected" at bounding box center [484, 58] width 69 height 12
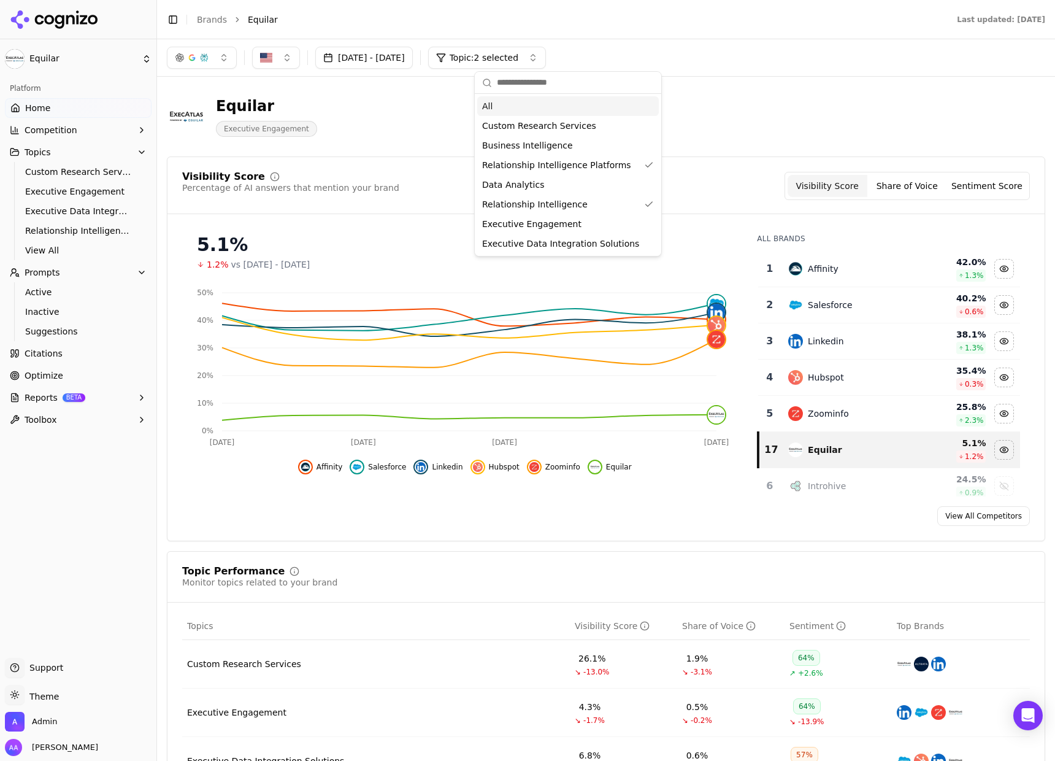
click at [779, 101] on div "Equilar Executive Engagement" at bounding box center [606, 117] width 879 height 60
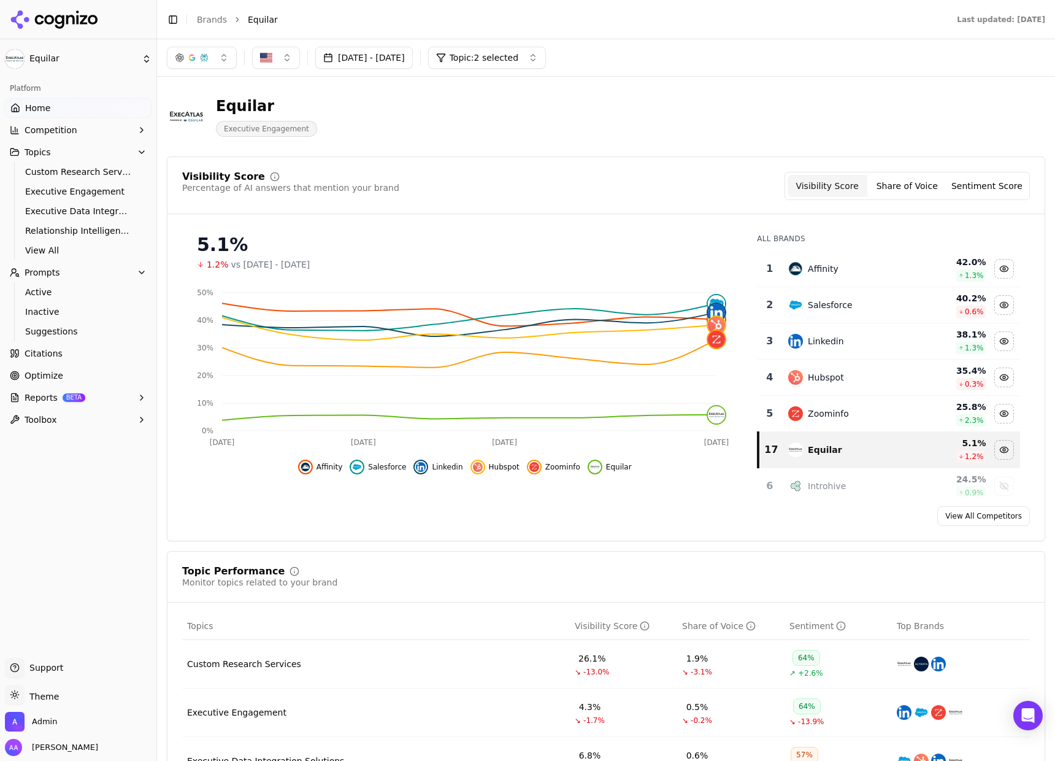
click at [666, 196] on div "Visibility Score Percentage of AI answers that mention your brand Visibility Sc…" at bounding box center [606, 186] width 848 height 28
click at [66, 355] on link "Citations" at bounding box center [78, 354] width 147 height 20
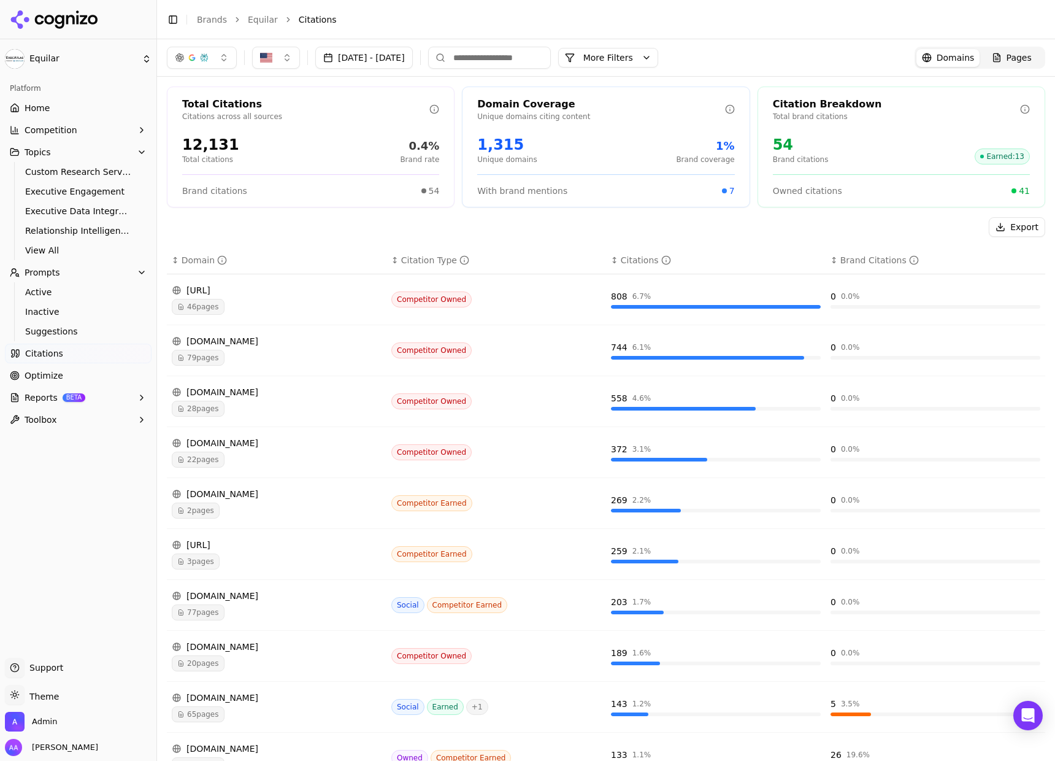
click at [214, 294] on div "4degrees.ai" at bounding box center [277, 290] width 210 height 12
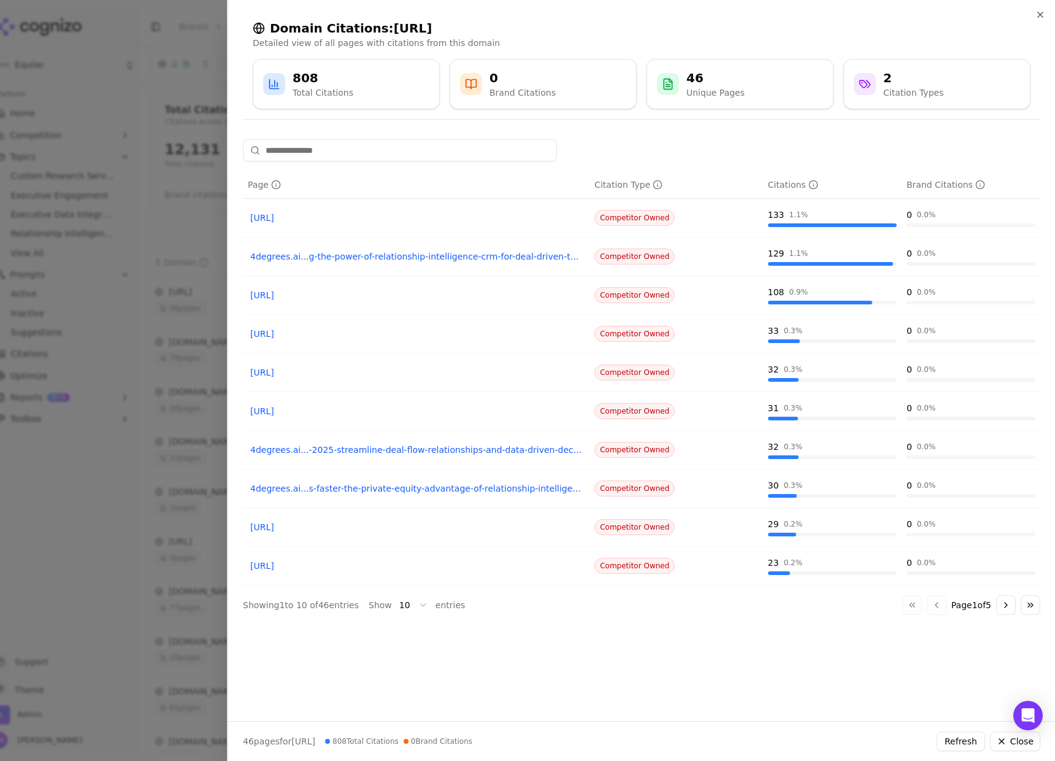
click at [1014, 601] on button "Go to next page" at bounding box center [1006, 605] width 20 height 20
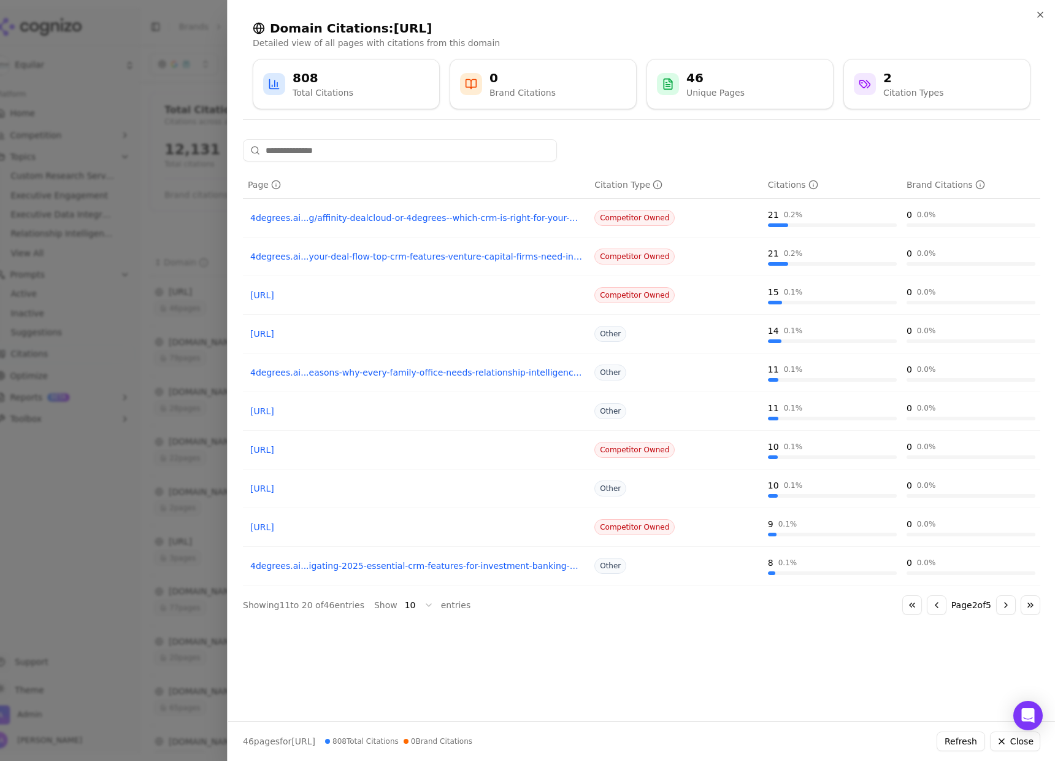
click at [928, 606] on button "Go to previous page" at bounding box center [937, 605] width 20 height 20
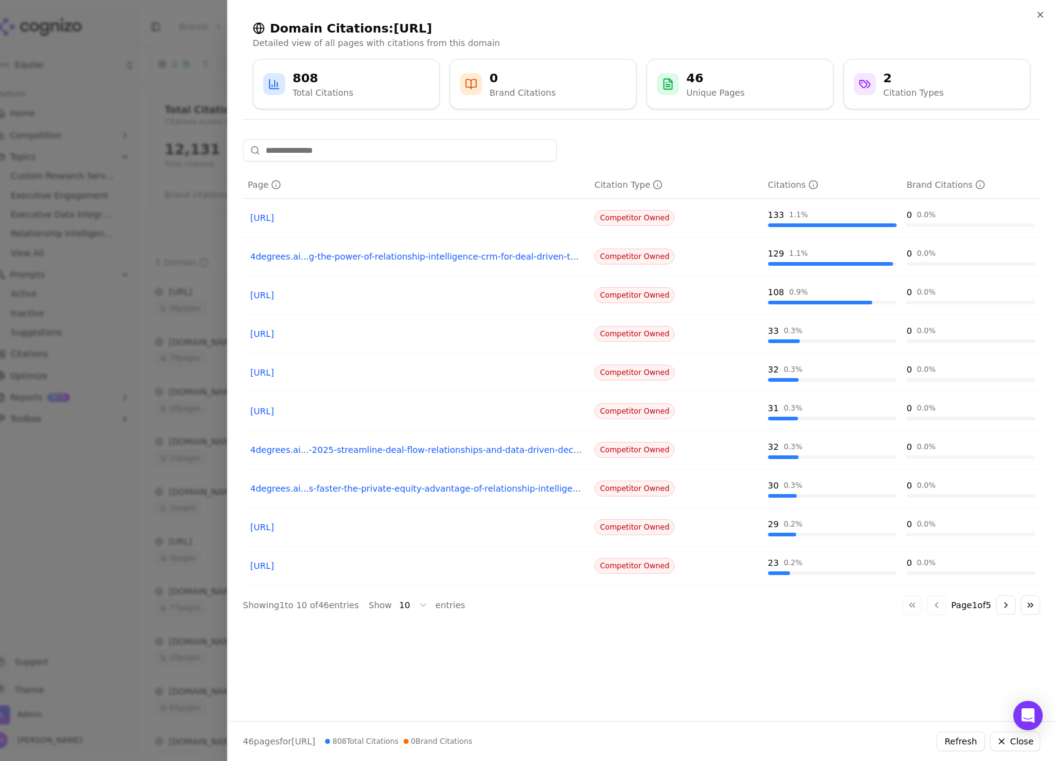
click at [163, 344] on div at bounding box center [527, 380] width 1055 height 761
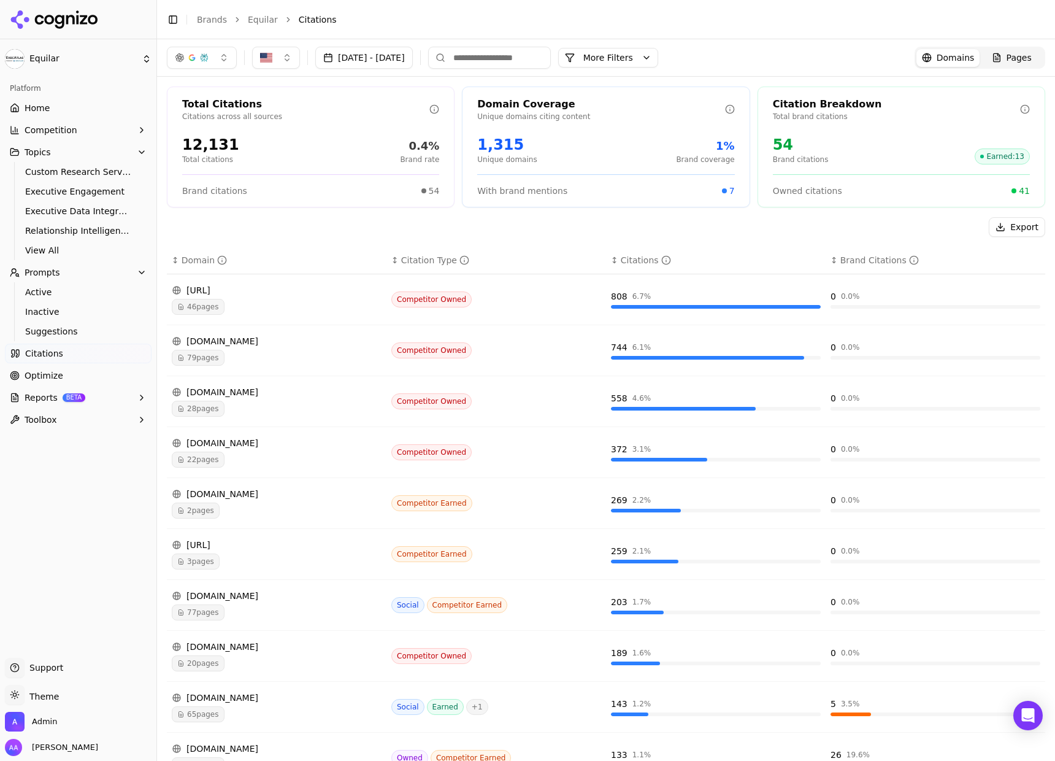
click at [191, 402] on span "28 pages" at bounding box center [198, 409] width 53 height 16
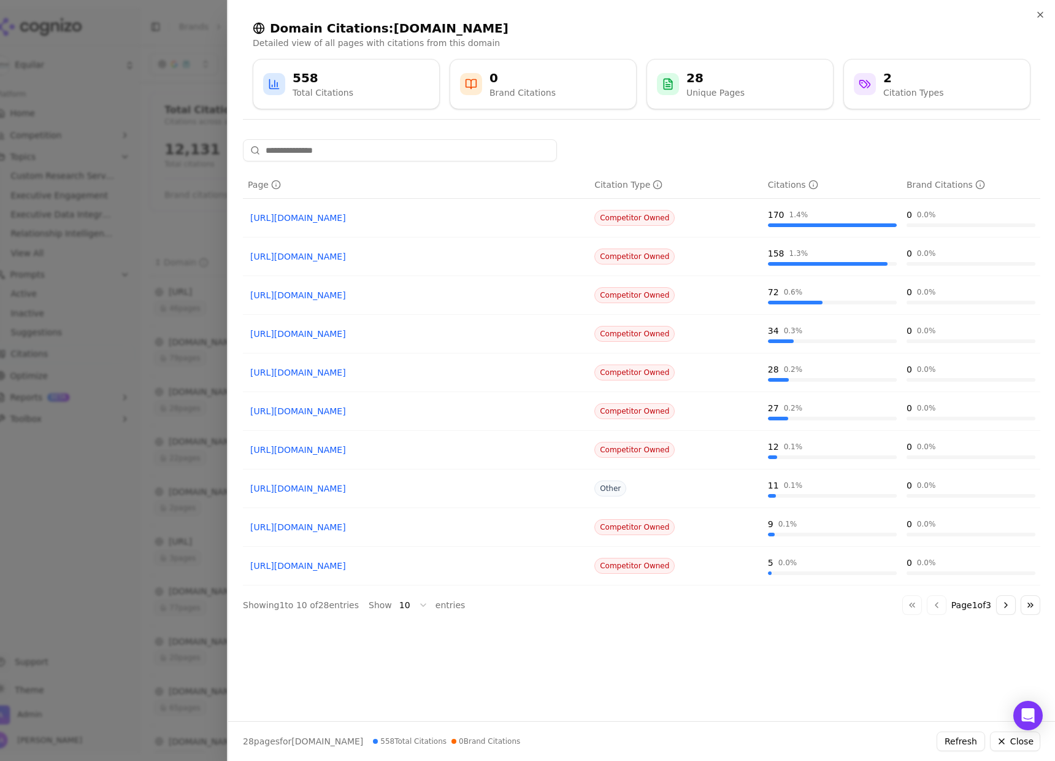
click at [709, 696] on div "Page Citation Type Citations Brand Citations https://introhive.com/blog/relatio…" at bounding box center [641, 425] width 827 height 572
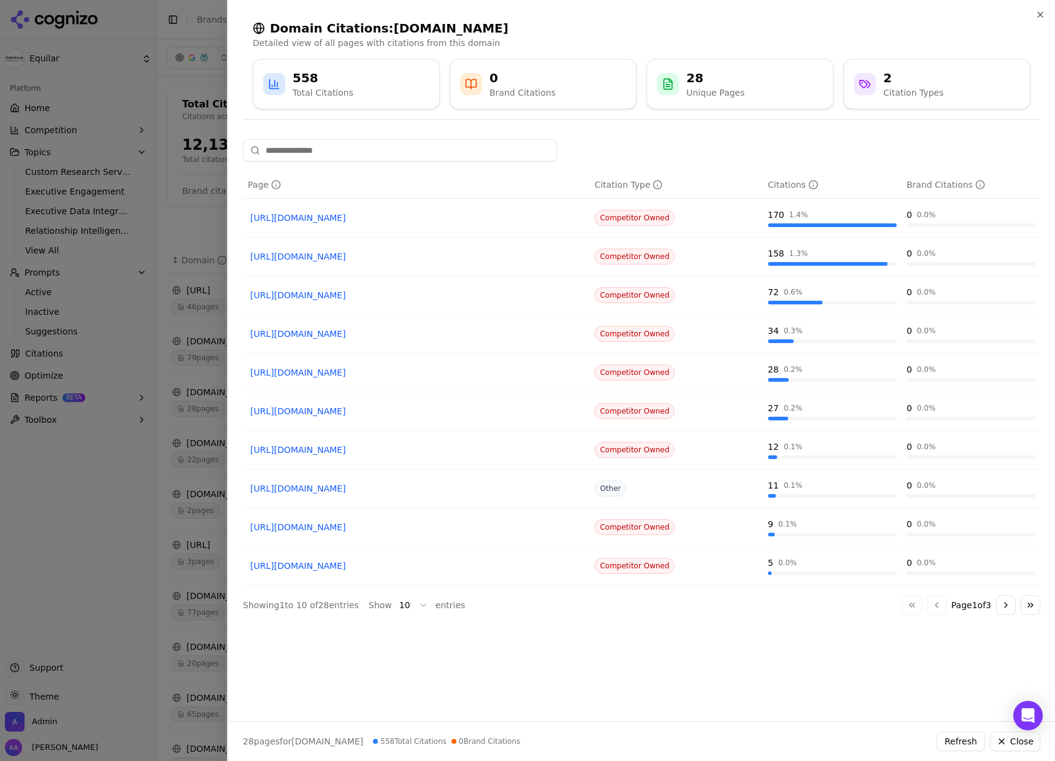
click at [212, 447] on div at bounding box center [527, 380] width 1055 height 761
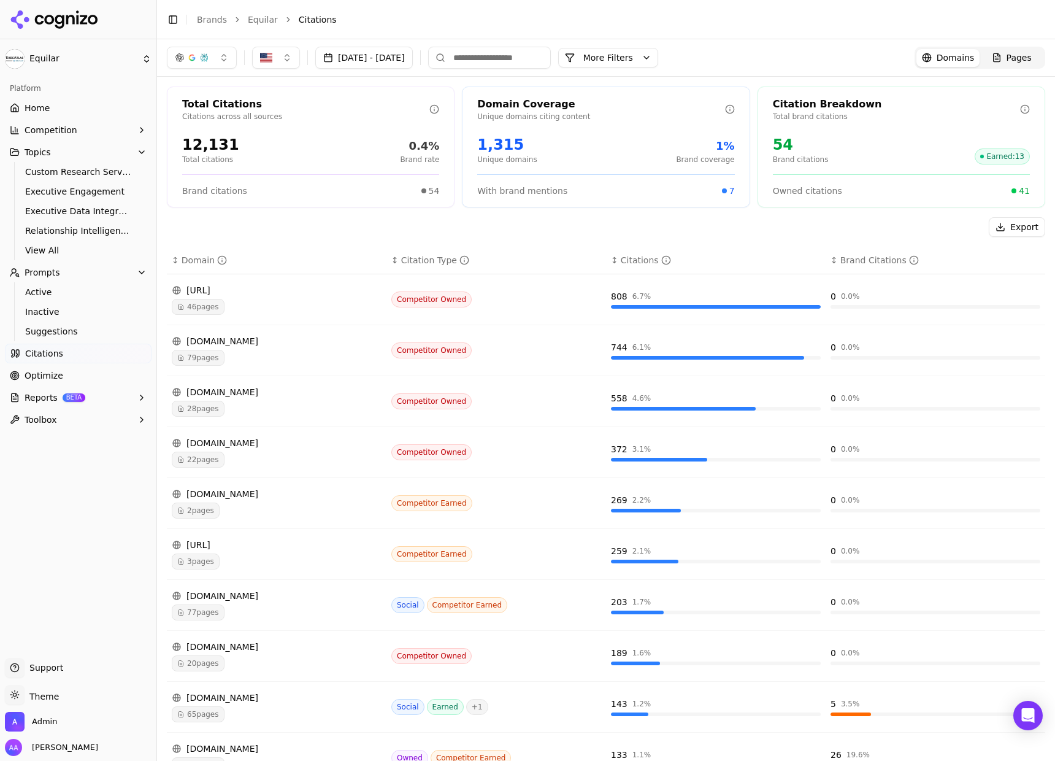
click at [216, 513] on span "2 pages" at bounding box center [196, 510] width 48 height 16
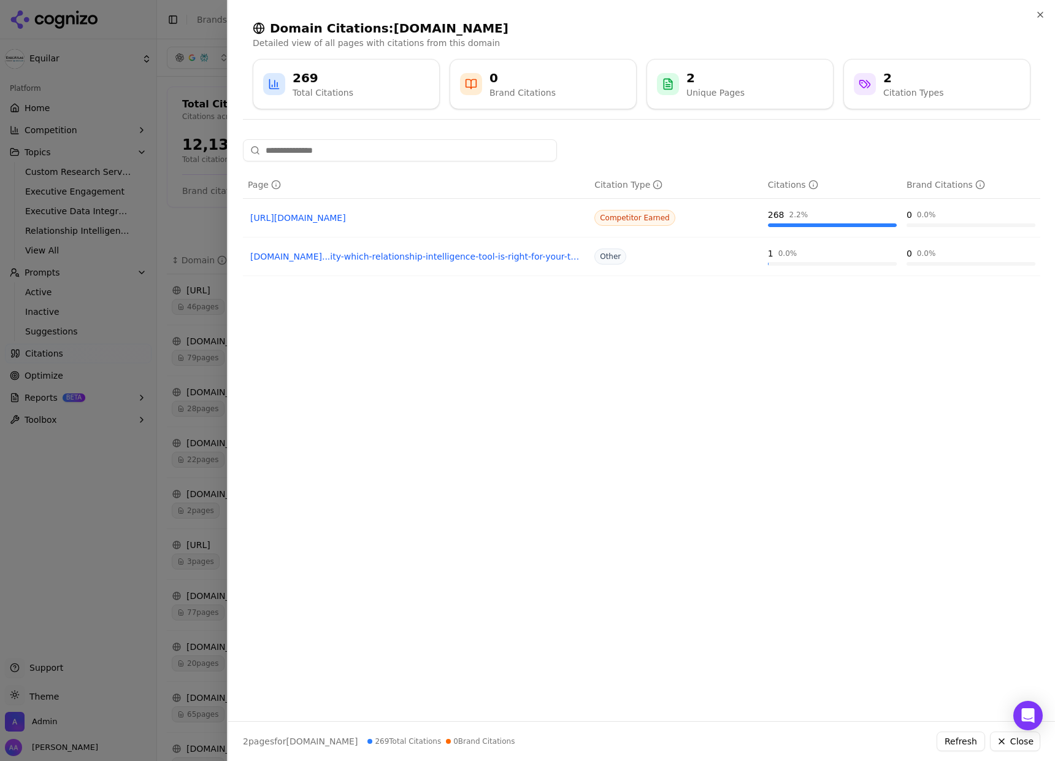
click at [184, 471] on div at bounding box center [527, 380] width 1055 height 761
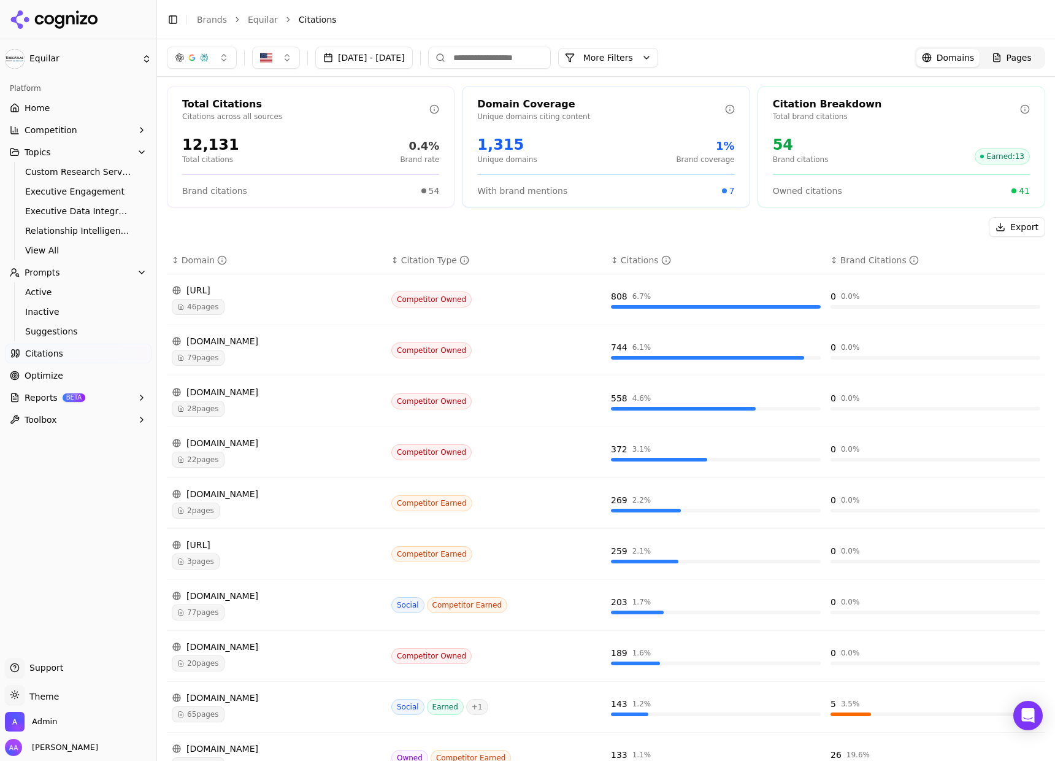
click at [237, 407] on div "28 pages" at bounding box center [277, 409] width 210 height 16
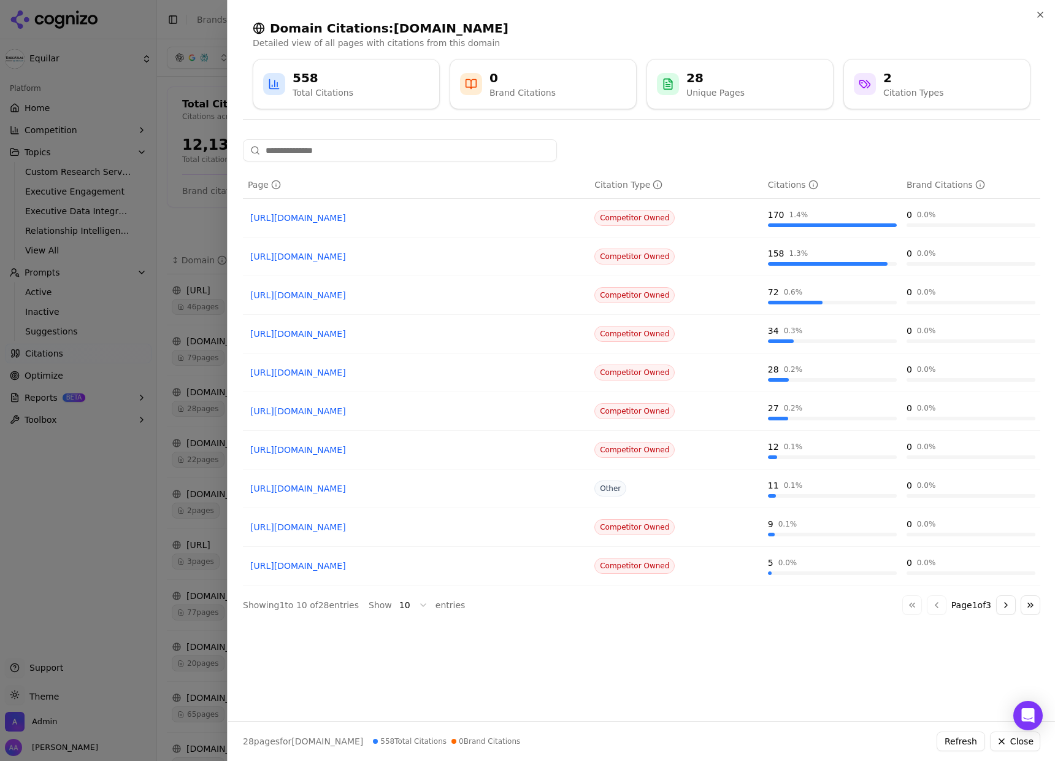
click at [101, 395] on div at bounding box center [527, 380] width 1055 height 761
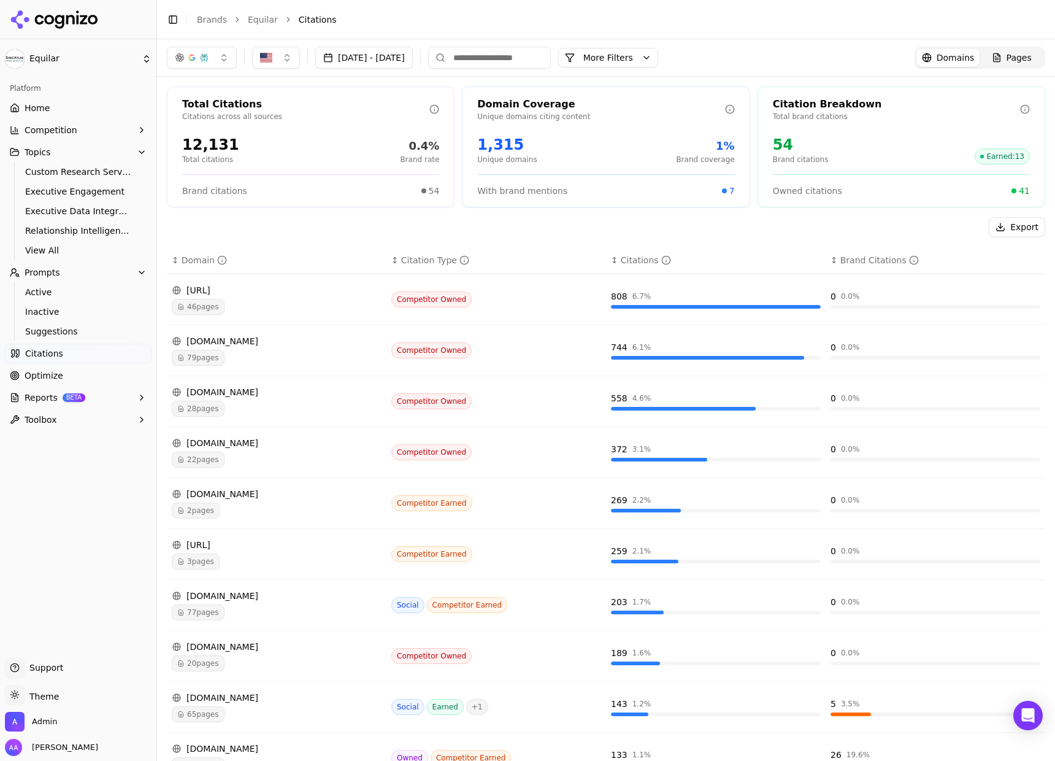
click at [241, 348] on div "affinity.co 79 pages" at bounding box center [277, 350] width 210 height 31
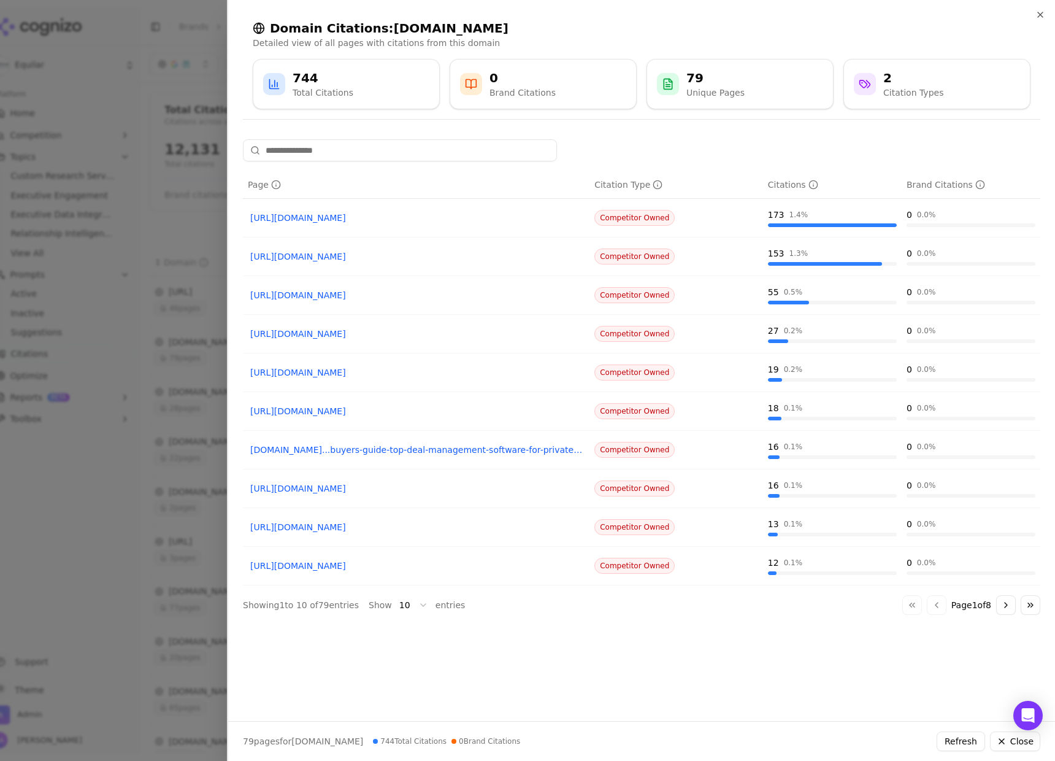
click at [169, 361] on div at bounding box center [527, 380] width 1055 height 761
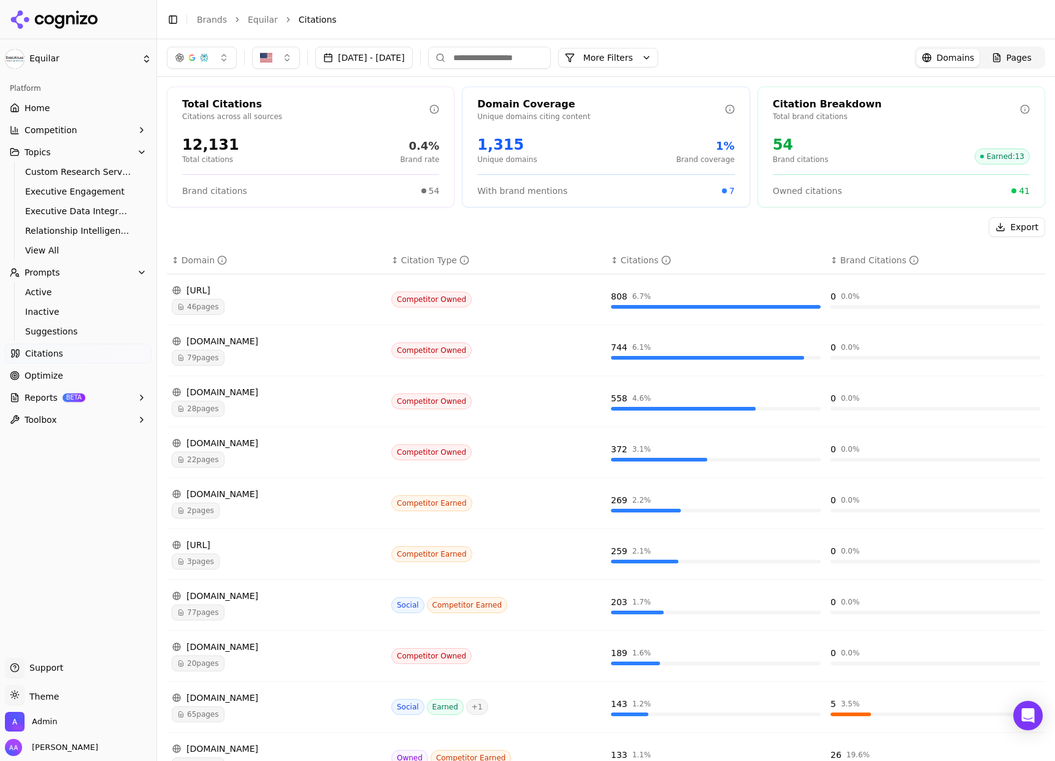
click at [647, 52] on button "More Filters" at bounding box center [608, 58] width 100 height 20
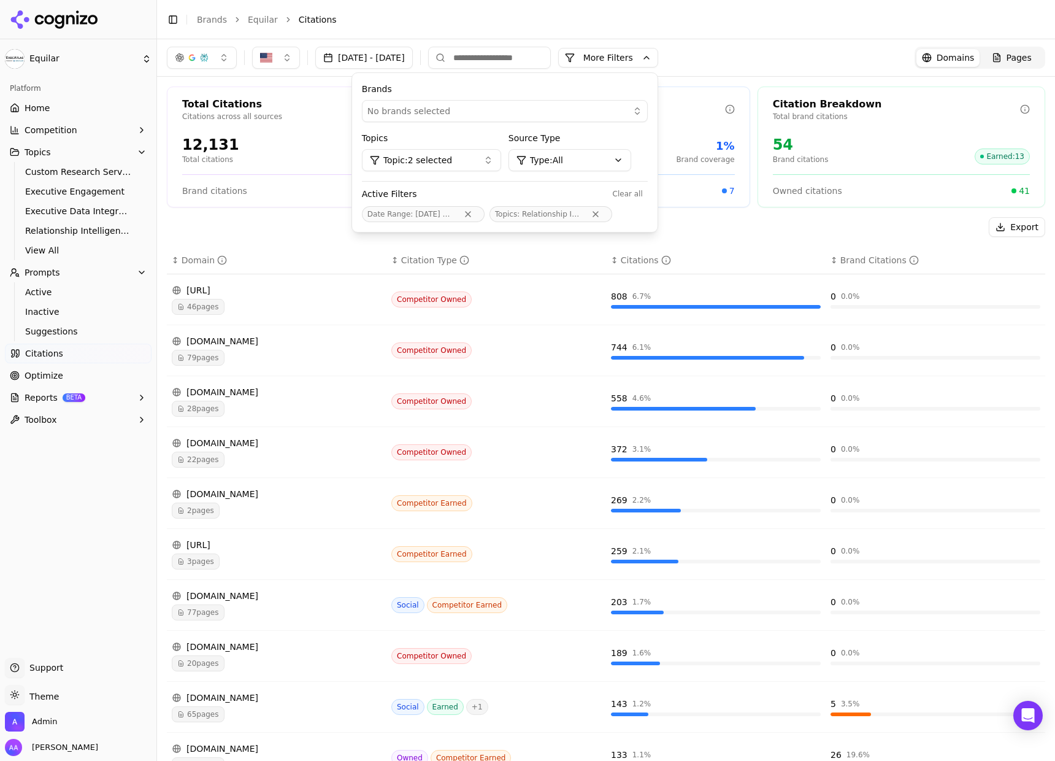
click at [452, 163] on span "Topic: 2 selected" at bounding box center [417, 160] width 69 height 12
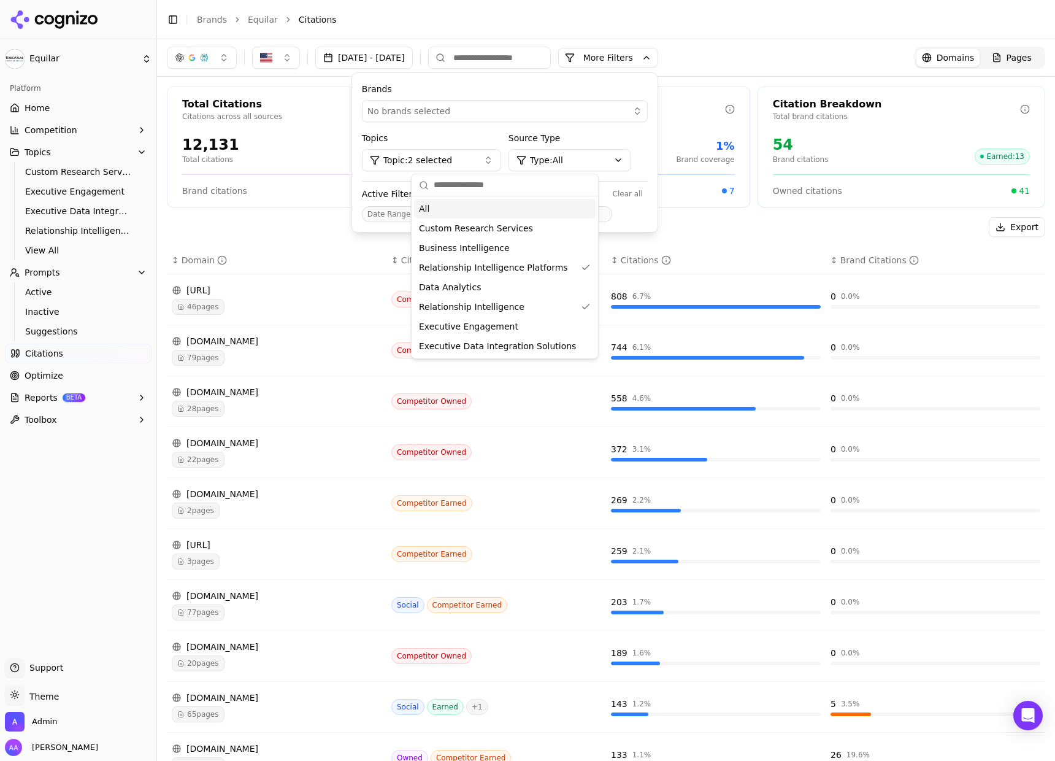
click at [470, 211] on div "All" at bounding box center [505, 209] width 182 height 20
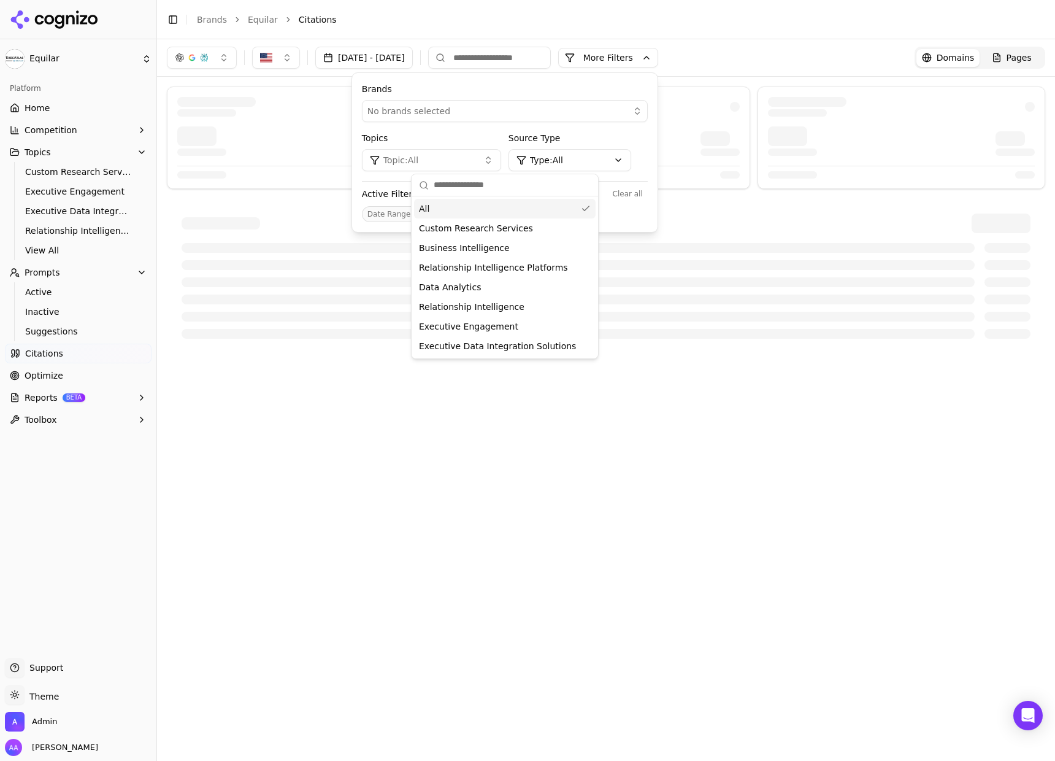
click at [827, 33] on header "Toggle Sidebar Brands Equilar Citations" at bounding box center [606, 19] width 898 height 39
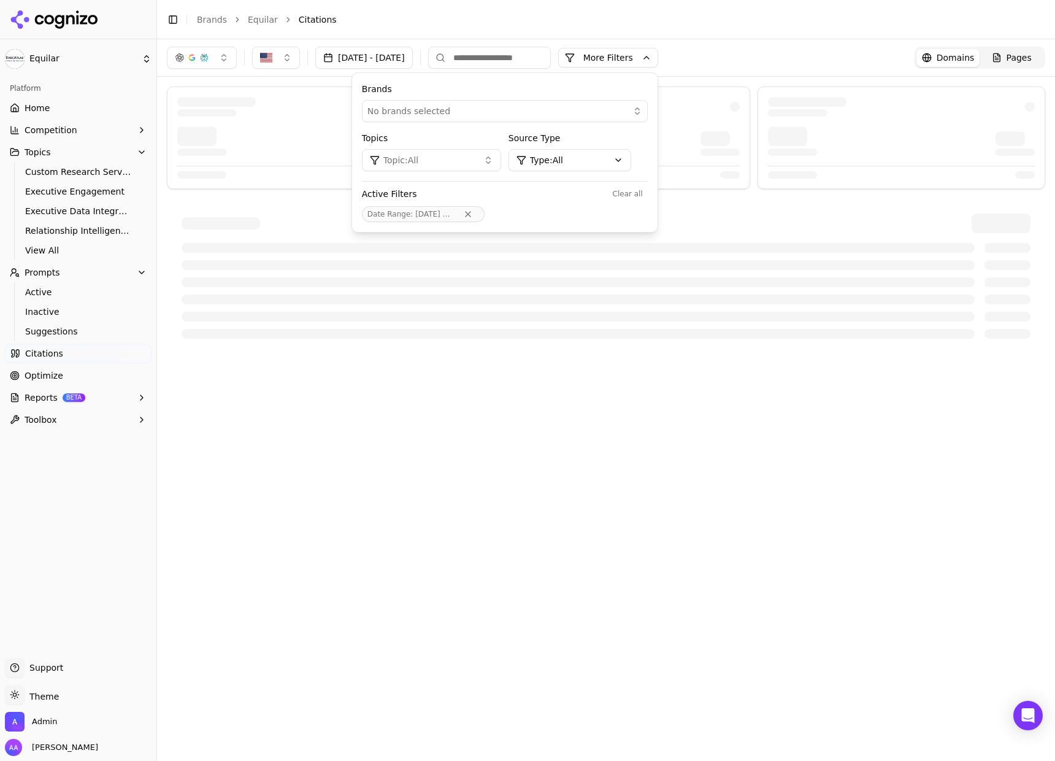
click at [546, 55] on input at bounding box center [489, 58] width 123 height 22
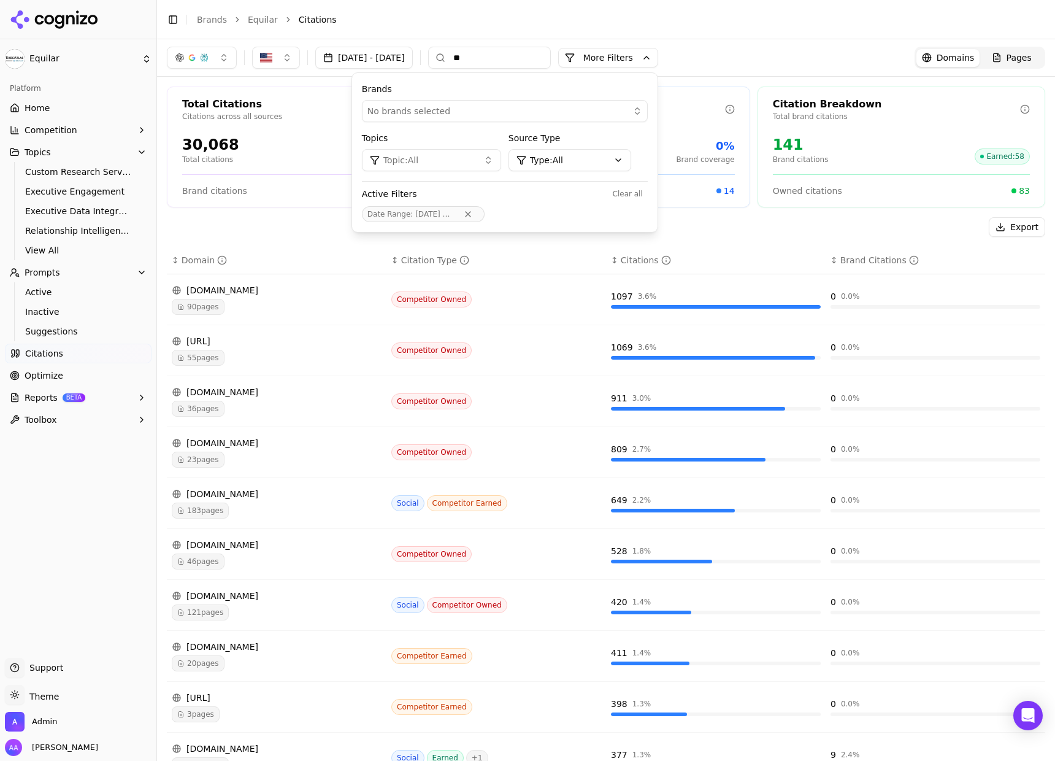
type input "**"
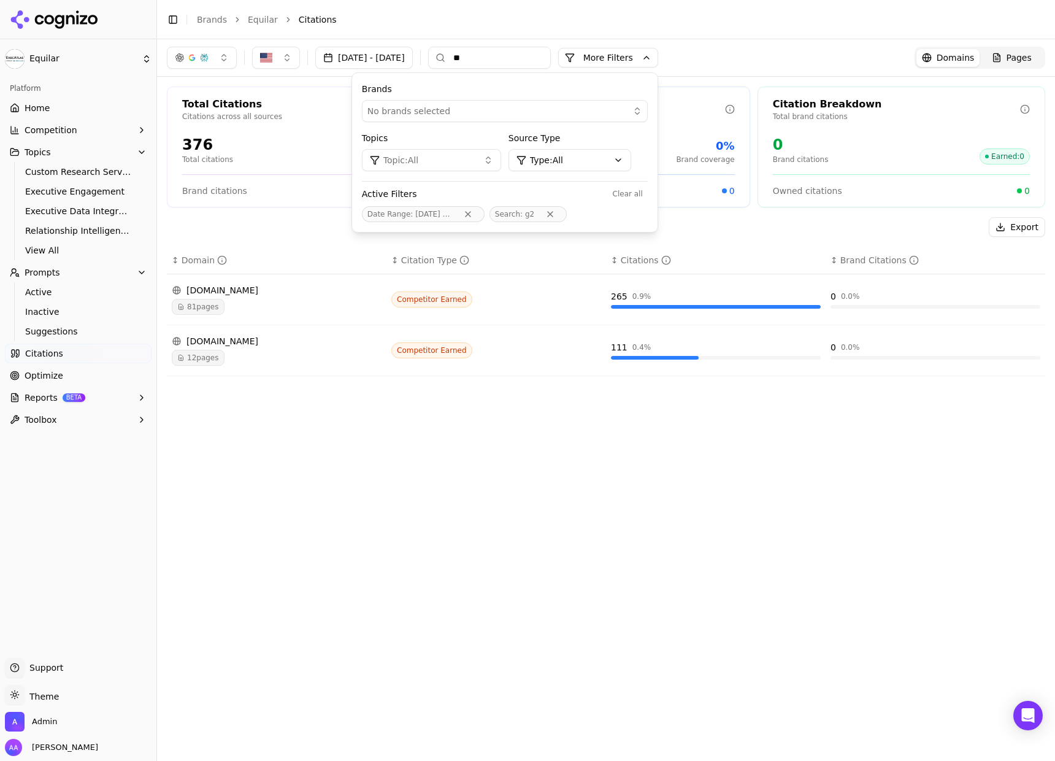
click at [290, 187] on div "Brand citations 0" at bounding box center [310, 191] width 257 height 12
click at [645, 58] on button "More Filters" at bounding box center [608, 58] width 100 height 20
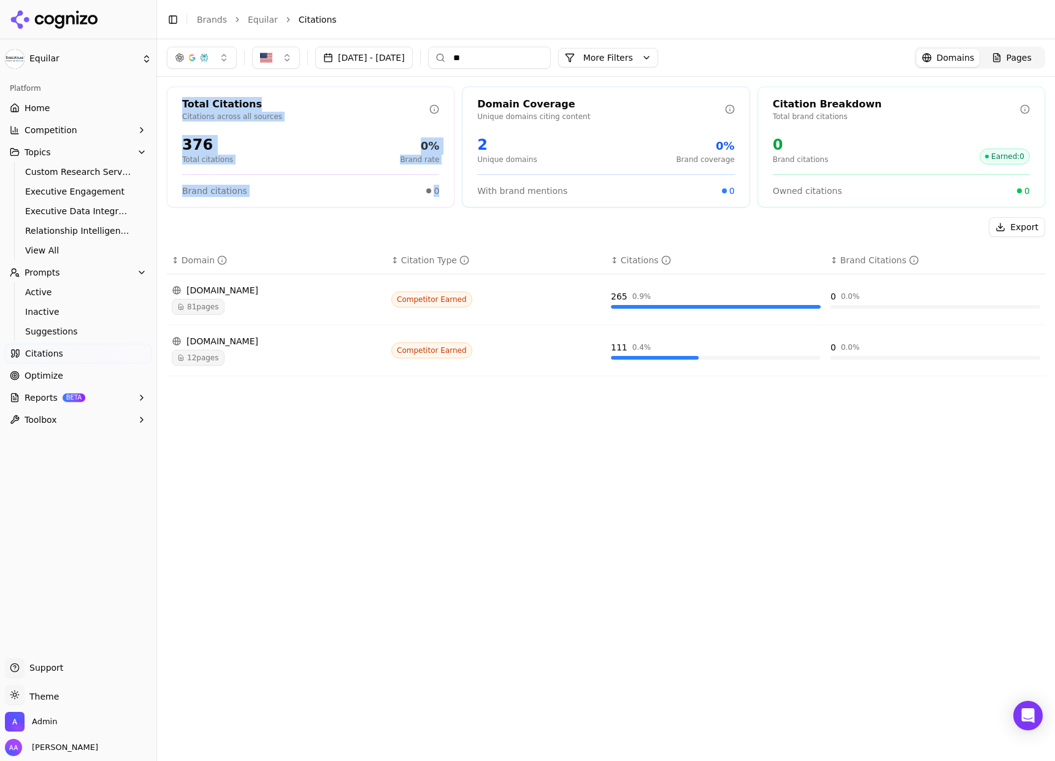
drag, startPoint x: 438, startPoint y: 192, endPoint x: 200, endPoint y: 94, distance: 257.3
click at [200, 94] on div "Total Citations Citations across all sources 376 Total citations 0% Brand rate …" at bounding box center [311, 147] width 288 height 121
click at [200, 95] on div "Total Citations Citations across all sources 376 Total citations 0% Brand rate …" at bounding box center [311, 147] width 288 height 121
drag, startPoint x: 175, startPoint y: 101, endPoint x: 429, endPoint y: 190, distance: 269.3
click at [429, 190] on div "Total Citations Citations across all sources 376 Total citations 0% Brand rate …" at bounding box center [311, 147] width 288 height 121
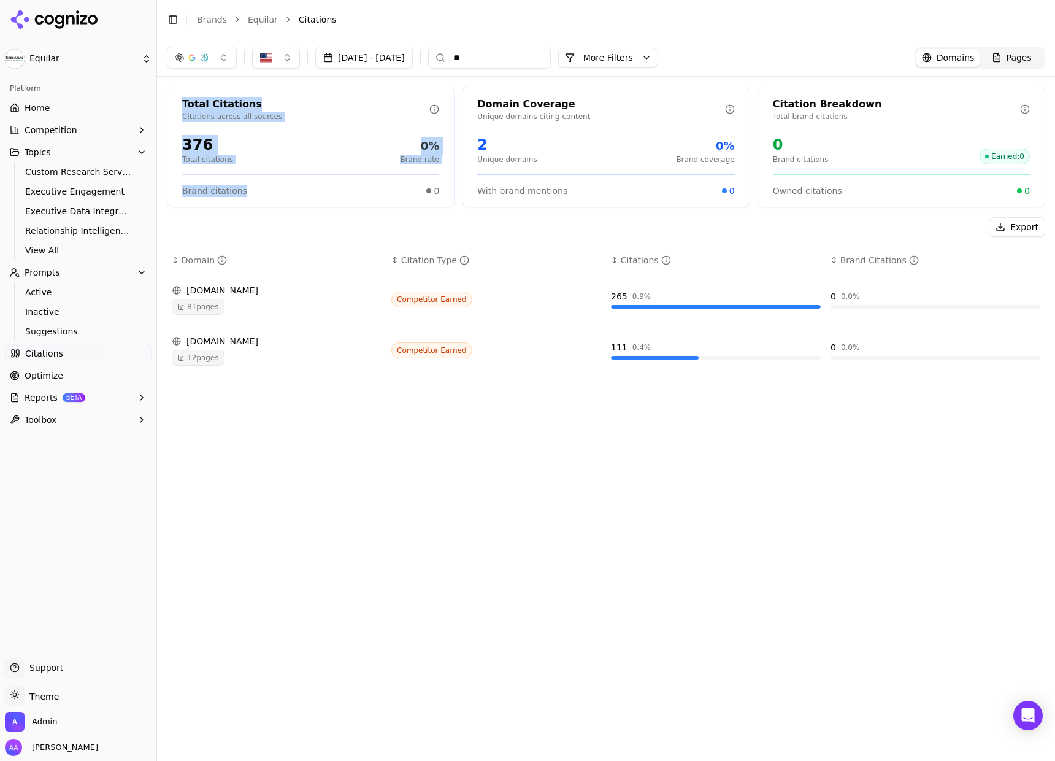
click at [607, 588] on div "Sep 24, 2025 - Oct 01, 2025 ** More More Filters Domains Pages Total Citations …" at bounding box center [606, 400] width 898 height 722
click at [99, 352] on link "Citations" at bounding box center [78, 354] width 147 height 20
click at [106, 368] on link "Optimize" at bounding box center [78, 376] width 147 height 20
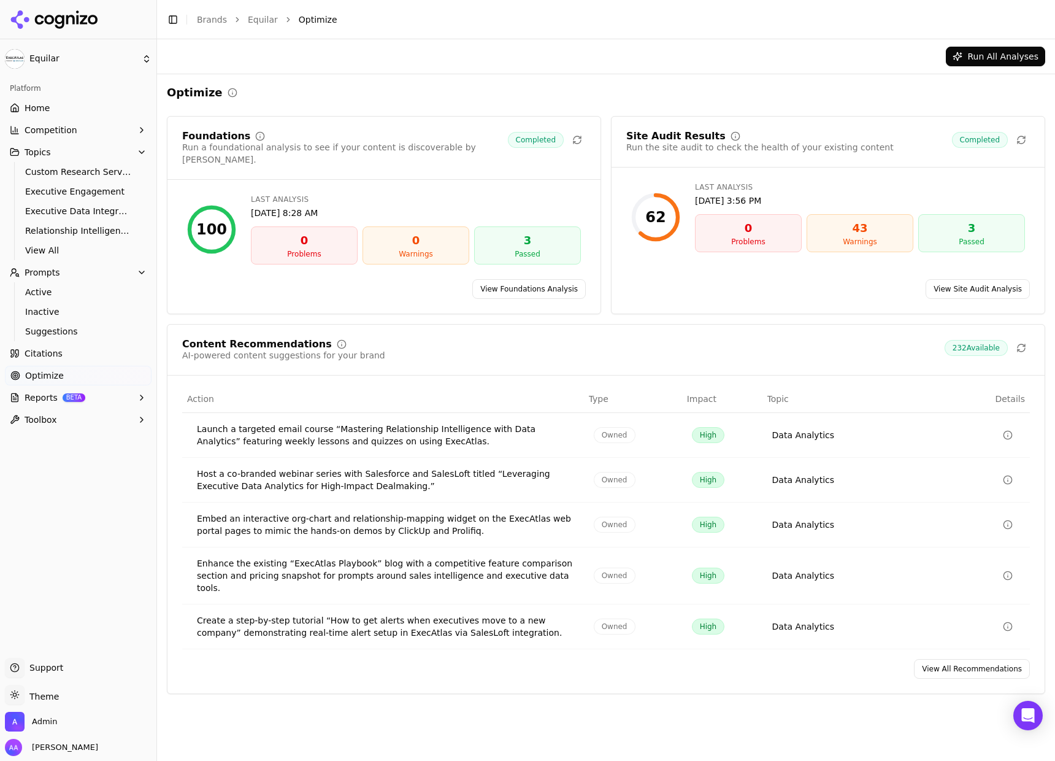
click at [955, 659] on link "View All Recommendations" at bounding box center [972, 669] width 116 height 20
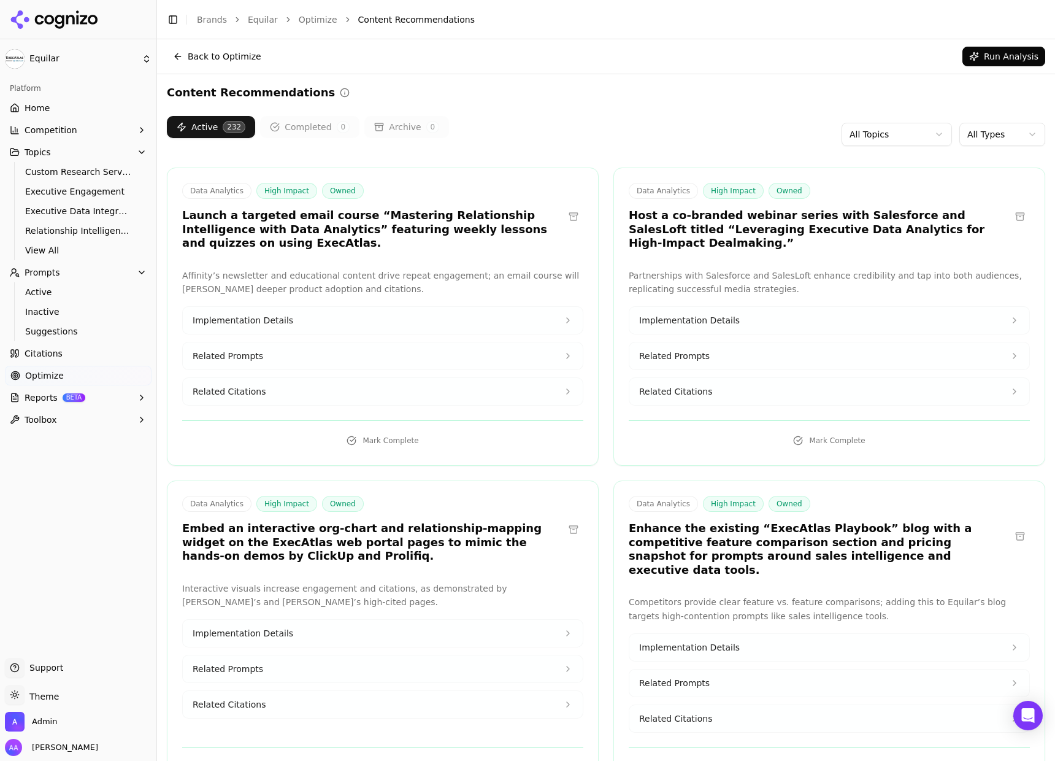
click at [968, 131] on html "Equilar Platform Home Competition Topics Custom Research Services Executive Eng…" at bounding box center [527, 380] width 1055 height 761
click at [976, 139] on html "Equilar Platform Home Competition Topics Custom Research Services Executive Eng…" at bounding box center [527, 380] width 1055 height 761
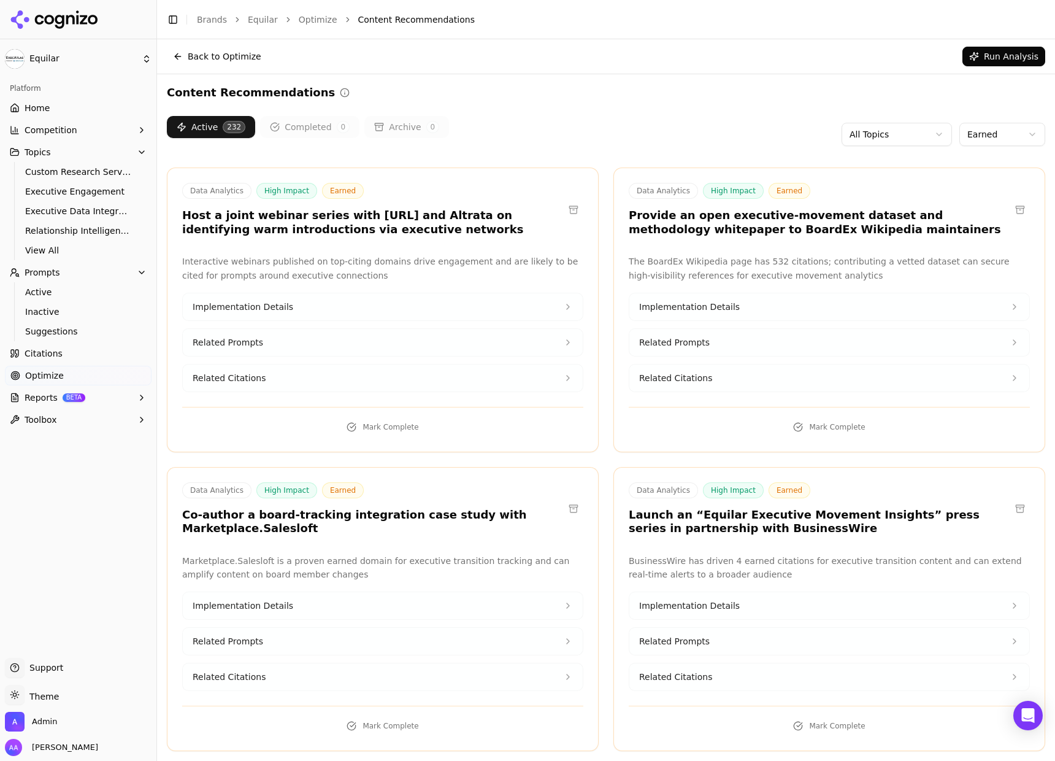
click at [989, 142] on html "Equilar Platform Home Competition Topics Custom Research Services Executive Eng…" at bounding box center [527, 380] width 1055 height 761
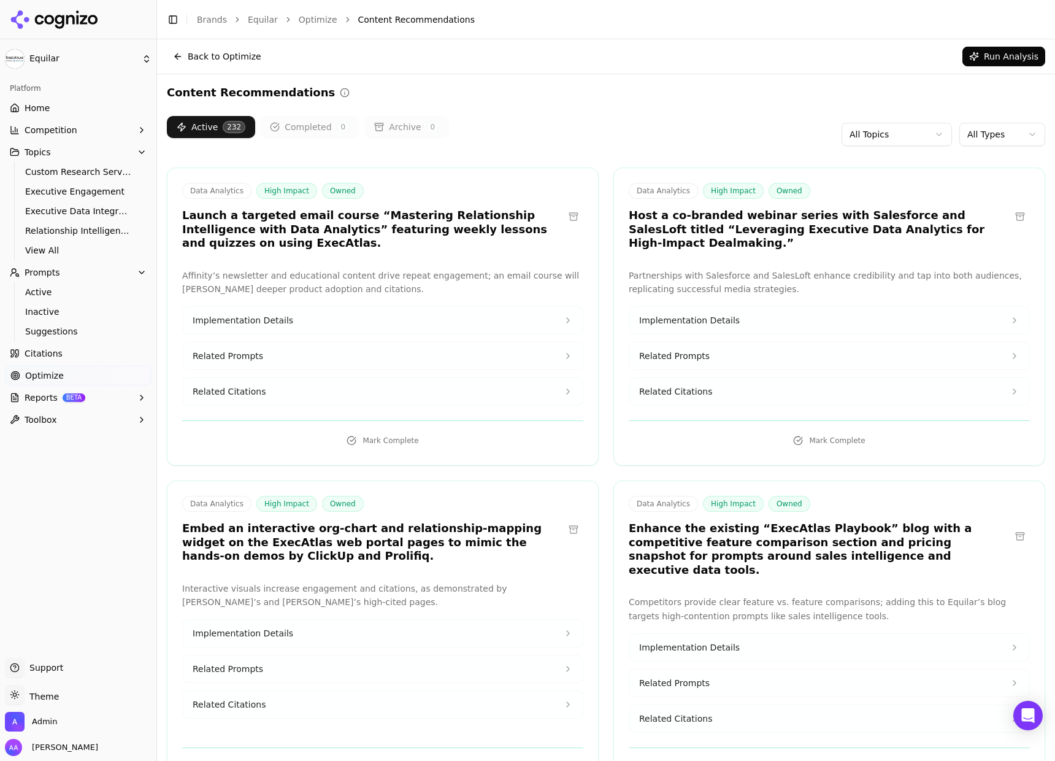
drag, startPoint x: 517, startPoint y: 132, endPoint x: 363, endPoint y: 146, distance: 154.6
click at [517, 132] on div "Active 232 Completed 0 Archive 0 All Topics All Types" at bounding box center [606, 134] width 879 height 37
click at [331, 132] on button "Completed 0" at bounding box center [309, 127] width 99 height 22
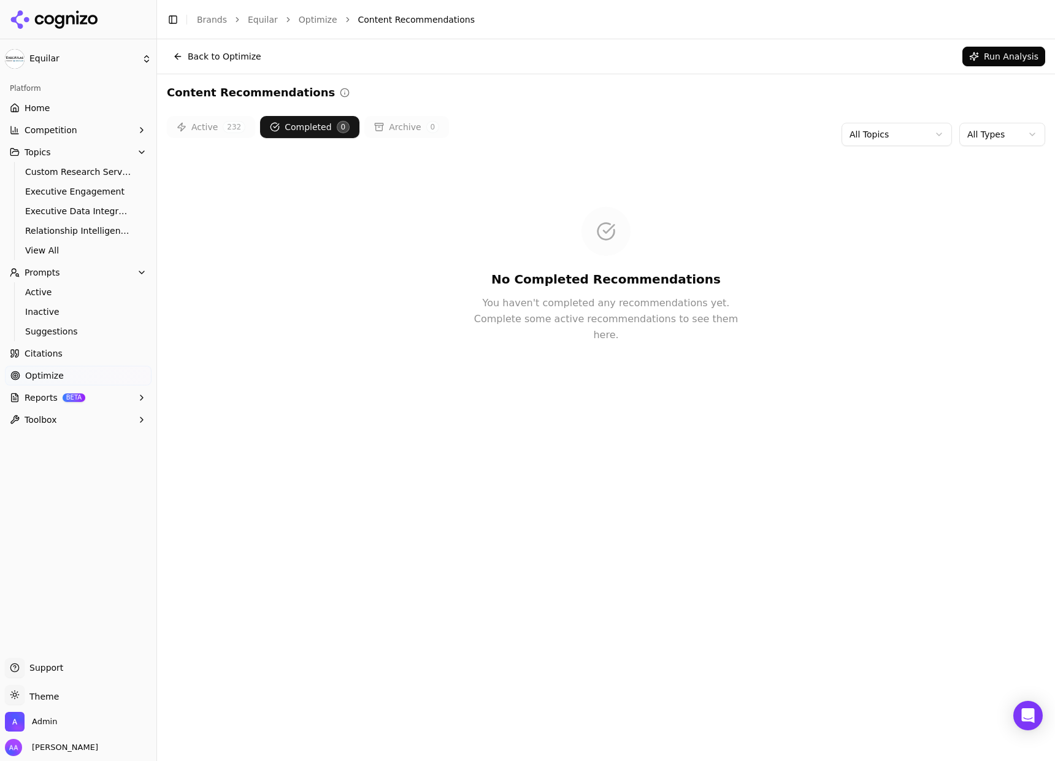
drag, startPoint x: 214, startPoint y: 130, endPoint x: 297, endPoint y: 129, distance: 82.8
click at [214, 129] on button "Active 232" at bounding box center [211, 127] width 88 height 22
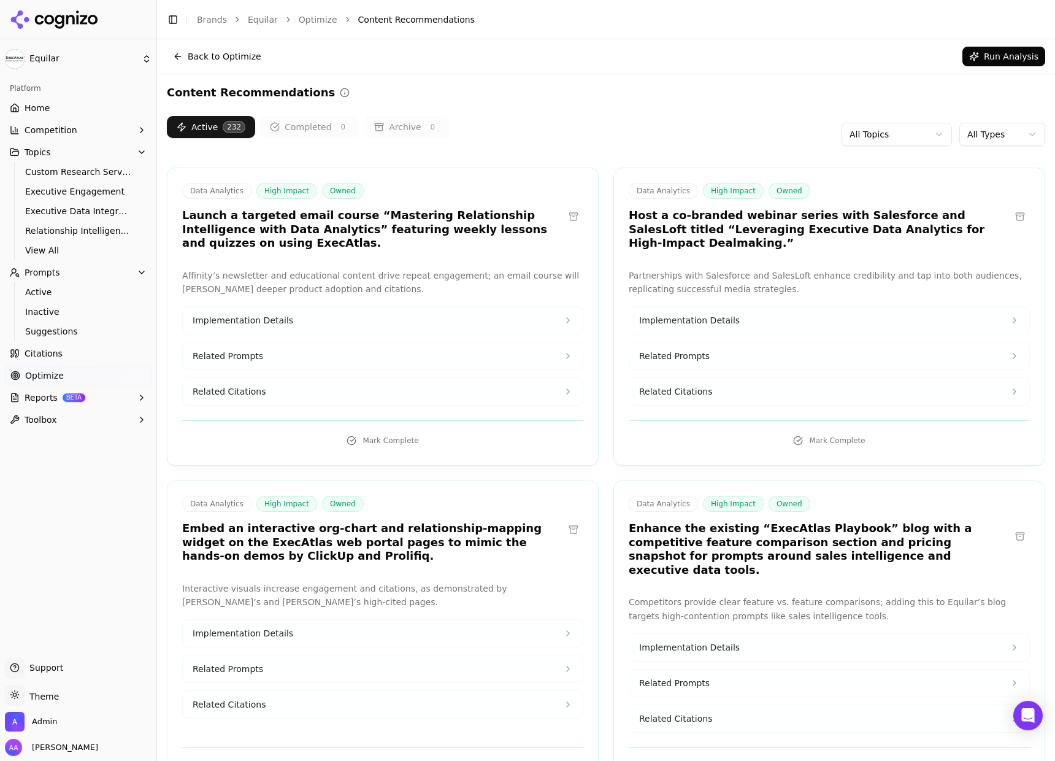
click at [376, 127] on icon at bounding box center [379, 127] width 10 height 10
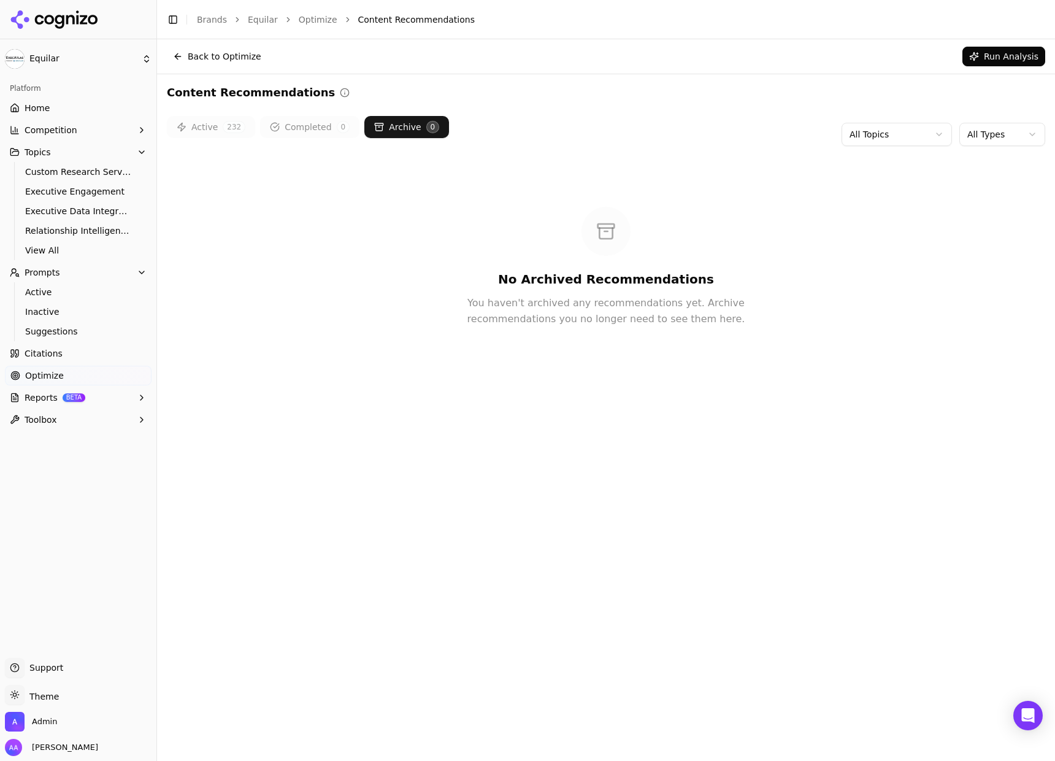
click at [209, 127] on button "Active 232" at bounding box center [211, 127] width 88 height 22
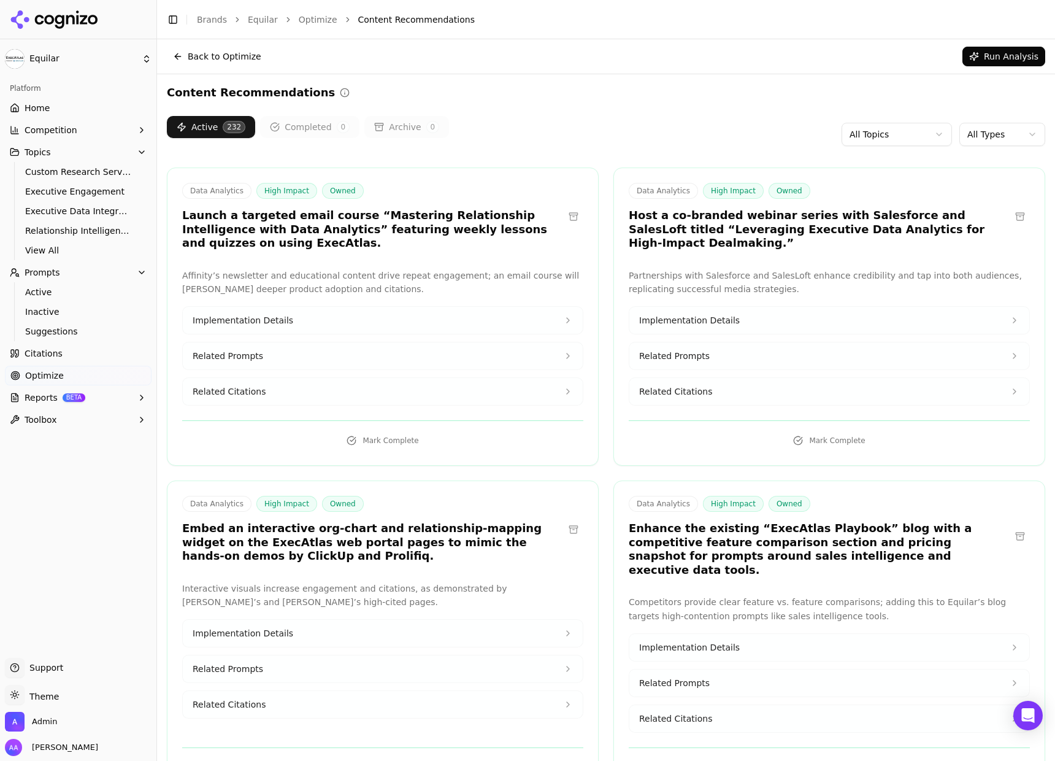
click at [453, 90] on div "Content Recommendations" at bounding box center [606, 92] width 879 height 17
click at [425, 87] on div "Content Recommendations" at bounding box center [606, 92] width 879 height 17
click at [75, 293] on span "Active" at bounding box center [78, 292] width 107 height 12
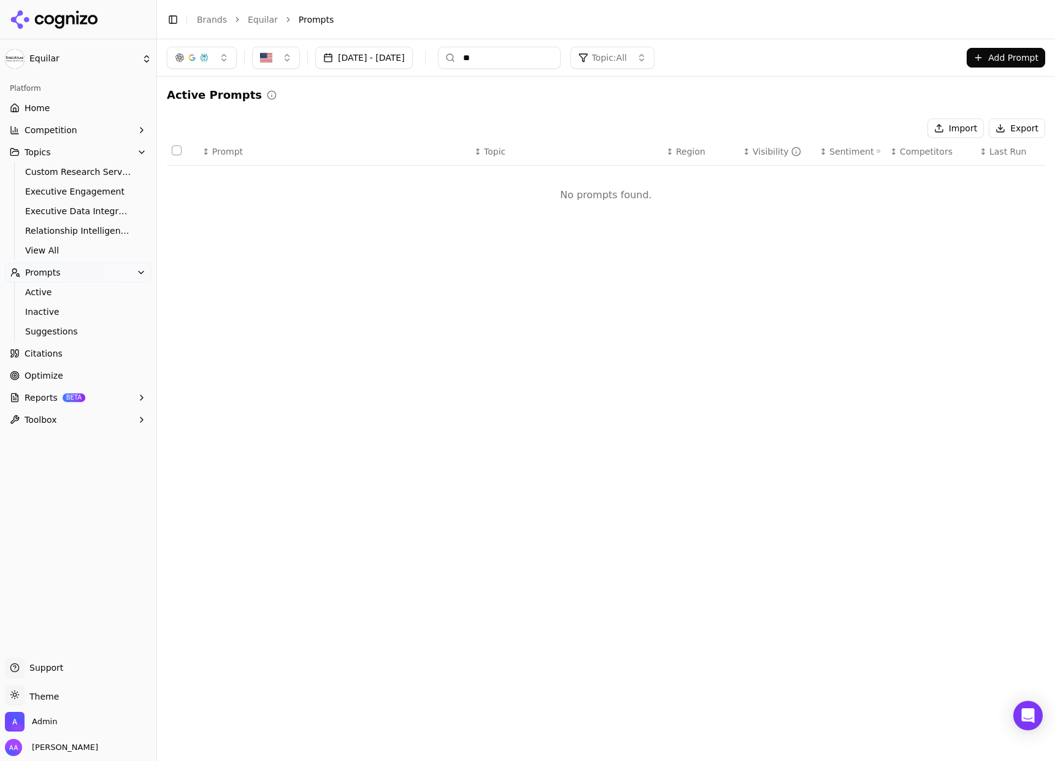
click at [561, 58] on input "**" at bounding box center [499, 58] width 123 height 22
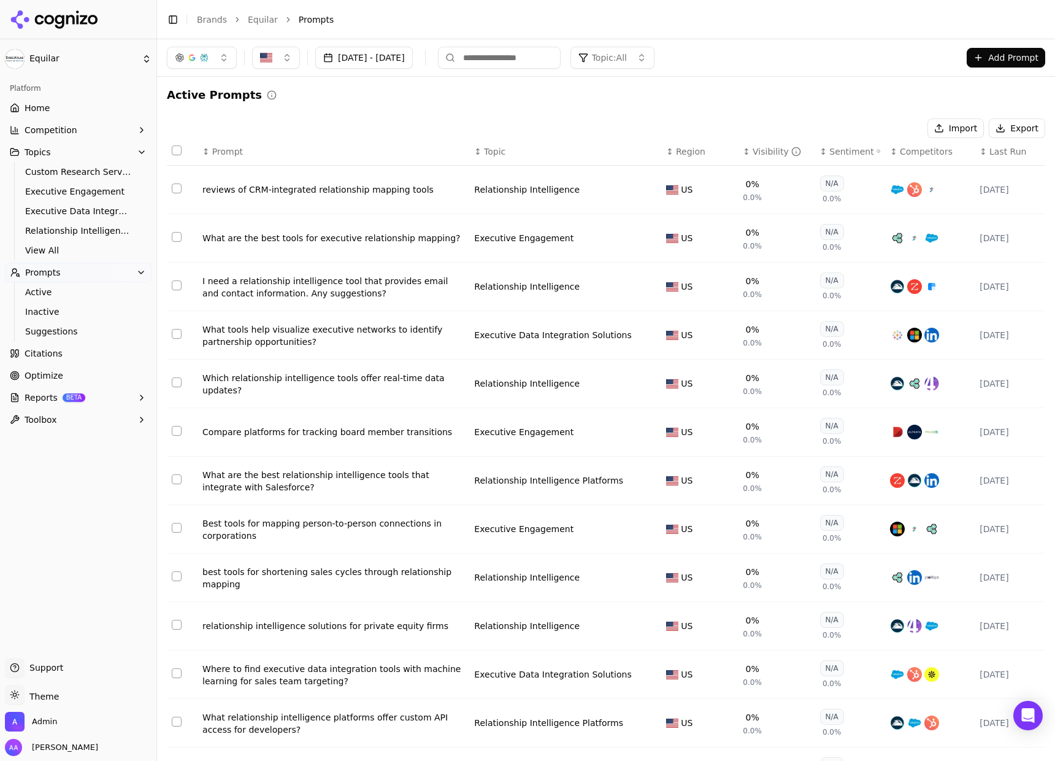
click at [509, 99] on div "Active Prompts" at bounding box center [606, 95] width 879 height 17
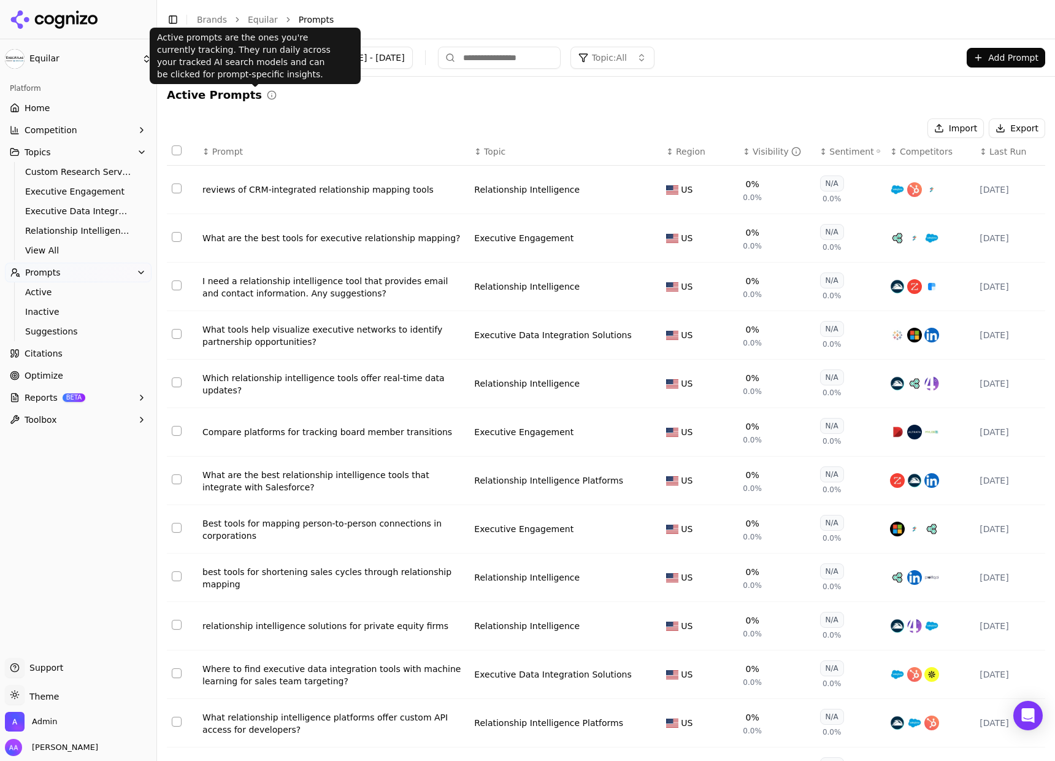
click at [247, 42] on p "Active prompts are the ones you're currently tracking. They run daily across yo…" at bounding box center [255, 55] width 196 height 49
click at [249, 56] on p "Active prompts are the ones you're currently tracking. They run daily across yo…" at bounding box center [255, 55] width 196 height 49
click at [253, 56] on p "Active prompts are the ones you're currently tracking. They run daily across yo…" at bounding box center [255, 55] width 196 height 49
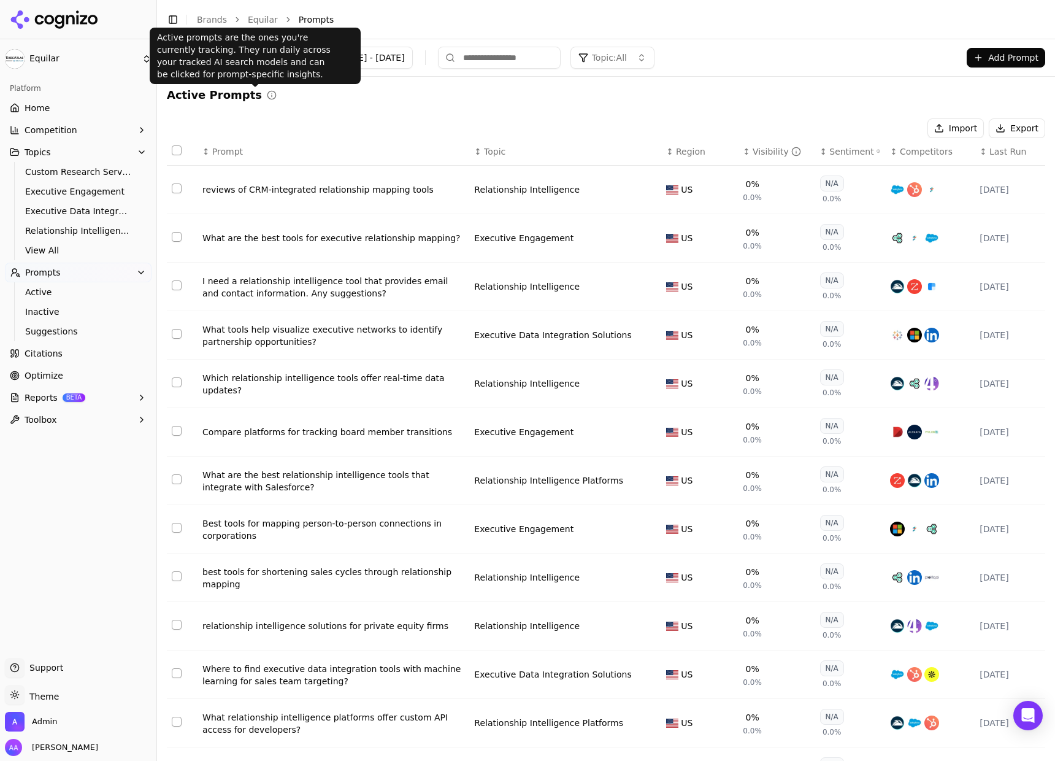
click at [253, 56] on p "Active prompts are the ones you're currently tracking. They run daily across yo…" at bounding box center [255, 55] width 196 height 49
click at [254, 56] on p "Active prompts are the ones you're currently tracking. They run daily across yo…" at bounding box center [255, 55] width 196 height 49
click at [262, 60] on p "Active prompts are the ones you're currently tracking. They run daily across yo…" at bounding box center [255, 55] width 196 height 49
click at [242, 63] on p "Active prompts are the ones you're currently tracking. They run daily across yo…" at bounding box center [255, 55] width 196 height 49
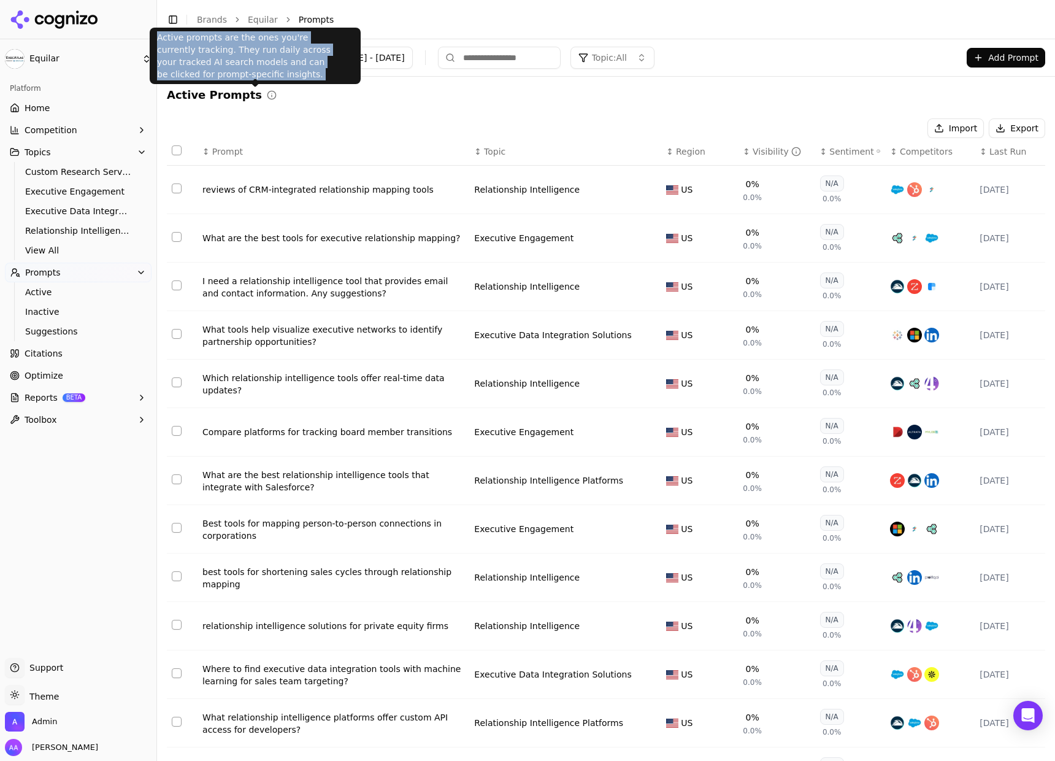
click at [242, 63] on p "Active prompts are the ones you're currently tracking. They run daily across yo…" at bounding box center [255, 55] width 196 height 49
click at [261, 64] on p "Active prompts are the ones you're currently tracking. They run daily across yo…" at bounding box center [255, 55] width 196 height 49
drag, startPoint x: 337, startPoint y: 73, endPoint x: 167, endPoint y: 33, distance: 174.6
click at [166, 30] on div "Active prompts are the ones you're currently tracking. They run daily across yo…" at bounding box center [255, 56] width 211 height 56
click at [196, 55] on p "Active prompts are the ones you're currently tracking. They run daily across yo…" at bounding box center [255, 55] width 196 height 49
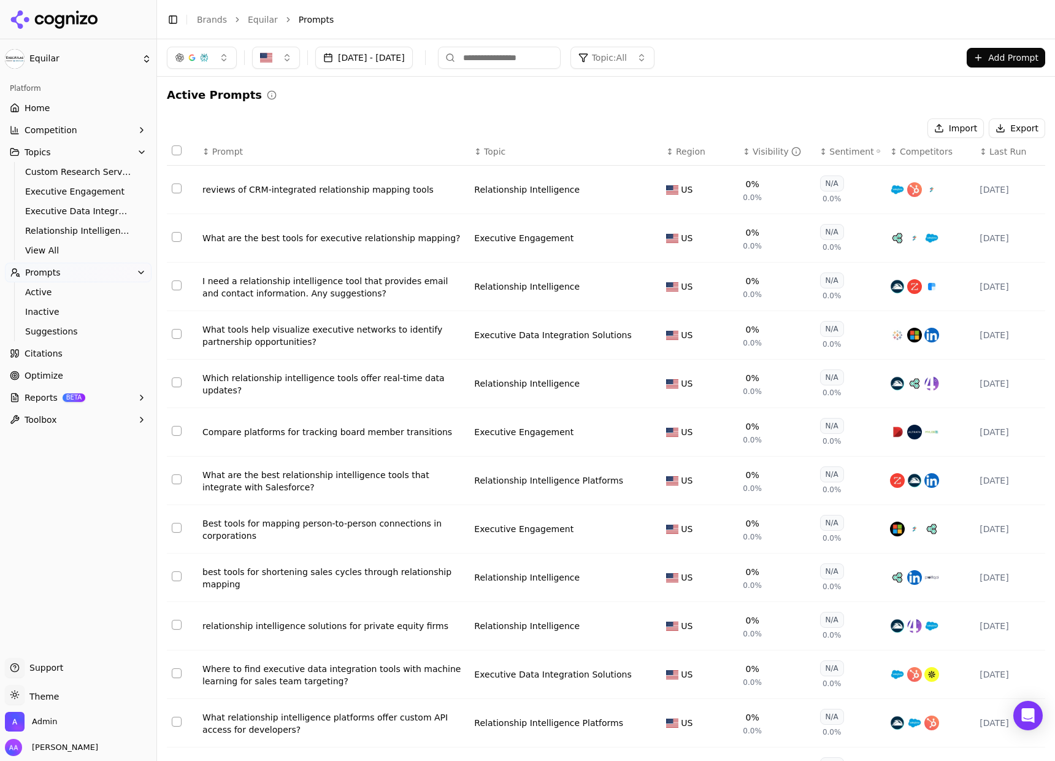
click at [391, 99] on div "Active Prompts" at bounding box center [606, 95] width 879 height 17
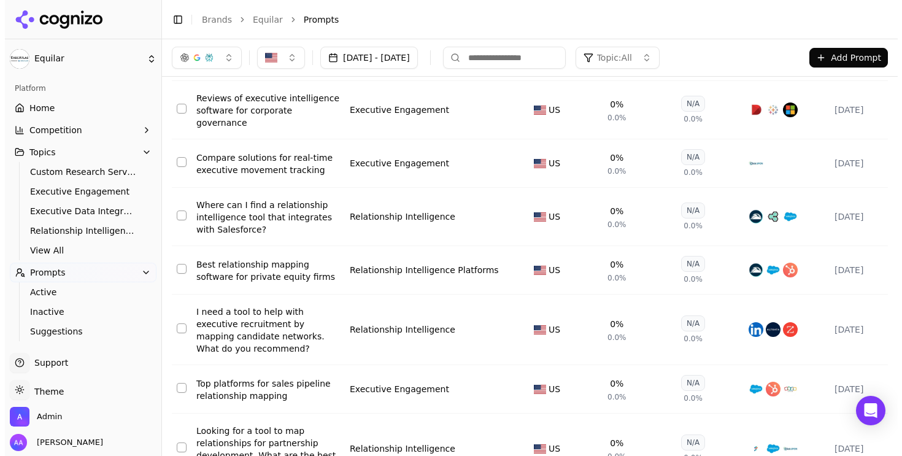
scroll to position [1303, 0]
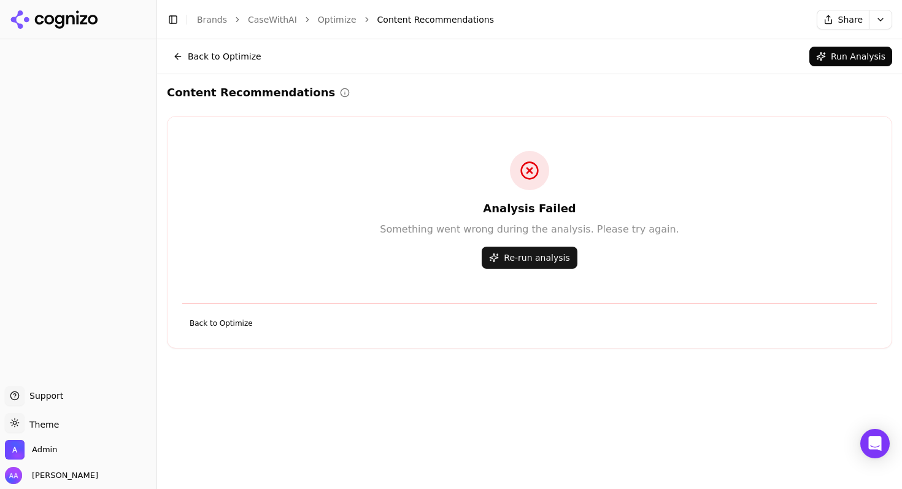
click at [527, 261] on button "Re-run analysis" at bounding box center [529, 258] width 95 height 22
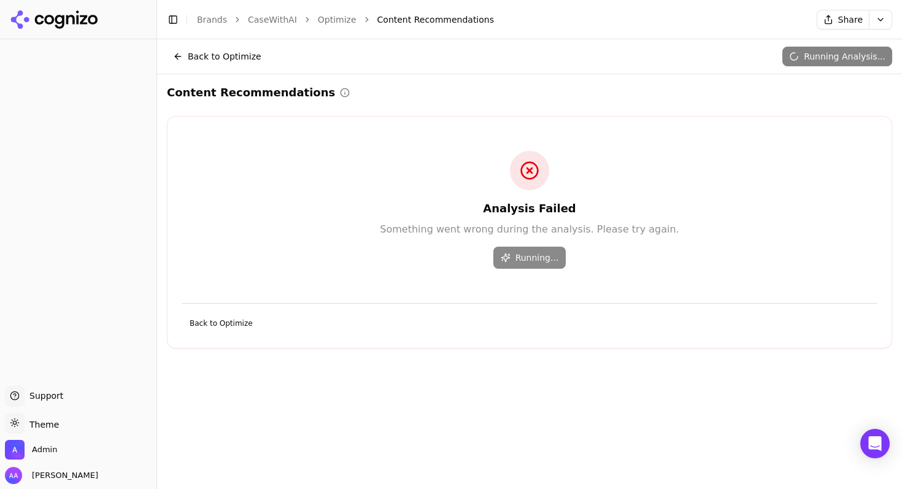
click at [332, 17] on link "Optimize" at bounding box center [337, 19] width 39 height 12
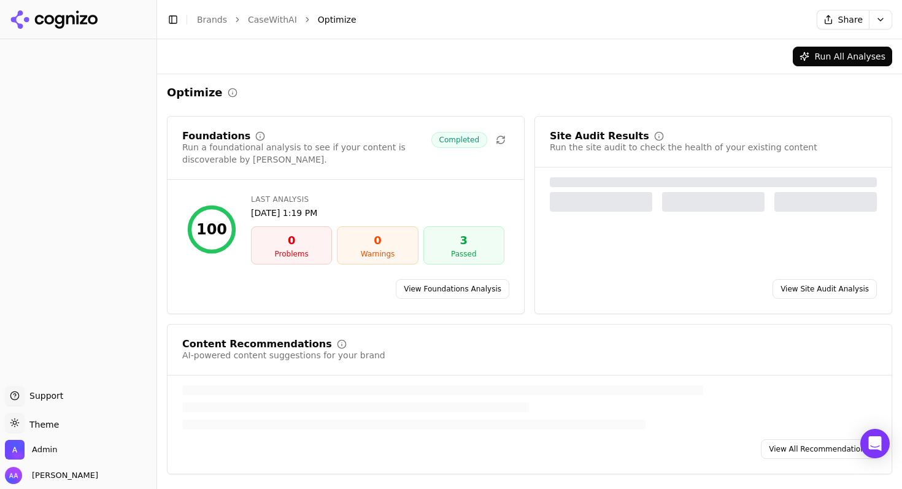
click at [283, 20] on link "CaseWithAI" at bounding box center [272, 19] width 49 height 12
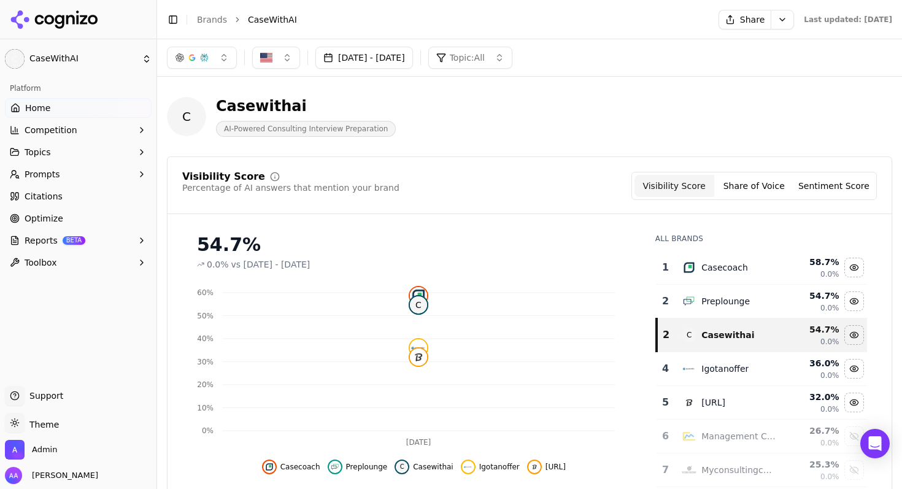
click at [732, 24] on html "C CaseWithAI Platform Home Competition Topics Prompts Citations Optimize Report…" at bounding box center [451, 244] width 902 height 489
click at [720, 47] on div "Run Again" at bounding box center [708, 45] width 72 height 20
